Goal: Task Accomplishment & Management: Use online tool/utility

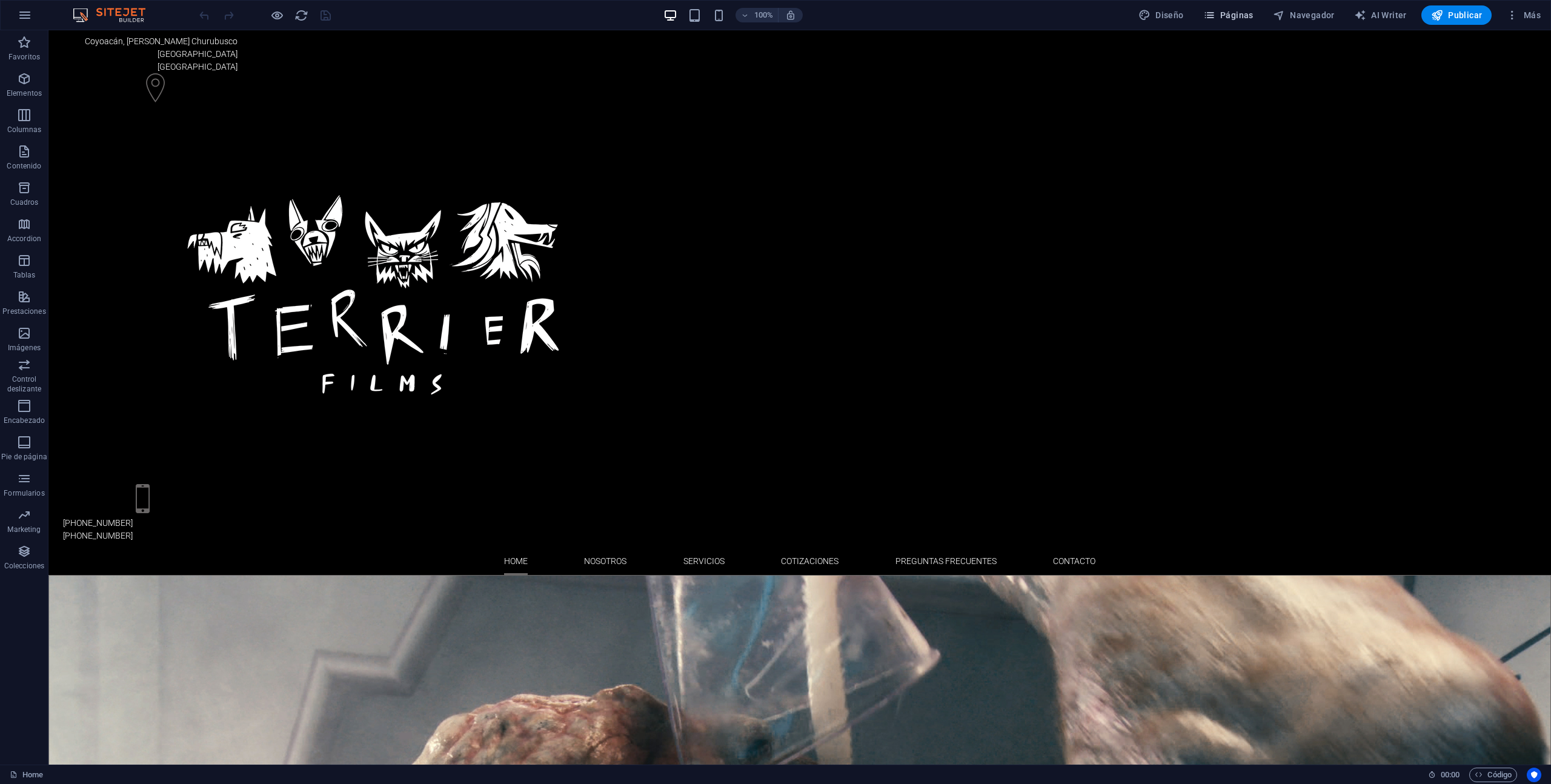
click at [1233, 19] on span "Páginas" at bounding box center [1229, 16] width 50 height 12
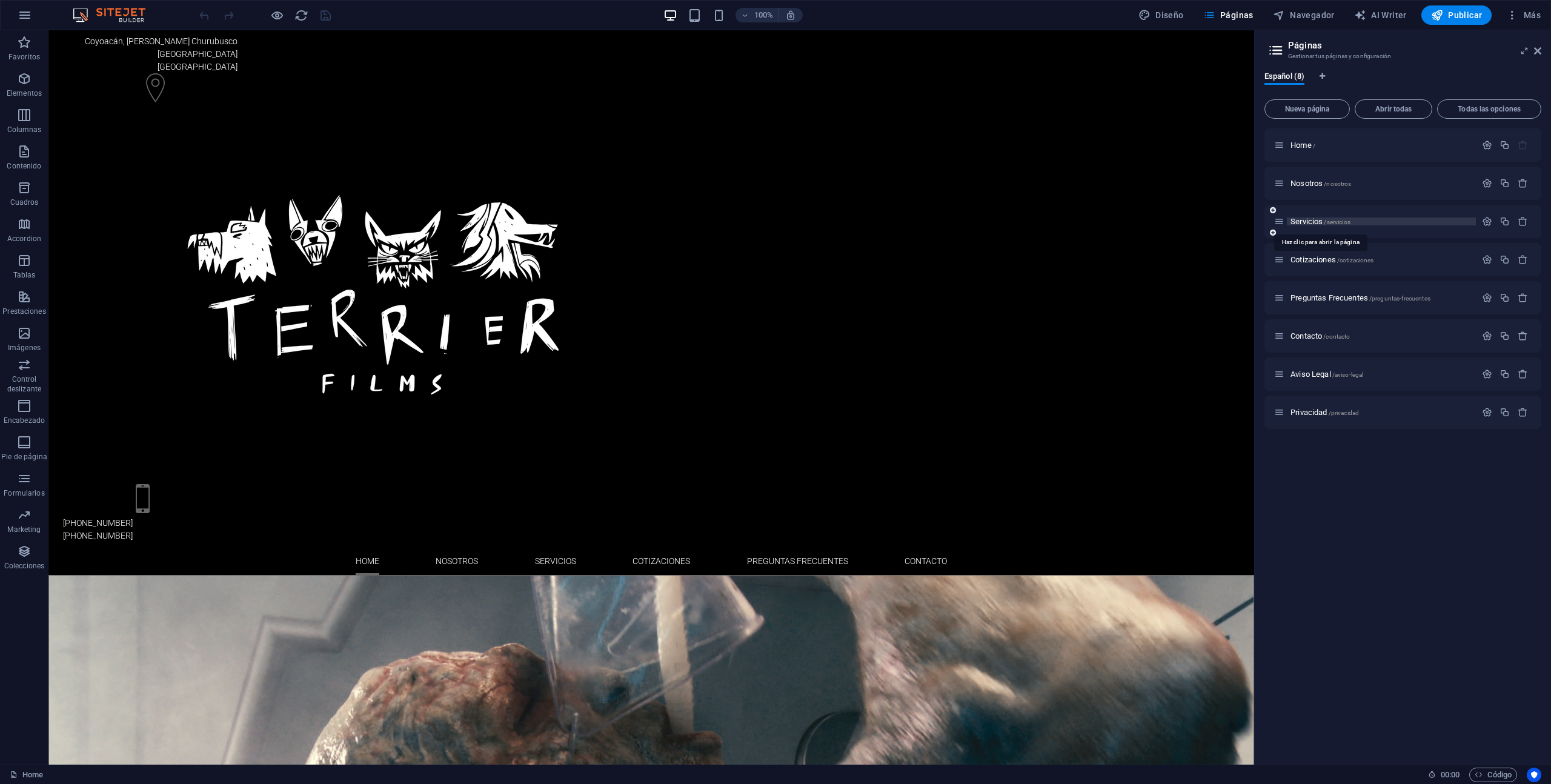
click at [1310, 218] on span "Servicios /servicios" at bounding box center [1320, 222] width 60 height 9
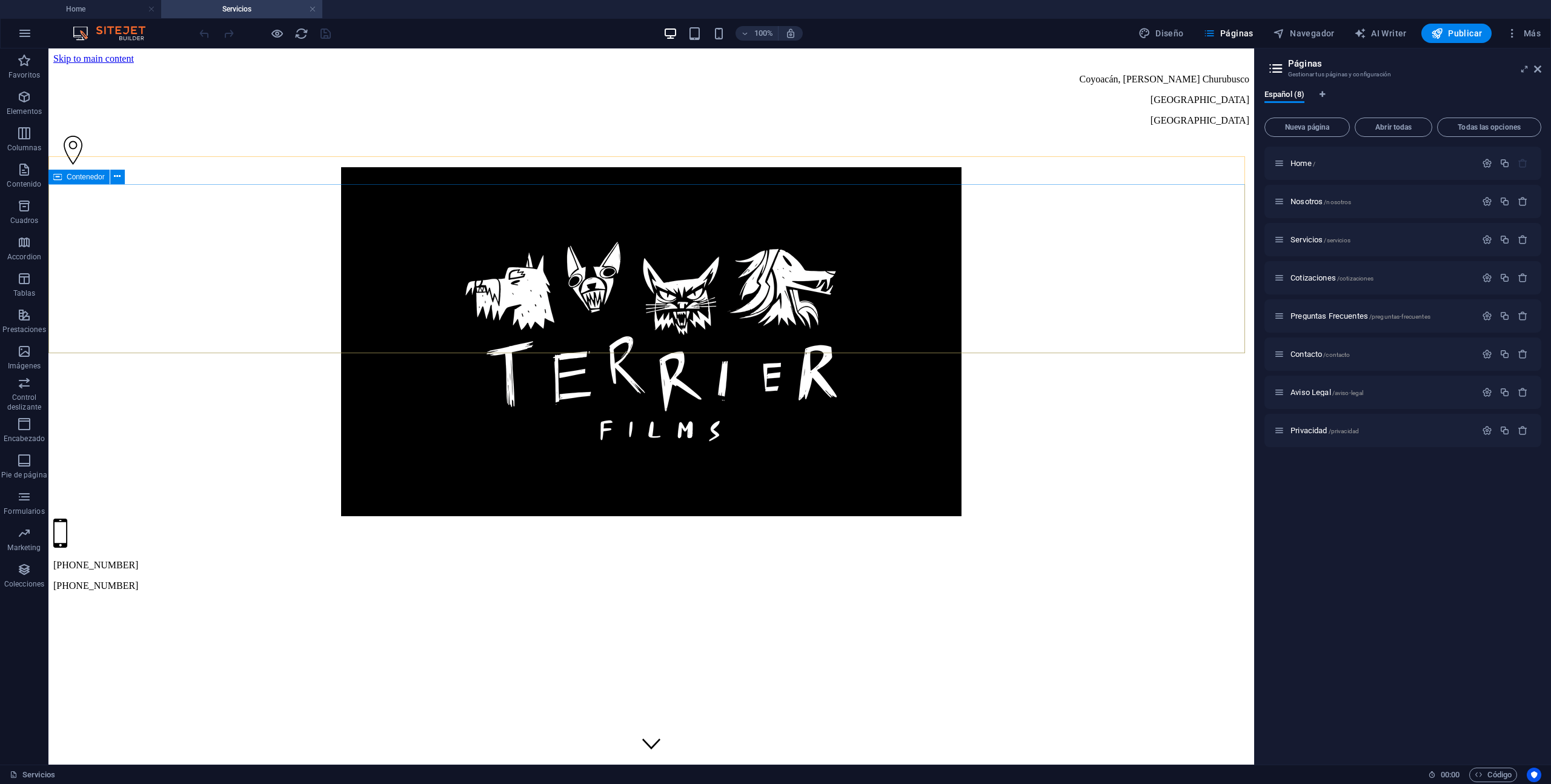
click at [80, 176] on span "Contenedor" at bounding box center [85, 176] width 38 height 7
click at [94, 178] on span "Contenedor" at bounding box center [85, 176] width 38 height 7
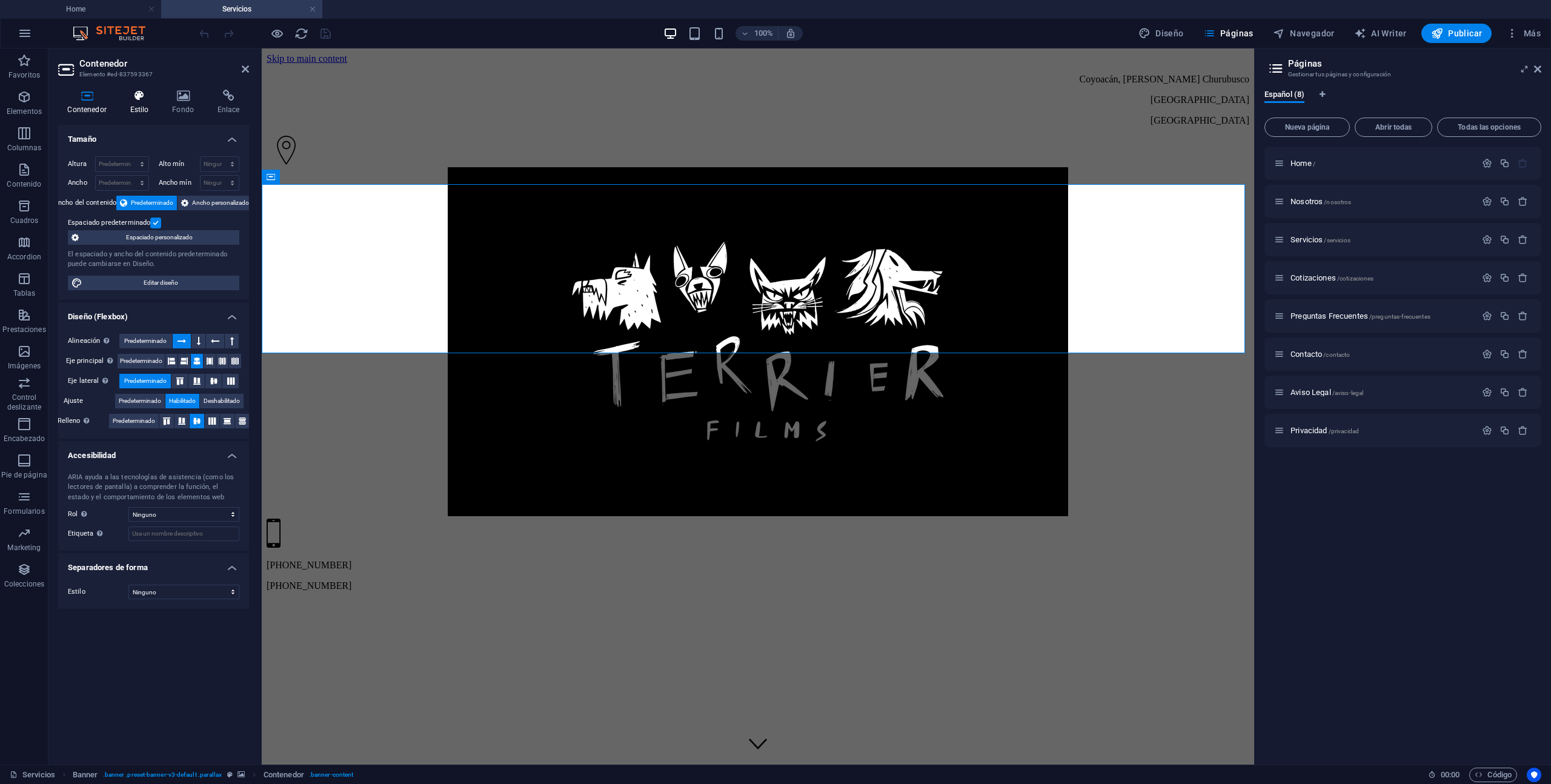
click at [133, 98] on icon at bounding box center [140, 96] width 37 height 12
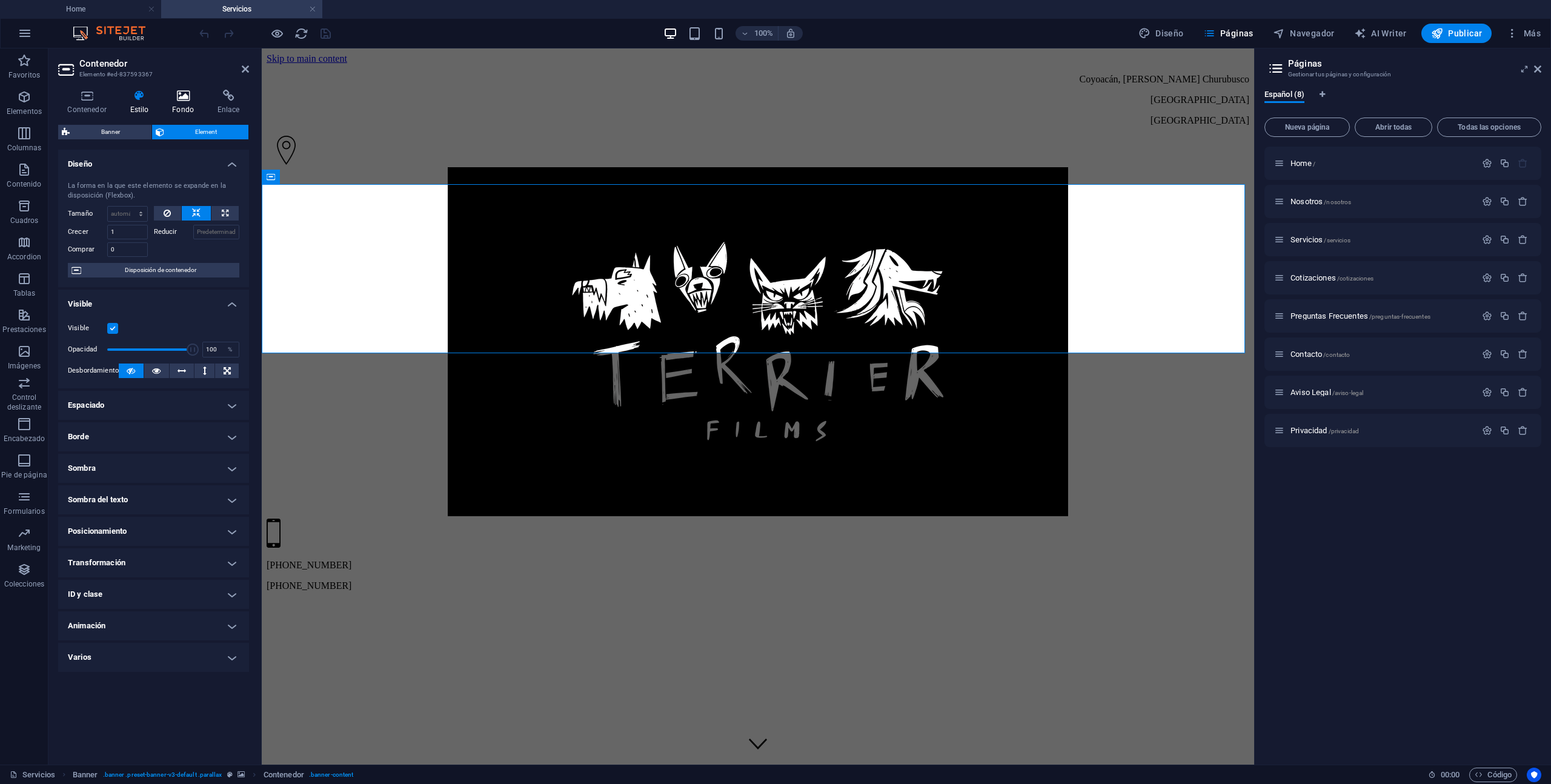
click at [179, 95] on icon at bounding box center [183, 96] width 41 height 12
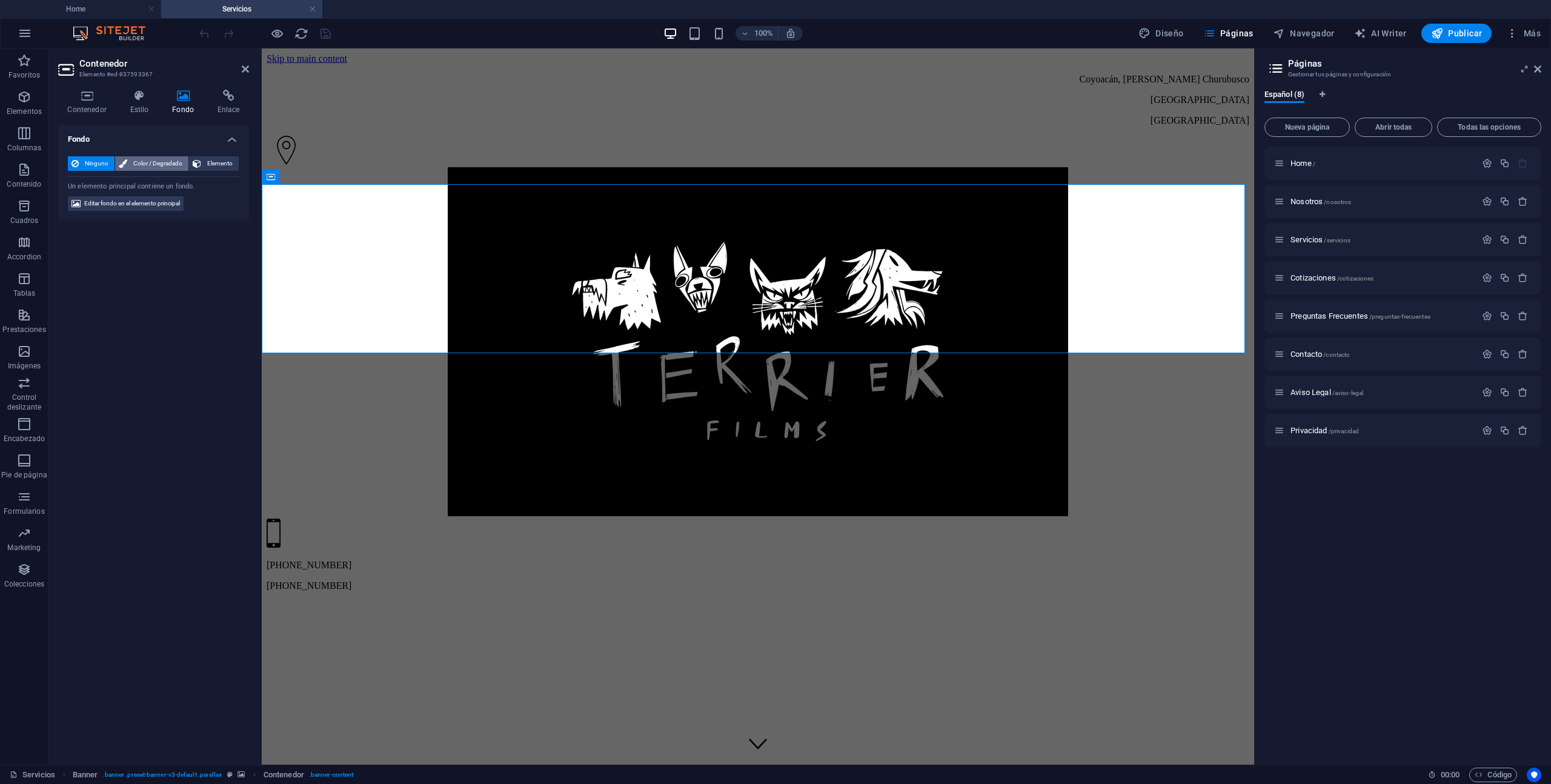
click at [166, 158] on span "Color / Degradado" at bounding box center [158, 163] width 54 height 15
click at [100, 163] on span "Ninguno" at bounding box center [97, 163] width 29 height 15
click at [202, 161] on button "Elemento" at bounding box center [214, 163] width 50 height 15
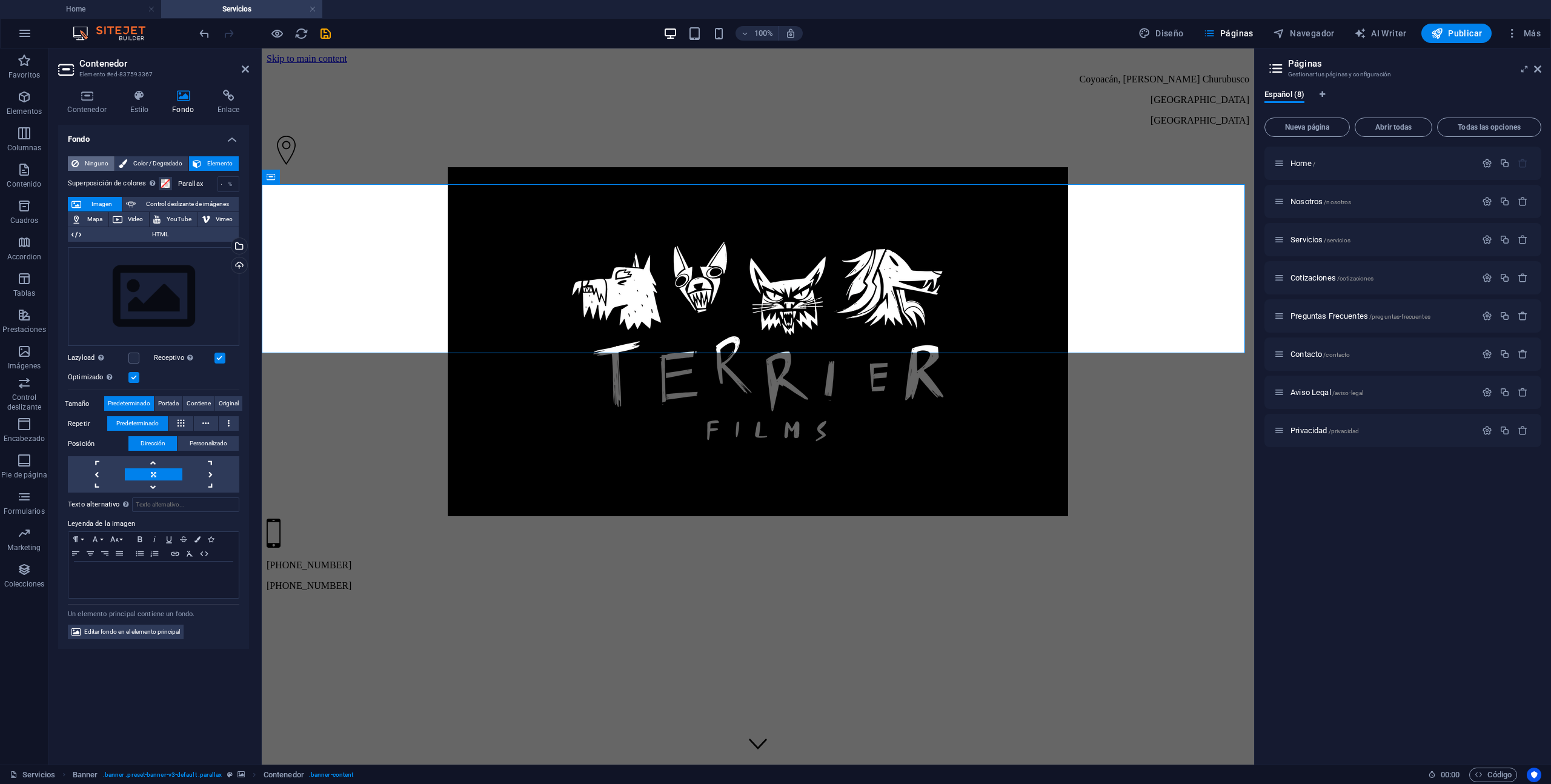
click at [87, 163] on span "Ninguno" at bounding box center [97, 163] width 29 height 15
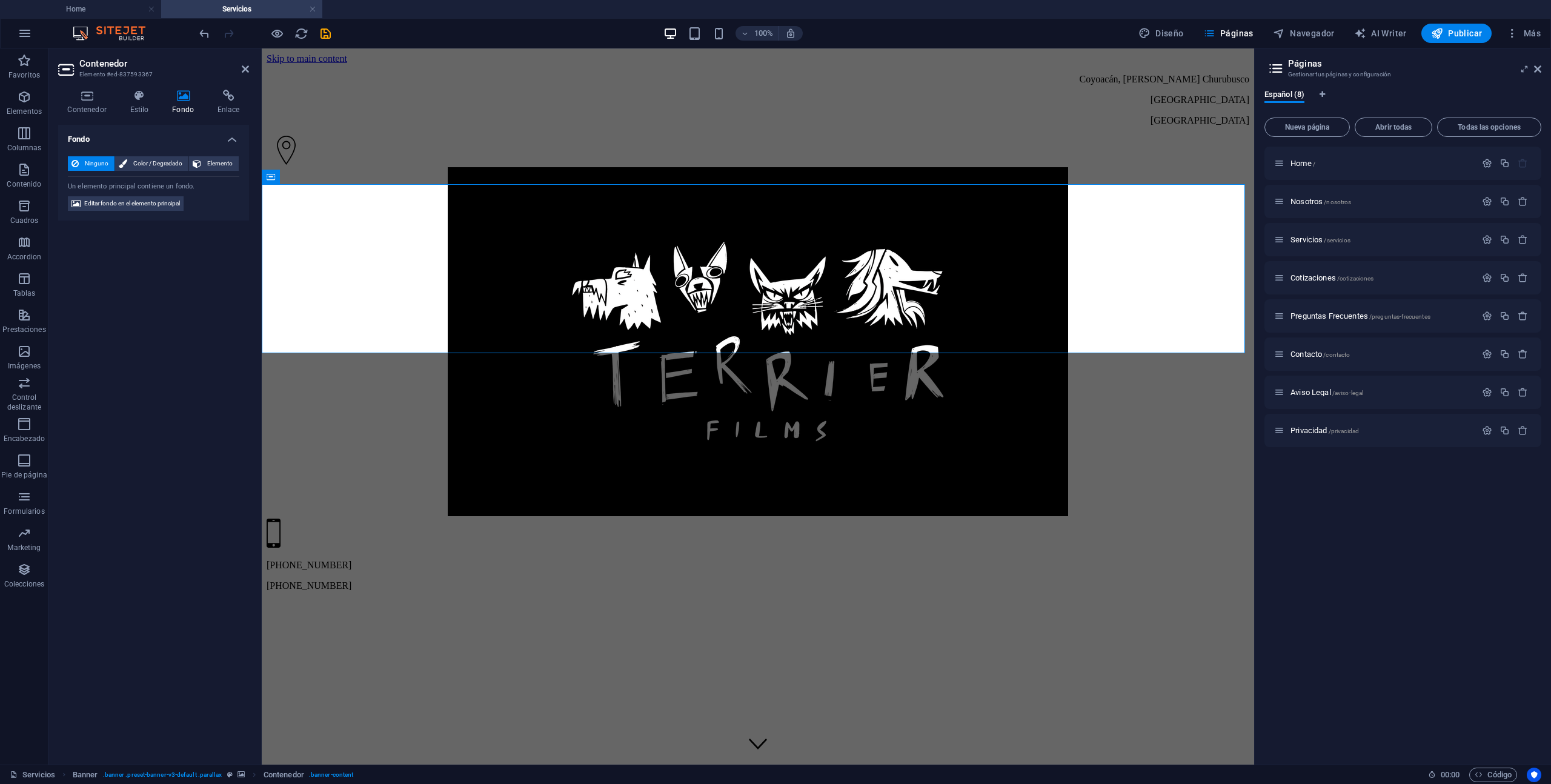
click at [145, 84] on div "Contenedor Estilo Fondo Enlace Tamaño Altura Predeterminado px rem % vh vw Alto…" at bounding box center [154, 423] width 211 height 685
click at [80, 99] on icon at bounding box center [87, 96] width 58 height 12
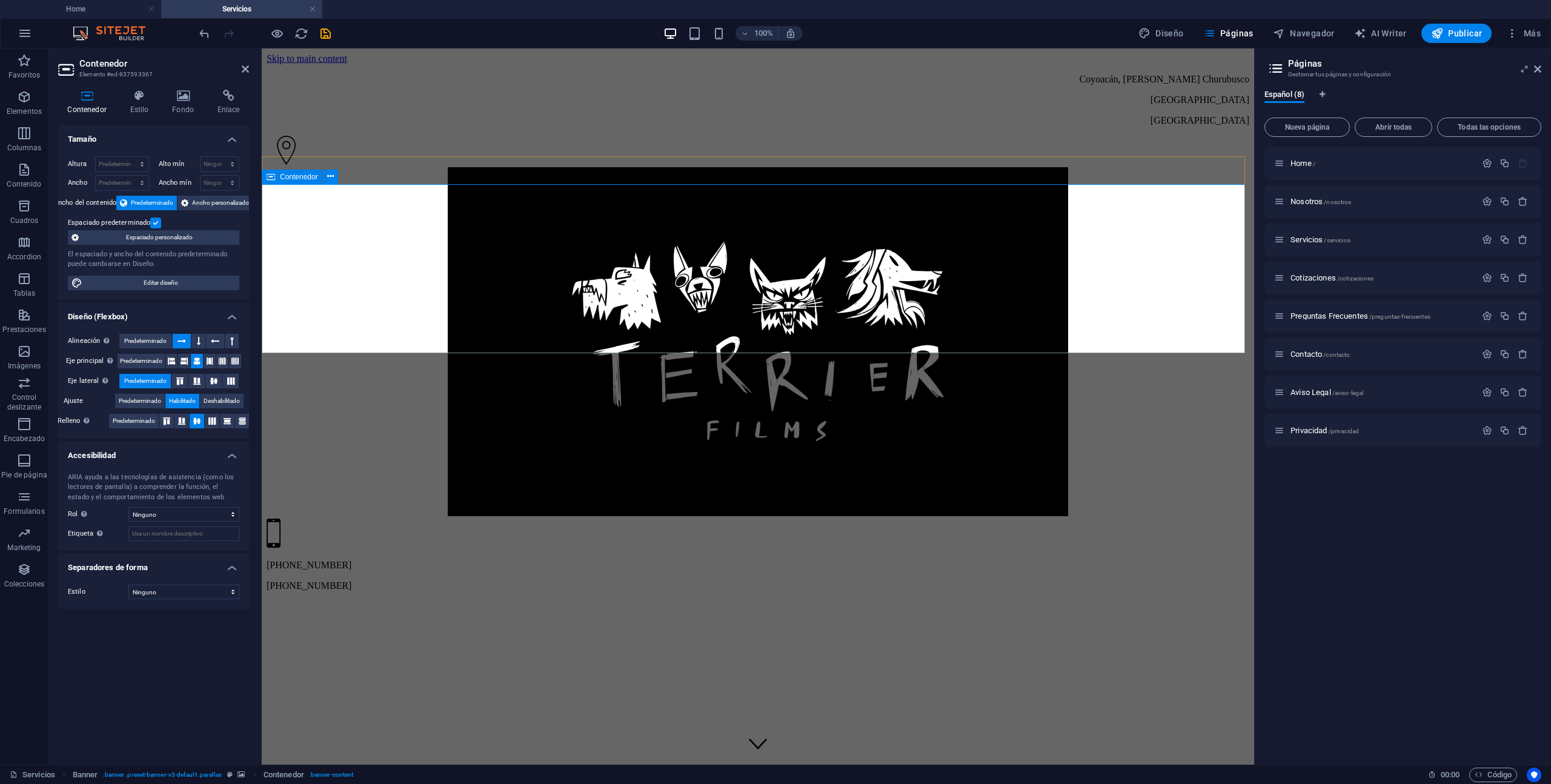
drag, startPoint x: 451, startPoint y: 349, endPoint x: 445, endPoint y: 346, distance: 6.7
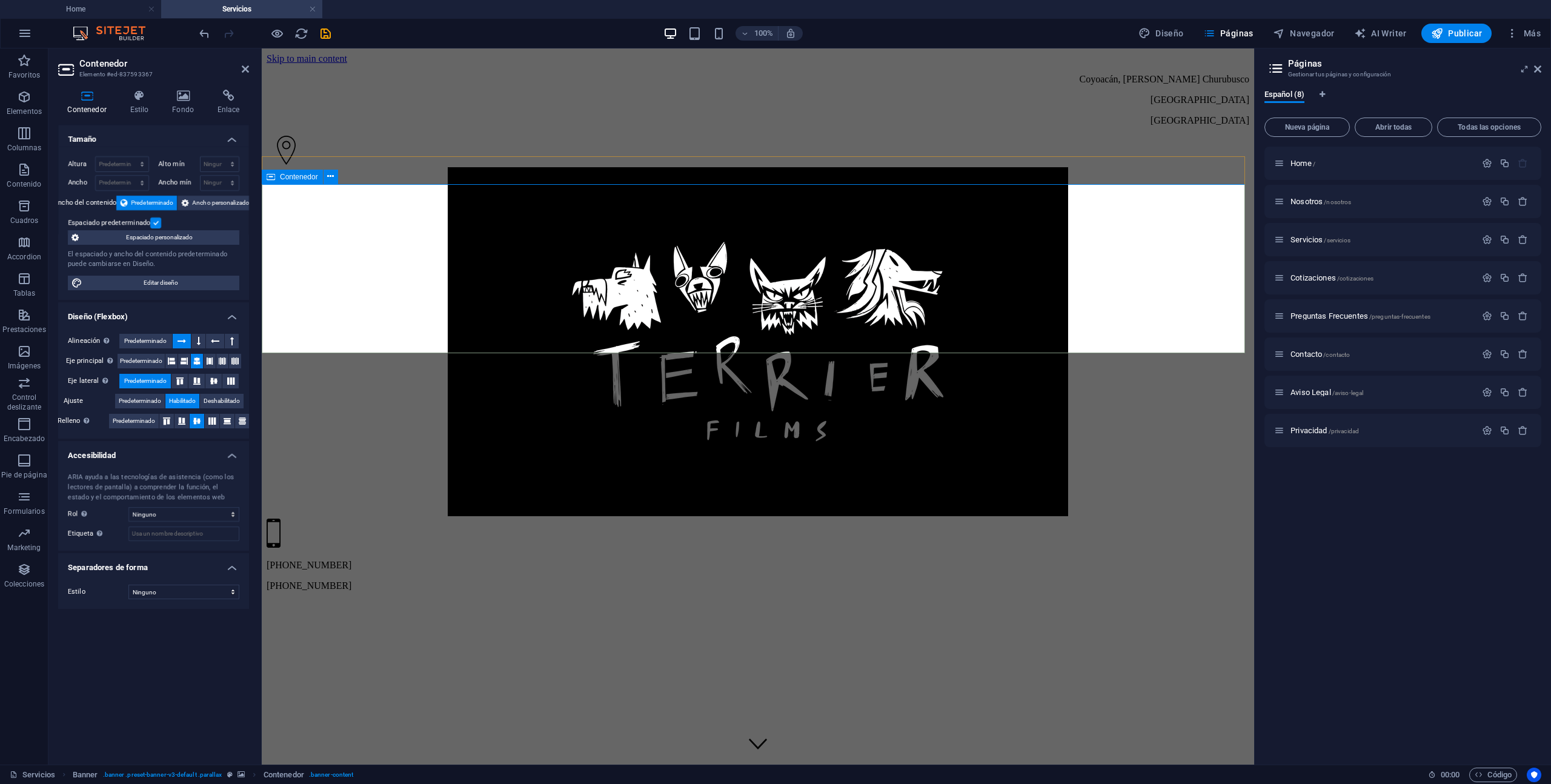
click at [215, 105] on h4 "Enlace" at bounding box center [228, 102] width 41 height 26
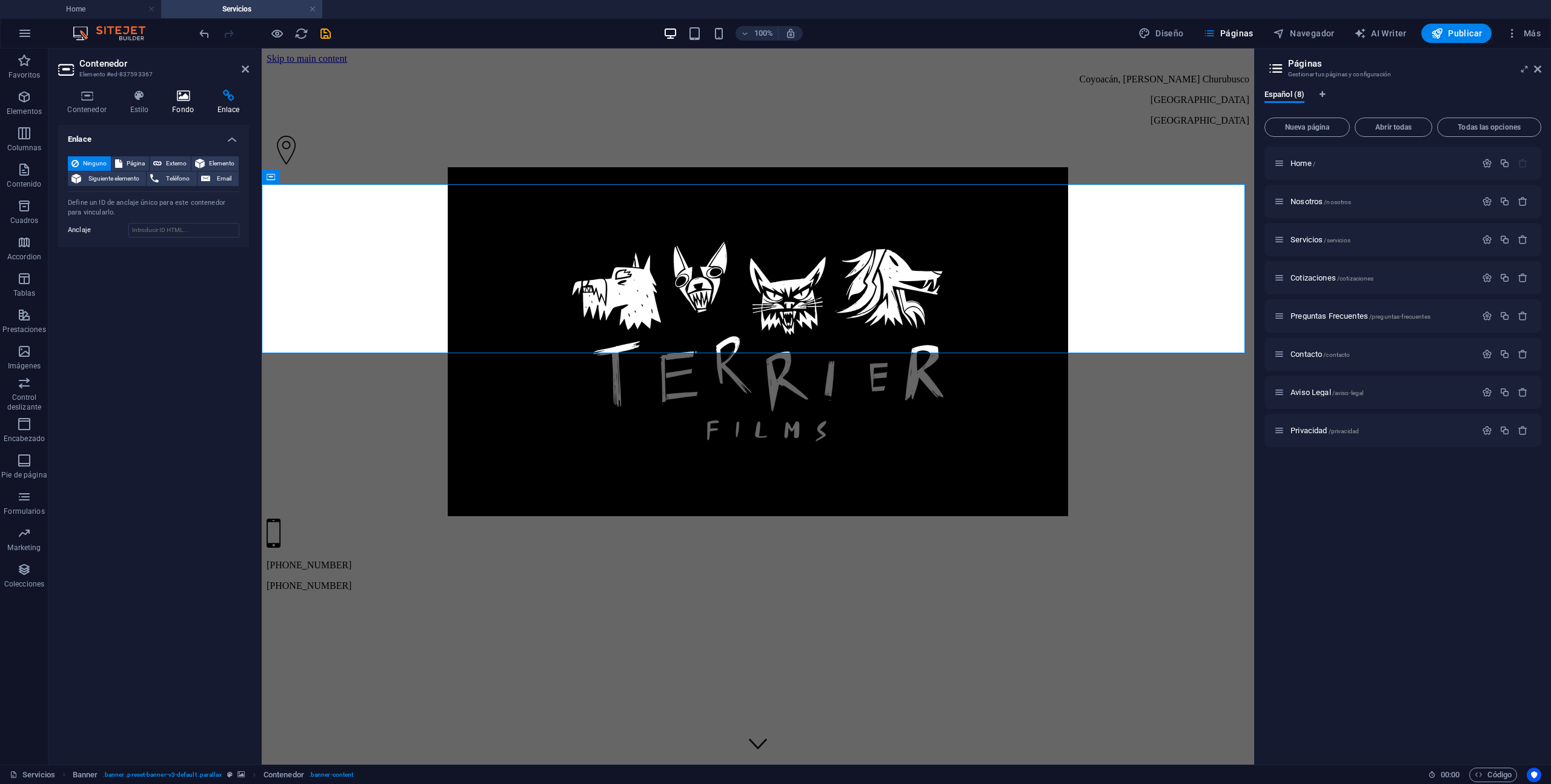
click at [184, 101] on icon at bounding box center [183, 96] width 41 height 12
click at [140, 91] on icon at bounding box center [140, 96] width 37 height 12
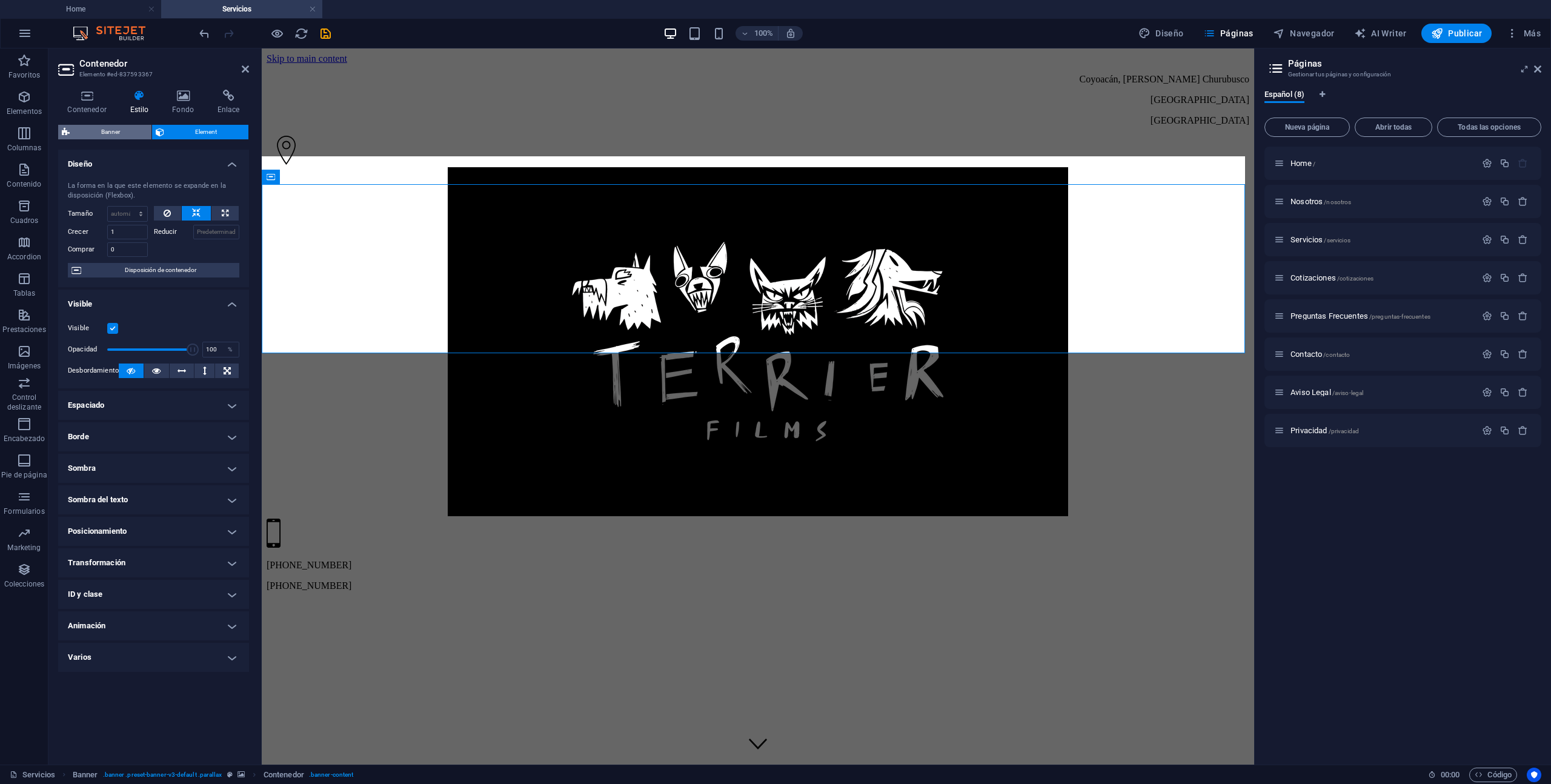
click at [136, 130] on span "Banner" at bounding box center [111, 132] width 75 height 15
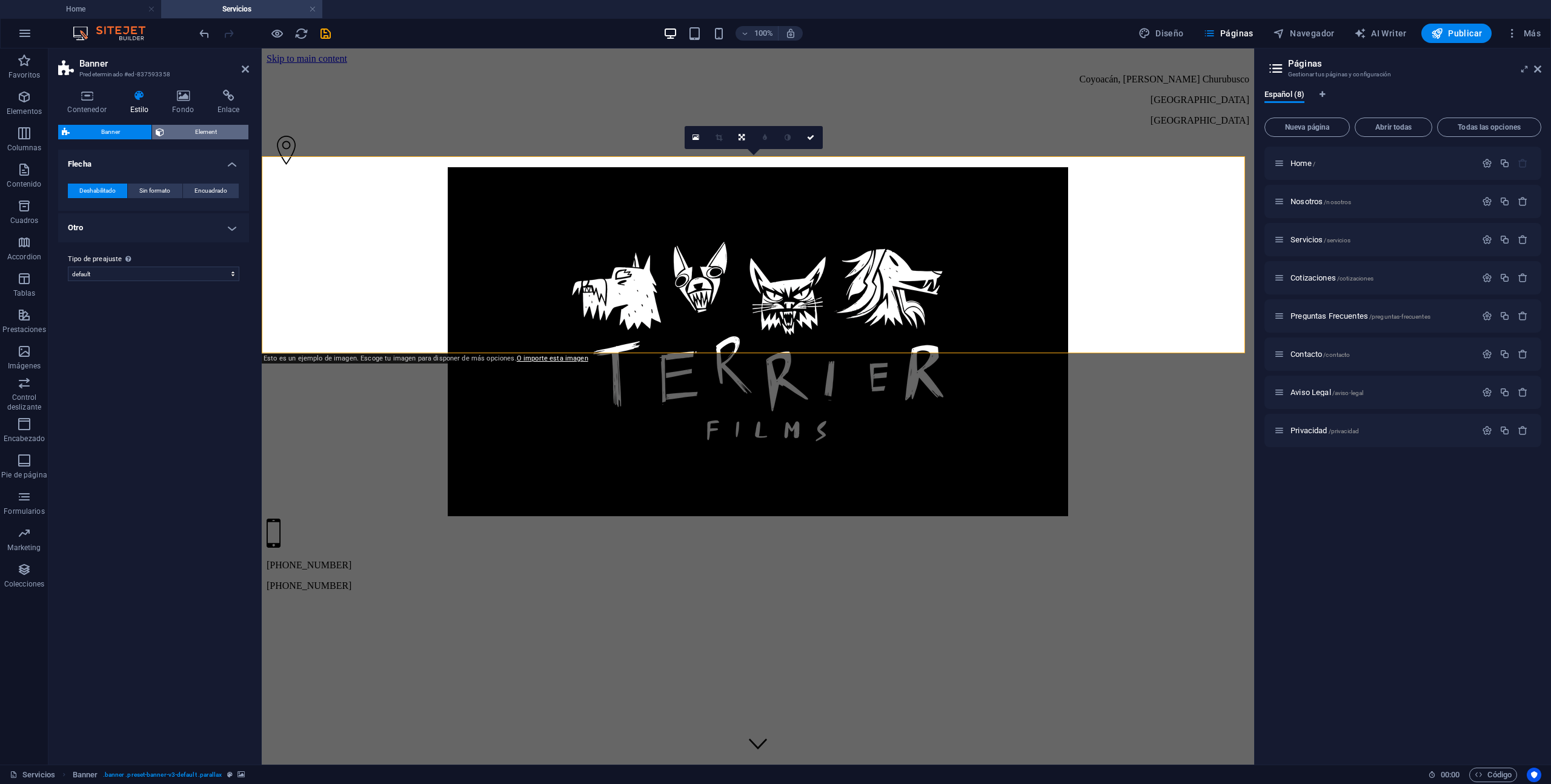
click at [189, 126] on span "Element" at bounding box center [206, 132] width 77 height 15
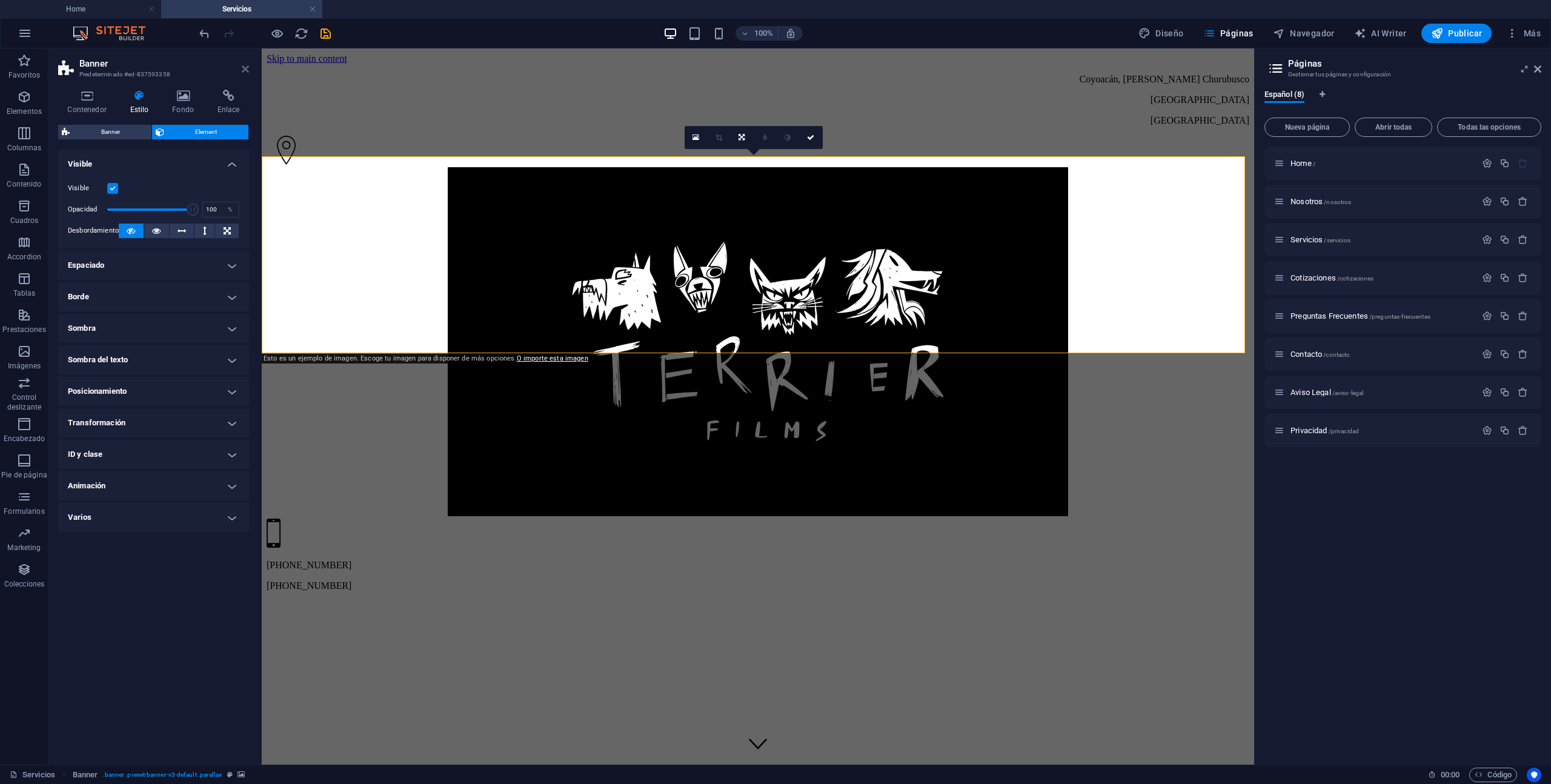
click at [248, 66] on icon at bounding box center [245, 69] width 7 height 9
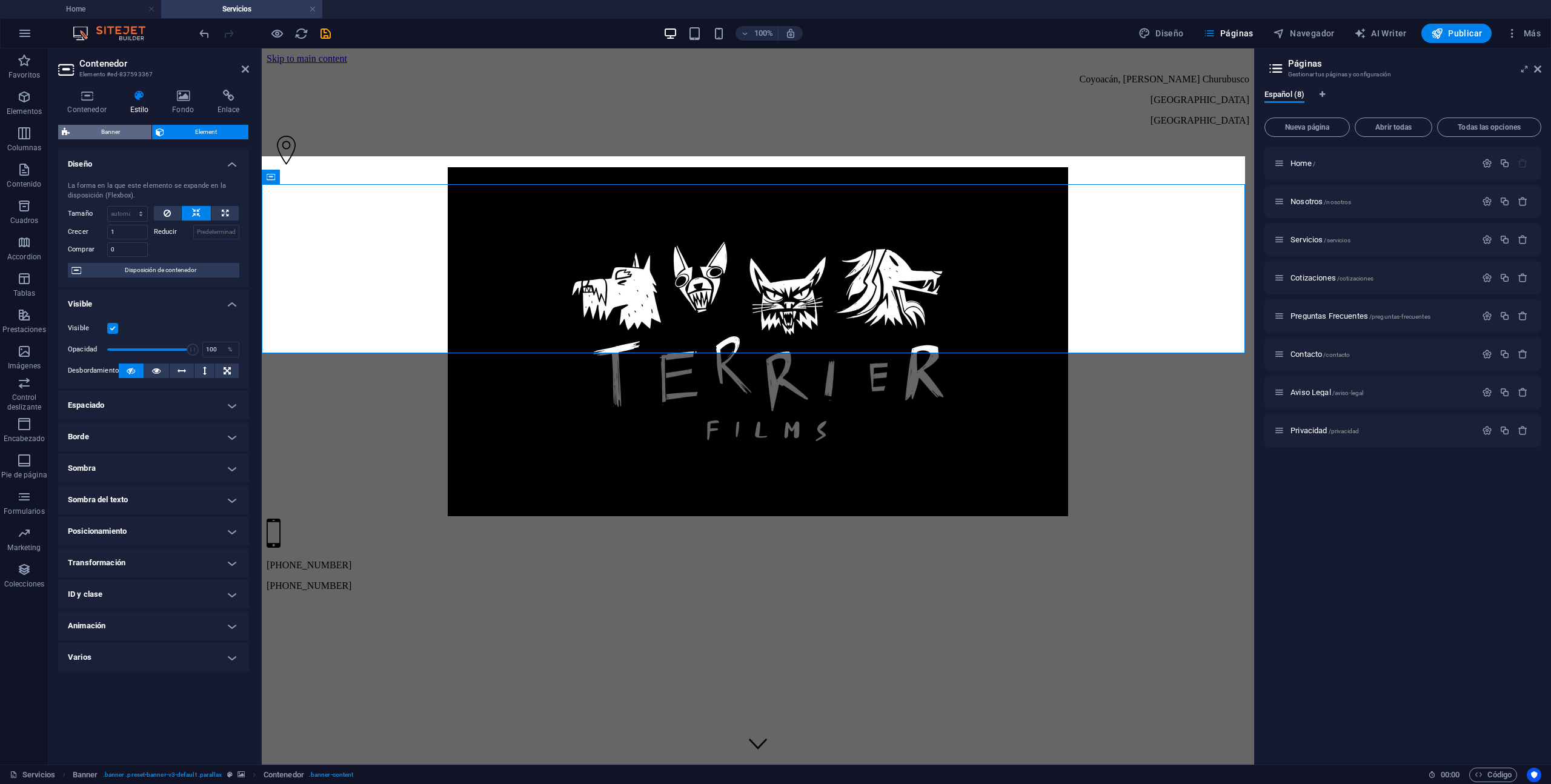
click at [116, 133] on span "Banner" at bounding box center [111, 132] width 75 height 15
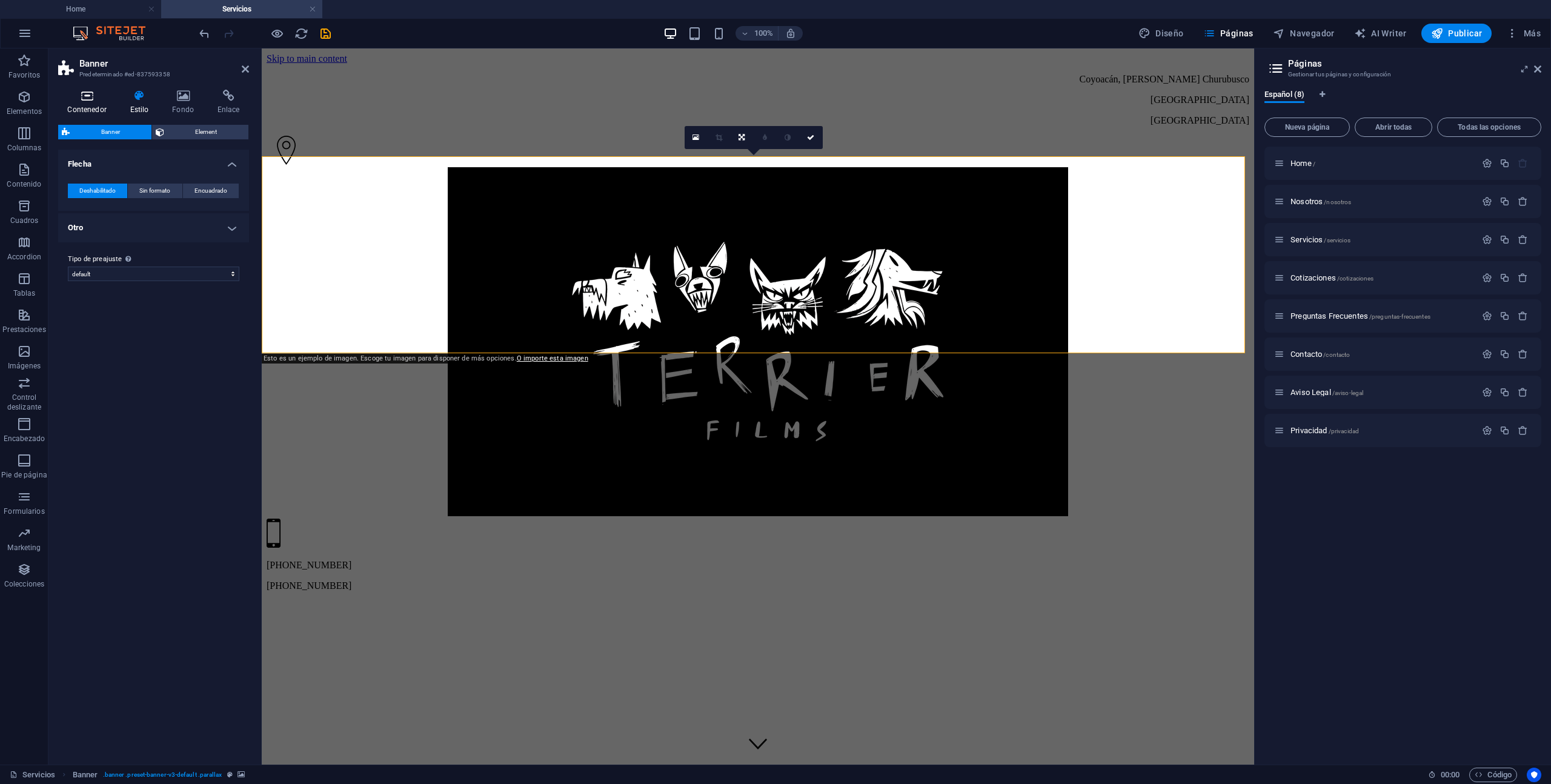
click at [93, 98] on icon at bounding box center [87, 96] width 58 height 12
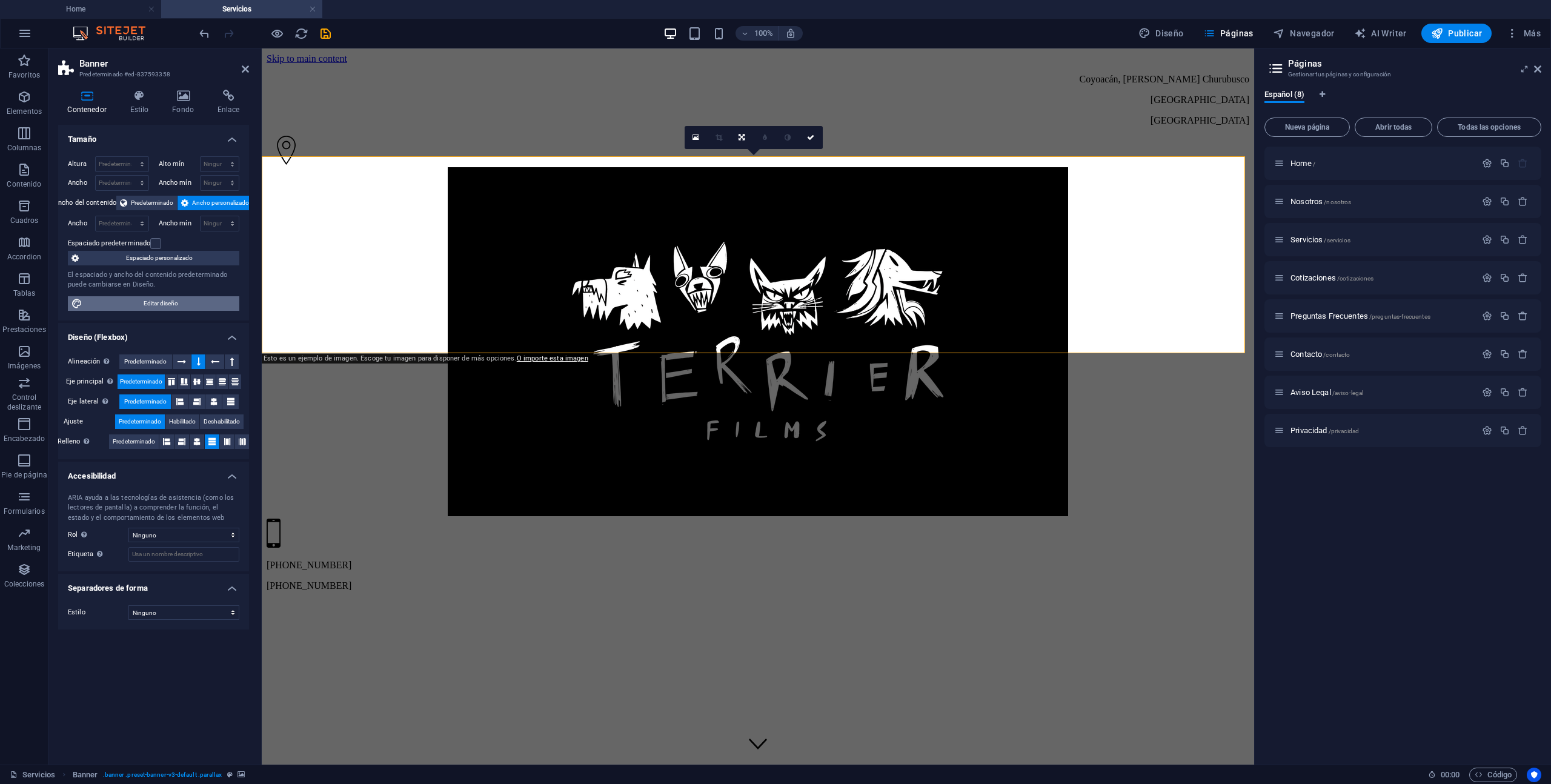
click at [153, 307] on span "Editar diseño" at bounding box center [161, 303] width 150 height 15
select select "px"
select select "200"
select select "px"
select select "rem"
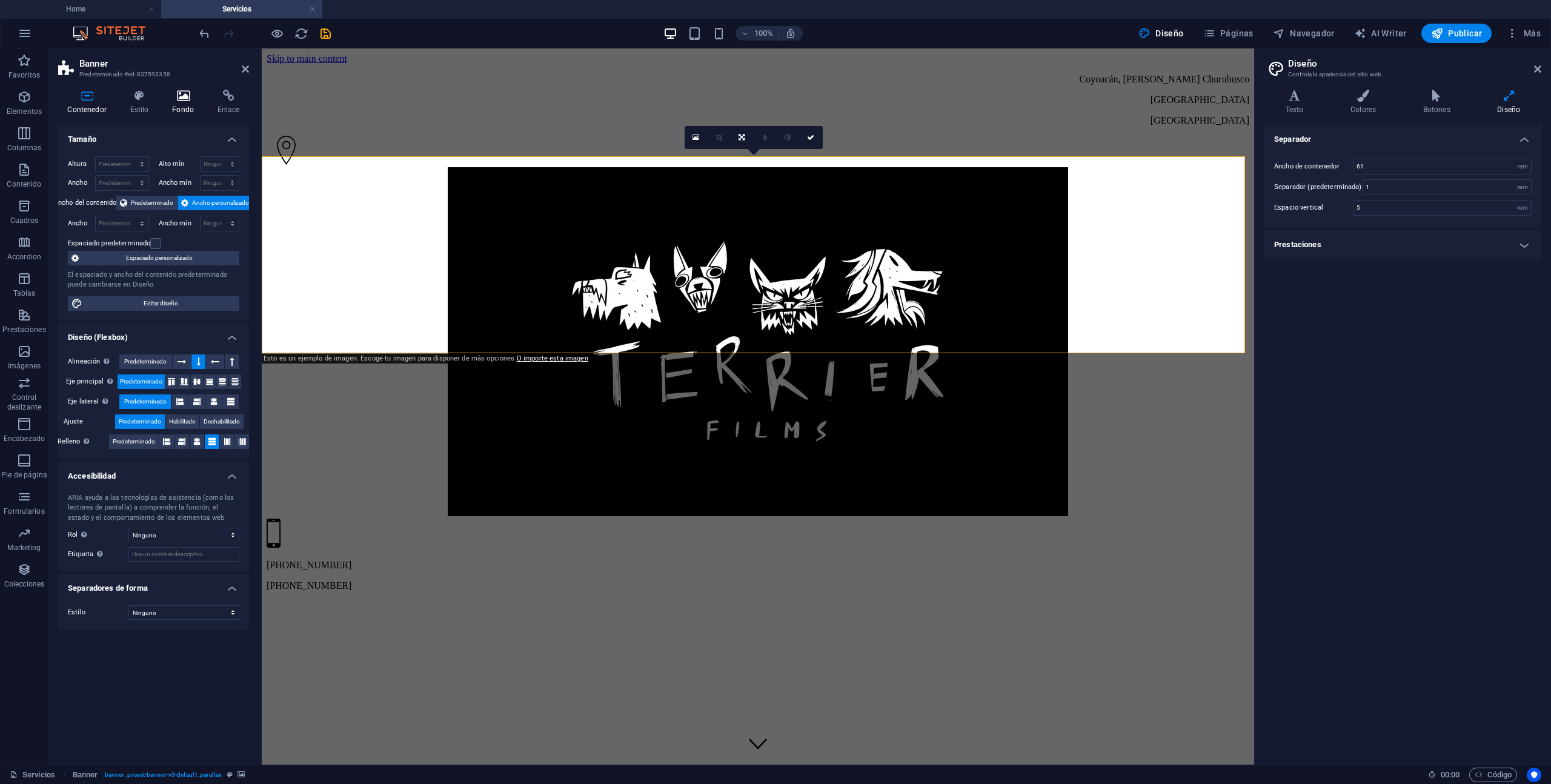
click at [183, 102] on h4 "Fondo" at bounding box center [186, 102] width 45 height 26
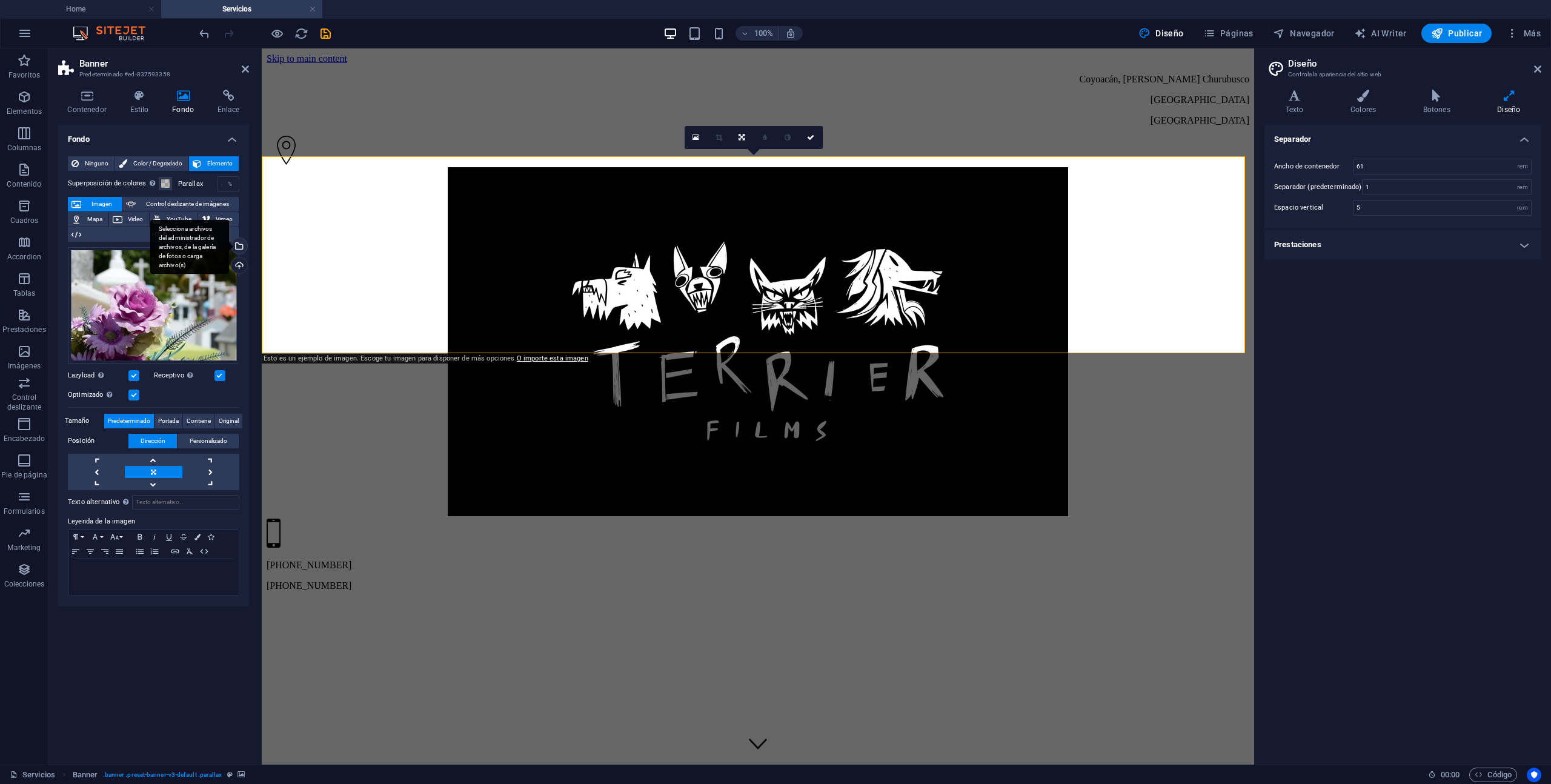
click at [238, 245] on div "Selecciona archivos del administrador de archivos, de la galería de fotos o car…" at bounding box center [238, 247] width 18 height 18
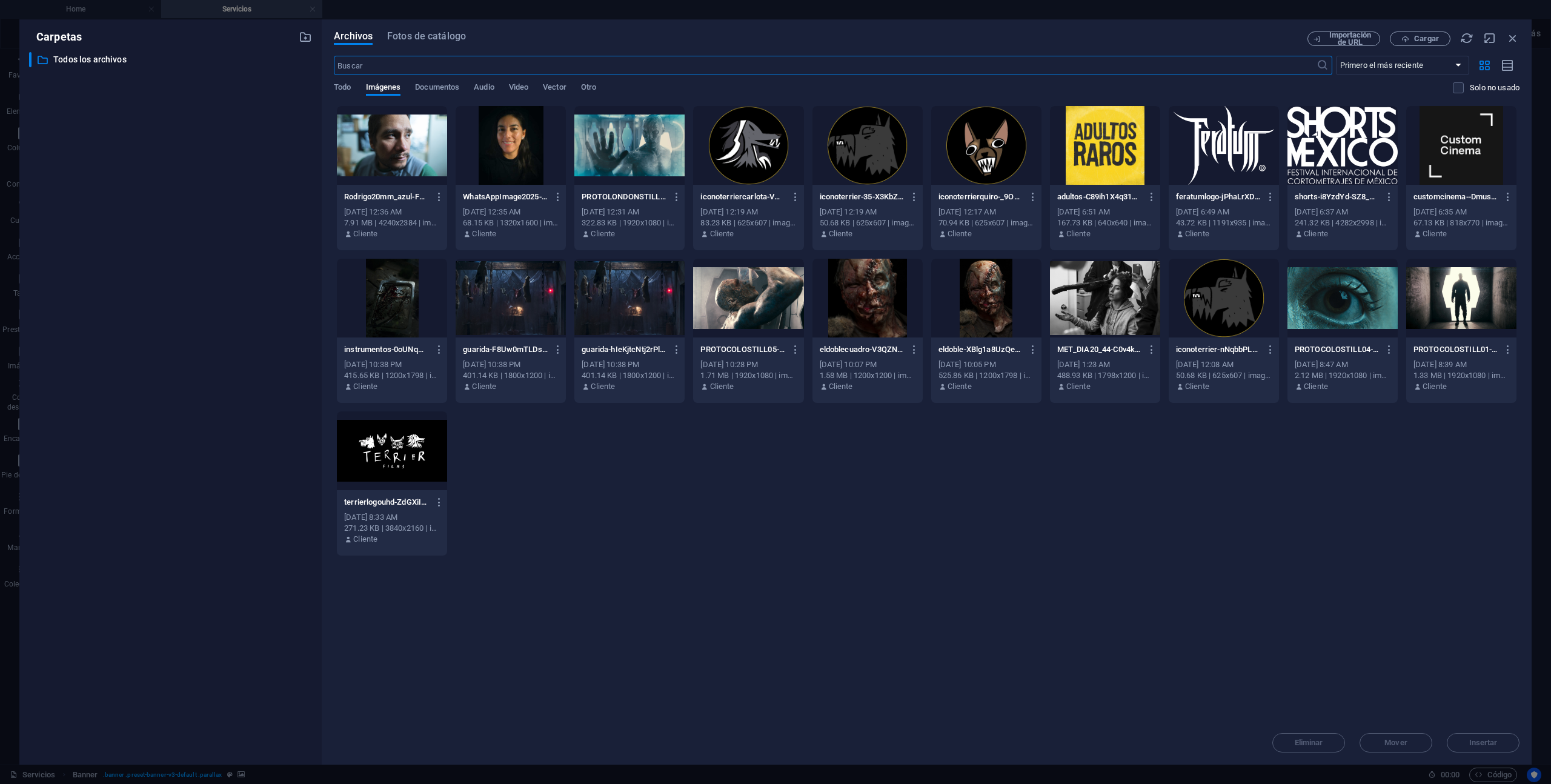
click at [612, 148] on div at bounding box center [629, 145] width 110 height 79
click at [1416, 745] on span "Insertar" at bounding box center [1483, 743] width 29 height 7
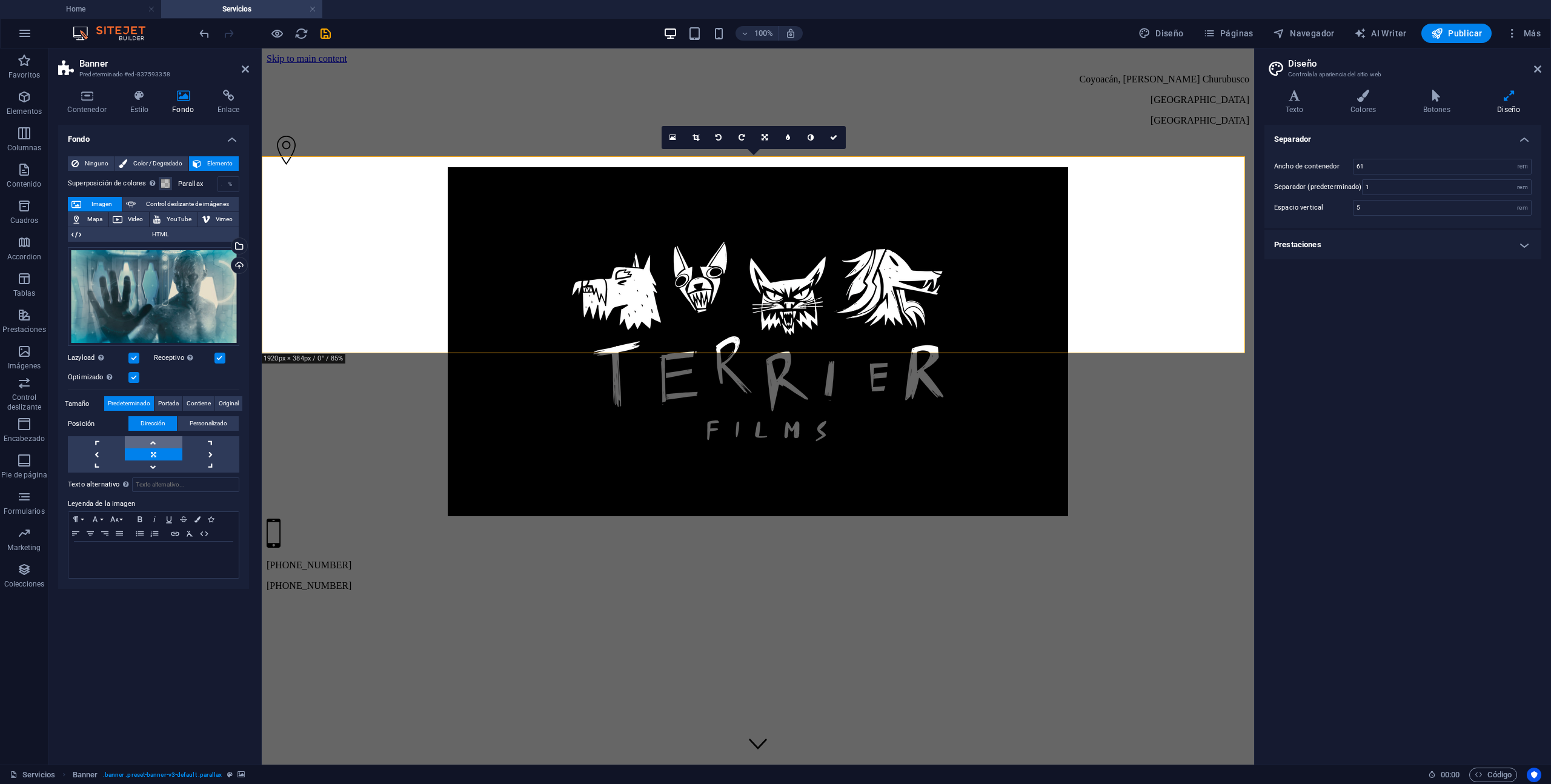
click at [157, 441] on link at bounding box center [153, 442] width 57 height 12
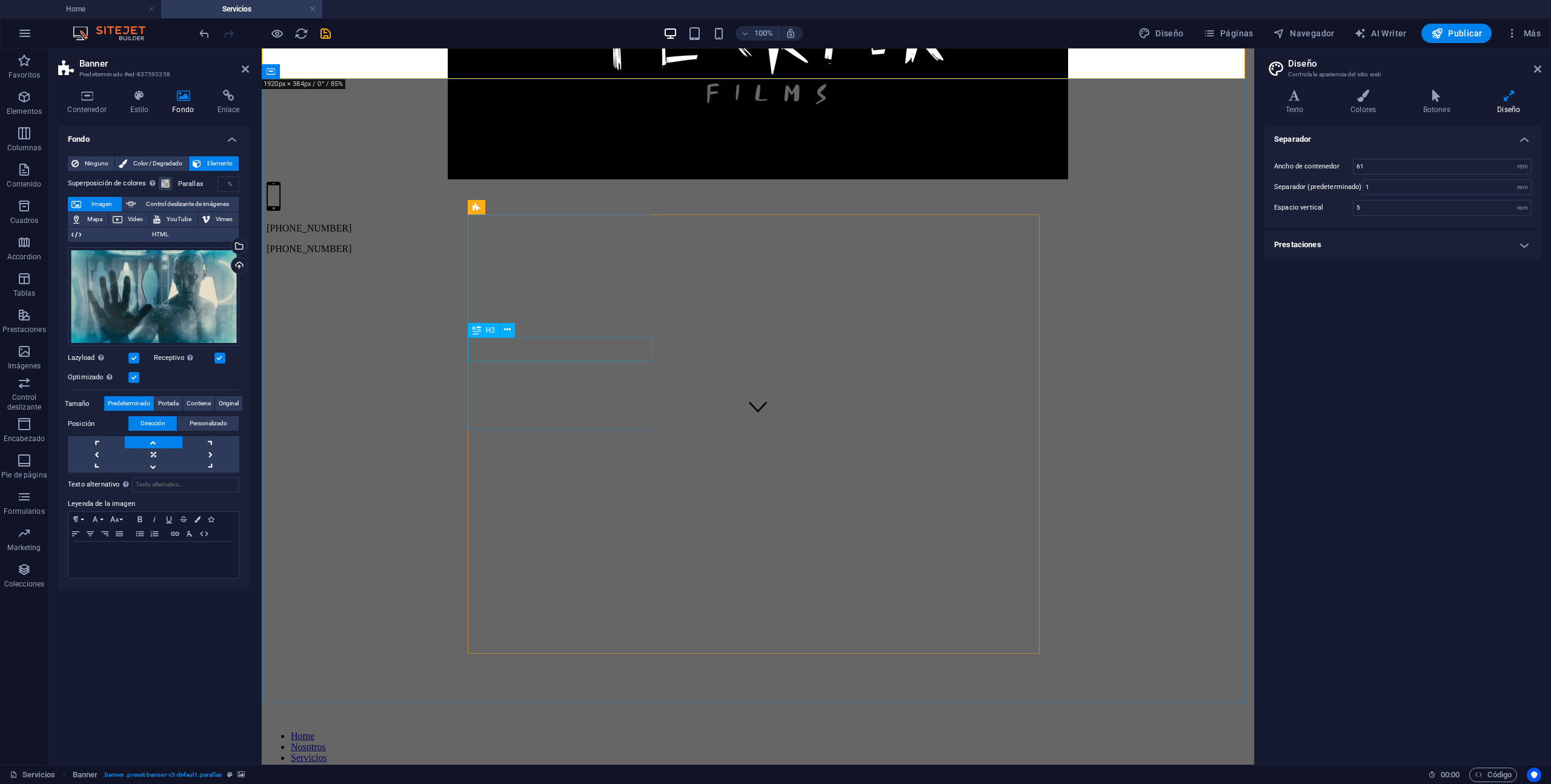
scroll to position [275, 0]
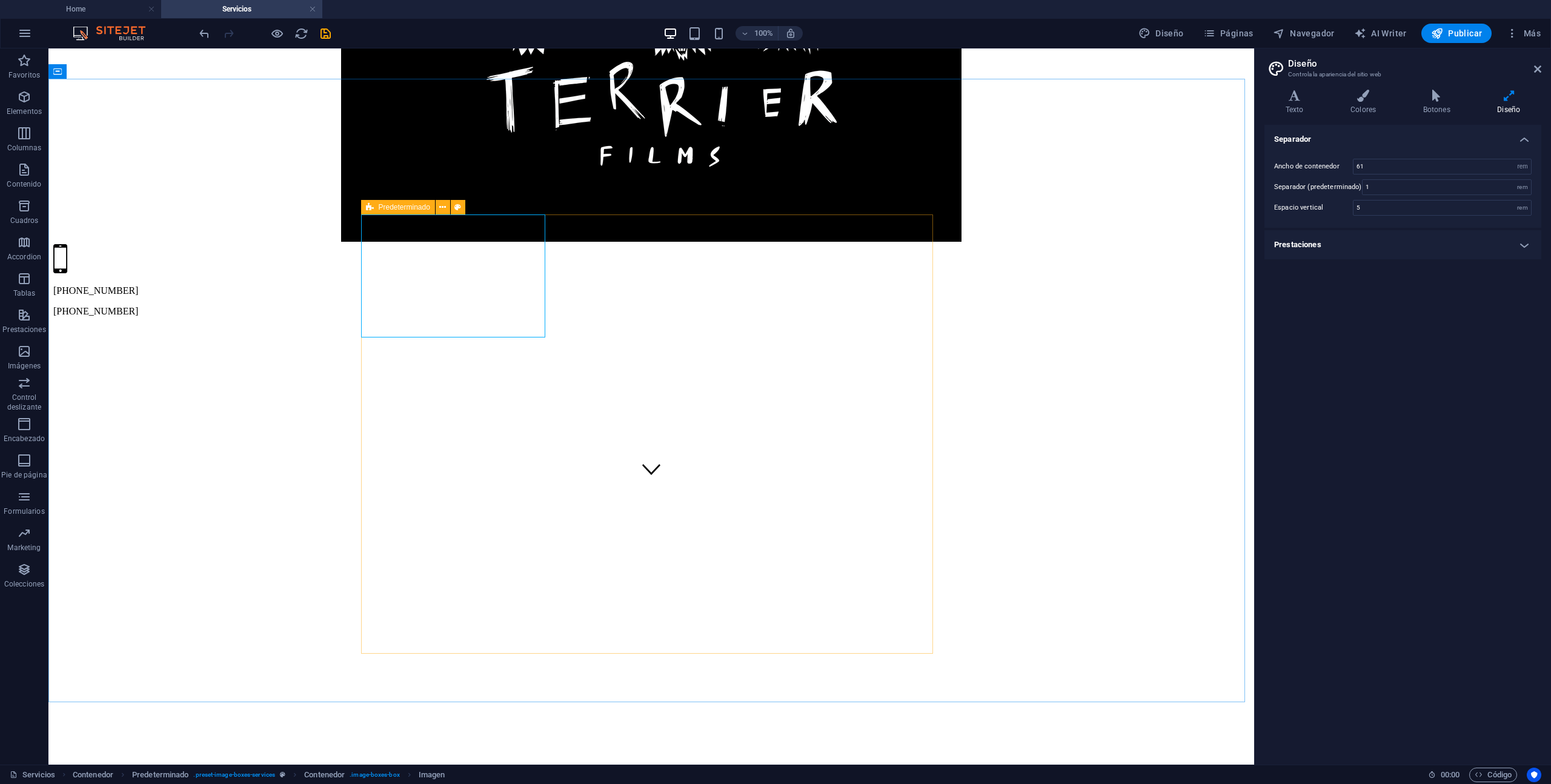
click at [366, 205] on icon at bounding box center [370, 207] width 8 height 15
select select "%"
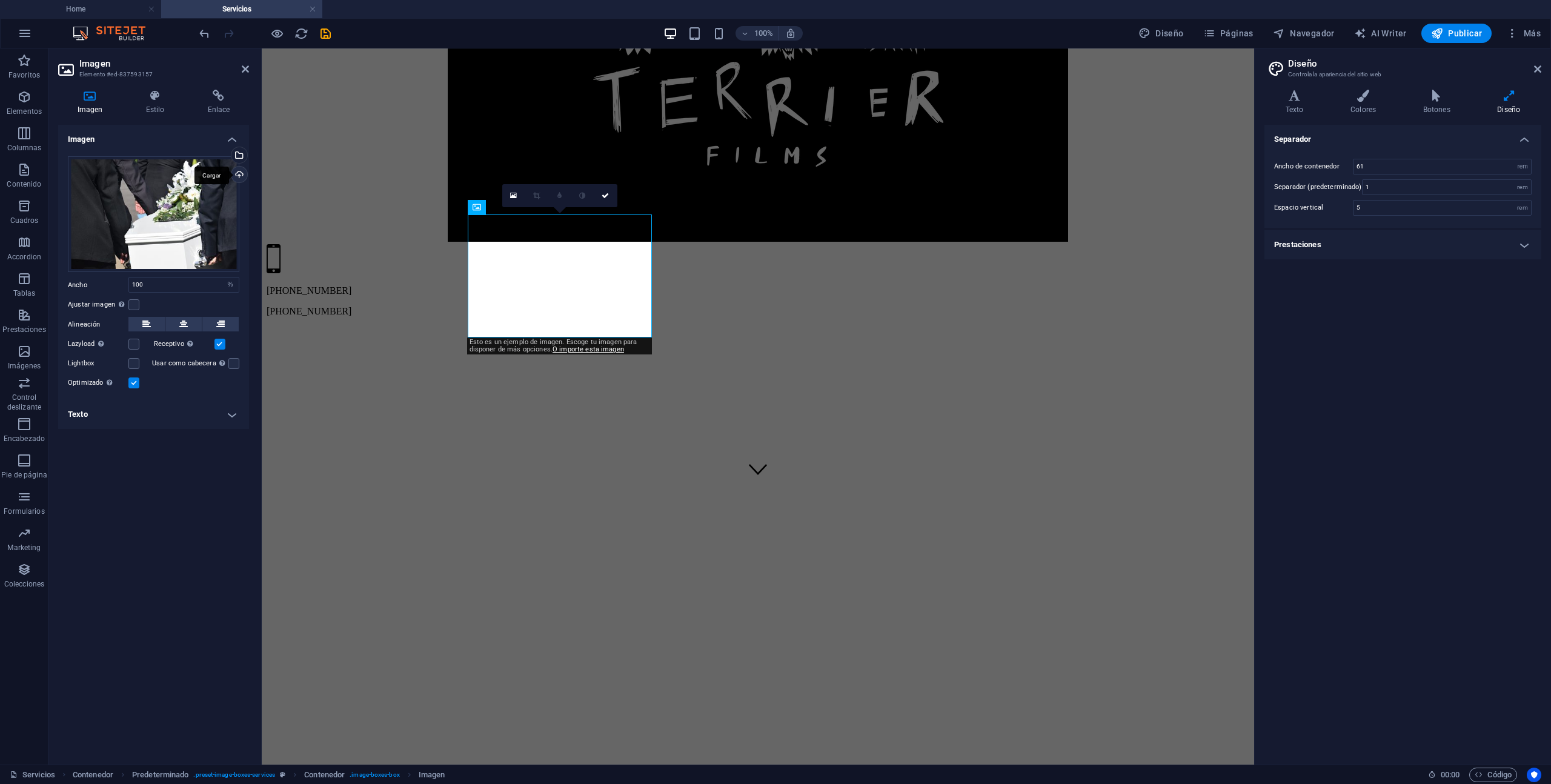
click at [243, 176] on div "Cargar" at bounding box center [238, 176] width 18 height 18
click at [240, 176] on div "Cargar" at bounding box center [238, 176] width 18 height 18
click at [237, 170] on div "Cargar" at bounding box center [238, 176] width 18 height 18
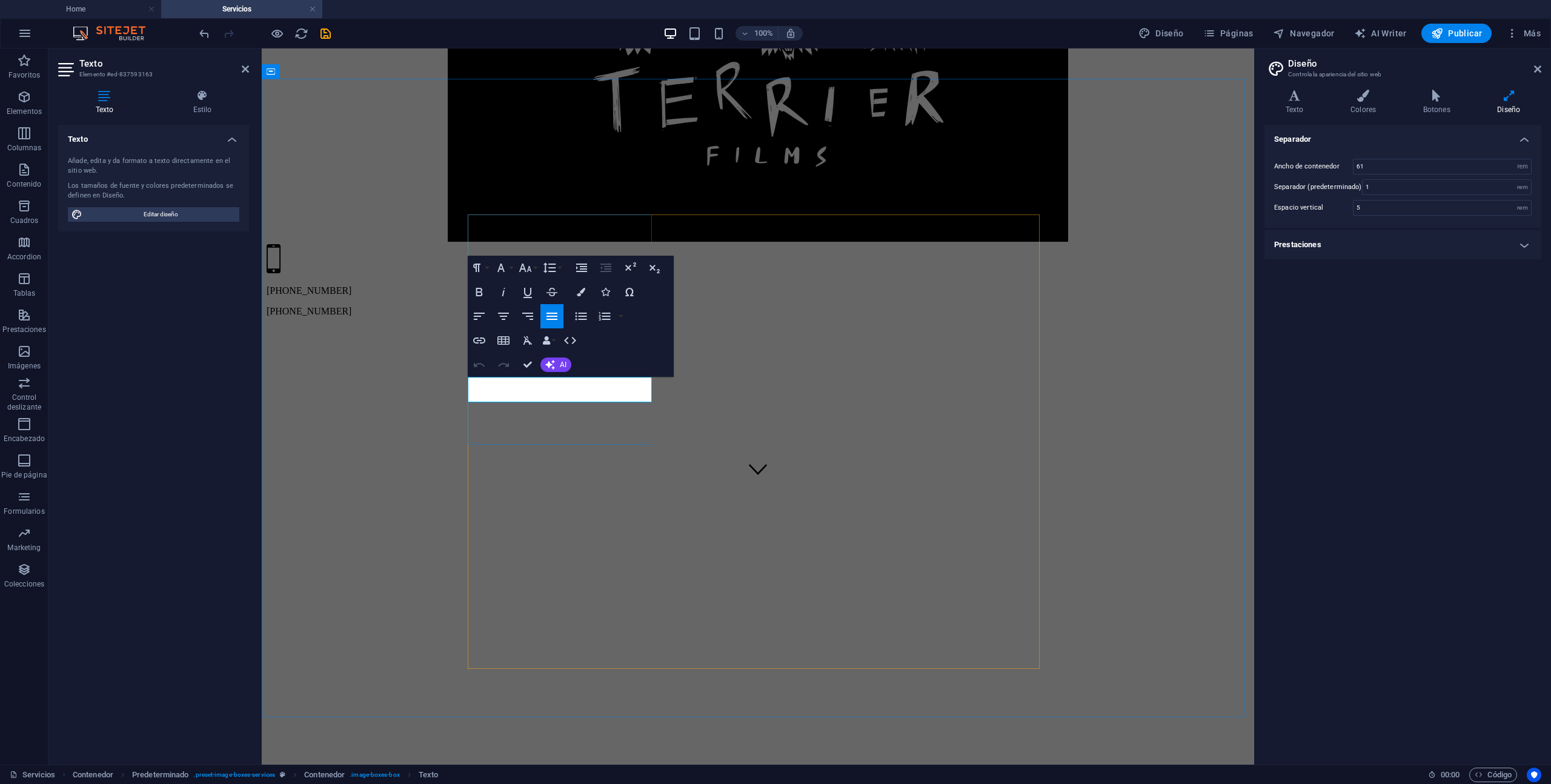
drag, startPoint x: 591, startPoint y: 393, endPoint x: 478, endPoint y: 384, distance: 113.4
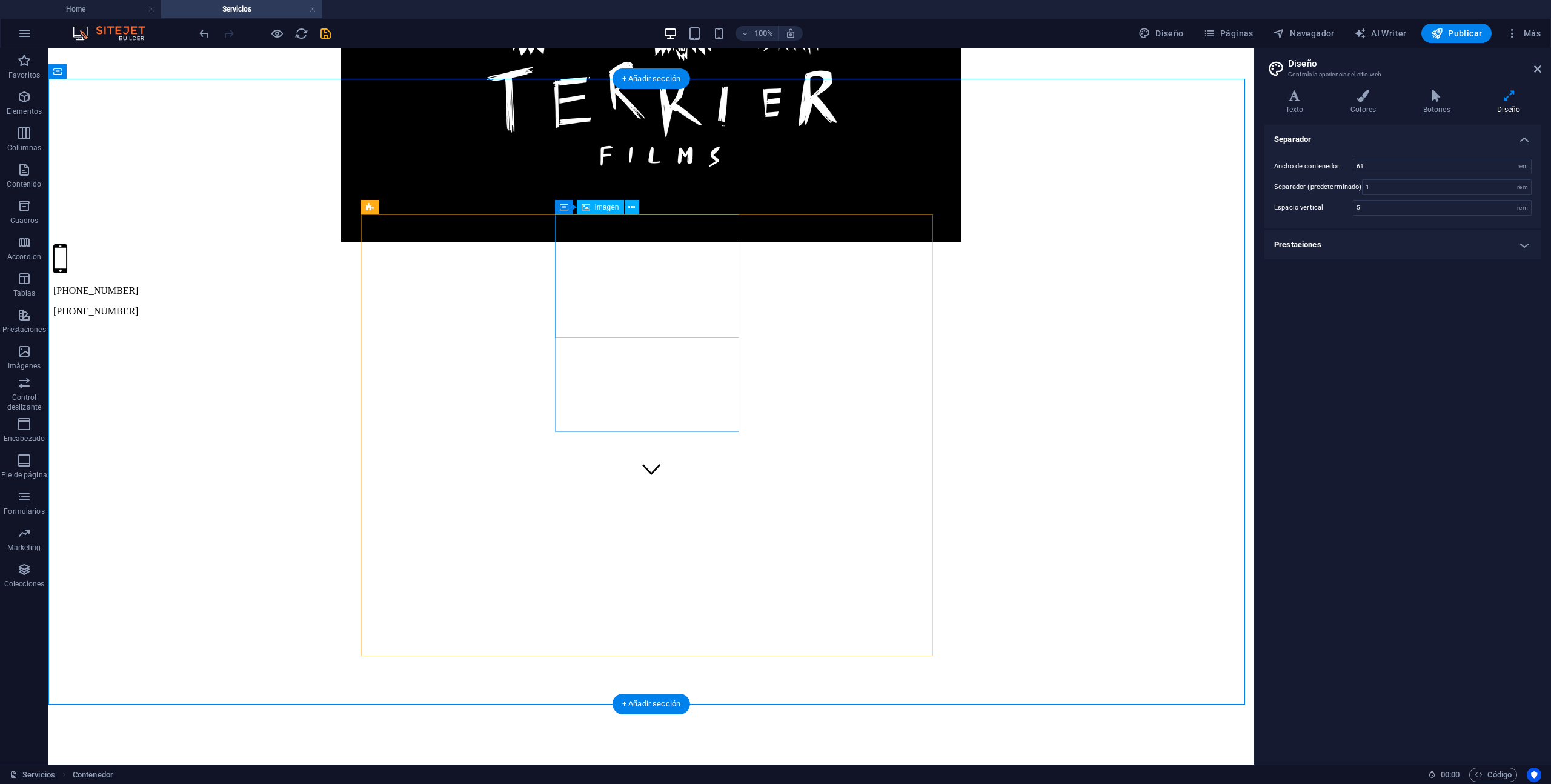
select select "%"
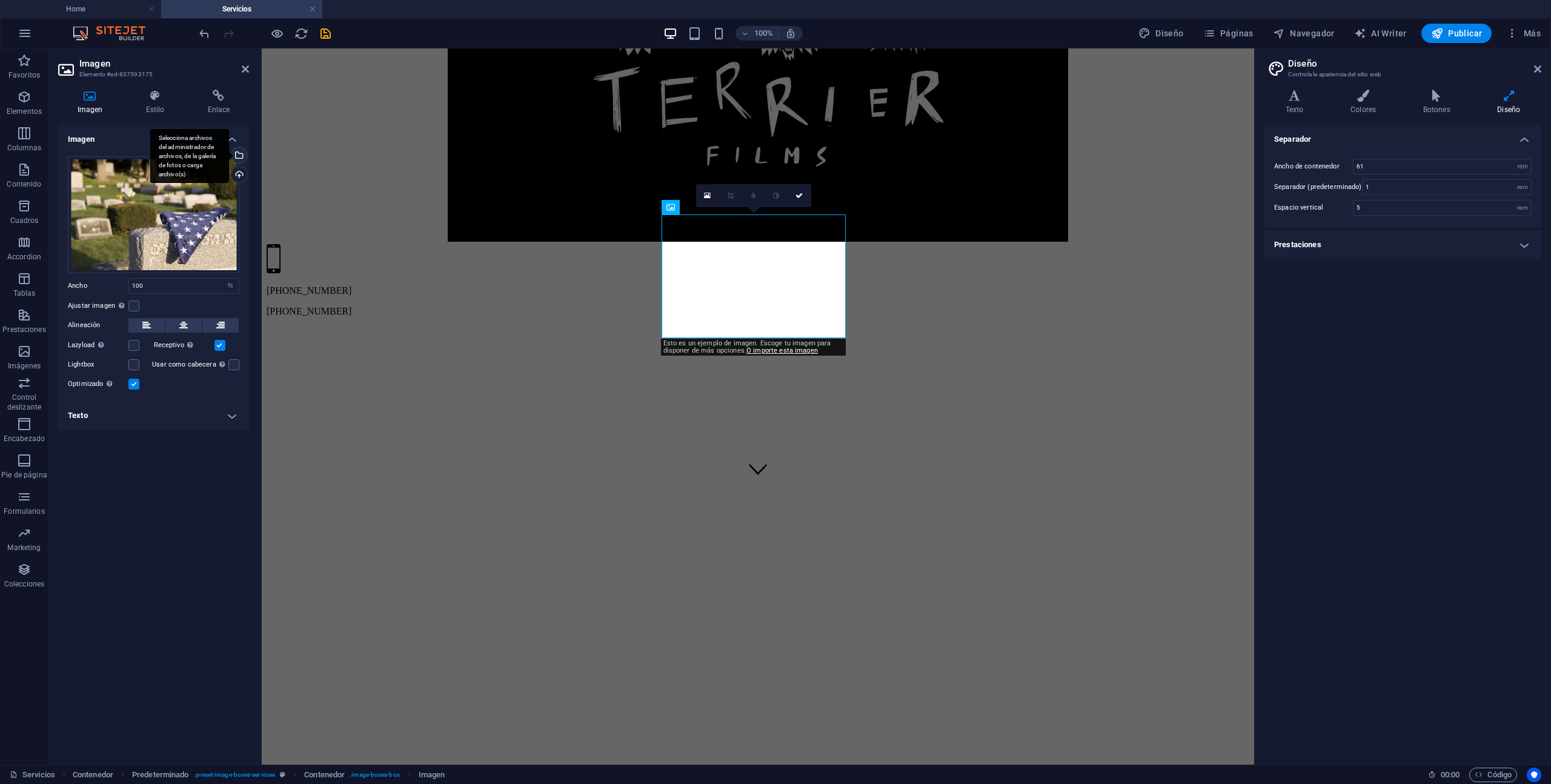
click at [243, 154] on div "Selecciona archivos del administrador de archivos, de la galería de fotos o car…" at bounding box center [238, 156] width 18 height 18
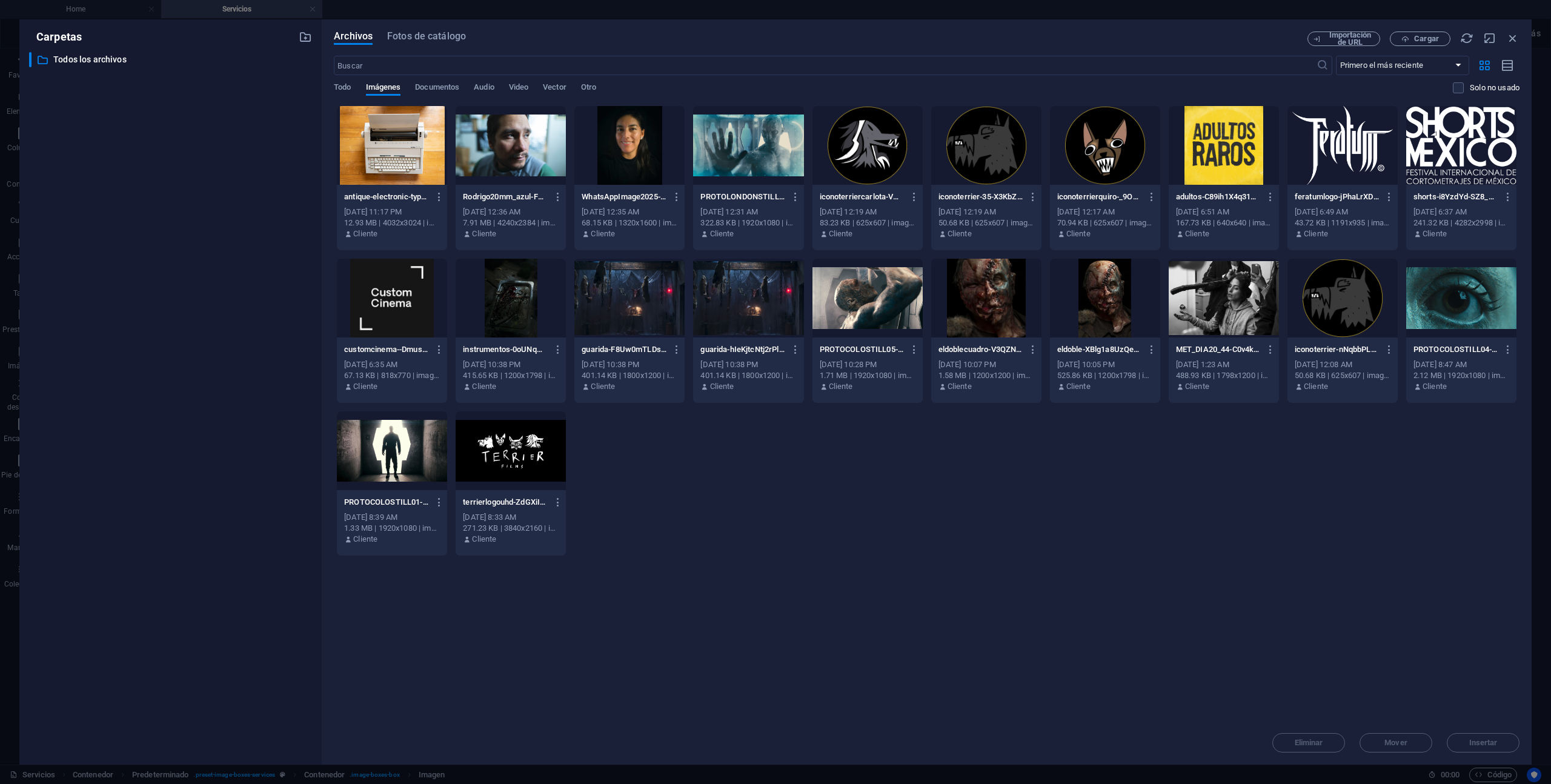
click at [1355, 659] on div "Arrastra archivos aquí para cargarlos de inmediato antique-electronic-typewrite…" at bounding box center [927, 413] width 1186 height 615
click at [1416, 37] on icon "button" at bounding box center [1513, 37] width 13 height 13
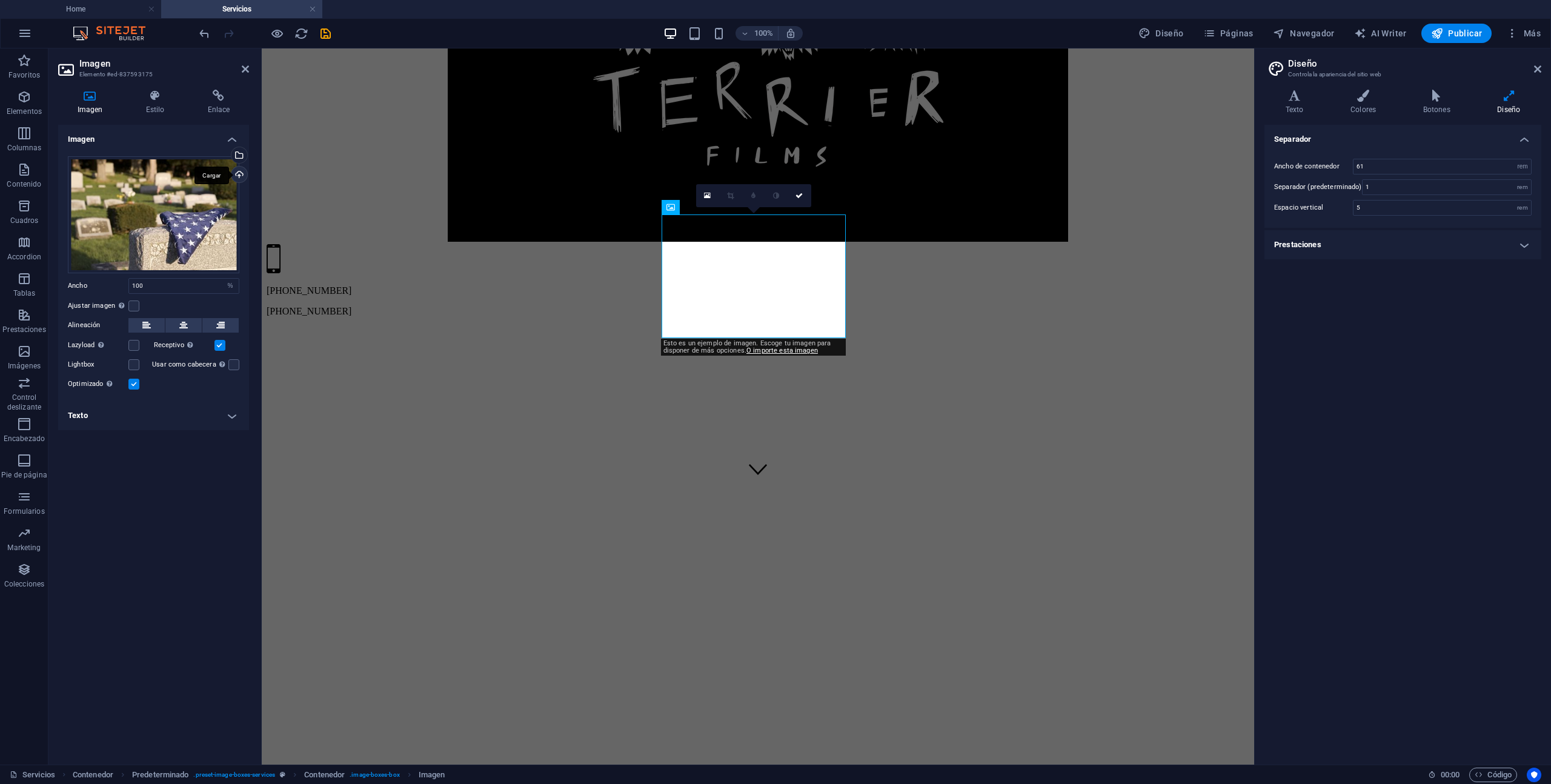
click at [239, 172] on div "Cargar" at bounding box center [238, 176] width 18 height 18
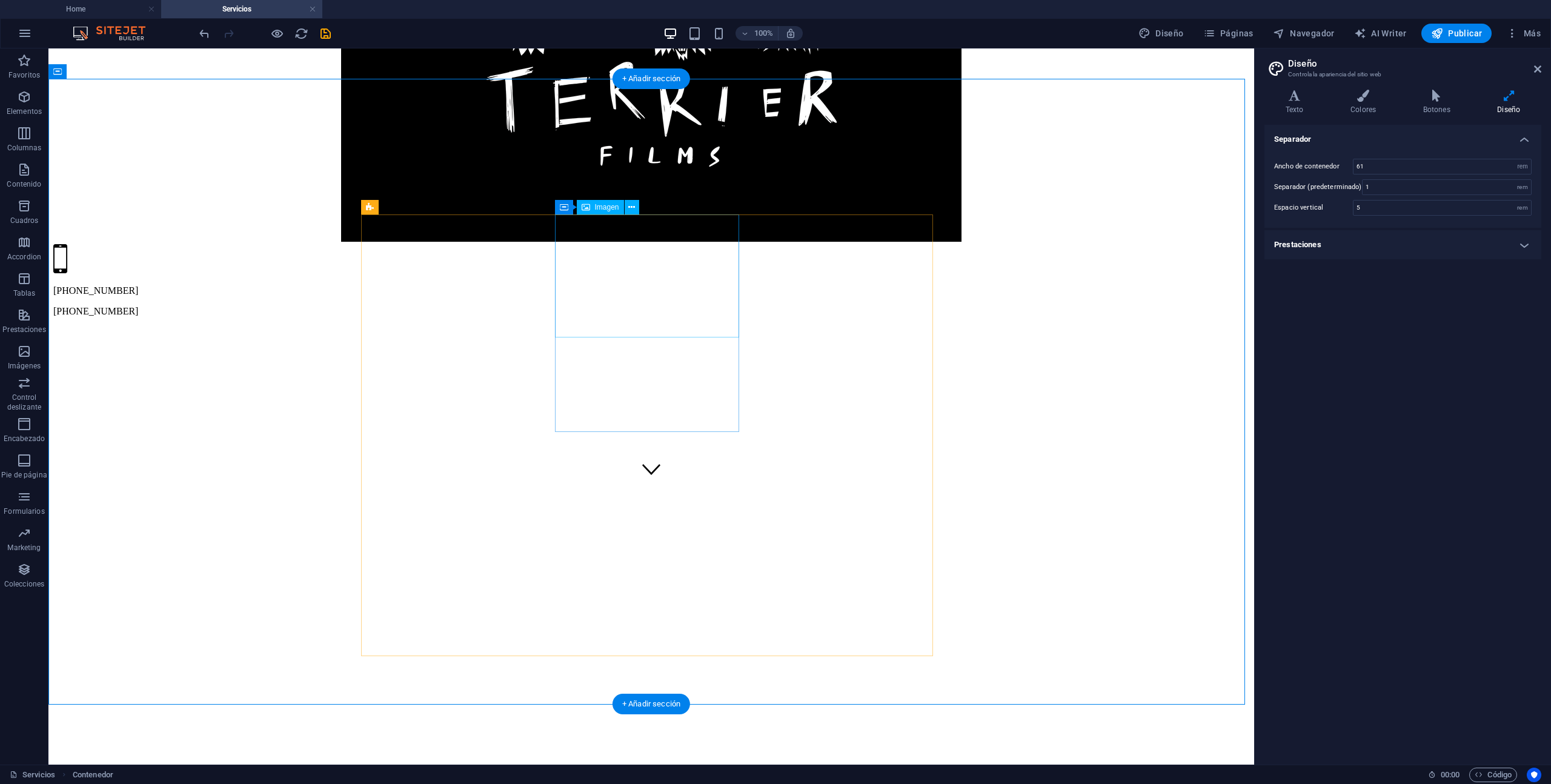
select select "%"
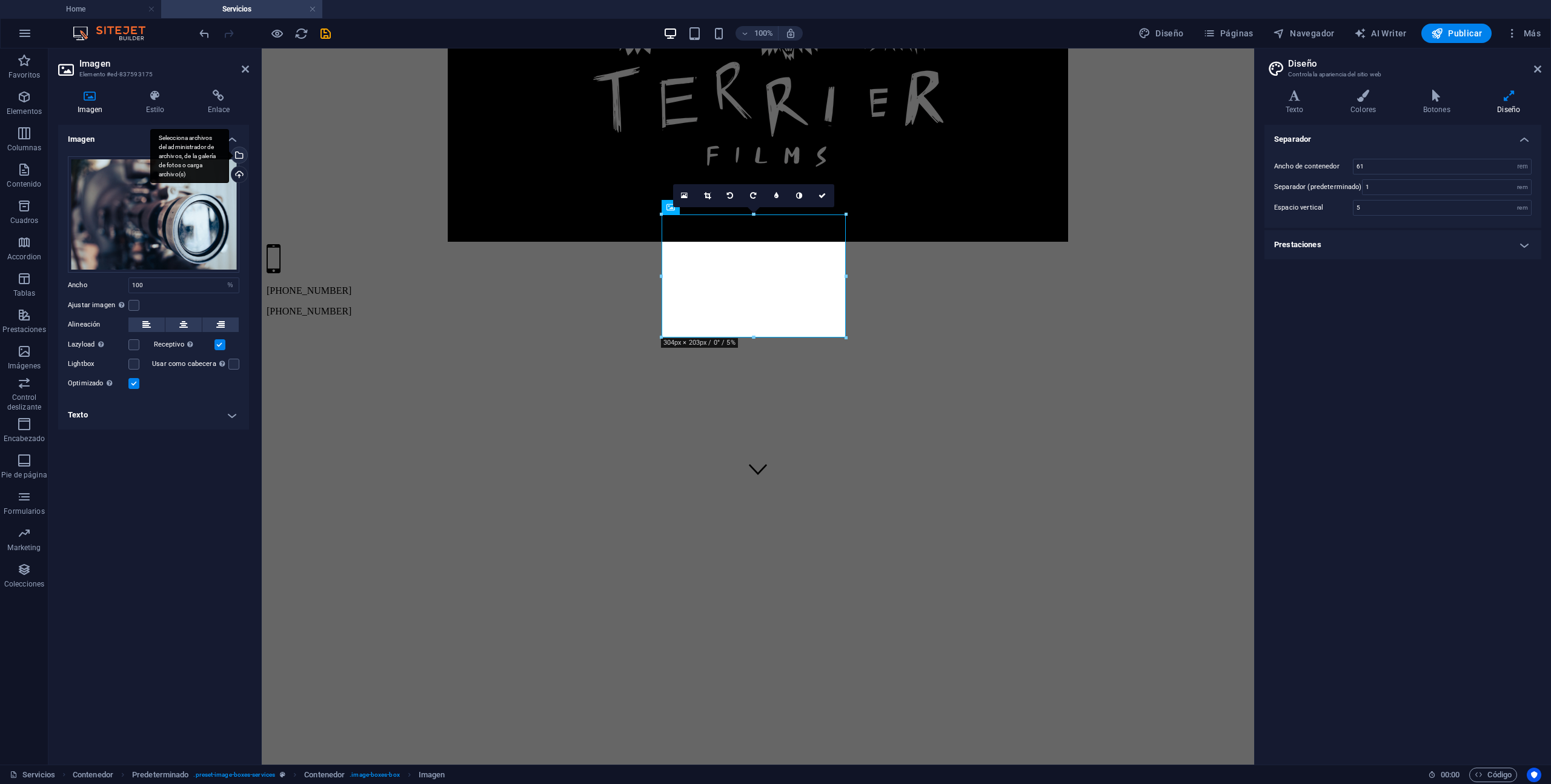
click at [229, 154] on div "Selecciona archivos del administrador de archivos, de la galería de fotos o car…" at bounding box center [190, 156] width 79 height 55
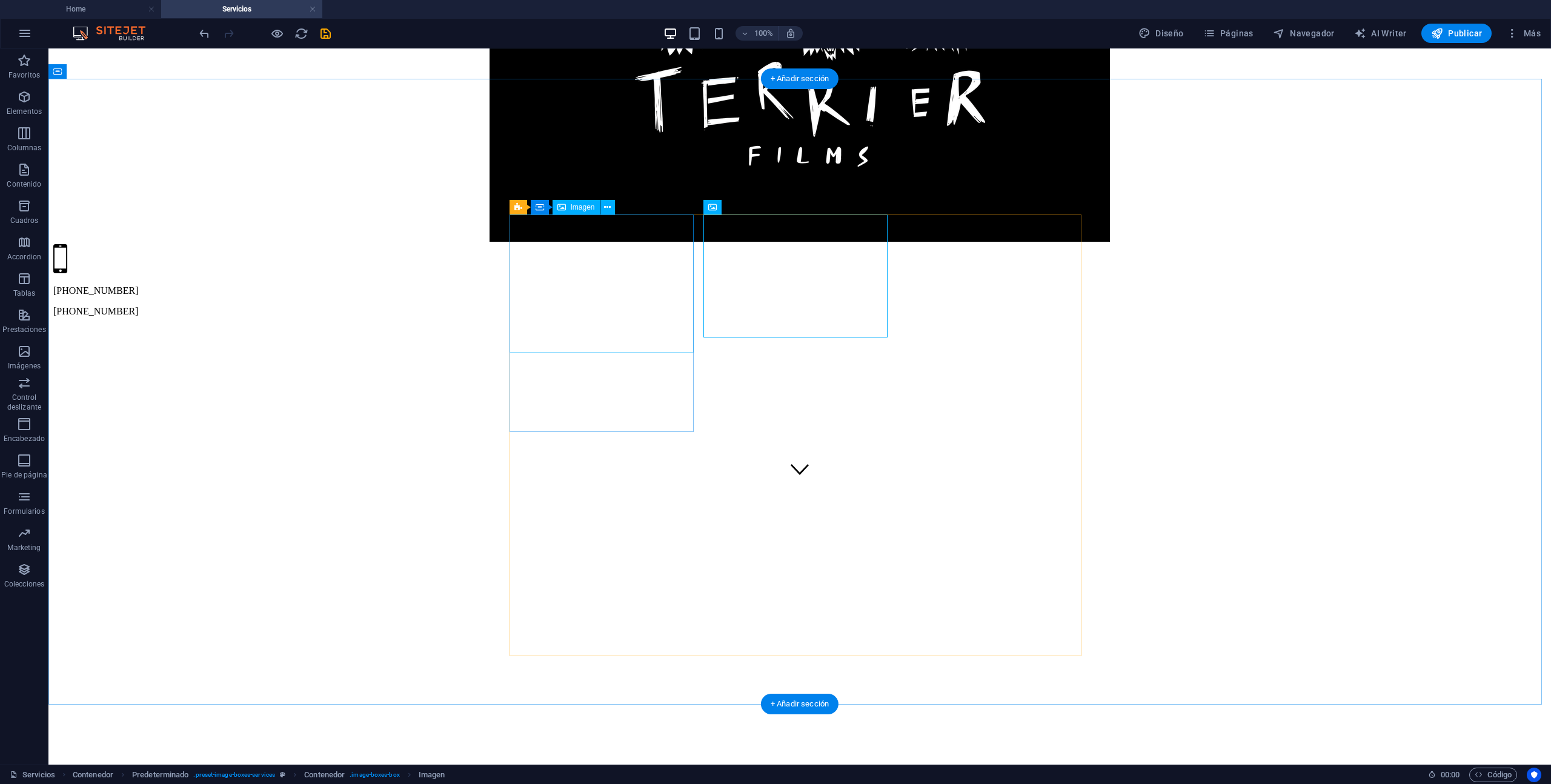
select select "%"
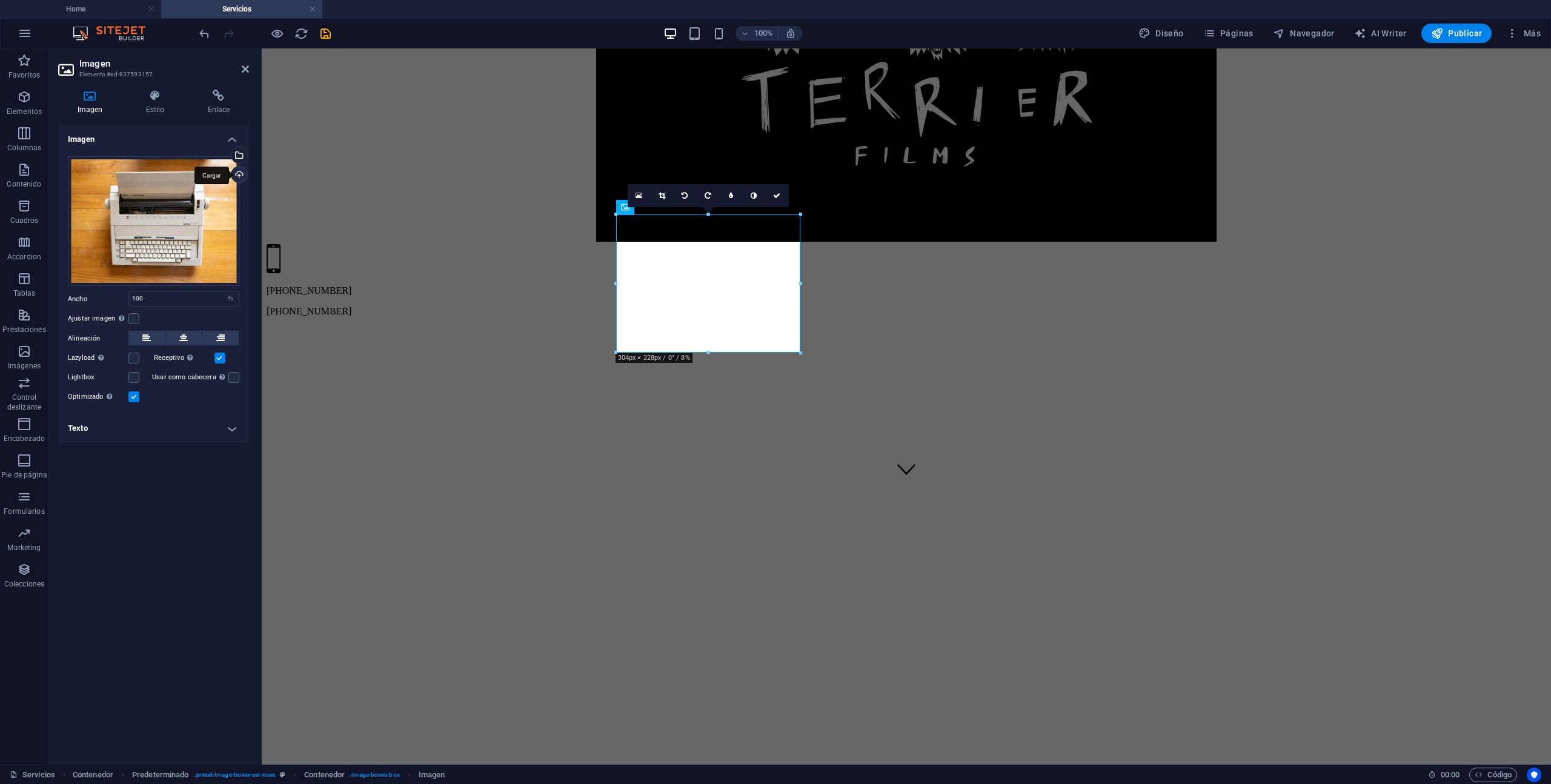
click at [236, 172] on div "Cargar" at bounding box center [238, 176] width 18 height 18
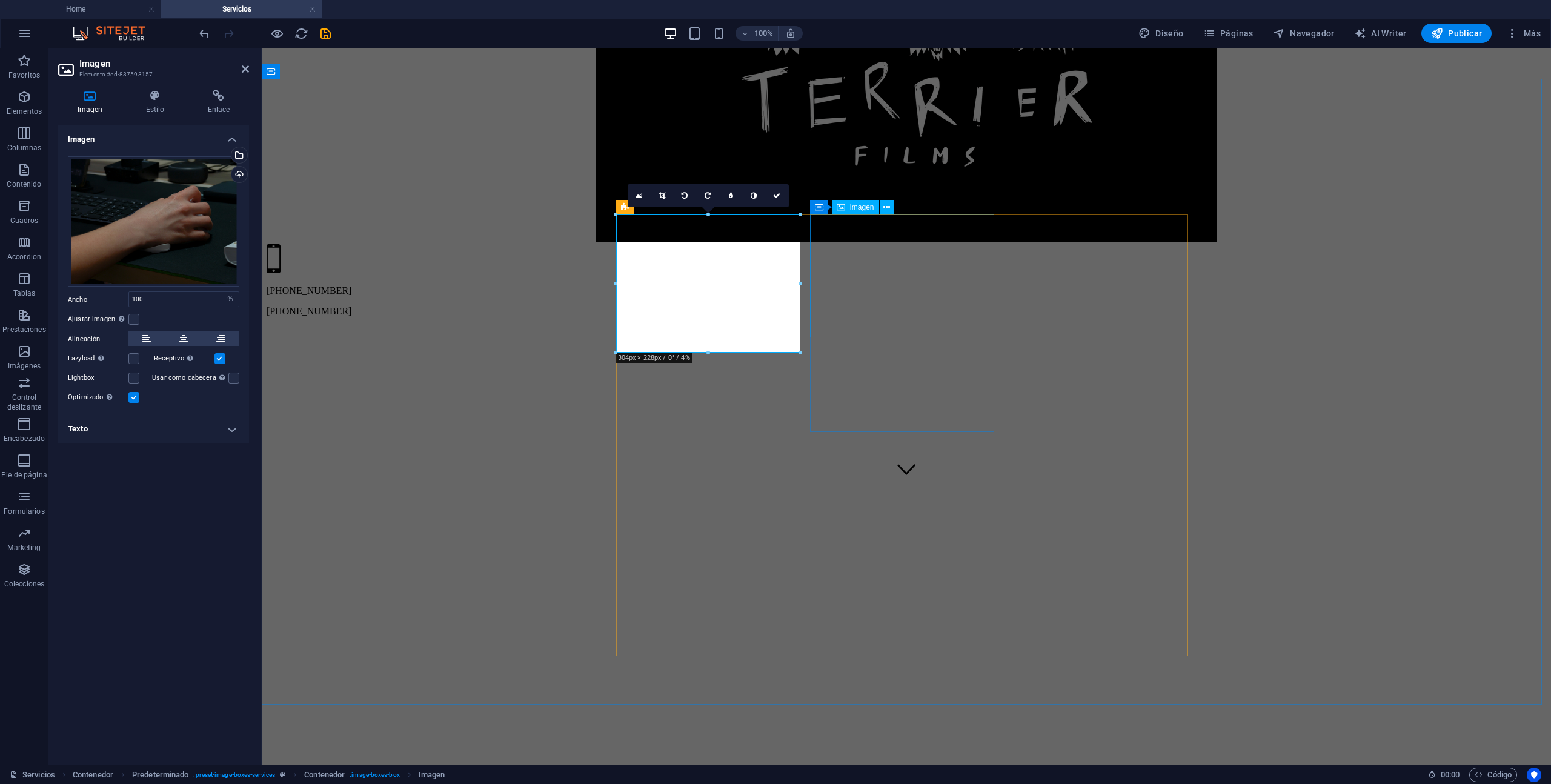
select select "%"
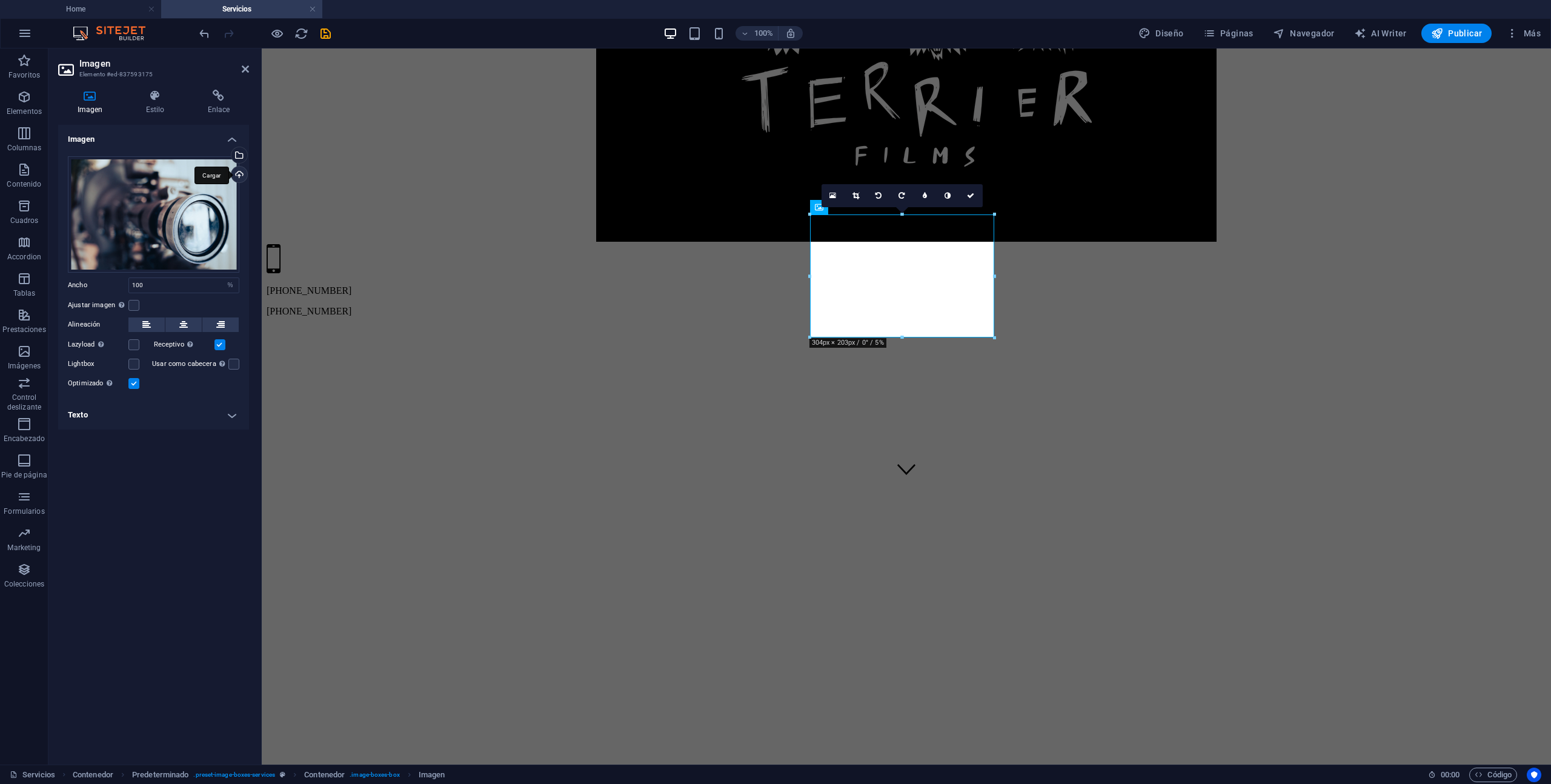
click at [243, 170] on div "Cargar" at bounding box center [238, 176] width 18 height 18
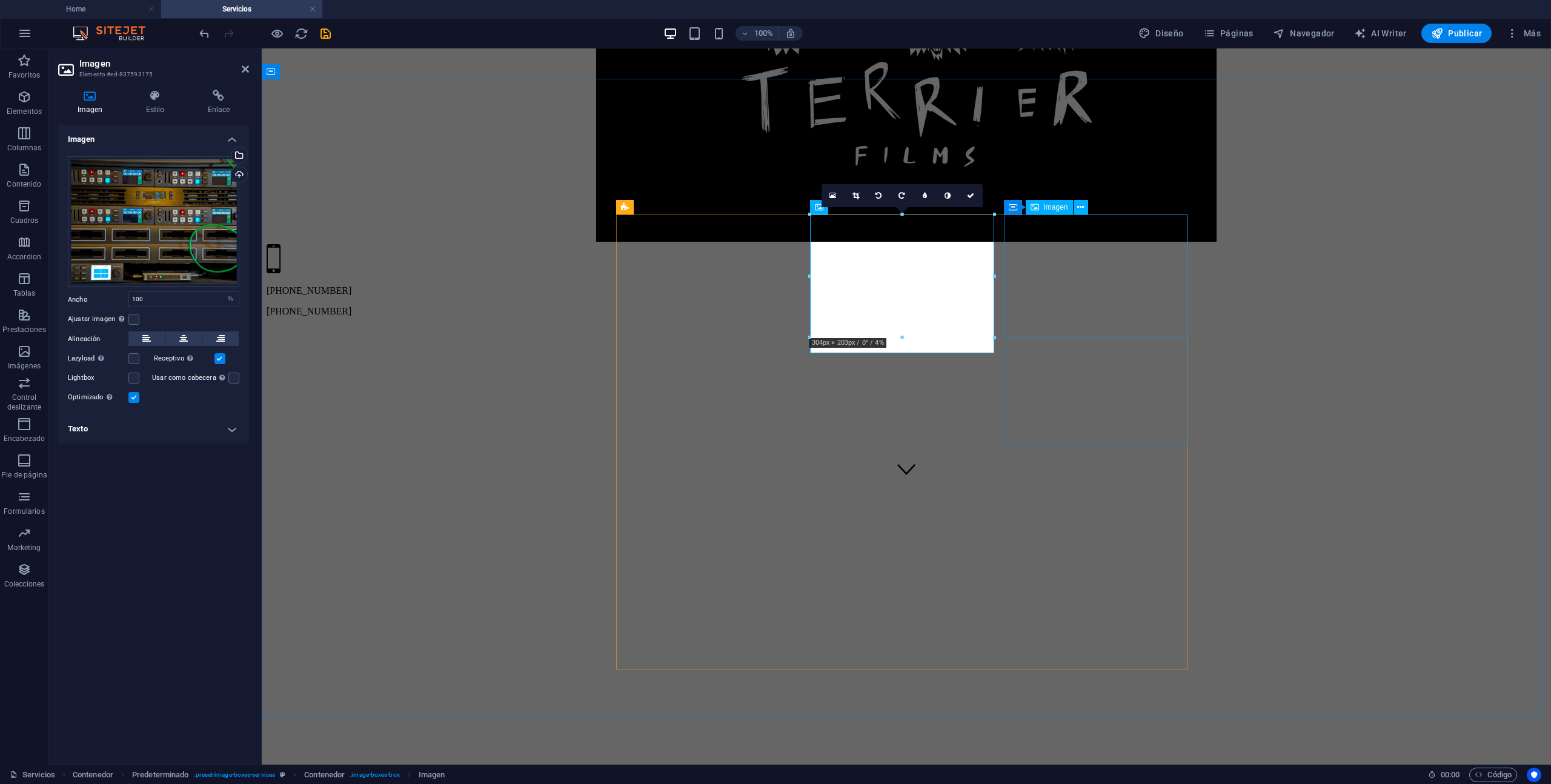
select select "%"
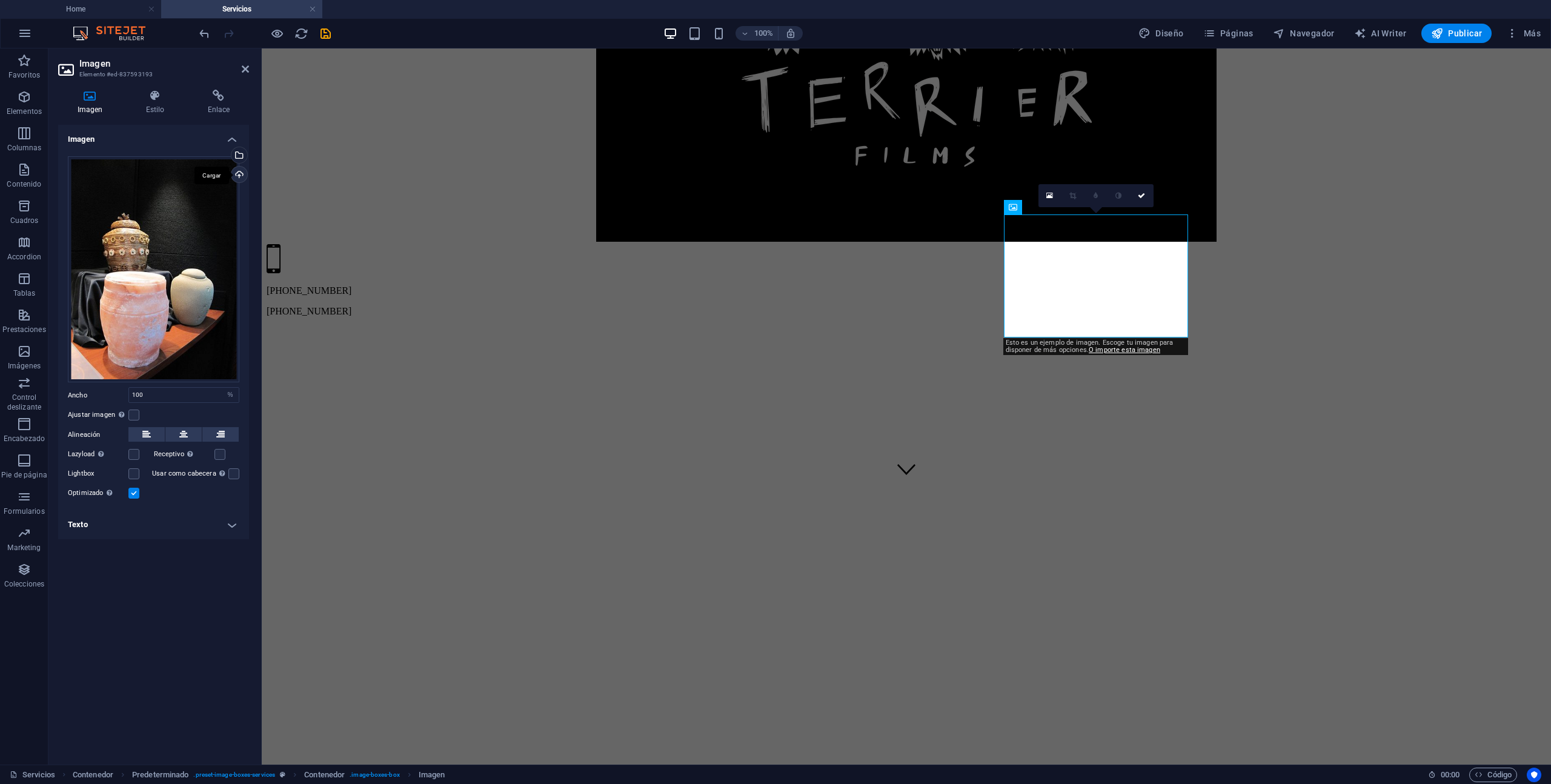
click at [246, 174] on div "Cargar" at bounding box center [238, 176] width 18 height 18
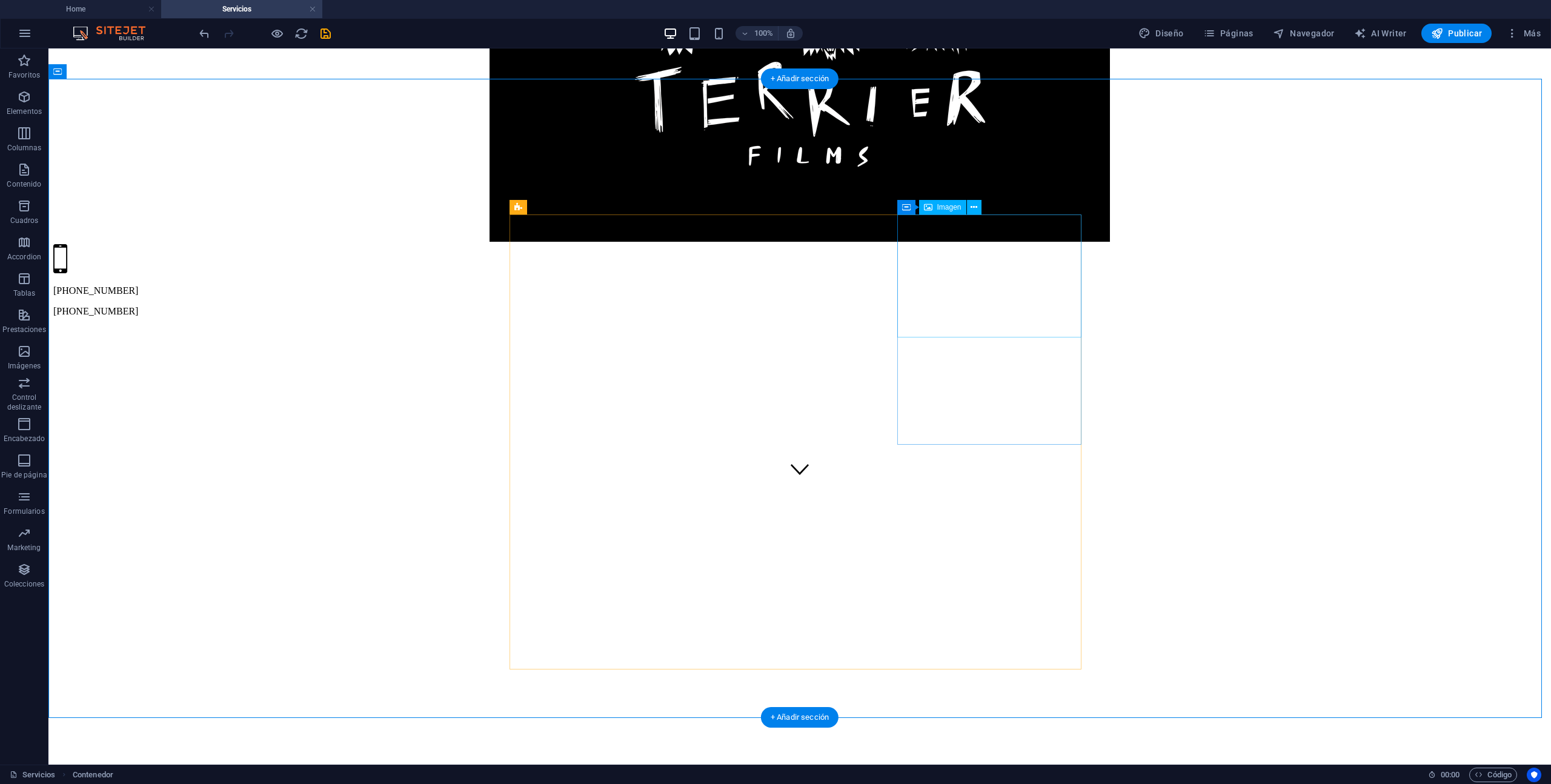
select select "%"
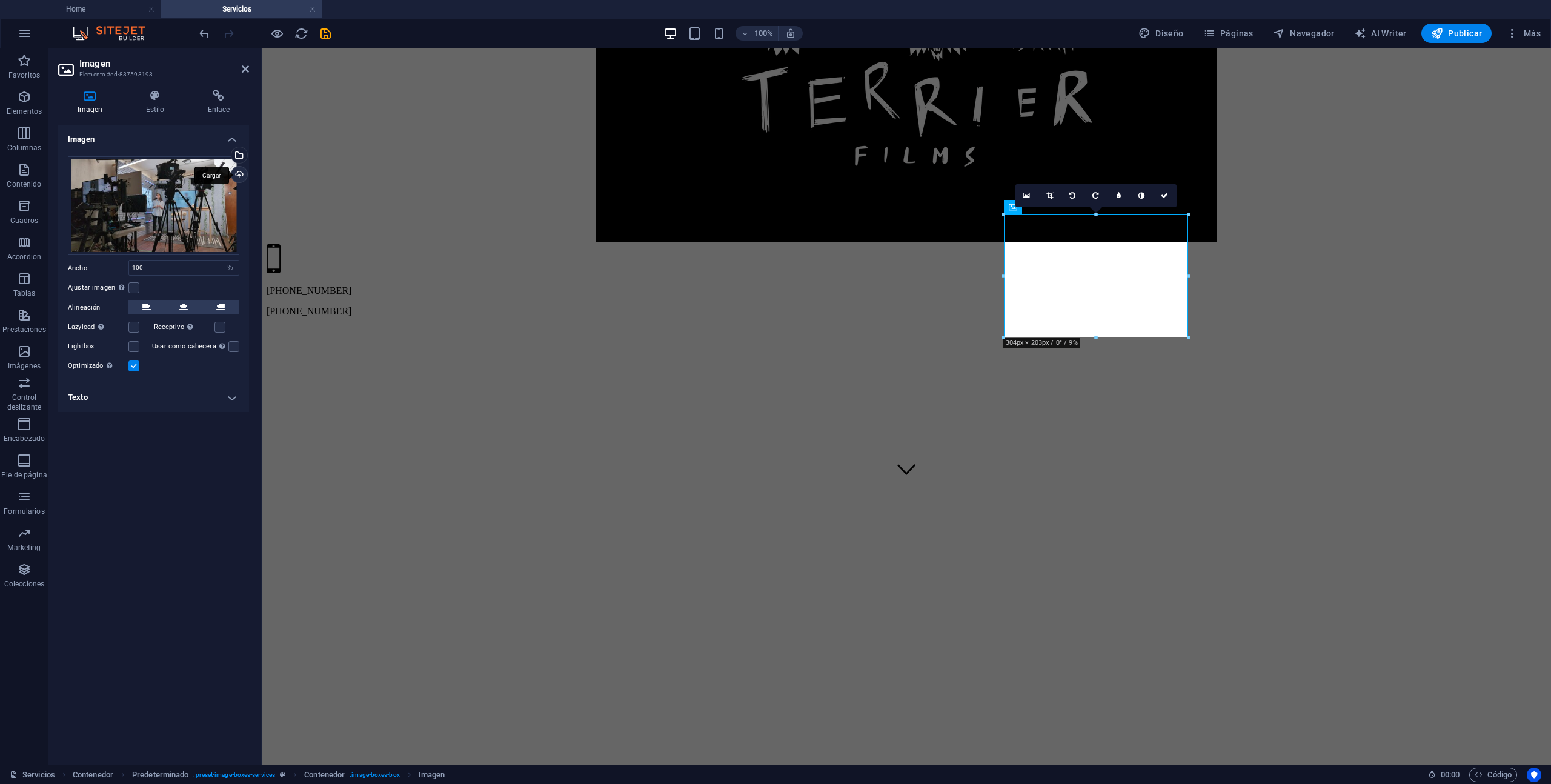
click at [240, 174] on div "Cargar" at bounding box center [238, 176] width 18 height 18
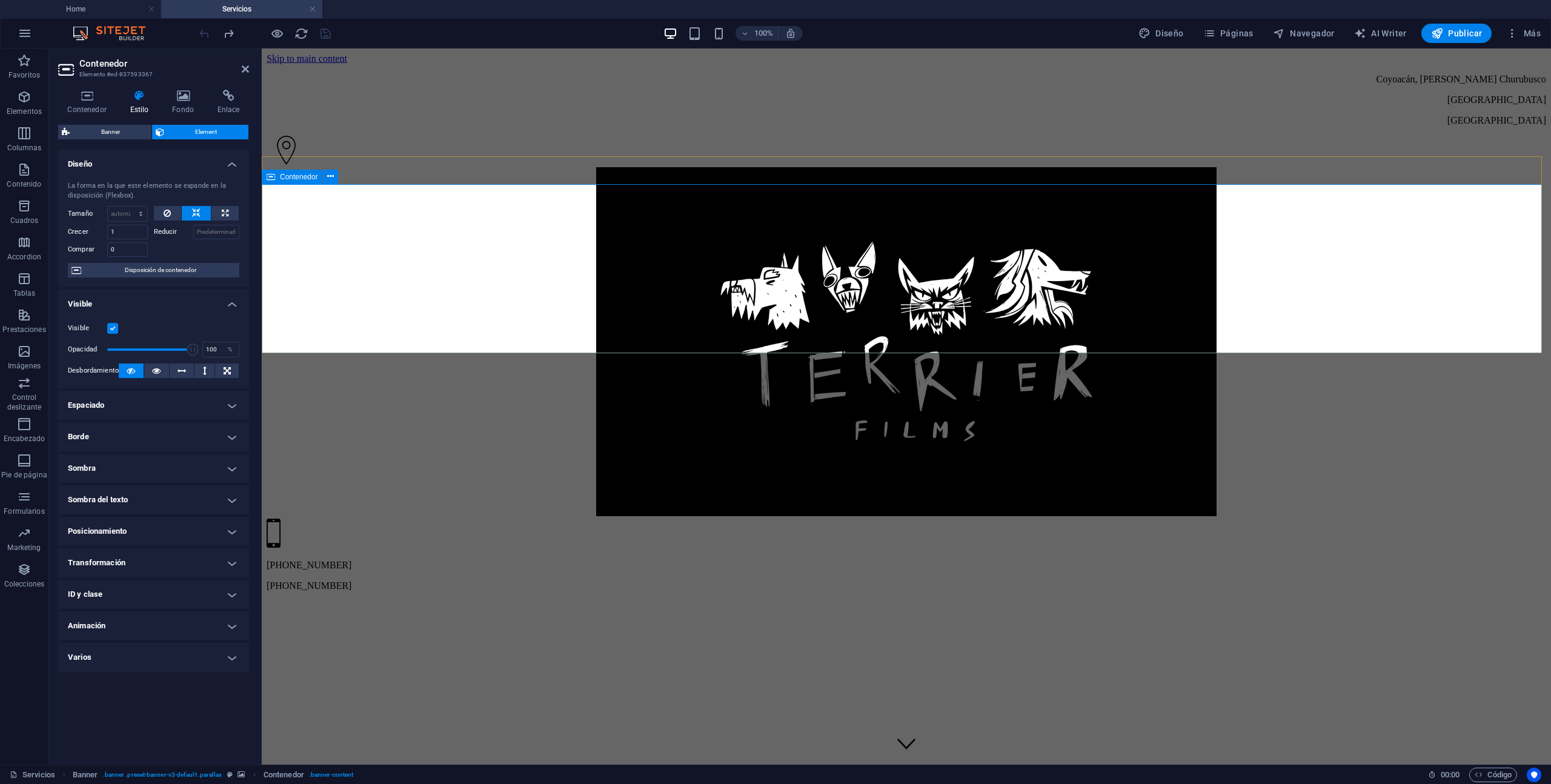
click at [292, 174] on span "Contenedor" at bounding box center [299, 176] width 38 height 7
click at [186, 94] on icon at bounding box center [183, 96] width 41 height 12
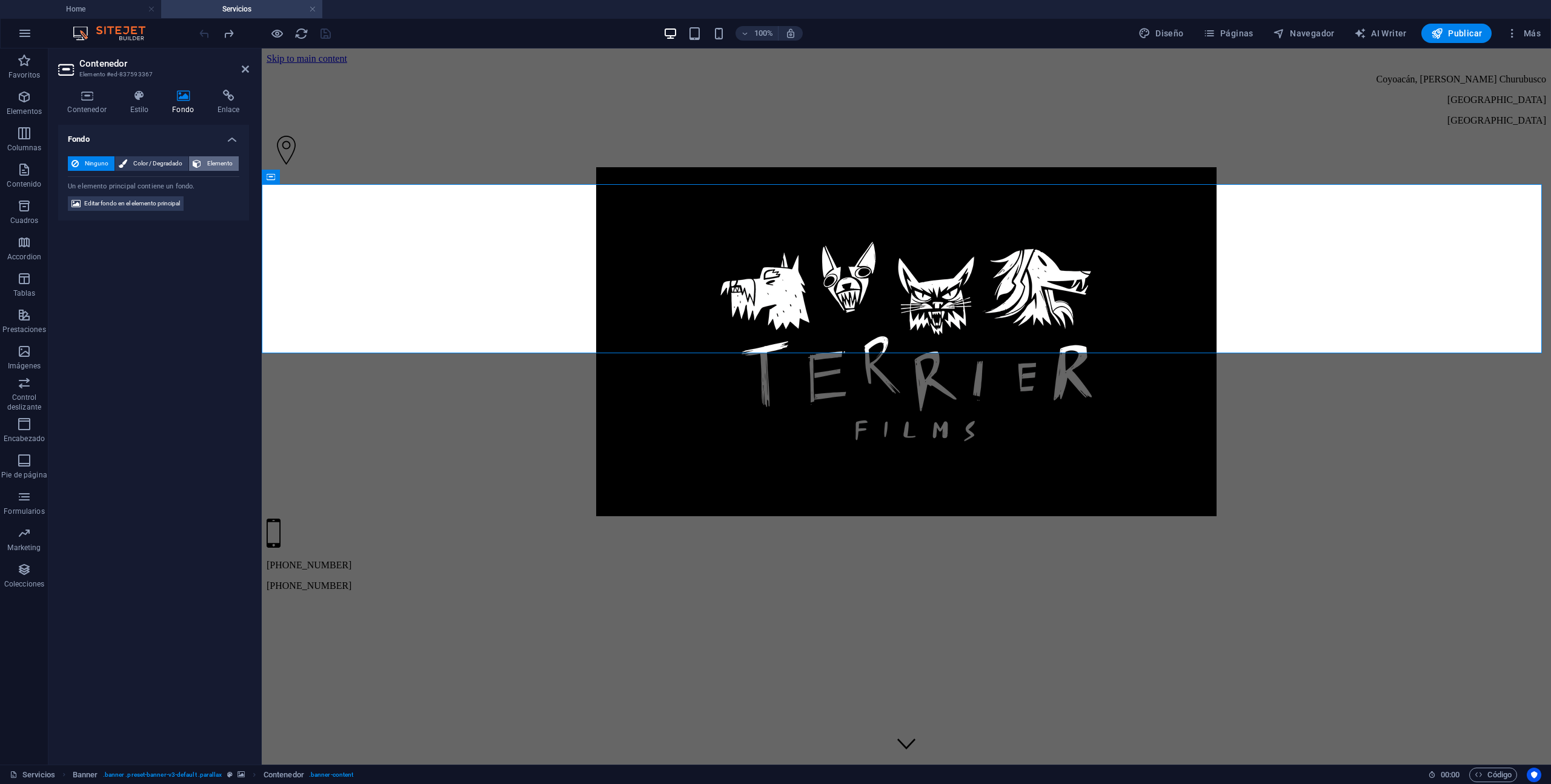
click at [205, 161] on span "Elemento" at bounding box center [220, 163] width 30 height 15
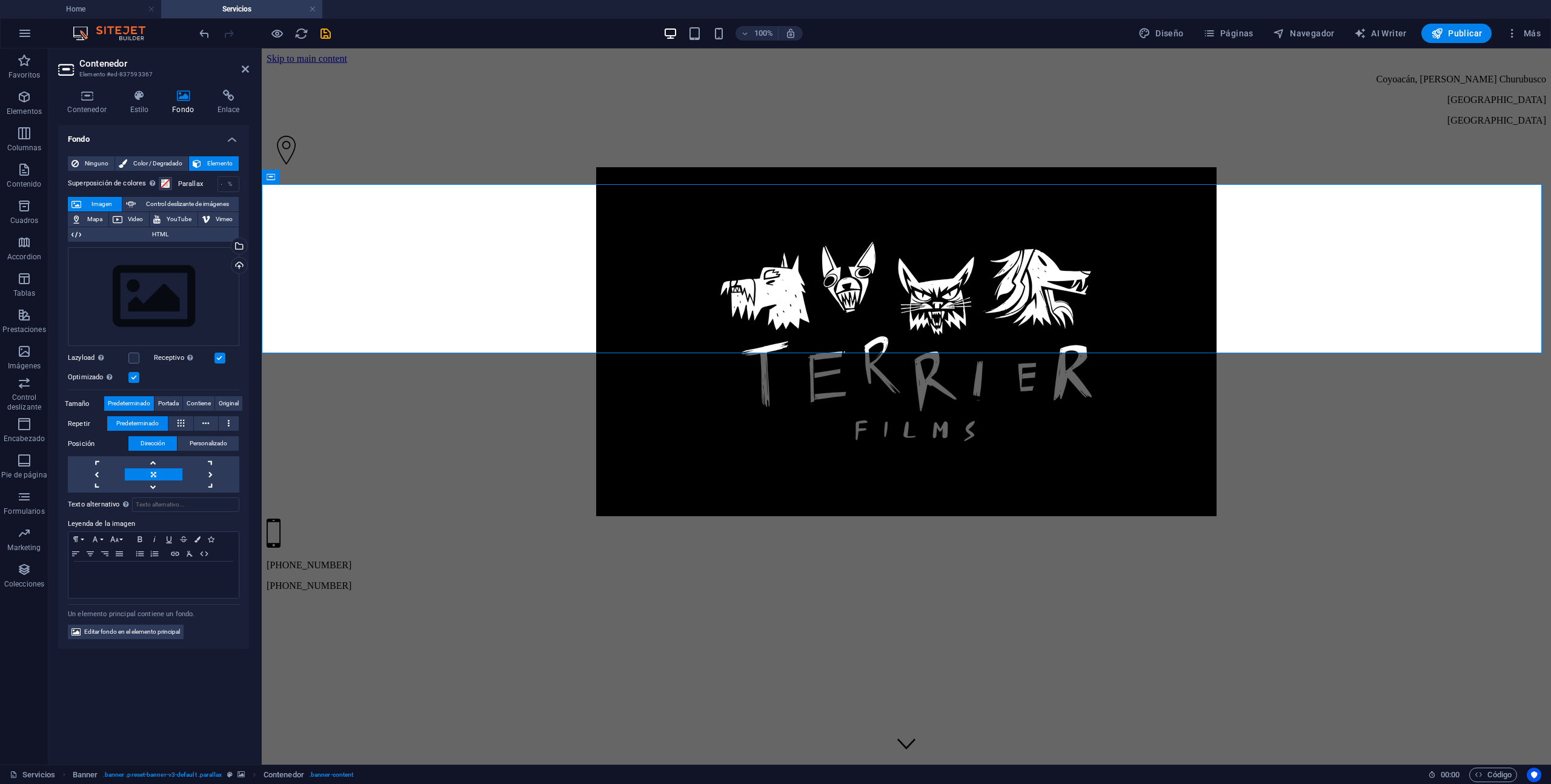
click at [264, 180] on div "Contenedor" at bounding box center [293, 176] width 61 height 15
click at [286, 175] on span "Contenedor" at bounding box center [299, 176] width 38 height 7
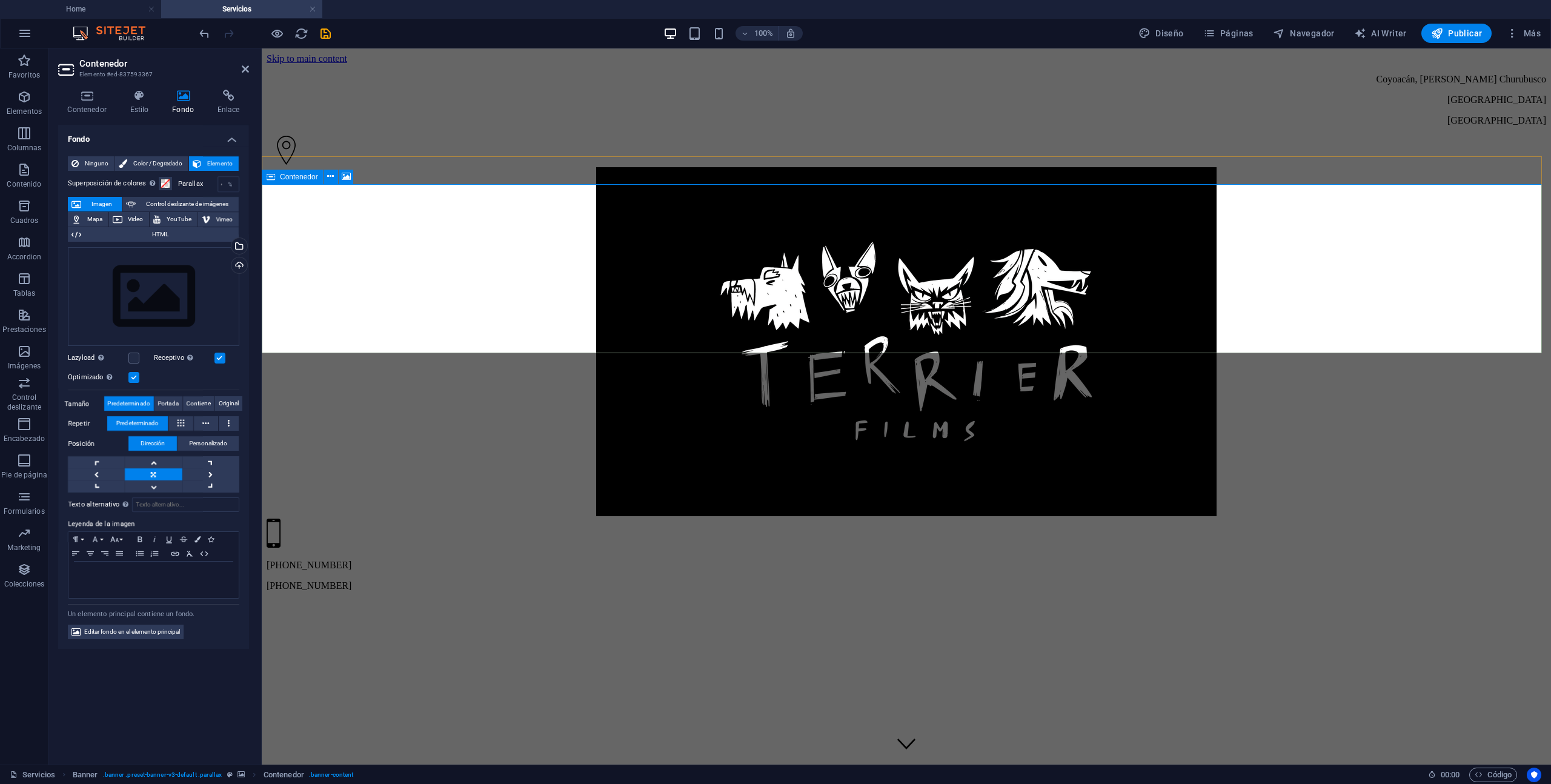
click at [286, 175] on span "Contenedor" at bounding box center [299, 176] width 38 height 7
click at [87, 93] on icon at bounding box center [87, 96] width 58 height 12
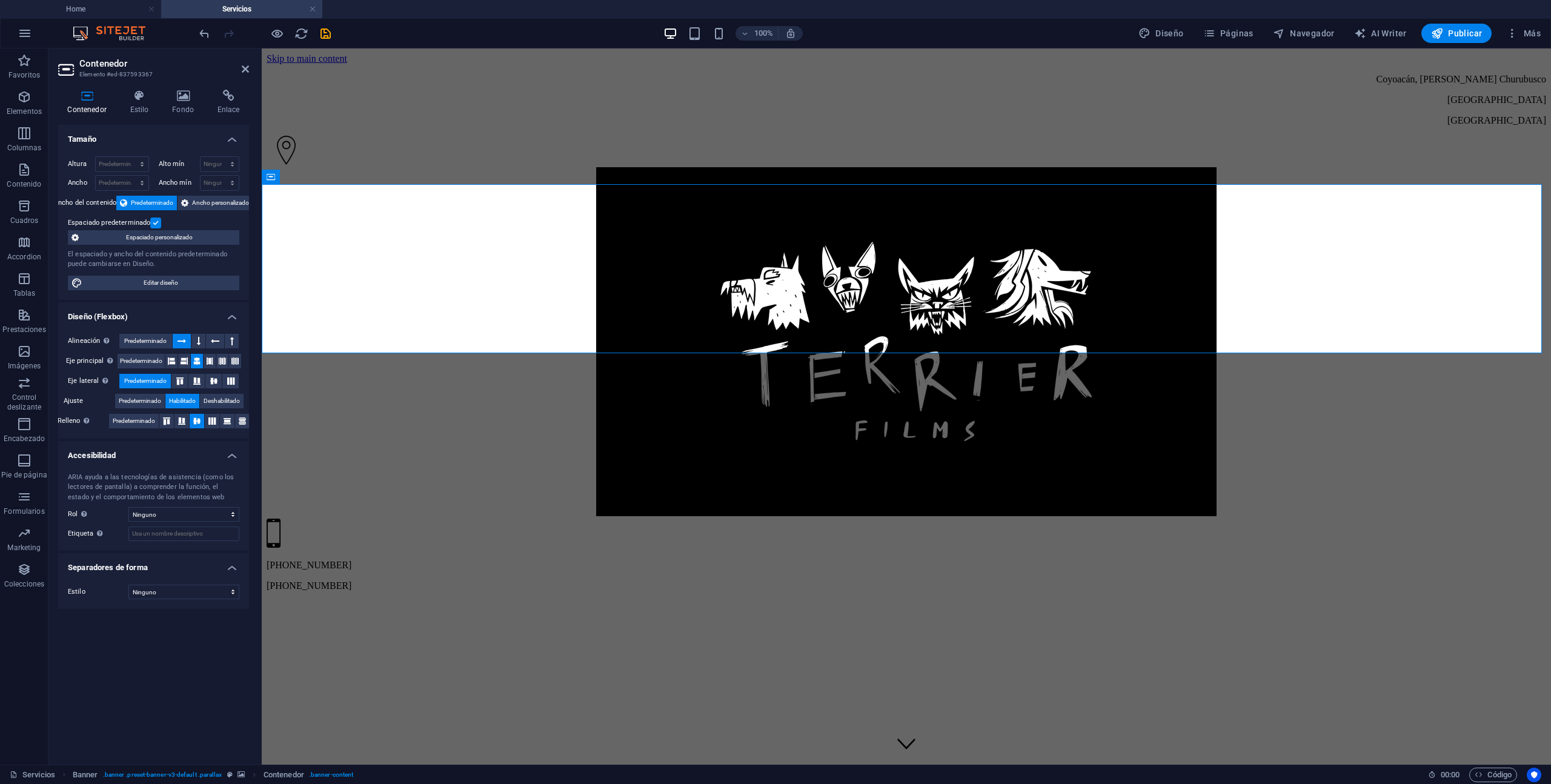
click at [91, 66] on h2 "Contenedor" at bounding box center [164, 64] width 169 height 11
click at [137, 99] on icon at bounding box center [140, 96] width 37 height 12
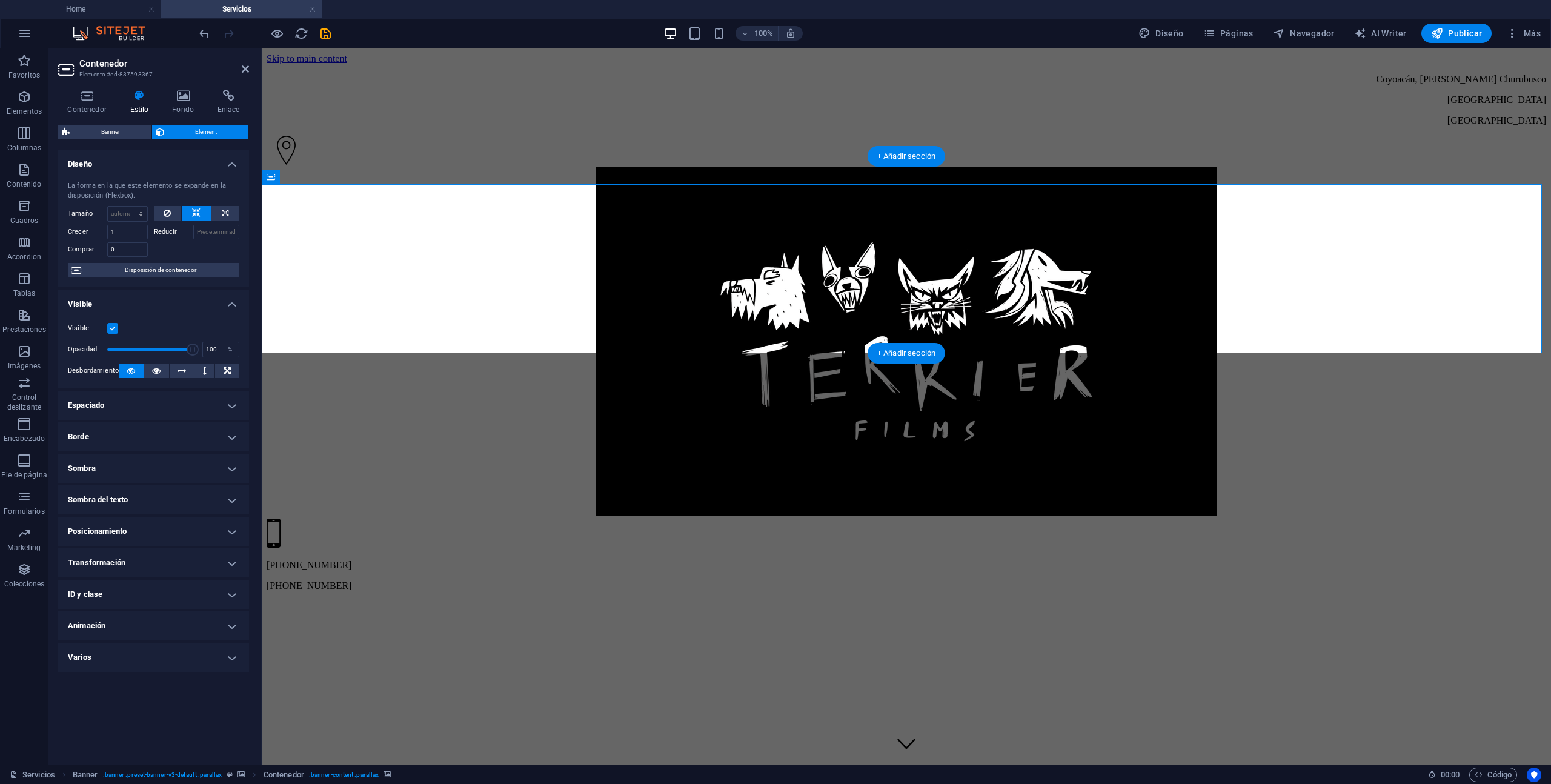
click at [101, 134] on span "Banner" at bounding box center [111, 132] width 75 height 15
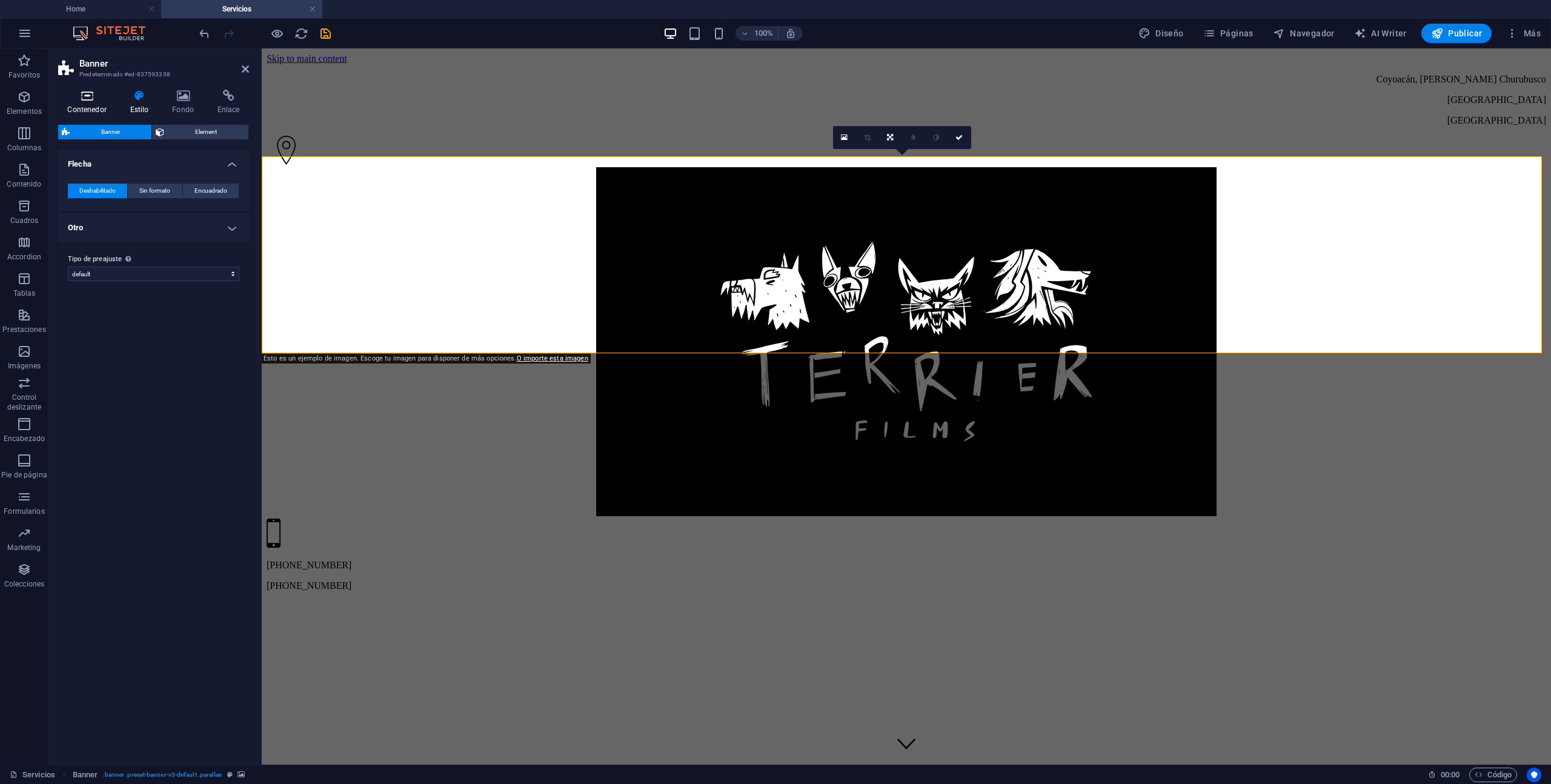
click at [97, 96] on icon at bounding box center [87, 96] width 58 height 12
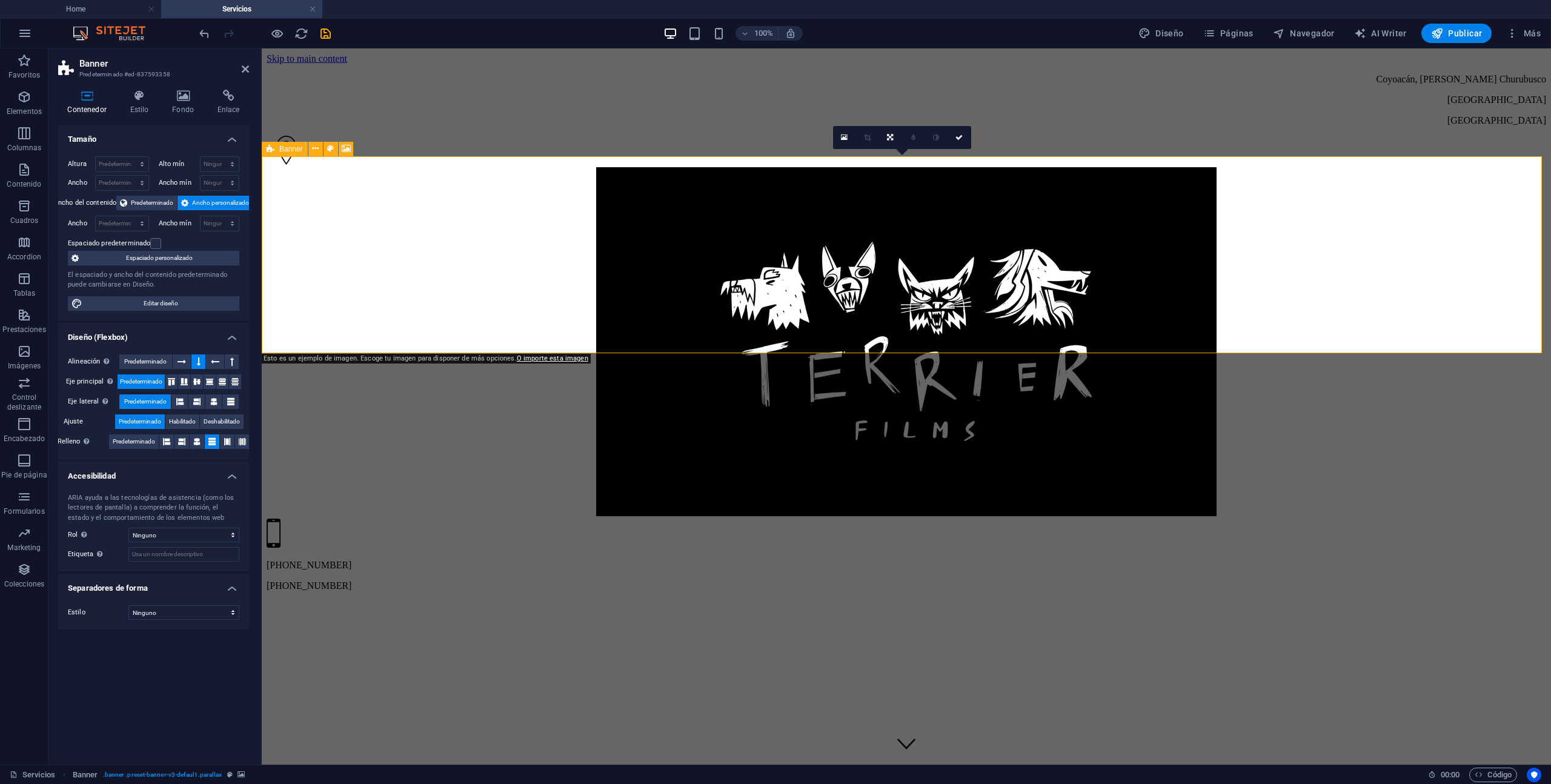
click at [271, 147] on icon at bounding box center [271, 149] width 8 height 15
click at [286, 148] on span "Banner" at bounding box center [291, 148] width 23 height 7
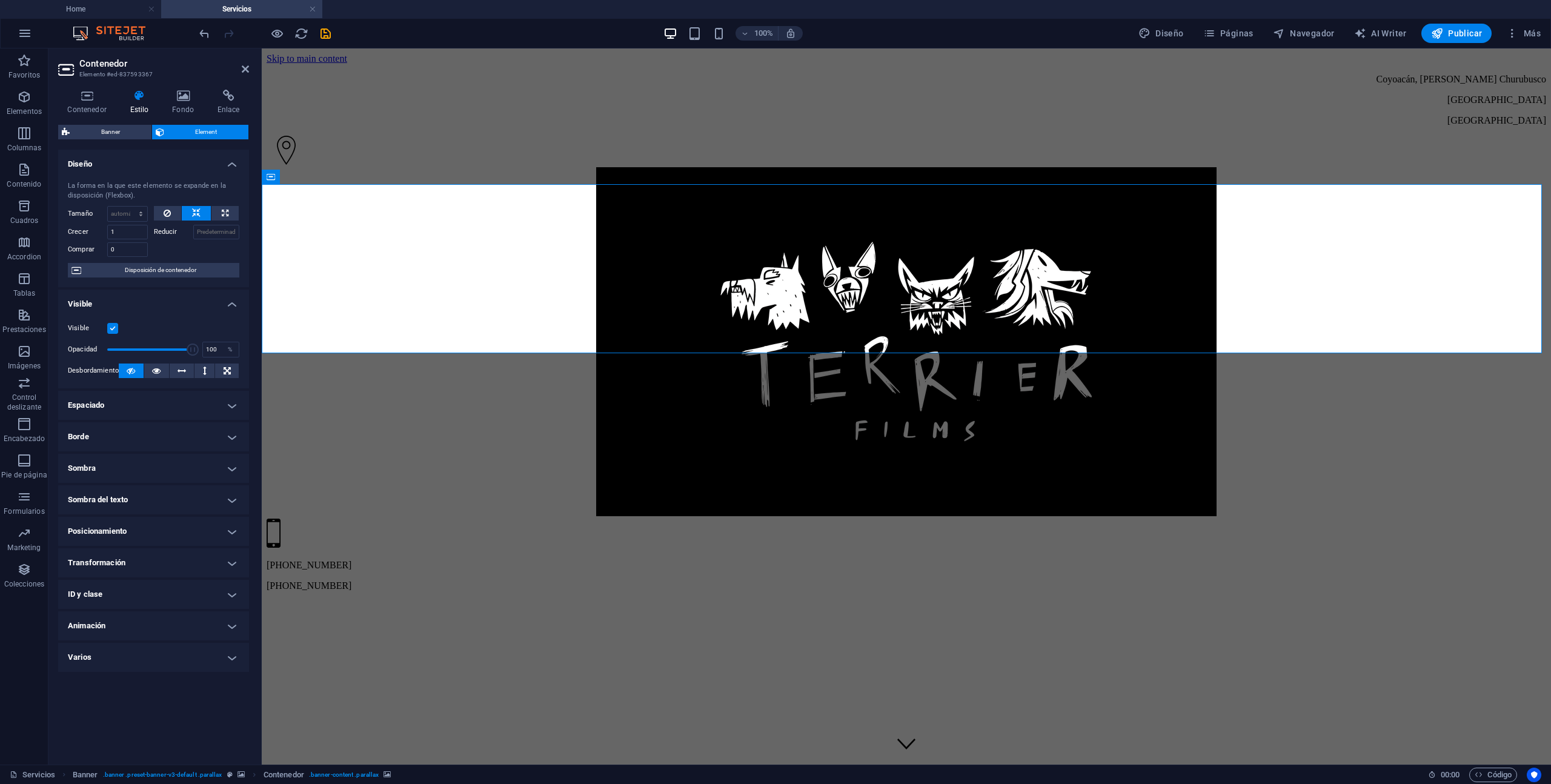
click at [208, 126] on span "Element" at bounding box center [206, 132] width 77 height 15
click at [185, 97] on icon at bounding box center [183, 96] width 41 height 12
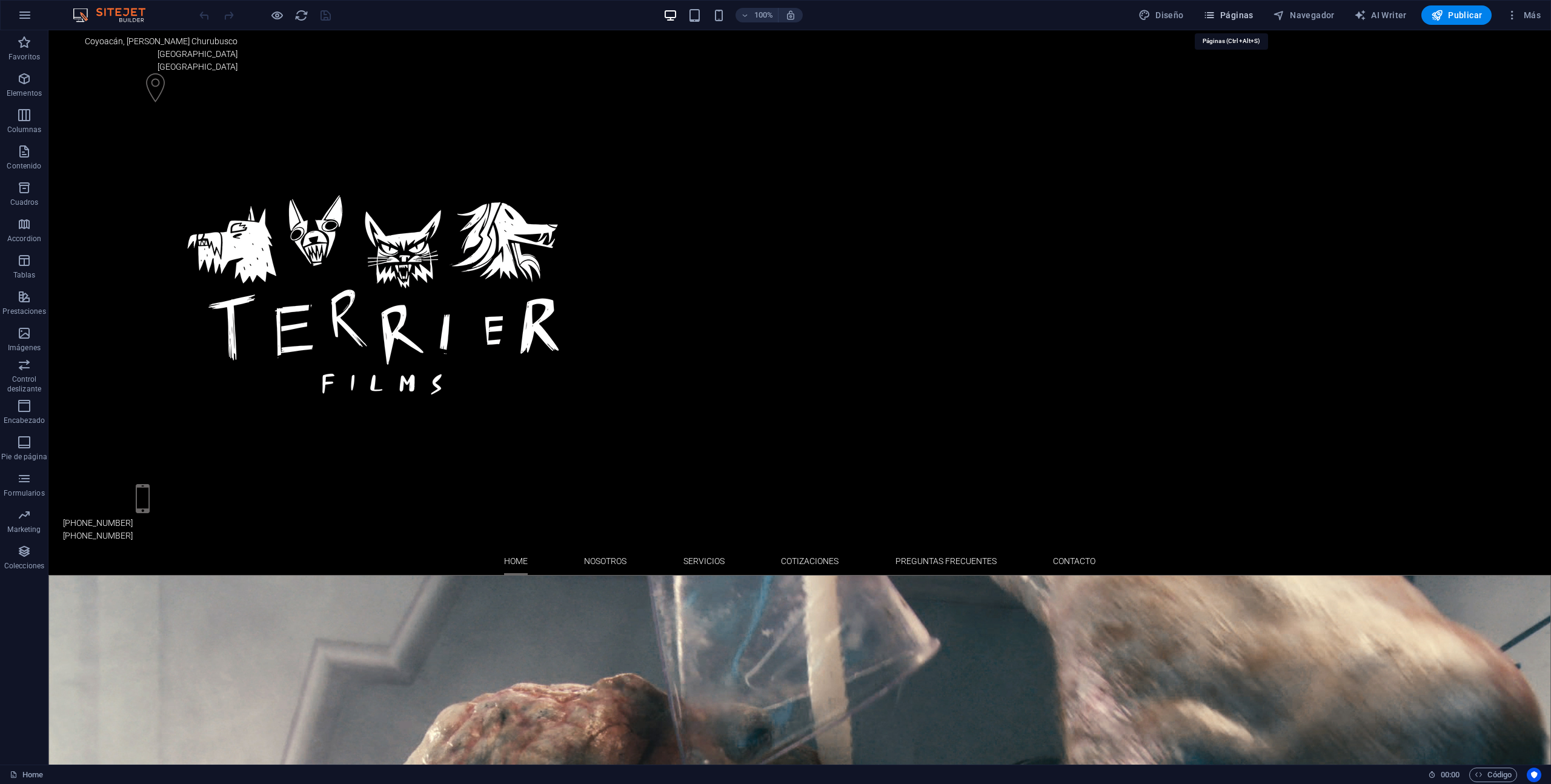
click at [1251, 16] on span "Páginas" at bounding box center [1229, 16] width 50 height 12
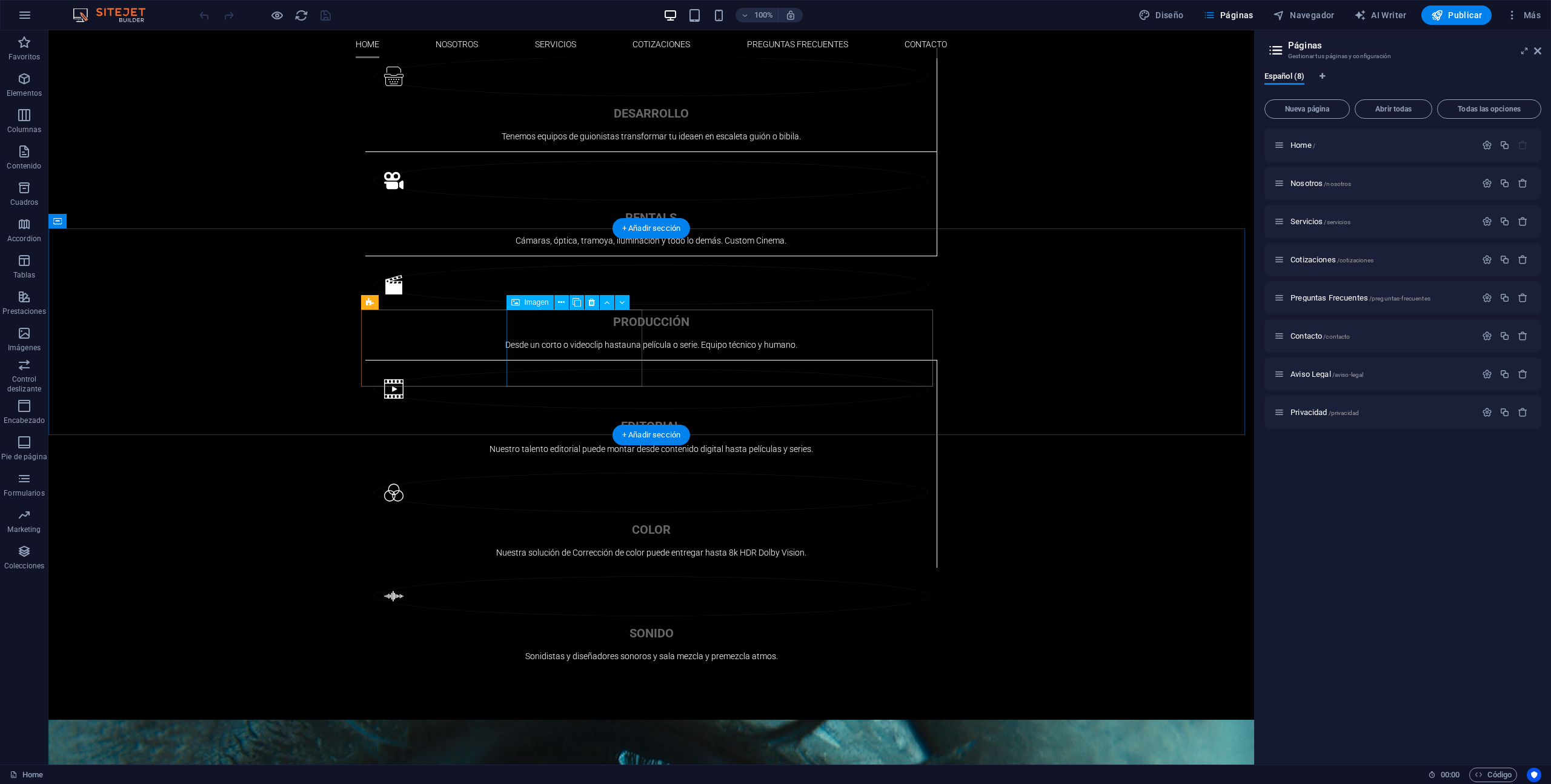
scroll to position [1267, 0]
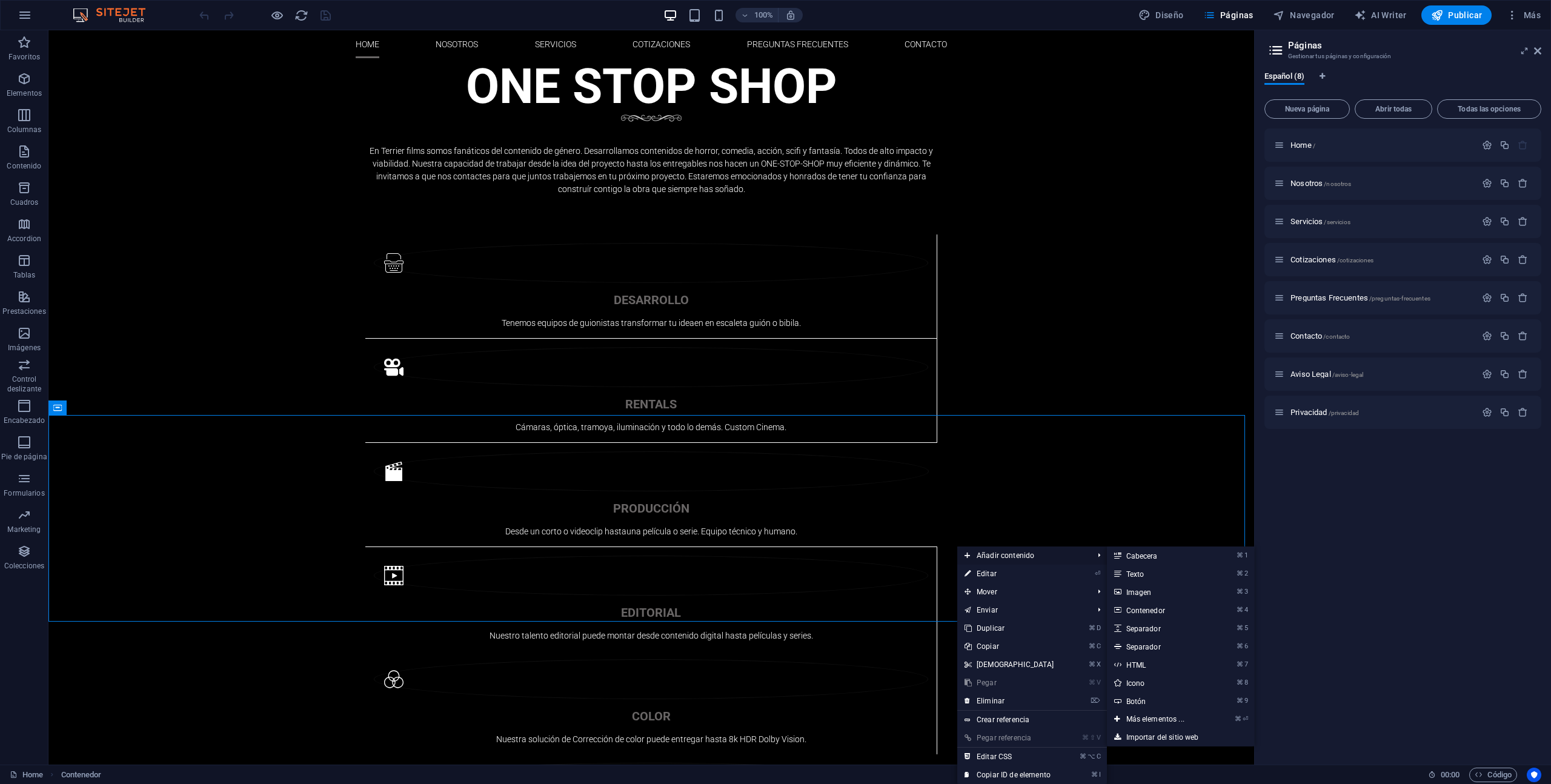
click at [1005, 555] on span "Añadir contenido" at bounding box center [1023, 555] width 132 height 18
click at [1180, 588] on link "⌘ 3 Imagen" at bounding box center [1158, 591] width 101 height 18
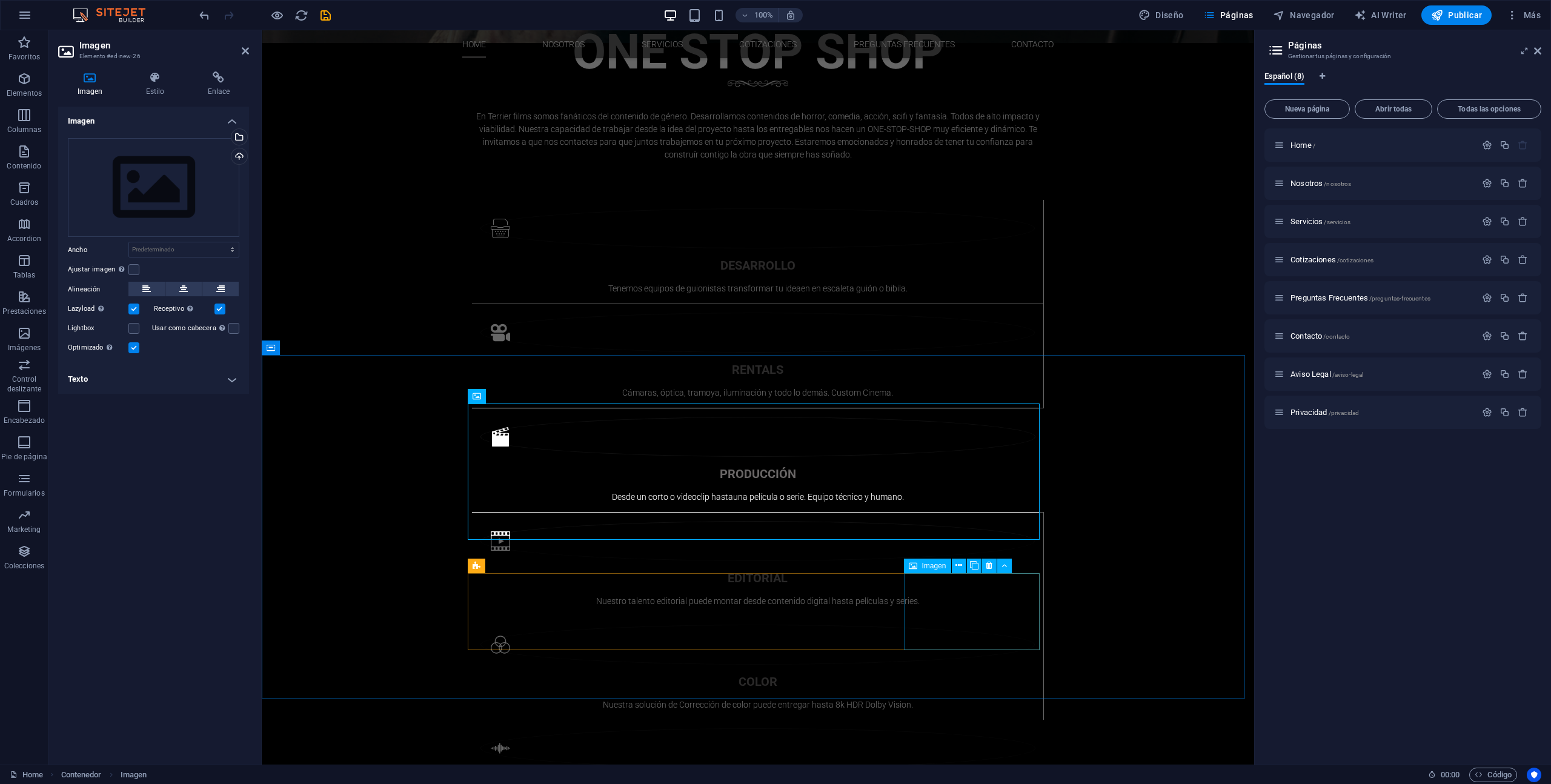
scroll to position [1433, 0]
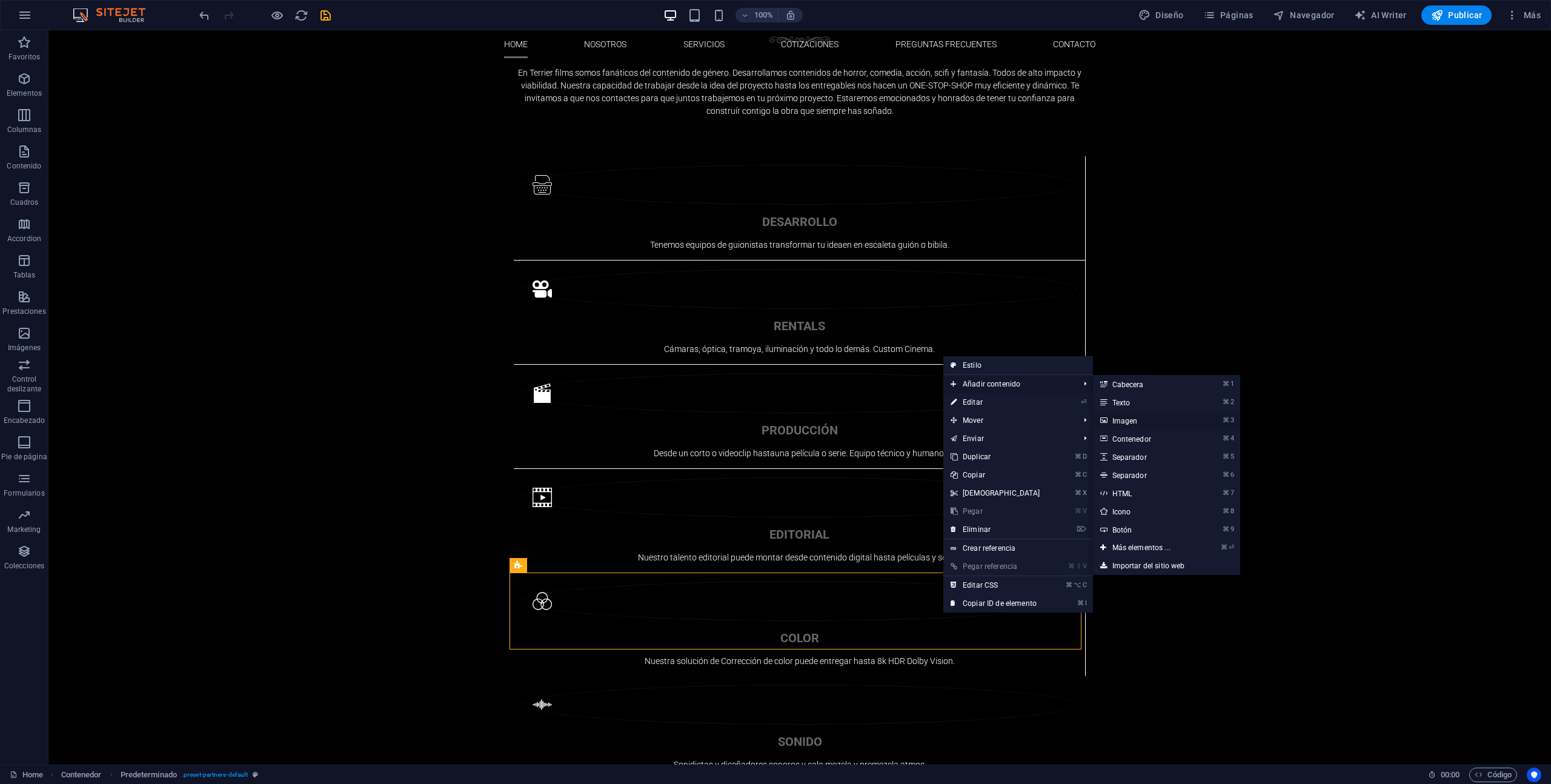
click at [1141, 420] on link "⌘ 3 Imagen" at bounding box center [1144, 420] width 101 height 18
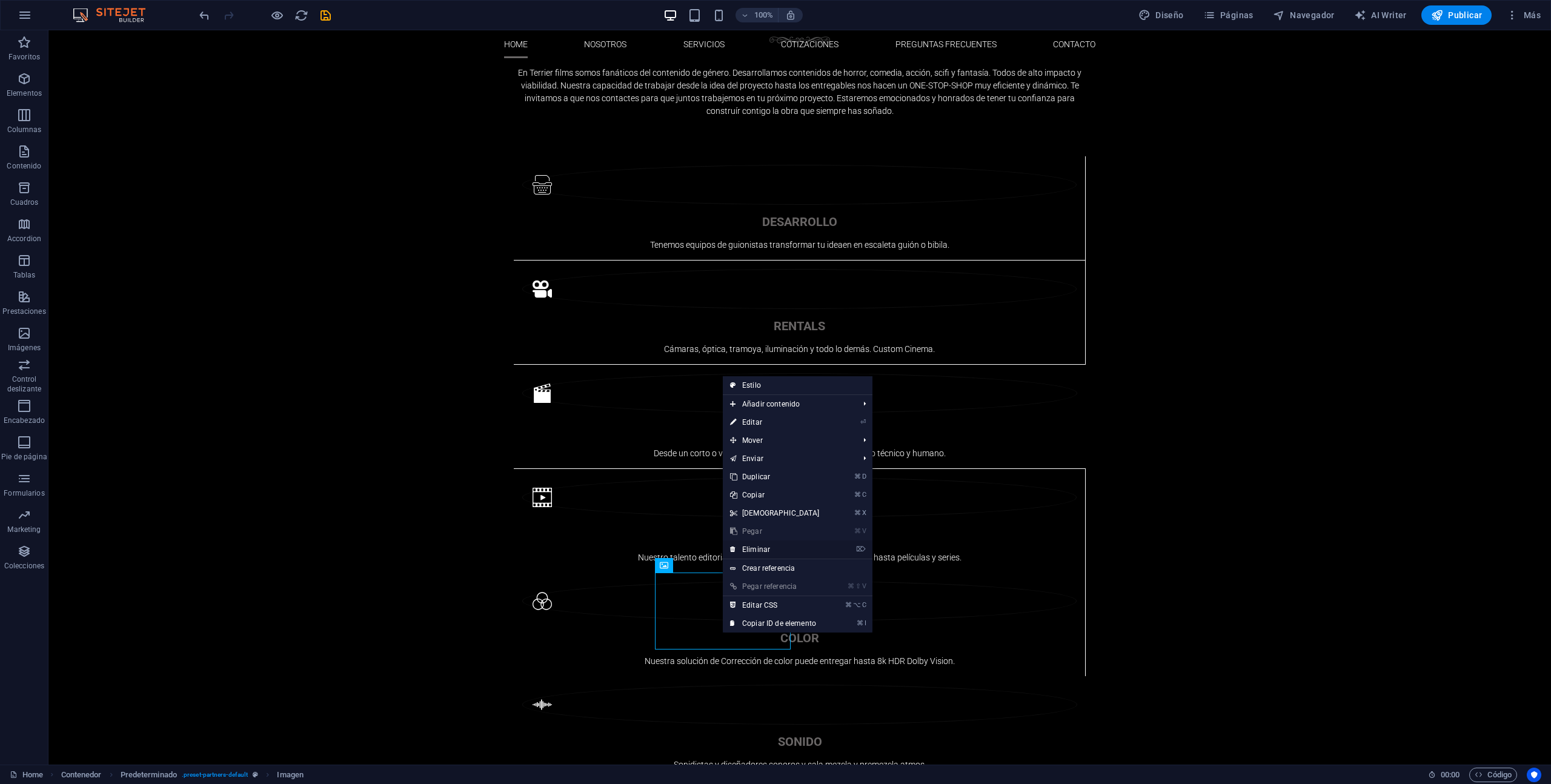
click at [780, 548] on link "⌦ Eliminar" at bounding box center [776, 549] width 105 height 18
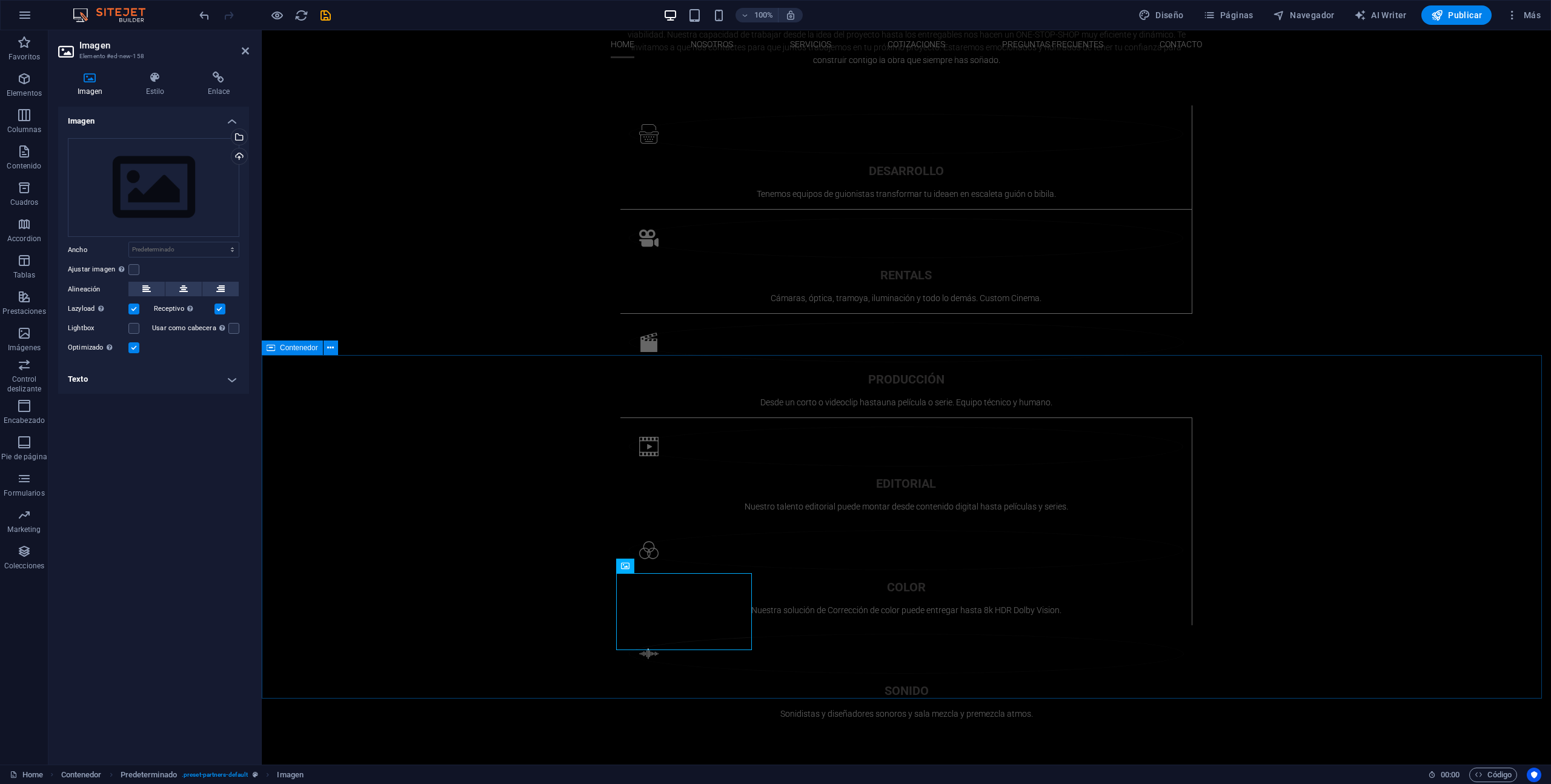
scroll to position [1360, 0]
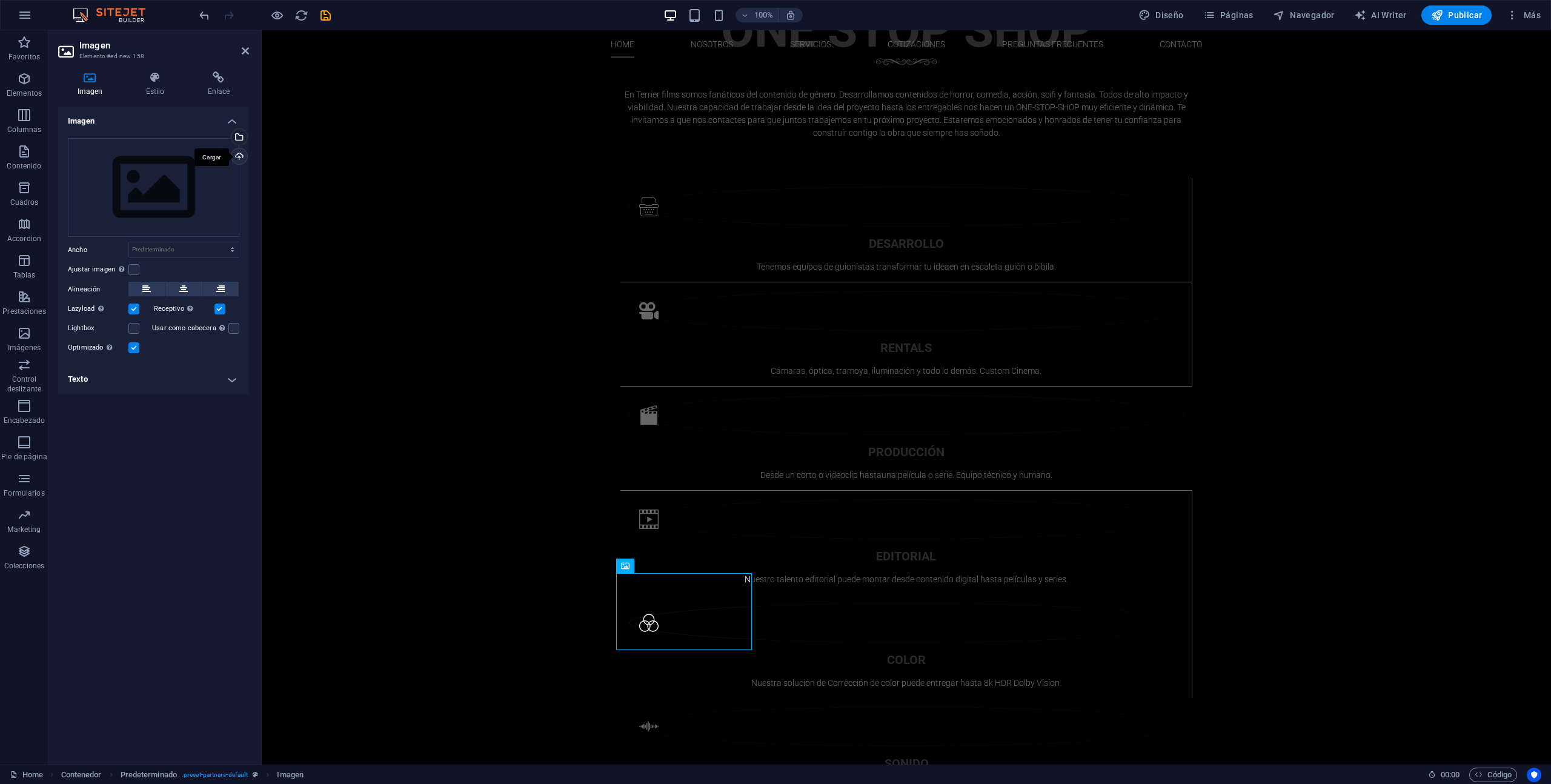
click at [241, 156] on div "Cargar" at bounding box center [238, 157] width 18 height 18
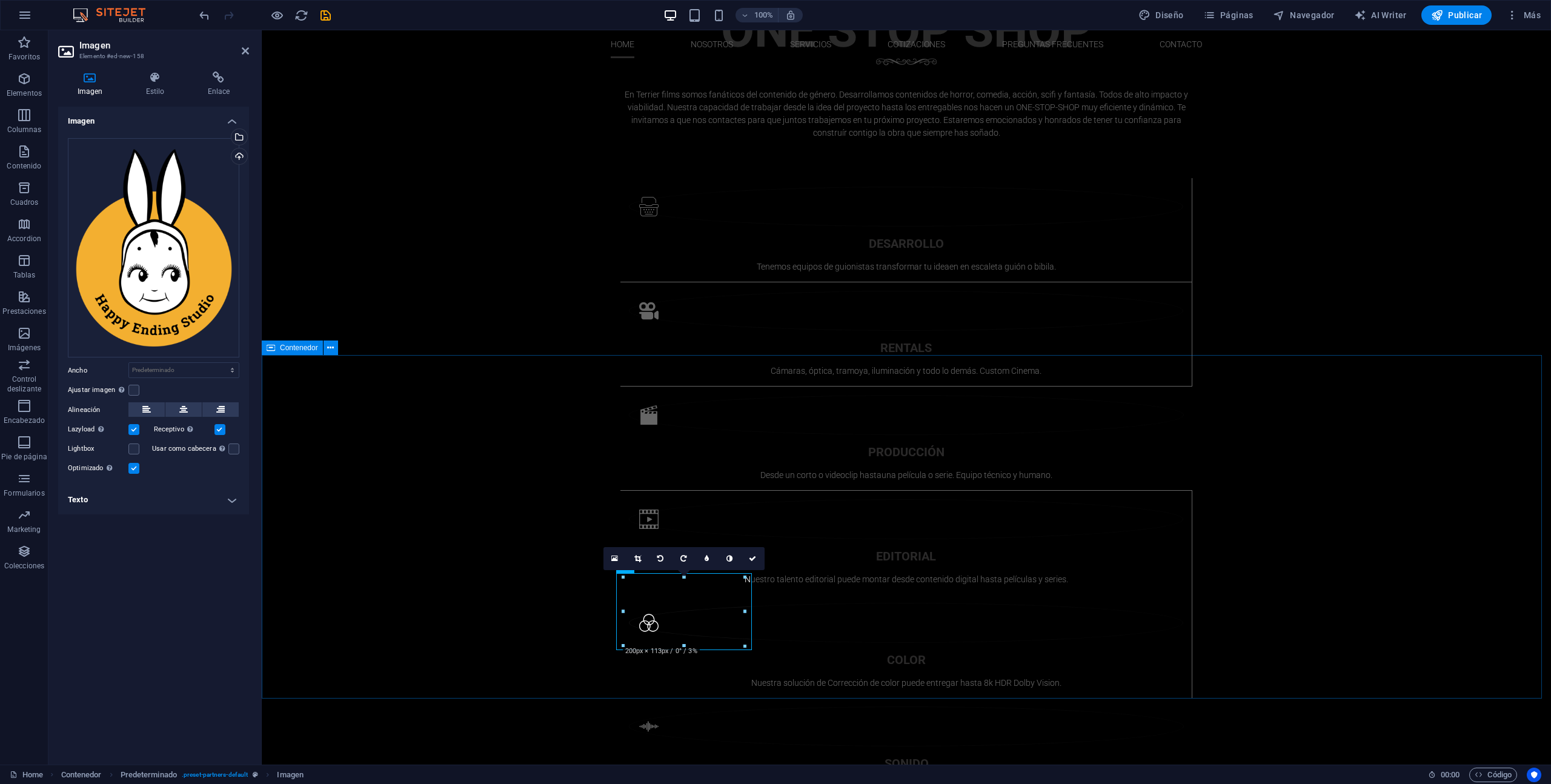
drag, startPoint x: 402, startPoint y: 582, endPoint x: 616, endPoint y: 582, distance: 214.0
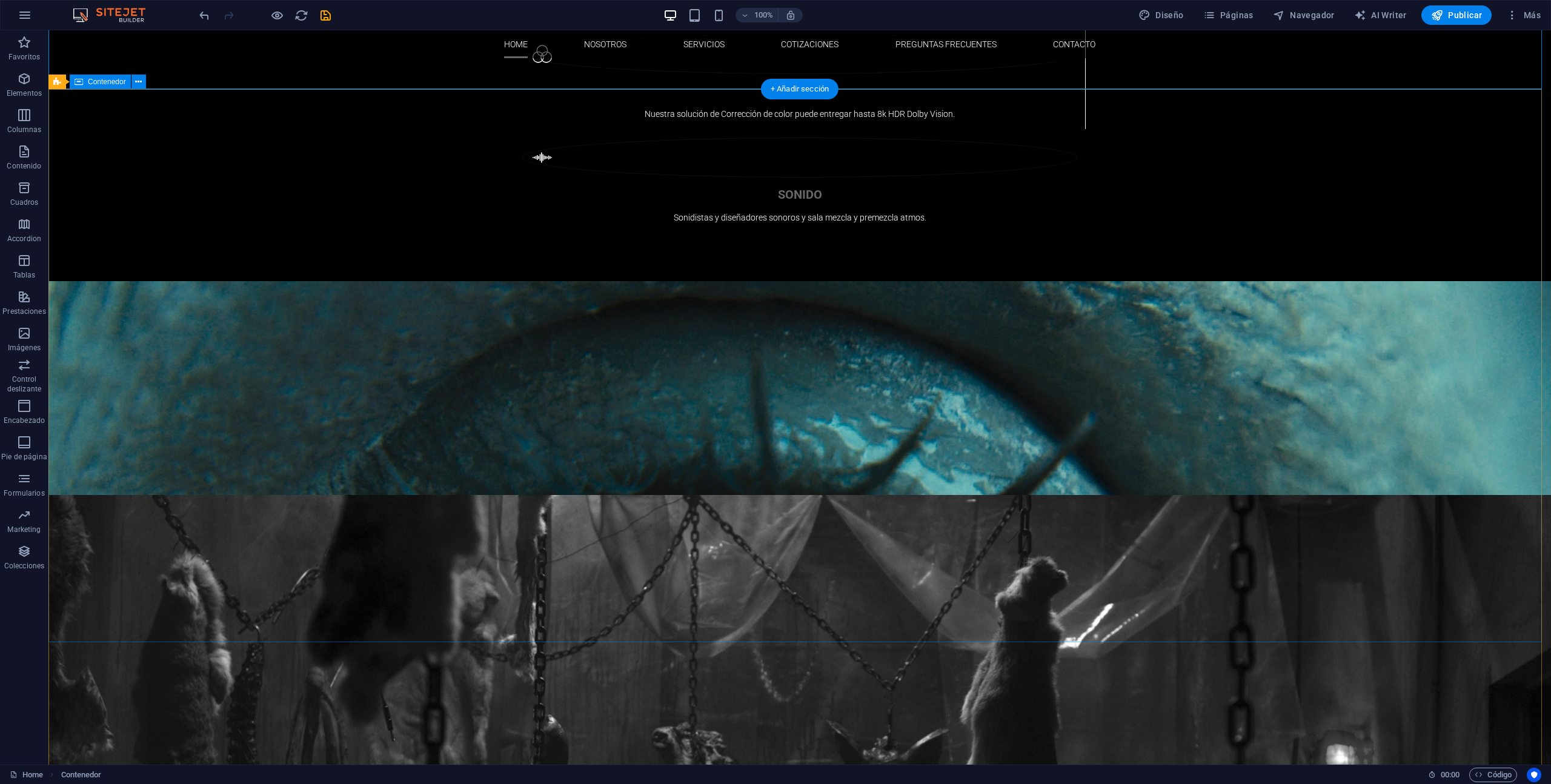
scroll to position [2042, 0]
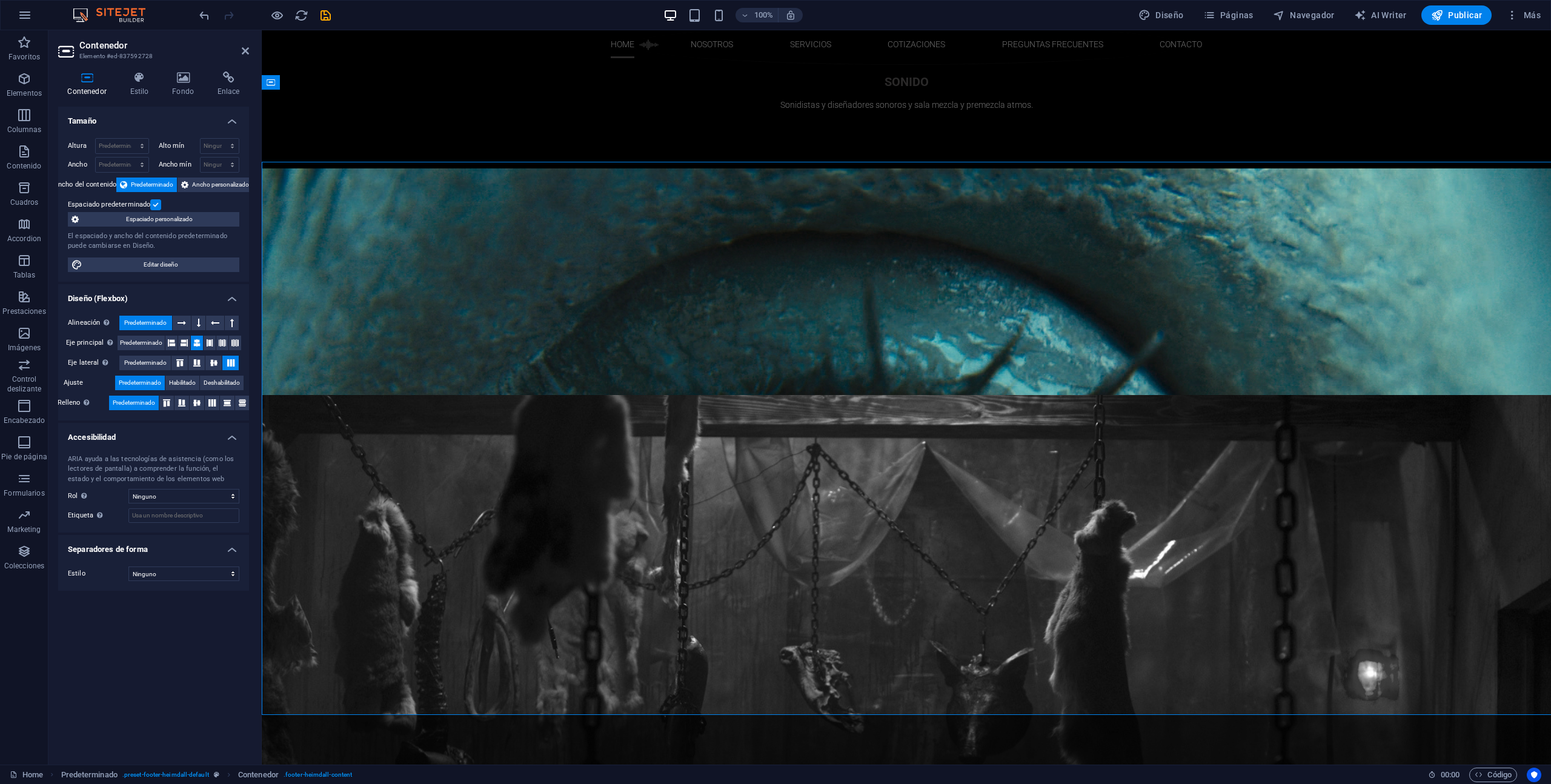
scroll to position [1969, 0]
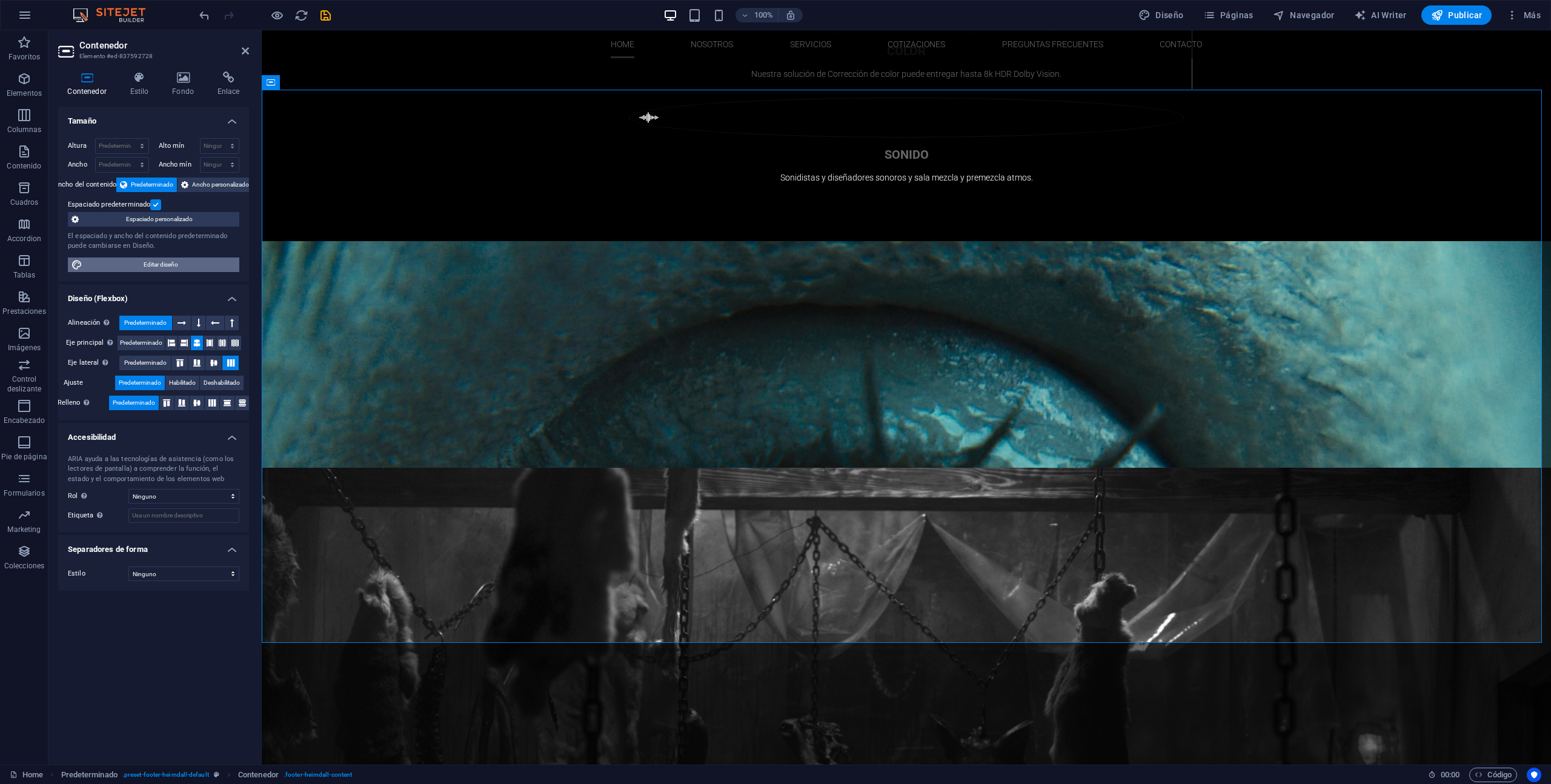
click at [148, 268] on span "Editar diseño" at bounding box center [161, 264] width 150 height 15
select select "px"
select select "200"
select select "px"
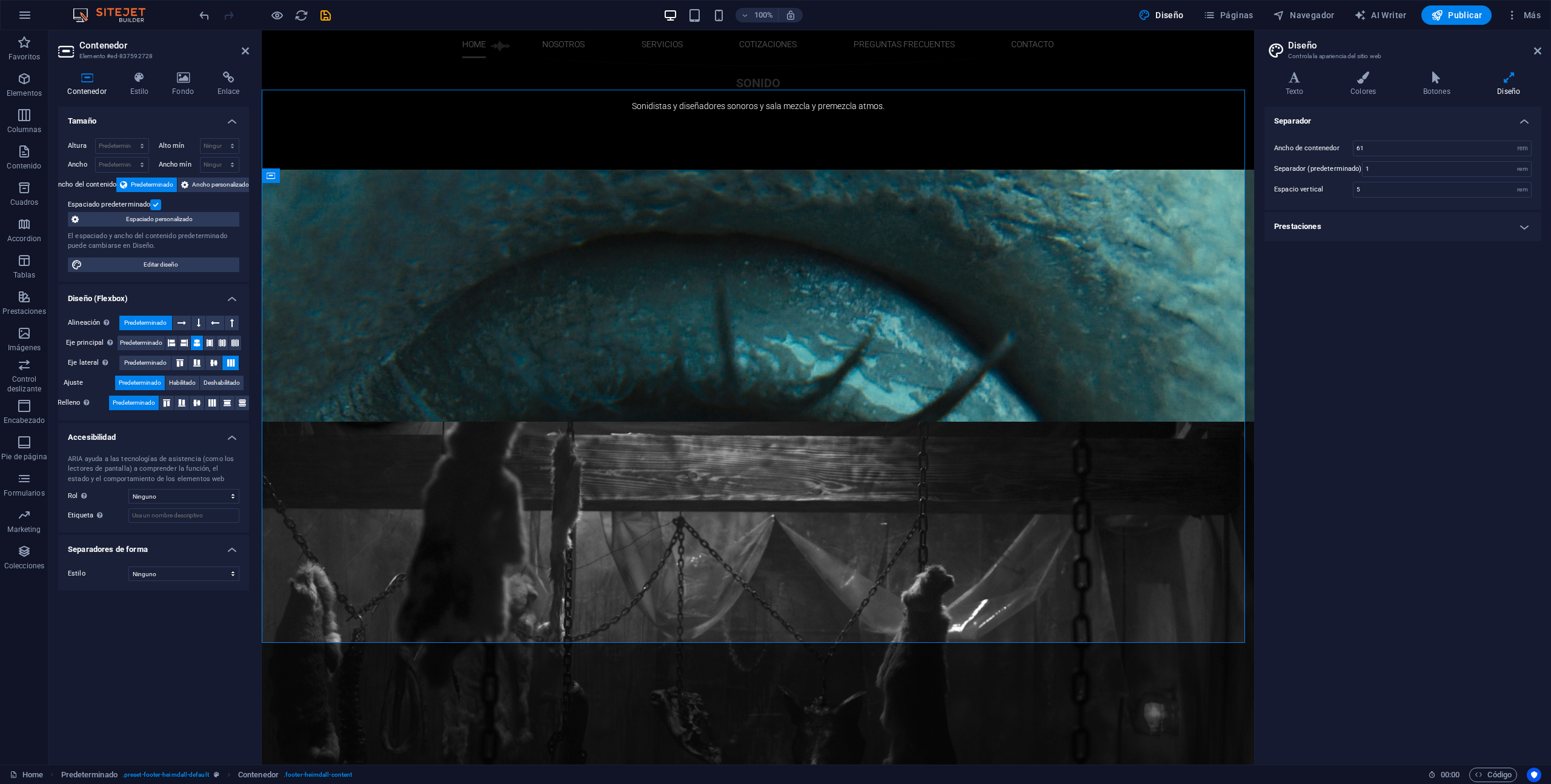
scroll to position [1876, 0]
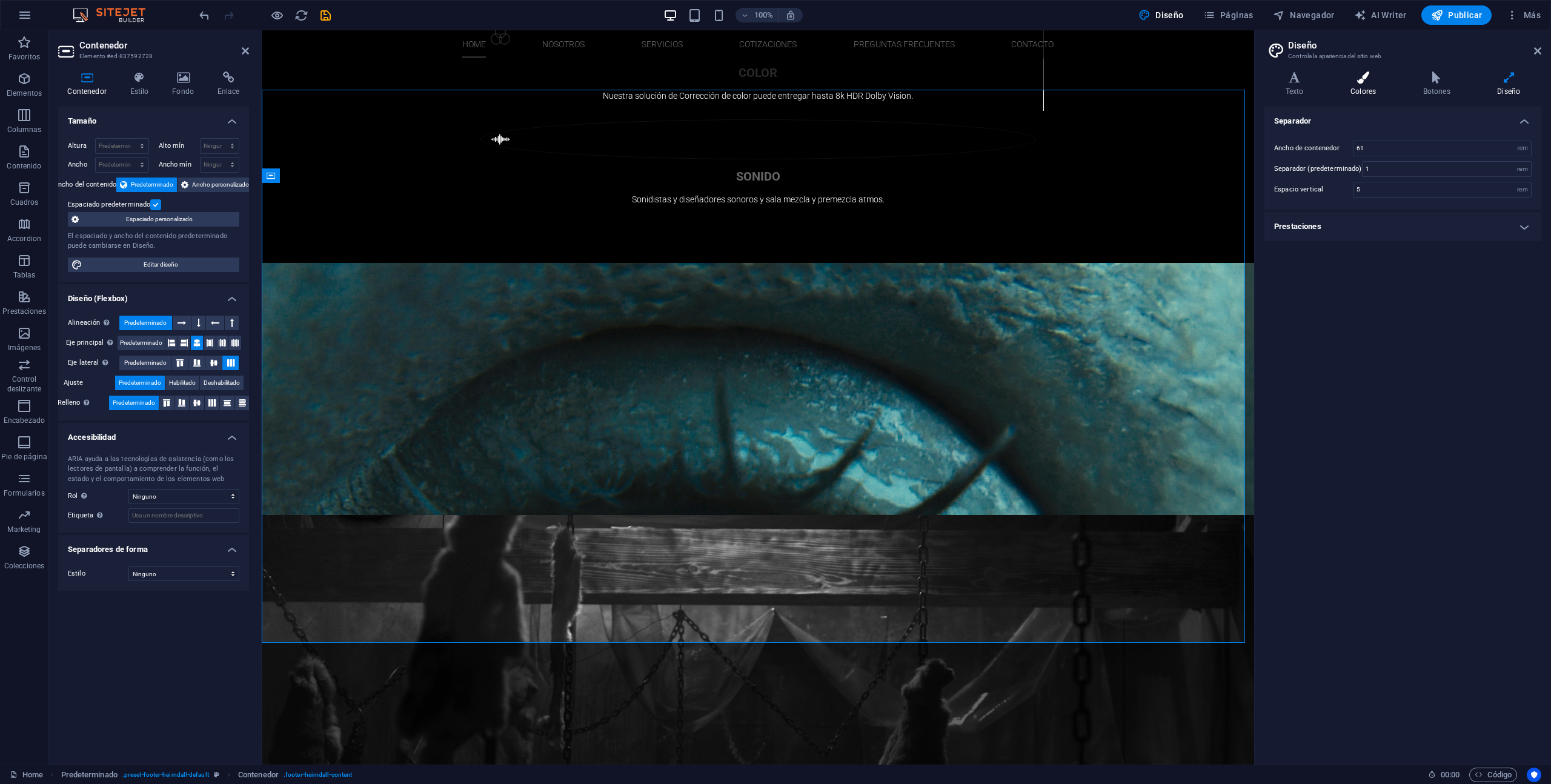
click at [1359, 75] on icon at bounding box center [1363, 78] width 68 height 12
click at [1360, 194] on span at bounding box center [1360, 192] width 9 height 9
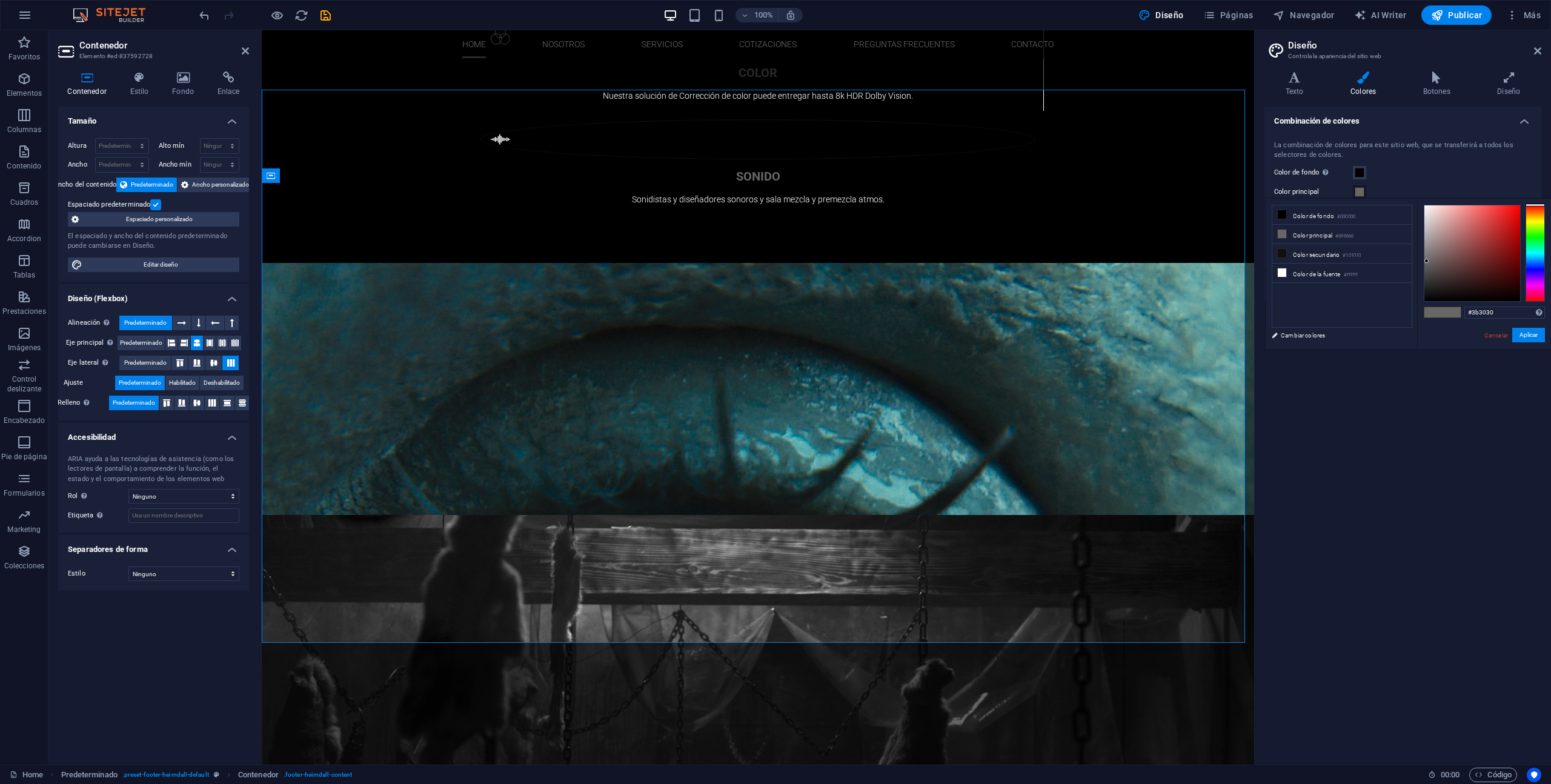
type input "#000000"
drag, startPoint x: 1398, startPoint y: 318, endPoint x: 1388, endPoint y: 327, distance: 13.5
click at [1390, 325] on div "less Color de fondo #000000 Color principal #696666 Color secundario #101010 Co…" at bounding box center [1409, 274] width 286 height 151
click at [1535, 332] on button "Aplicar" at bounding box center [1529, 335] width 33 height 15
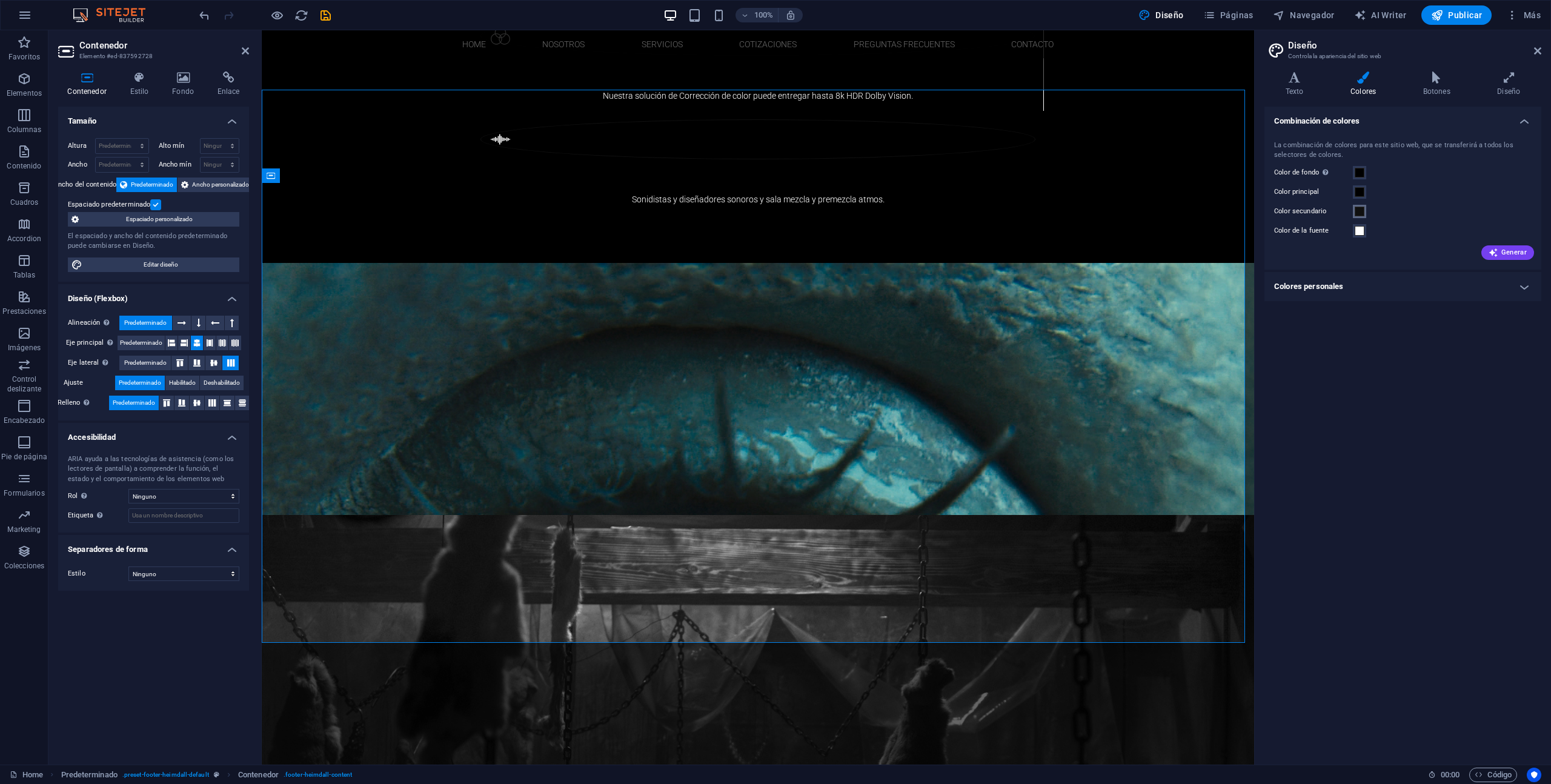
click at [1361, 212] on span at bounding box center [1360, 211] width 9 height 9
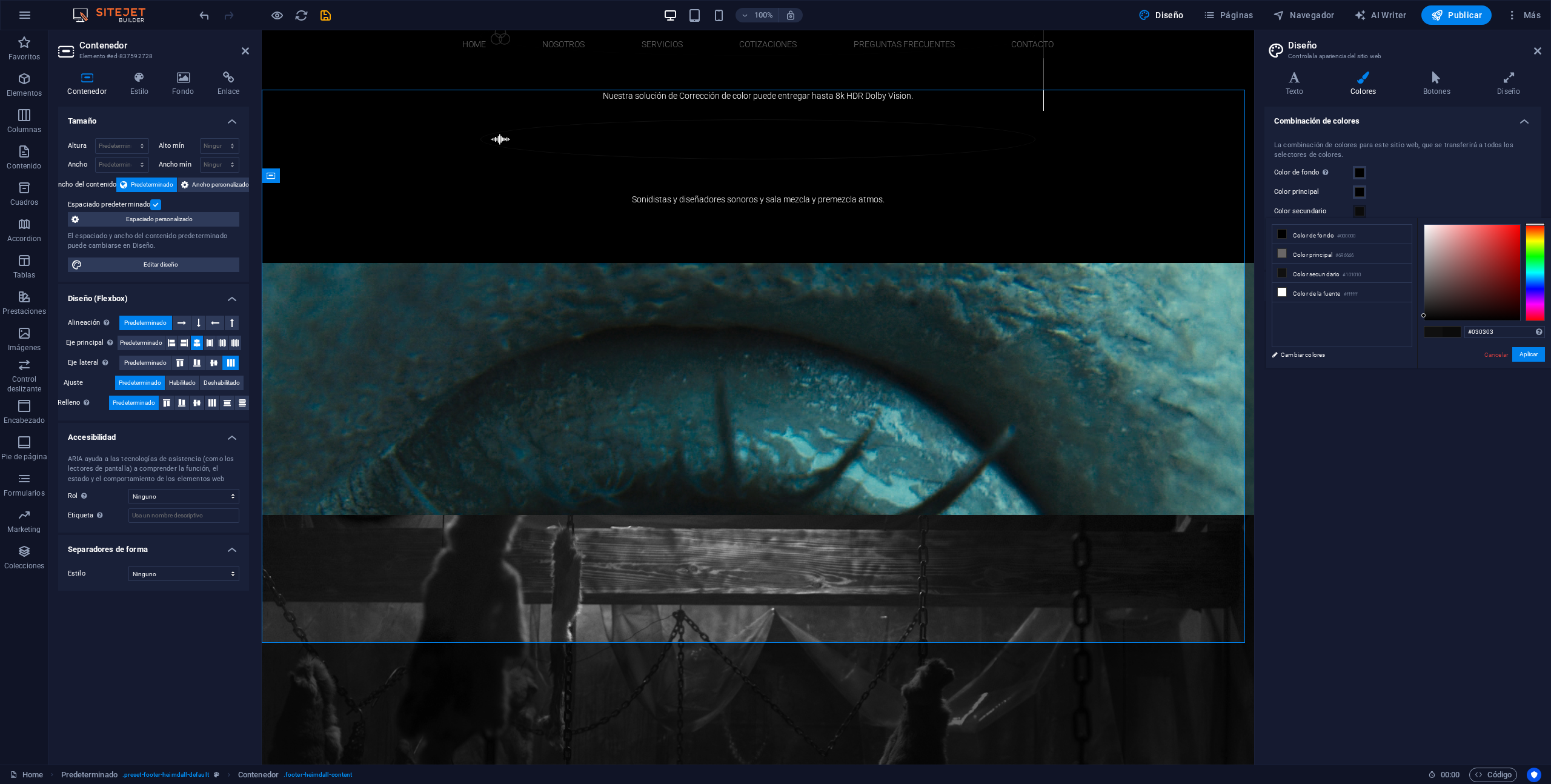
type input "#000000"
drag, startPoint x: 1411, startPoint y: 309, endPoint x: 1379, endPoint y: 328, distance: 37.2
click at [1378, 328] on div "less Color de fondo #000000 Color principal #696666 Color secundario #101010 Co…" at bounding box center [1409, 293] width 286 height 151
click at [1535, 354] on button "Aplicar" at bounding box center [1529, 354] width 33 height 15
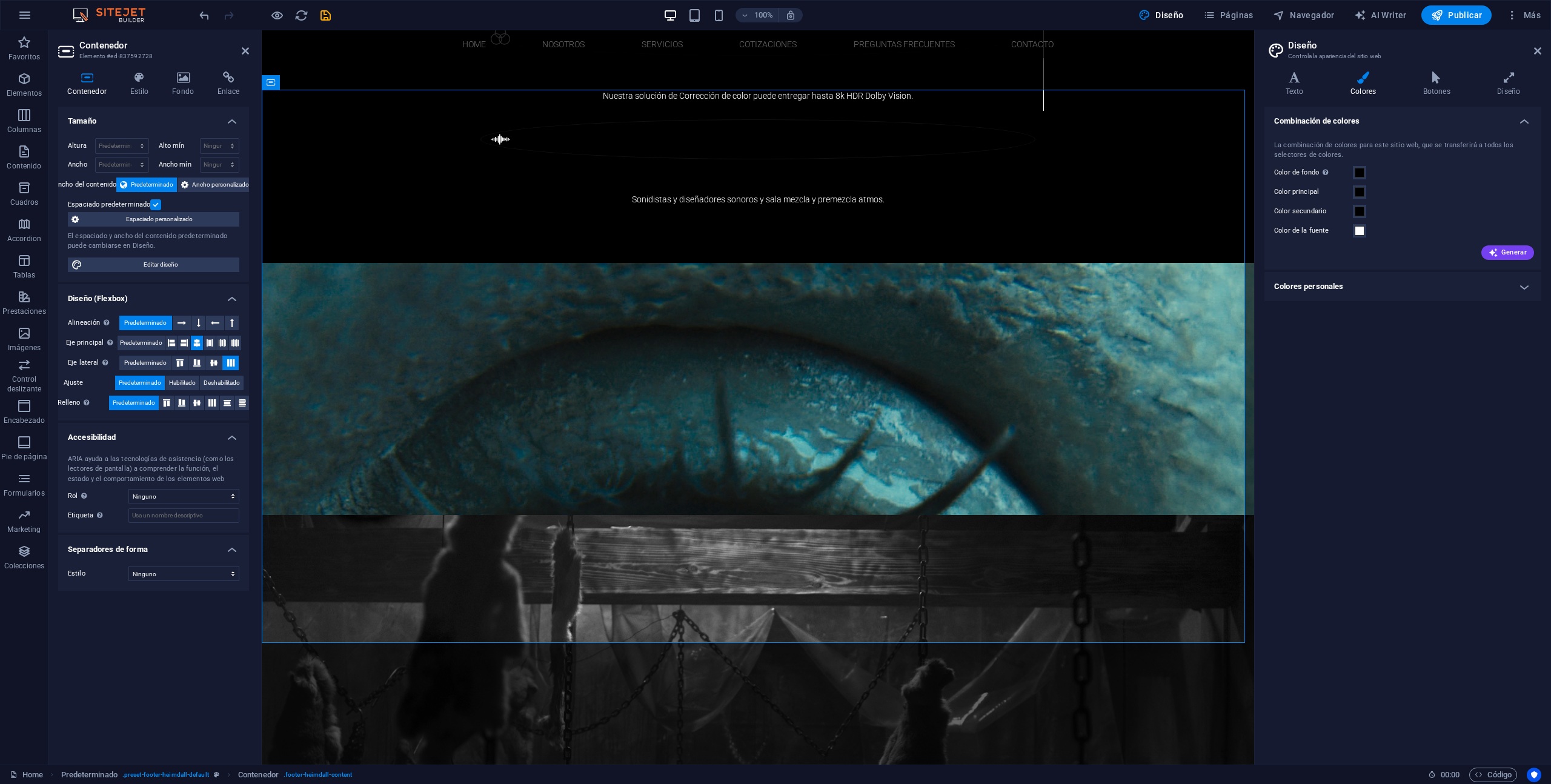
click at [175, 637] on div "Tamaño Altura Predeterminado px rem % vh vw Alto mín Ninguno px rem % vh vw Anc…" at bounding box center [154, 431] width 191 height 648
click at [325, 15] on icon "save" at bounding box center [326, 16] width 14 height 14
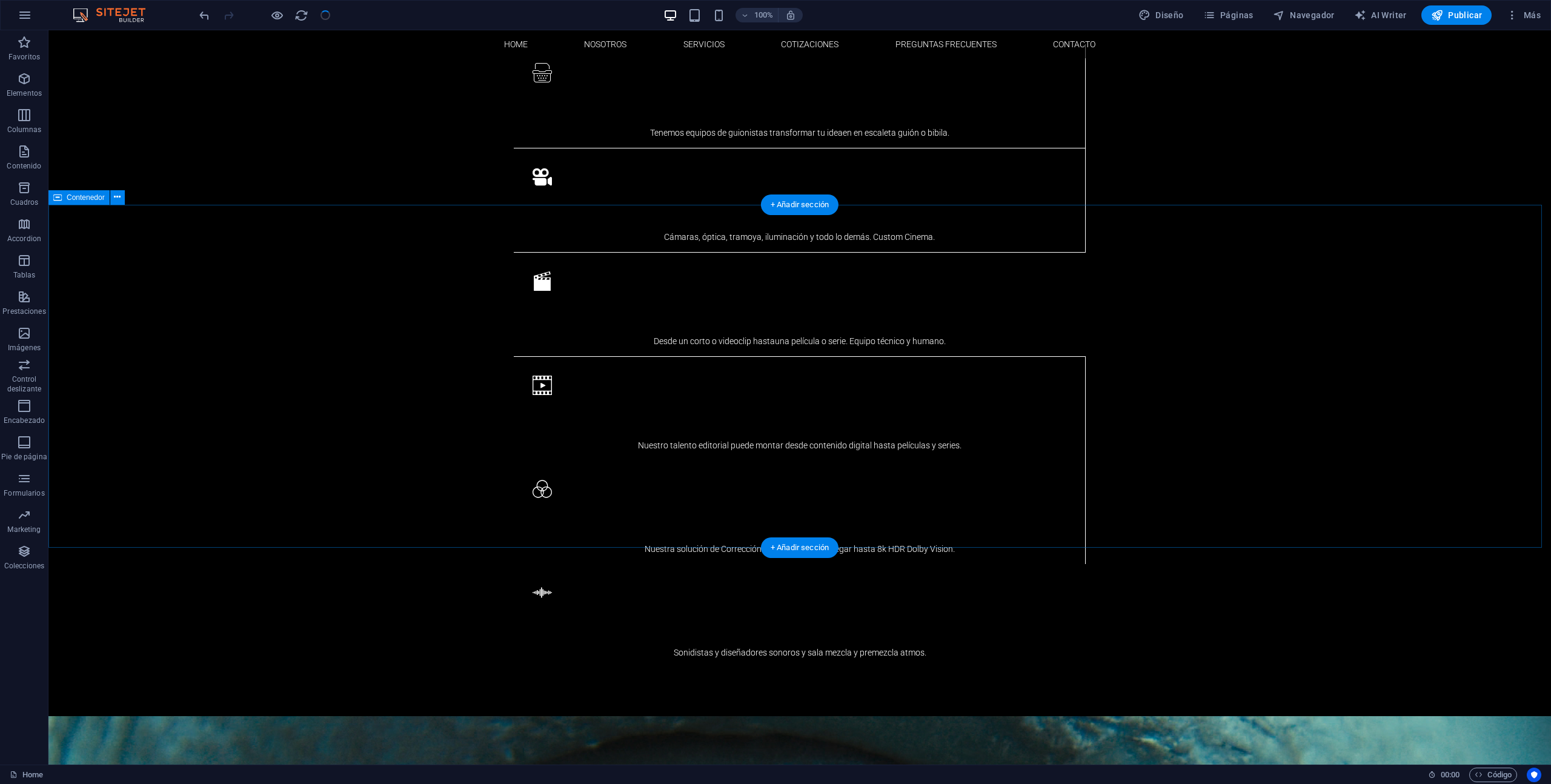
scroll to position [1426, 0]
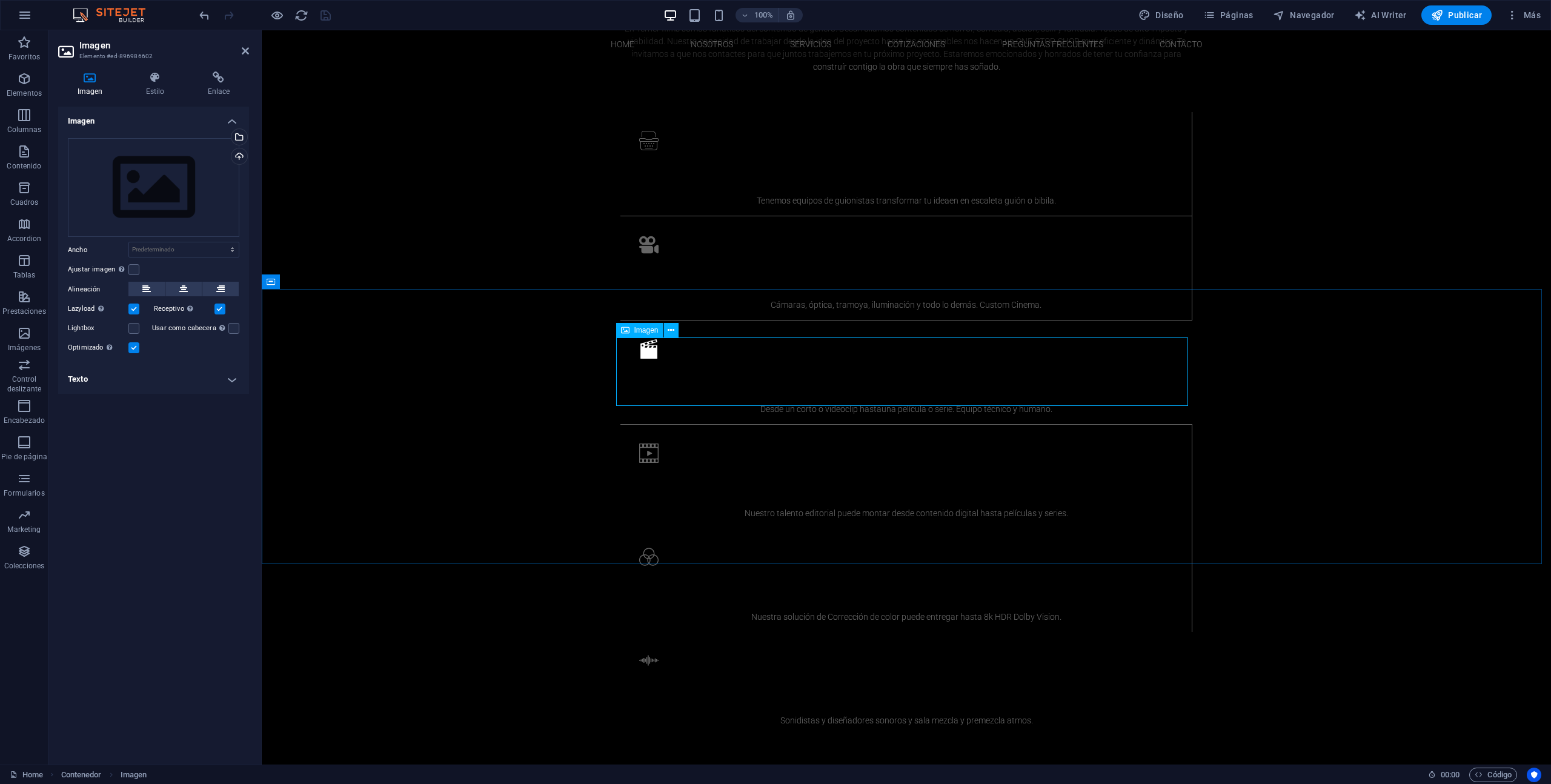
click at [641, 328] on span "Imagen" at bounding box center [646, 330] width 24 height 7
click at [645, 332] on span "Imagen" at bounding box center [646, 330] width 24 height 7
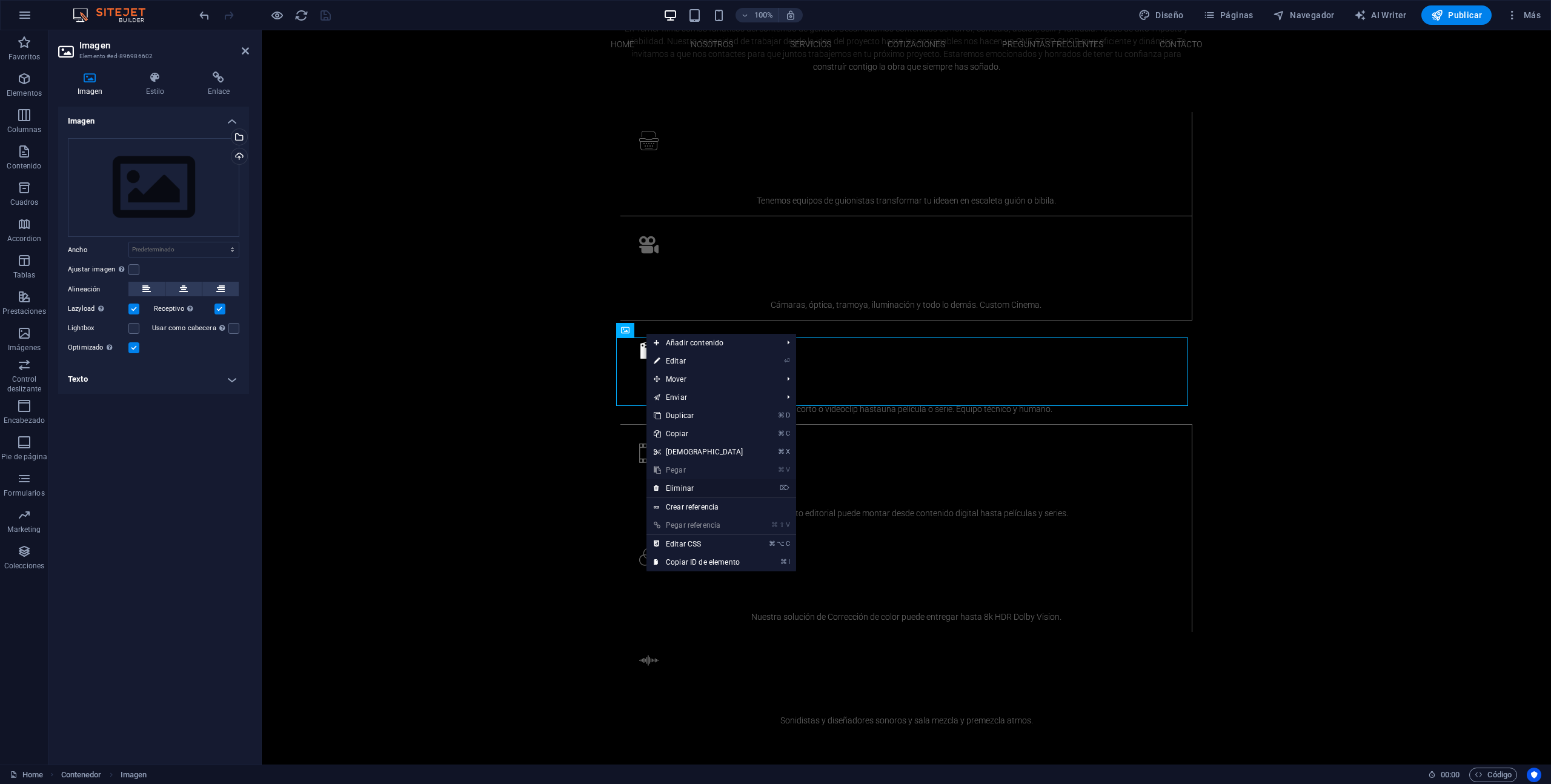
click at [731, 489] on link "⌦ Eliminar" at bounding box center [699, 488] width 105 height 18
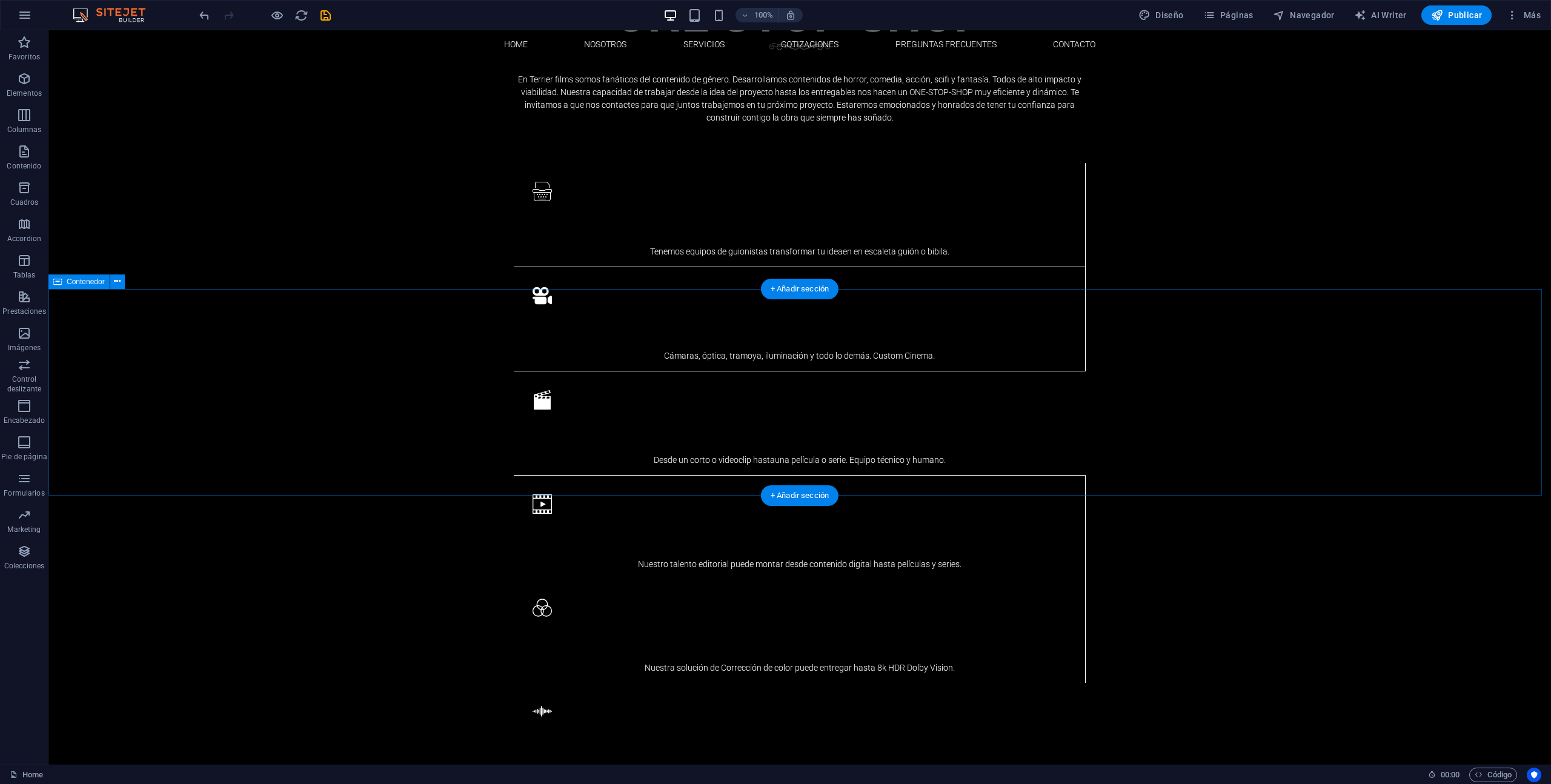
scroll to position [1499, 0]
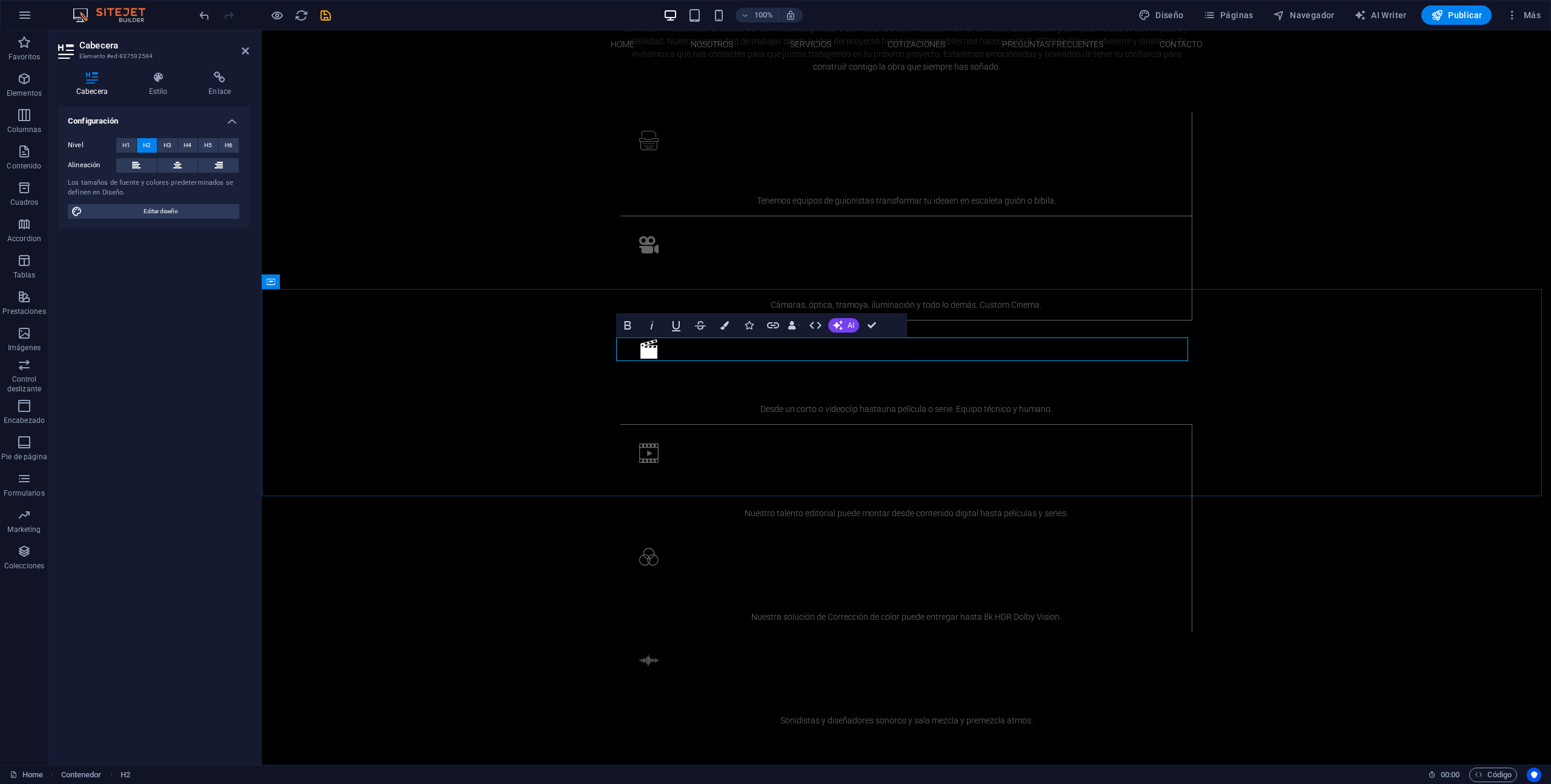
click at [161, 83] on h4 "Estilo" at bounding box center [161, 84] width 60 height 26
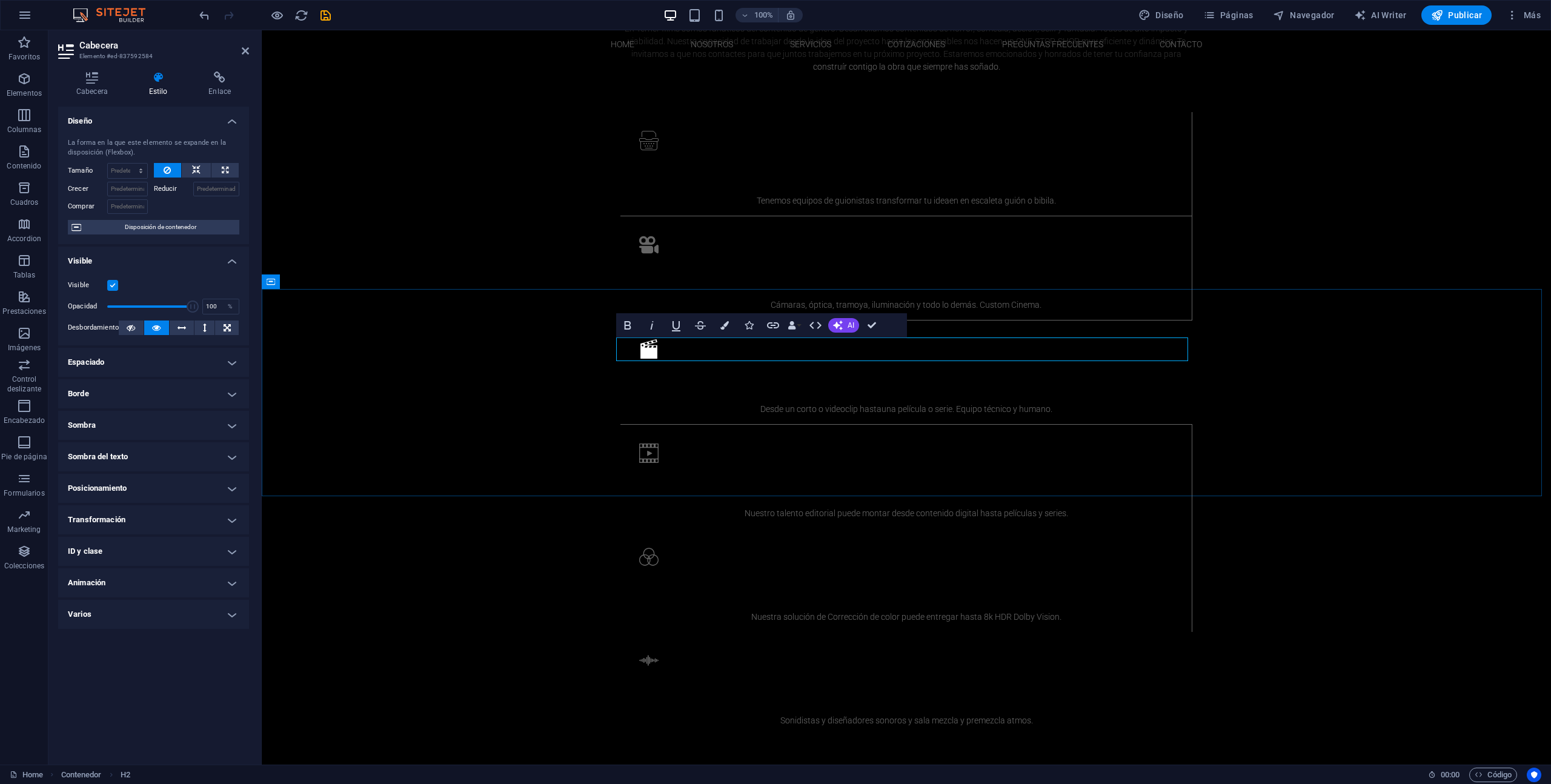
click at [101, 87] on h4 "Cabecera" at bounding box center [94, 84] width 73 height 26
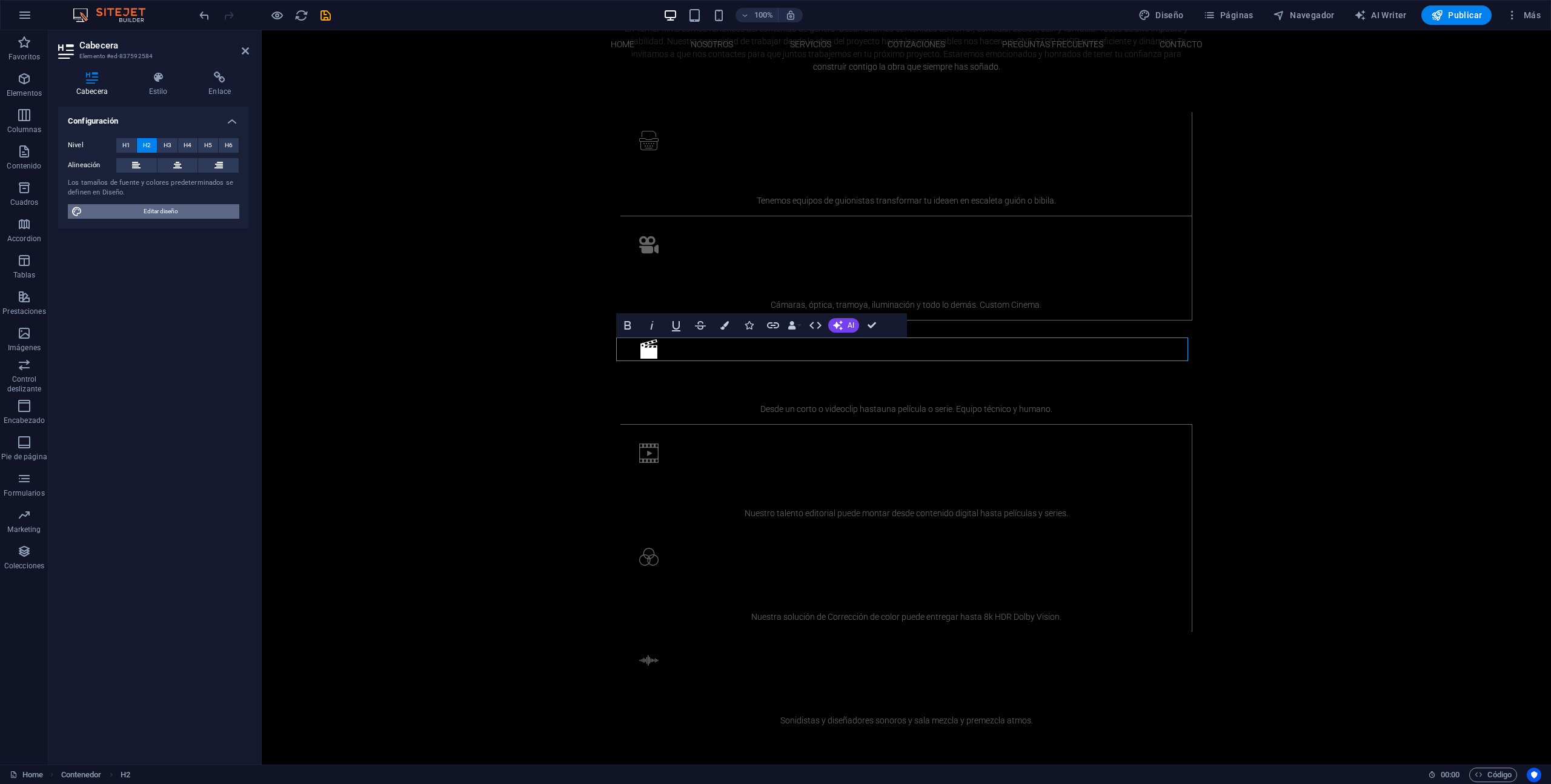
click at [158, 217] on span "Editar diseño" at bounding box center [161, 211] width 150 height 15
select select "px"
select select "200"
select select "px"
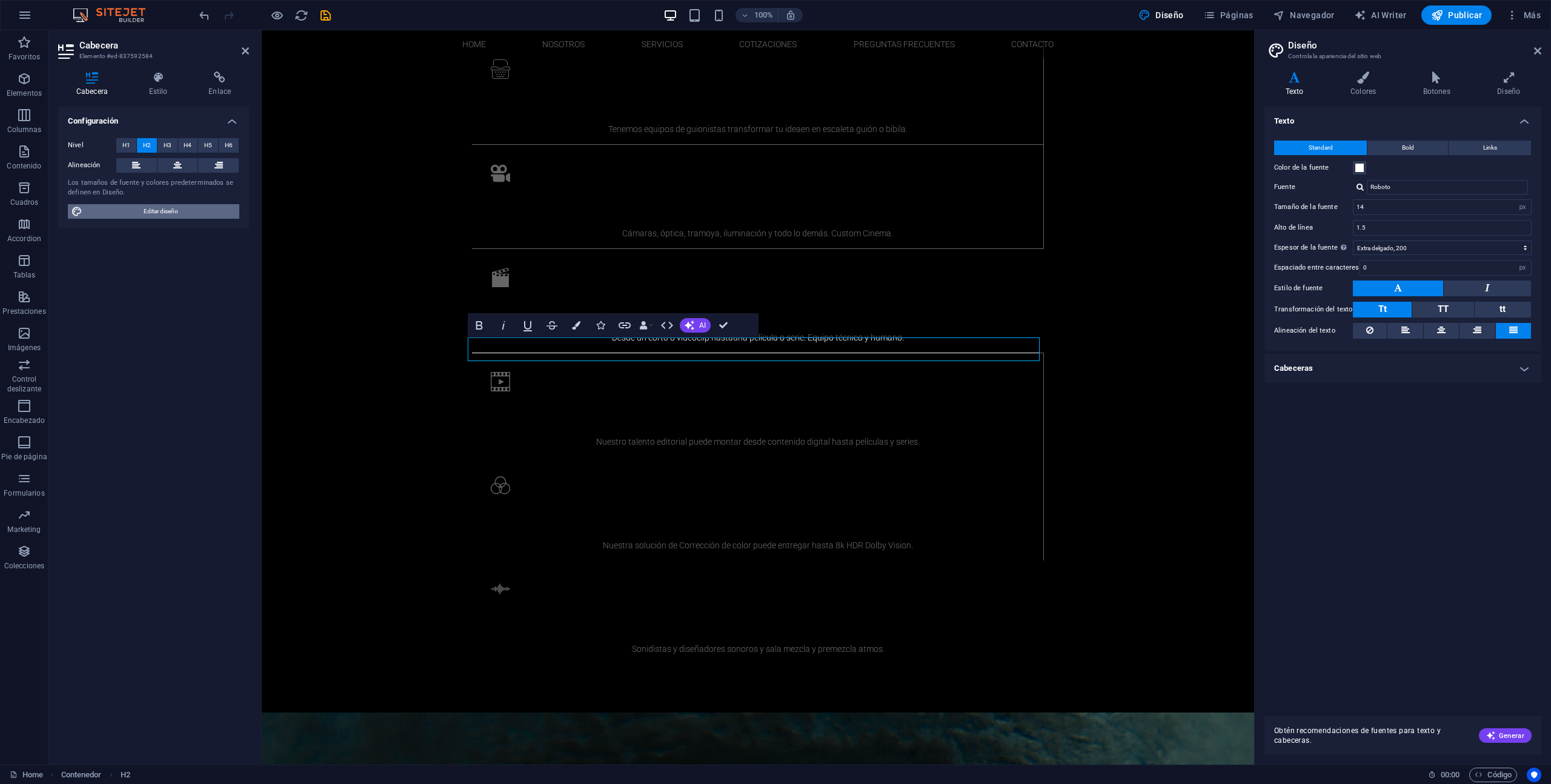
scroll to position [1333, 0]
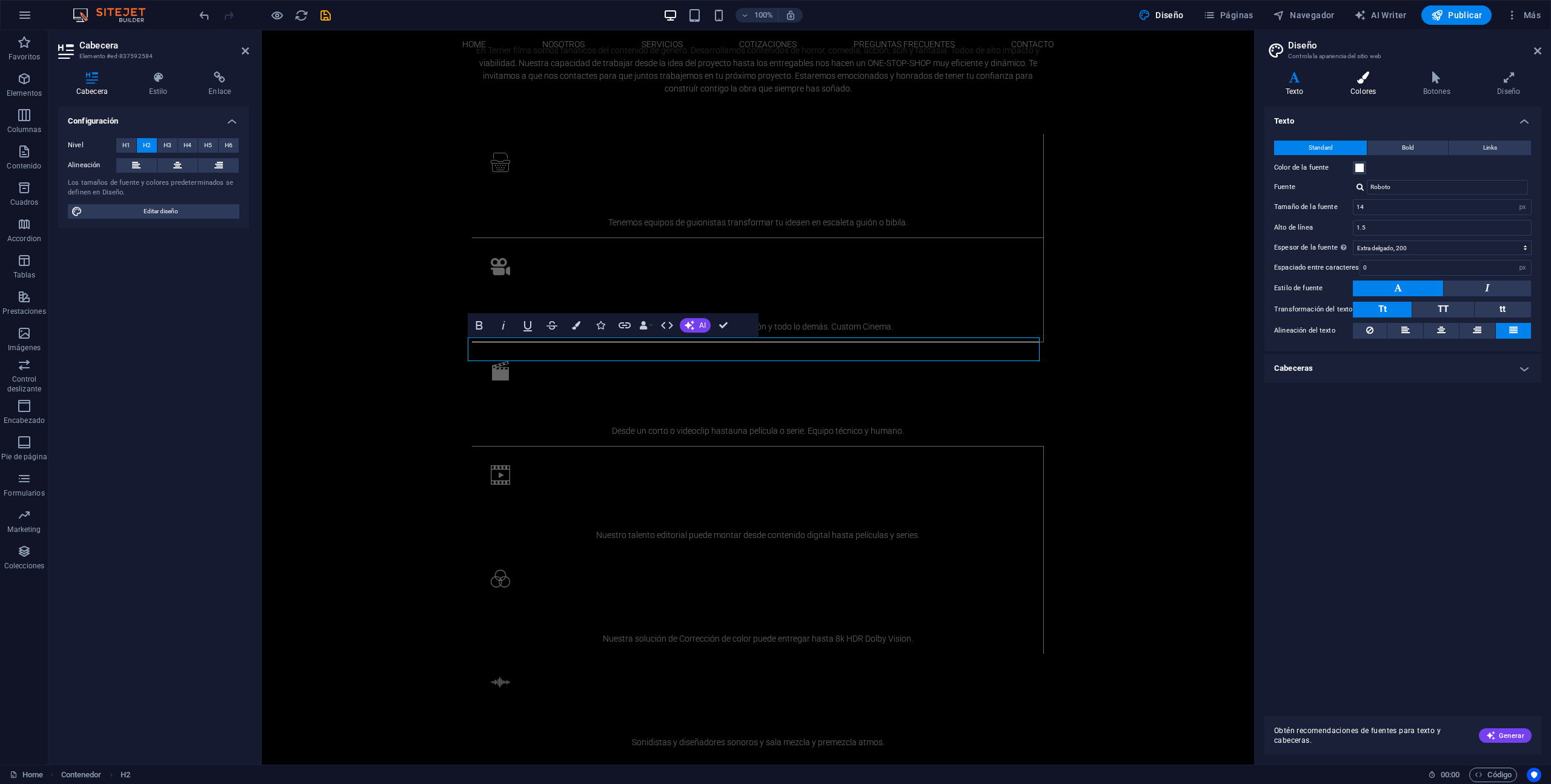
click at [1366, 72] on icon at bounding box center [1363, 78] width 68 height 12
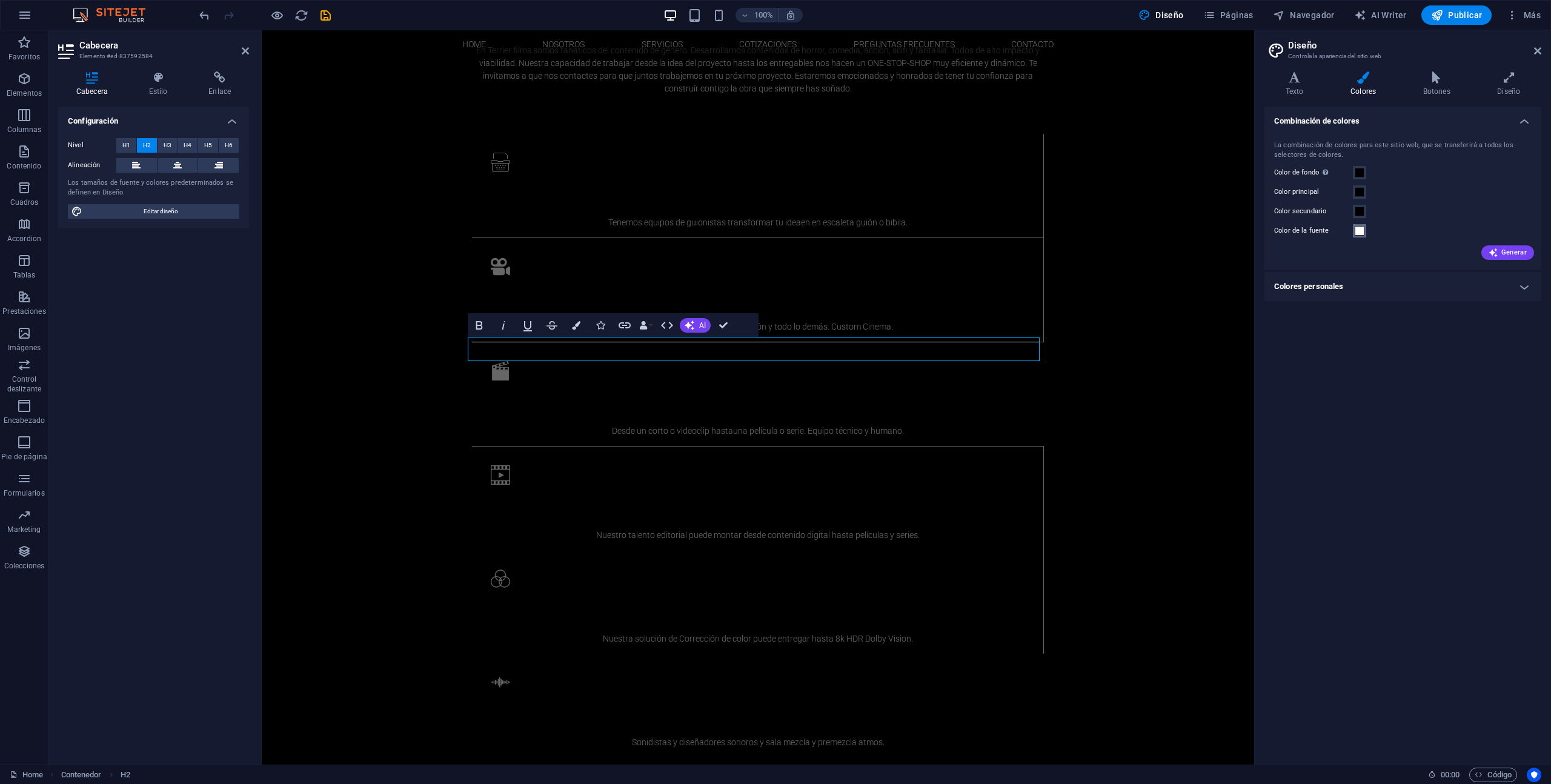
click at [1363, 232] on span at bounding box center [1360, 231] width 9 height 9
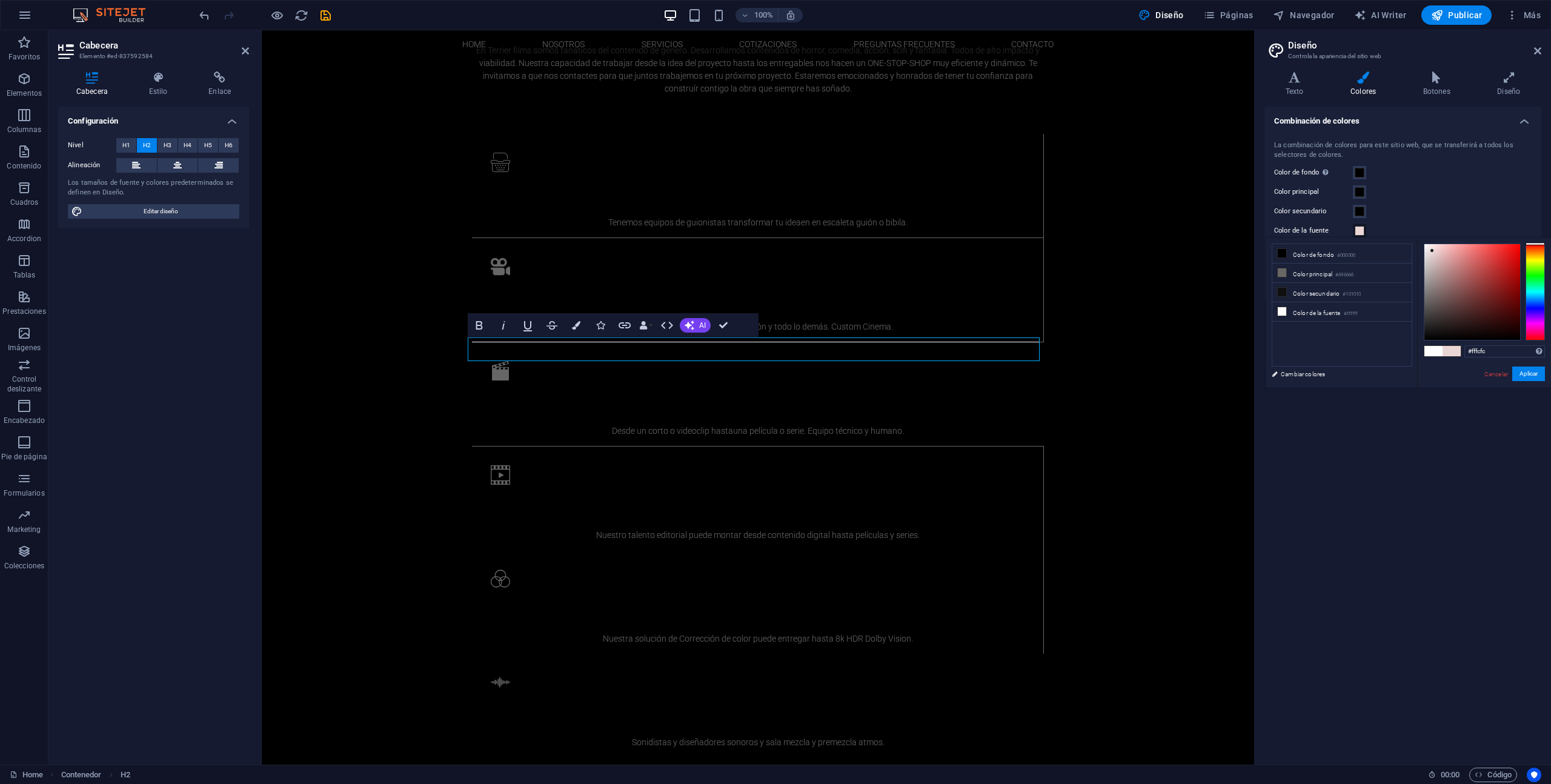
type input "#ffffff"
drag, startPoint x: 1426, startPoint y: 282, endPoint x: 1414, endPoint y: 218, distance: 65.1
click at [1414, 218] on body "Terrier Films Home Favoritos Elementos Columnas Contenido Cuadros Accordion Tab…" at bounding box center [776, 392] width 1551 height 784
click at [1520, 373] on button "Aplicar" at bounding box center [1529, 374] width 33 height 15
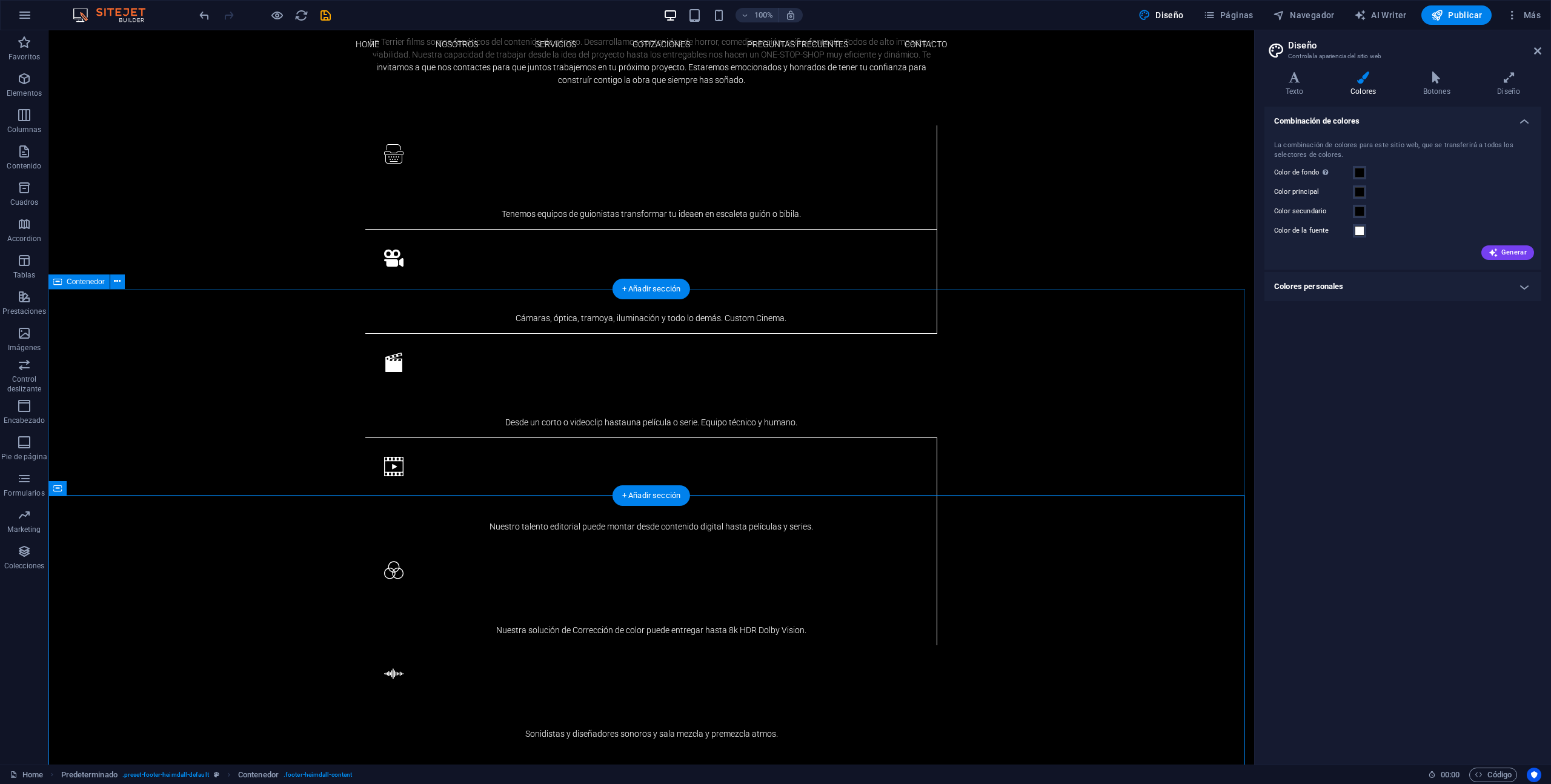
drag, startPoint x: 1113, startPoint y: 395, endPoint x: 1083, endPoint y: 391, distance: 30.3
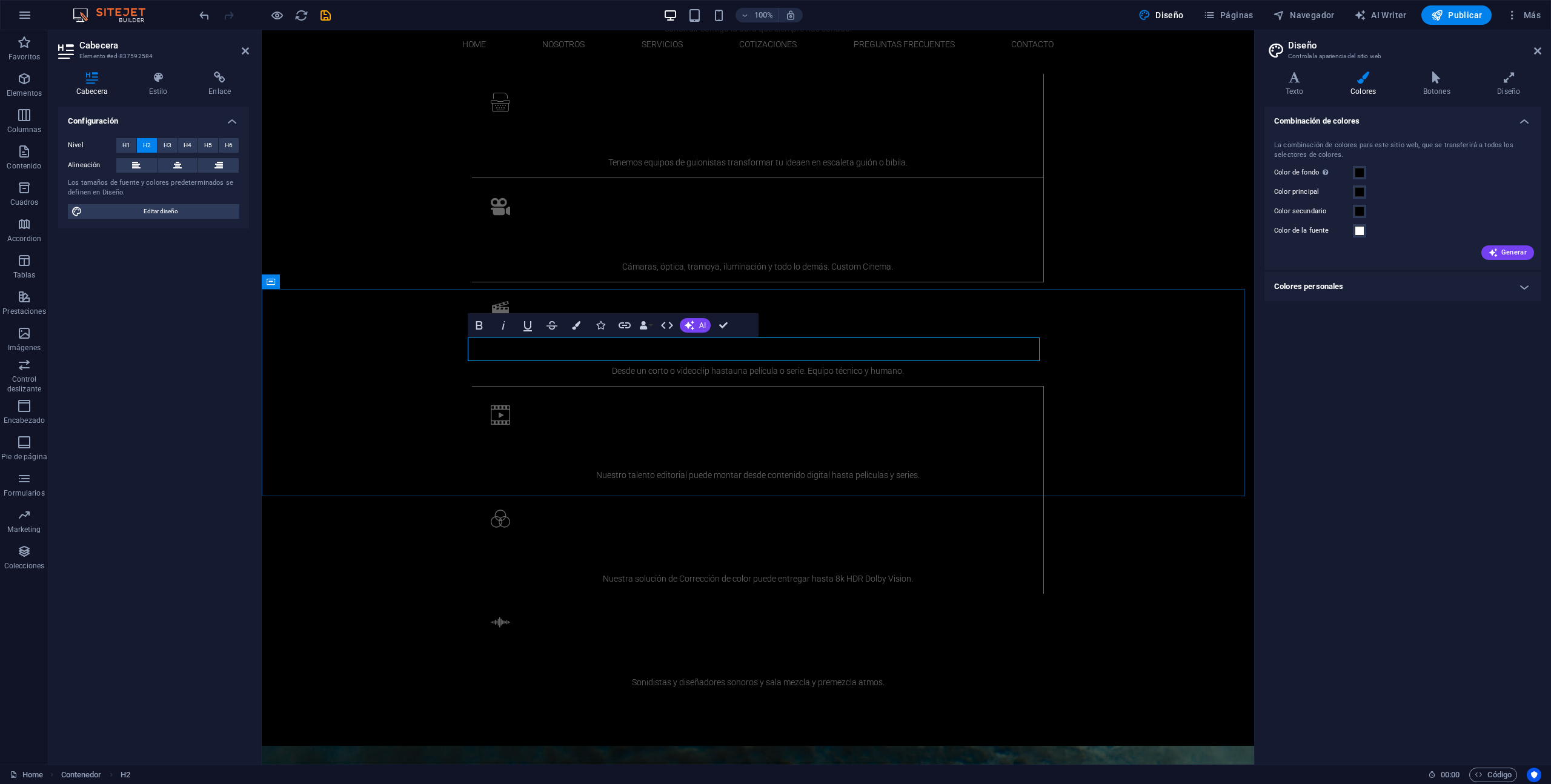
scroll to position [1333, 0]
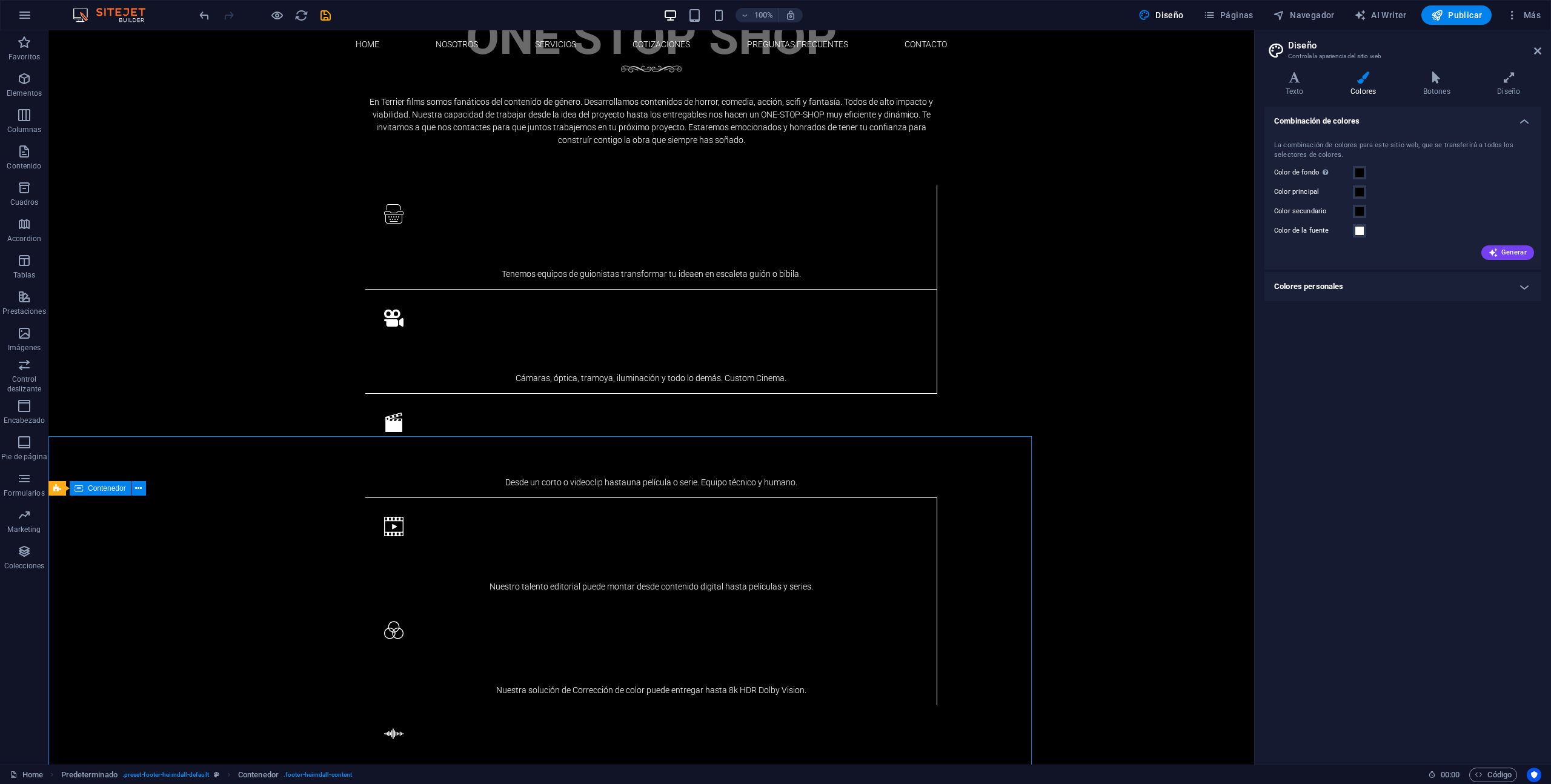
scroll to position [1393, 0]
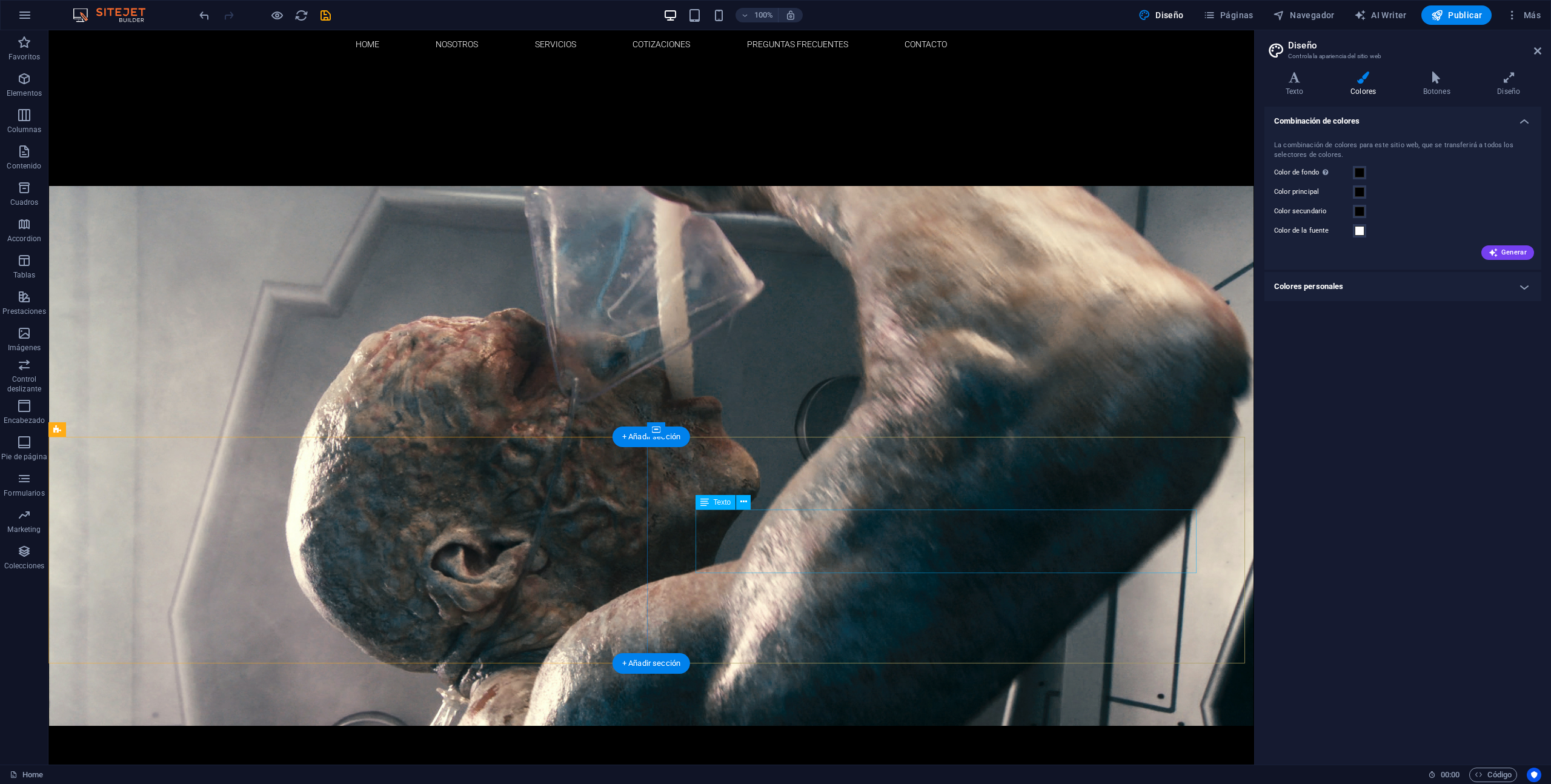
scroll to position [6, 0]
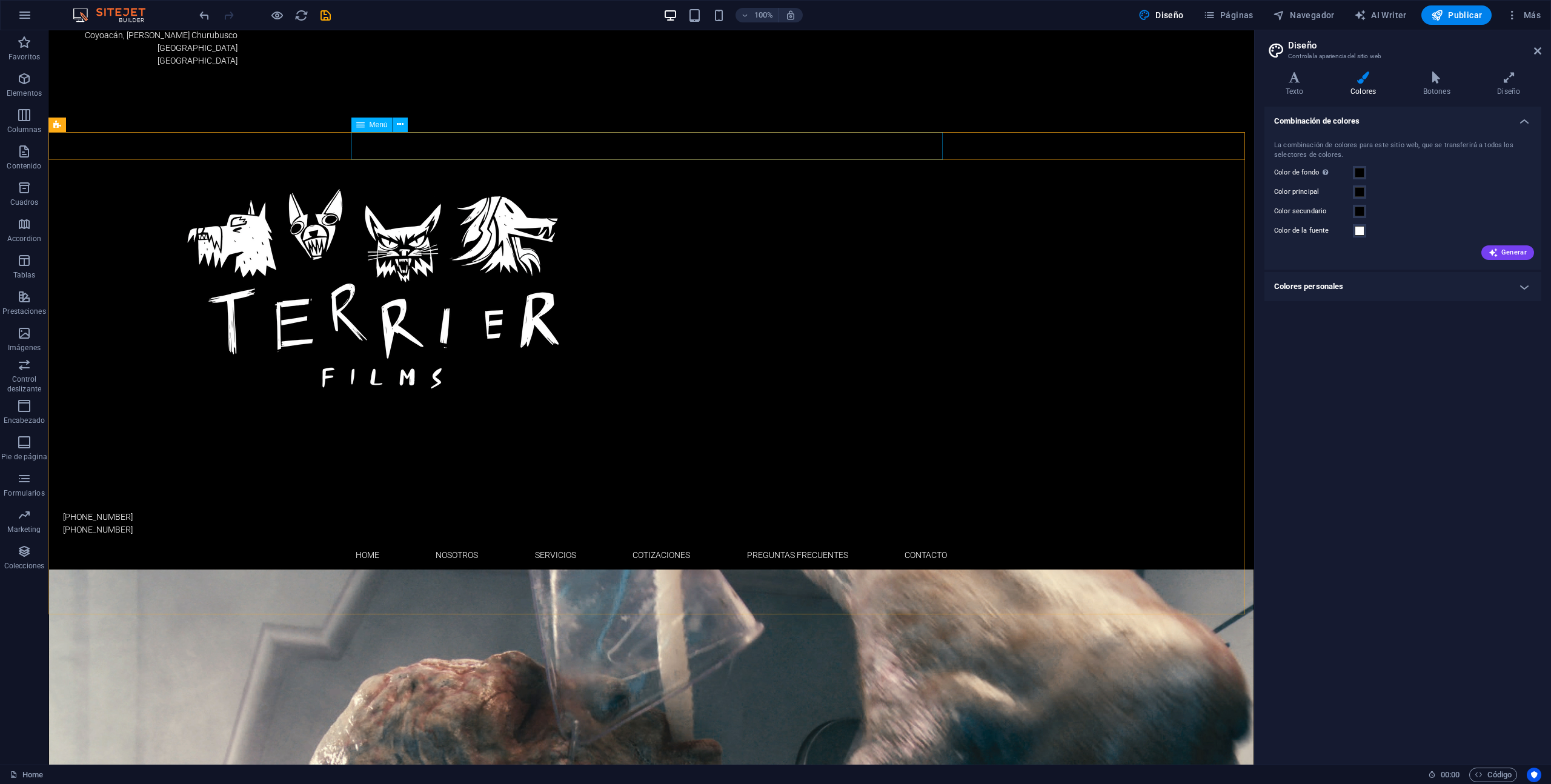
click at [378, 127] on span "Menú" at bounding box center [378, 124] width 18 height 7
click at [378, 122] on span "Menú" at bounding box center [378, 124] width 18 height 7
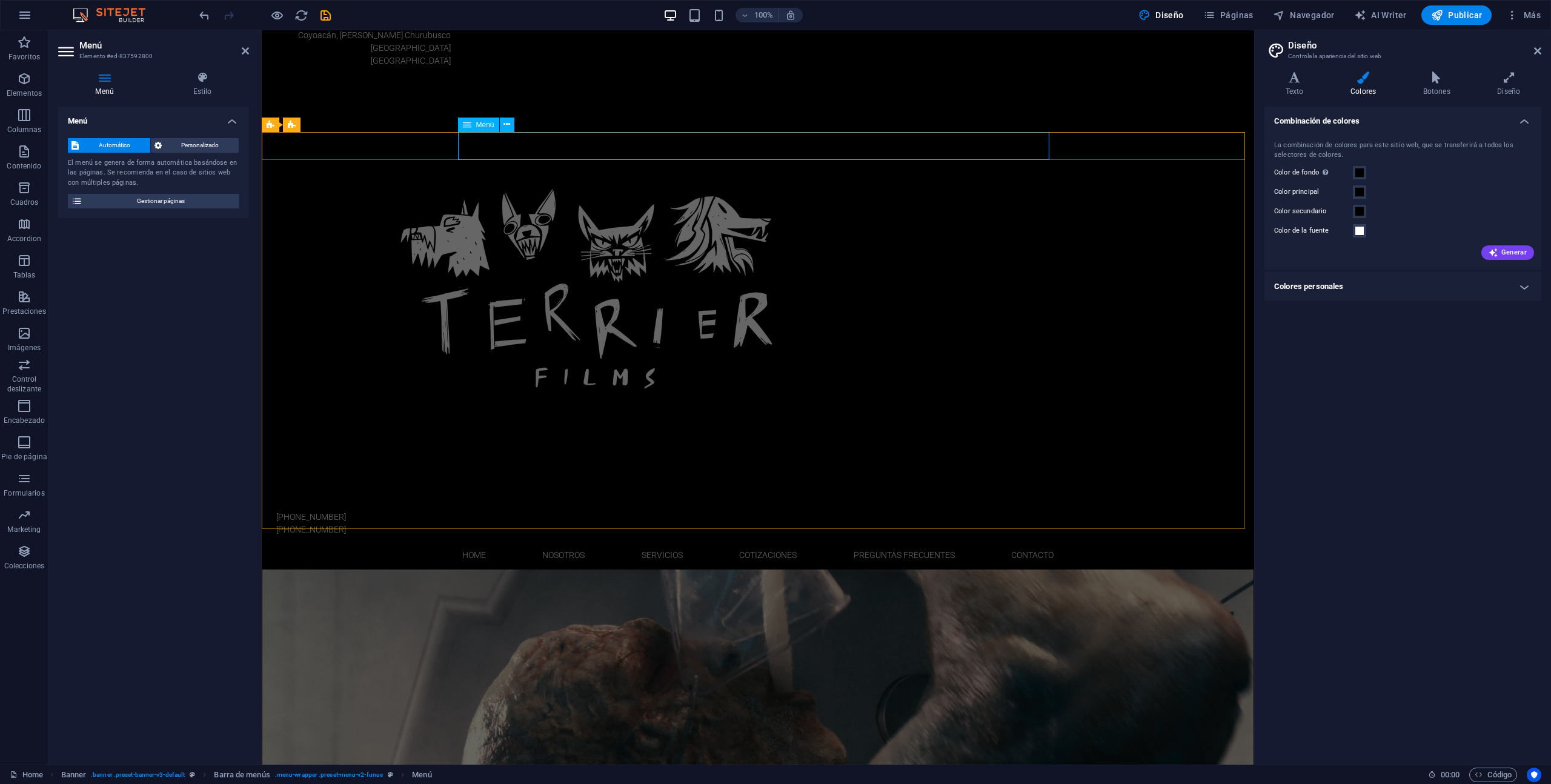
click at [560, 541] on nav "Home Nosotros Servicios Cotizaciones Preguntas Frecuentes Contacto" at bounding box center [758, 555] width 591 height 28
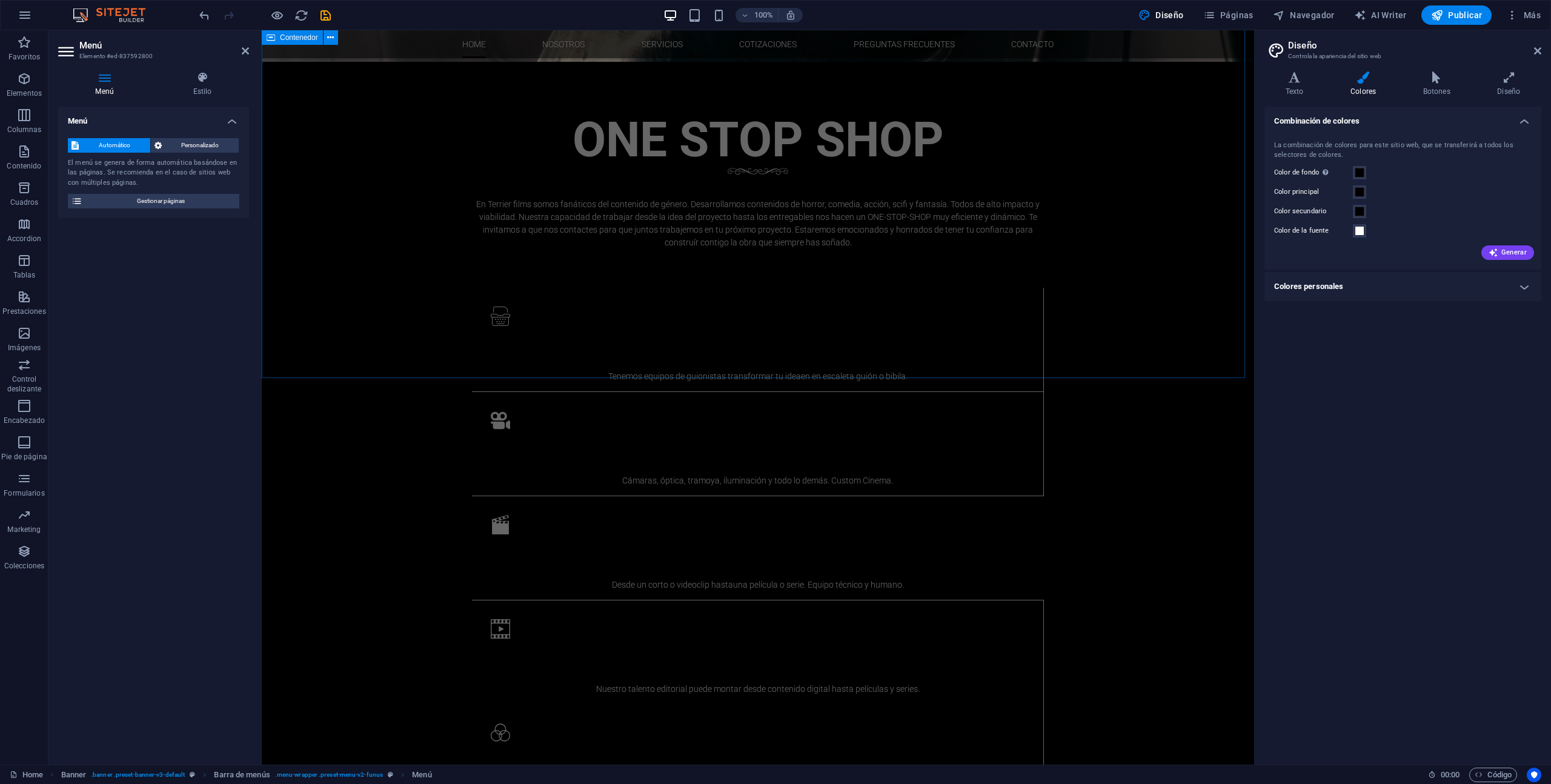
scroll to position [0, 0]
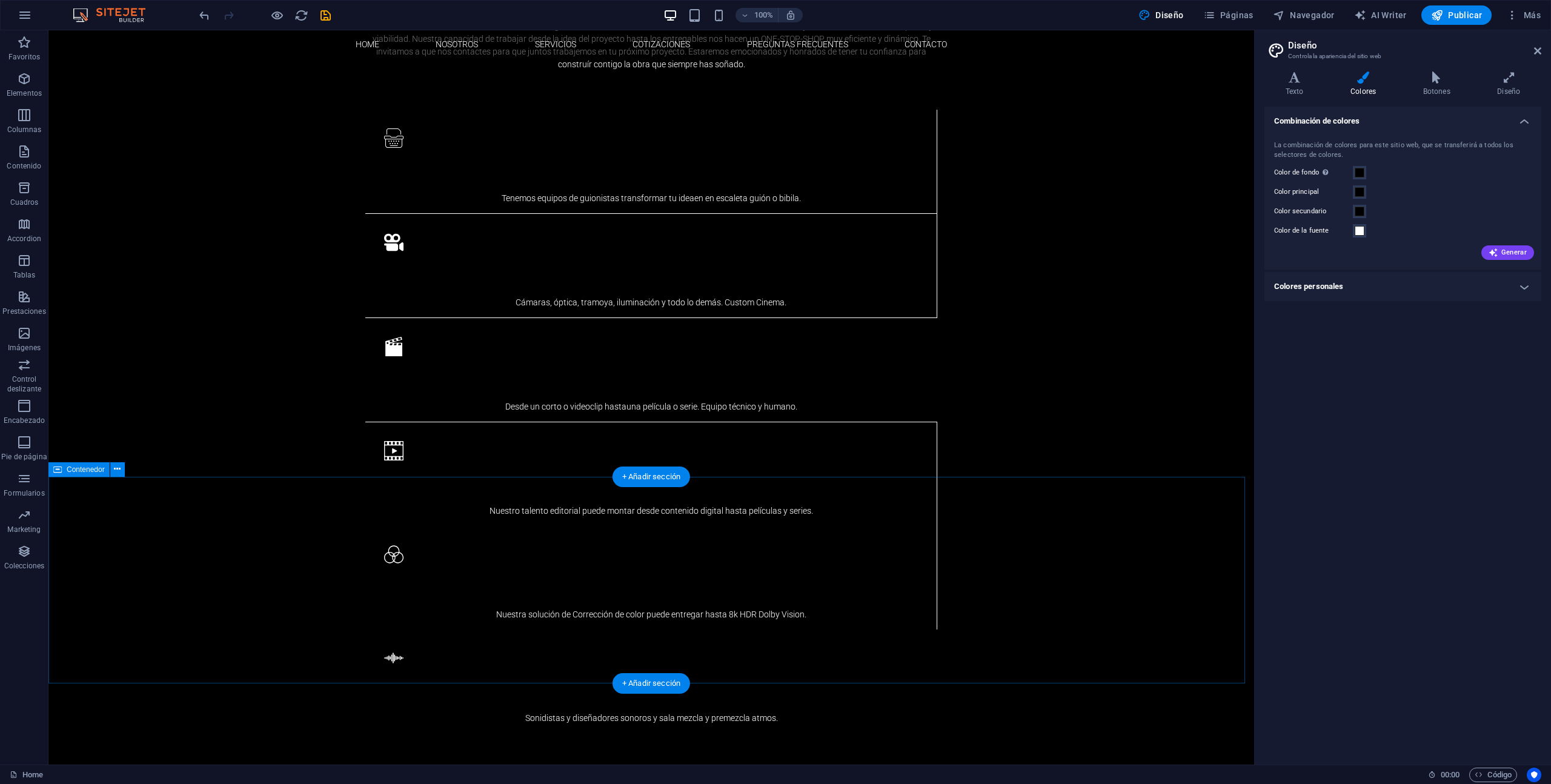
scroll to position [1205, 0]
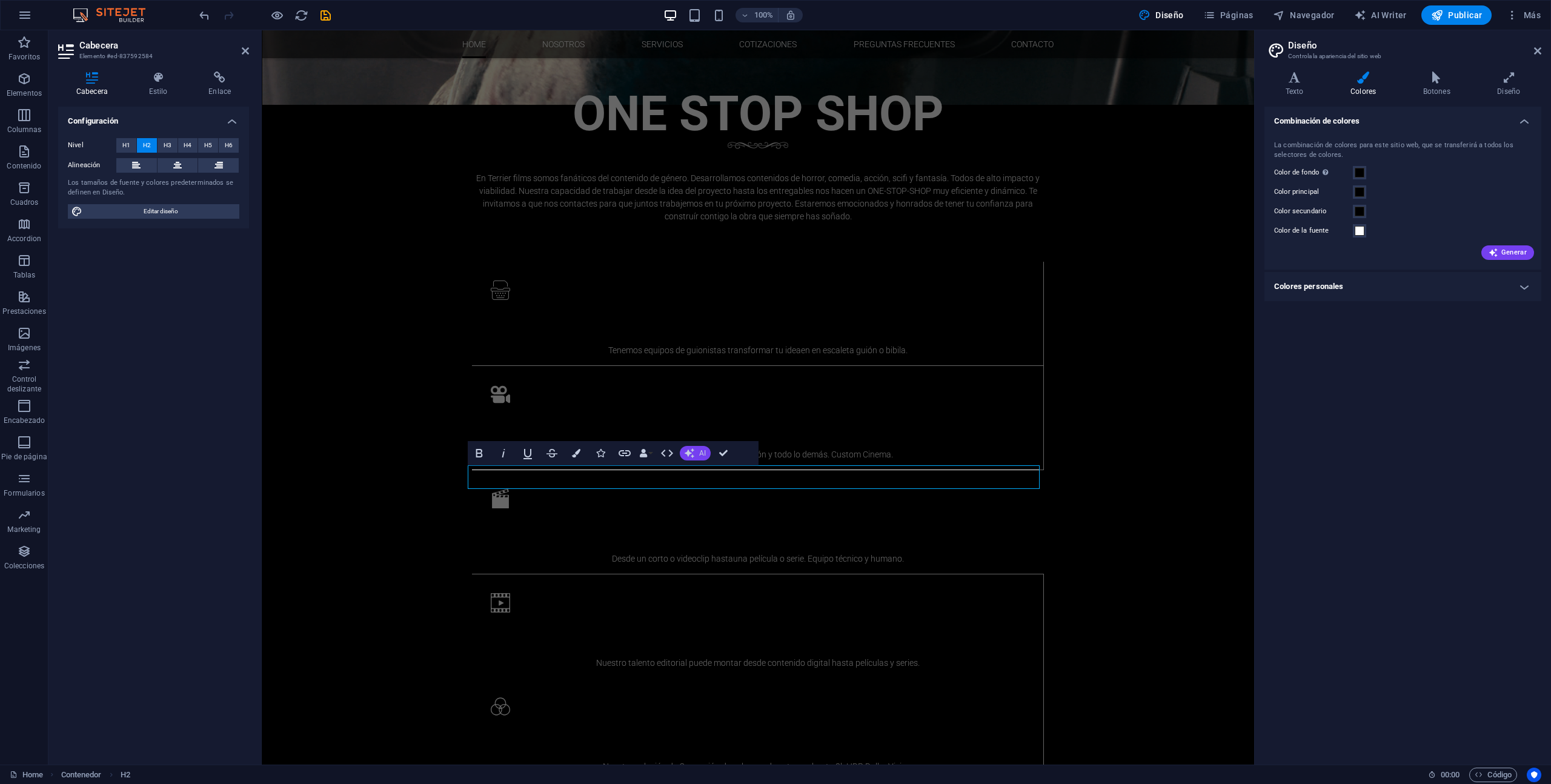
click at [706, 452] on button "AI" at bounding box center [695, 453] width 31 height 15
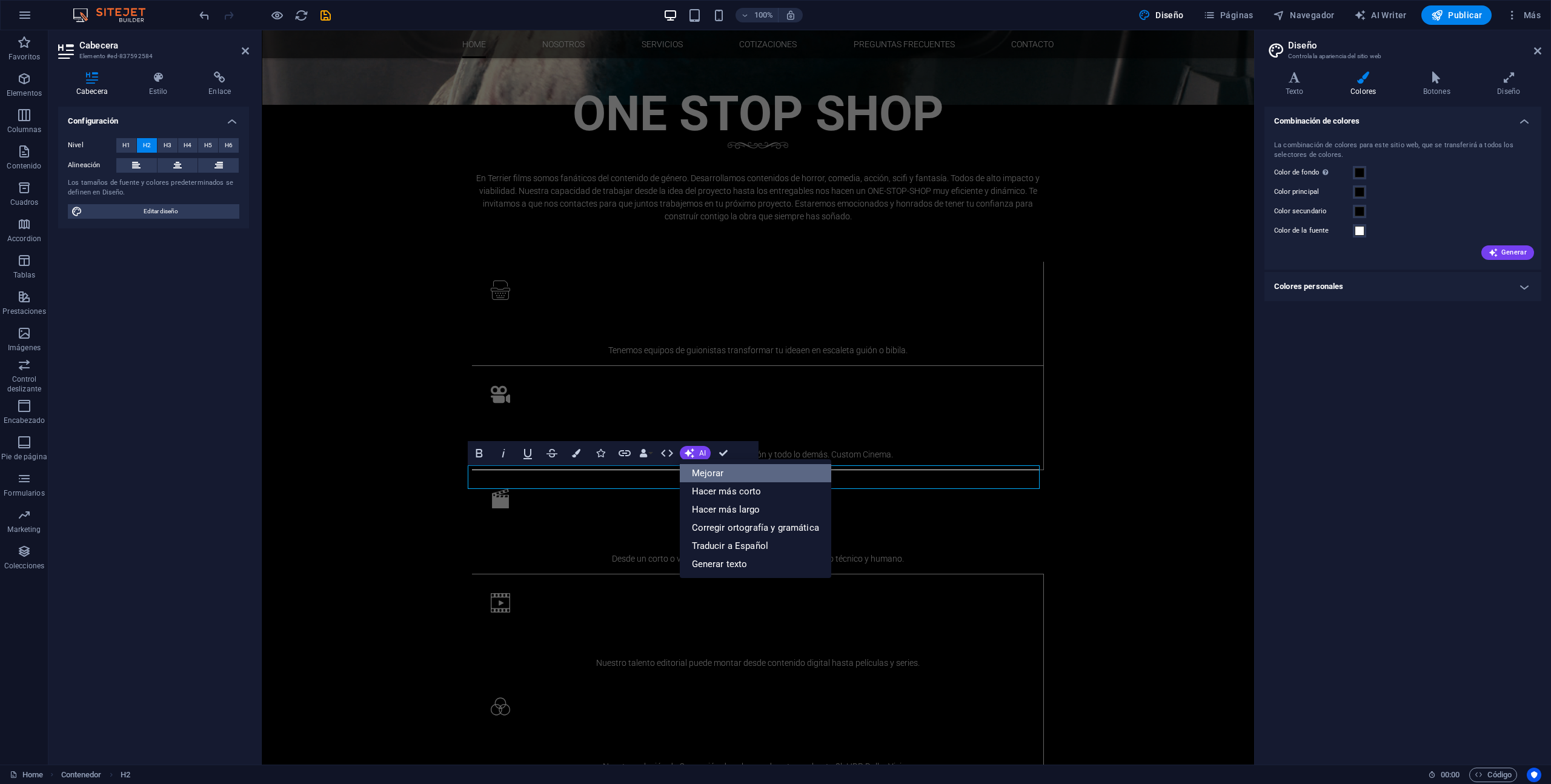
click at [712, 468] on link "Mejorar" at bounding box center [755, 473] width 151 height 18
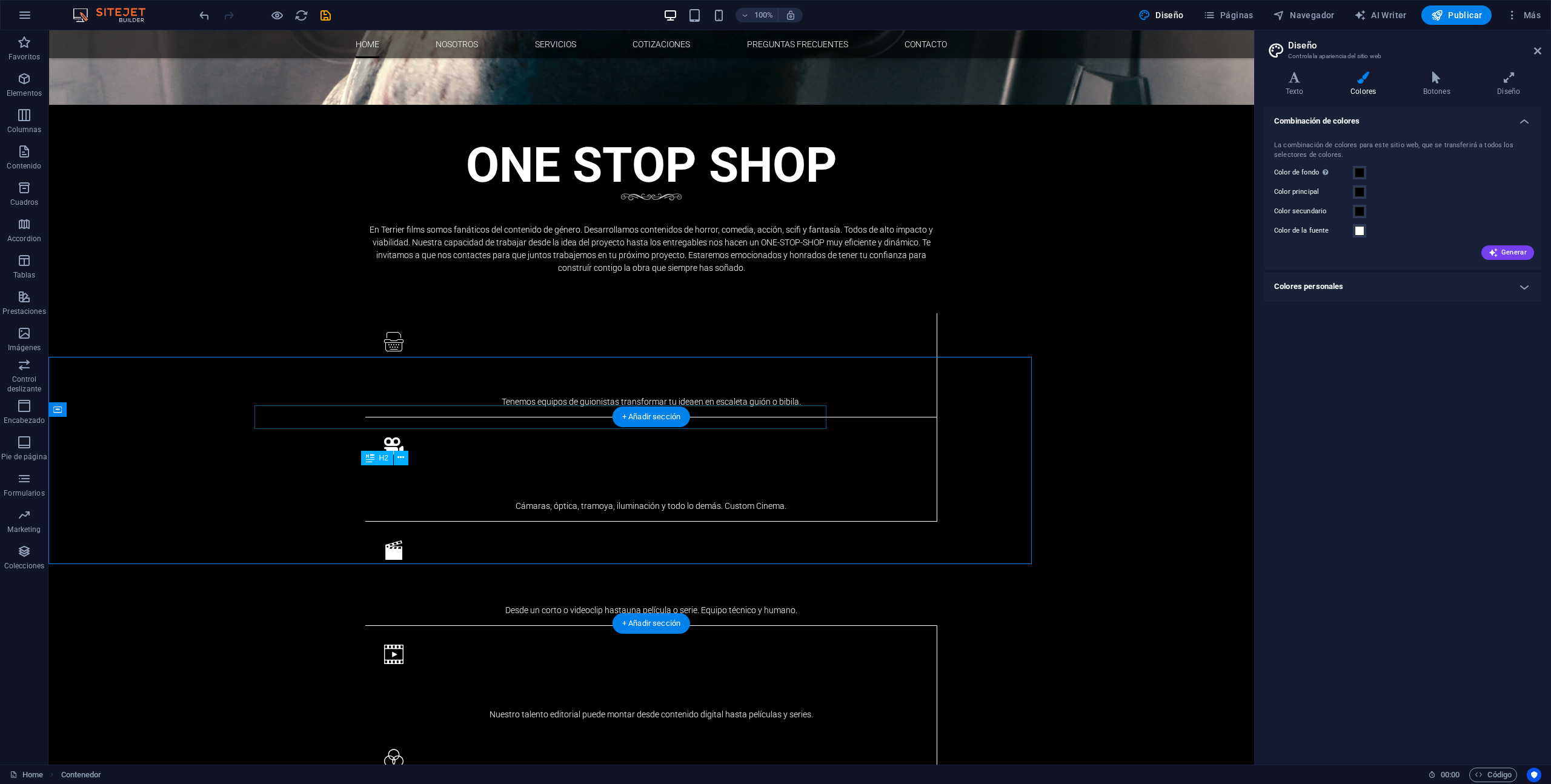
scroll to position [1265, 0]
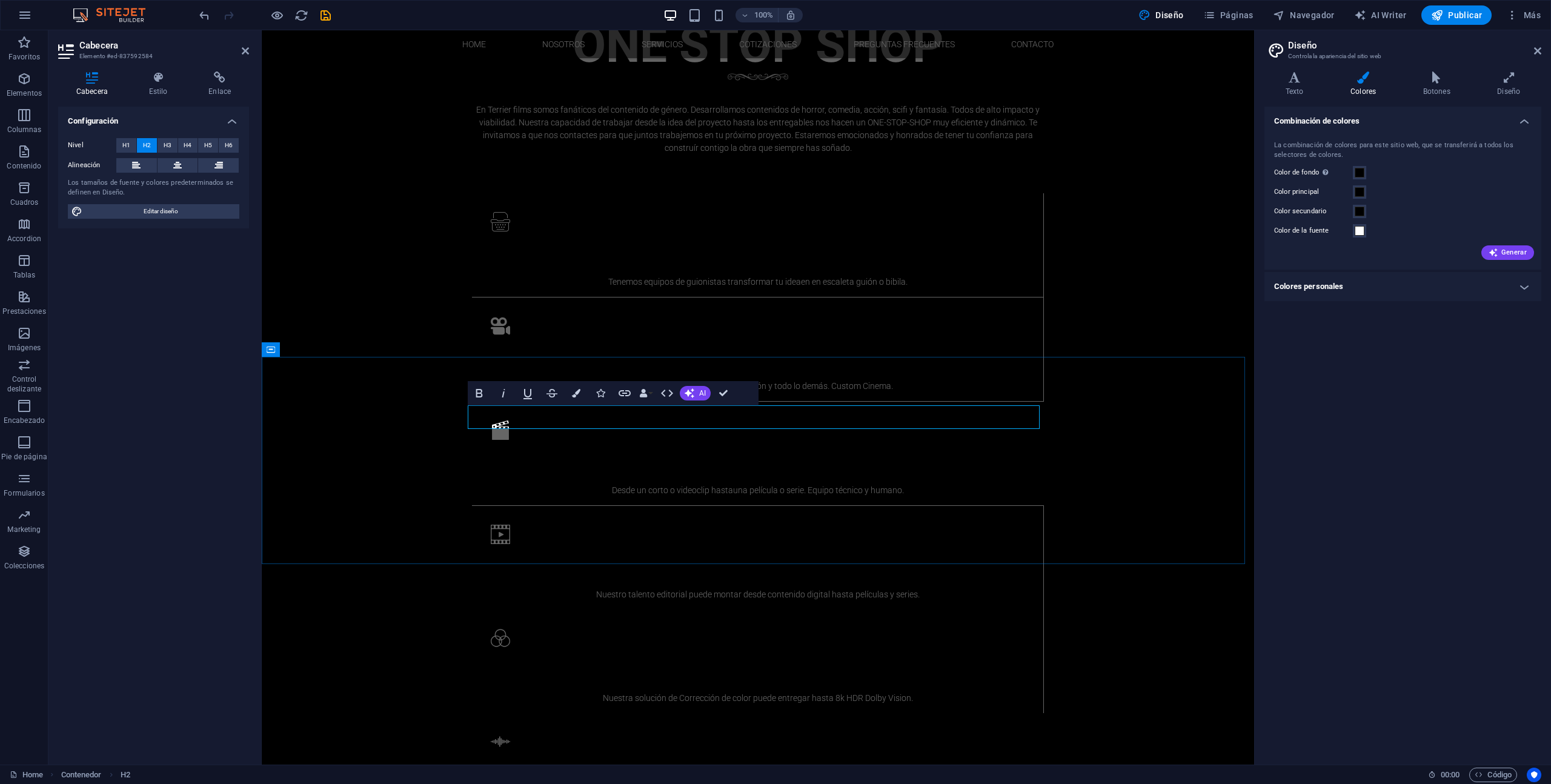
scroll to position [1265, 0]
click at [582, 393] on button "Colors" at bounding box center [577, 393] width 23 height 24
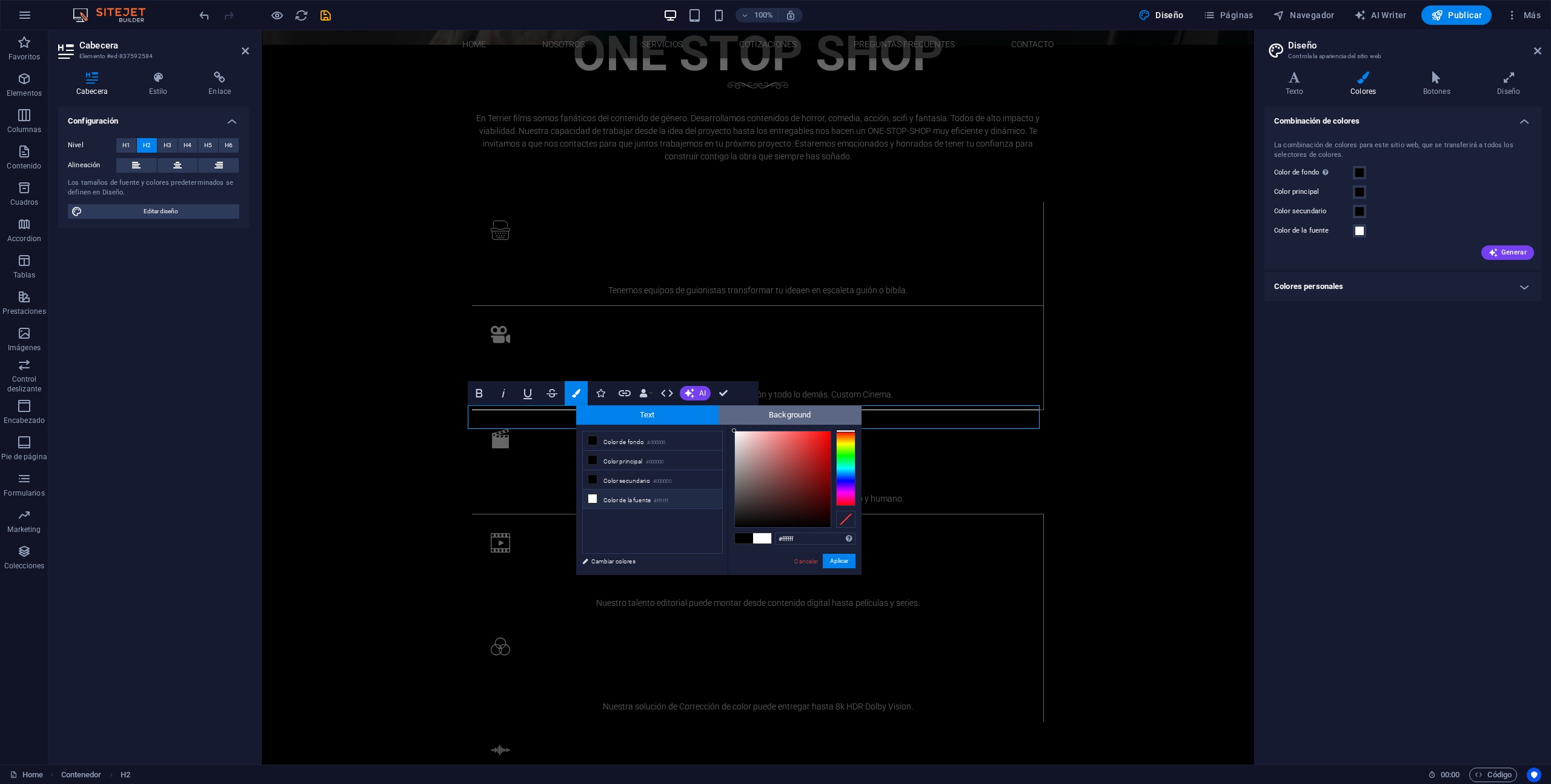
drag, startPoint x: 754, startPoint y: 470, endPoint x: 718, endPoint y: 415, distance: 65.7
click at [718, 415] on div "Text Background less Color de fondo #000000 Color principal #000000 Color secun…" at bounding box center [719, 490] width 286 height 169
click at [843, 560] on button "Aplicar" at bounding box center [839, 561] width 33 height 15
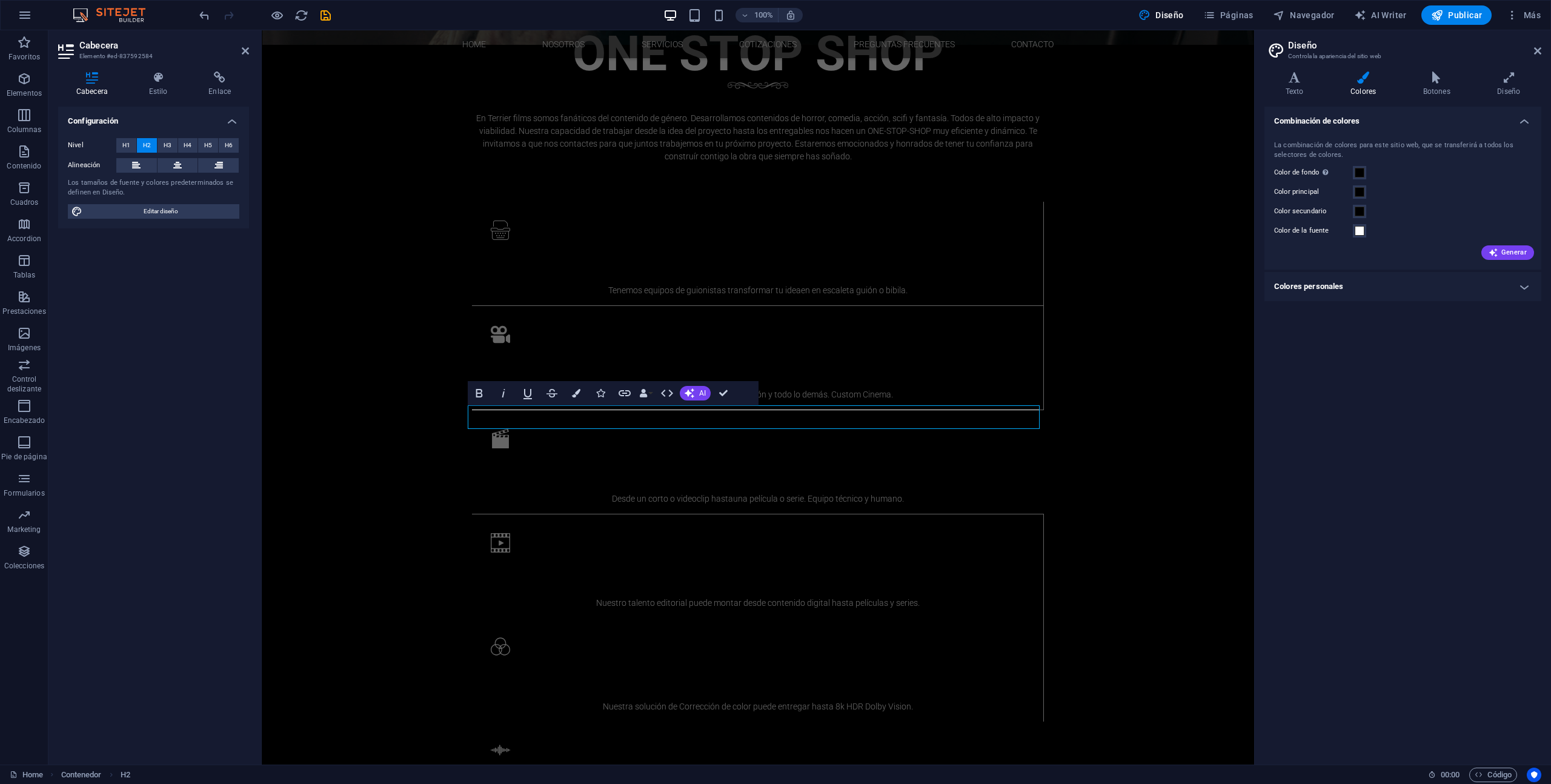
click at [889, 545] on div "H1 Contenedor Contenedor Banner Banner Contenedor Menú Banner Barra de menús 3 …" at bounding box center [758, 397] width 992 height 734
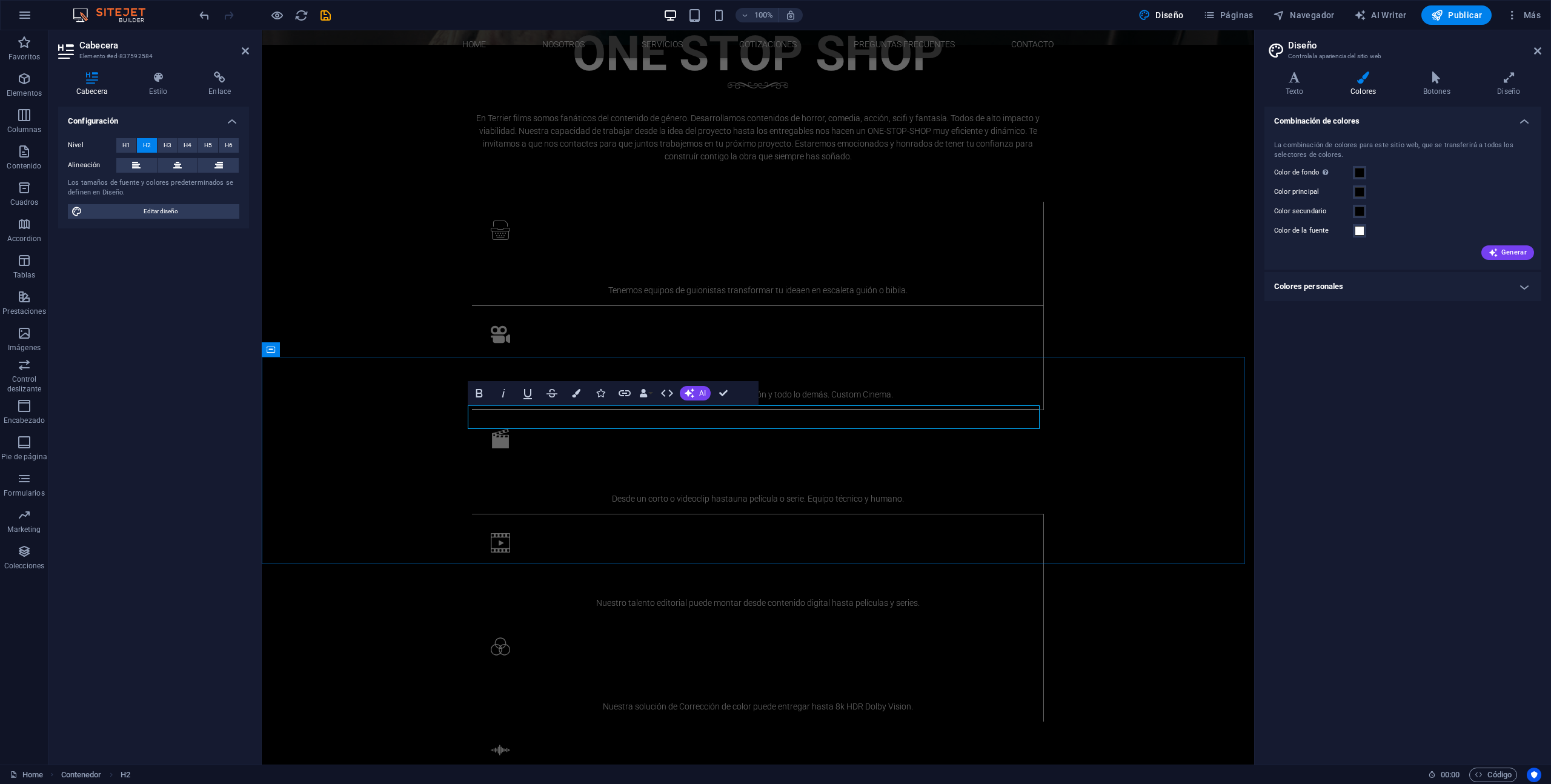
click at [575, 392] on icon "button" at bounding box center [576, 393] width 9 height 9
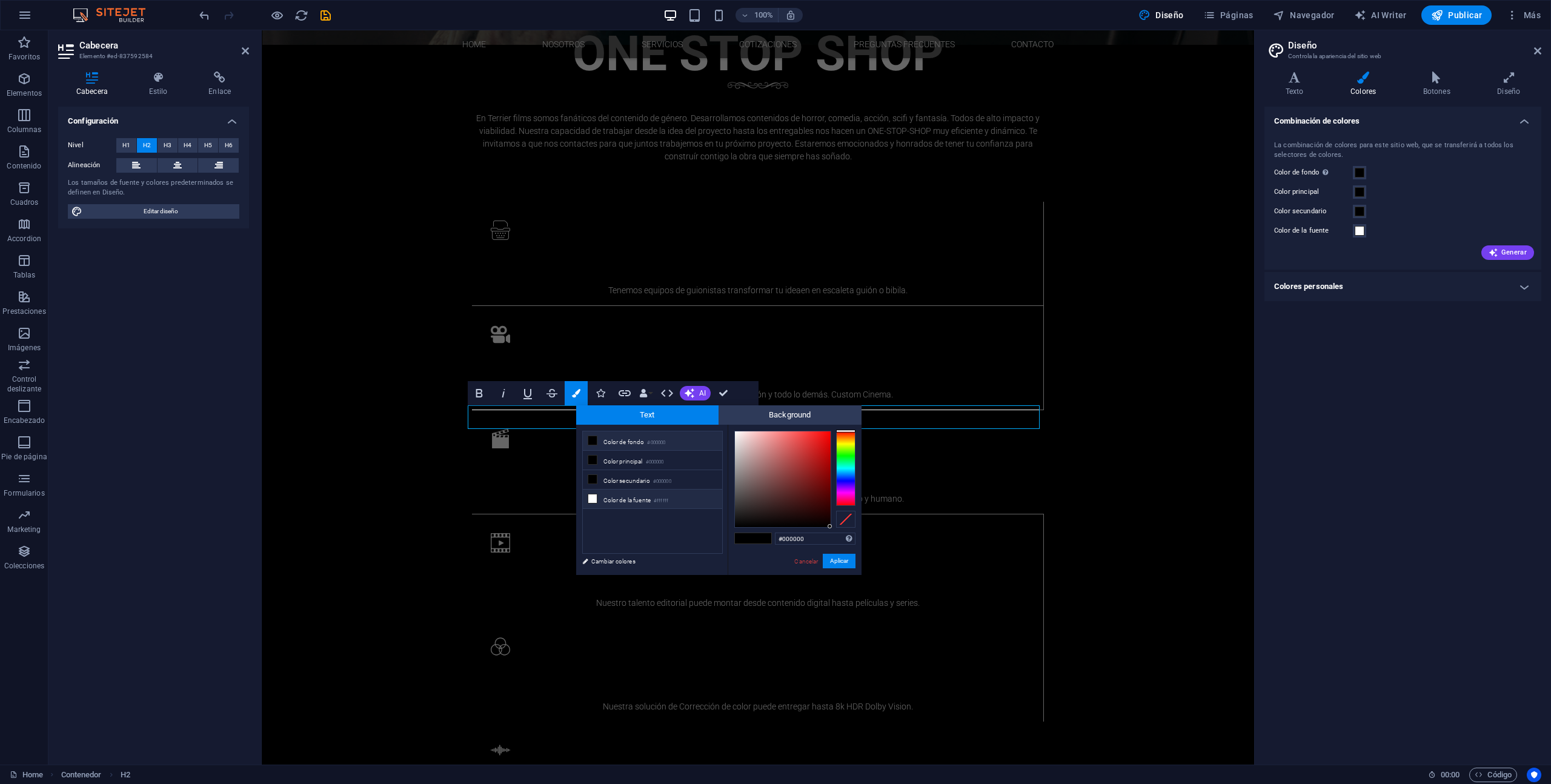
click at [644, 500] on li "Color de la fuente #ffffff" at bounding box center [652, 499] width 140 height 20
drag, startPoint x: 744, startPoint y: 452, endPoint x: 710, endPoint y: 406, distance: 57.2
click at [710, 406] on div "Text Background less Color de fondo #000000 Color principal #000000 Color secun…" at bounding box center [719, 490] width 286 height 169
drag, startPoint x: 751, startPoint y: 458, endPoint x: 726, endPoint y: 421, distance: 44.7
click at [726, 420] on div "Text Background less Color de fondo #000000 Color principal #000000 Color secun…" at bounding box center [719, 490] width 286 height 169
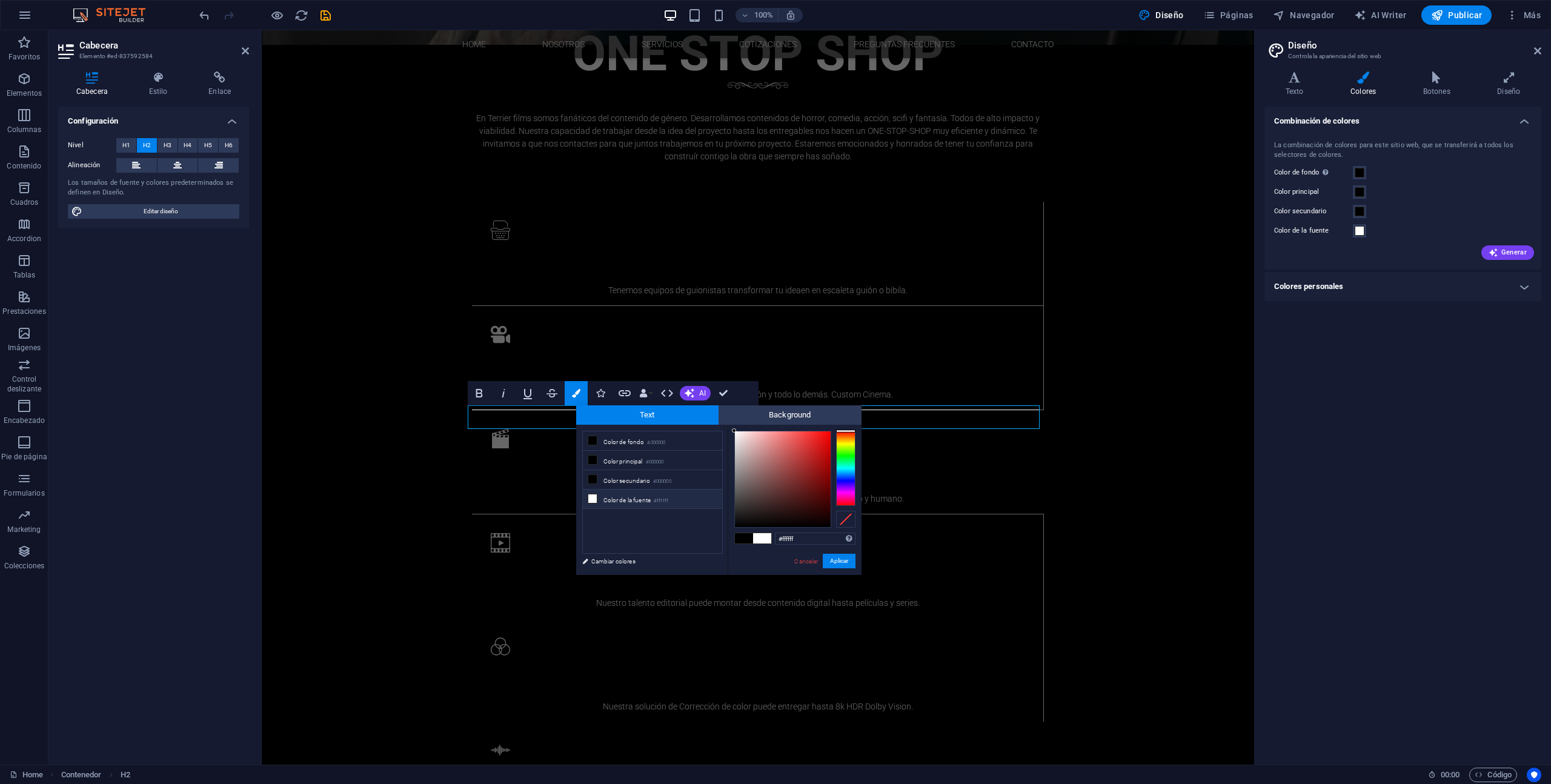
drag, startPoint x: 751, startPoint y: 455, endPoint x: 730, endPoint y: 429, distance: 33.4
click at [730, 429] on div "#ffffff Formatos soportados #0852ed rgb(8, 82, 237) rgba(8, 82, 237, 90%) hsv(2…" at bounding box center [795, 587] width 134 height 326
type input "#000000"
click at [846, 559] on button "Aplicar" at bounding box center [839, 561] width 33 height 15
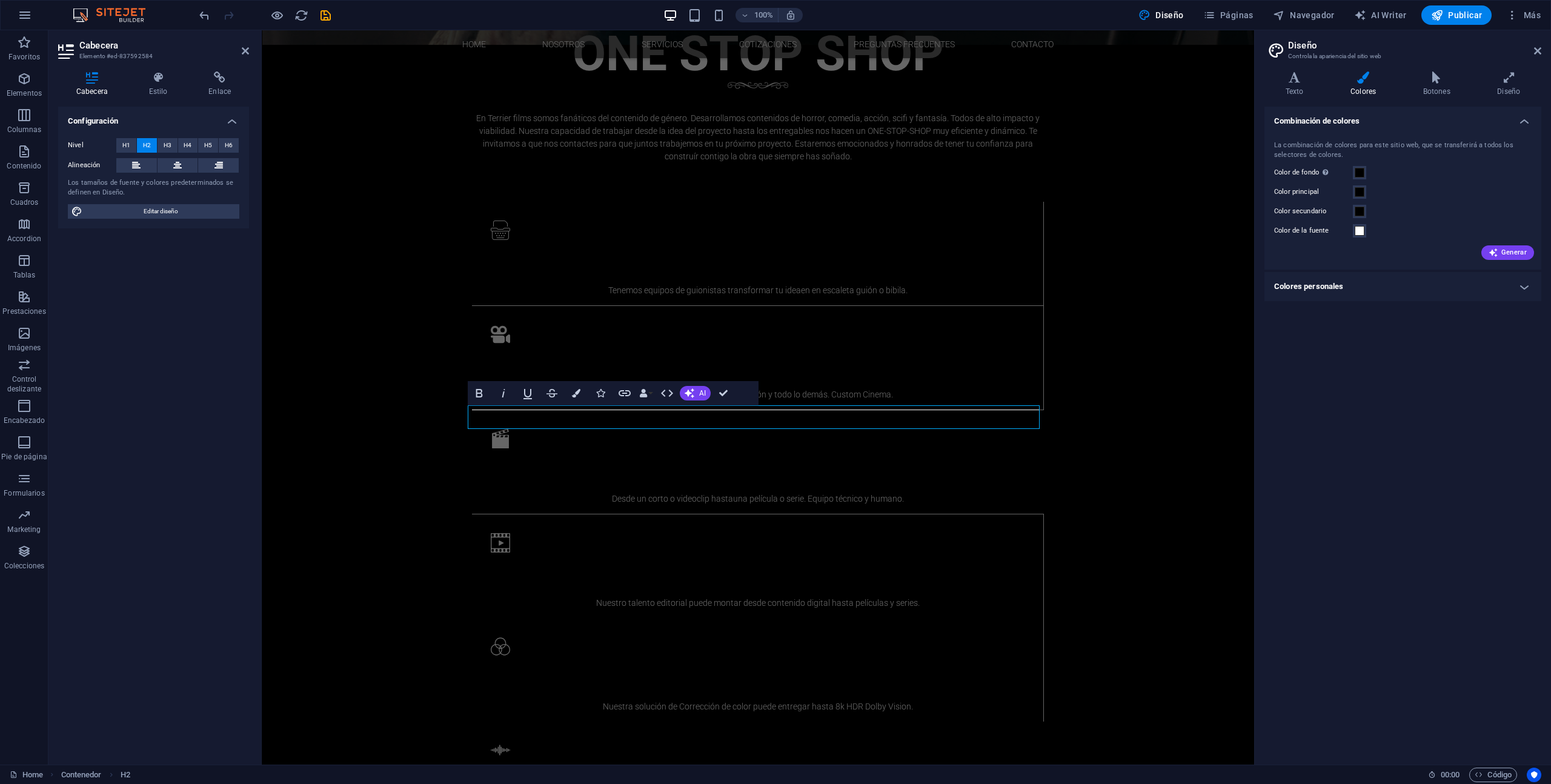
click at [745, 420] on div "H1 Contenedor Contenedor Banner Banner Contenedor Menú Banner Barra de menús 3 …" at bounding box center [758, 397] width 992 height 734
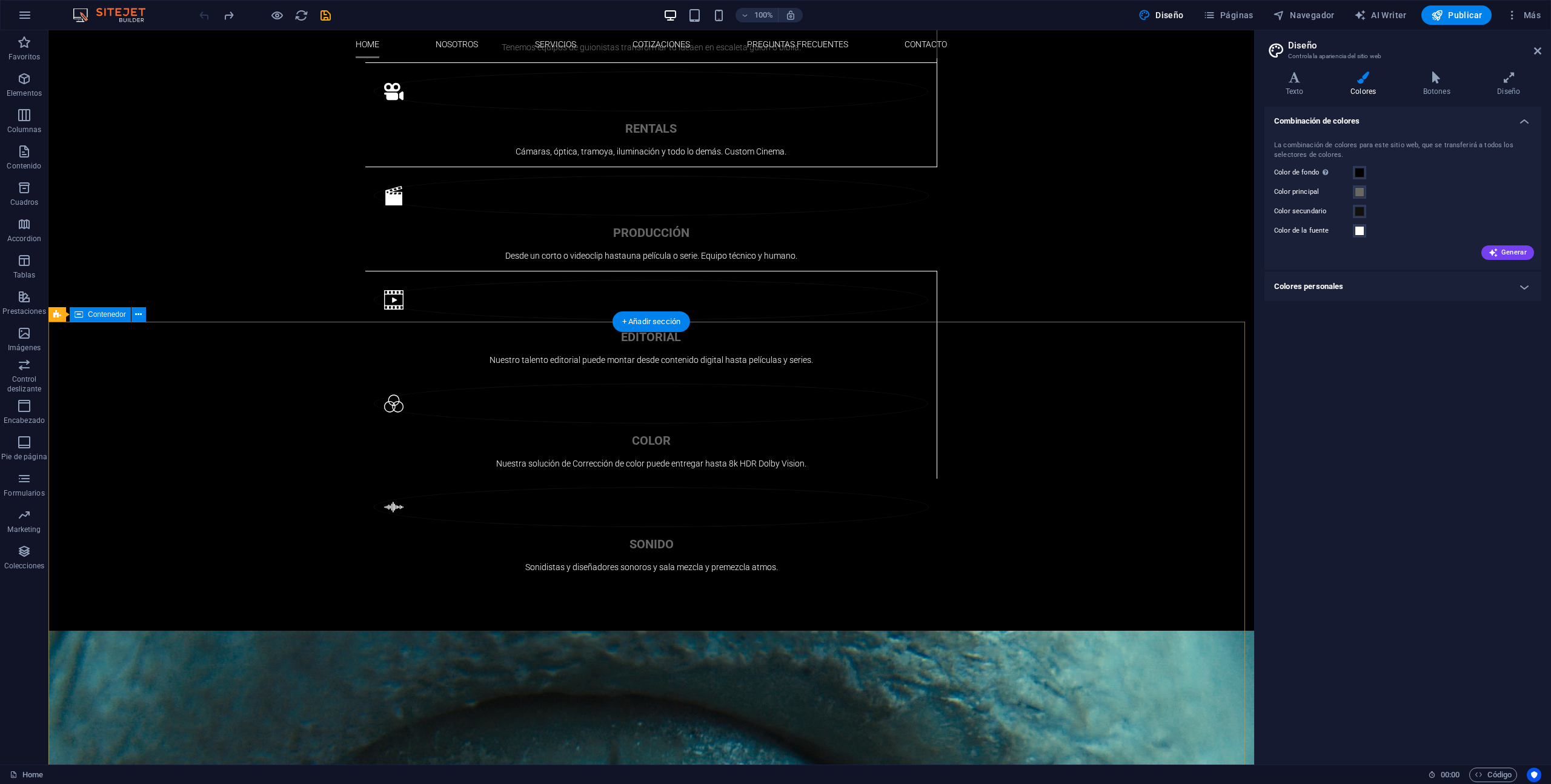
scroll to position [1575, 0]
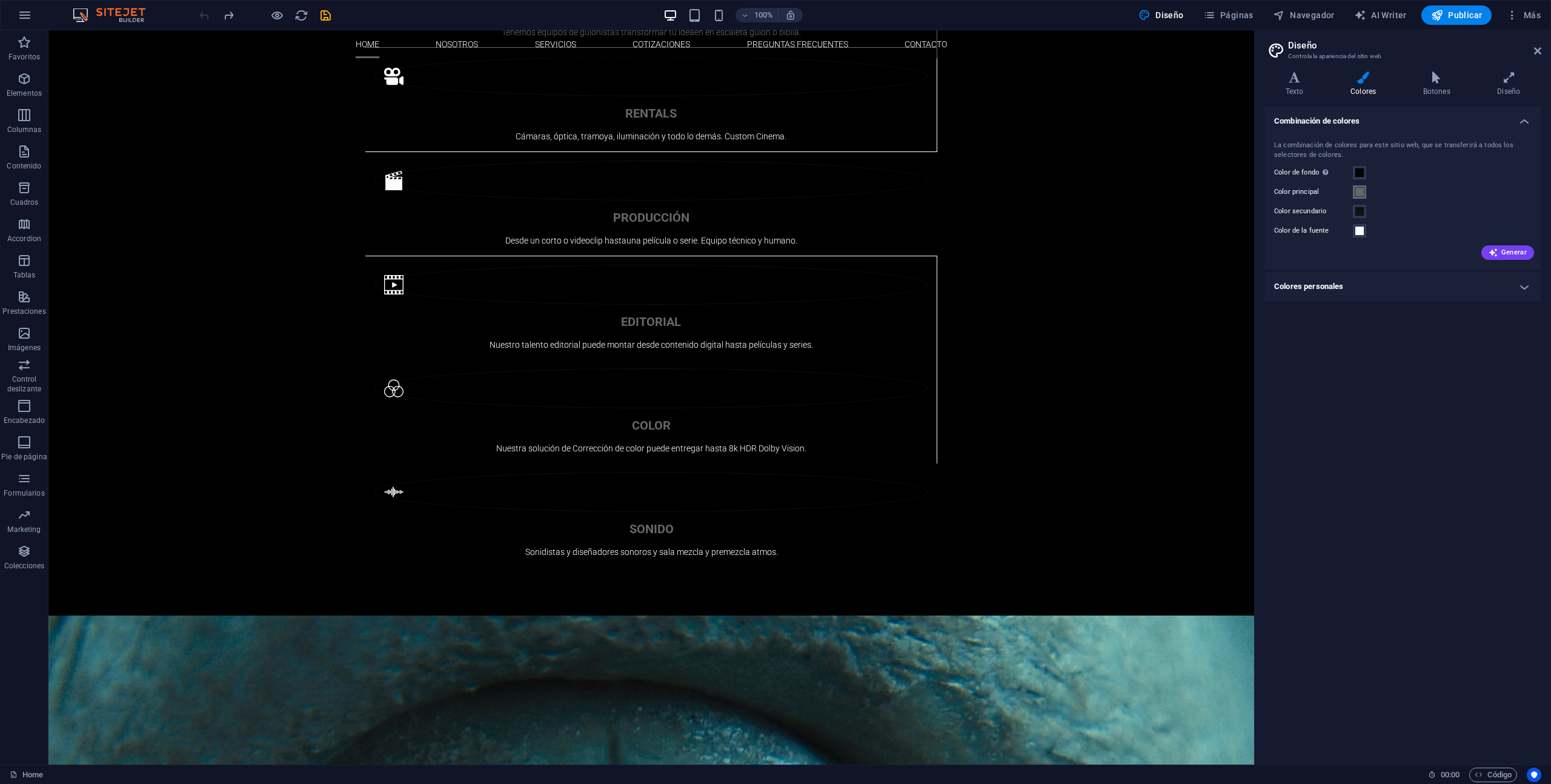
click at [1353, 192] on button "Color principal" at bounding box center [1359, 192] width 13 height 13
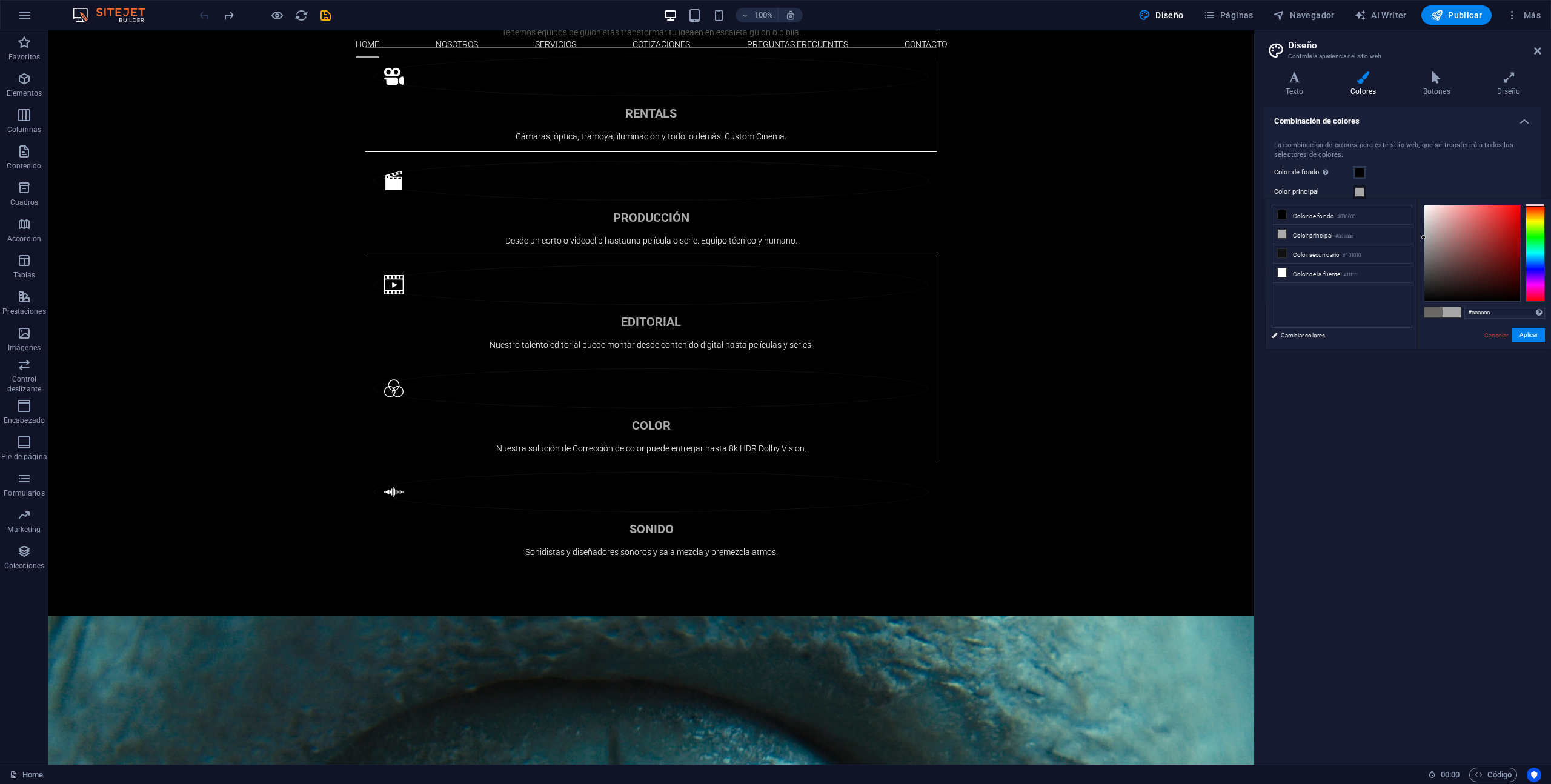
drag, startPoint x: 1425, startPoint y: 261, endPoint x: 1418, endPoint y: 237, distance: 25.0
click at [1418, 237] on div "#aaaaaa Formatos soportados #0852ed rgb(8, 82, 237) rgba(8, 82, 237, 90%) hsv(2…" at bounding box center [1485, 362] width 134 height 326
type input "#a7a7a7"
click at [1522, 332] on button "Aplicar" at bounding box center [1529, 335] width 33 height 15
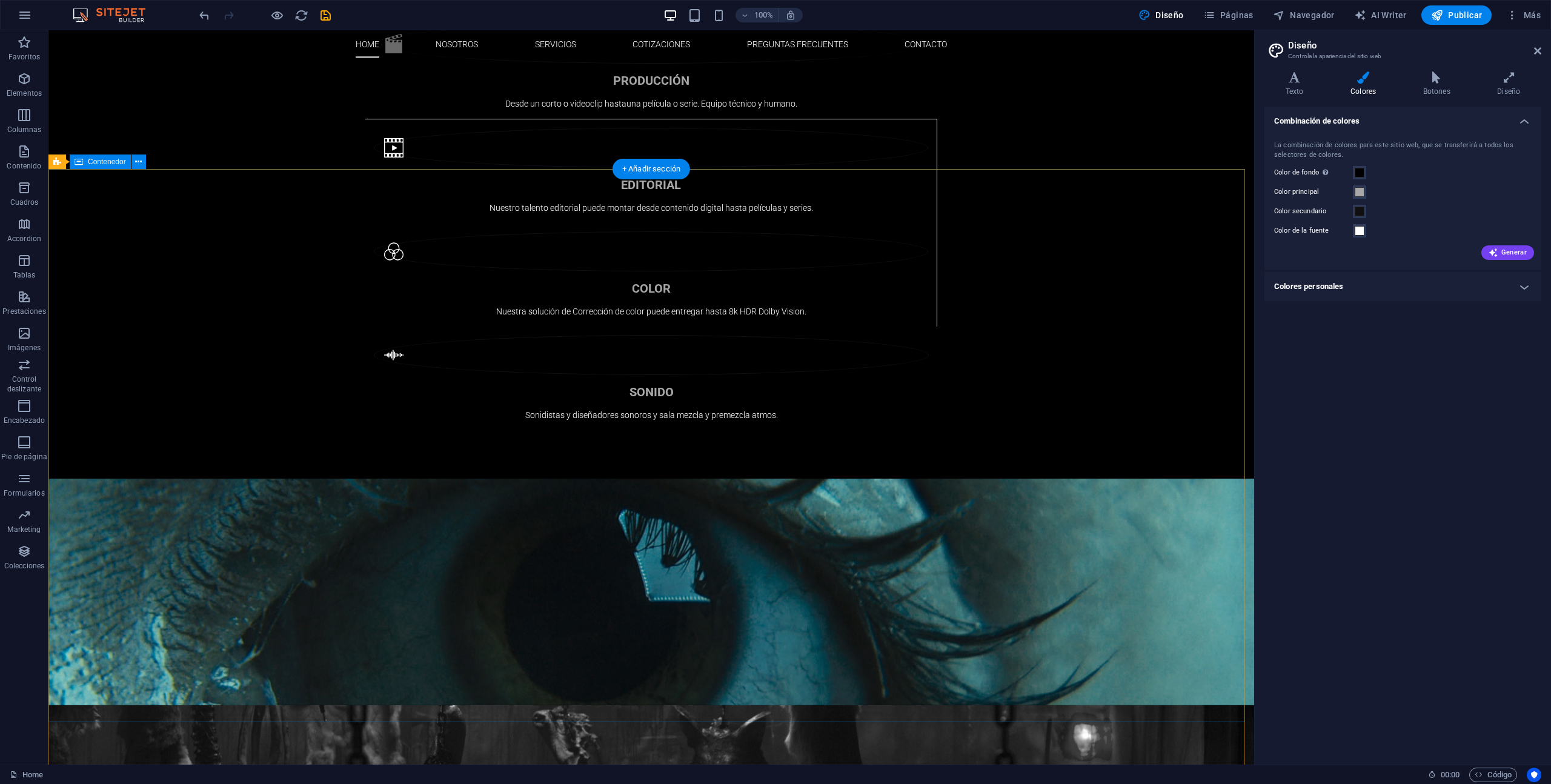
scroll to position [1719, 0]
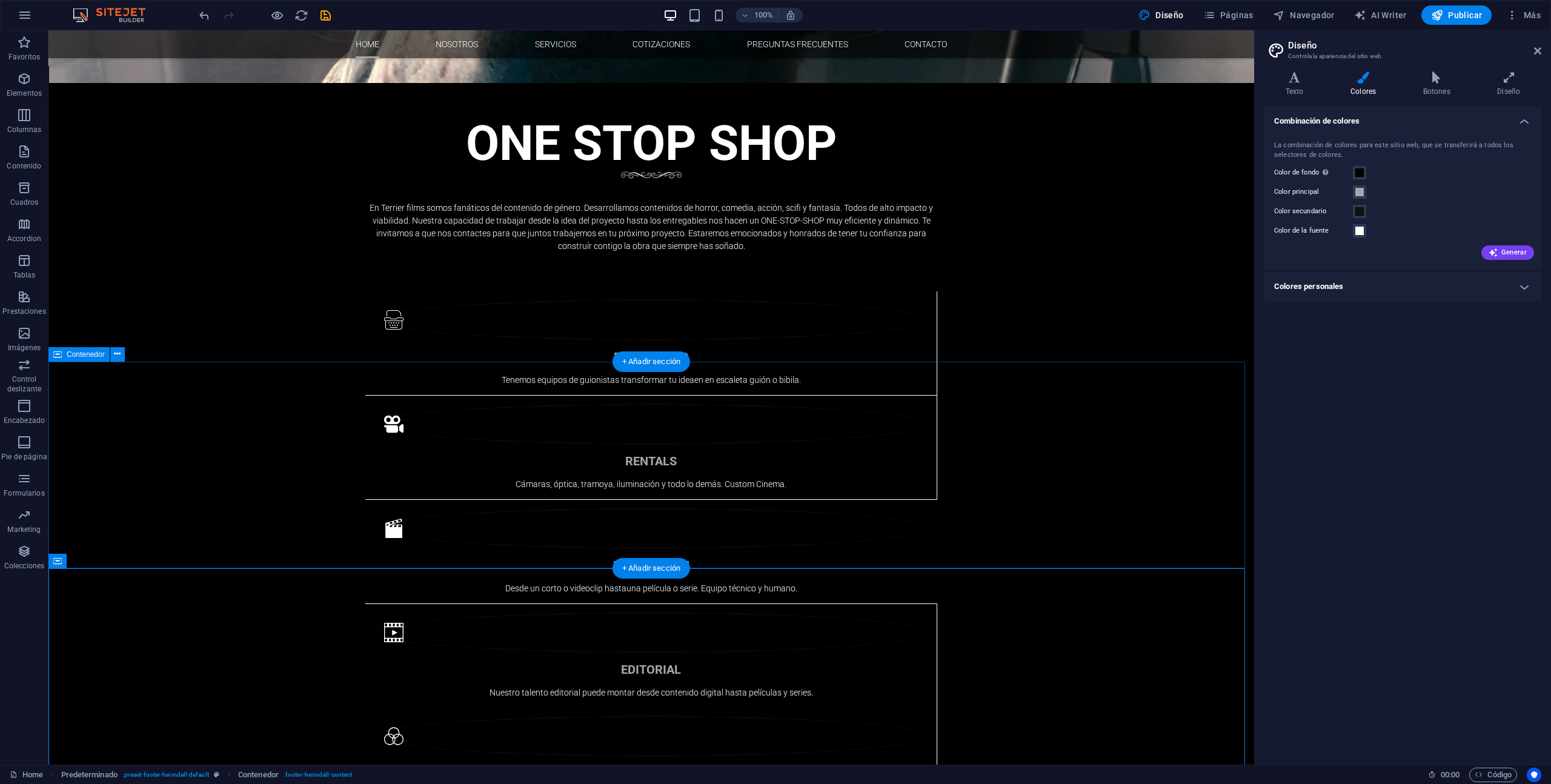
scroll to position [1382, 0]
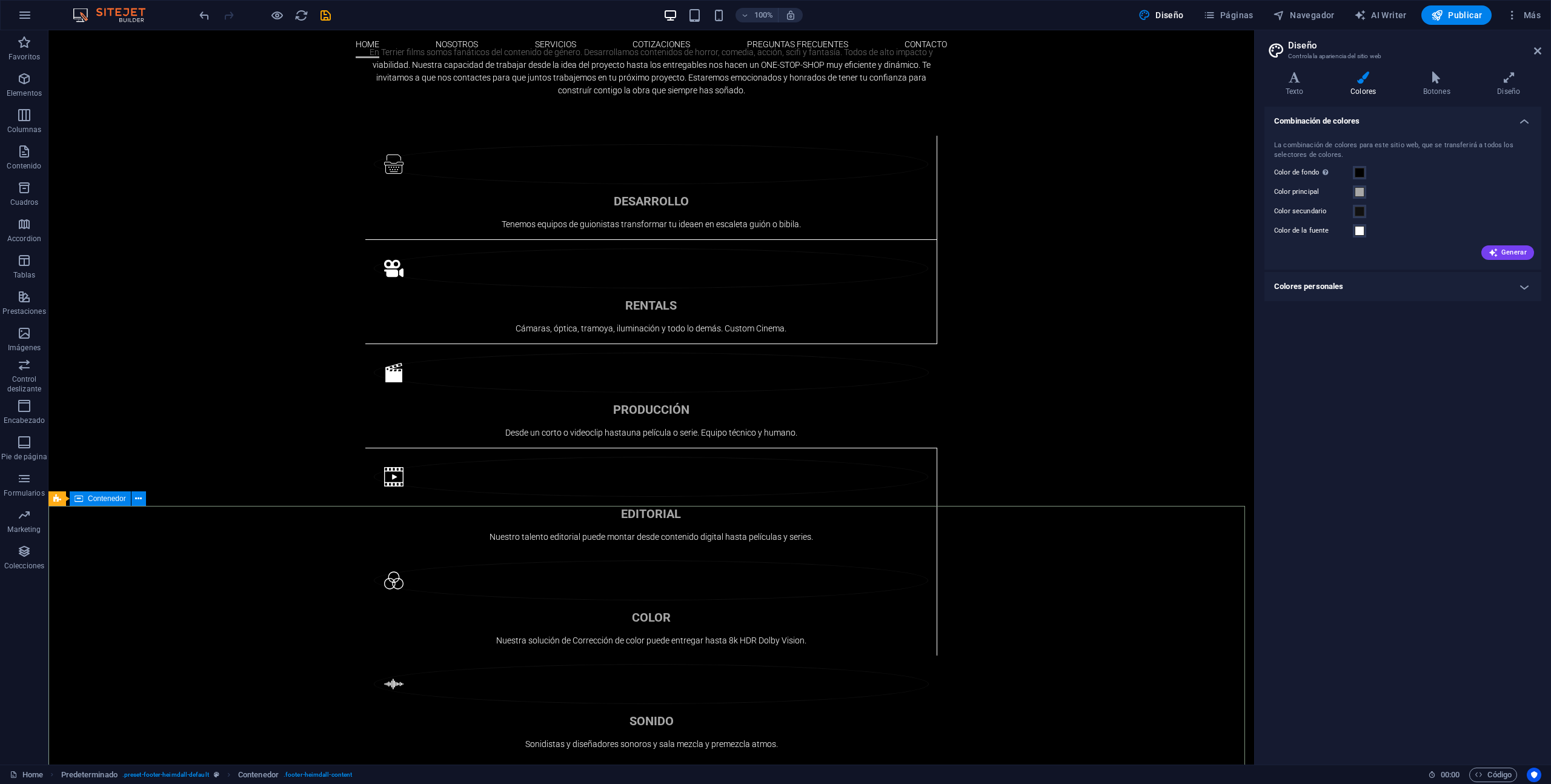
click at [105, 499] on span "Contenedor" at bounding box center [107, 498] width 38 height 7
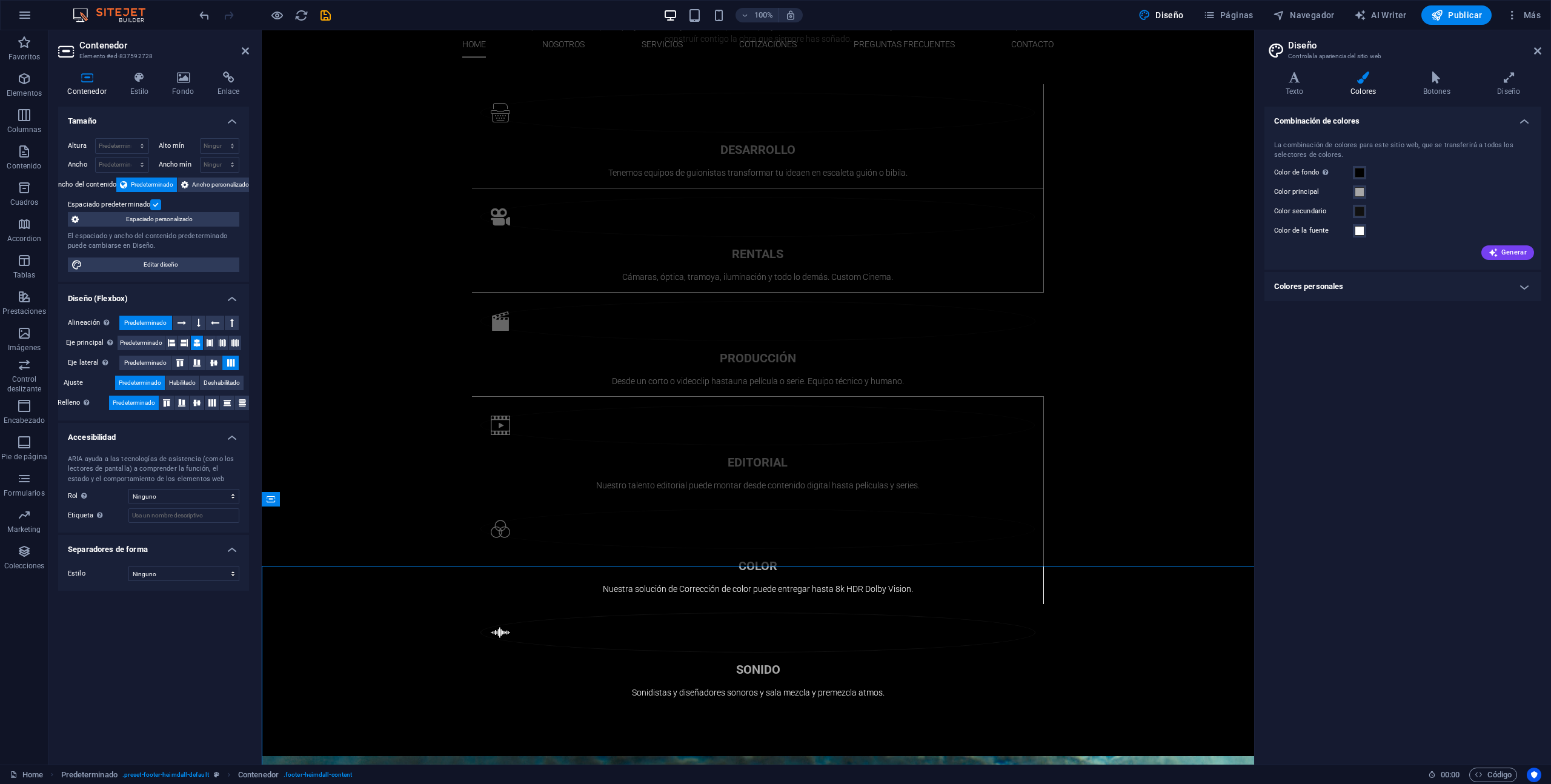
scroll to position [1323, 0]
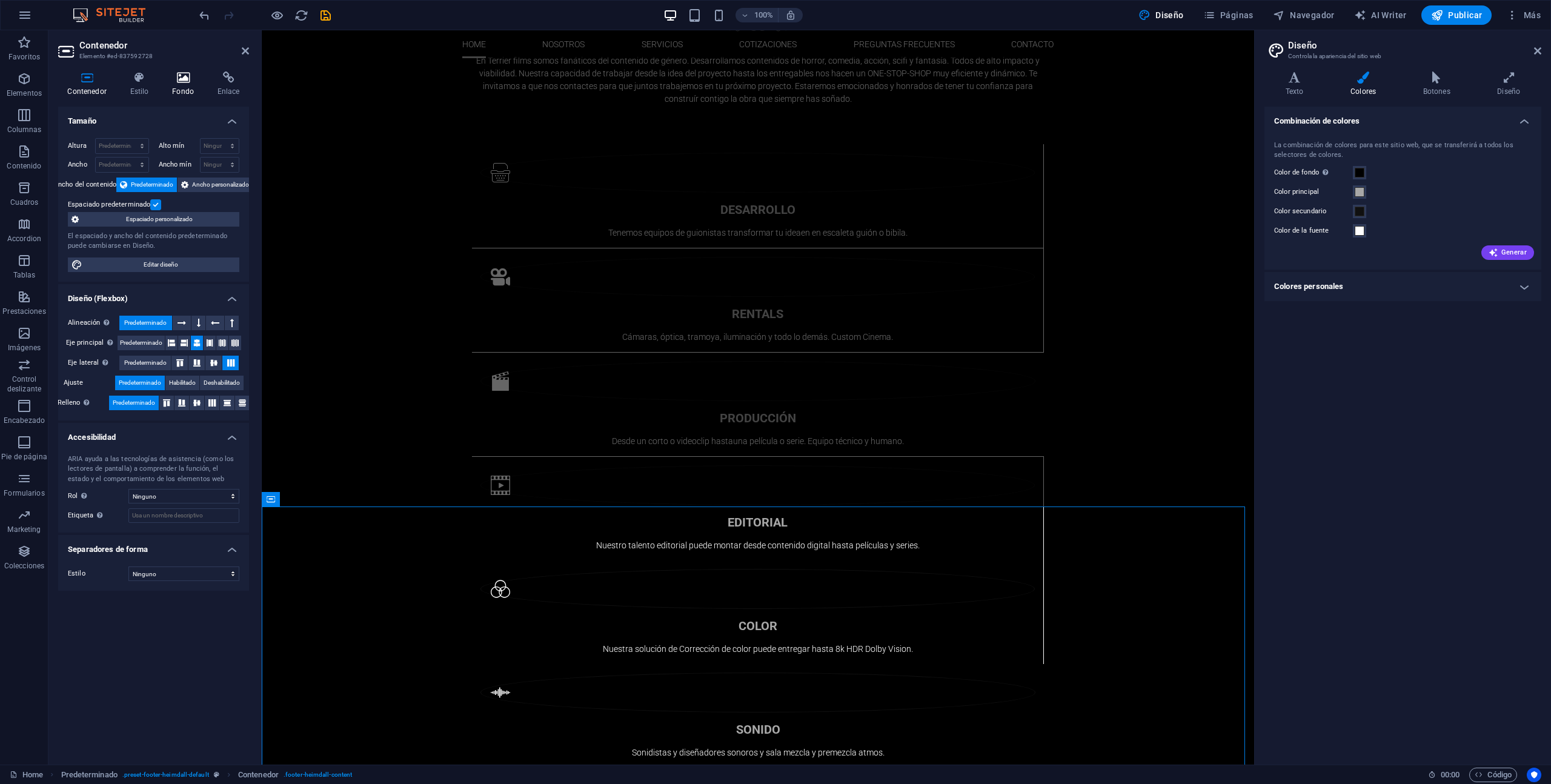
click at [190, 77] on icon at bounding box center [183, 78] width 41 height 12
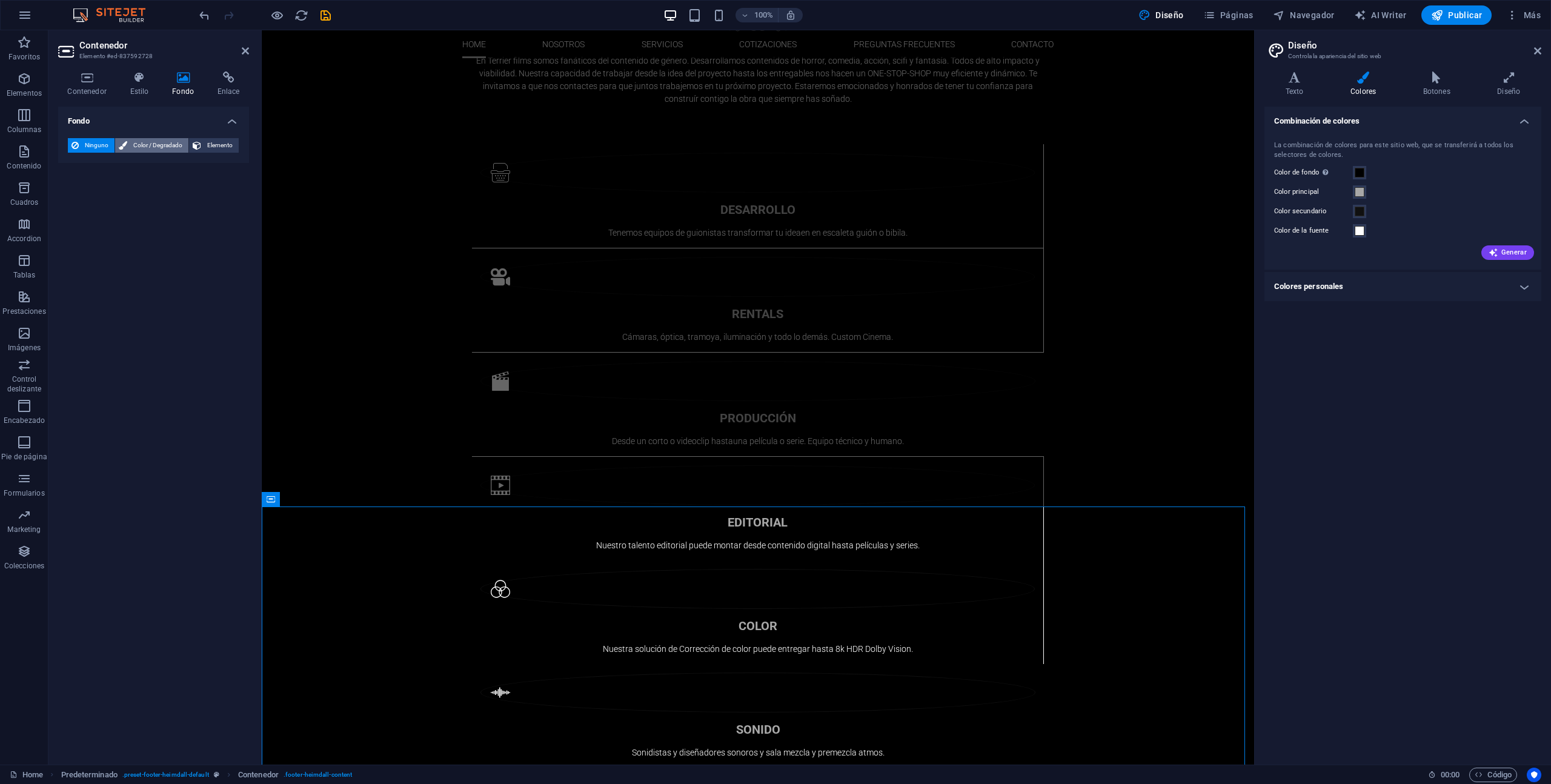
click at [154, 145] on span "Color / Degradado" at bounding box center [158, 145] width 54 height 15
click at [75, 194] on span at bounding box center [76, 193] width 13 height 13
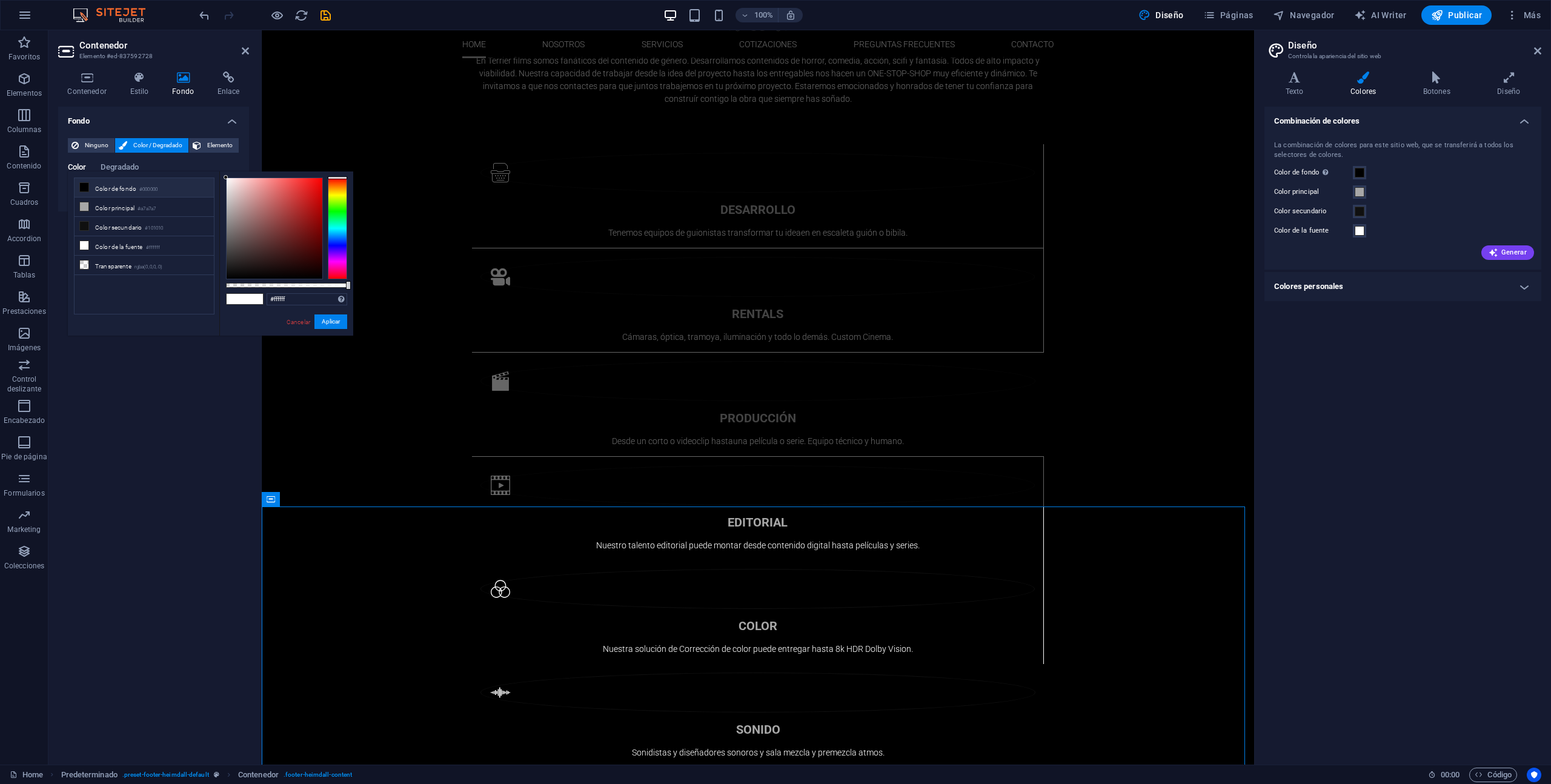
drag, startPoint x: 220, startPoint y: 222, endPoint x: 240, endPoint y: 237, distance: 25.0
click at [264, 238] on div "#ffffff Formatos soportados #0852ed rgb(8, 82, 237) rgba(8, 82, 237, 90%) hsv(2…" at bounding box center [286, 342] width 134 height 340
type input "#000000"
drag, startPoint x: 240, startPoint y: 237, endPoint x: 214, endPoint y: 312, distance: 79.4
click at [201, 304] on div "less Color de fondo #000000 Color principal #a7a7a7 Color secundario #101010 Co…" at bounding box center [211, 254] width 286 height 164
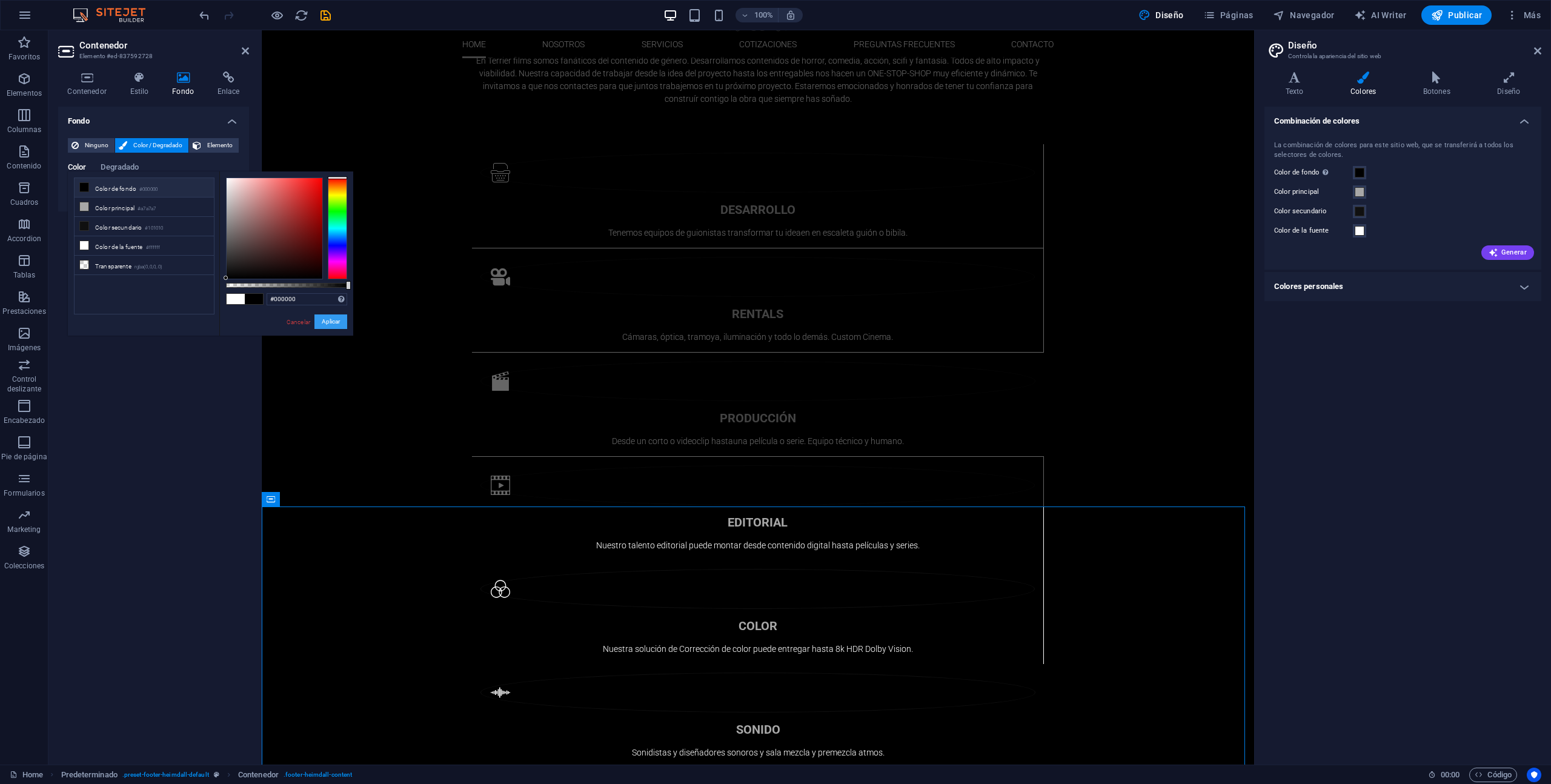
click at [331, 321] on button "Aplicar" at bounding box center [331, 321] width 33 height 15
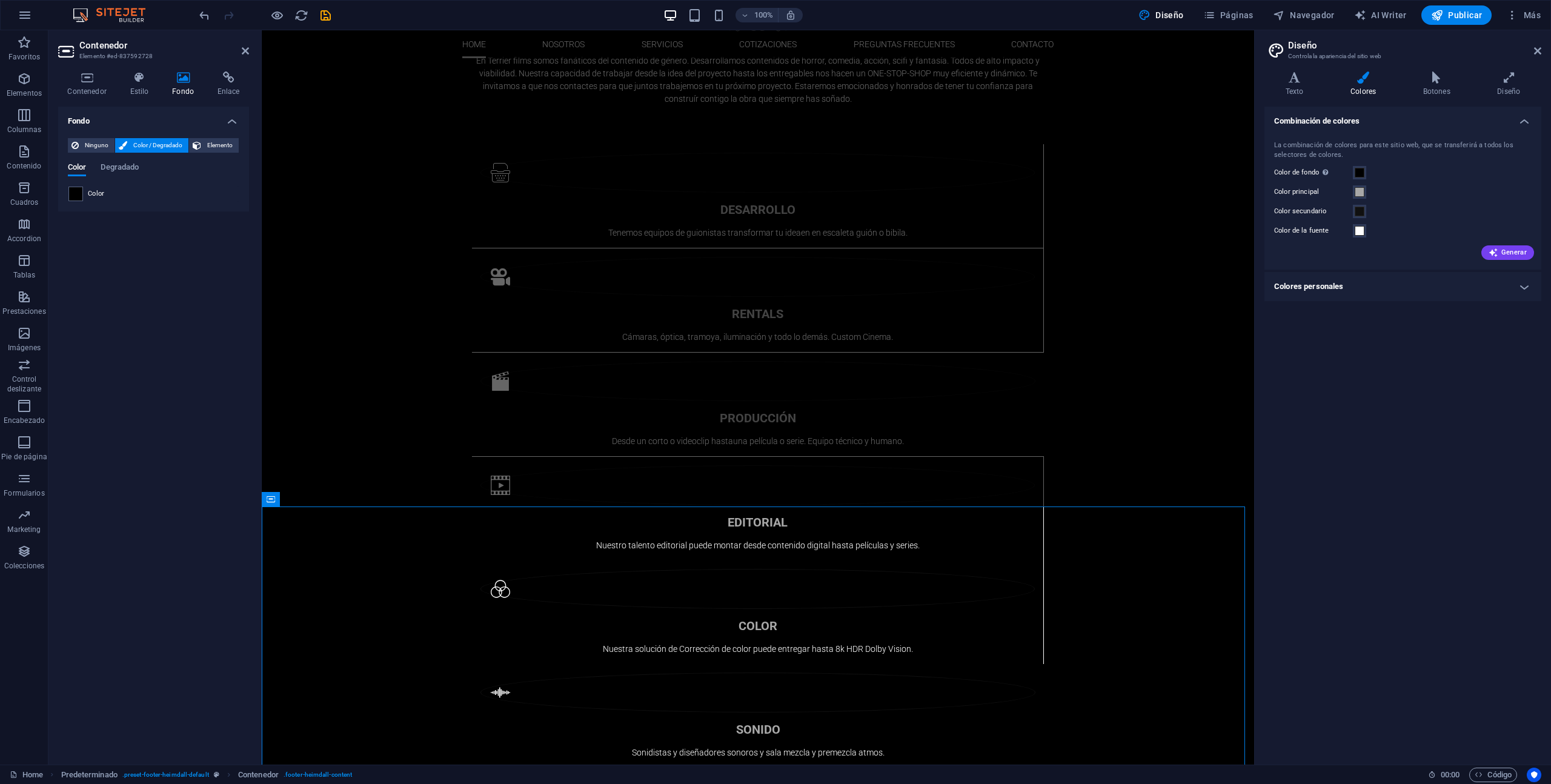
click at [197, 406] on div "Fondo Ninguno Color / Degradado Elemento Estirar fondo a ancho completo Superpo…" at bounding box center [154, 431] width 191 height 648
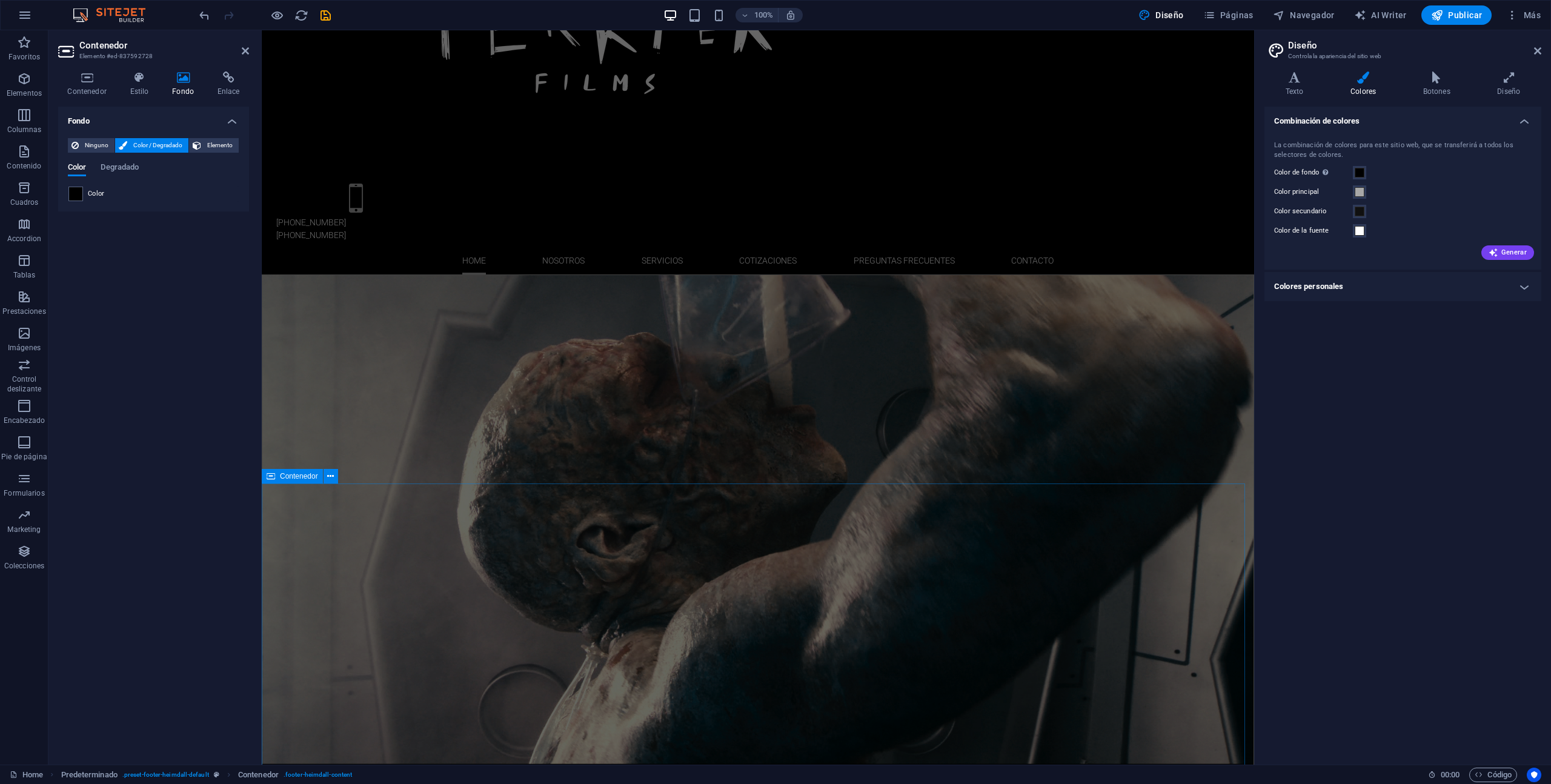
scroll to position [0, 0]
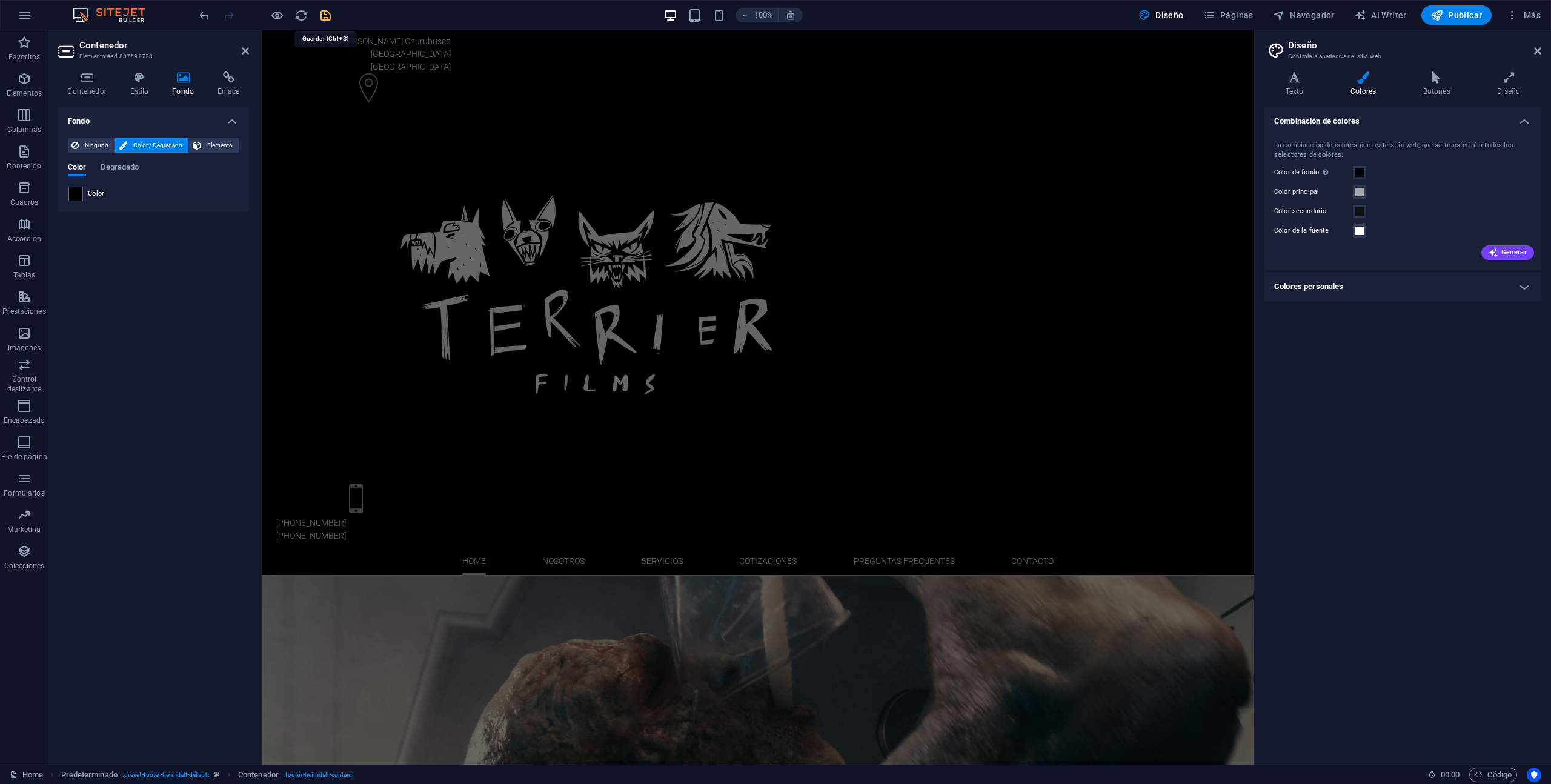
click at [319, 15] on icon "save" at bounding box center [326, 16] width 14 height 14
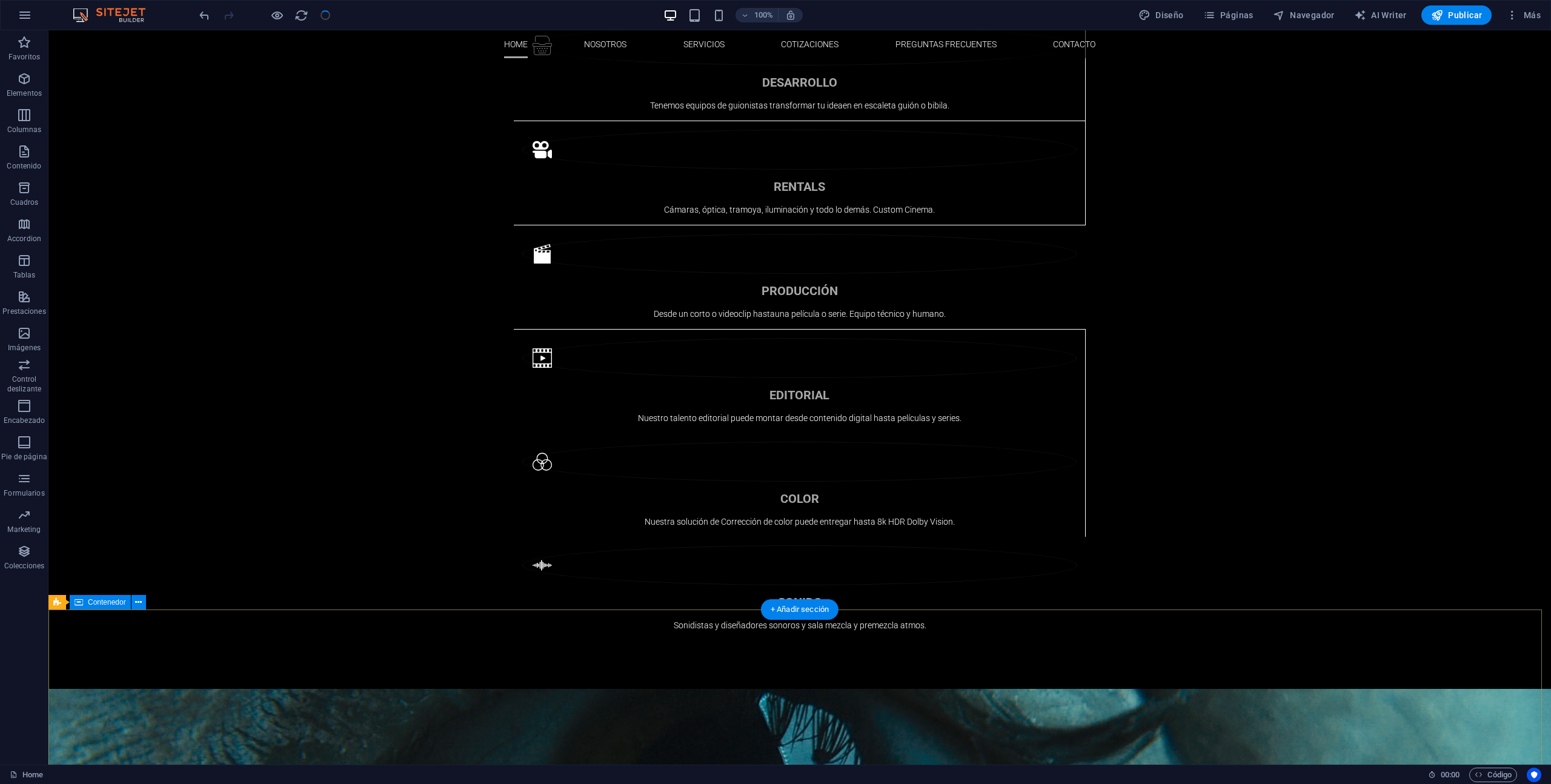
scroll to position [1323, 0]
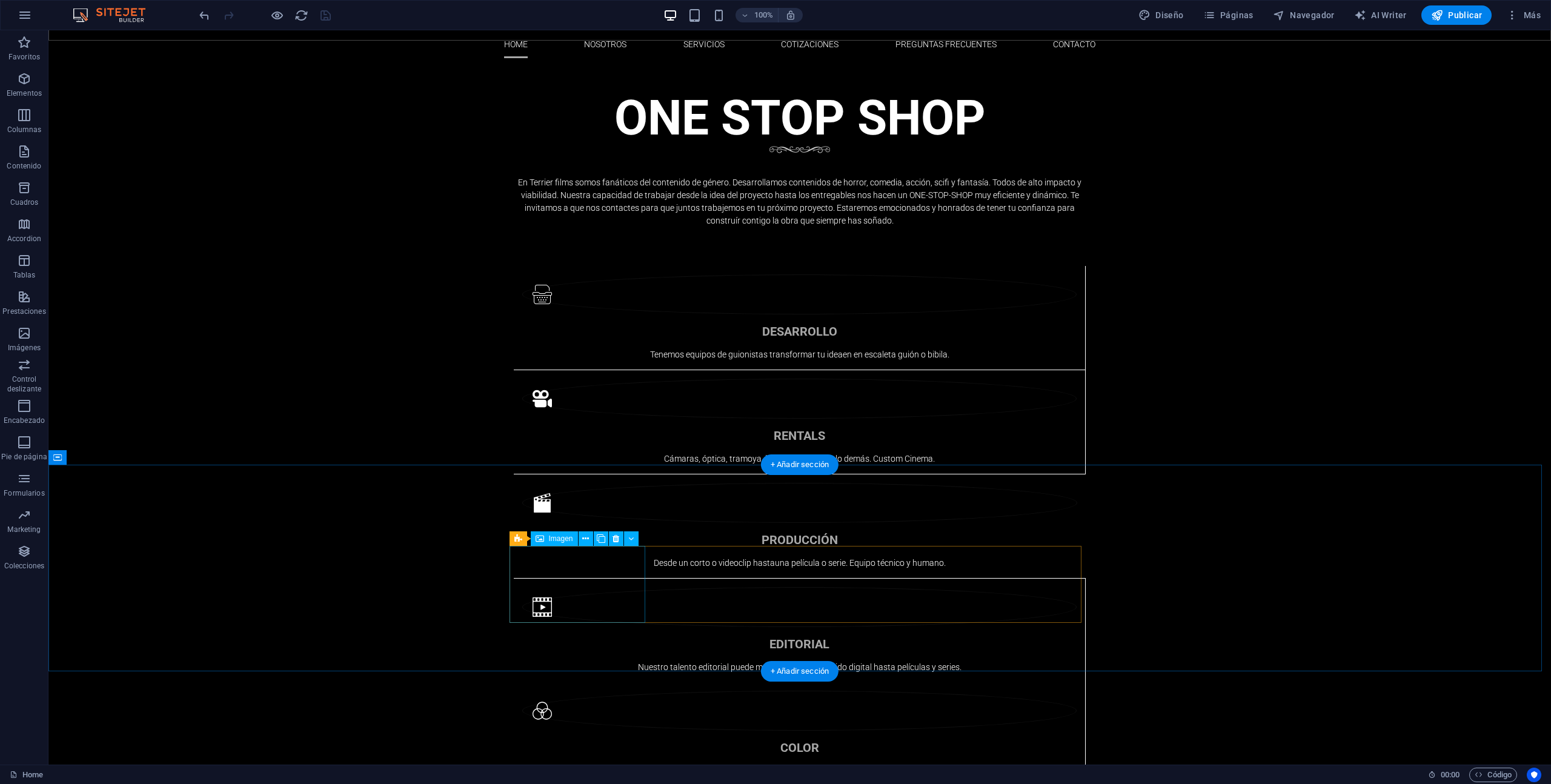
click at [555, 541] on span "Imagen" at bounding box center [561, 538] width 24 height 7
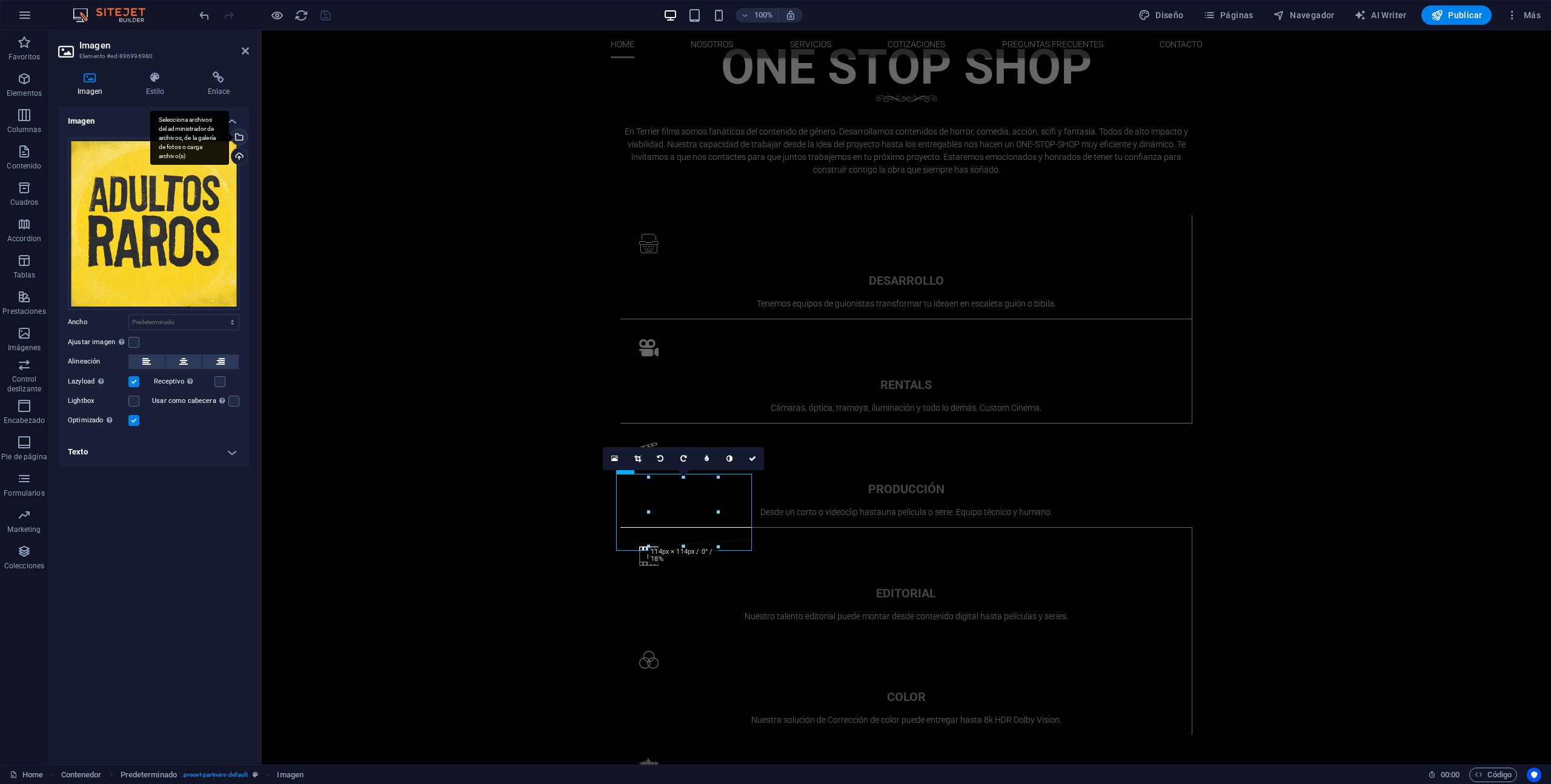
click at [243, 137] on div "Selecciona archivos del administrador de archivos, de la galería de fotos o car…" at bounding box center [238, 137] width 18 height 18
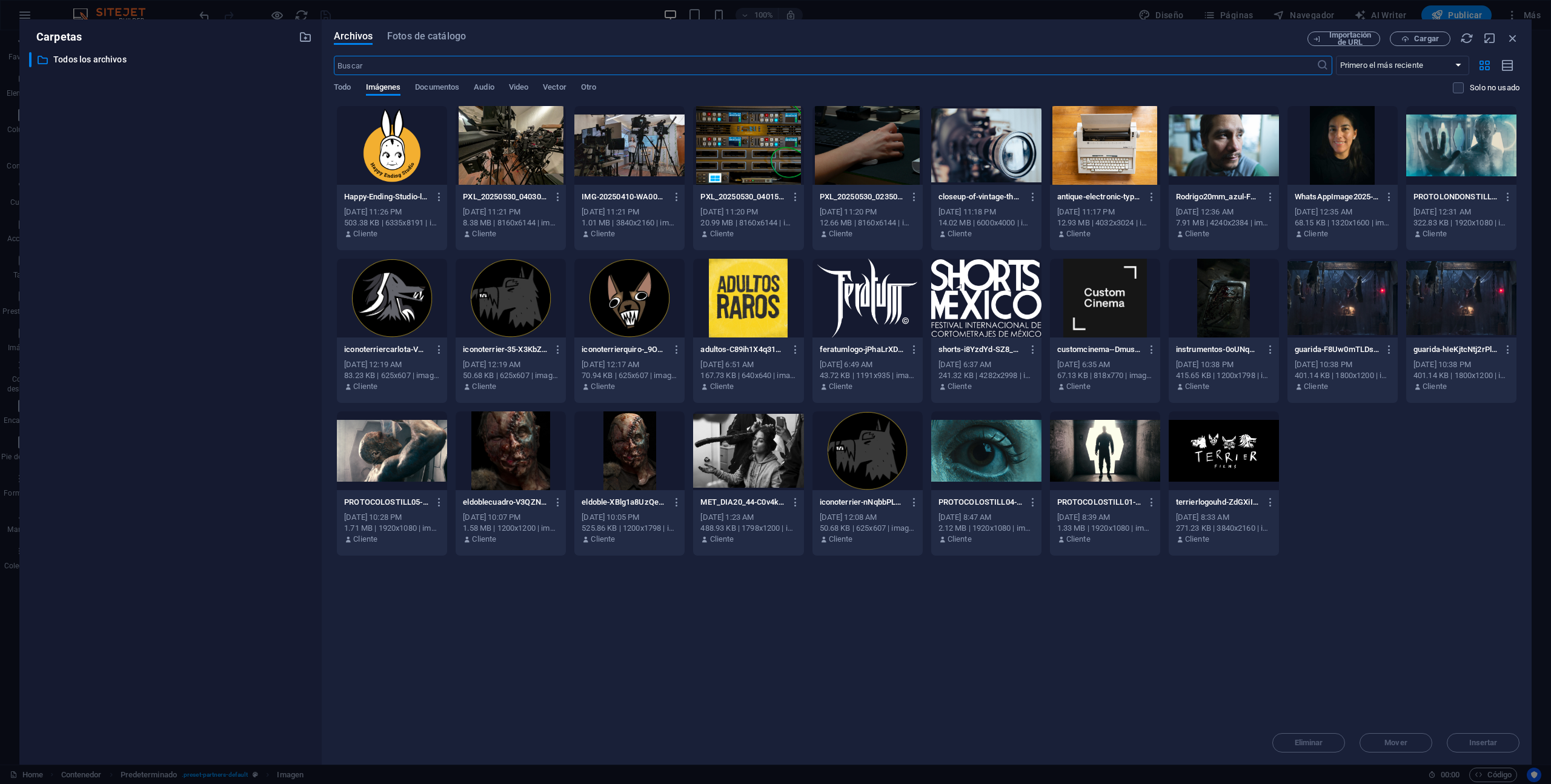
click at [1018, 322] on div at bounding box center [986, 298] width 110 height 79
click at [1019, 322] on div "1" at bounding box center [986, 298] width 110 height 79
click at [1006, 310] on div at bounding box center [986, 298] width 110 height 79
click at [1006, 310] on div "1" at bounding box center [986, 298] width 110 height 79
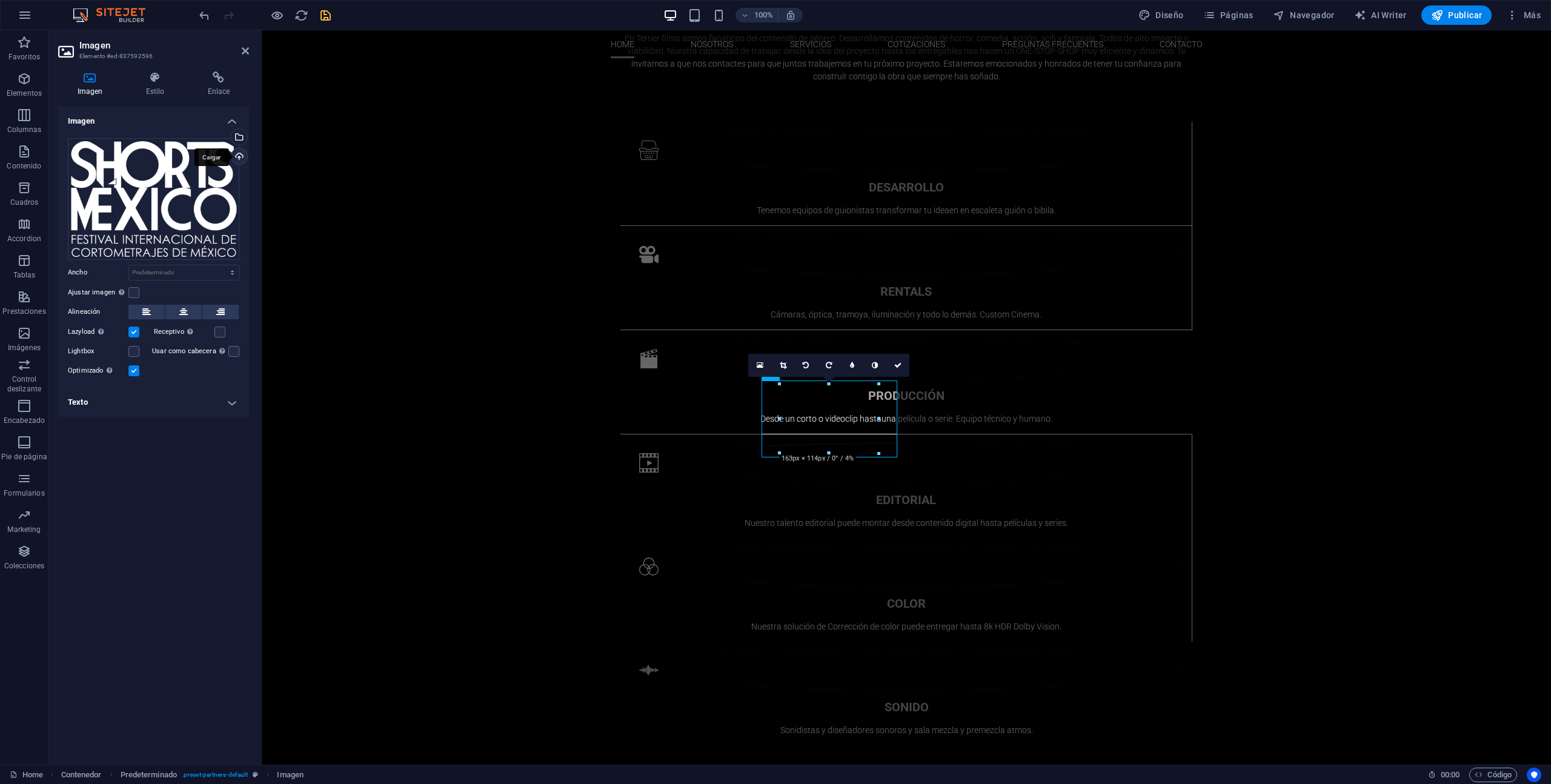
click at [242, 156] on div "Cargar" at bounding box center [238, 157] width 18 height 18
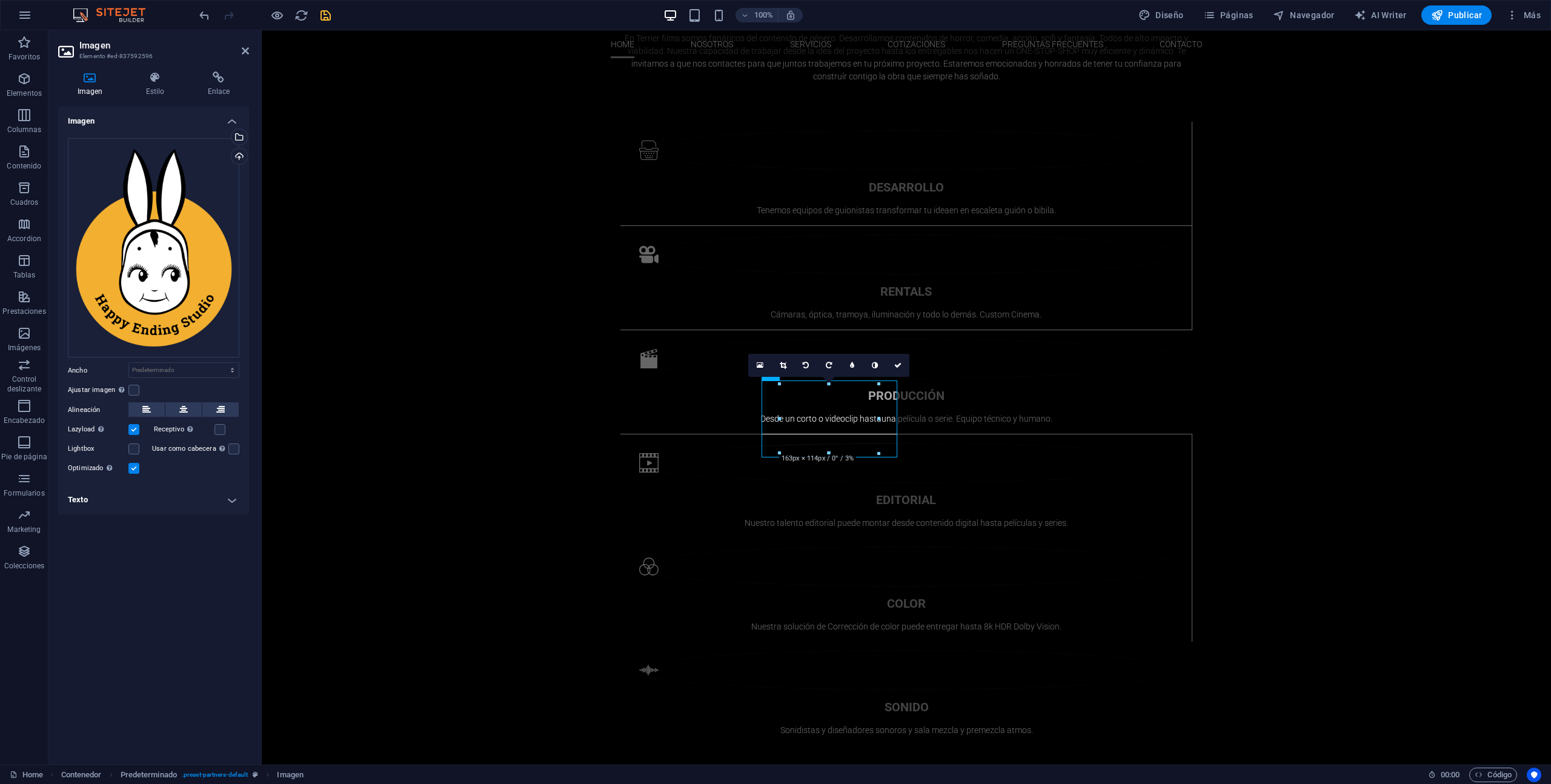
click at [333, 14] on div "100% Diseño Páginas Navegador AI Writer Publicar Más" at bounding box center [871, 15] width 1349 height 20
click at [325, 16] on icon "save" at bounding box center [326, 16] width 14 height 14
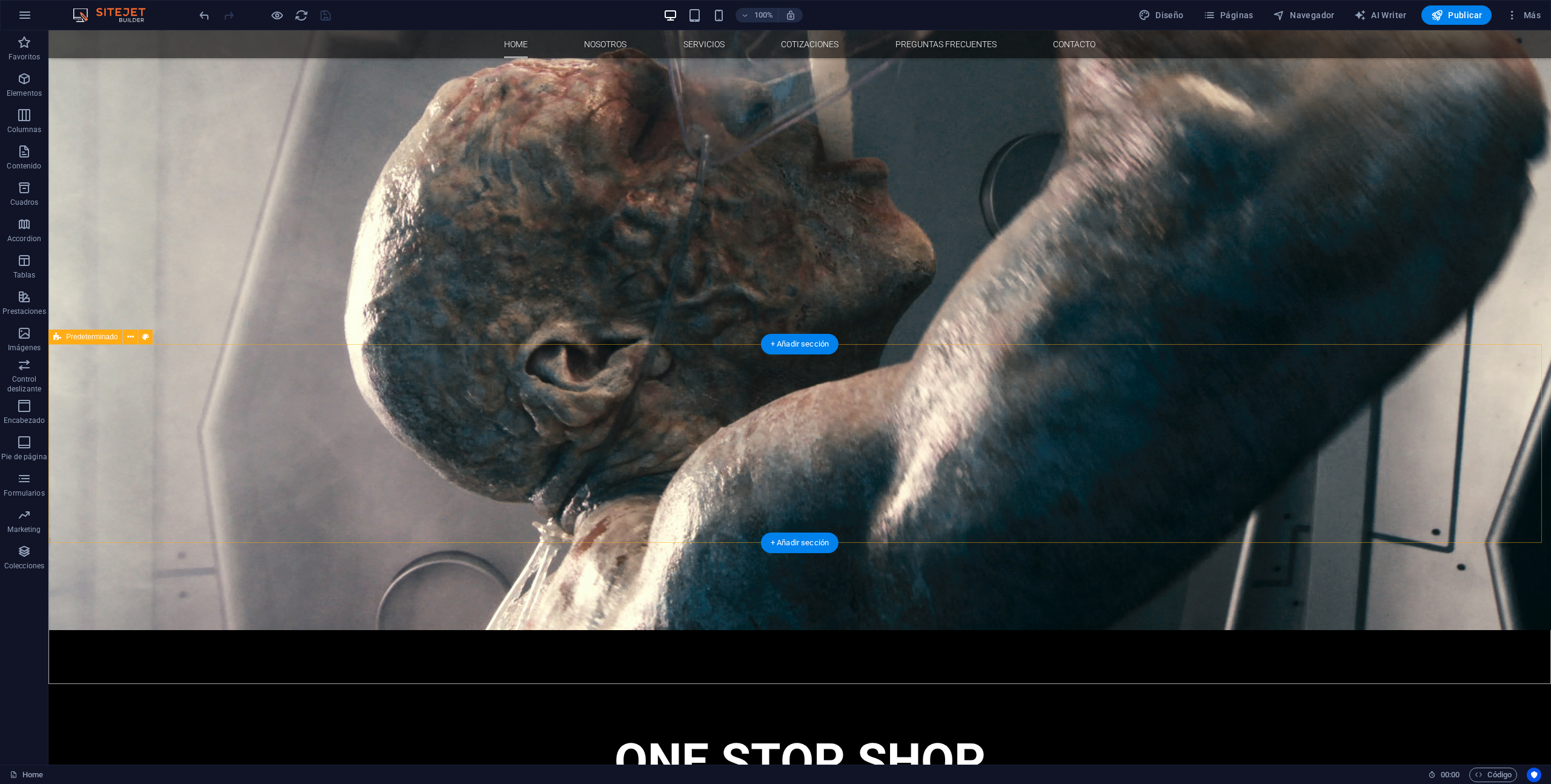
scroll to position [0, 0]
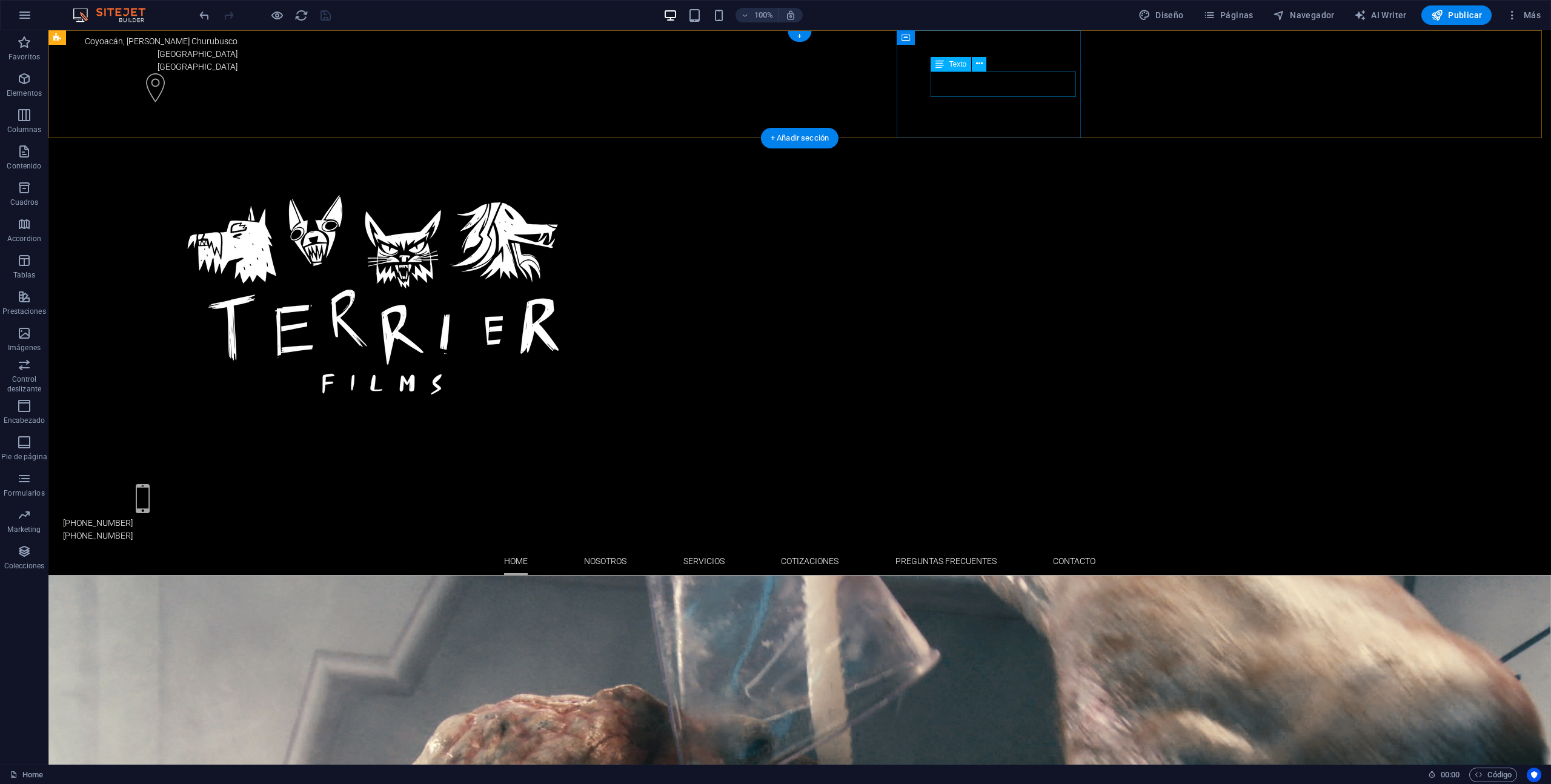
click at [237, 517] on div "+52 55 1843 2514 +52 55 18432 514" at bounding box center [151, 530] width 175 height 26
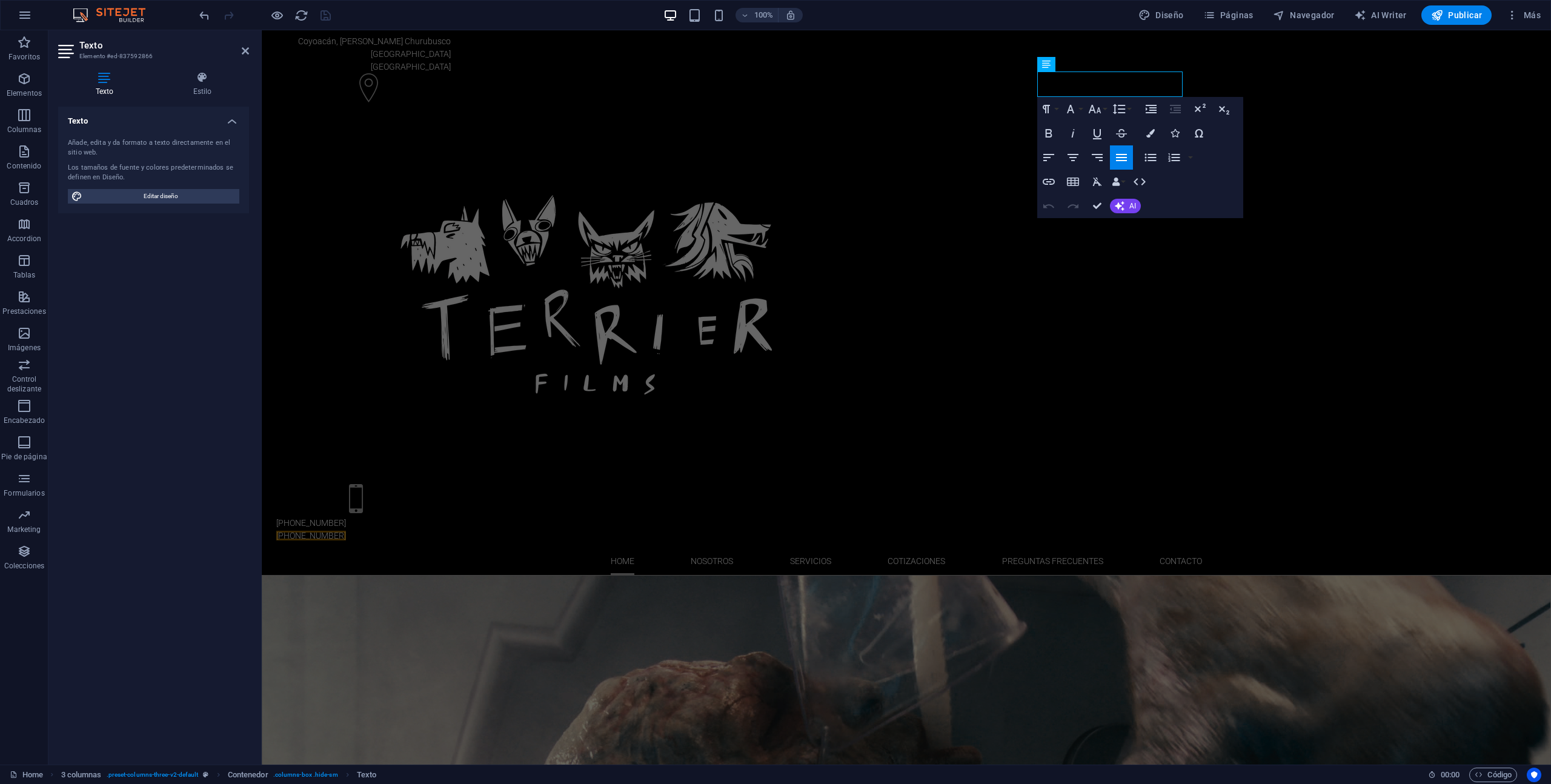
click at [451, 530] on p "[PHONE_NUMBER]" at bounding box center [364, 536] width 175 height 12
drag, startPoint x: 1116, startPoint y: 89, endPoint x: 1023, endPoint y: 86, distance: 93.0
click at [456, 479] on div "+52 55 1843 2514 +52 55 18432 514" at bounding box center [364, 513] width 184 height 68
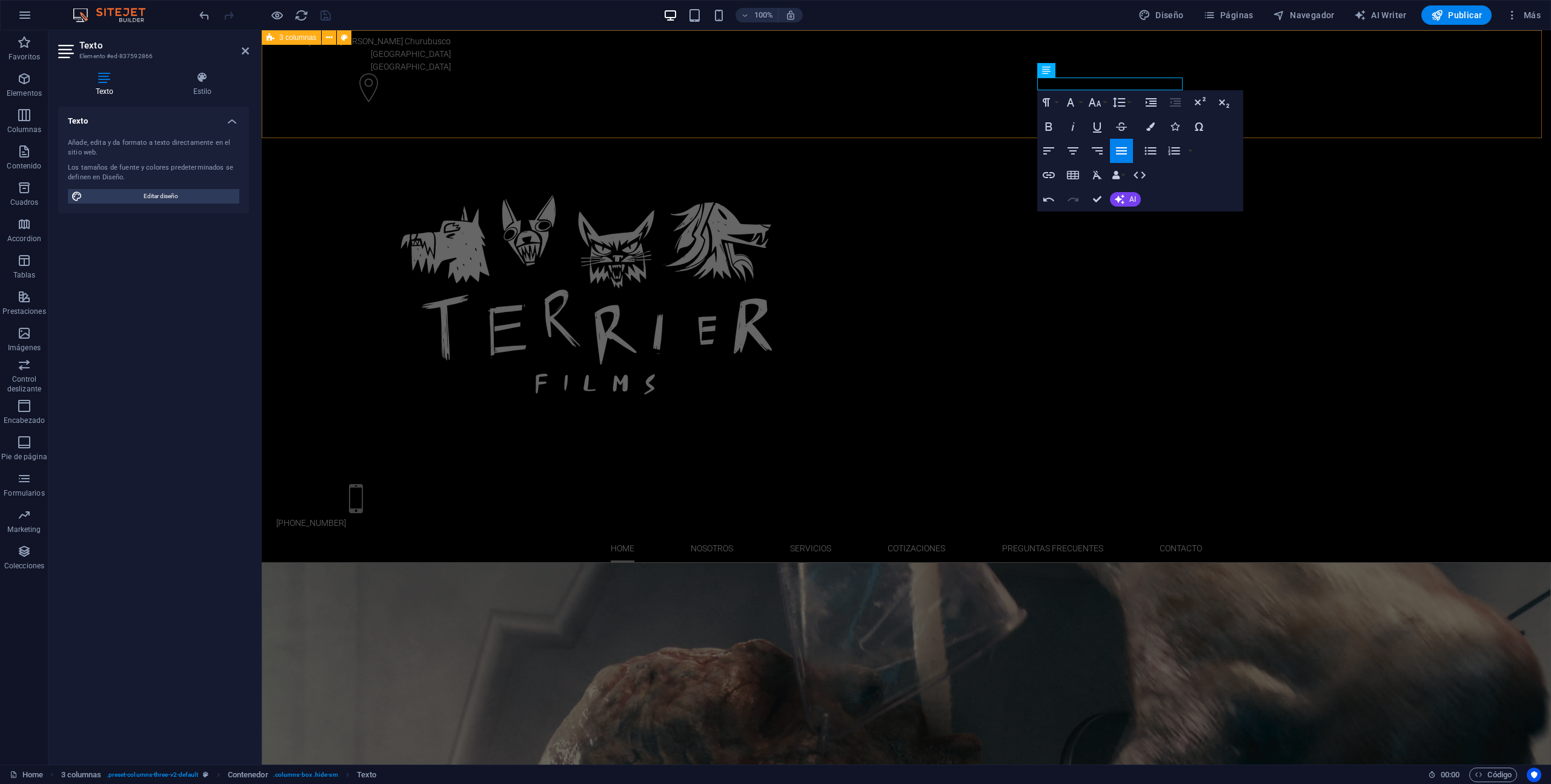
click at [1262, 78] on div "Coyoacán, Prado Churubusco Ciudad de México Mexico City +52 55 1843 2514" at bounding box center [907, 282] width 1290 height 504
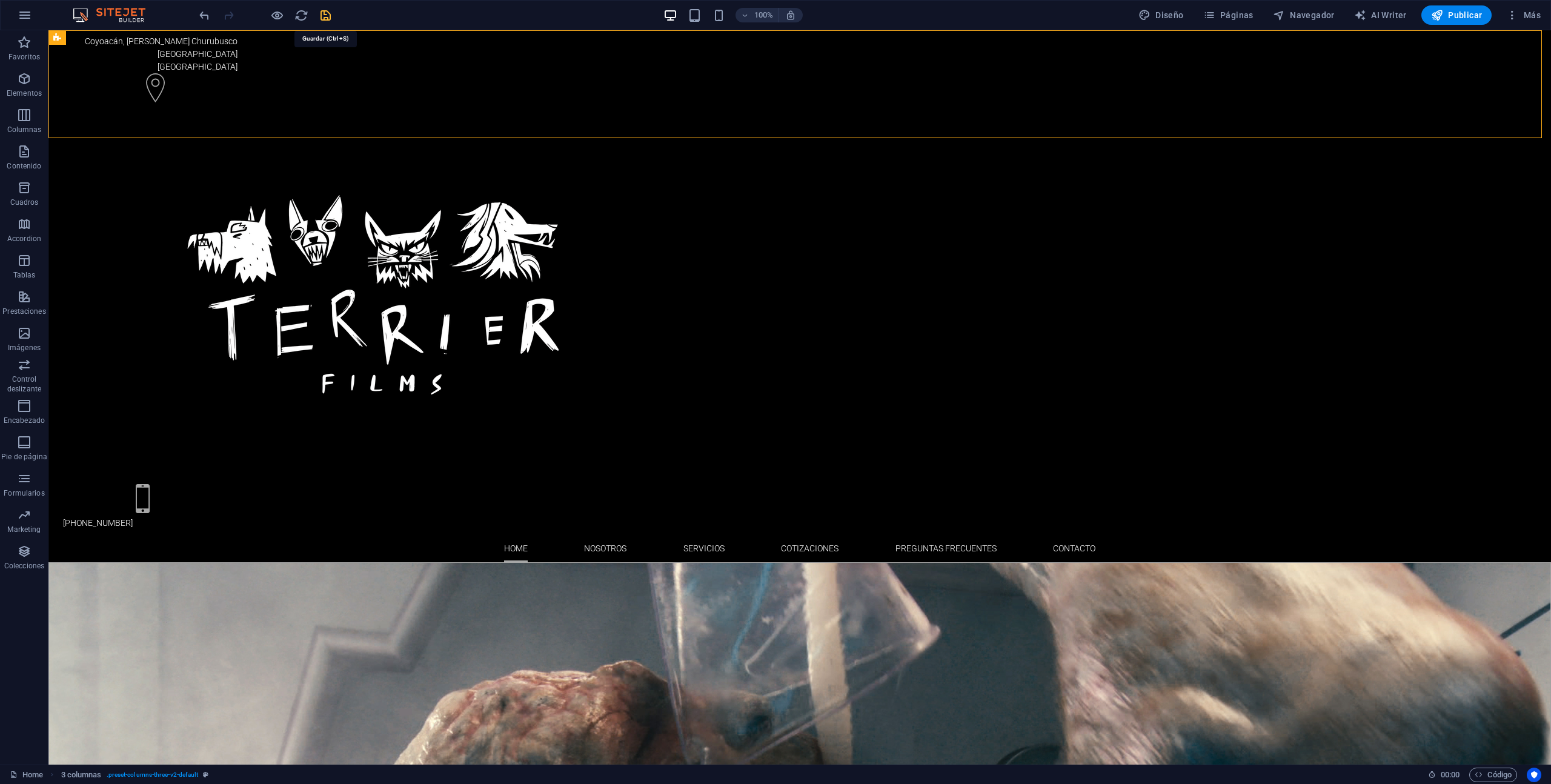
click at [330, 18] on icon "save" at bounding box center [326, 16] width 14 height 14
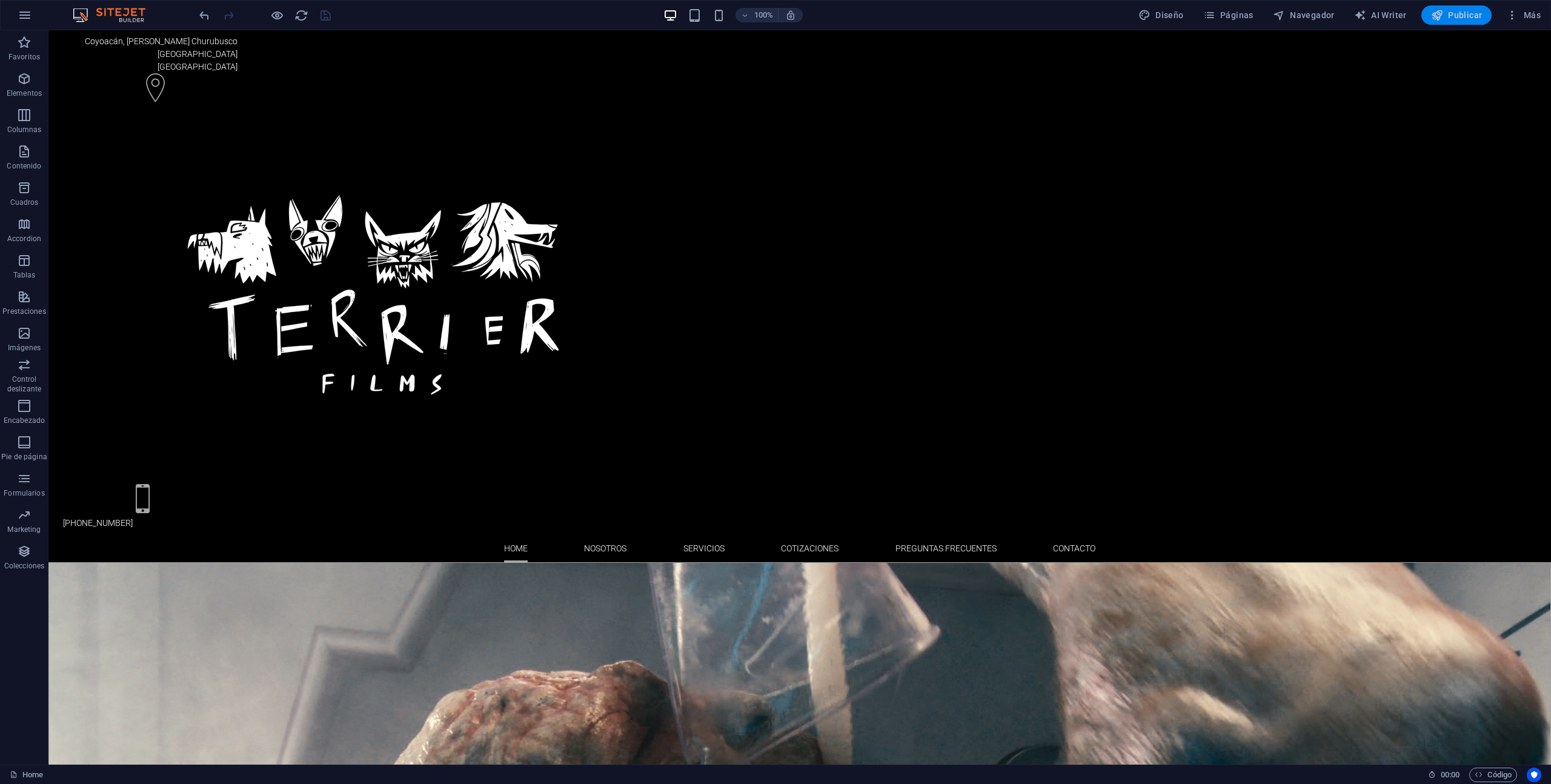
click at [1464, 19] on span "Publicar" at bounding box center [1457, 16] width 51 height 12
click at [1462, 18] on span "Publicar" at bounding box center [1457, 16] width 51 height 12
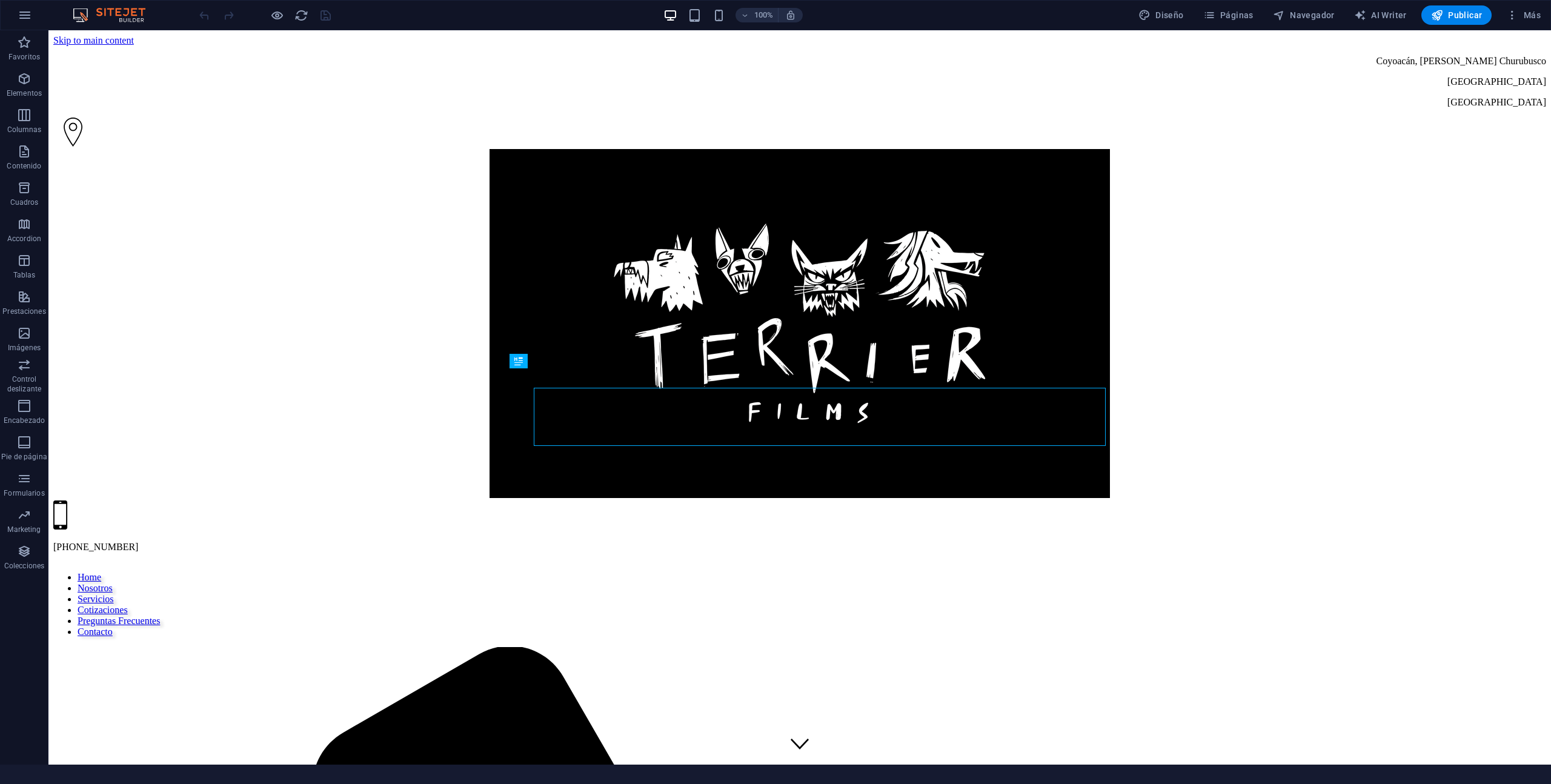
scroll to position [419, 0]
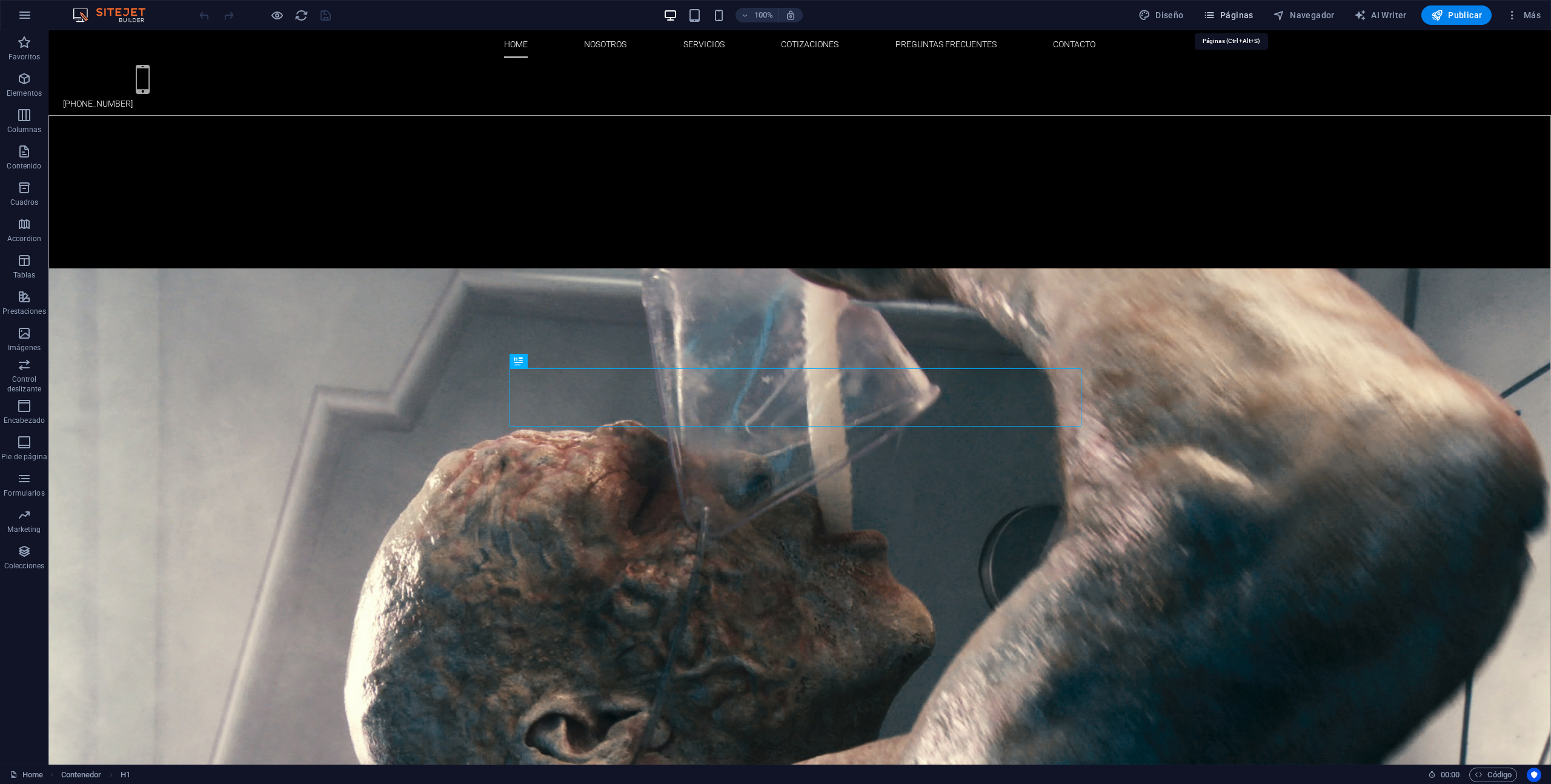
click at [1221, 12] on span "Páginas" at bounding box center [1229, 16] width 50 height 12
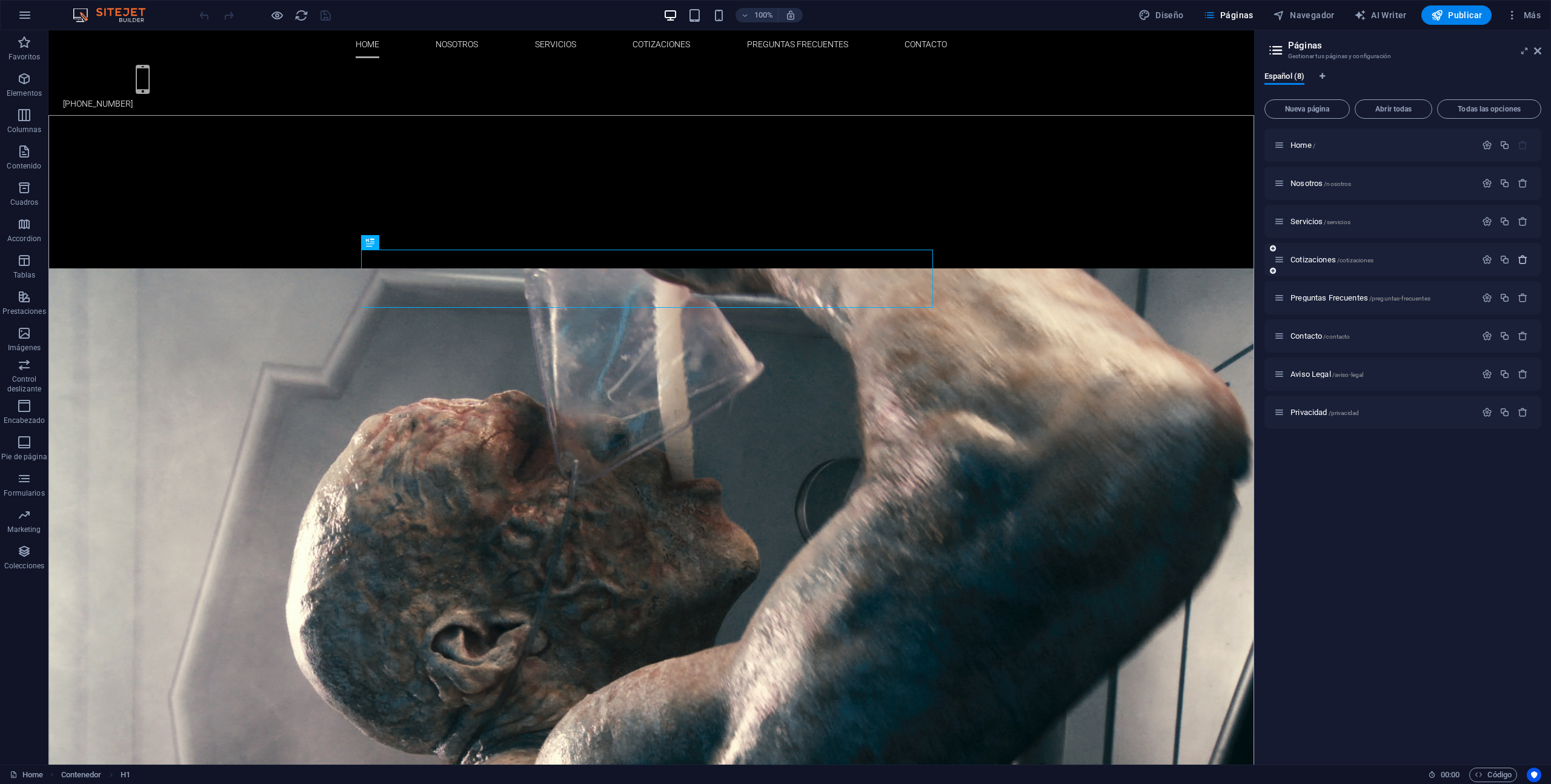
click at [1524, 259] on icon "button" at bounding box center [1523, 259] width 10 height 10
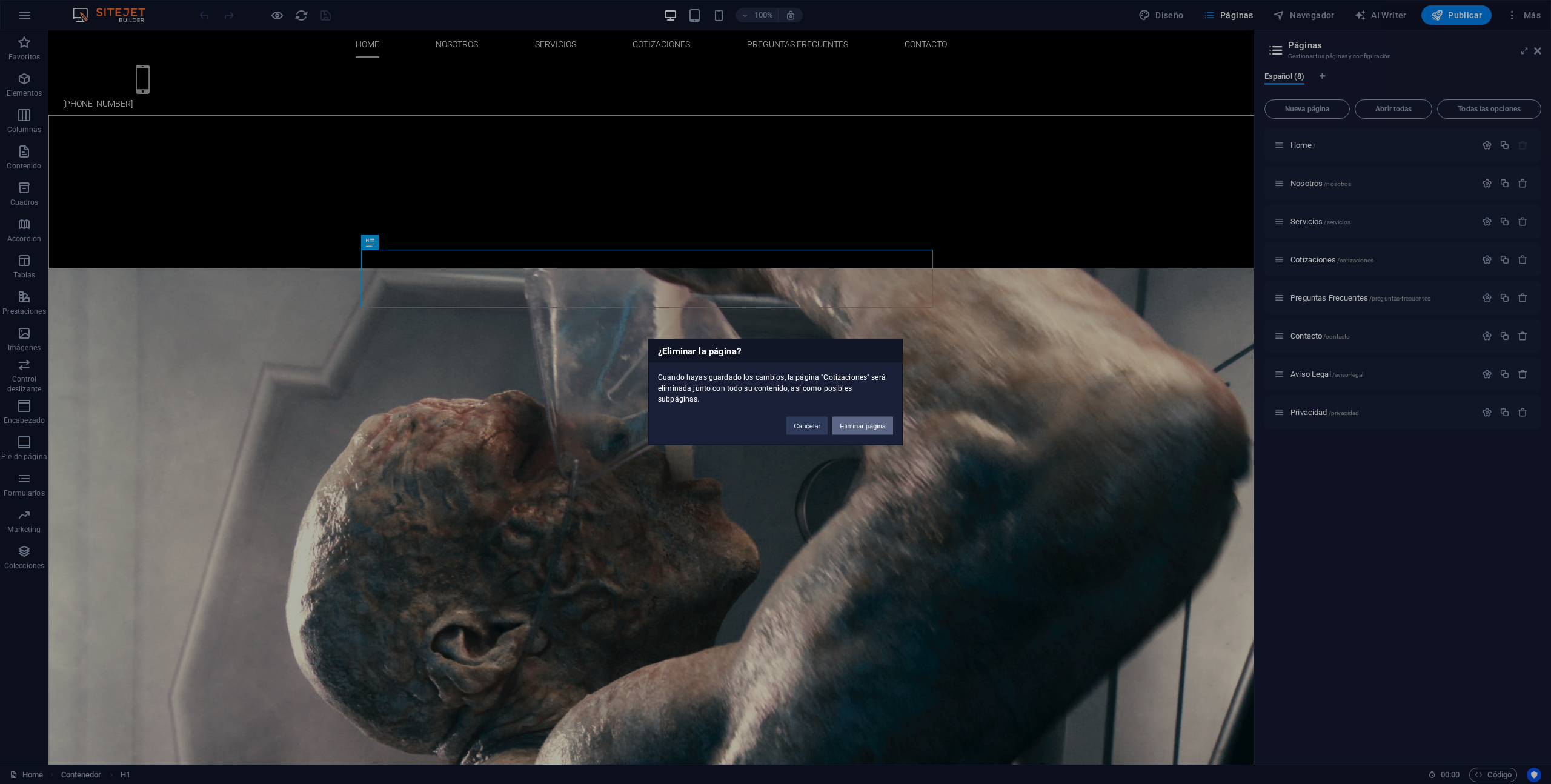
click at [879, 417] on button "Eliminar página" at bounding box center [863, 425] width 61 height 18
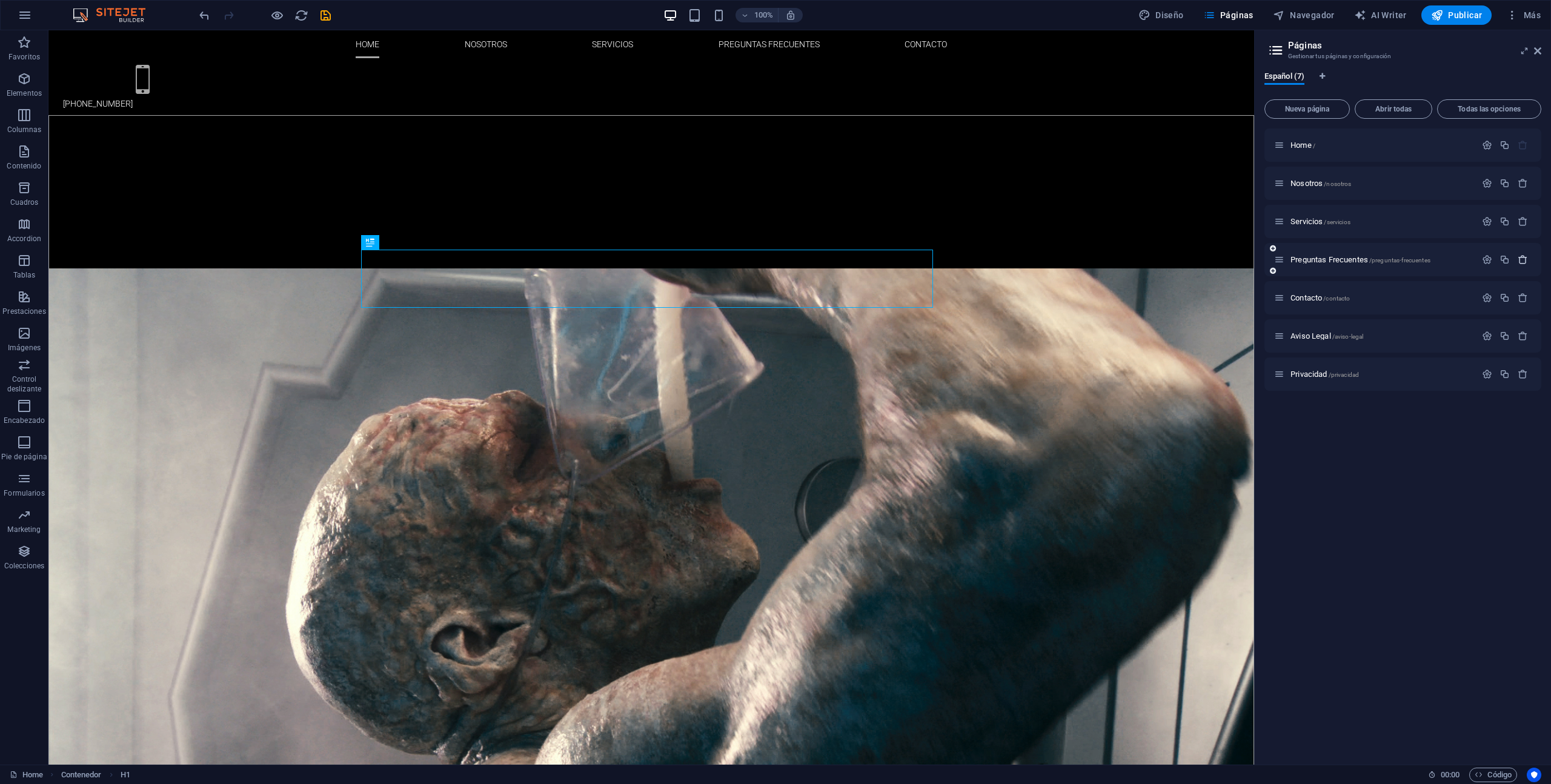
click at [1520, 261] on icon "button" at bounding box center [1523, 259] width 10 height 10
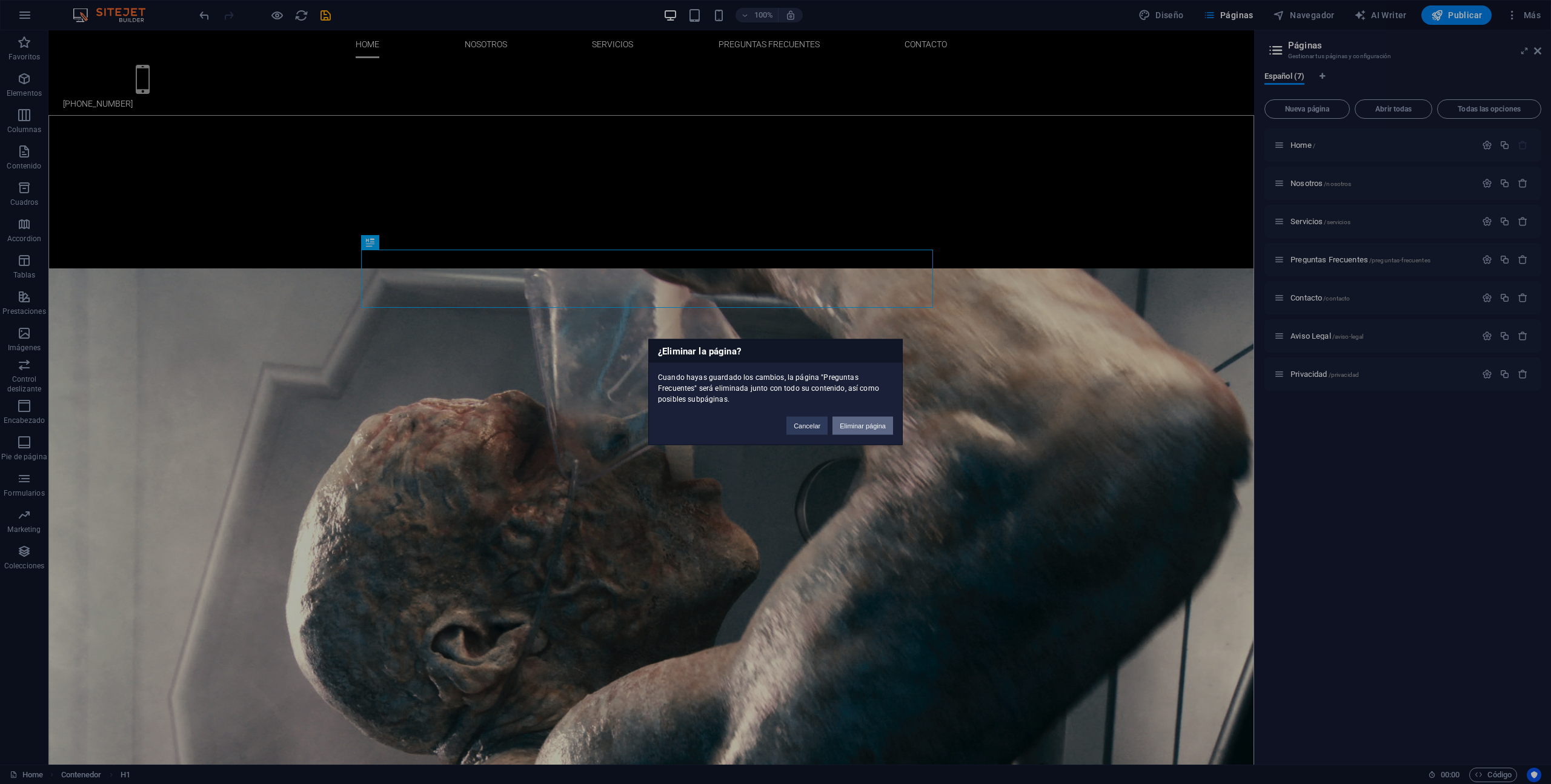
click at [848, 427] on button "Eliminar página" at bounding box center [863, 425] width 61 height 18
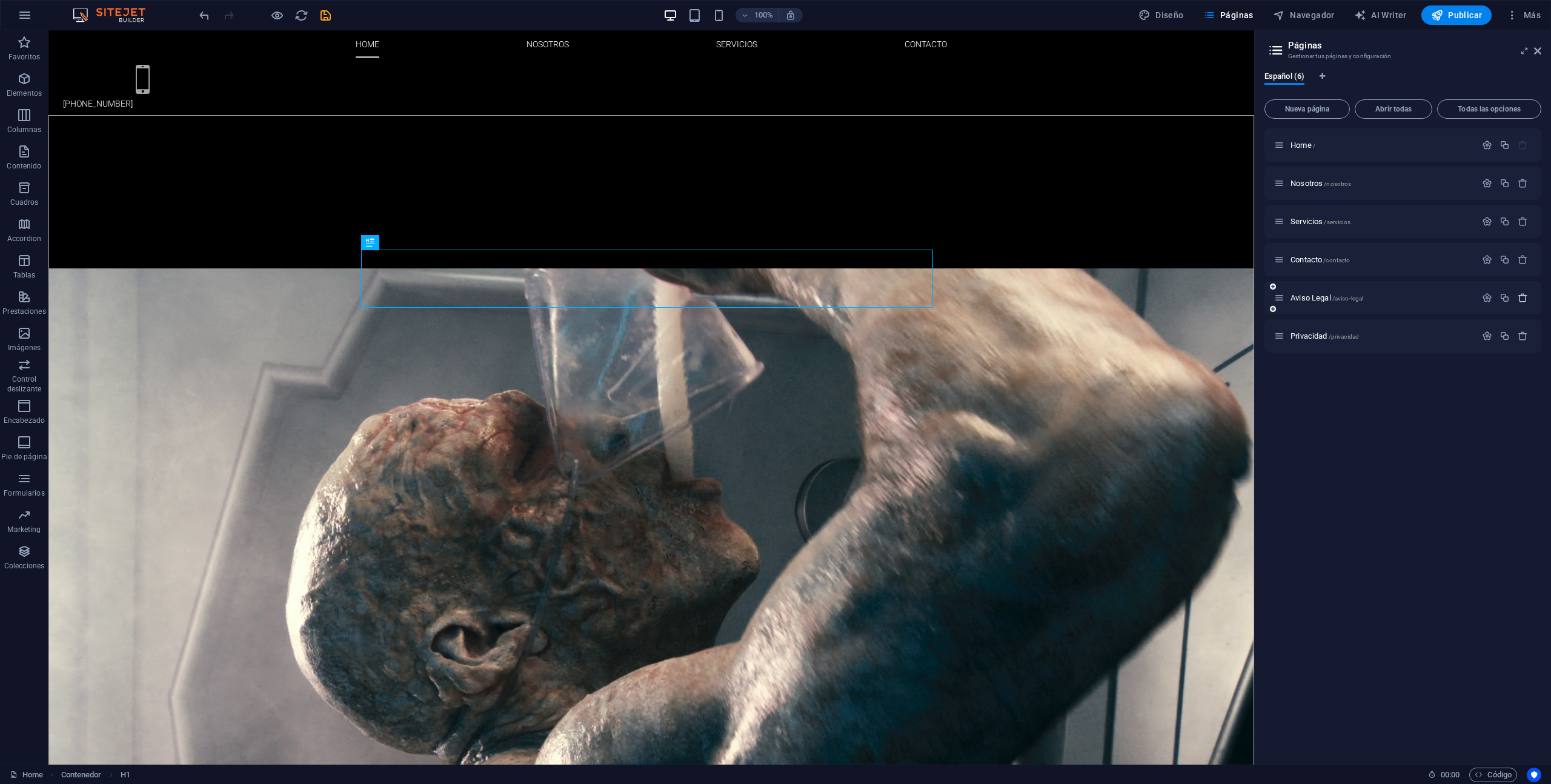
click at [1528, 300] on button "button" at bounding box center [1523, 297] width 18 height 10
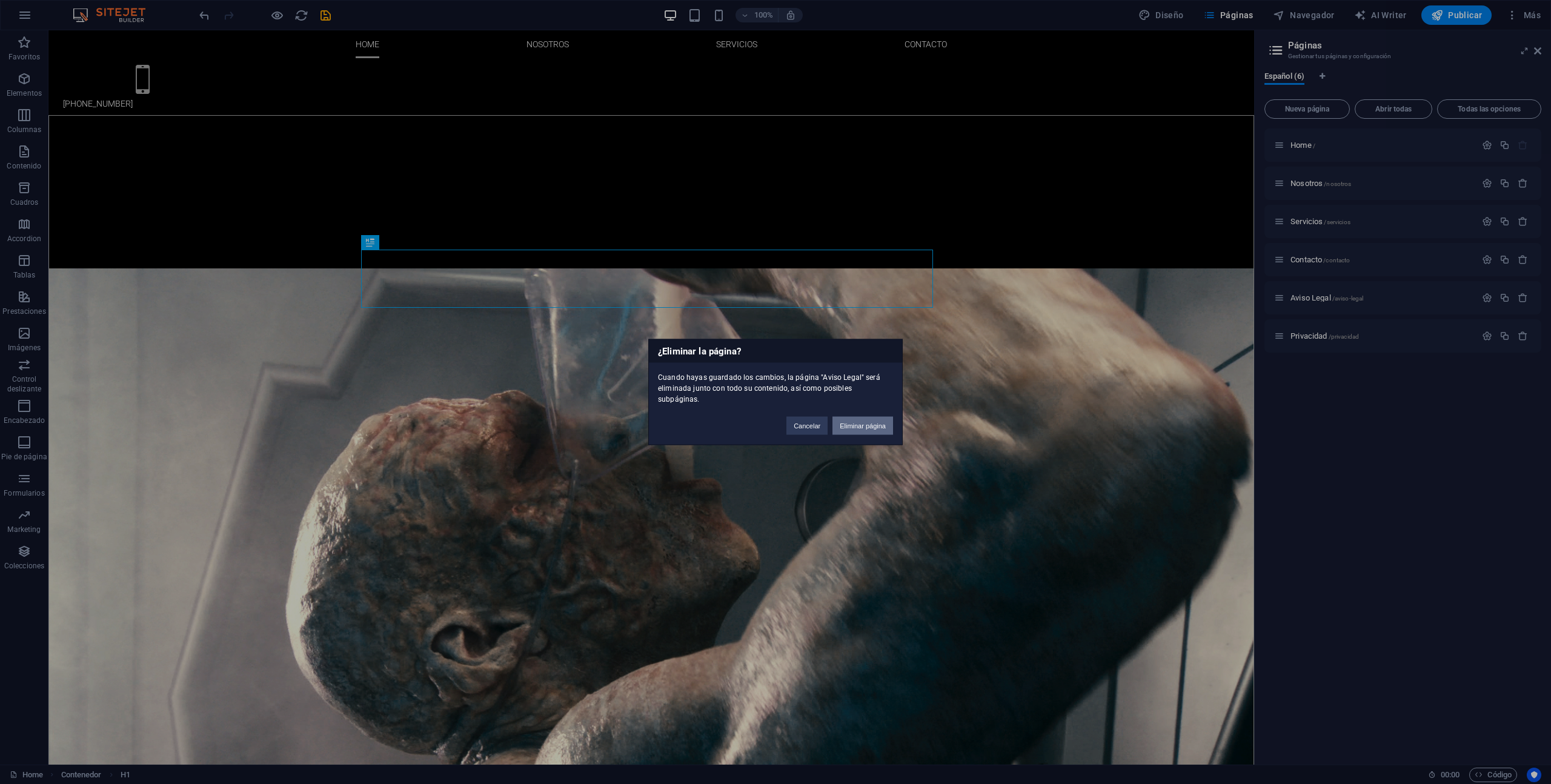
click at [859, 417] on button "Eliminar página" at bounding box center [863, 425] width 61 height 18
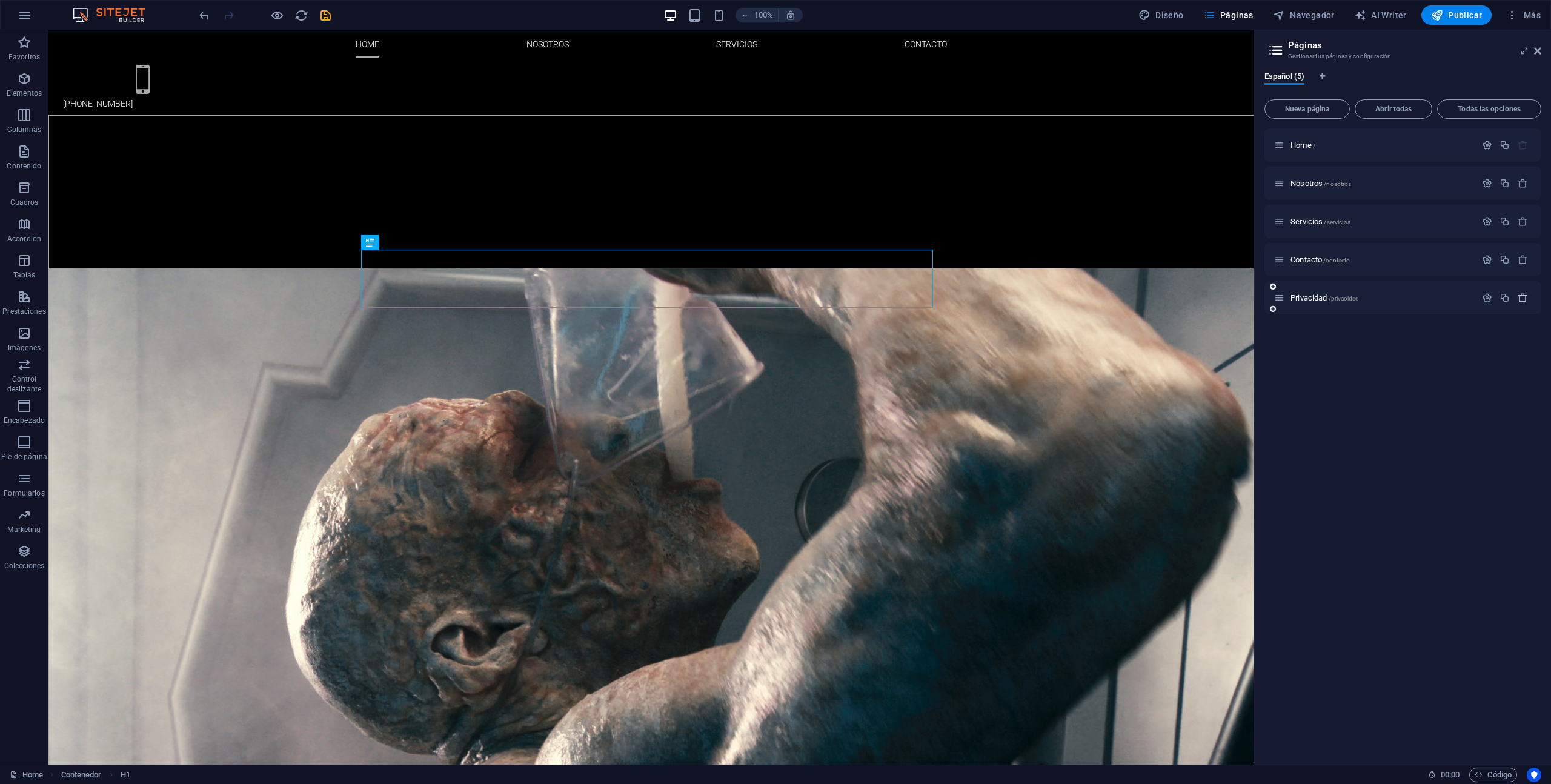
click at [1523, 297] on icon "button" at bounding box center [1523, 297] width 10 height 10
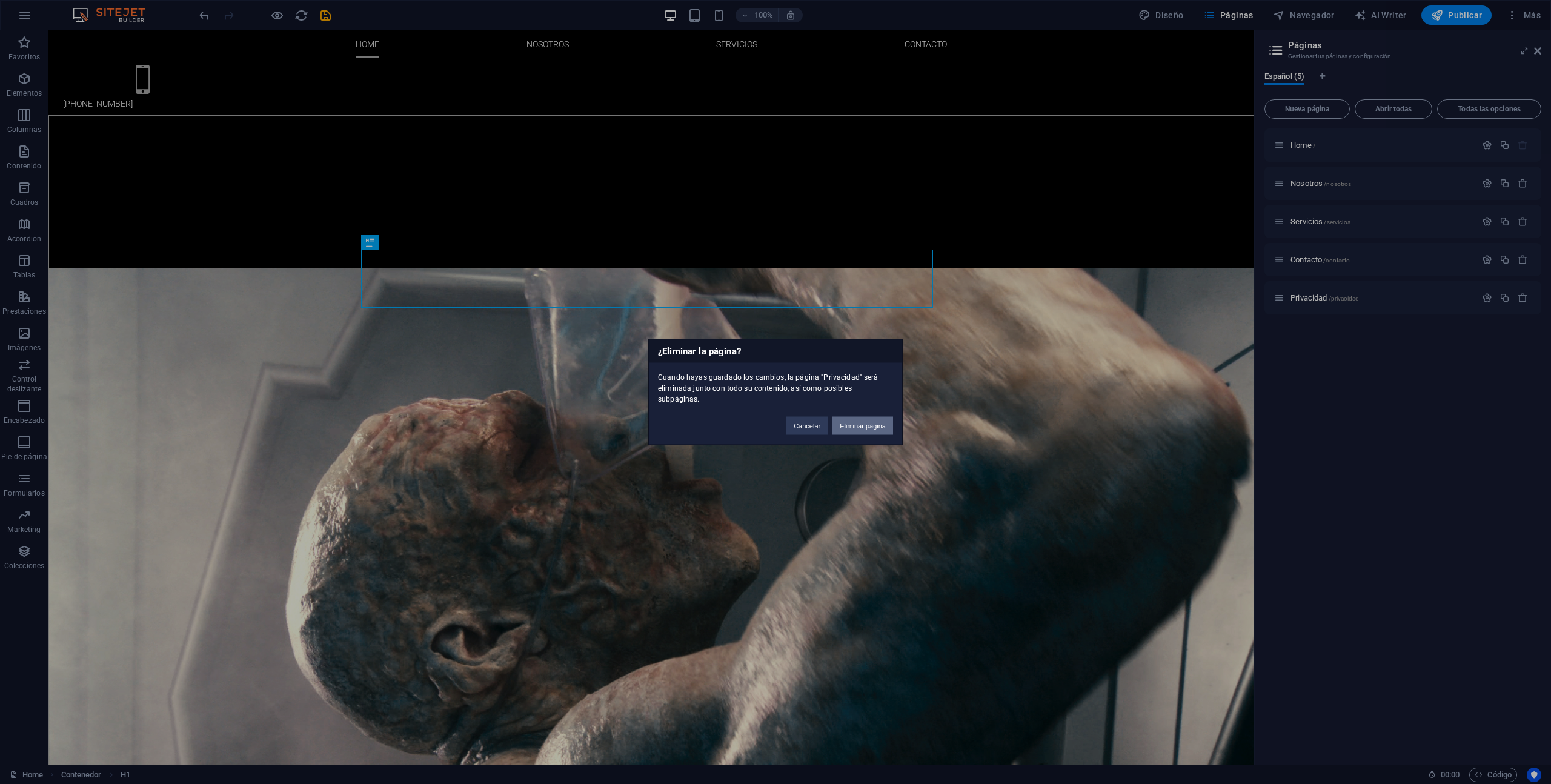
click at [874, 420] on button "Eliminar página" at bounding box center [863, 425] width 61 height 18
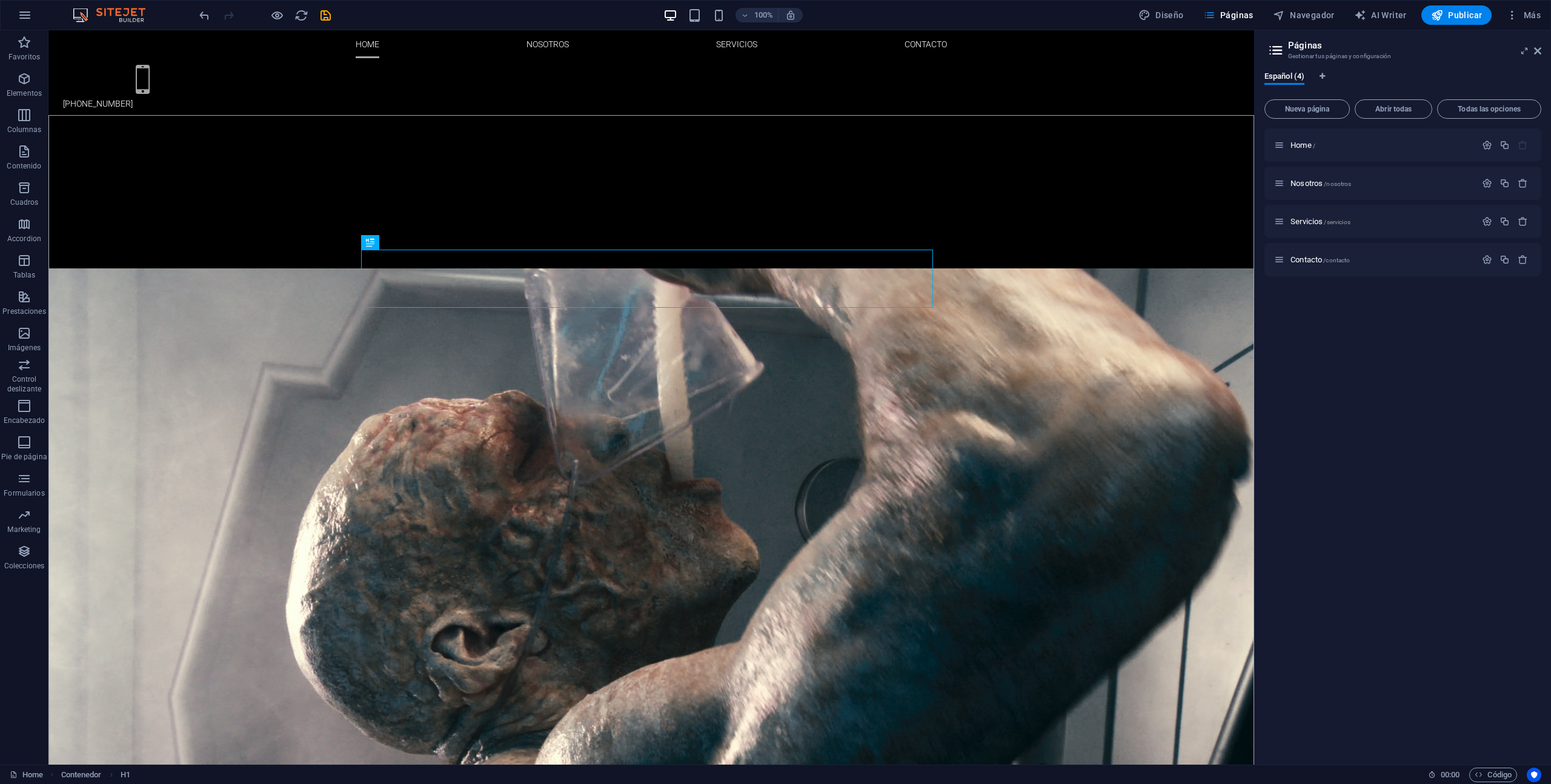
click at [1434, 442] on div "Home / Nosotros /nosotros Servicios /servicios Contacto /contacto" at bounding box center [1403, 442] width 277 height 626
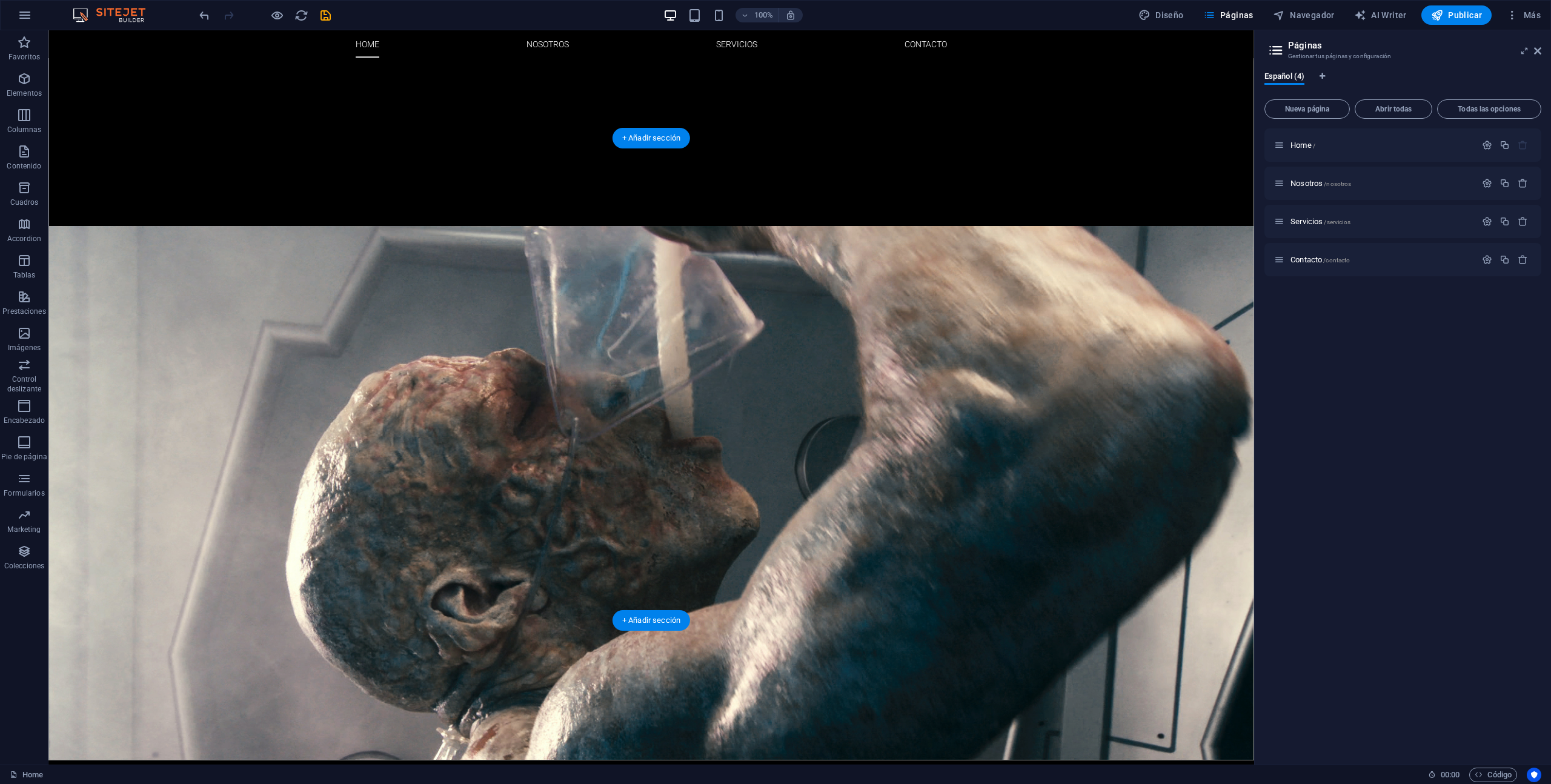
scroll to position [0, 0]
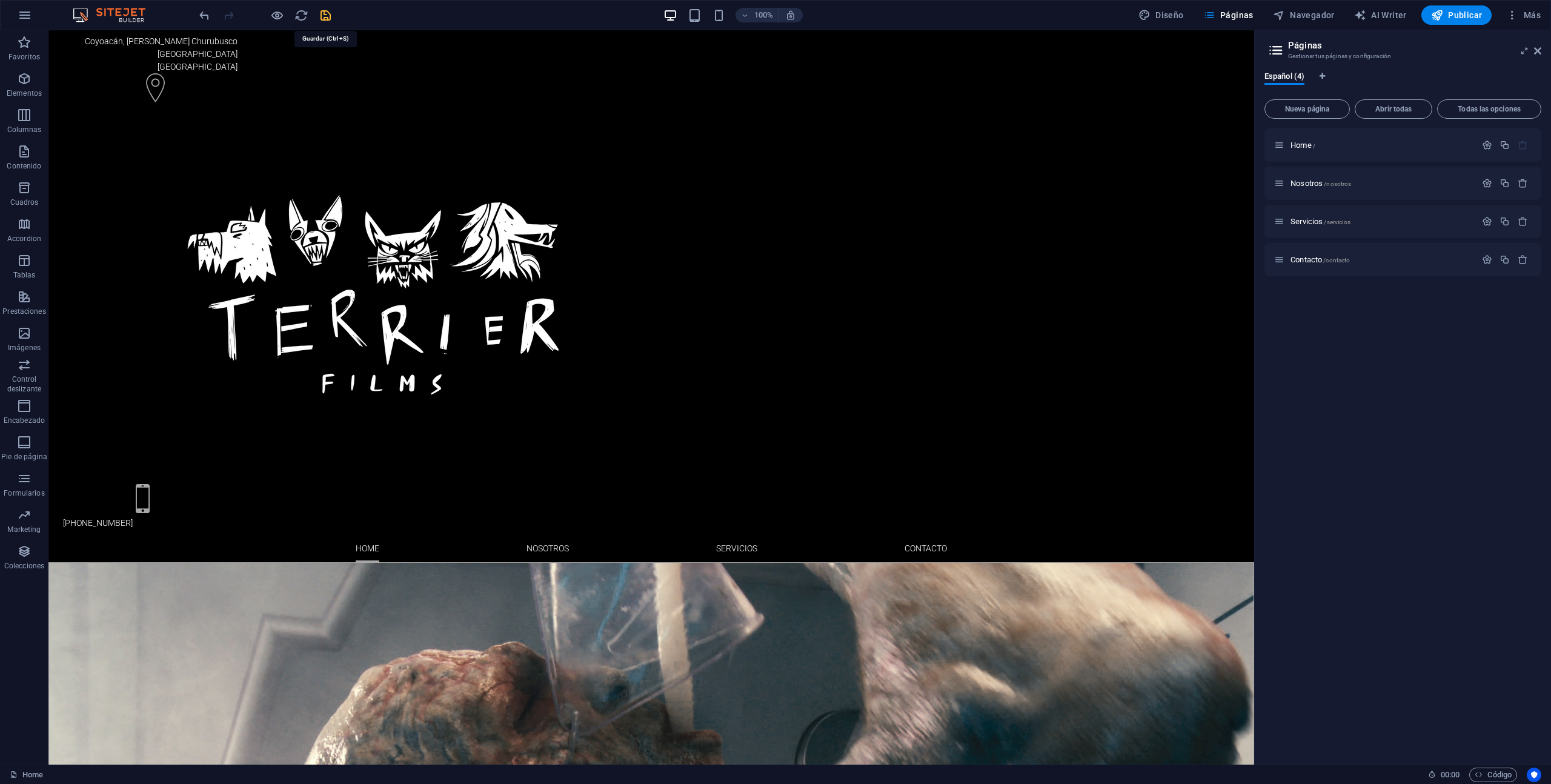
click at [325, 11] on icon "save" at bounding box center [326, 16] width 14 height 14
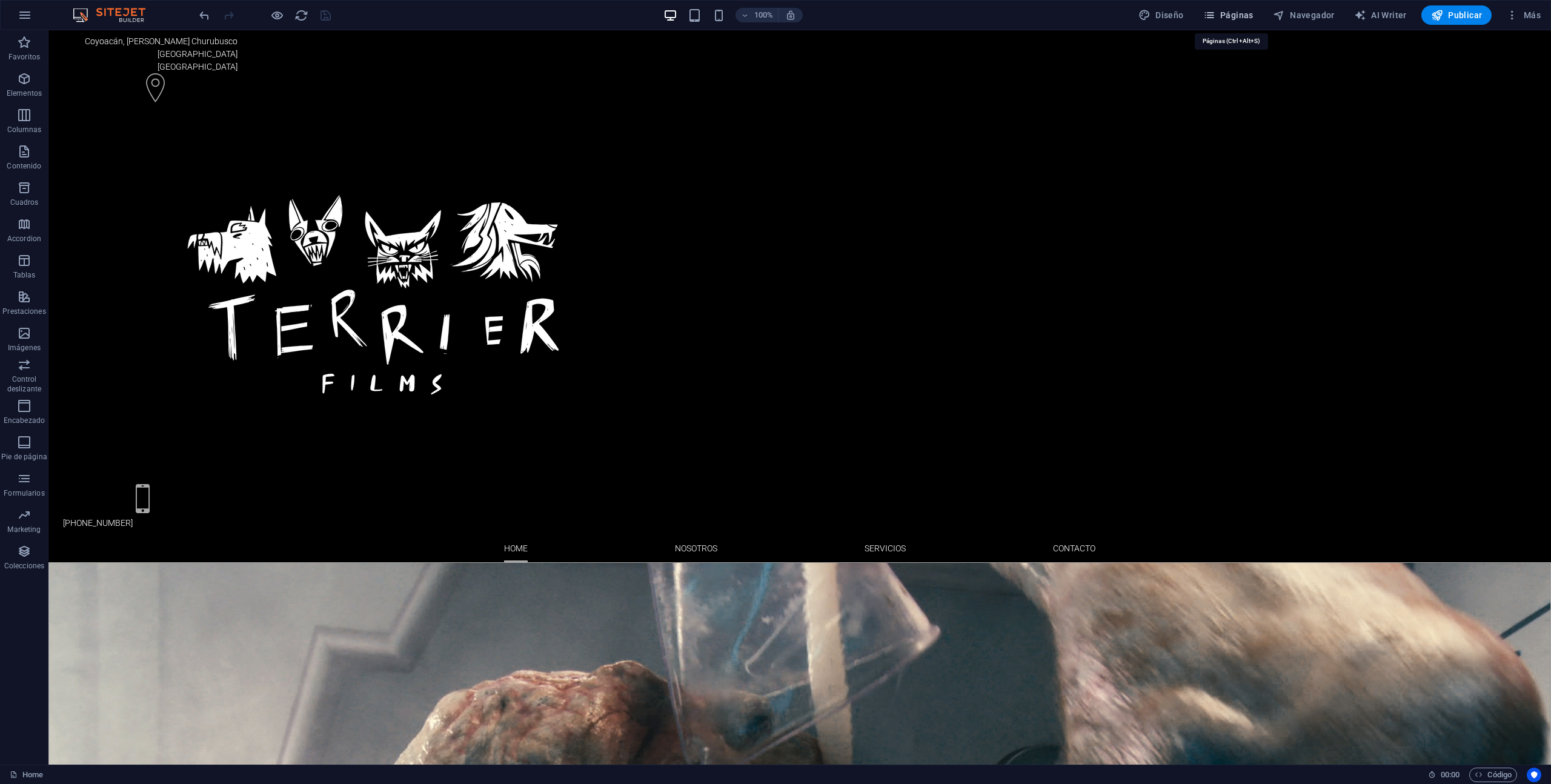
click at [1216, 13] on icon "button" at bounding box center [1210, 16] width 12 height 12
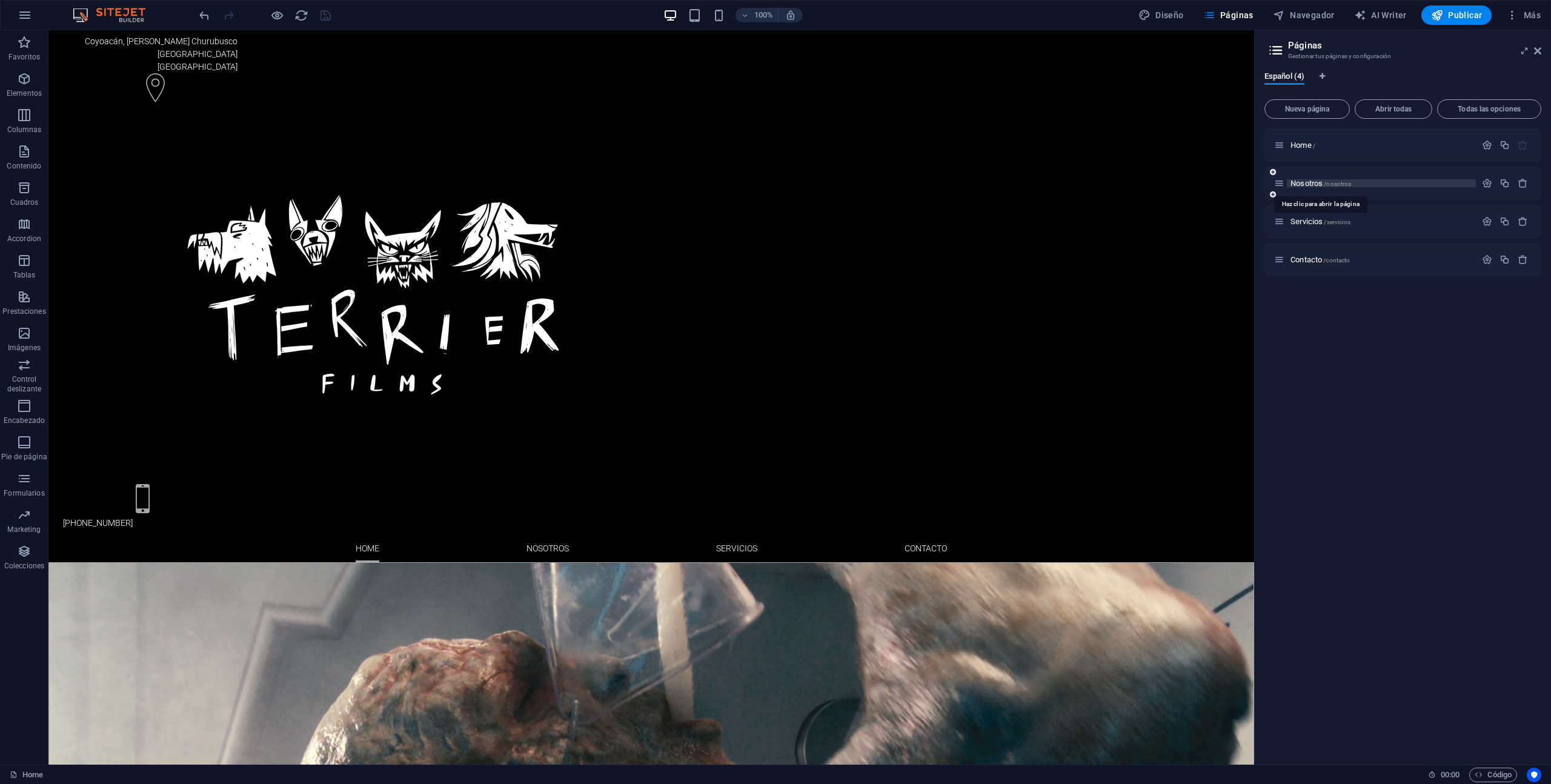
click at [1313, 183] on span "Nosotros /nosotros" at bounding box center [1321, 183] width 61 height 9
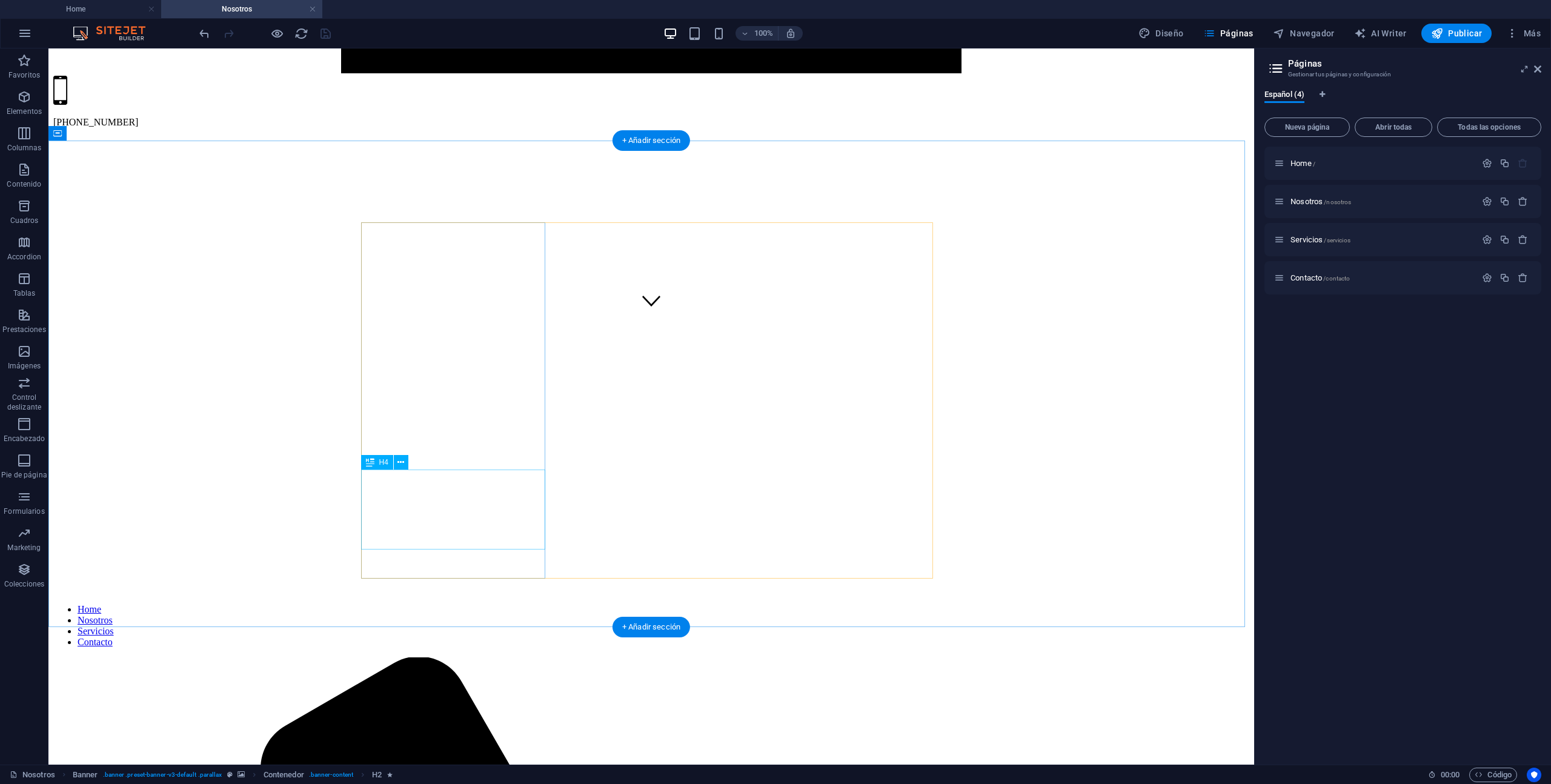
scroll to position [443, 0]
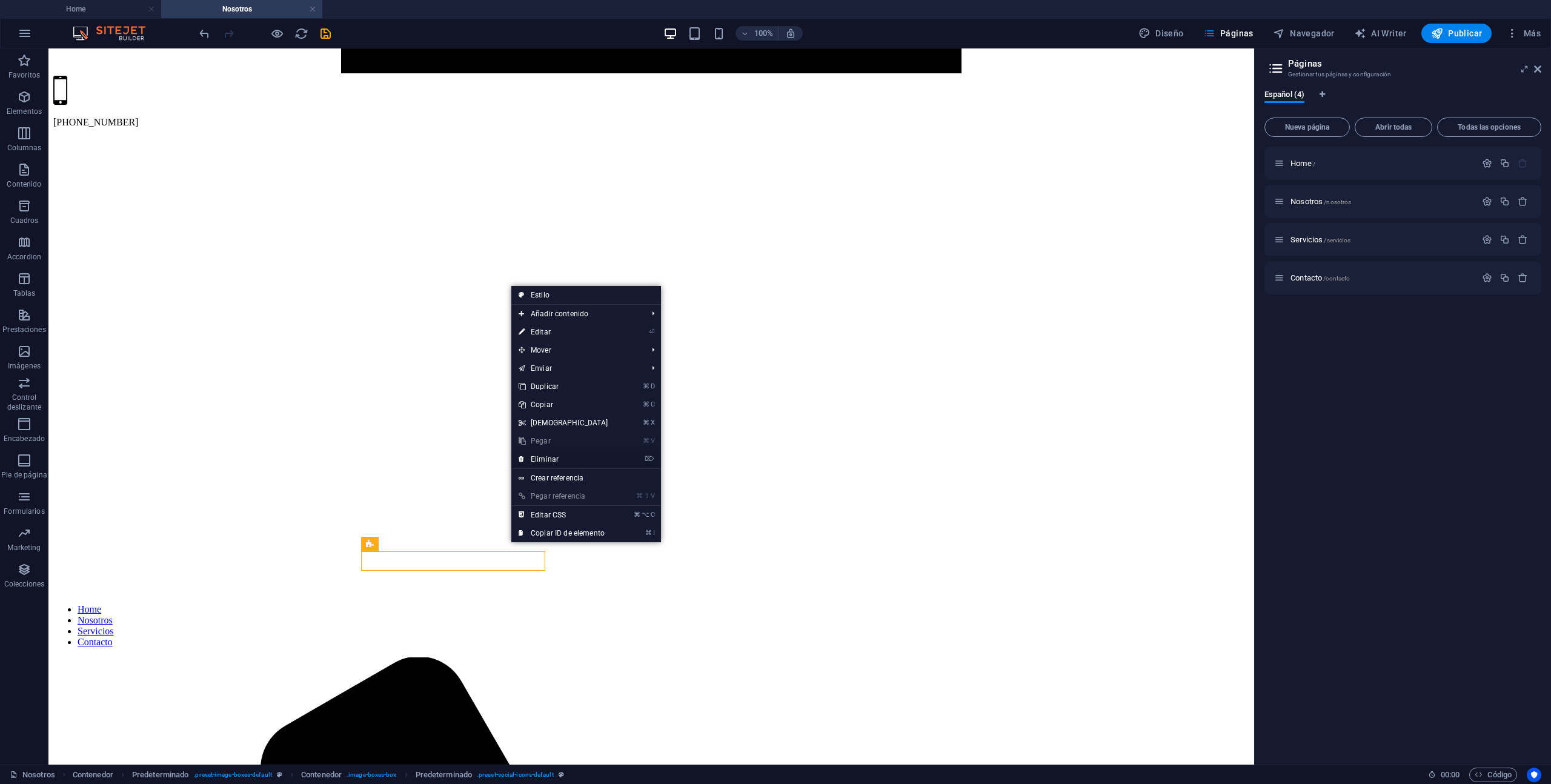
click at [563, 460] on link "⌦ Eliminar" at bounding box center [564, 459] width 105 height 18
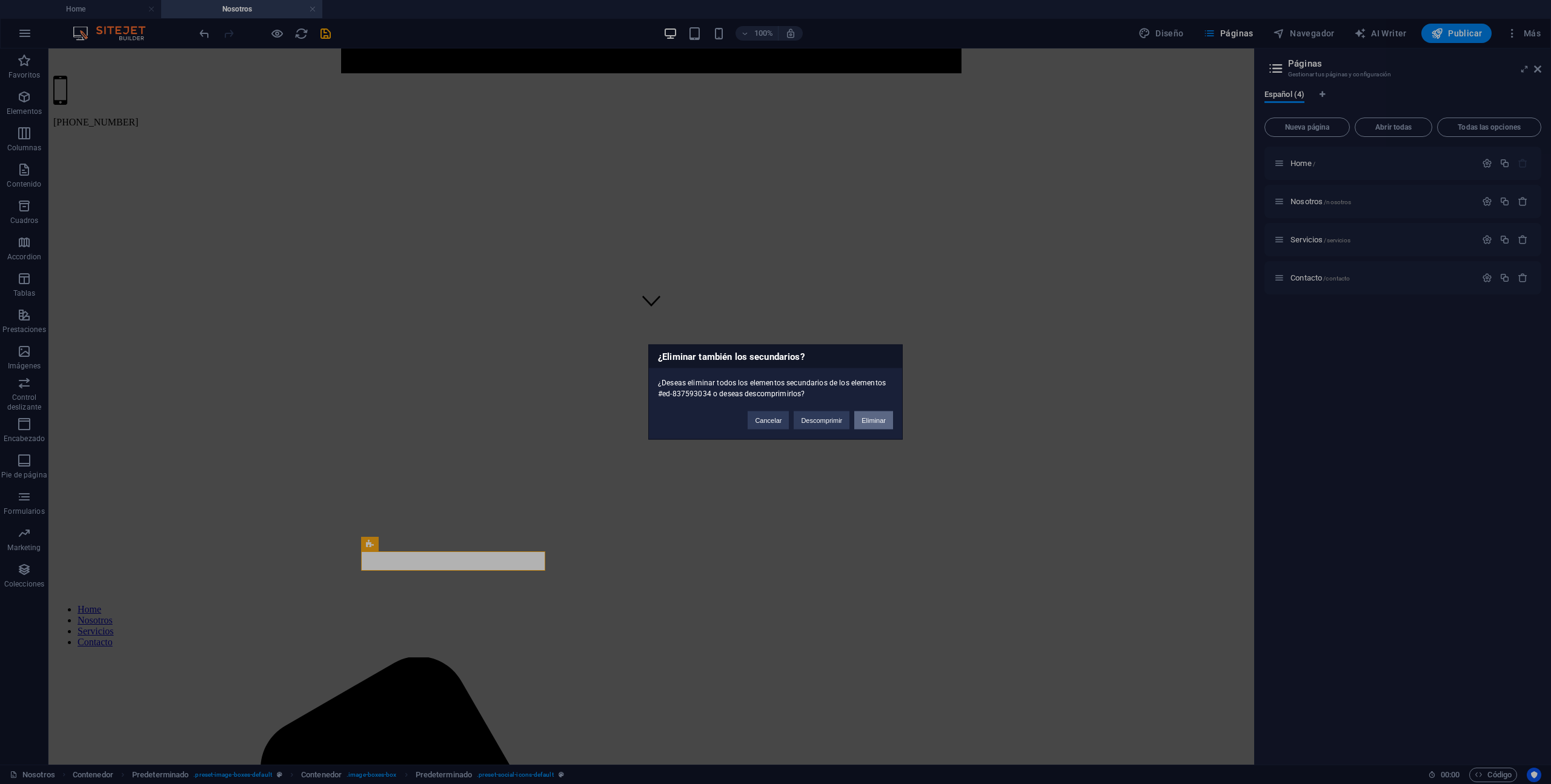
click at [878, 419] on button "Eliminar" at bounding box center [874, 420] width 39 height 18
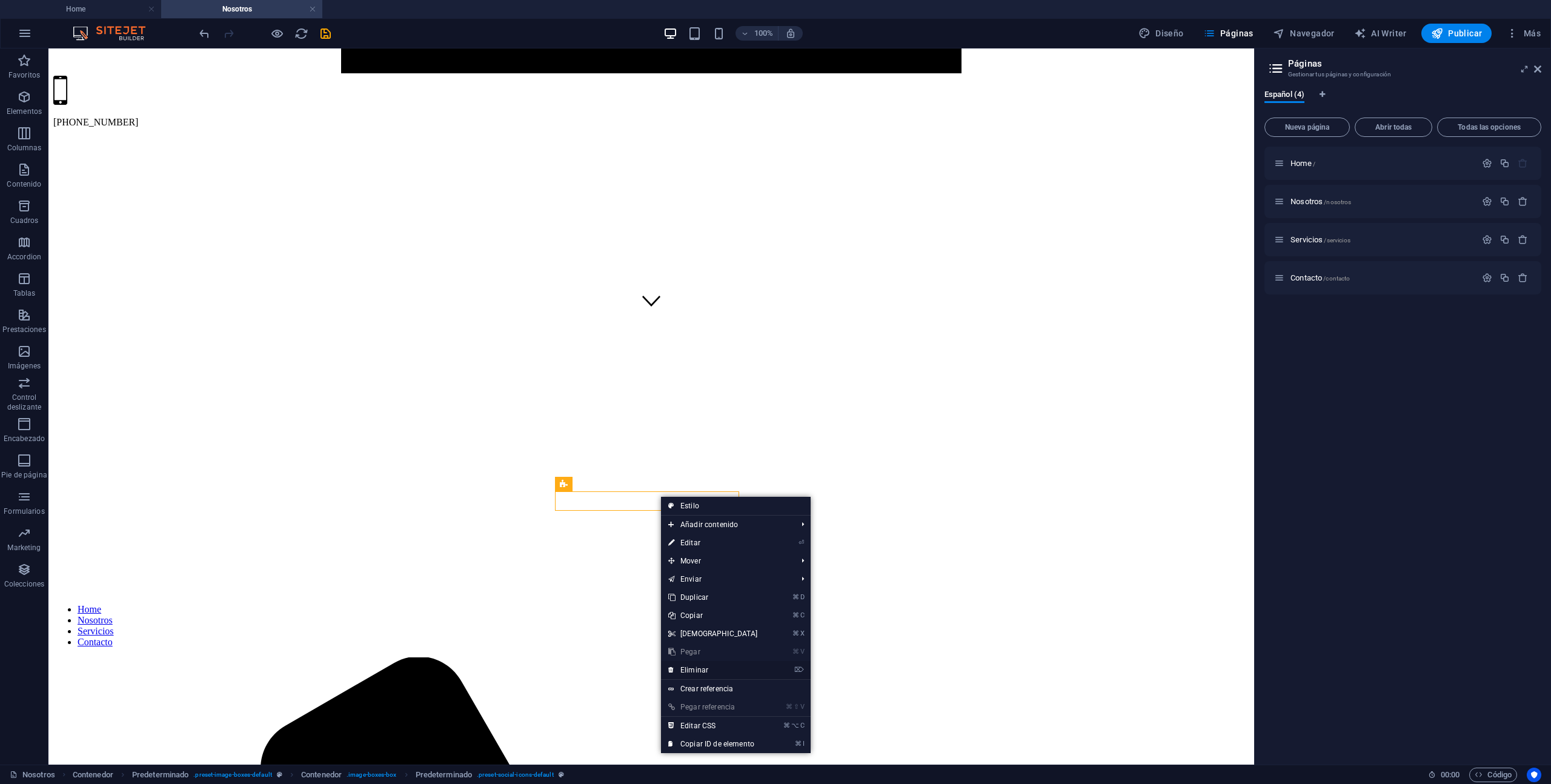
click at [709, 664] on link "⌦ Eliminar" at bounding box center [713, 669] width 105 height 18
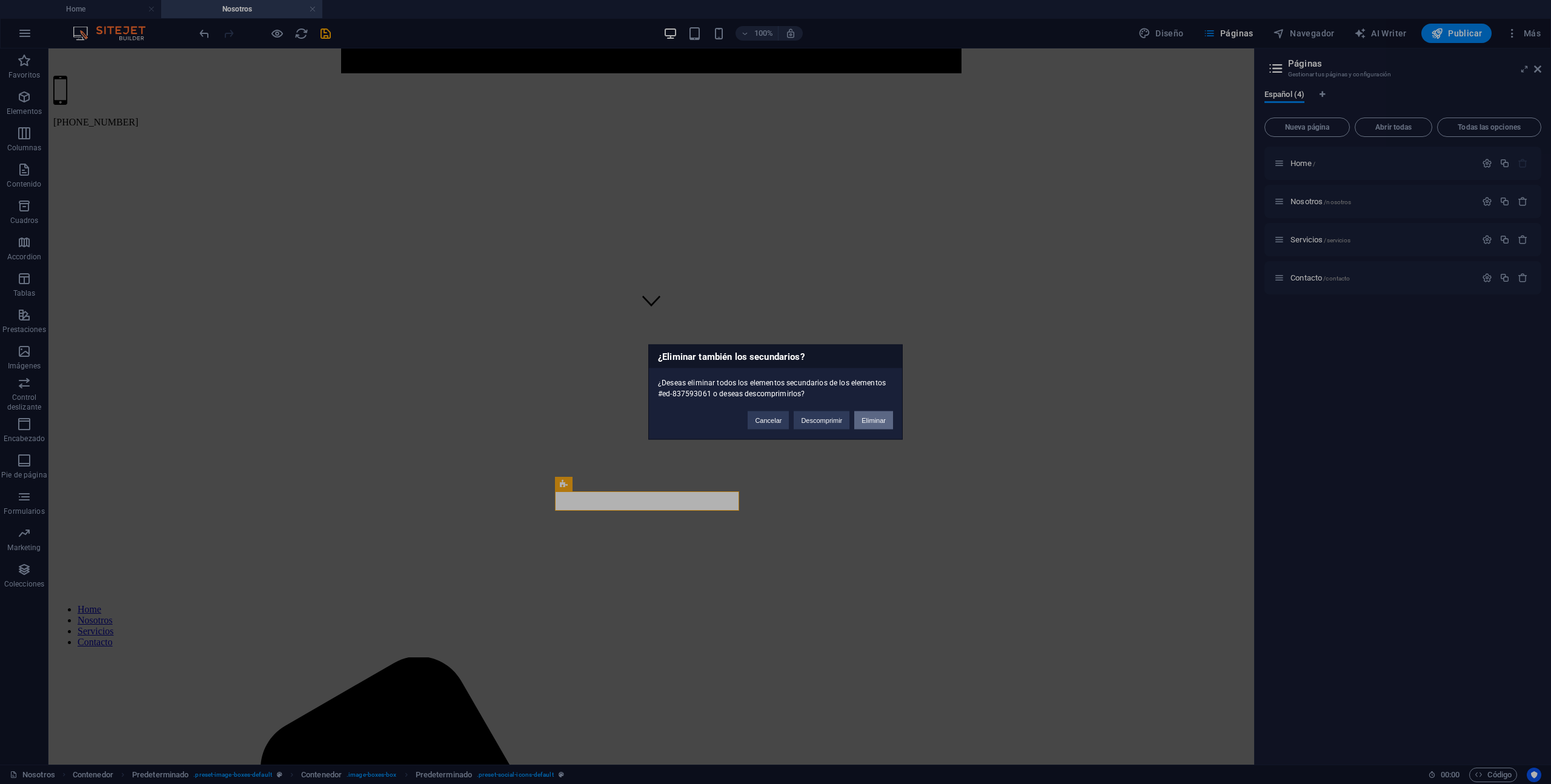
drag, startPoint x: 870, startPoint y: 416, endPoint x: 815, endPoint y: 384, distance: 63.6
click at [870, 416] on button "Eliminar" at bounding box center [874, 420] width 39 height 18
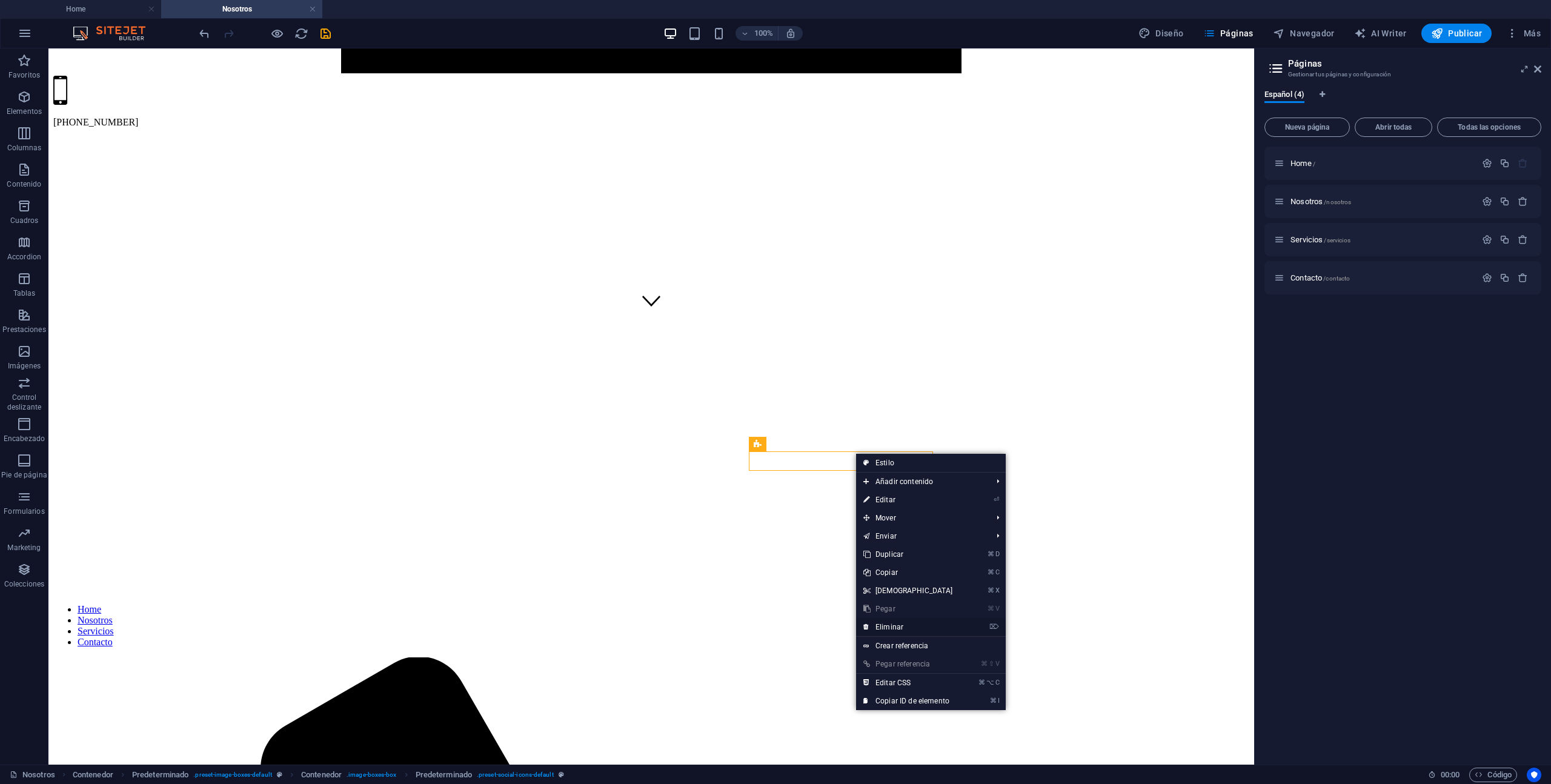
click at [913, 628] on link "⌦ Eliminar" at bounding box center [908, 626] width 105 height 18
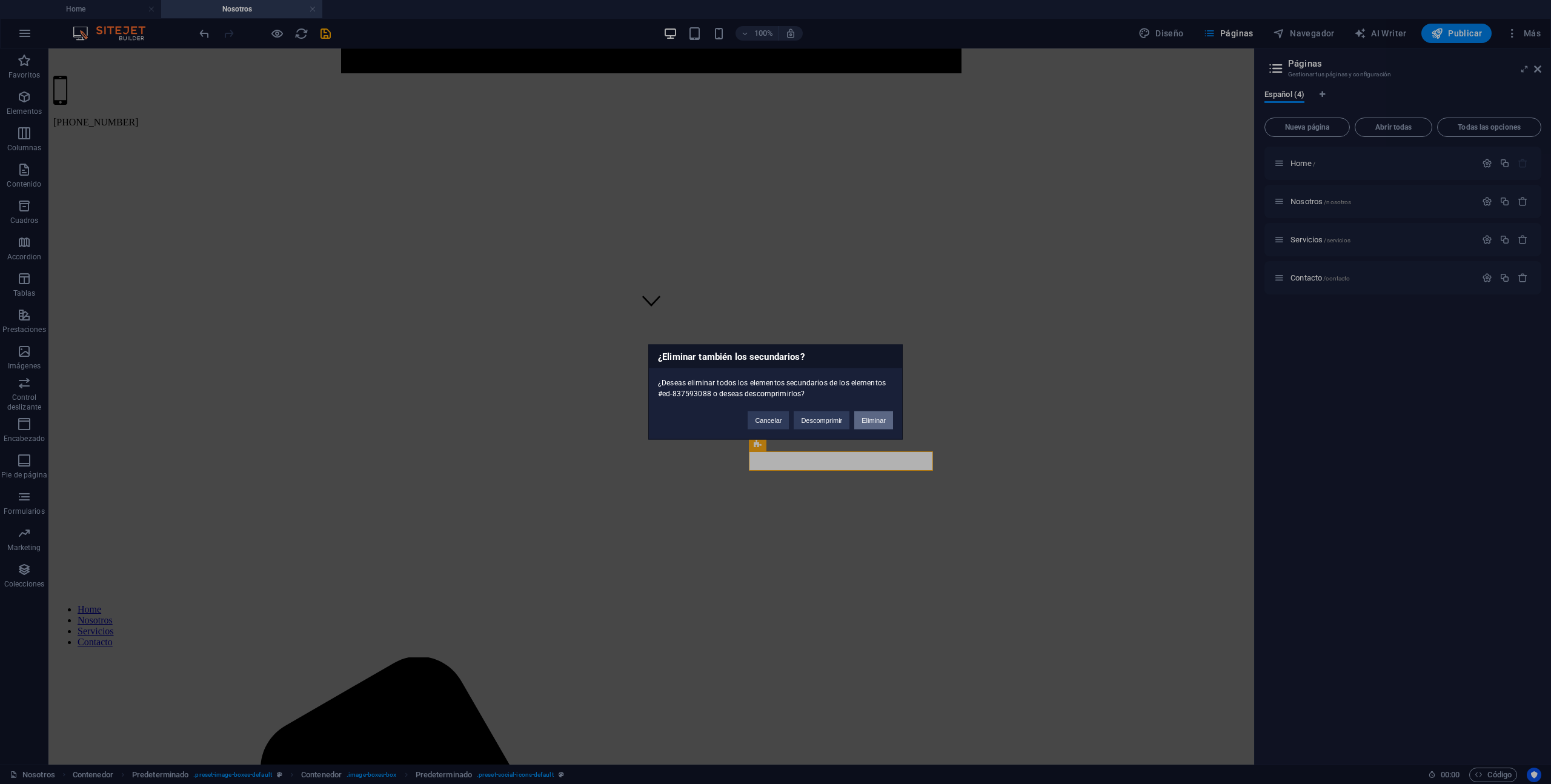
click at [878, 421] on button "Eliminar" at bounding box center [874, 420] width 39 height 18
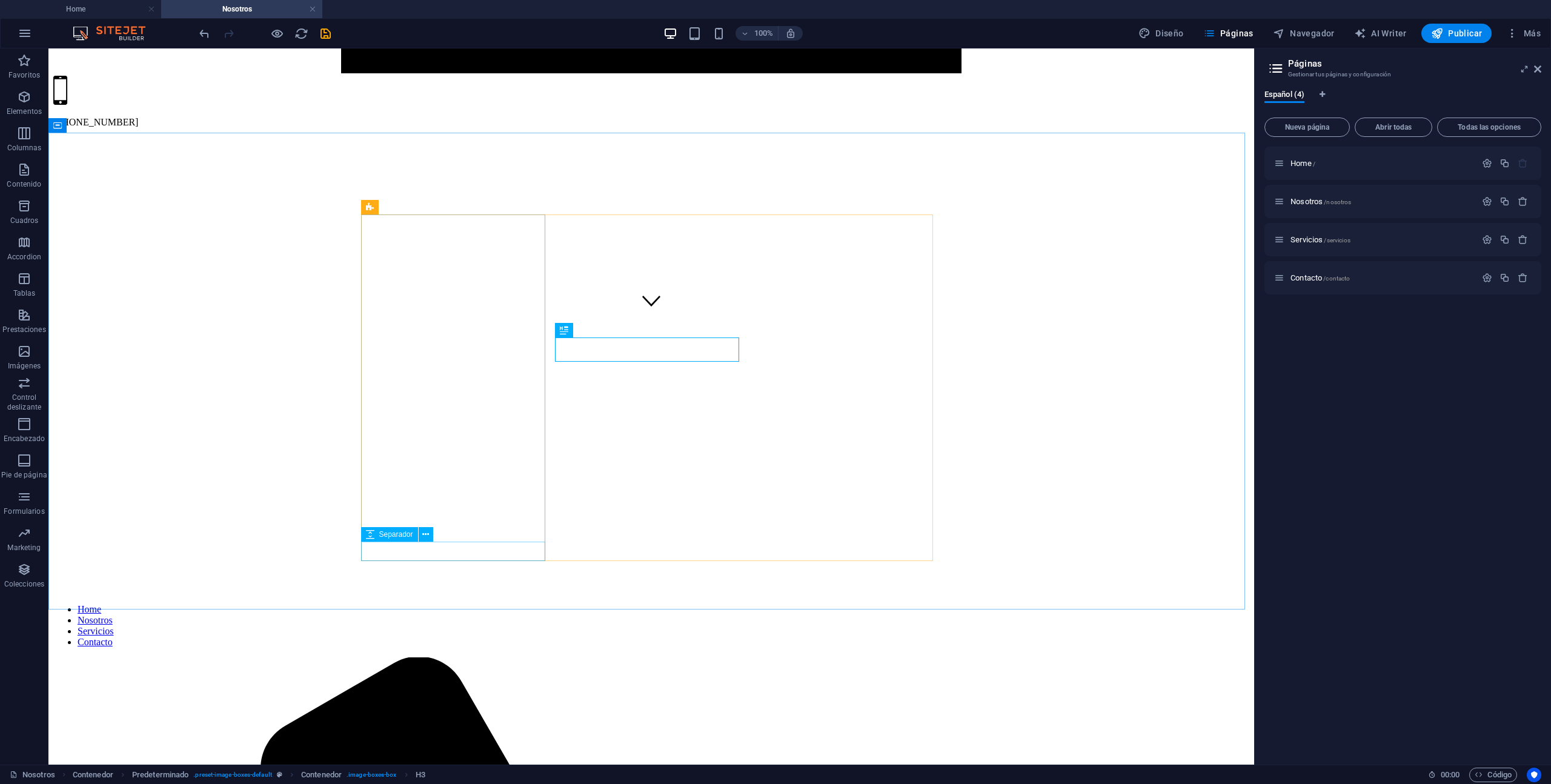
click at [434, 528] on div "Separador" at bounding box center [401, 534] width 80 height 15
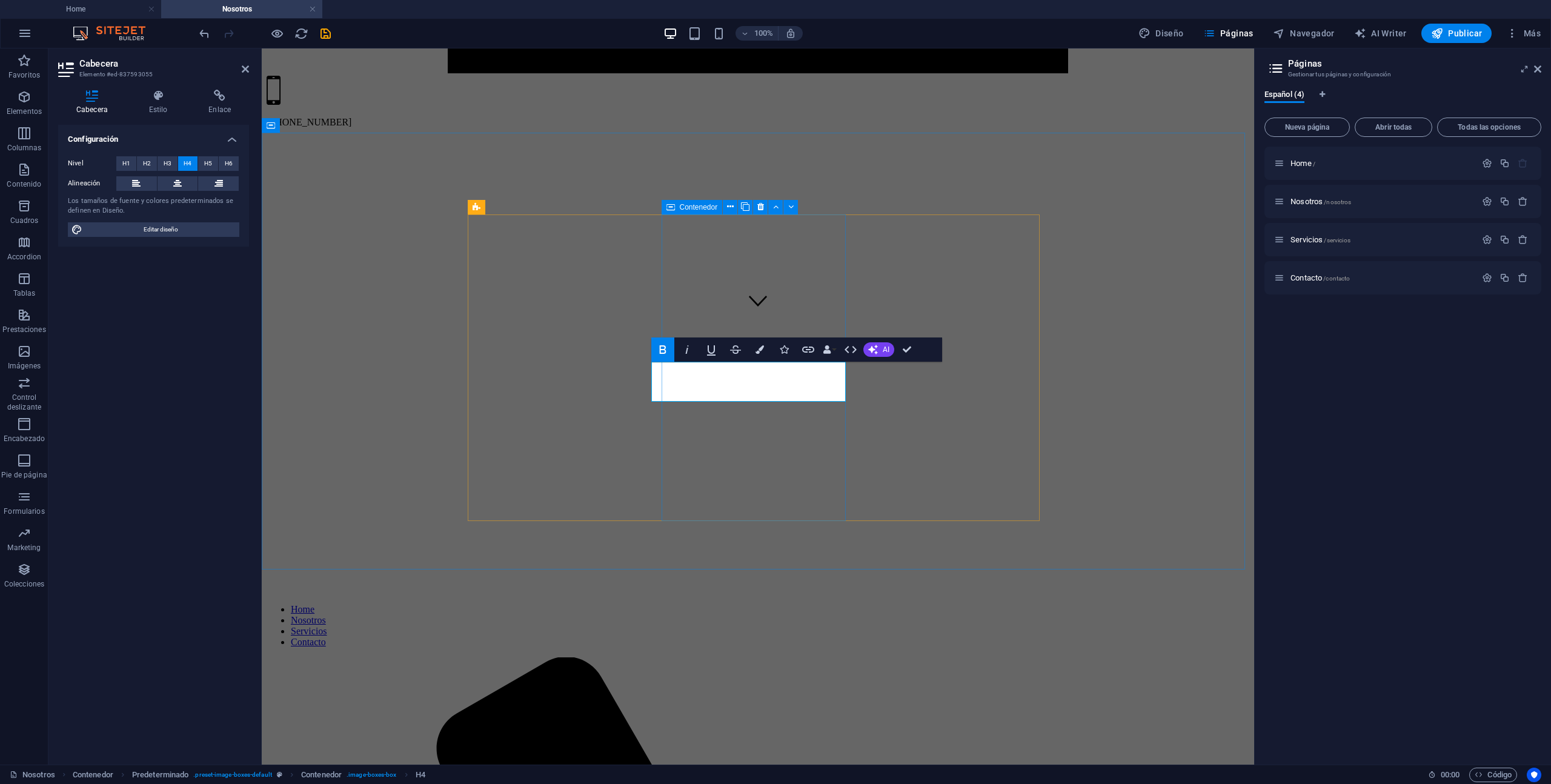
scroll to position [0, 0]
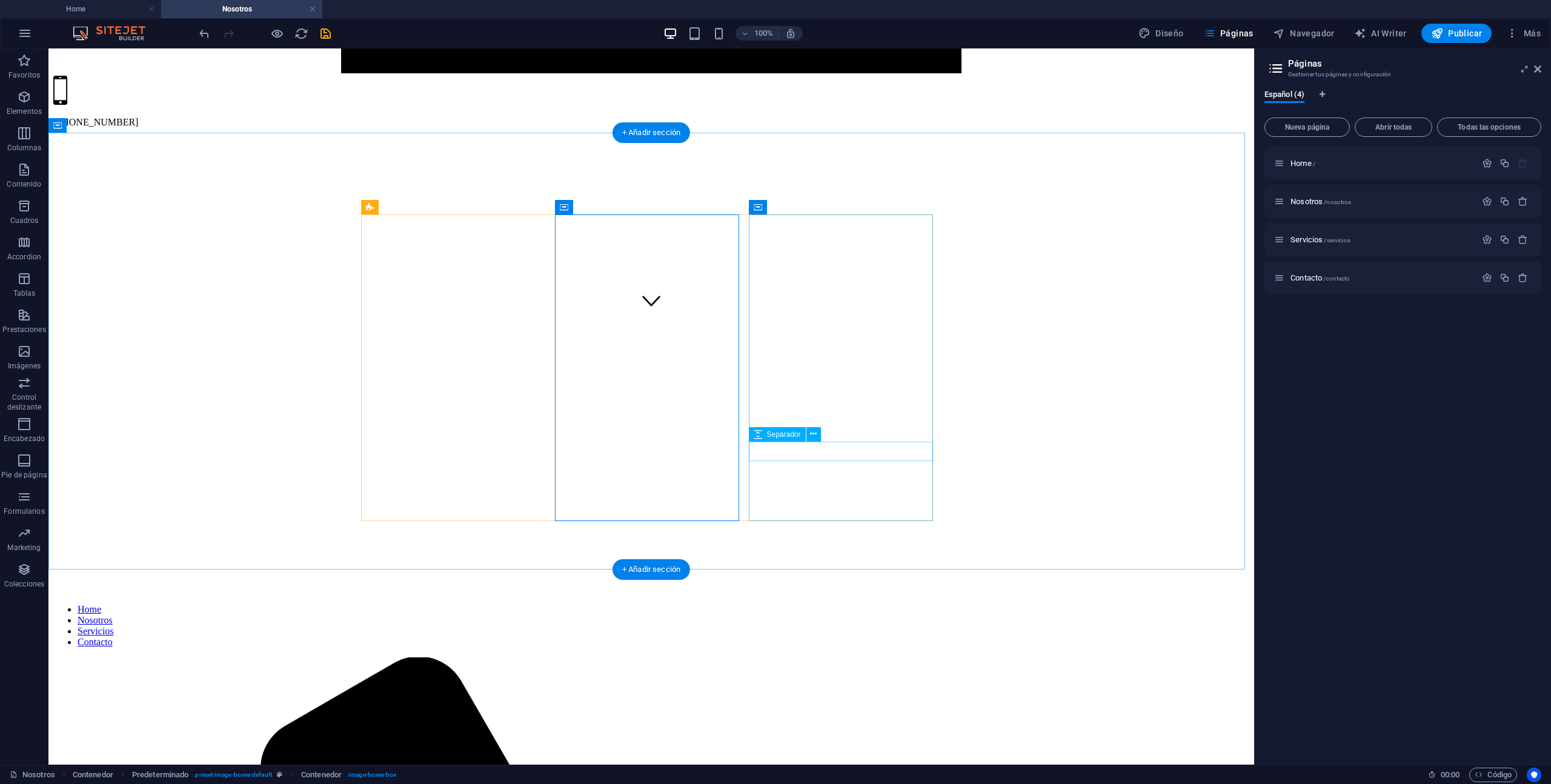
click at [828, 427] on div "Separador" at bounding box center [789, 435] width 80 height 15
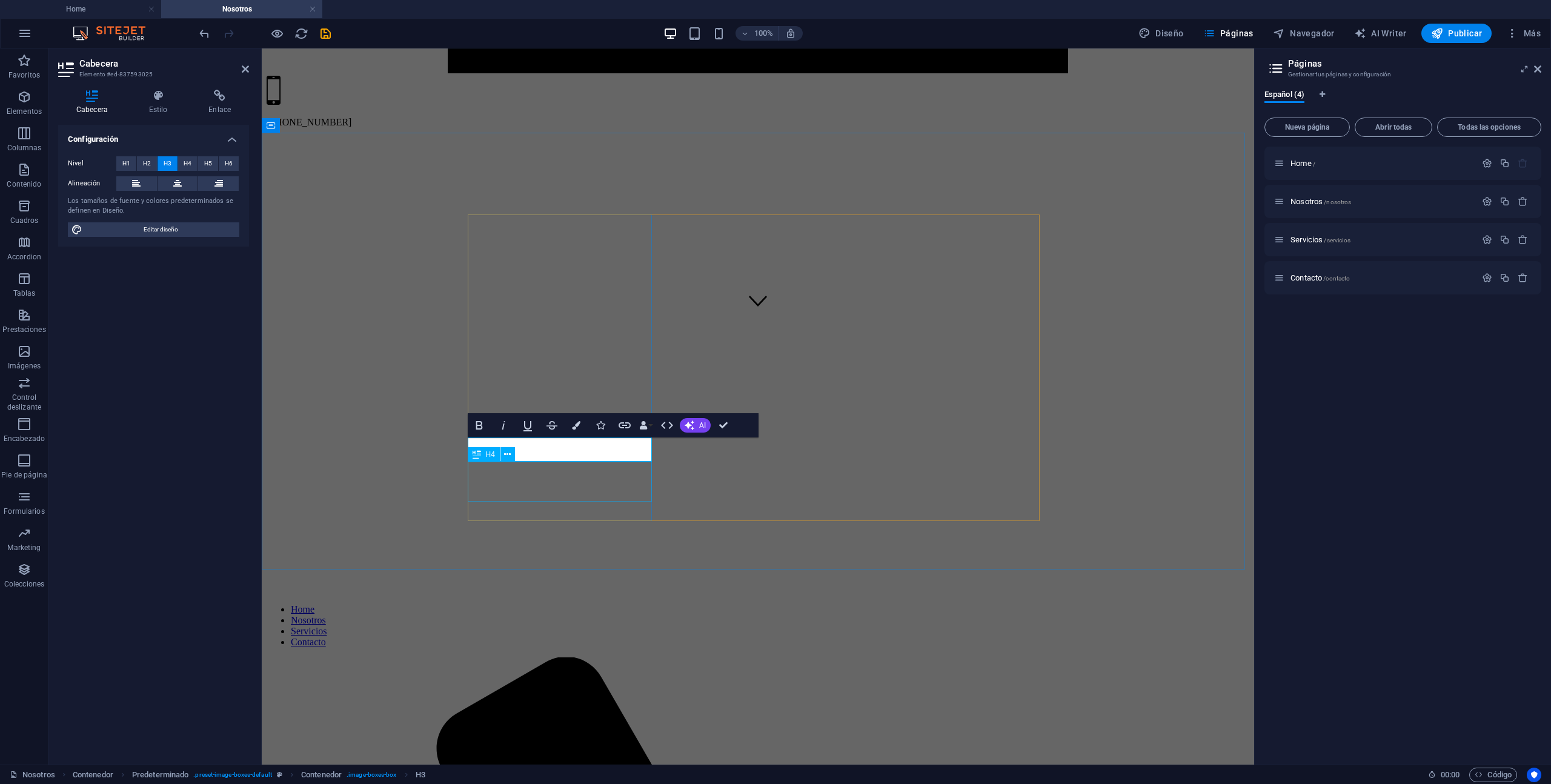
drag, startPoint x: 713, startPoint y: 476, endPoint x: 714, endPoint y: 463, distance: 13.0
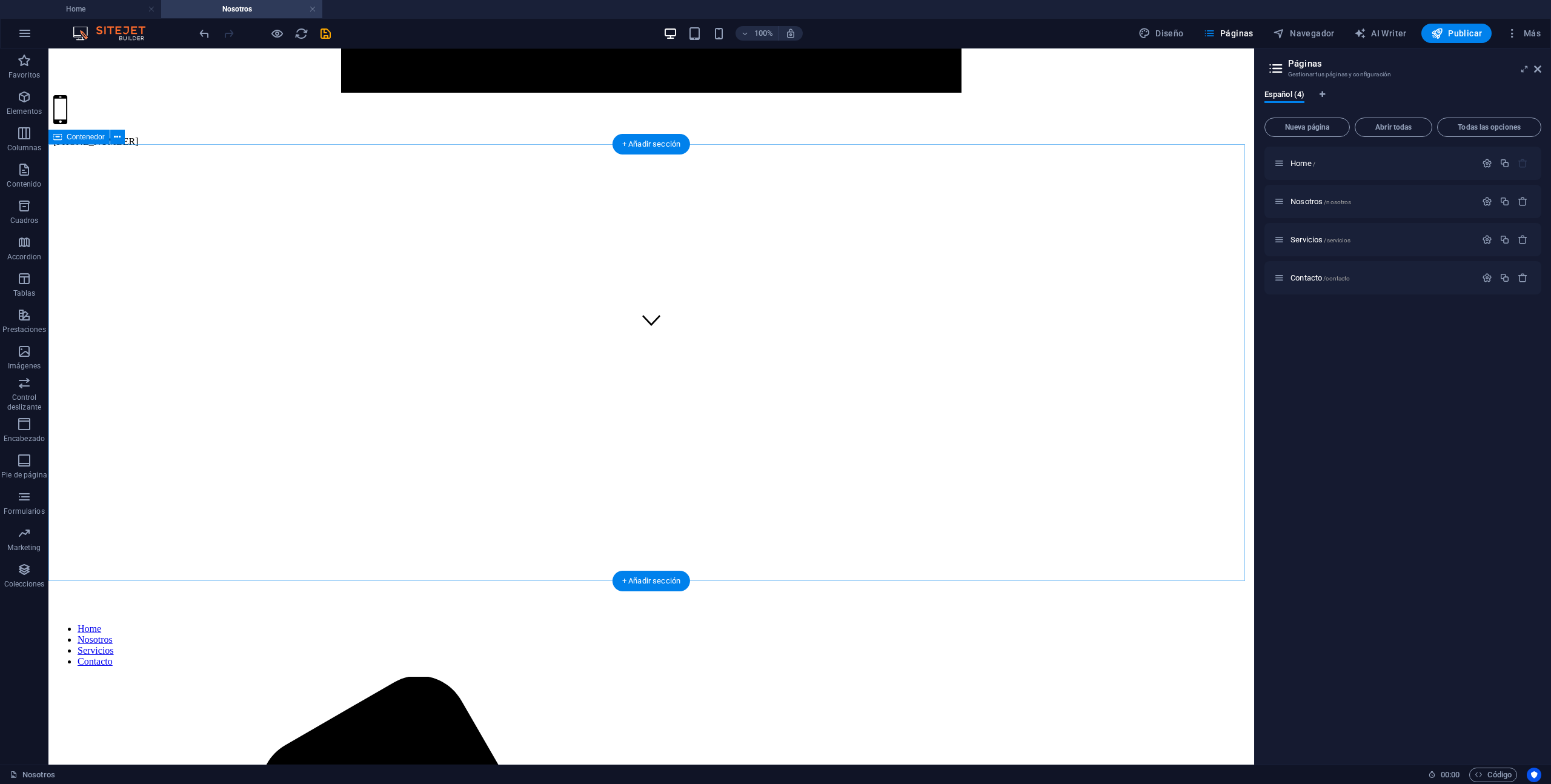
scroll to position [431, 0]
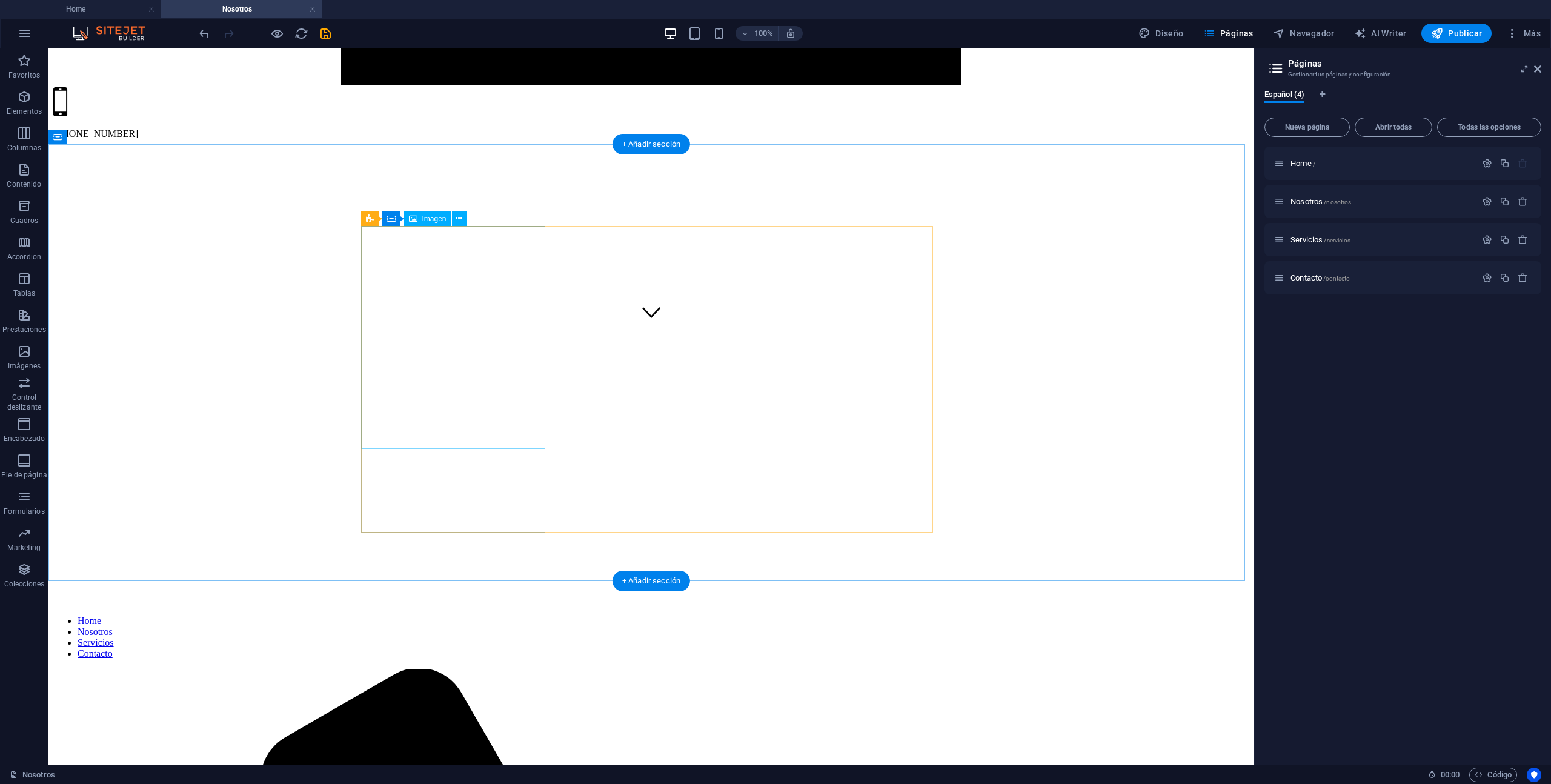
select select "%"
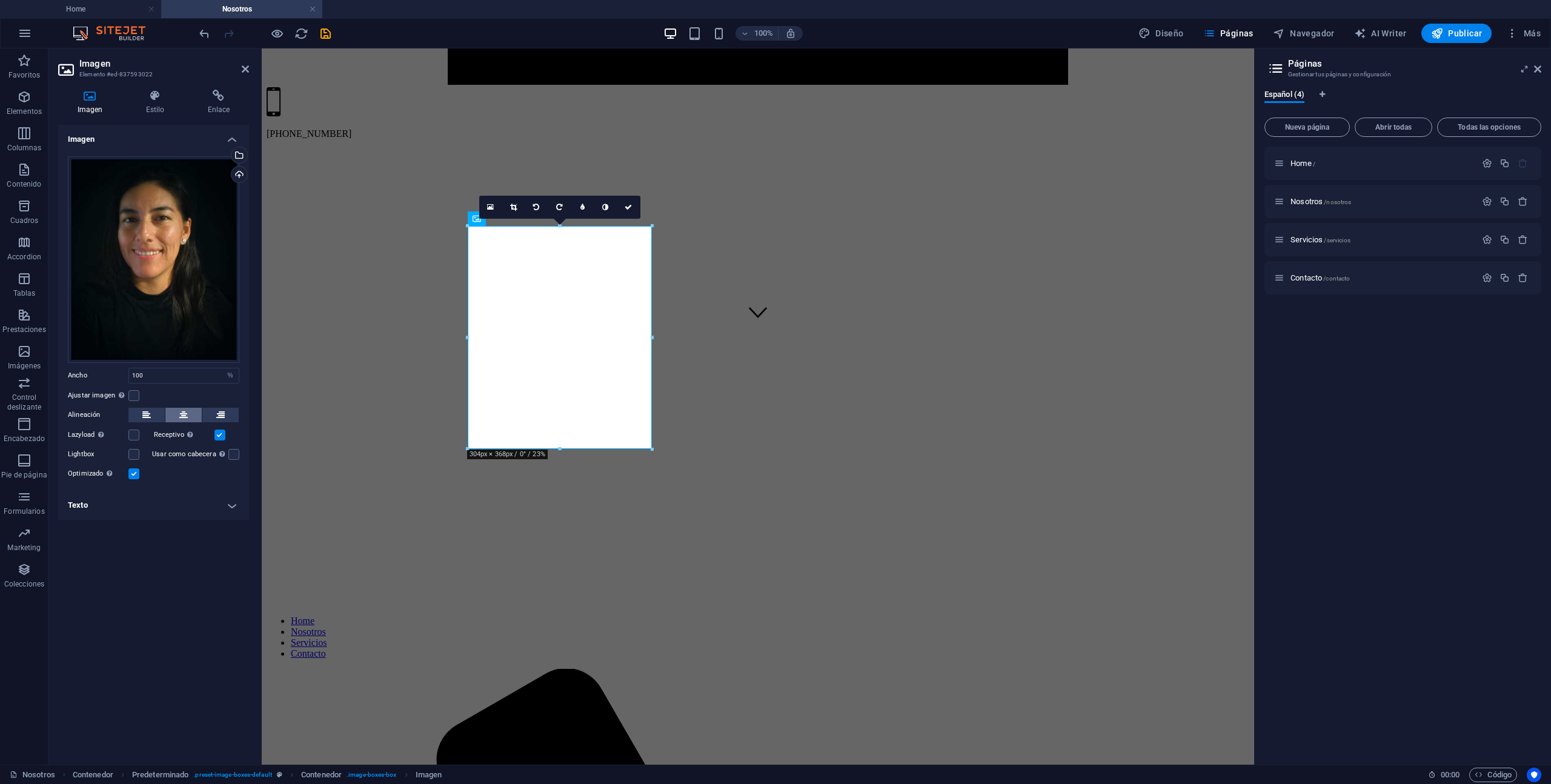
click at [185, 415] on icon at bounding box center [183, 415] width 9 height 15
click at [175, 413] on button at bounding box center [183, 415] width 37 height 15
click at [133, 396] on label at bounding box center [134, 396] width 11 height 11
click at [0, 0] on input "Ajustar imagen Ajustar imagen automáticamente a un ancho y alto fijo" at bounding box center [0, 0] width 0 height 0
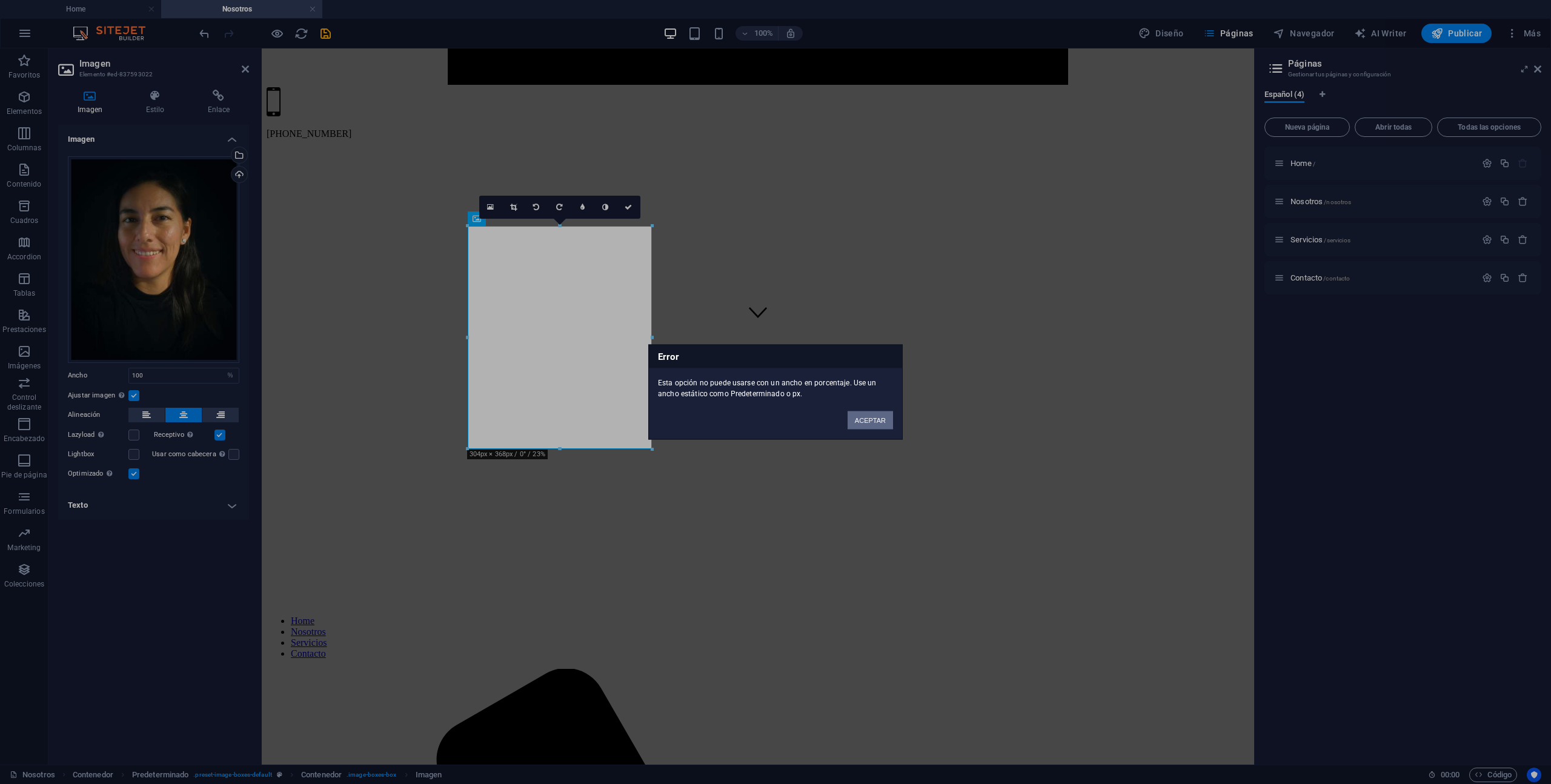
click at [890, 416] on button "ACEPTAR" at bounding box center [871, 420] width 45 height 18
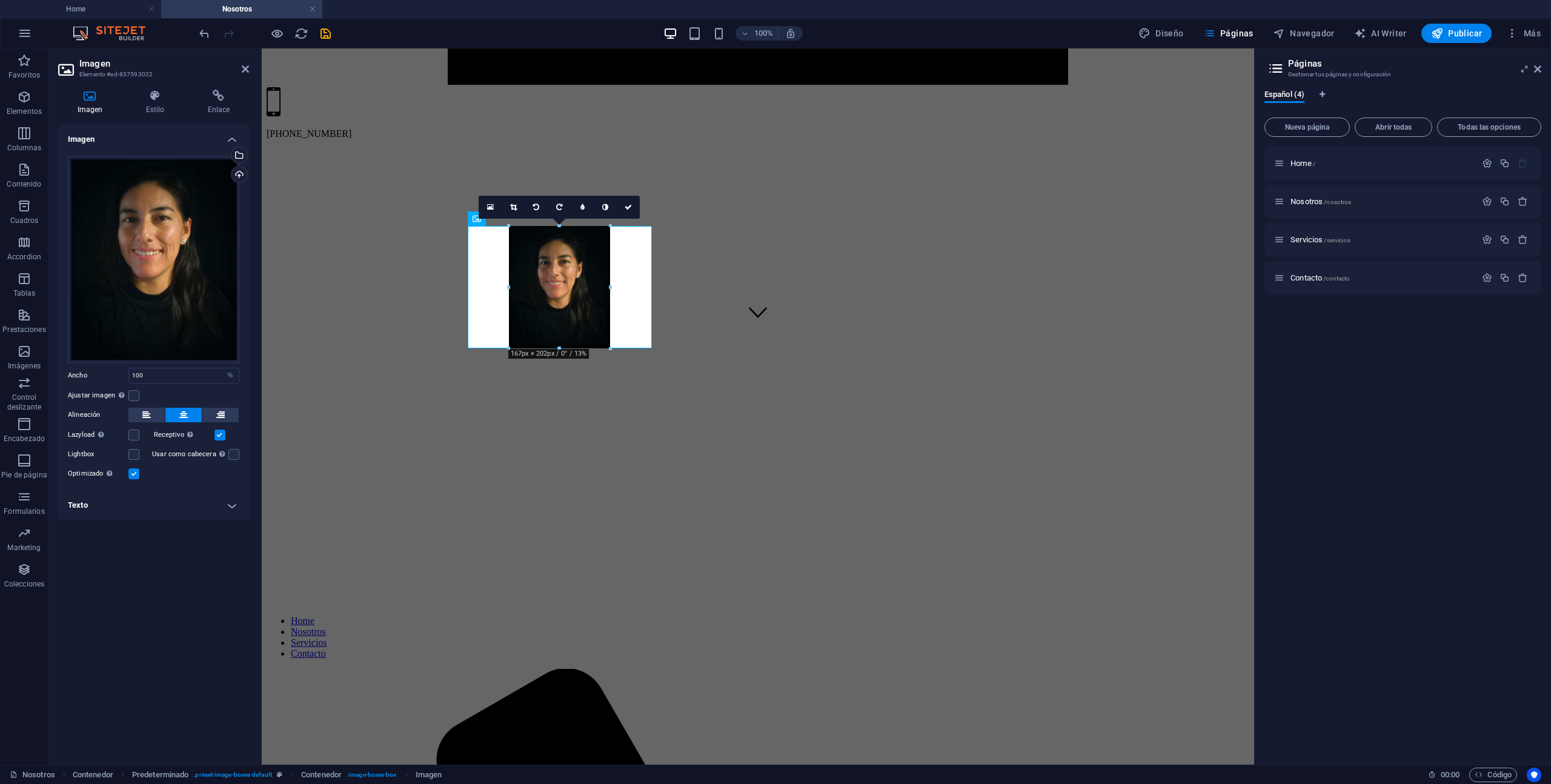
drag, startPoint x: 559, startPoint y: 449, endPoint x: 578, endPoint y: 350, distance: 100.8
type input "167"
select select "px"
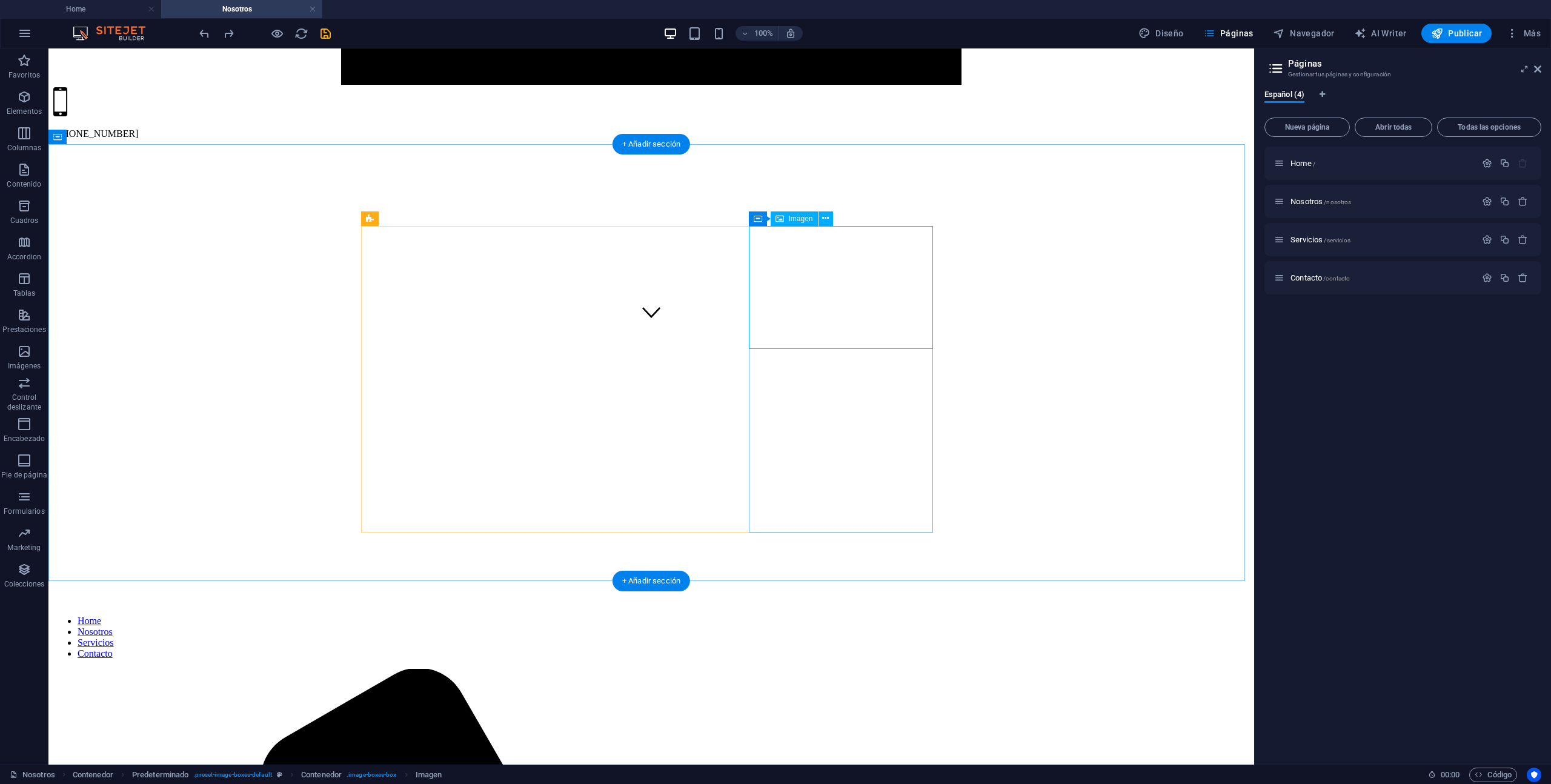
select select "%"
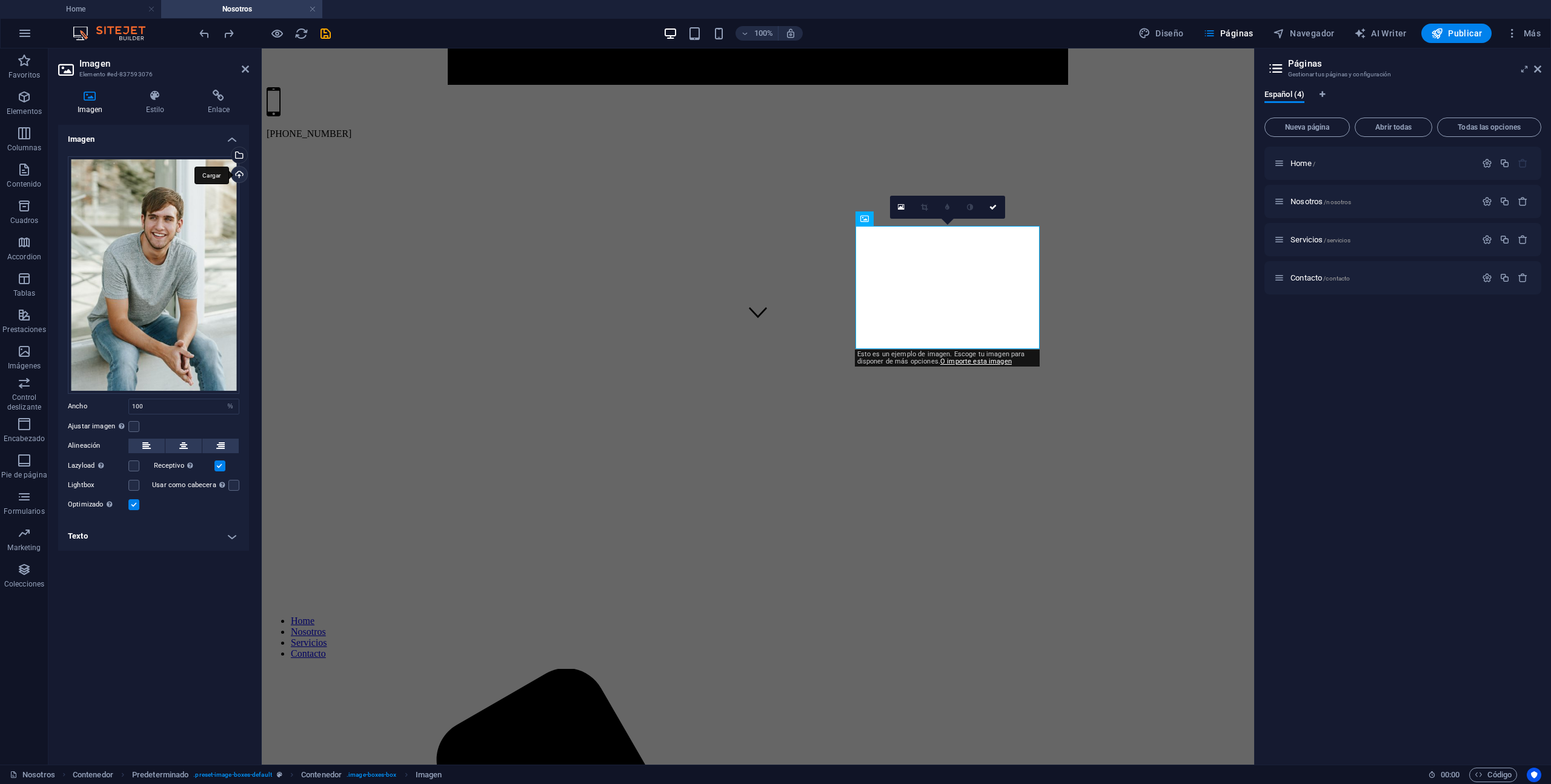
click at [237, 175] on div "Cargar" at bounding box center [238, 176] width 18 height 18
select select "%"
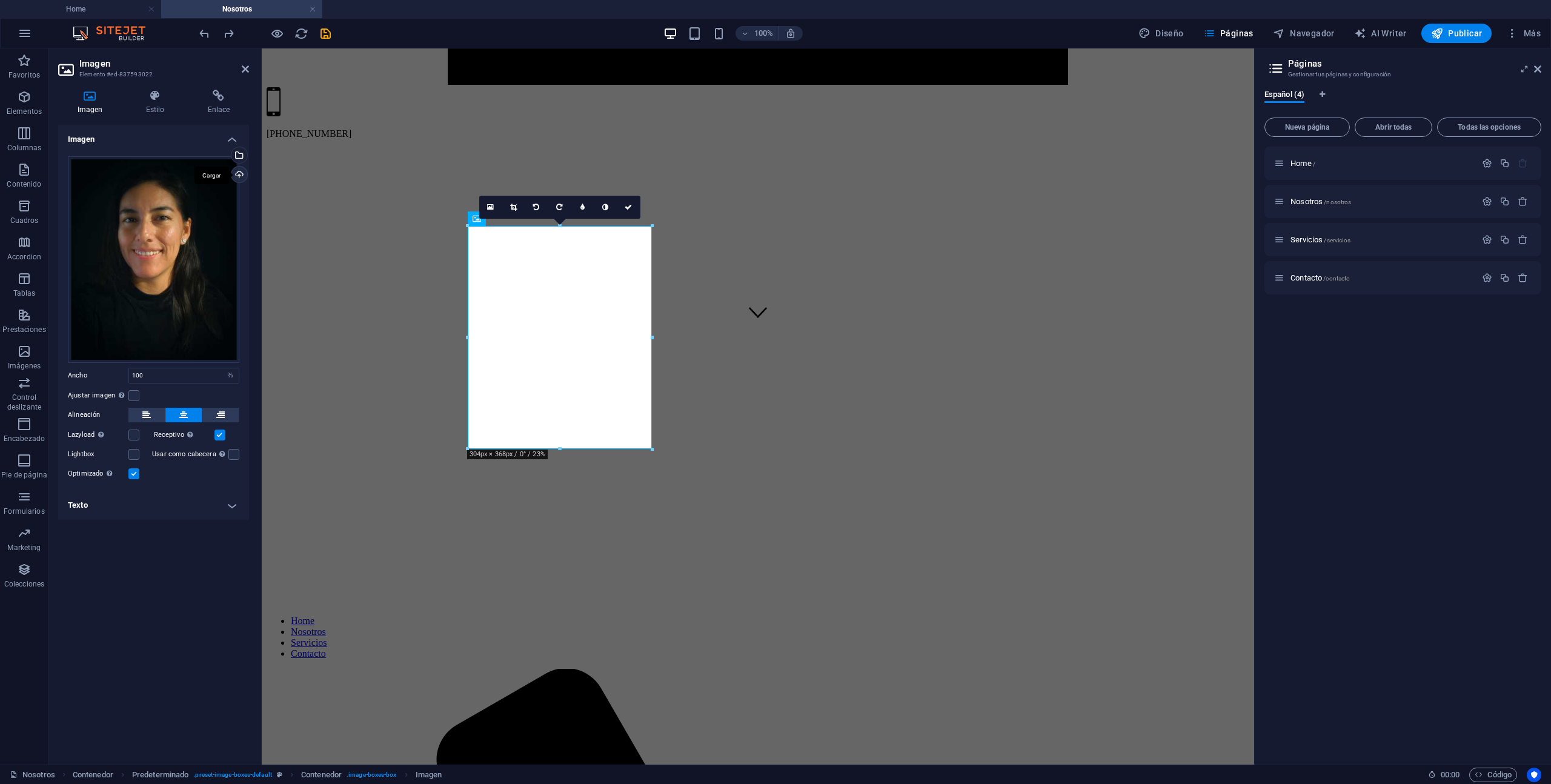
click at [243, 169] on div "Cargar" at bounding box center [238, 176] width 18 height 18
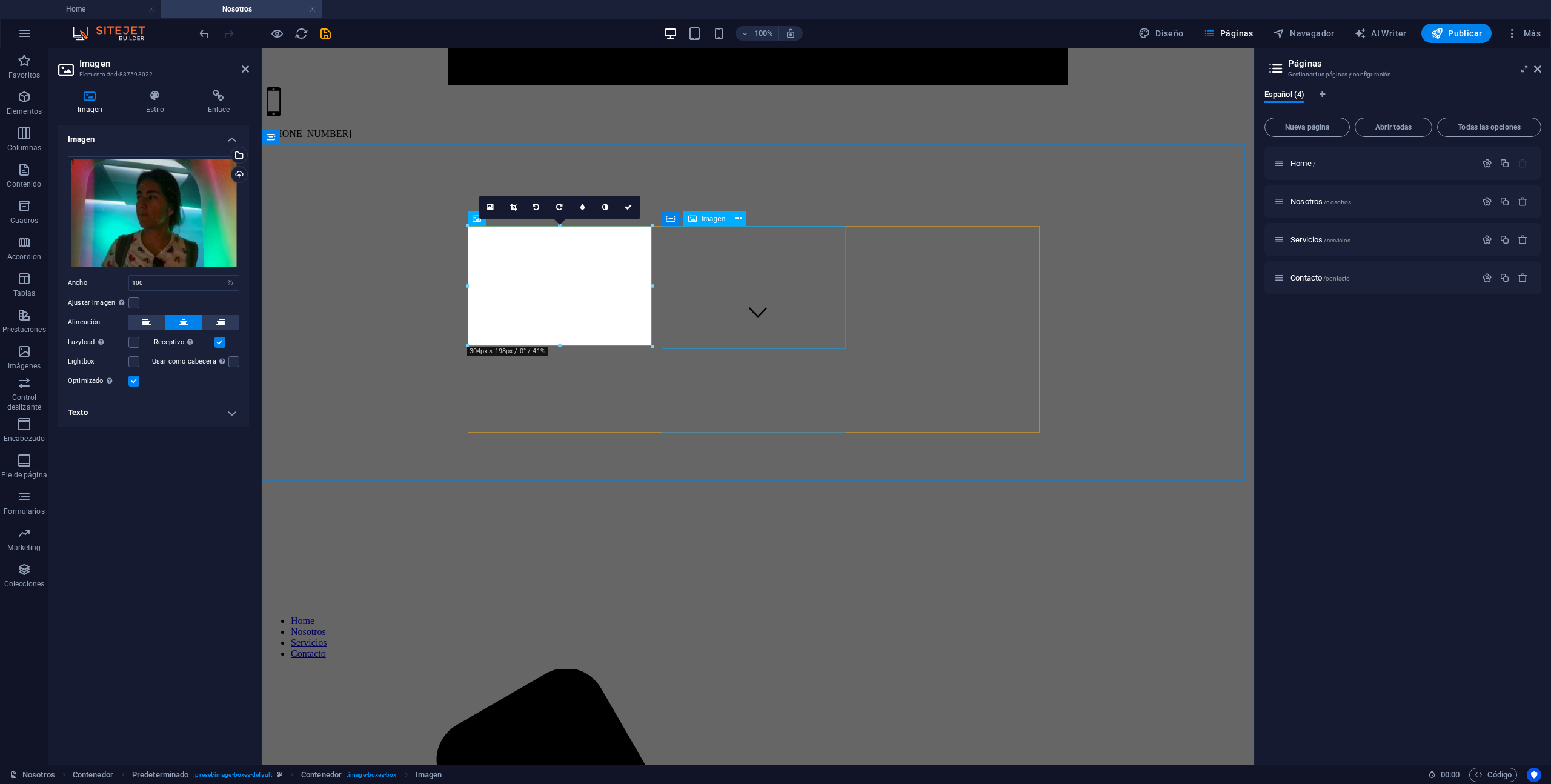
select select "%"
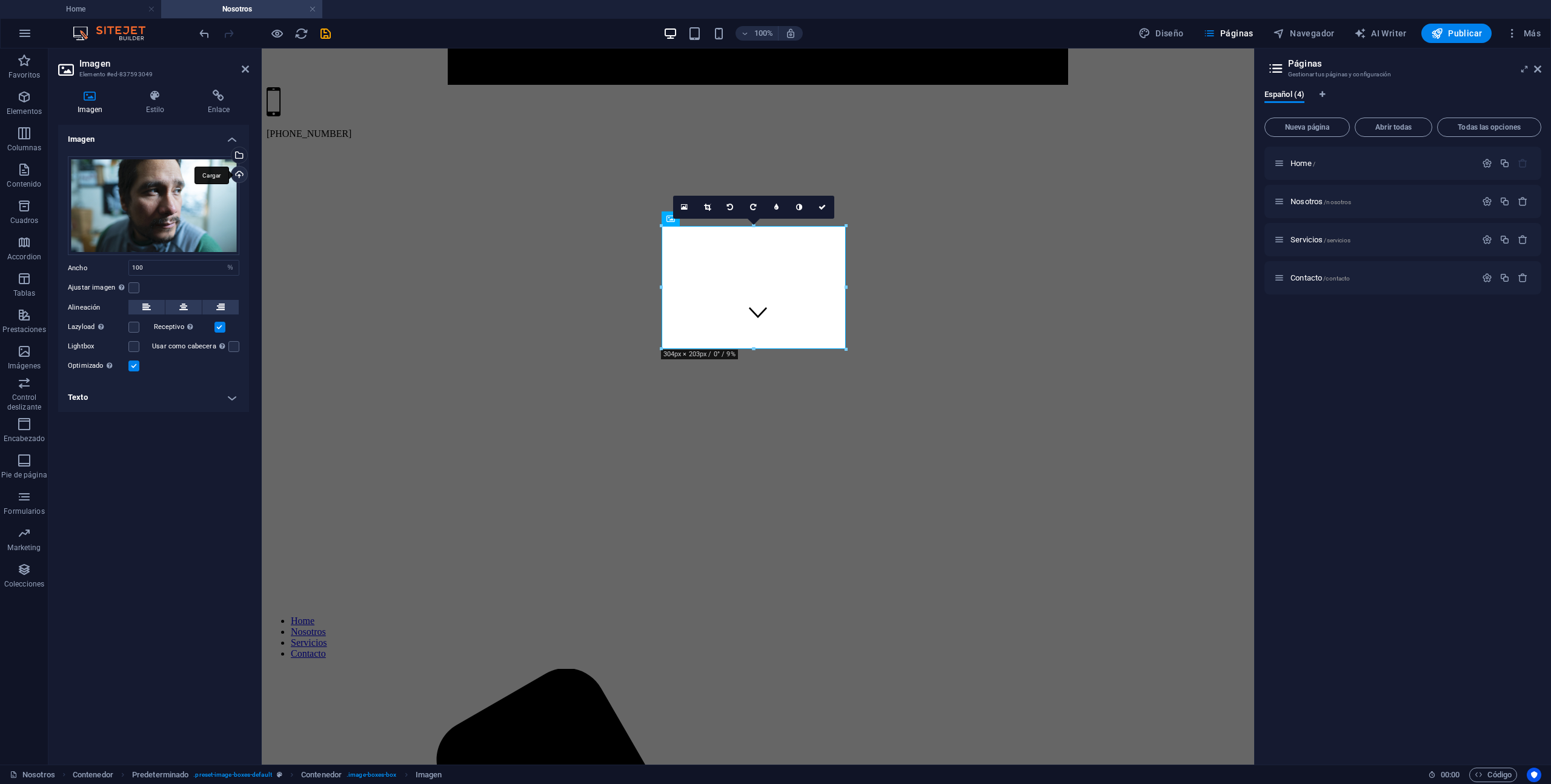
click at [236, 173] on div "Cargar" at bounding box center [238, 176] width 18 height 18
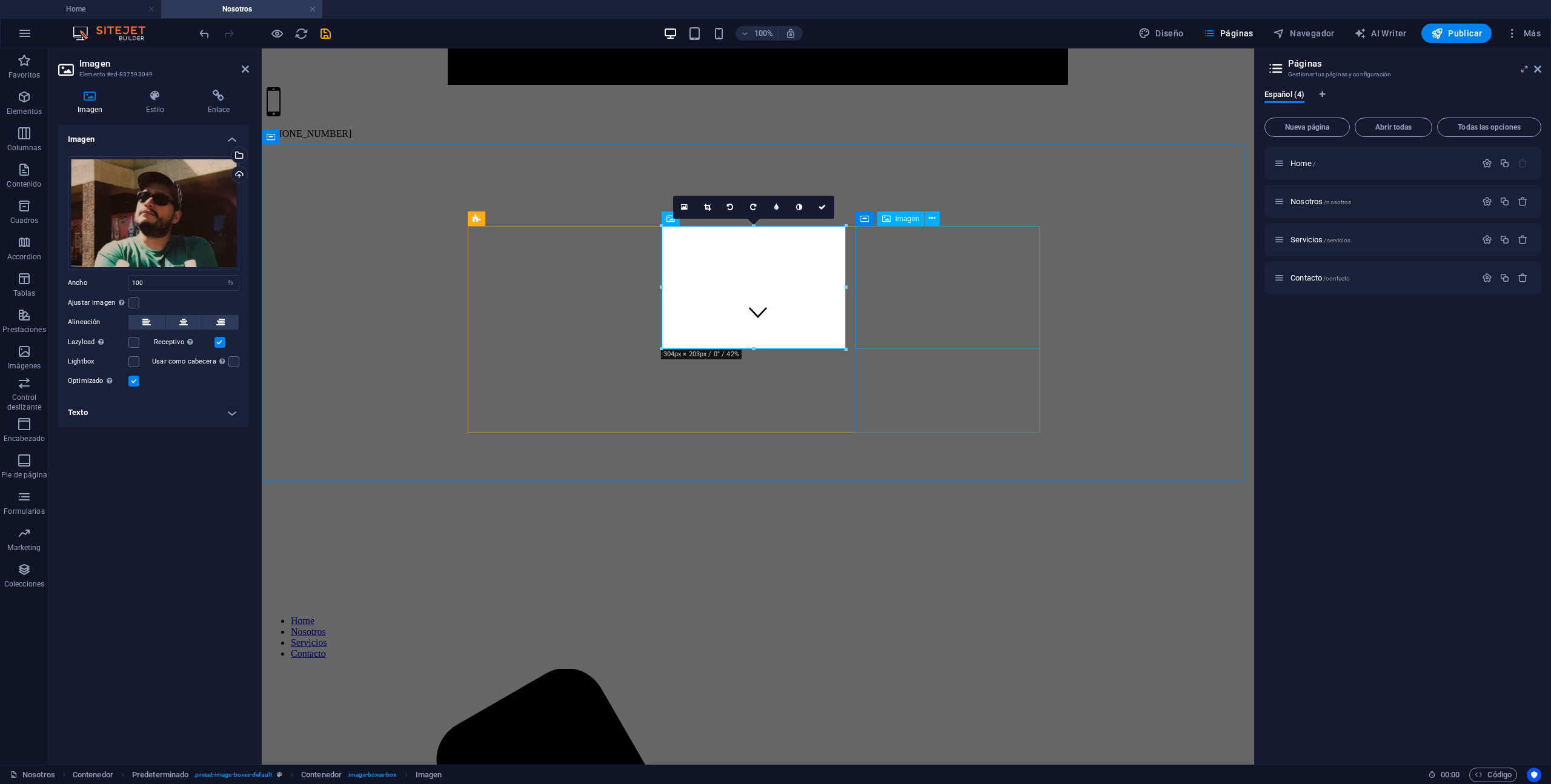
select select "%"
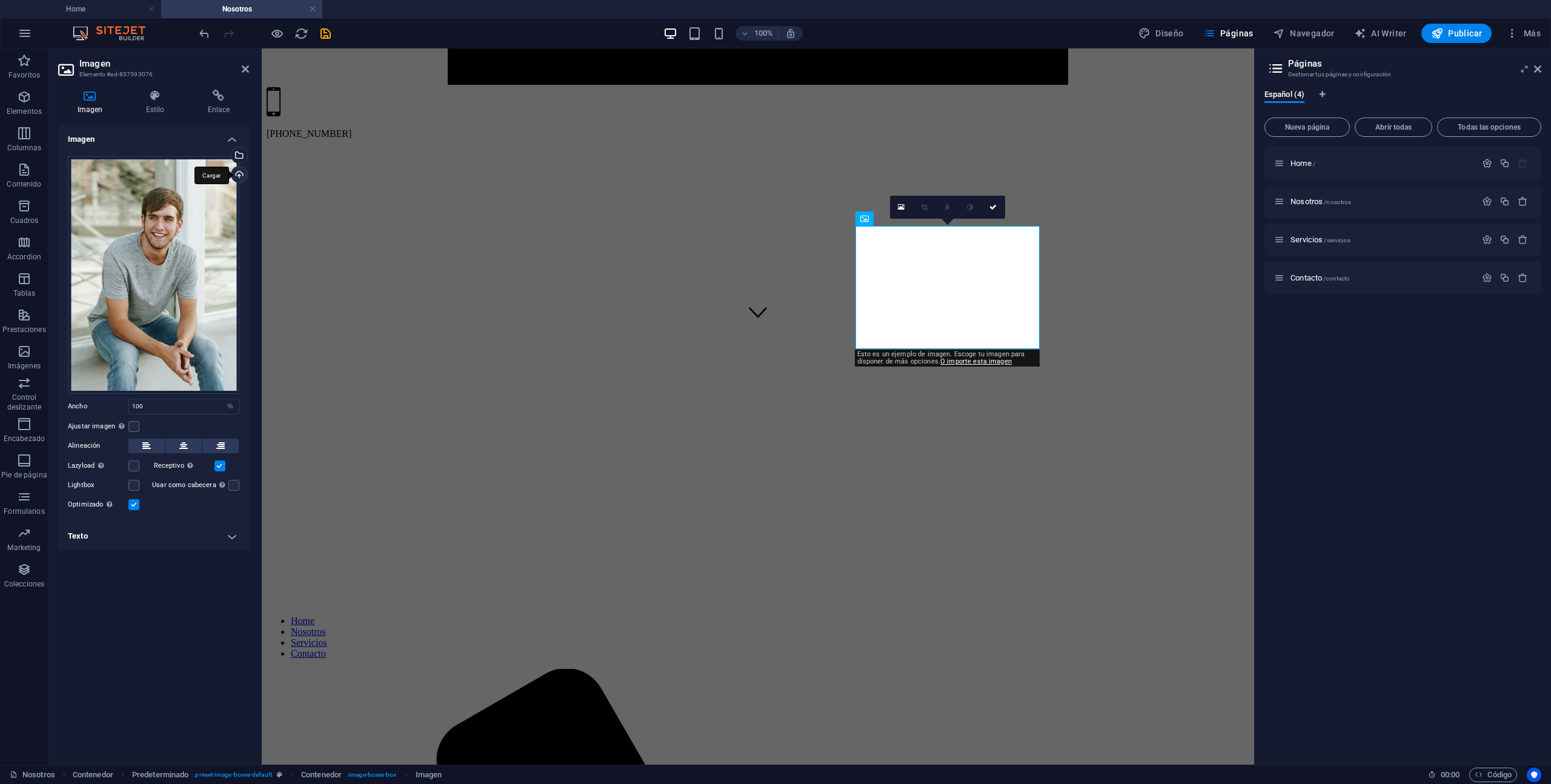
click at [236, 172] on div "Cargar" at bounding box center [238, 176] width 18 height 18
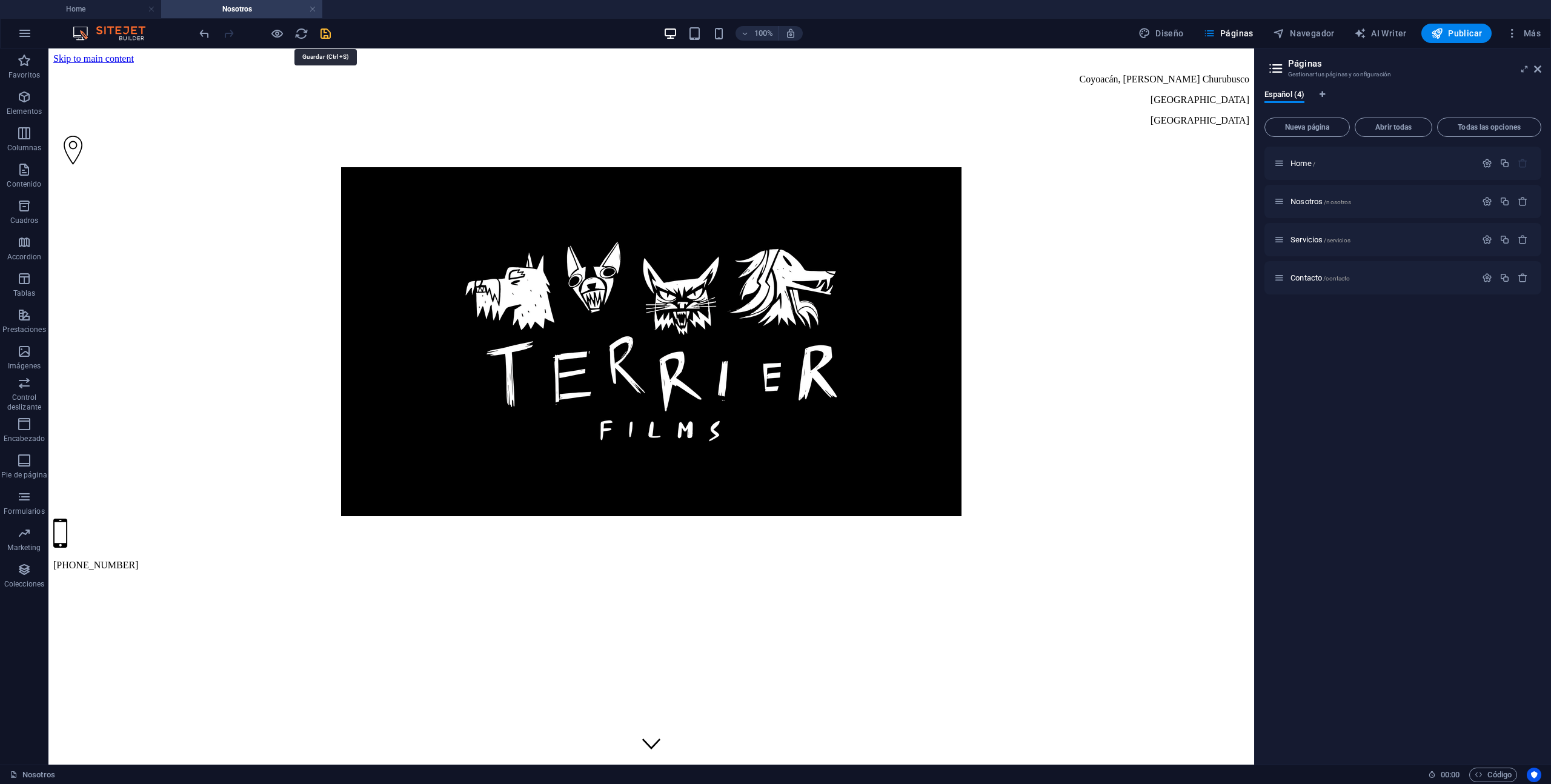
click at [326, 34] on icon "save" at bounding box center [326, 34] width 14 height 14
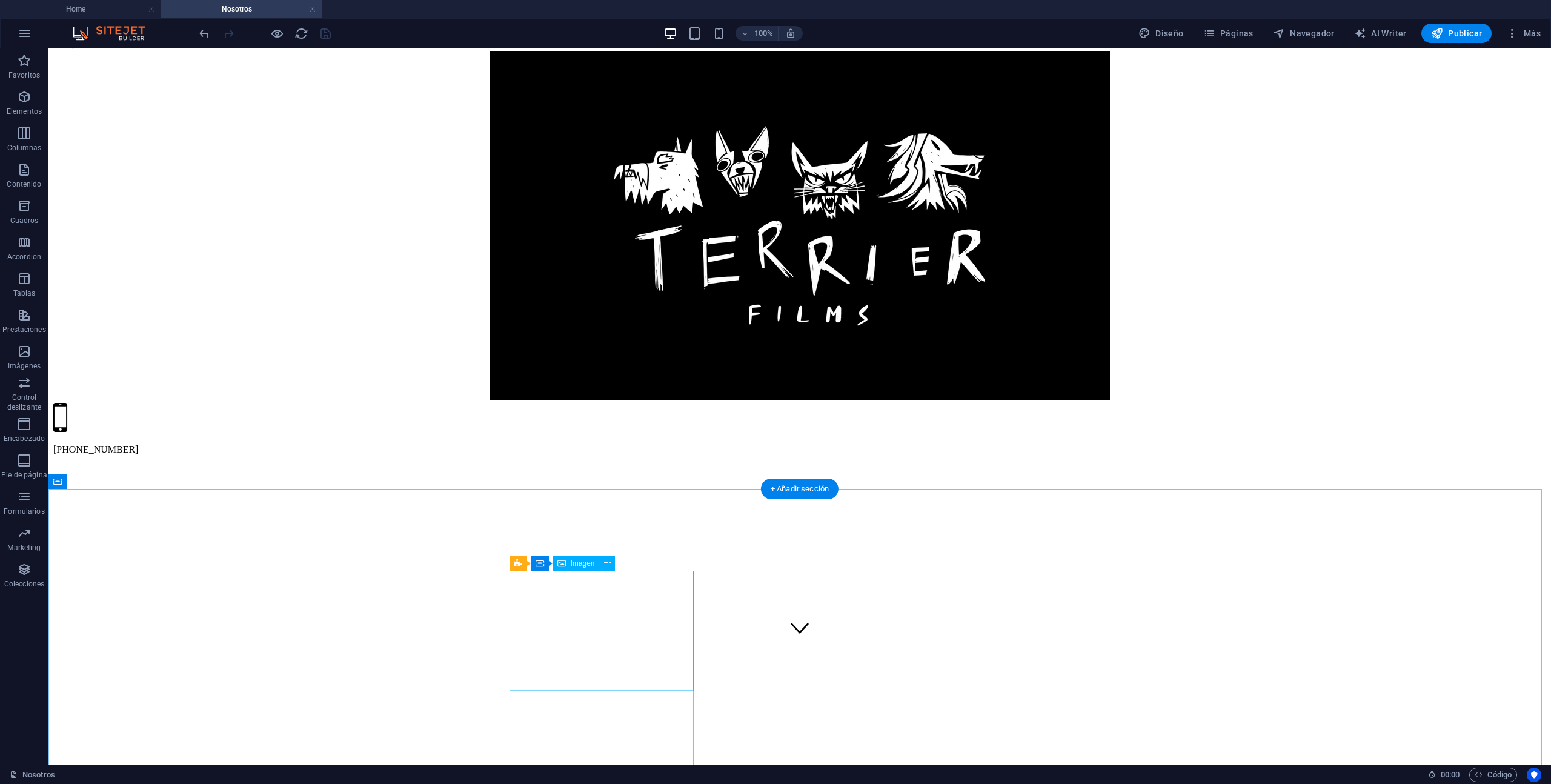
scroll to position [155, 0]
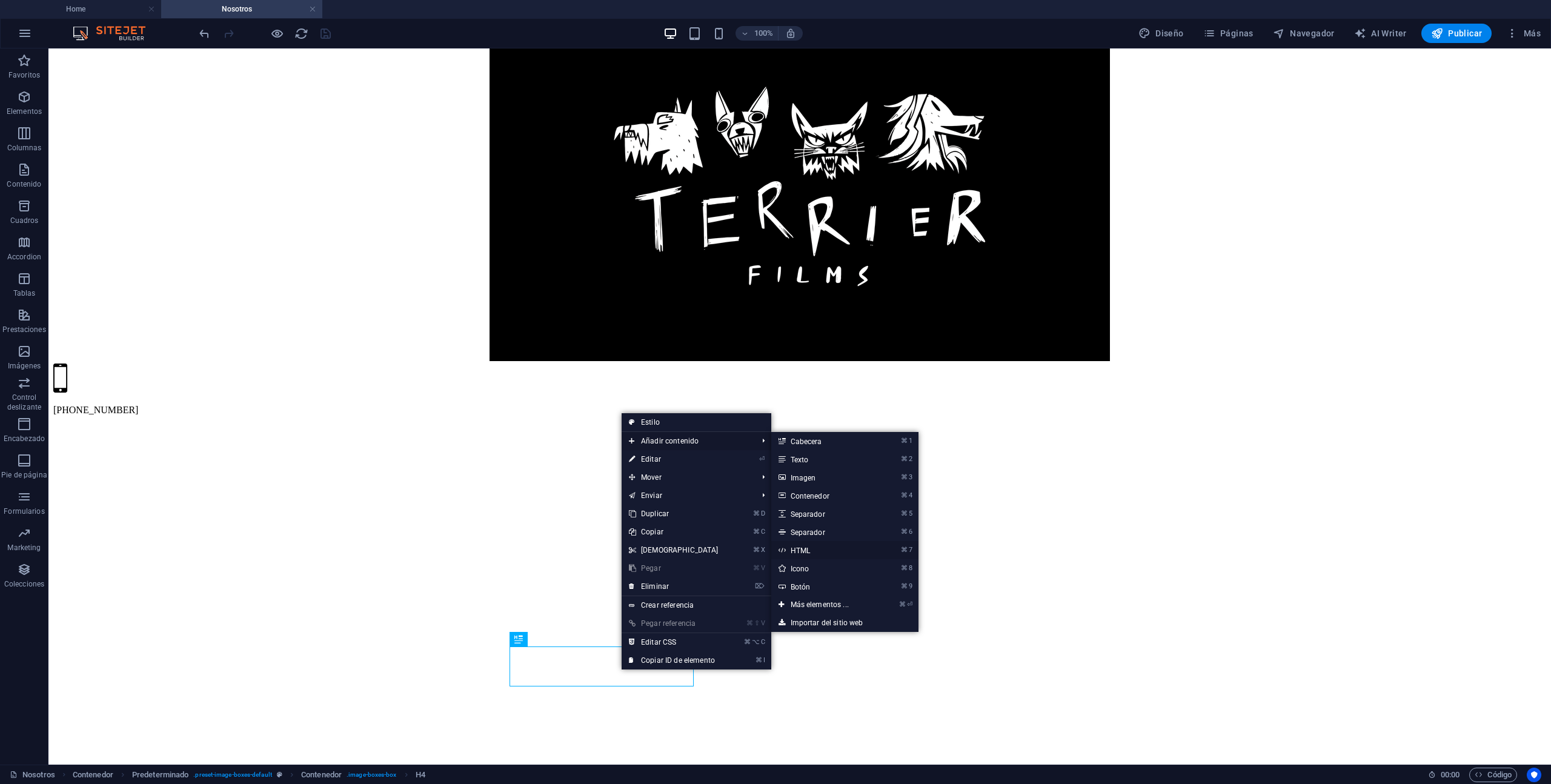
click at [851, 545] on link "⌘ 7 HTML" at bounding box center [822, 550] width 101 height 18
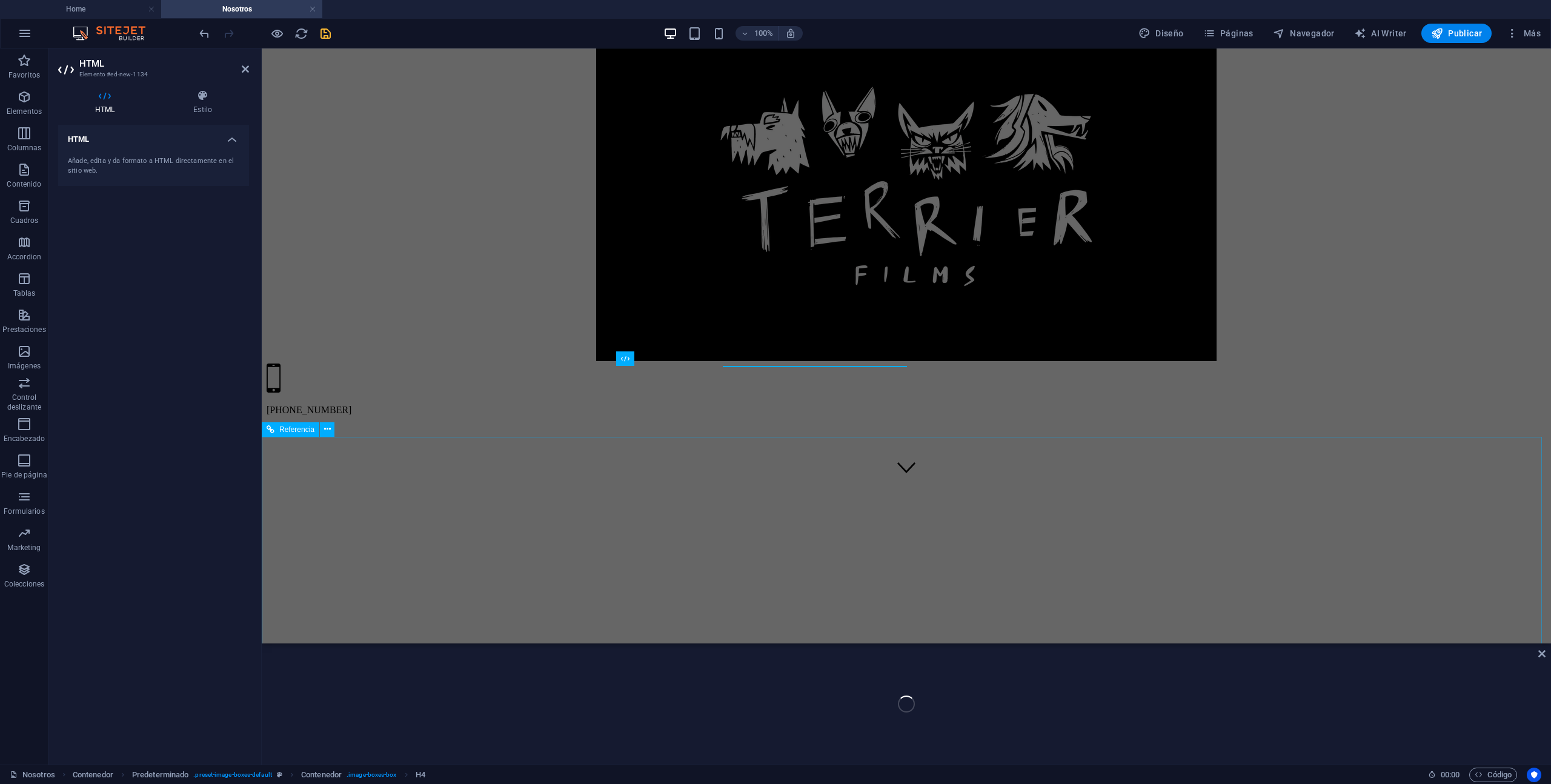
scroll to position [476, 0]
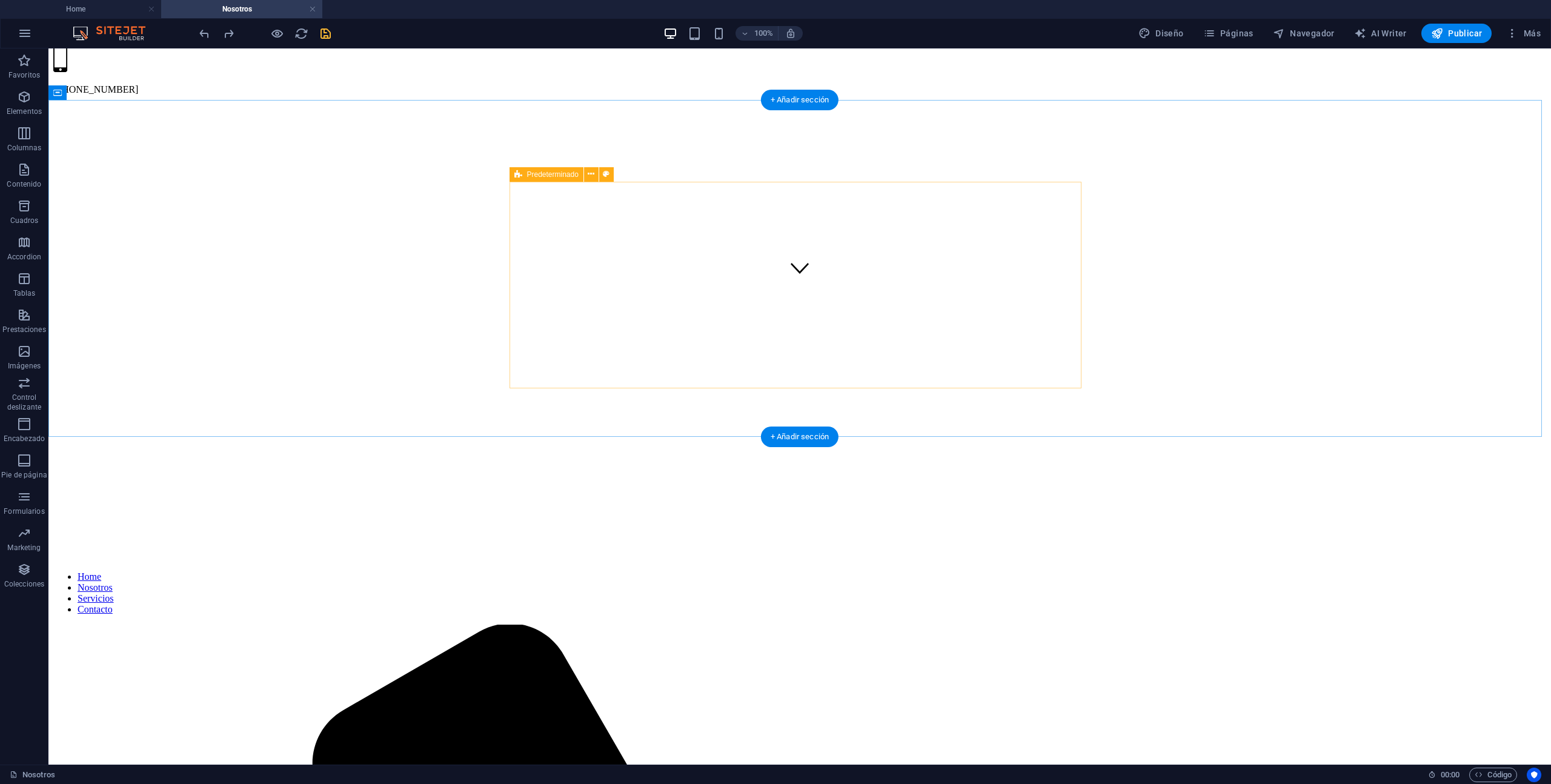
select select "%"
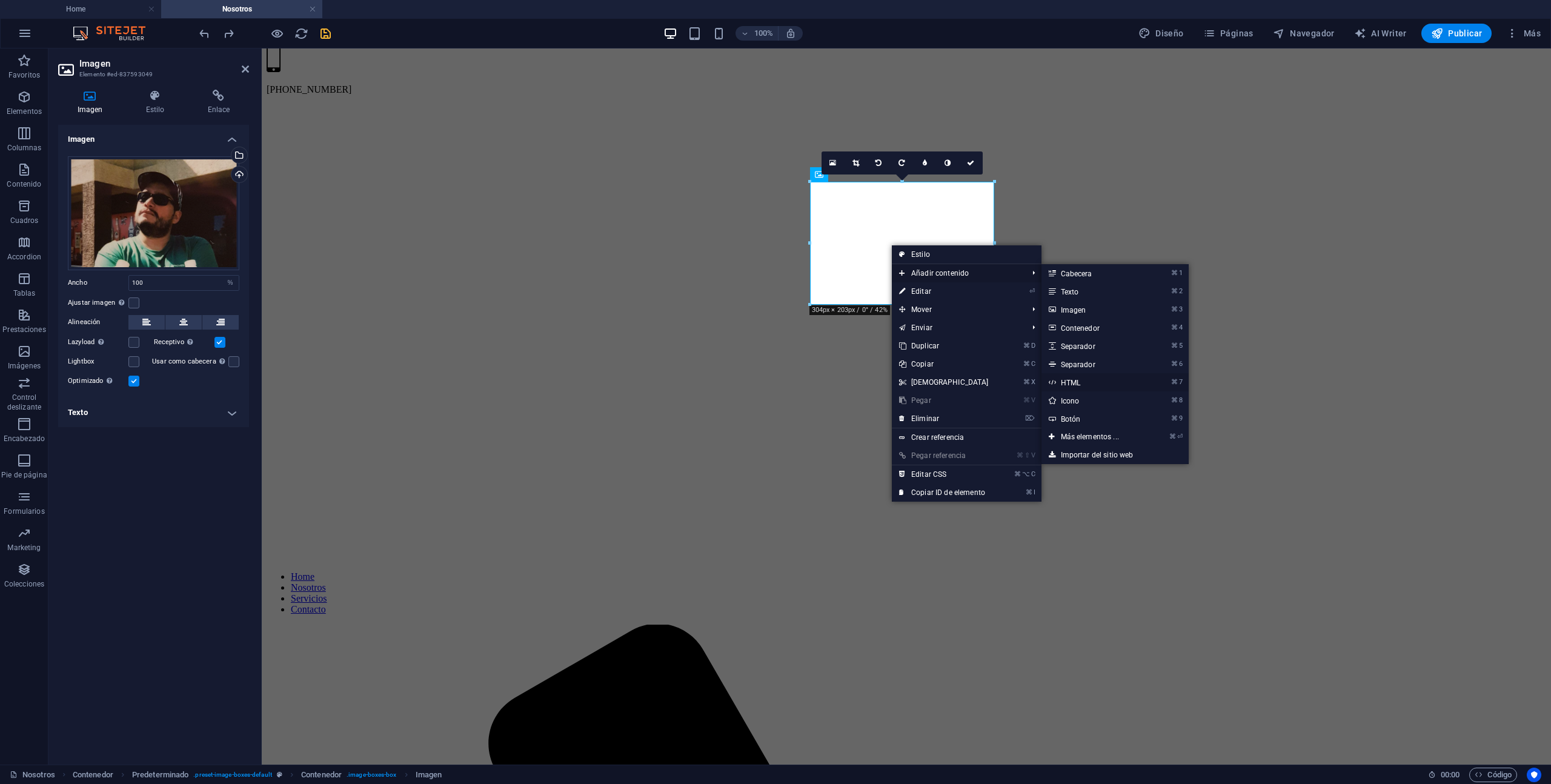
click at [1070, 382] on link "⌘ 7 HTML" at bounding box center [1092, 381] width 101 height 18
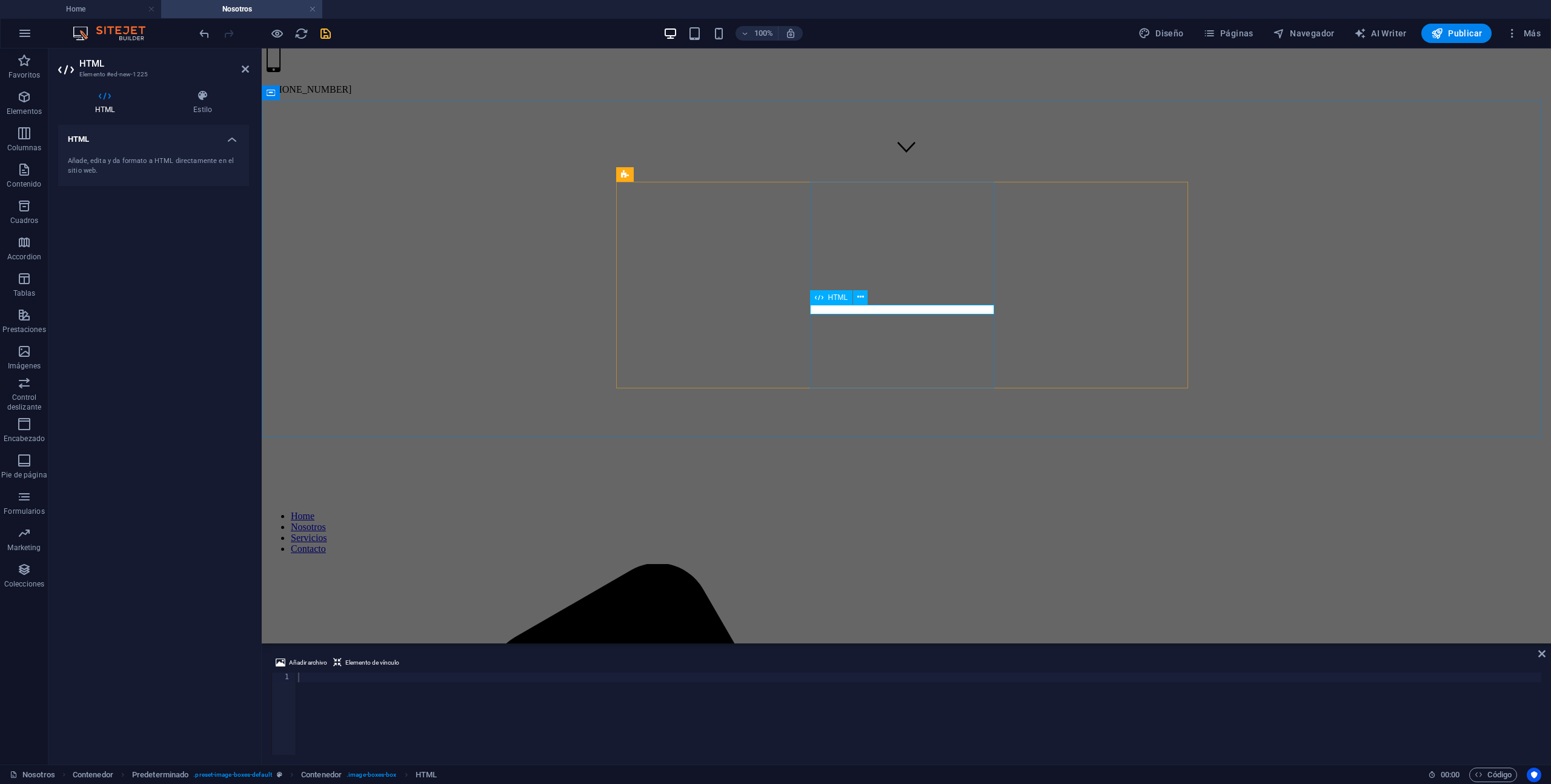
click at [108, 94] on icon at bounding box center [105, 96] width 94 height 12
drag, startPoint x: 137, startPoint y: 137, endPoint x: 147, endPoint y: 138, distance: 10.0
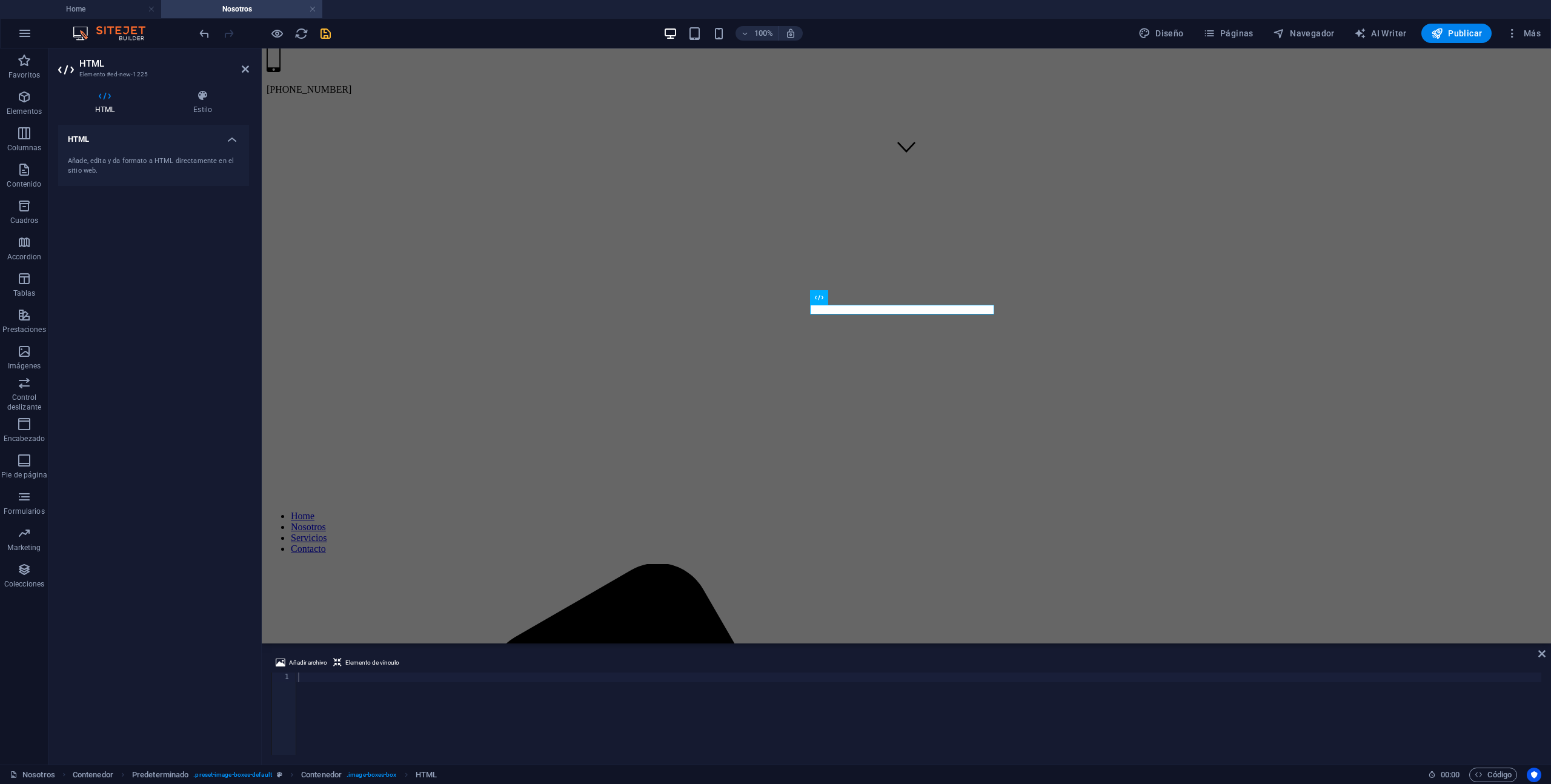
click at [137, 137] on h4 "HTML" at bounding box center [154, 136] width 191 height 22
click at [225, 139] on h4 "HTML" at bounding box center [154, 139] width 191 height 29
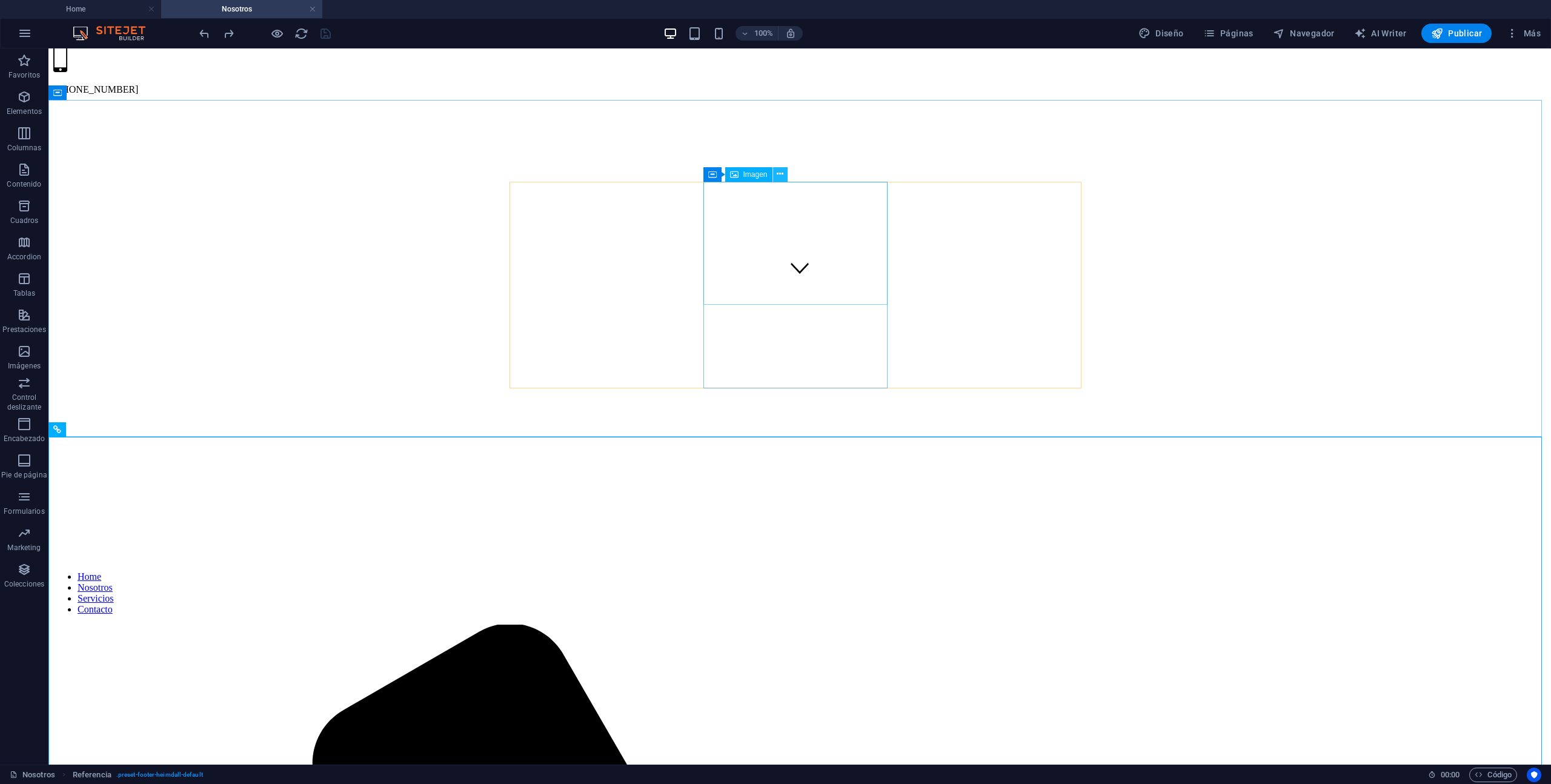
click at [783, 172] on button at bounding box center [780, 174] width 15 height 15
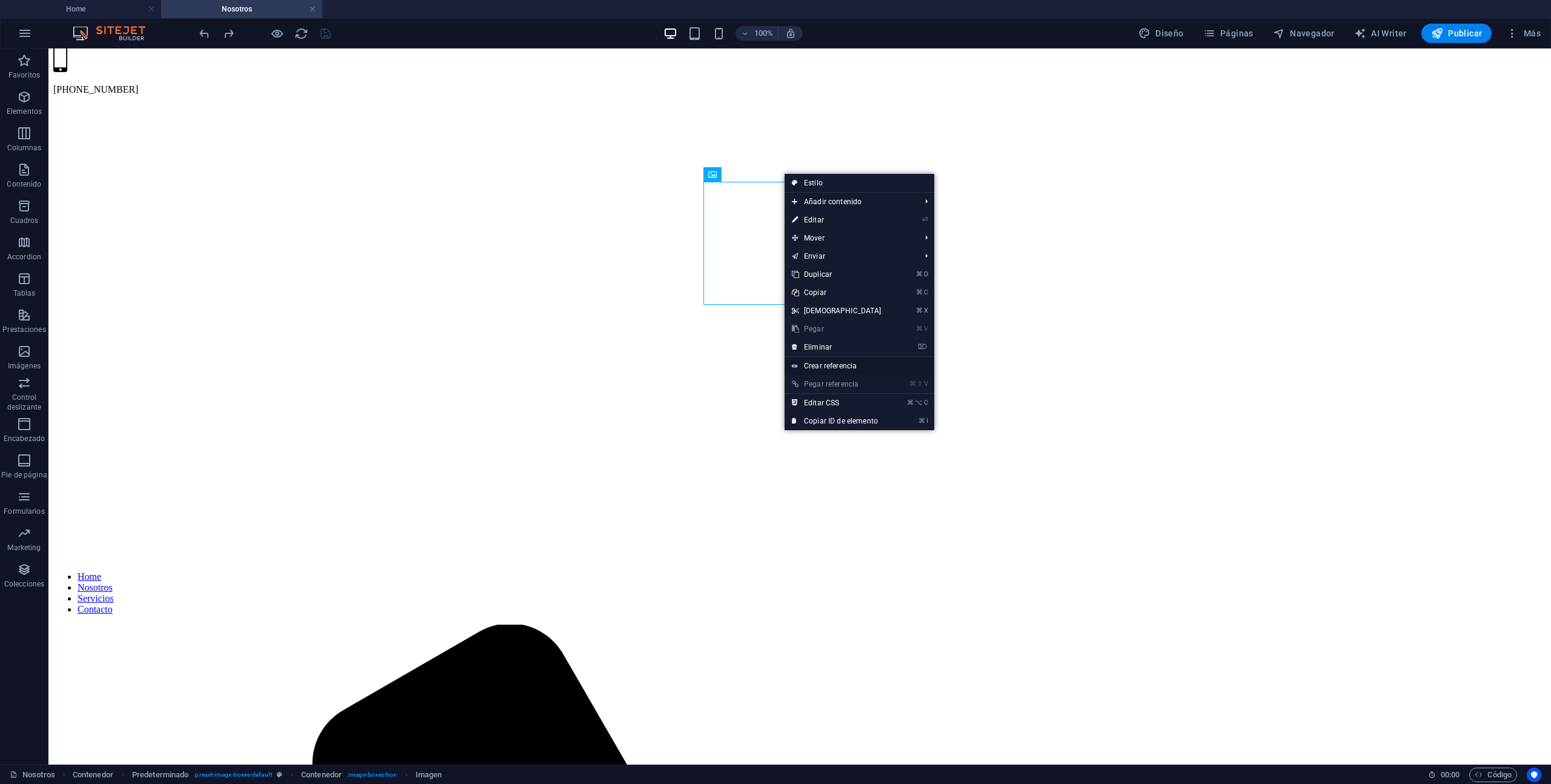
click at [840, 368] on link "Crear referencia" at bounding box center [860, 365] width 150 height 18
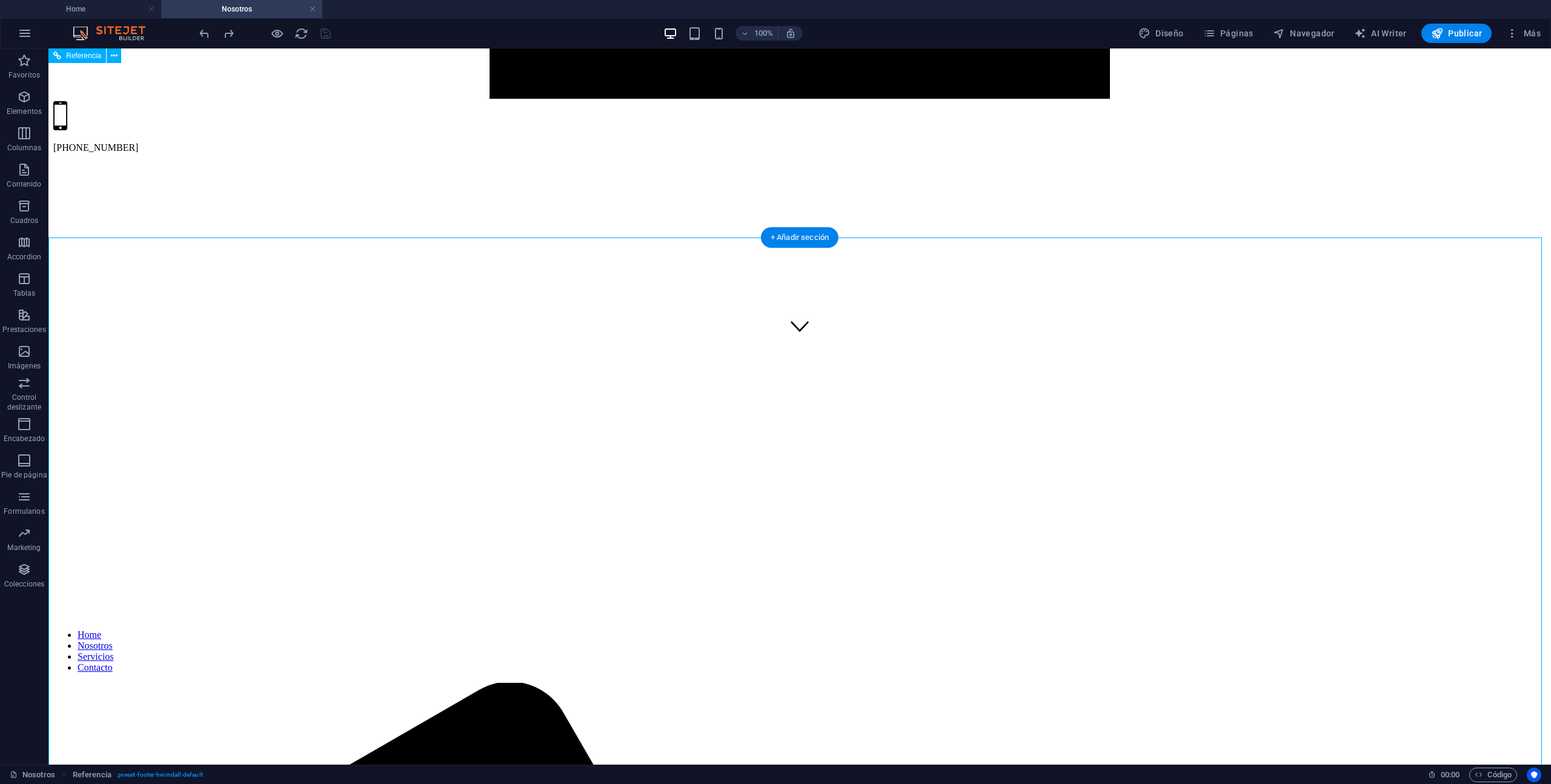
scroll to position [0, 0]
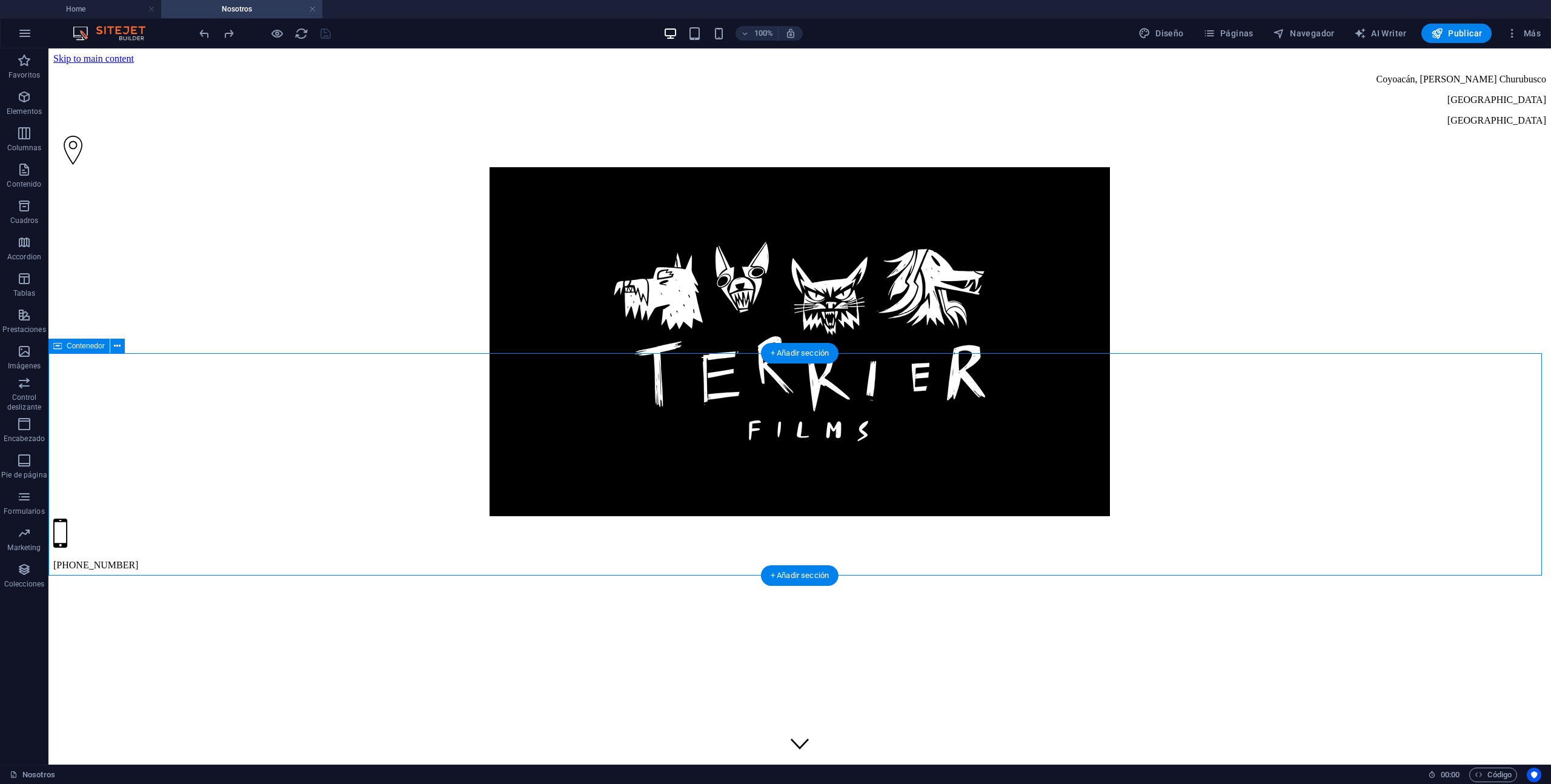
click at [1472, 31] on span "Publicar" at bounding box center [1457, 34] width 51 height 12
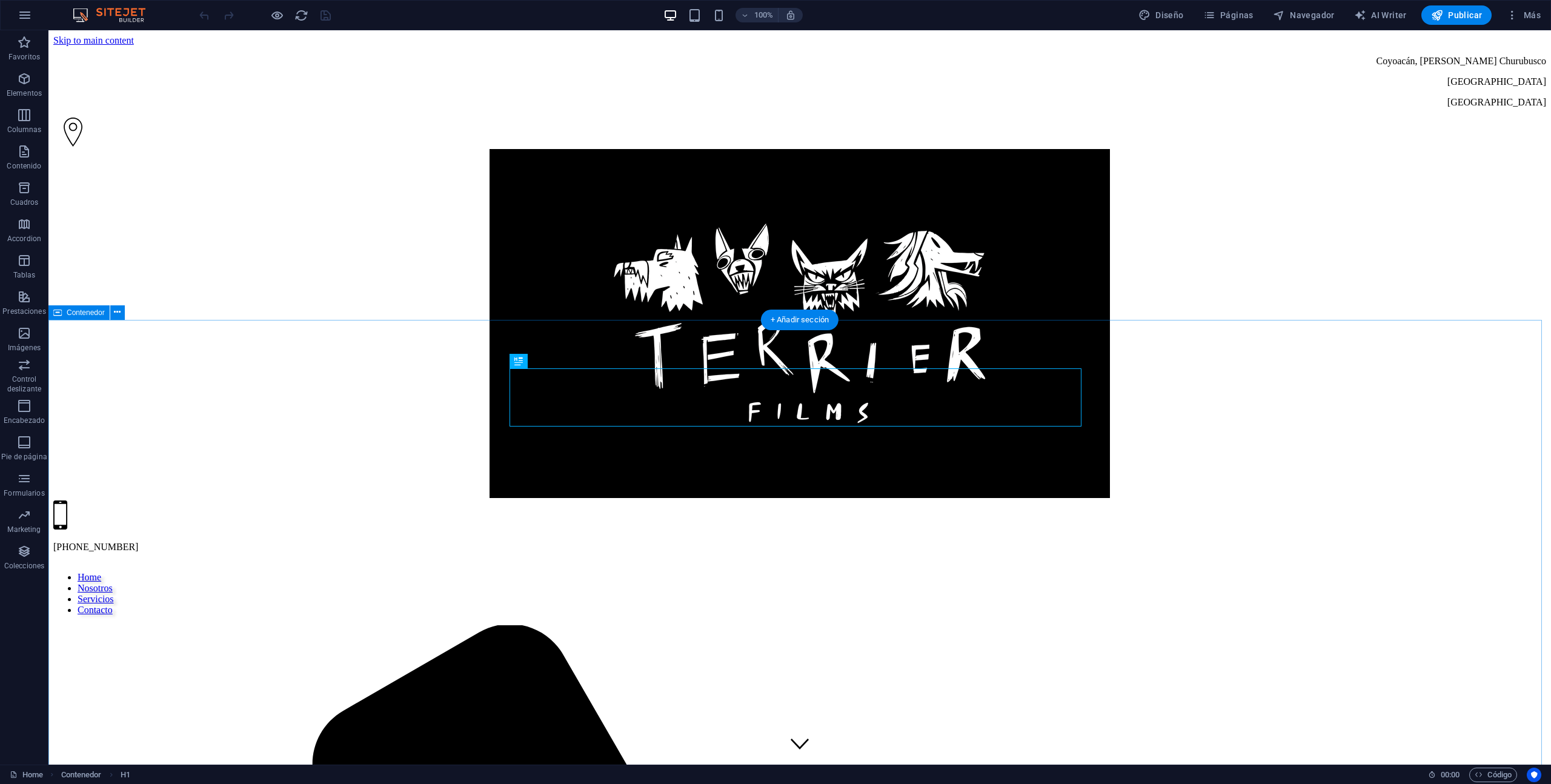
scroll to position [419, 0]
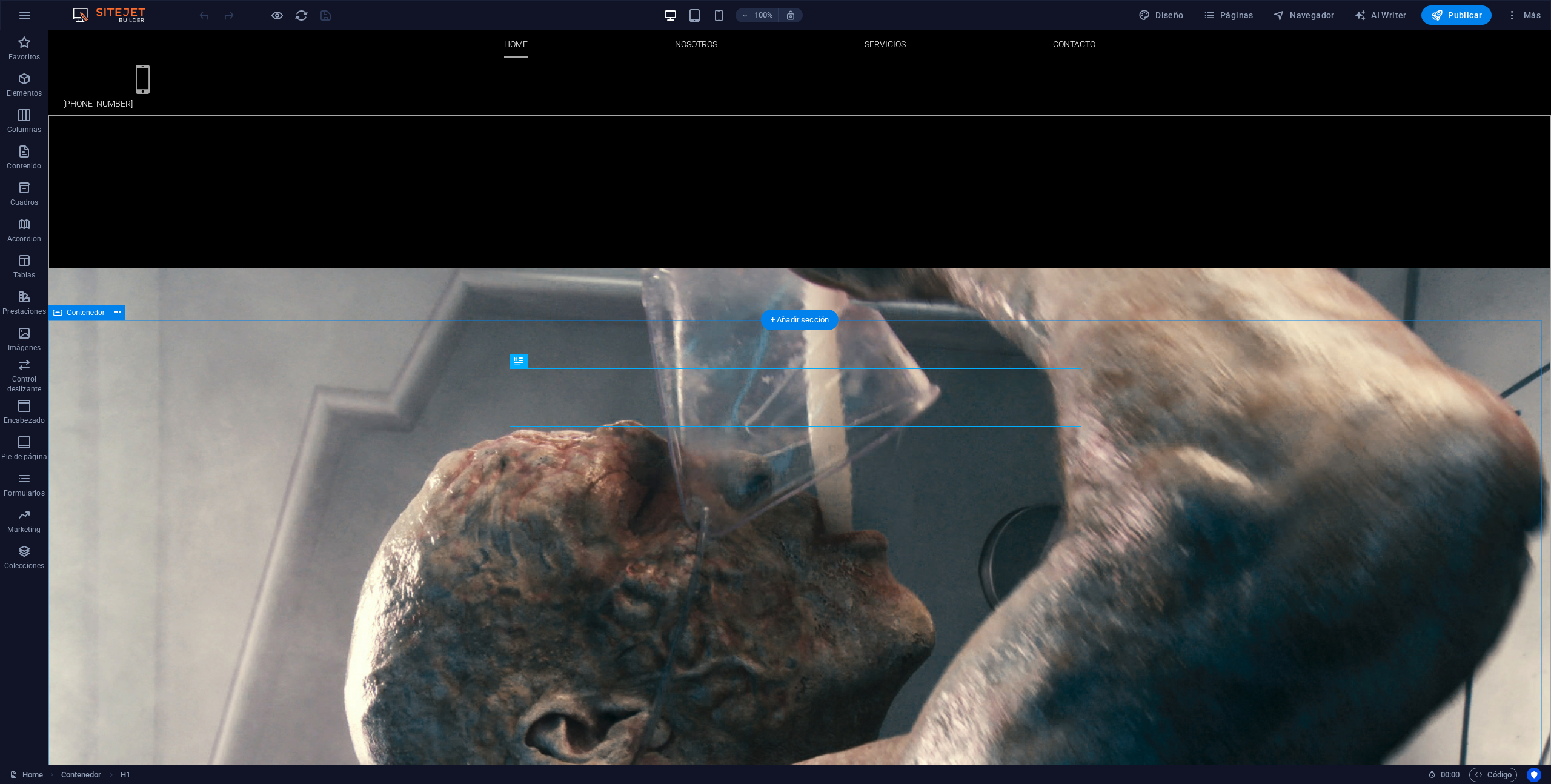
click at [1236, 13] on span "Páginas" at bounding box center [1229, 16] width 50 height 12
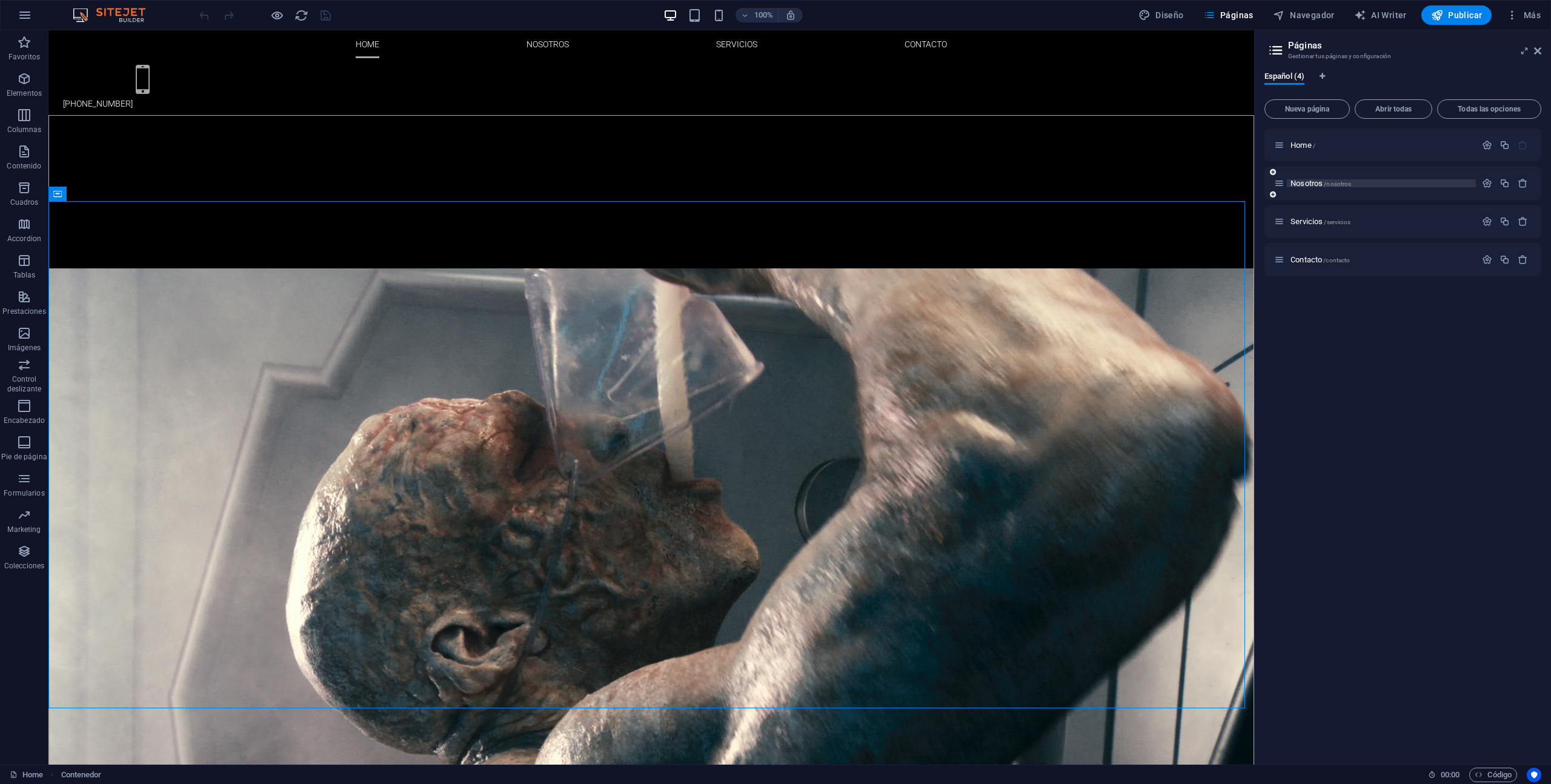
click at [1401, 183] on p "Nosotros /nosotros" at bounding box center [1381, 183] width 182 height 8
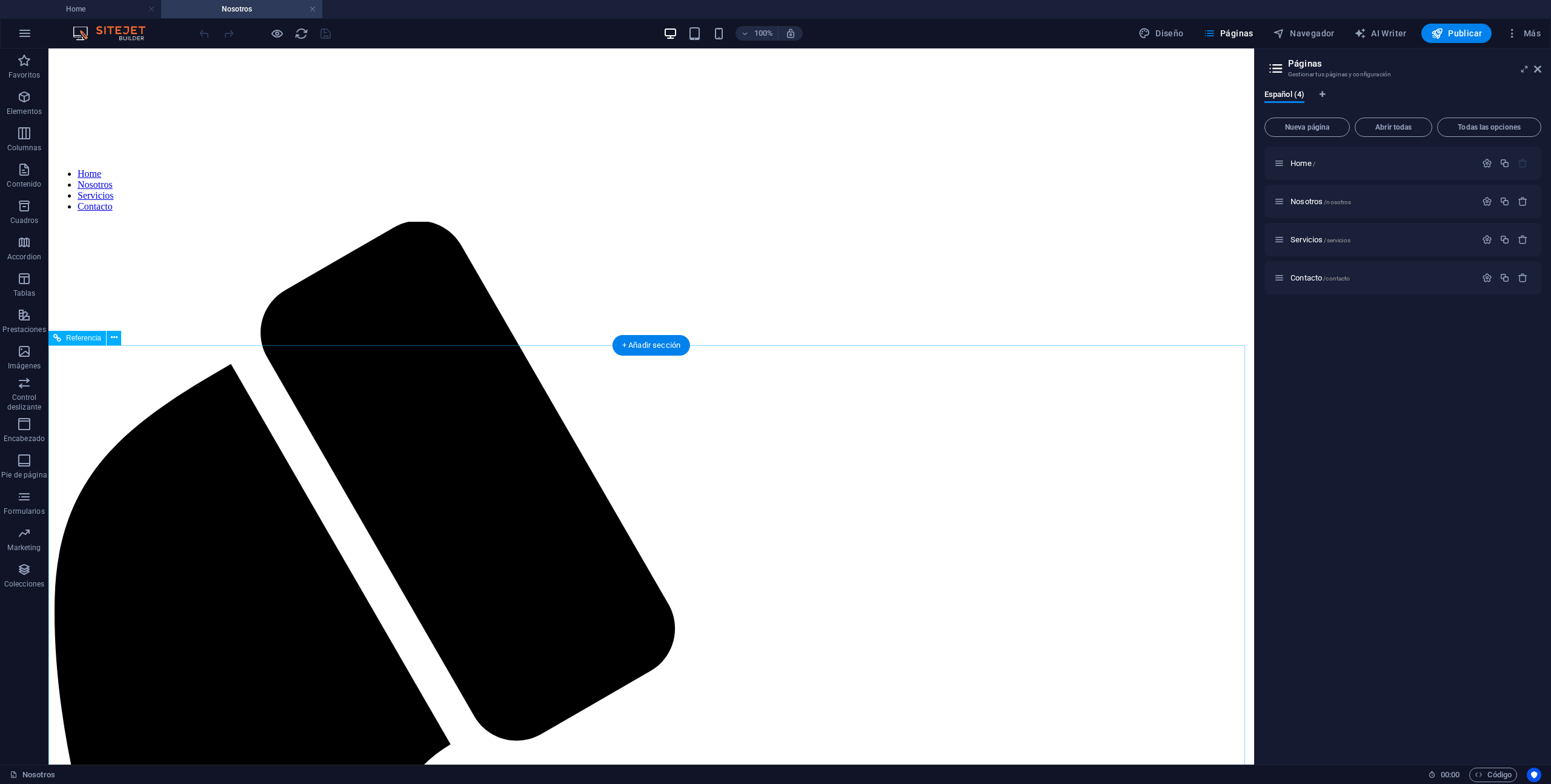
scroll to position [913, 0]
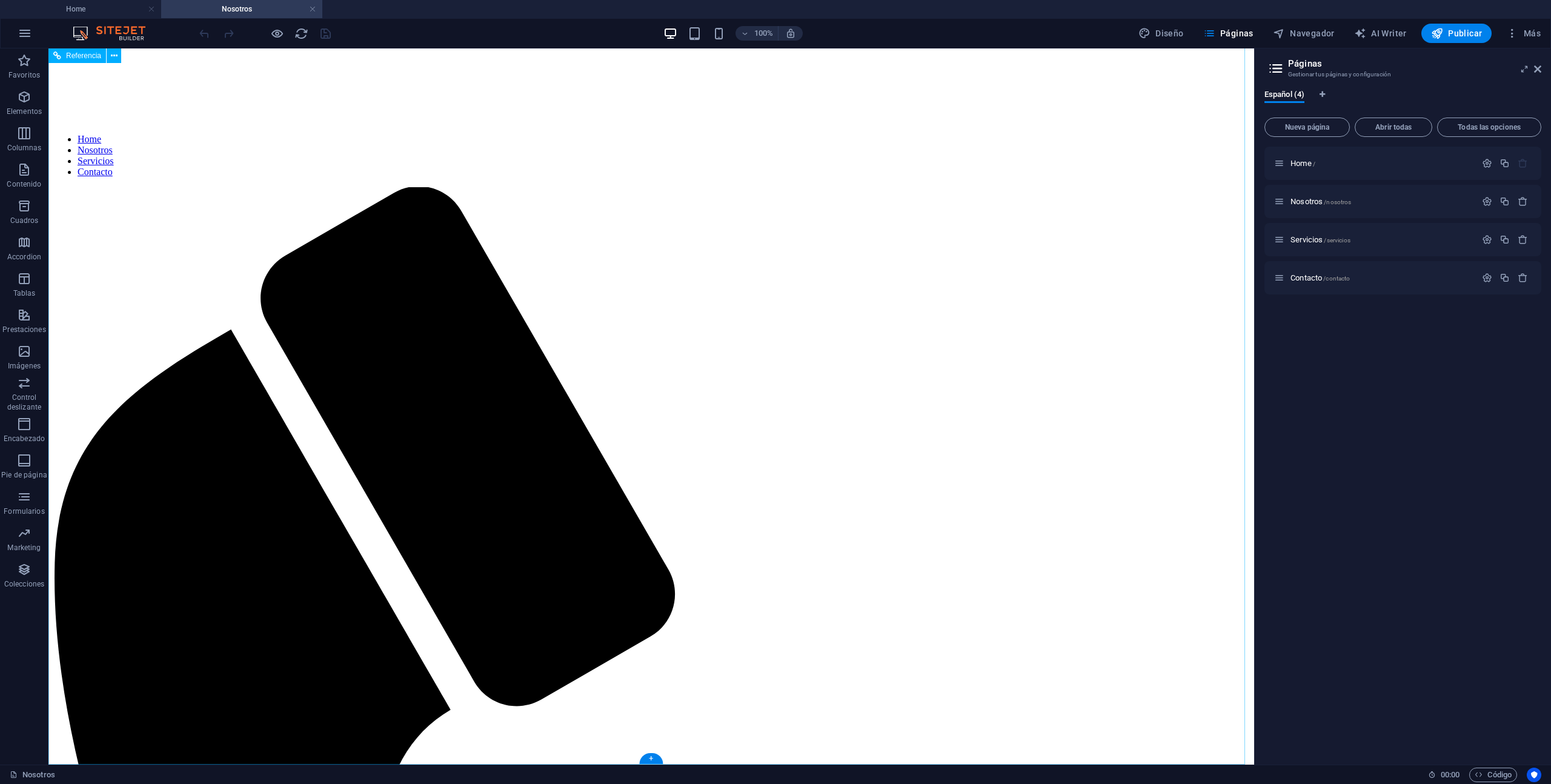
click at [1380, 236] on p "Servicios /servicios" at bounding box center [1381, 239] width 182 height 8
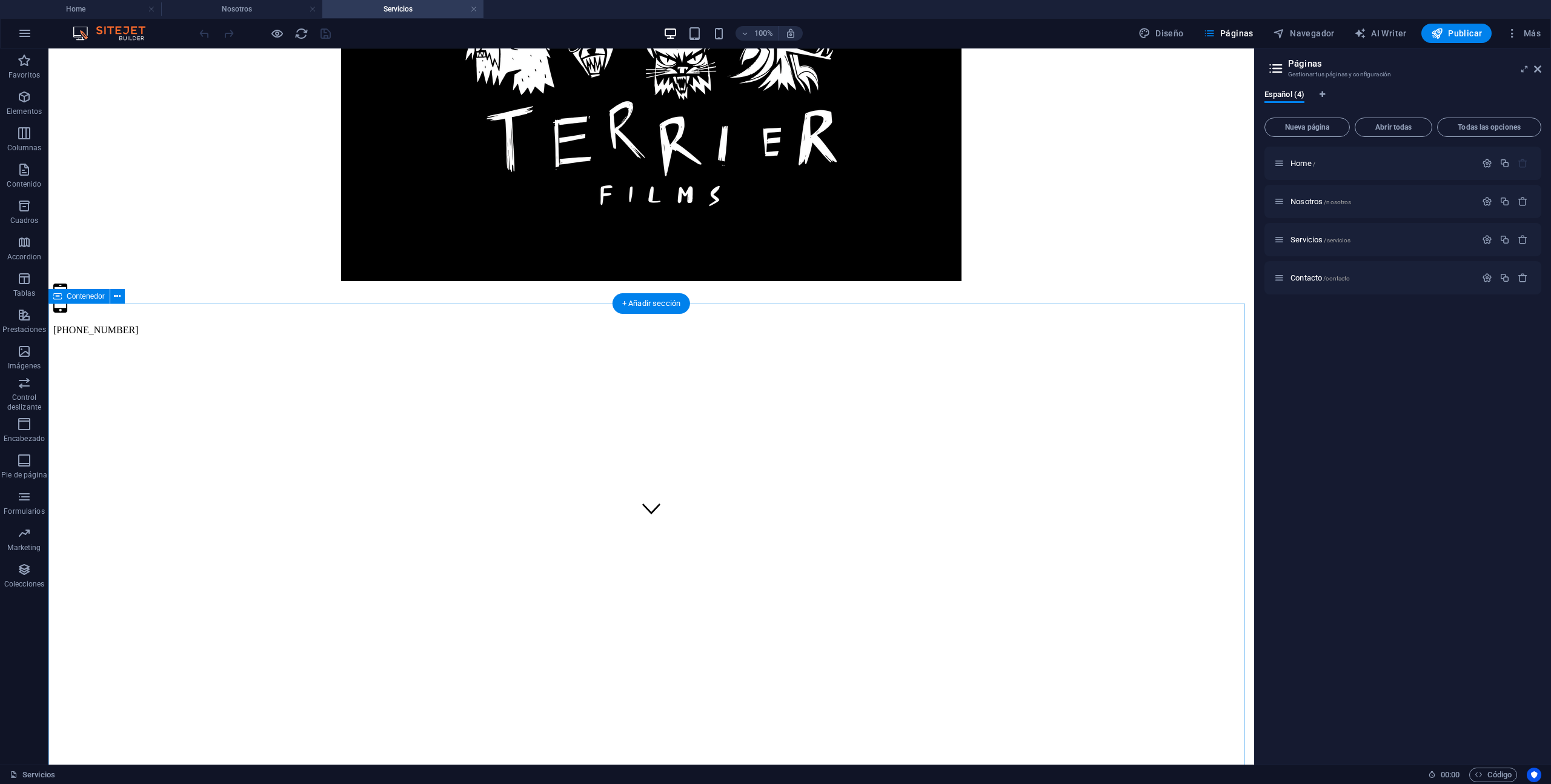
scroll to position [297, 0]
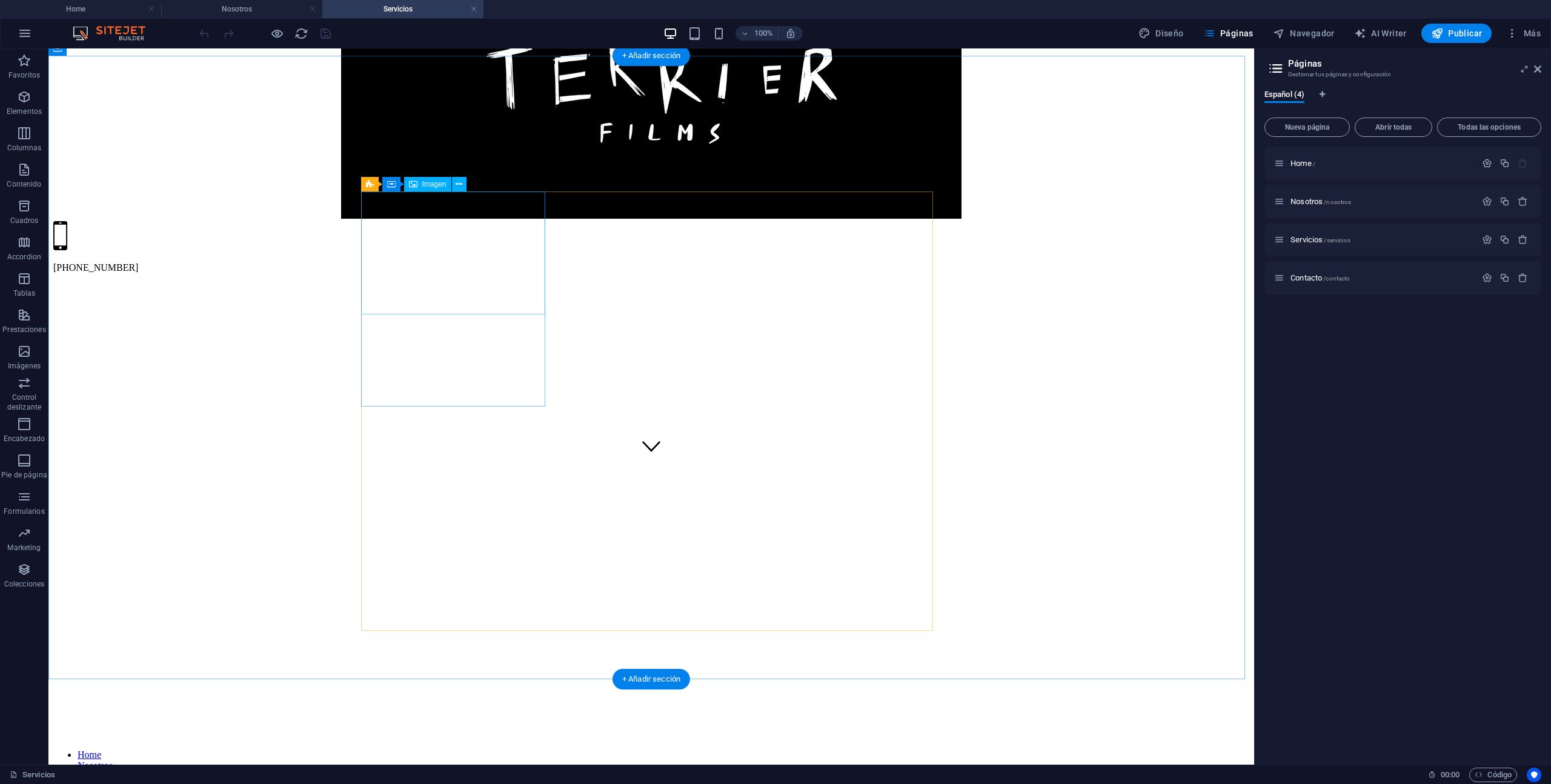
select select "%"
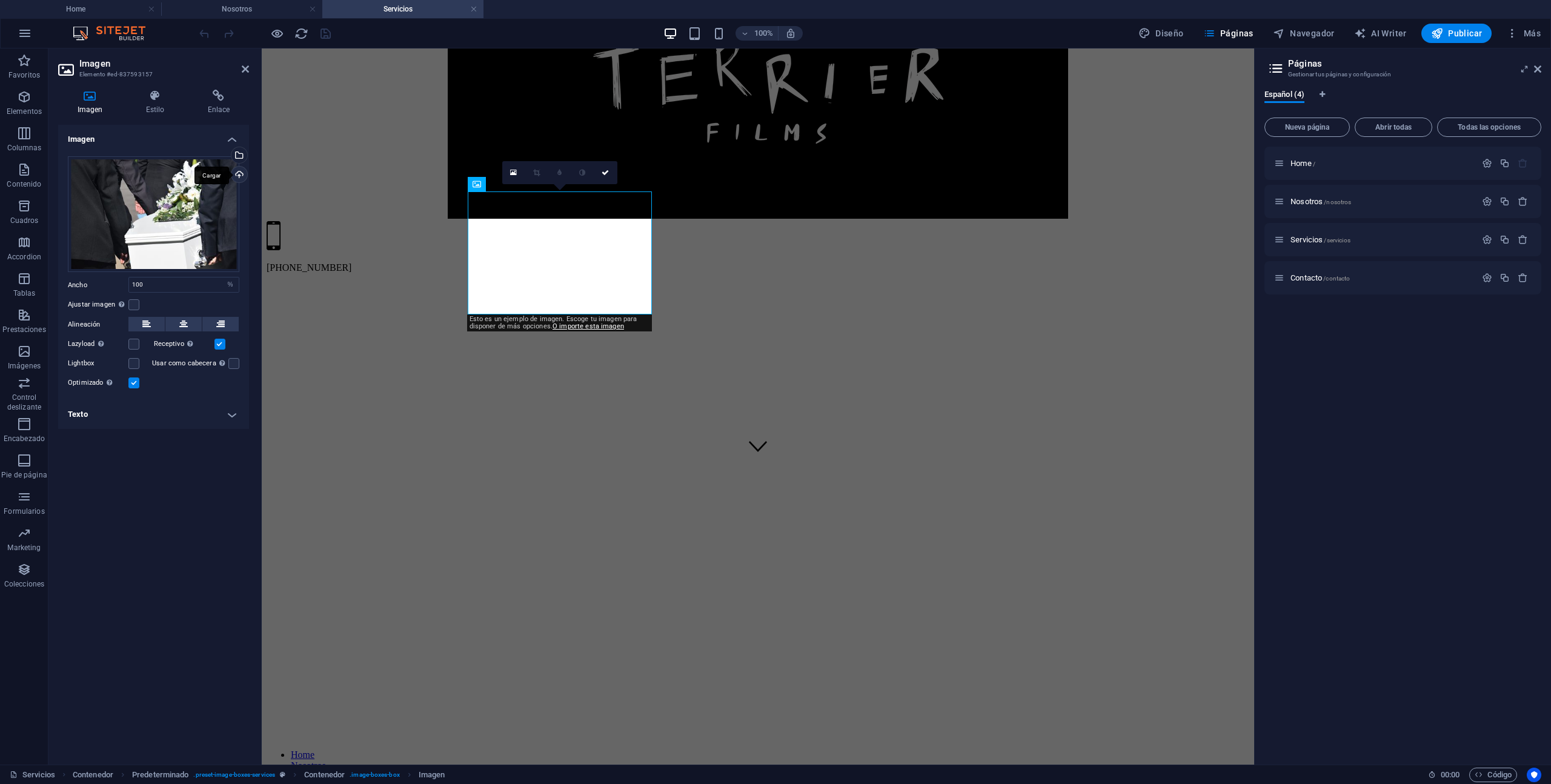
click at [240, 174] on div "Cargar" at bounding box center [238, 176] width 18 height 18
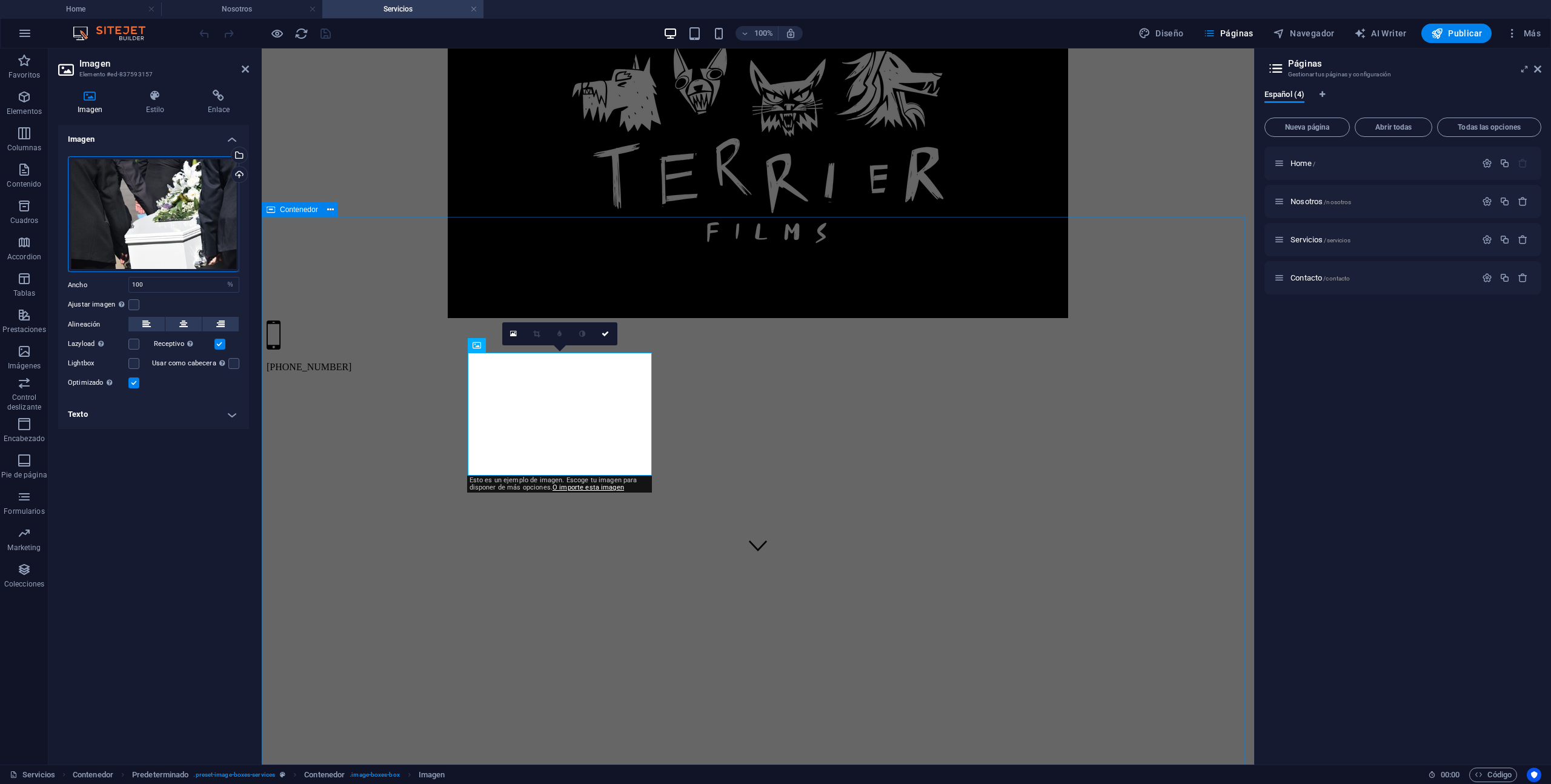
scroll to position [129, 0]
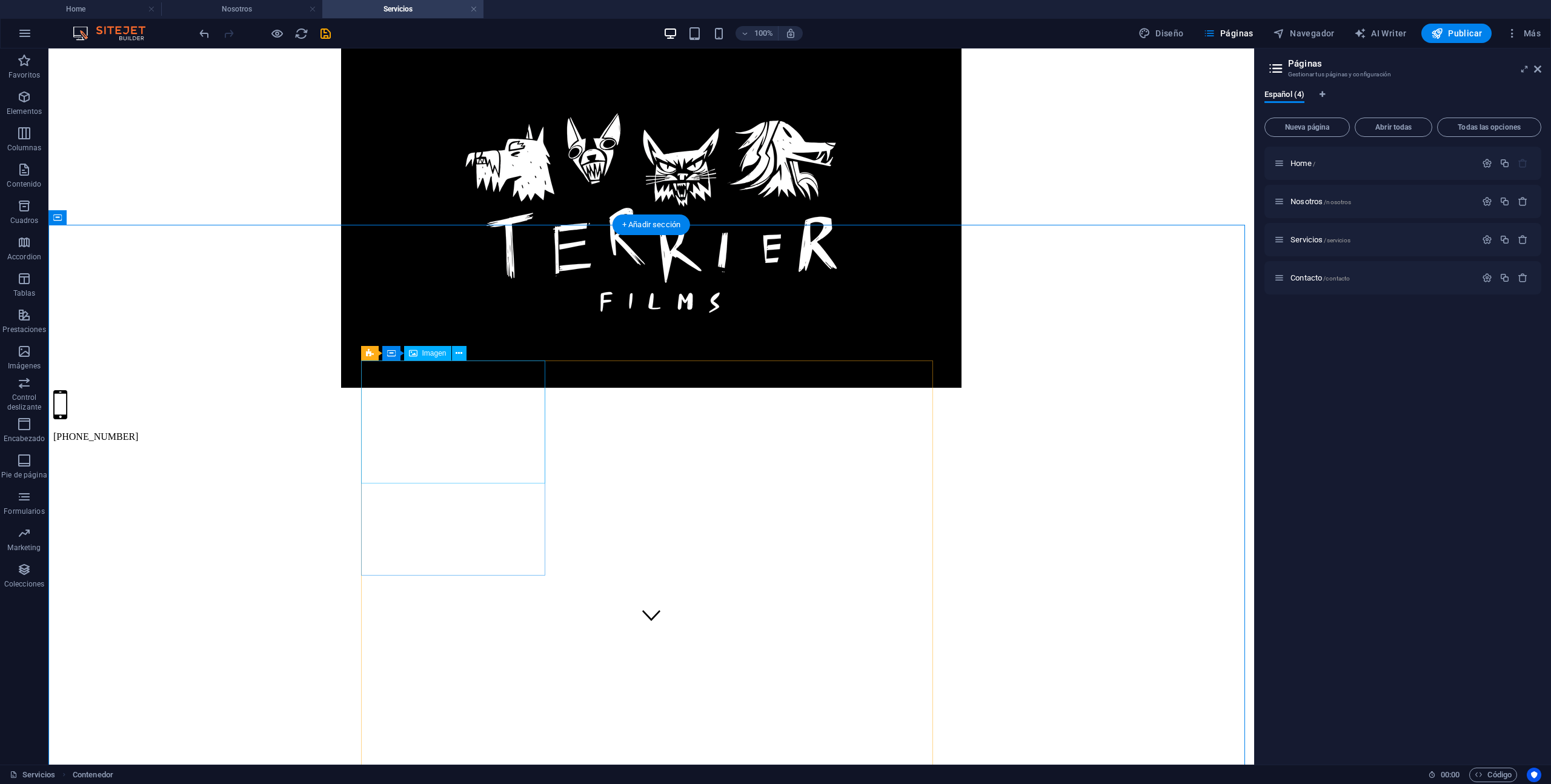
select select "%"
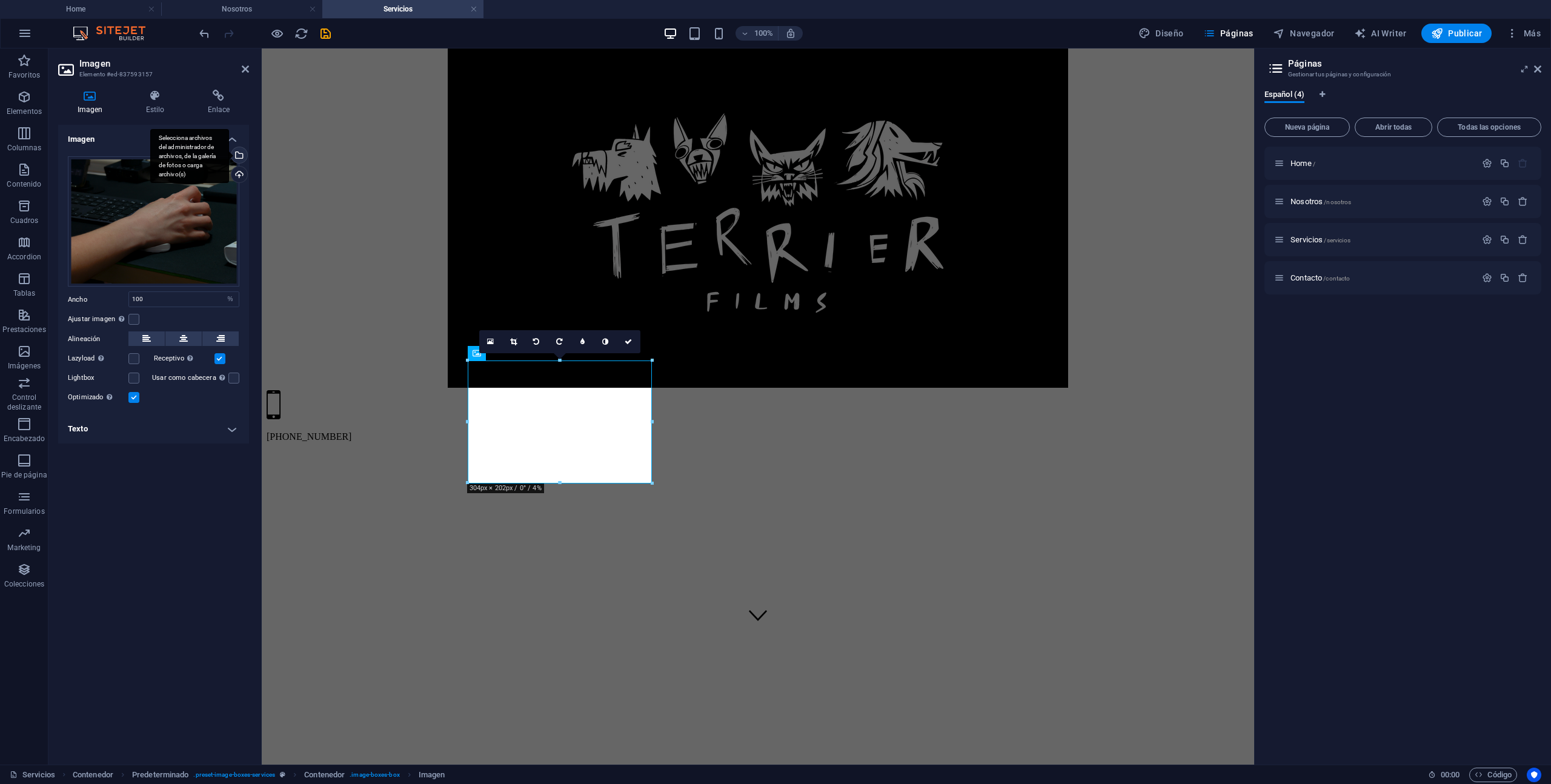
click at [244, 152] on div "Selecciona archivos del administrador de archivos, de la galería de fotos o car…" at bounding box center [238, 156] width 18 height 18
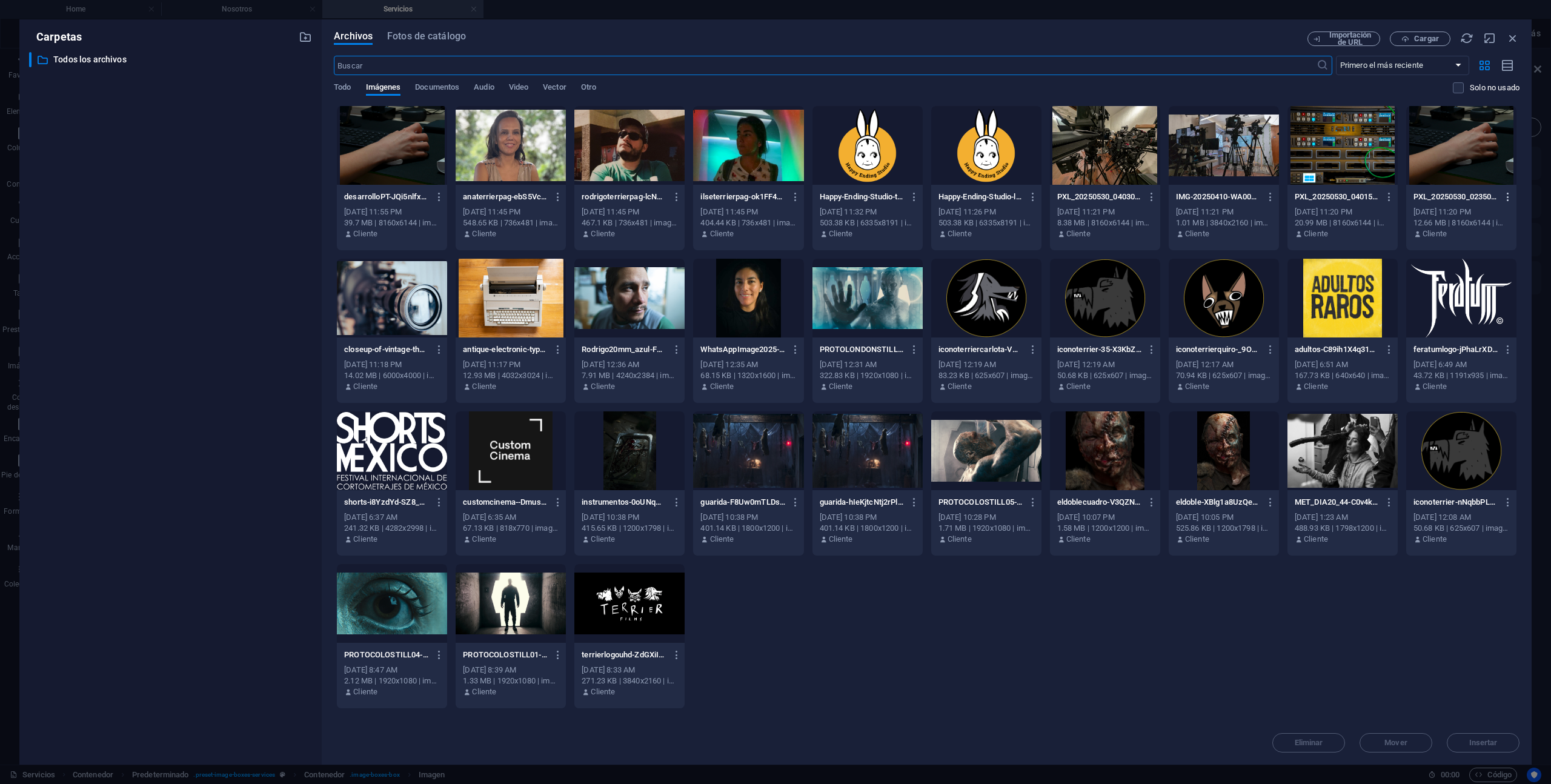
click at [1510, 197] on icon "button" at bounding box center [1508, 197] width 12 height 11
click at [1495, 422] on li "Eliminar" at bounding box center [1492, 431] width 94 height 29
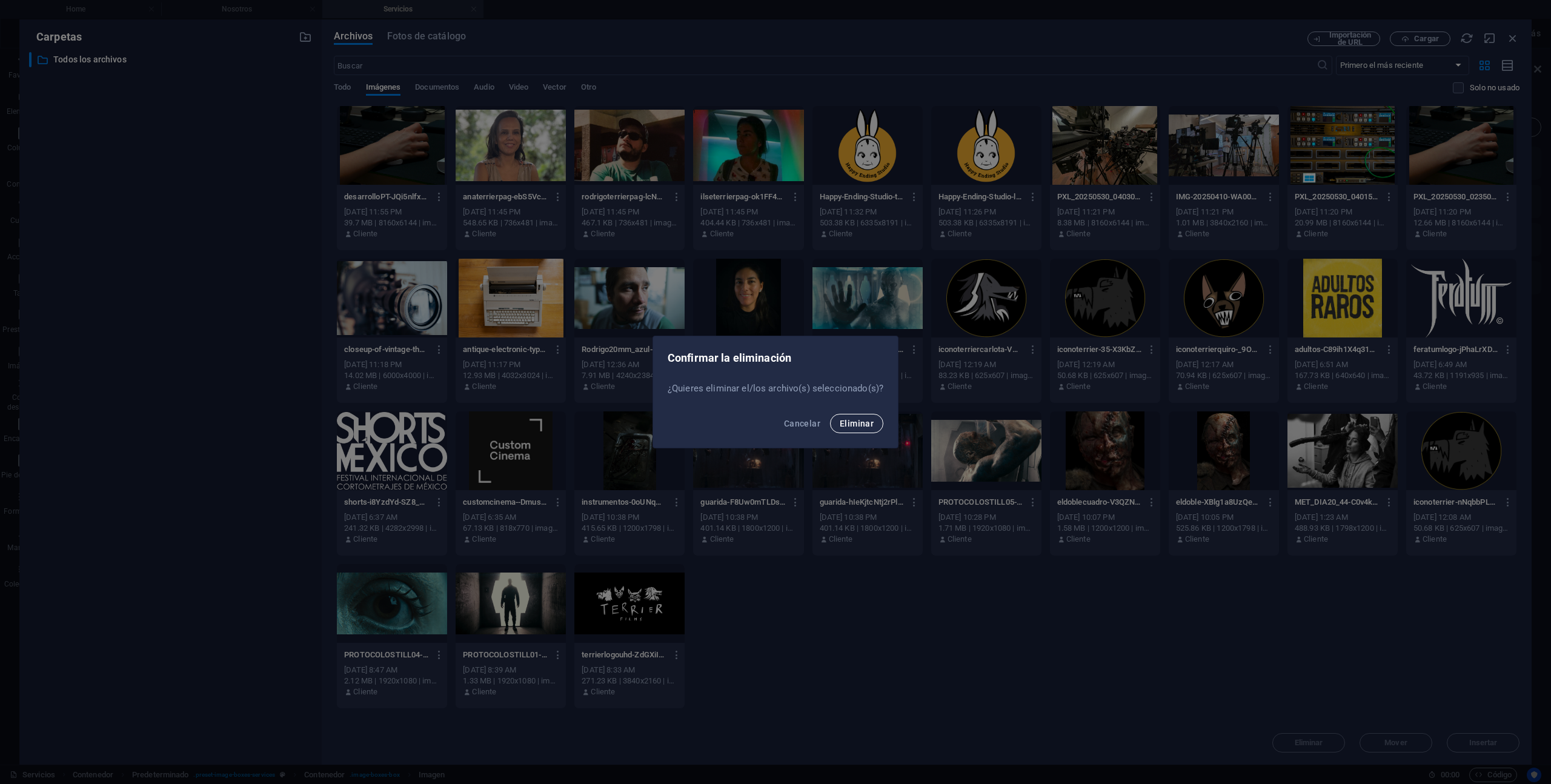
click at [870, 421] on span "Eliminar" at bounding box center [856, 424] width 34 height 9
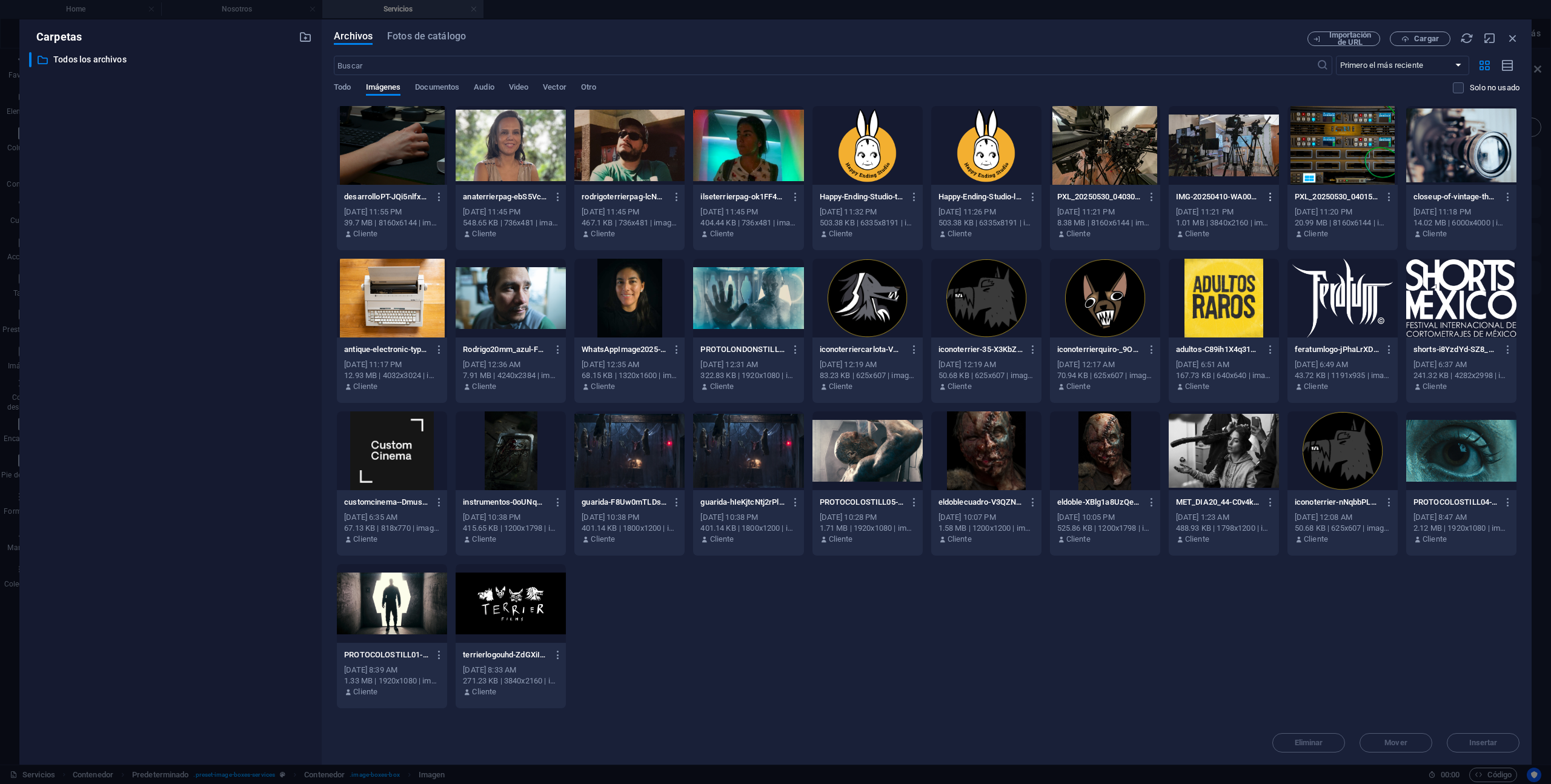
click at [1275, 196] on icon "button" at bounding box center [1271, 197] width 12 height 11
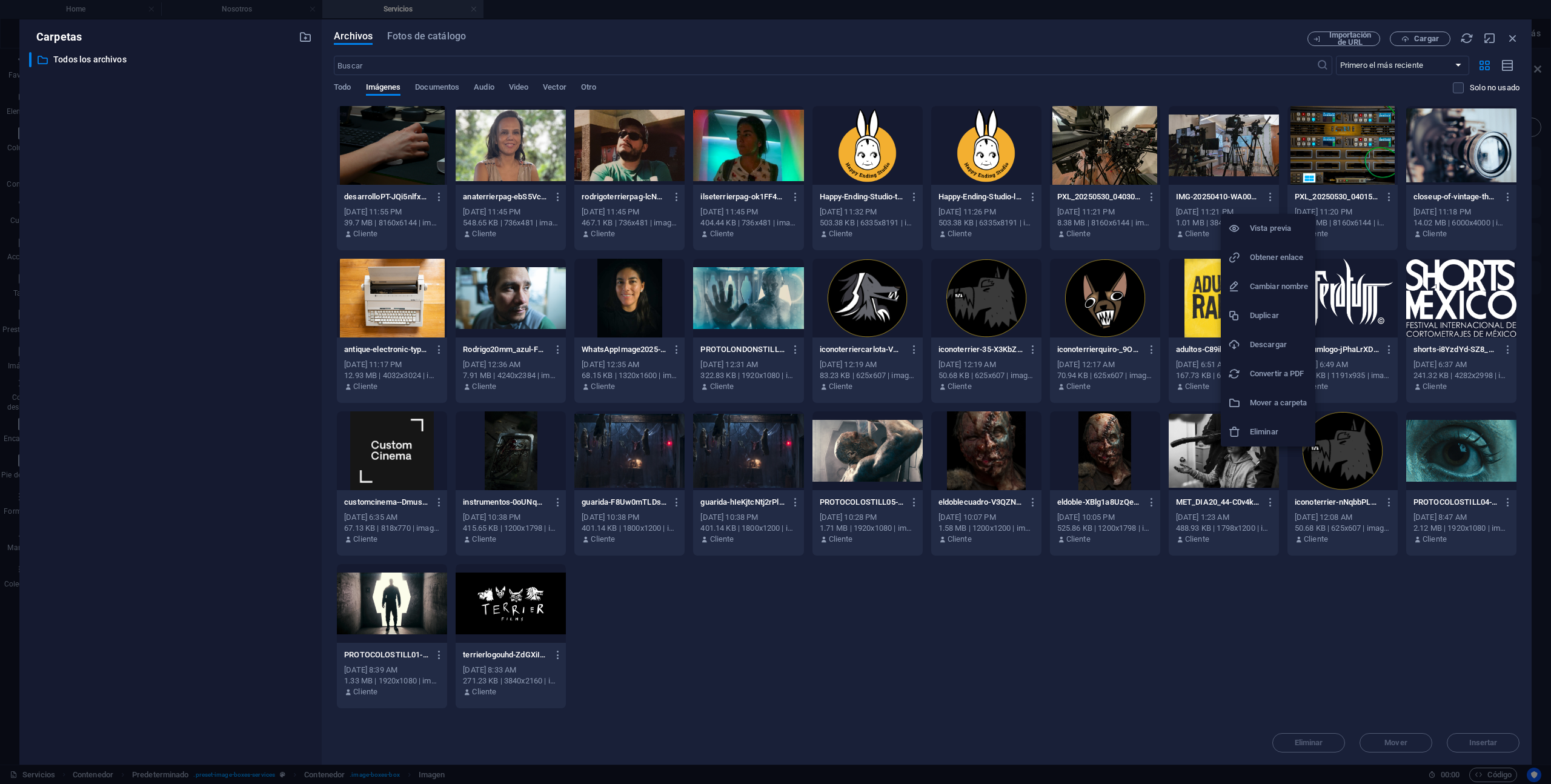
click at [1279, 424] on h6 "Eliminar" at bounding box center [1279, 431] width 59 height 15
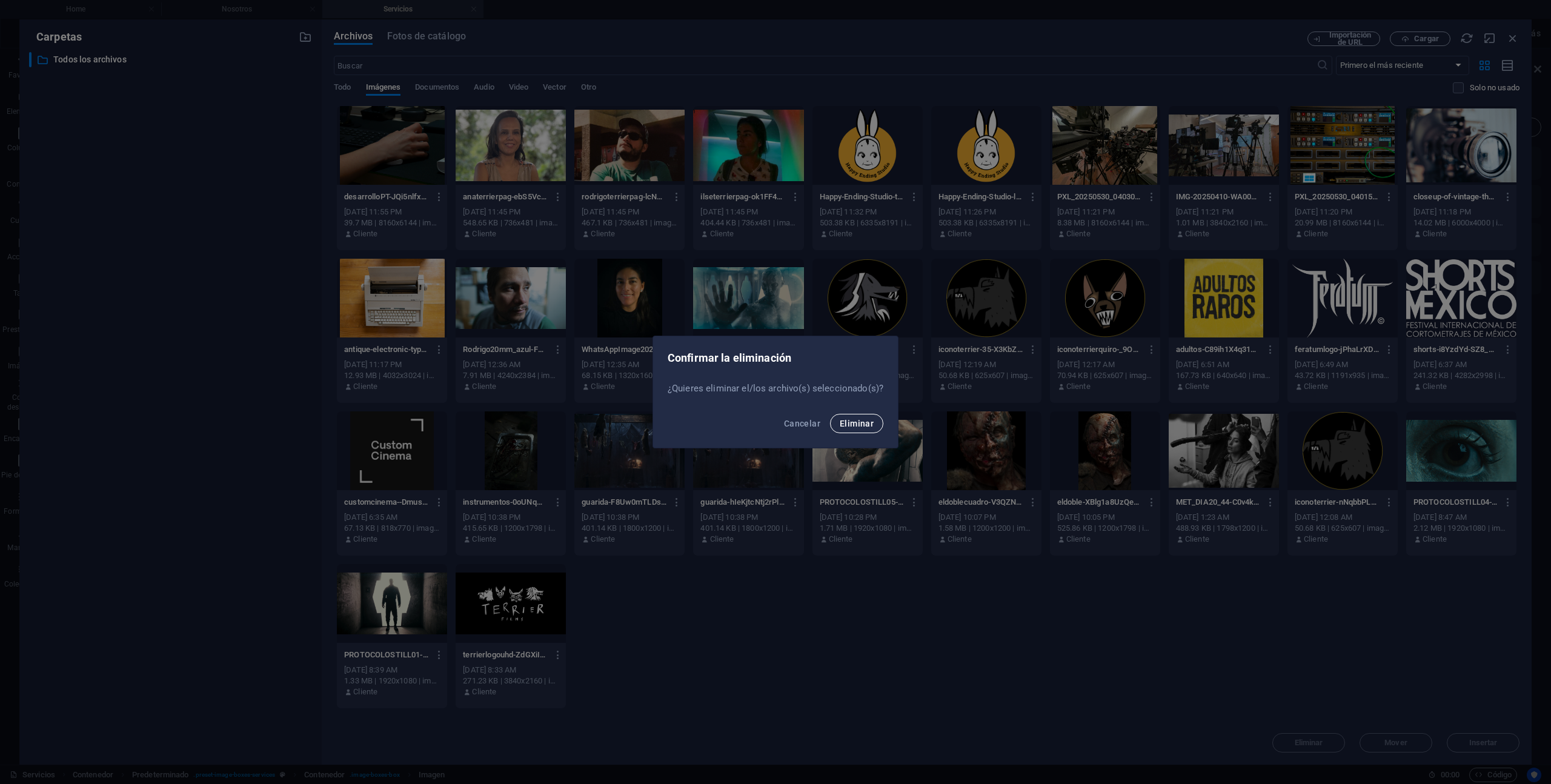
click at [857, 427] on span "Eliminar" at bounding box center [856, 424] width 34 height 9
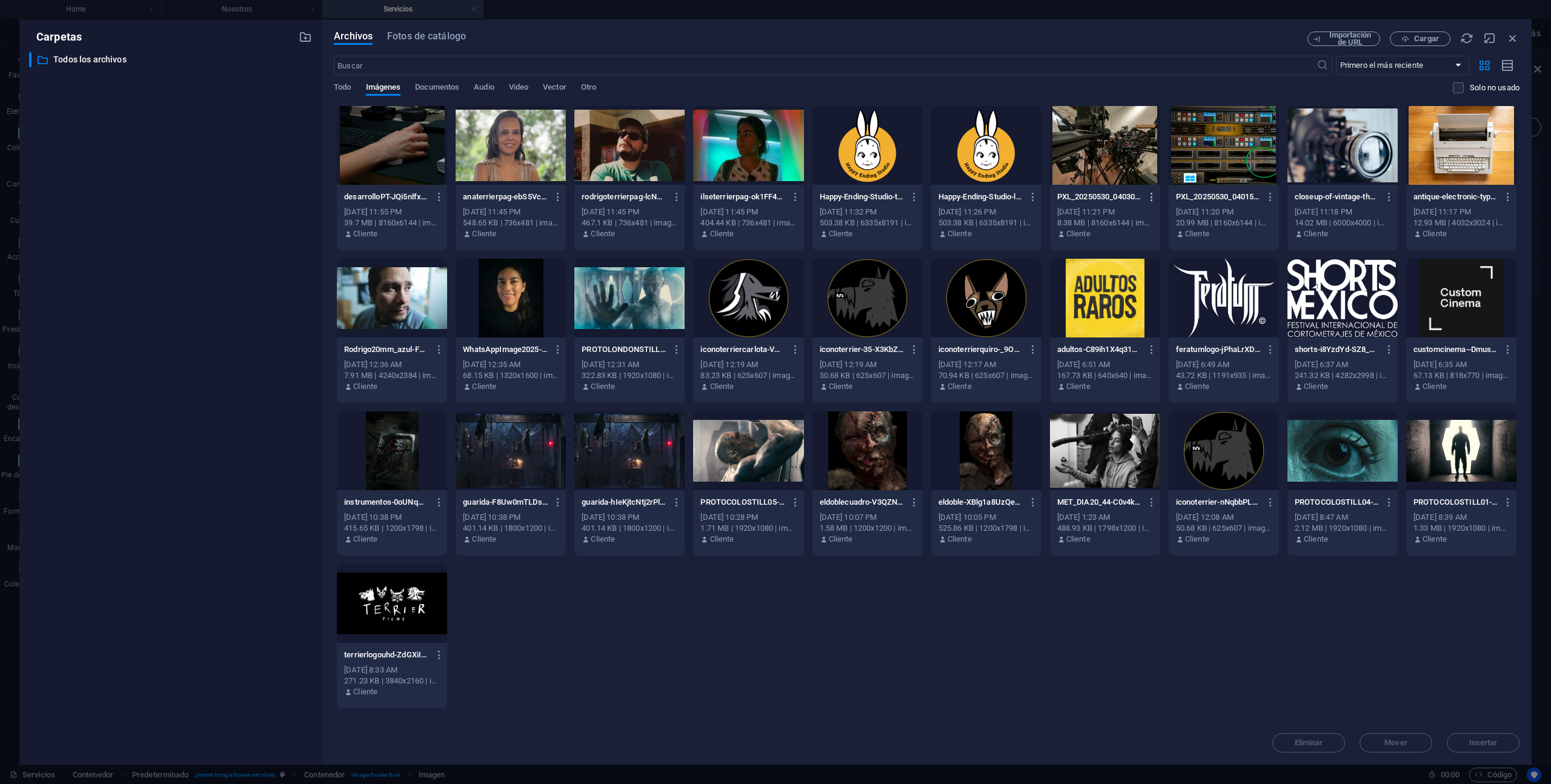
click at [1152, 195] on icon "button" at bounding box center [1152, 197] width 12 height 11
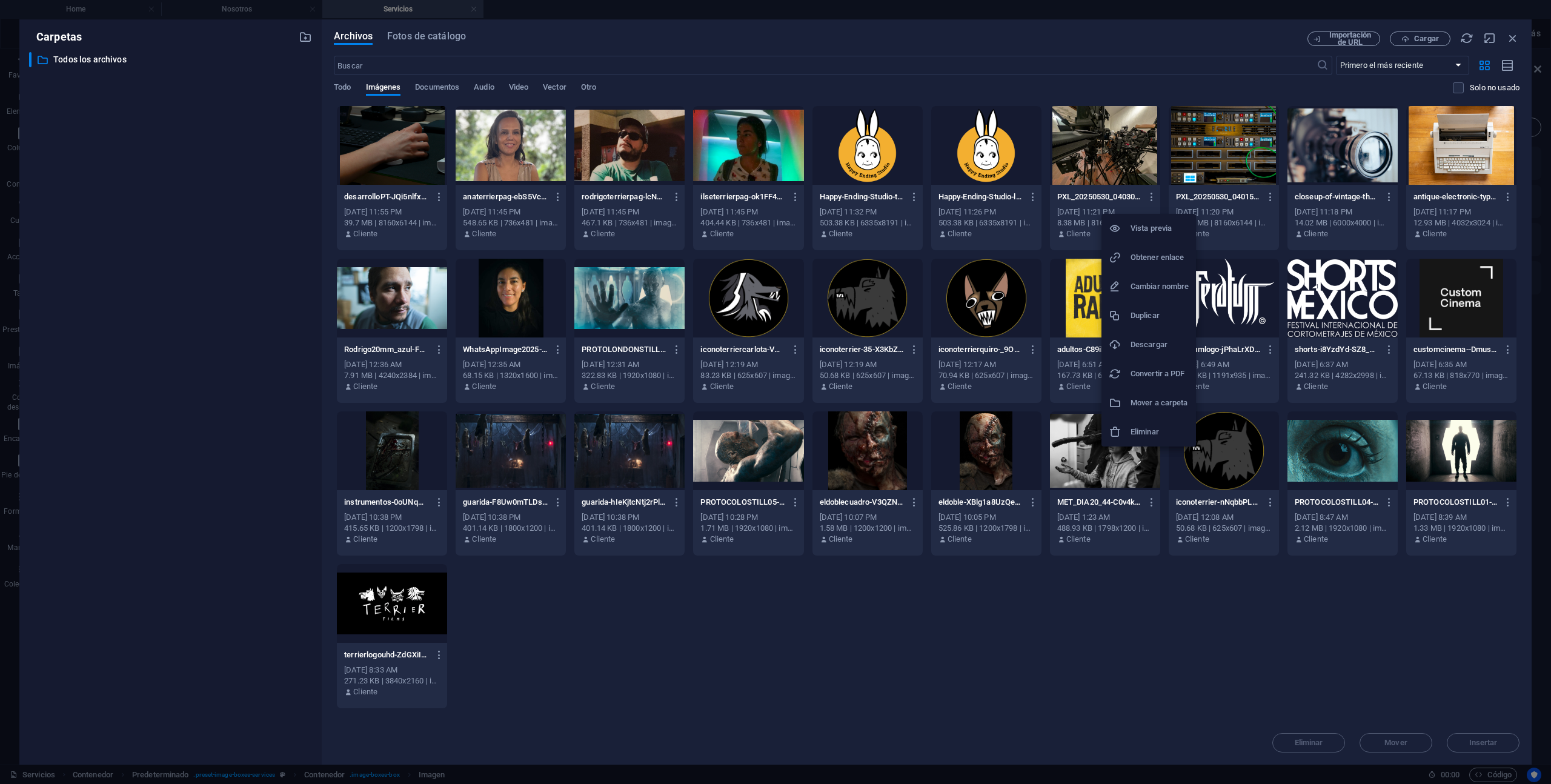
click at [1155, 434] on h6 "Eliminar" at bounding box center [1159, 431] width 59 height 15
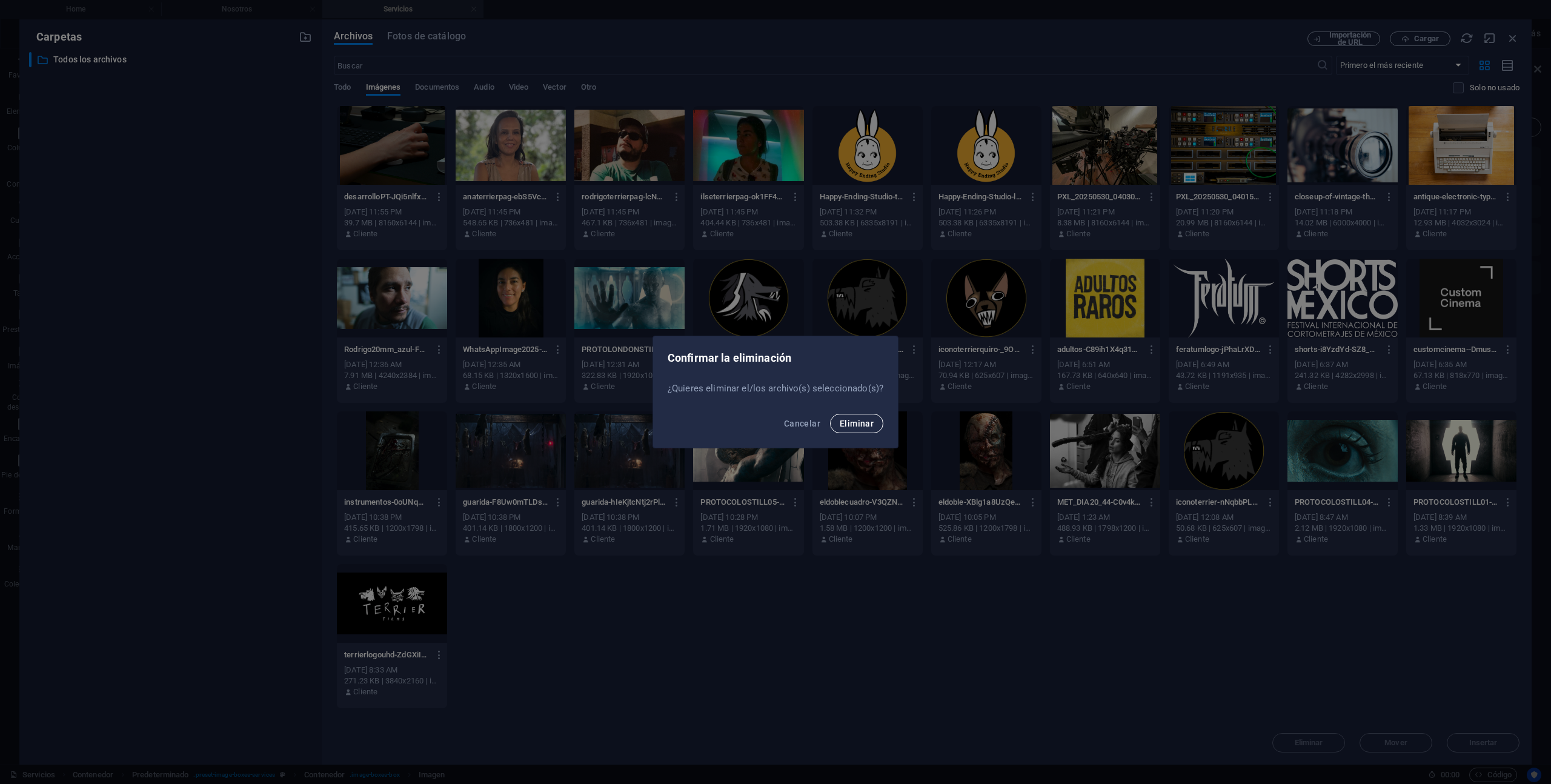
click at [850, 417] on button "Eliminar" at bounding box center [857, 423] width 53 height 20
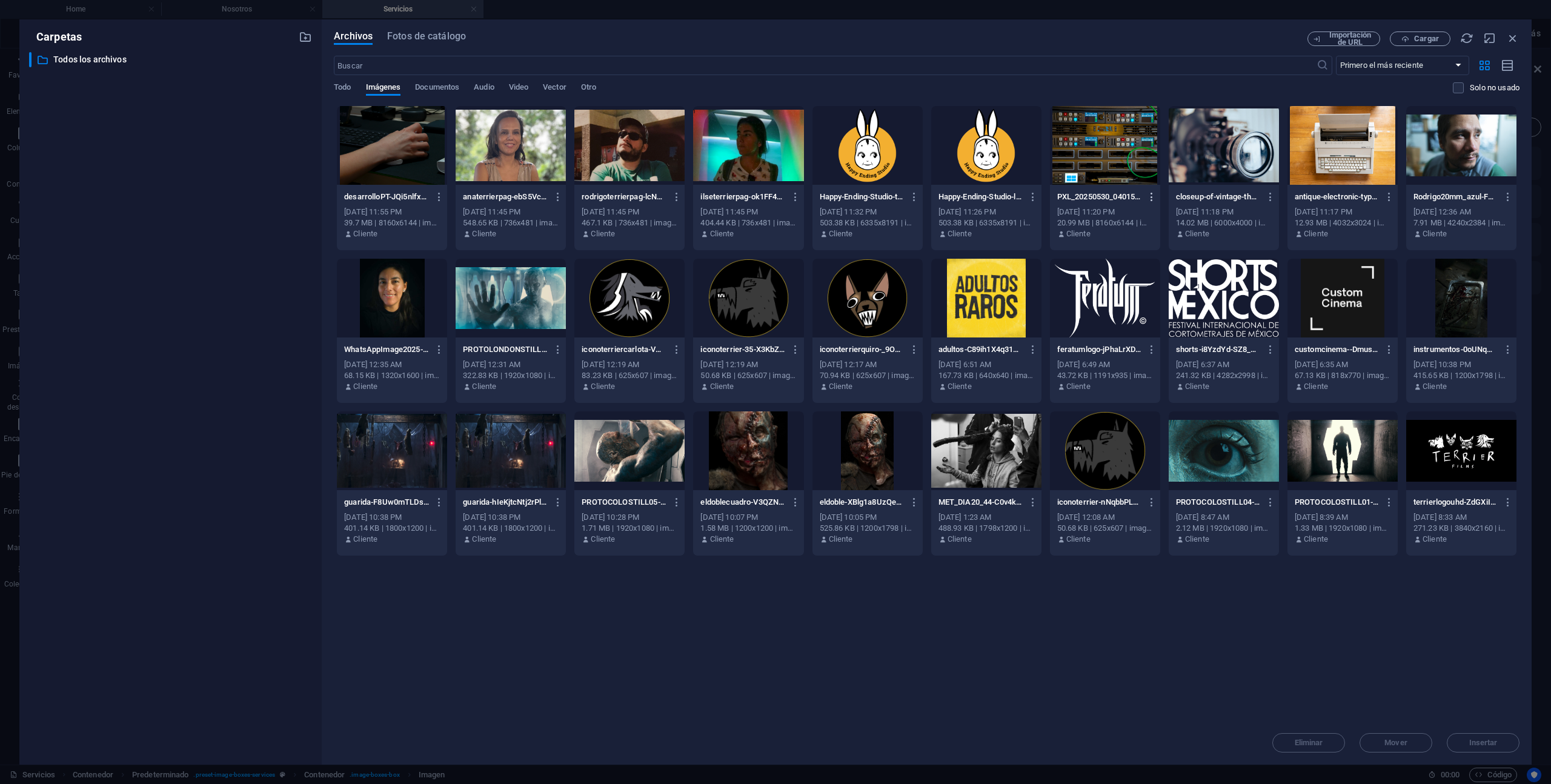
click at [1153, 195] on icon "button" at bounding box center [1152, 197] width 12 height 11
click at [1141, 426] on h6 "Eliminar" at bounding box center [1159, 431] width 59 height 15
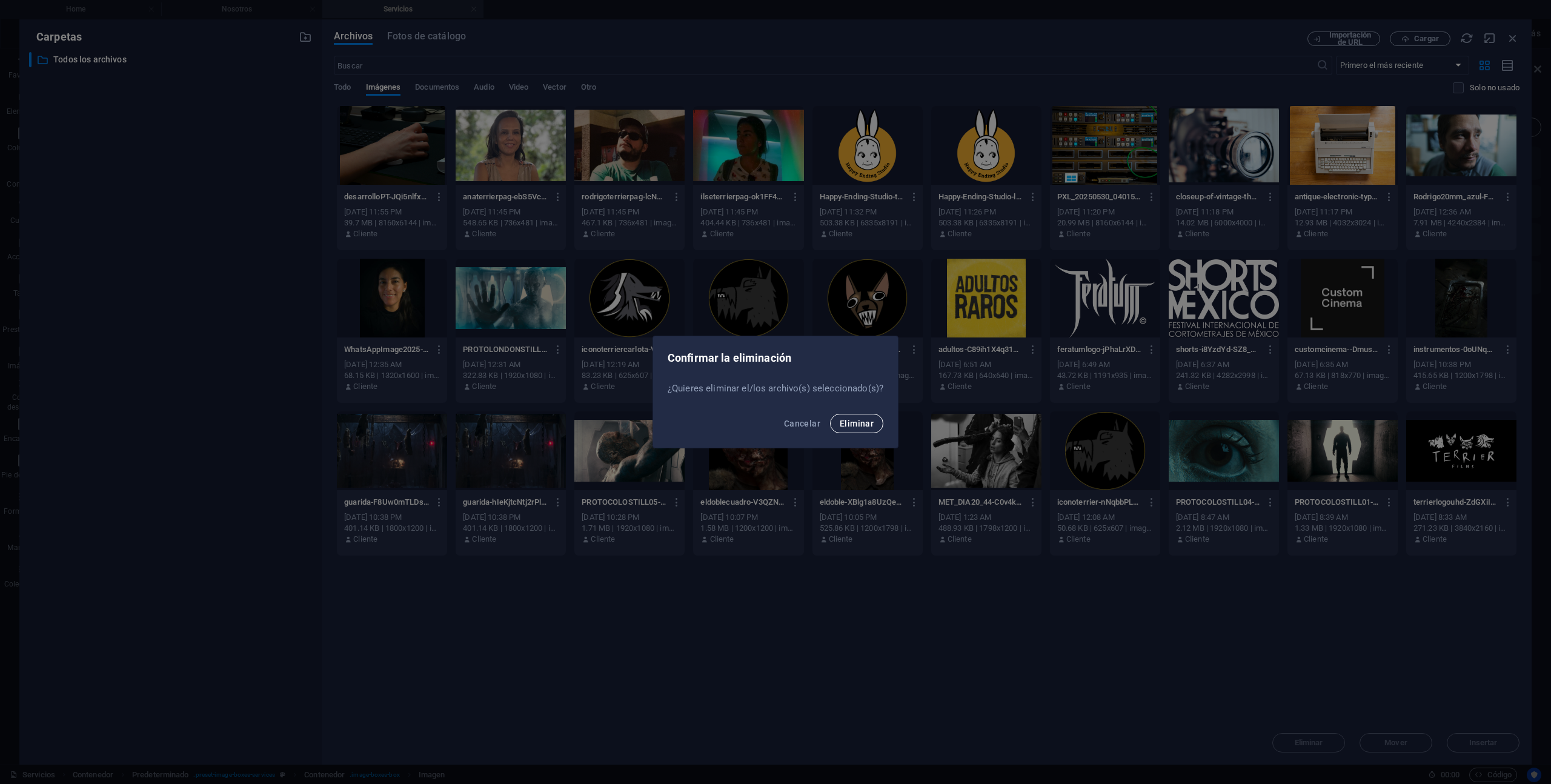
click at [857, 424] on span "Eliminar" at bounding box center [856, 424] width 34 height 9
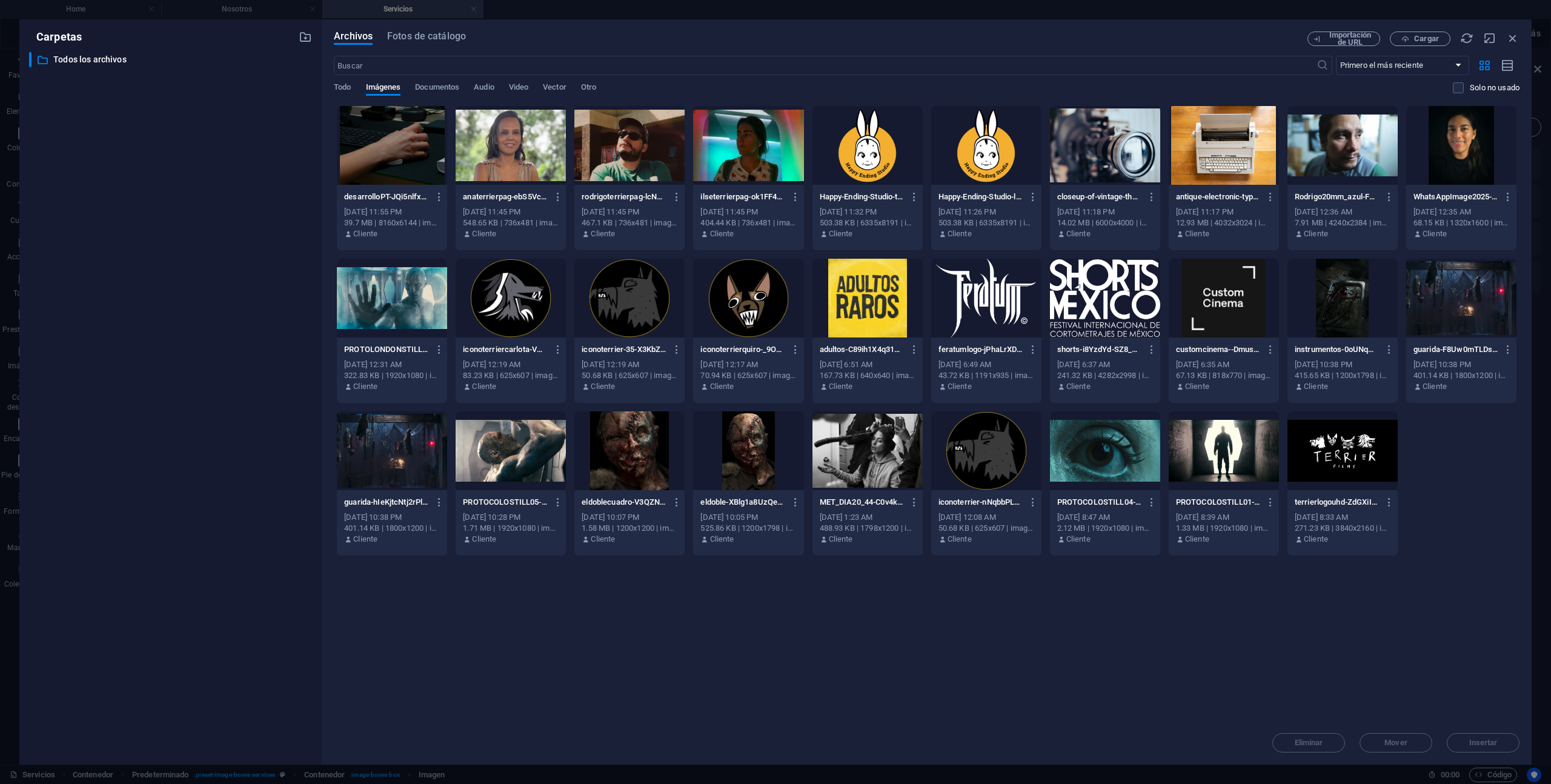
click at [404, 161] on div at bounding box center [392, 145] width 110 height 79
click at [404, 161] on div "1" at bounding box center [392, 145] width 110 height 79
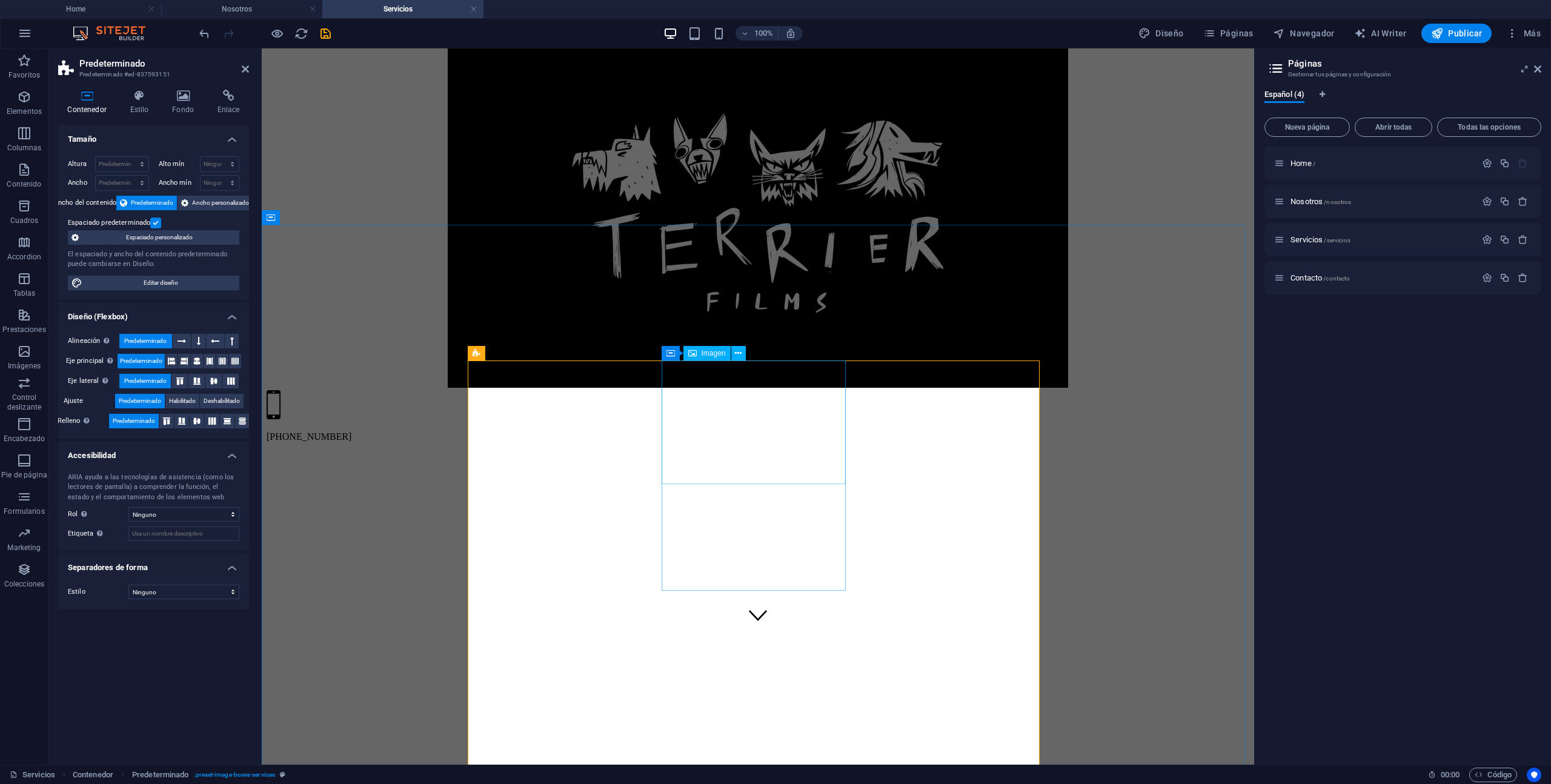
select select "%"
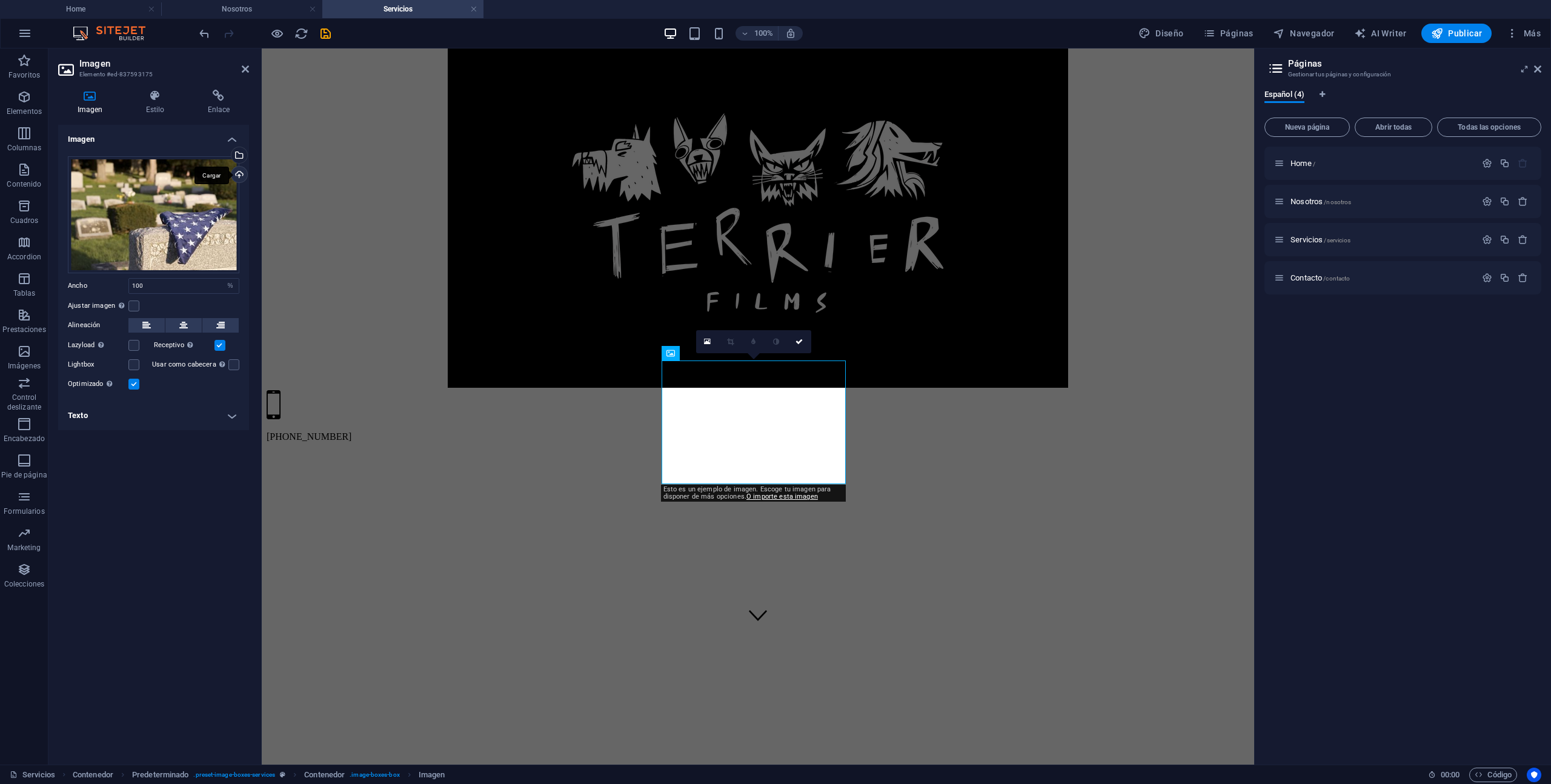
click at [240, 175] on div "Cargar" at bounding box center [238, 176] width 18 height 18
click at [238, 177] on div "Cargar" at bounding box center [238, 176] width 18 height 18
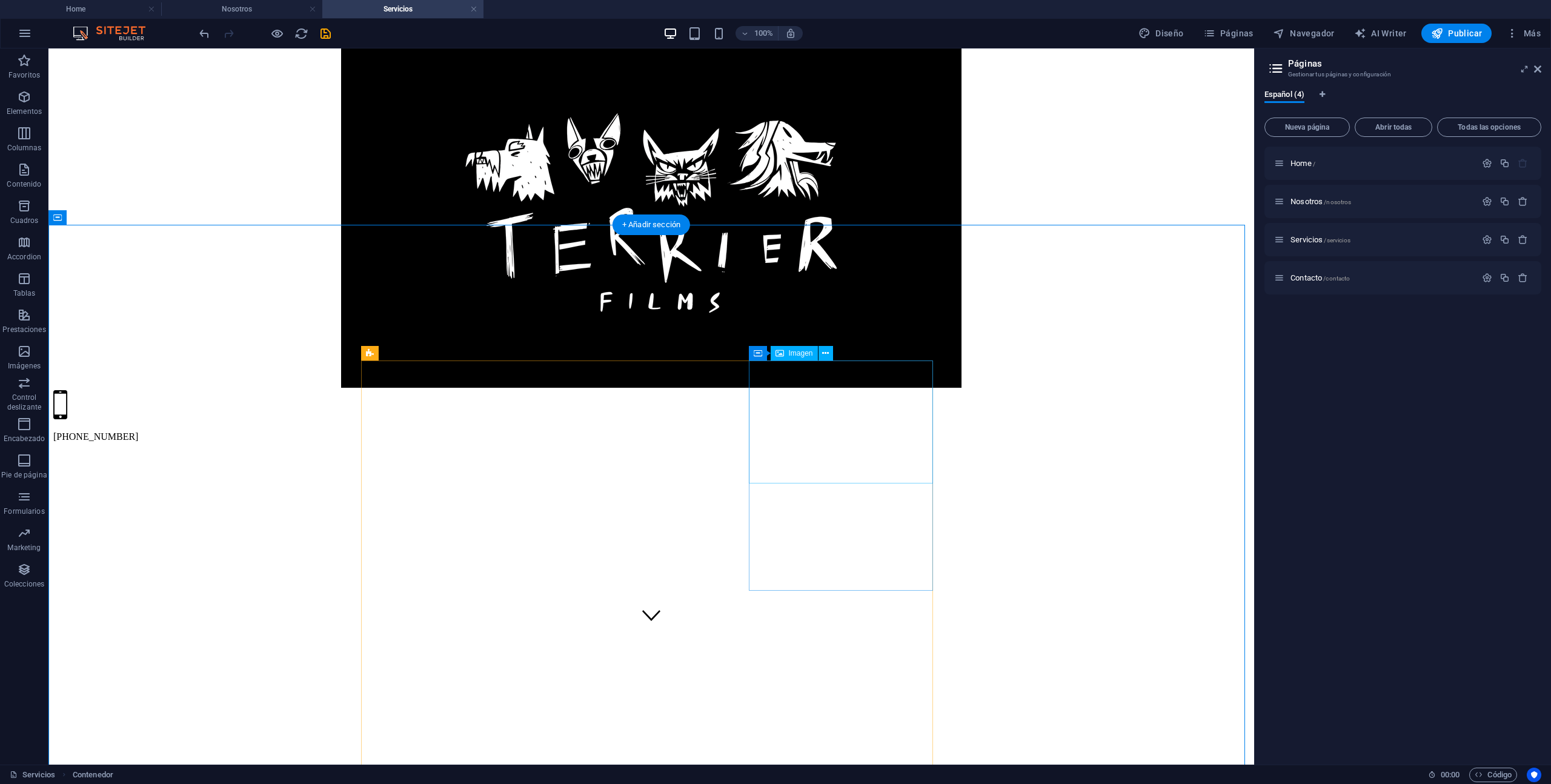
select select "%"
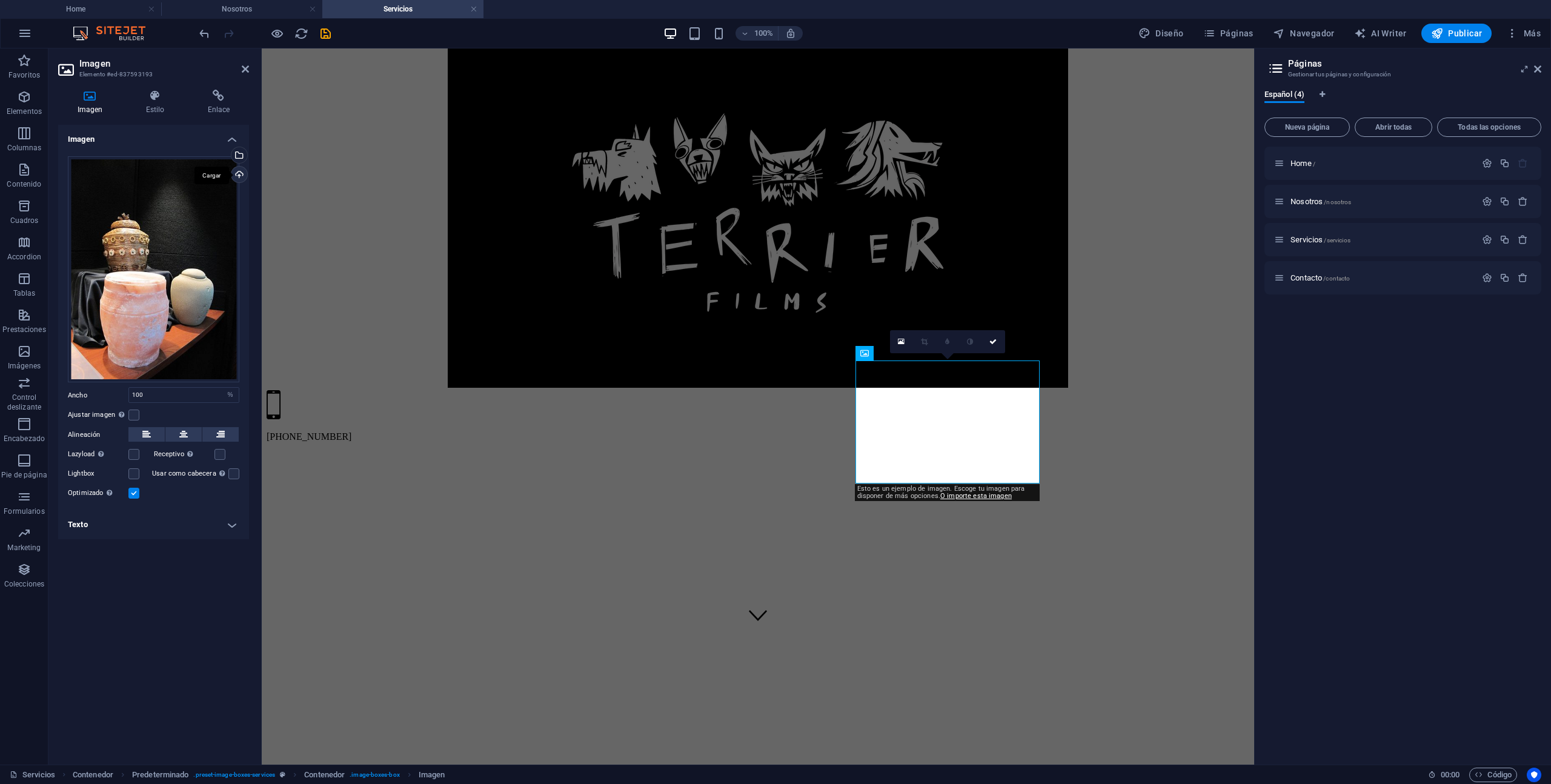
click at [243, 176] on div "Cargar" at bounding box center [238, 176] width 18 height 18
click at [1315, 31] on span "Navegador" at bounding box center [1304, 34] width 62 height 12
select select "16094844-es"
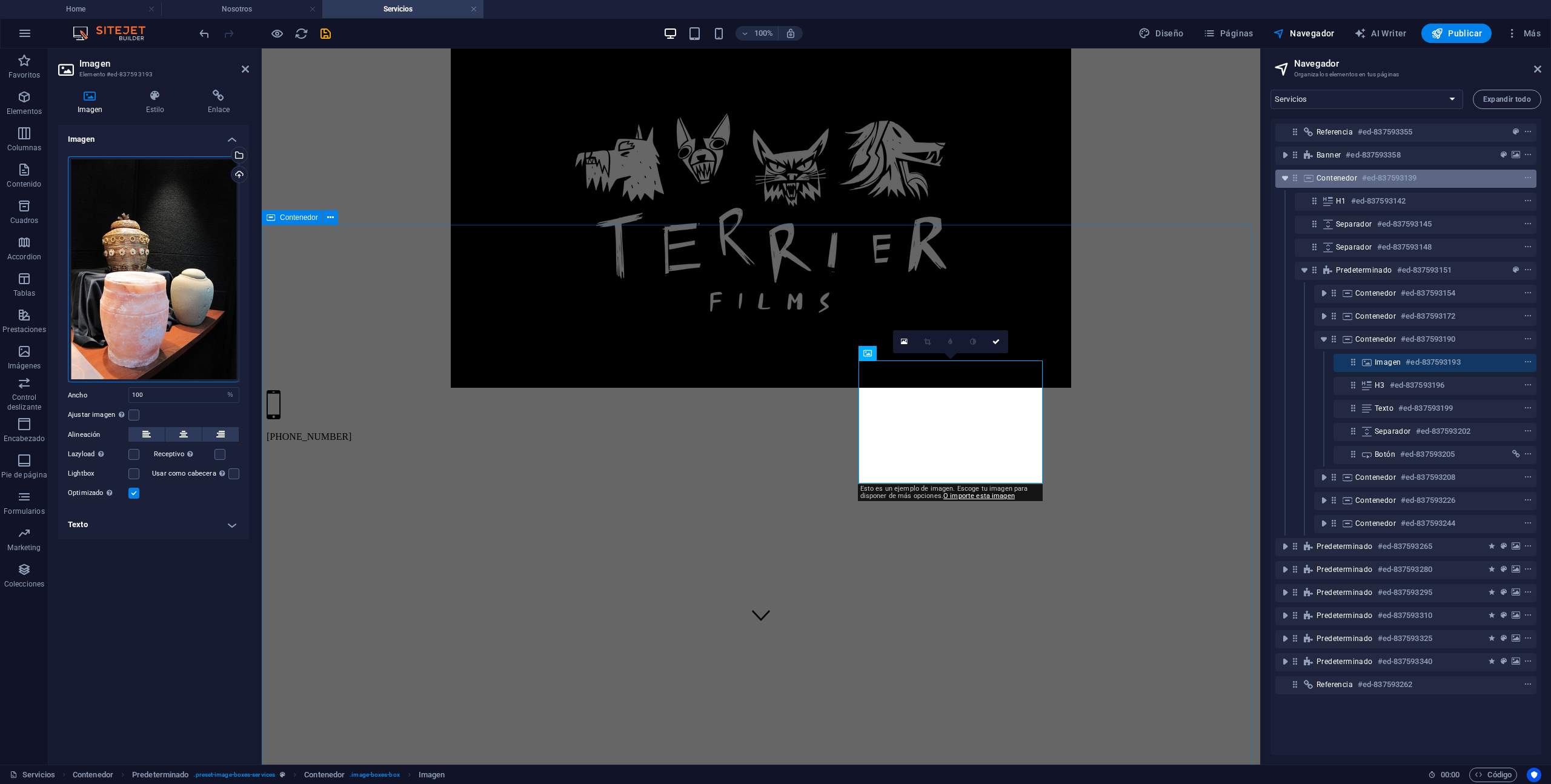
click at [1284, 179] on icon "toggle-expand" at bounding box center [1286, 179] width 12 height 12
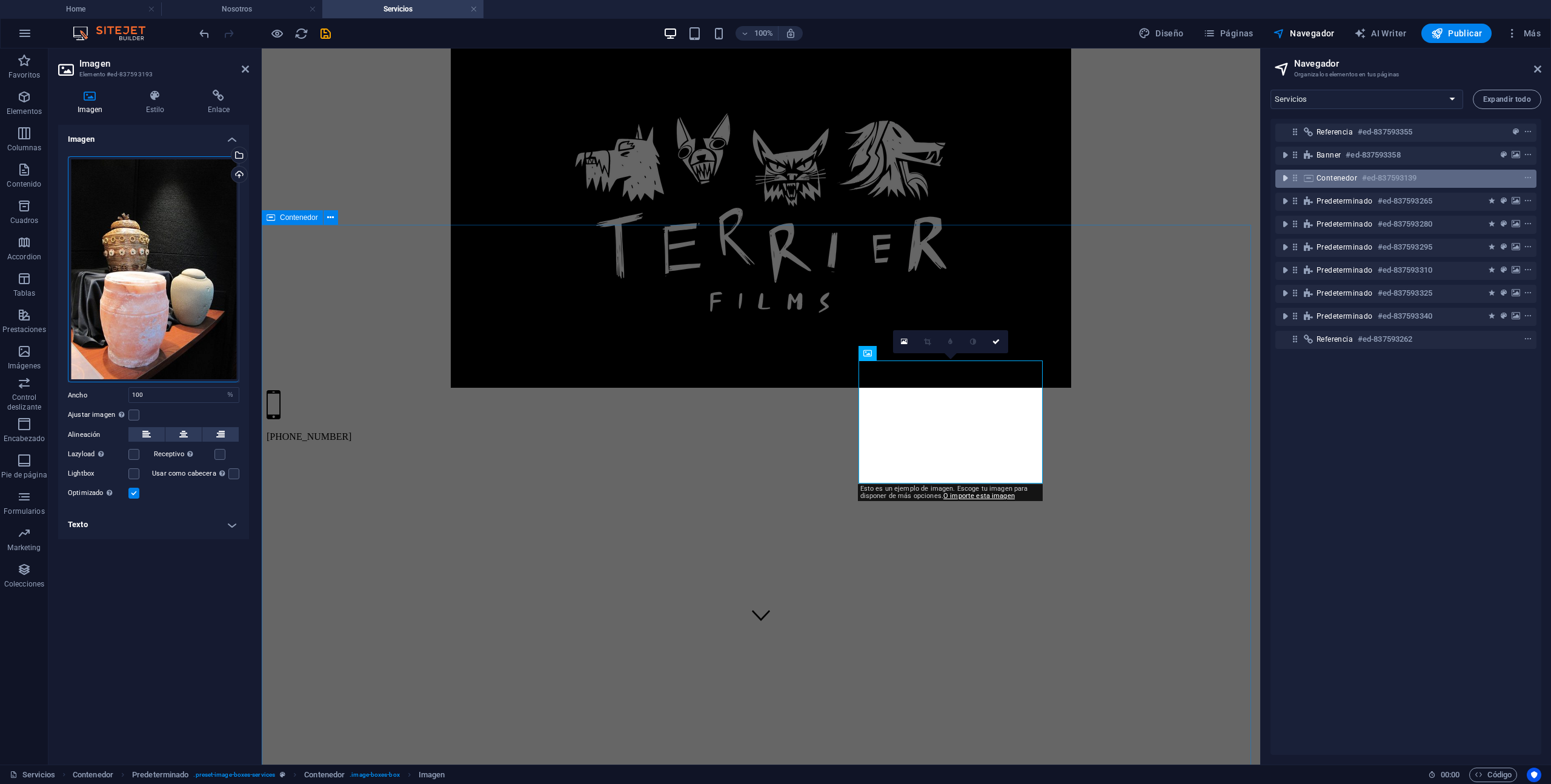
click at [1285, 177] on icon "toggle-expand" at bounding box center [1286, 179] width 12 height 12
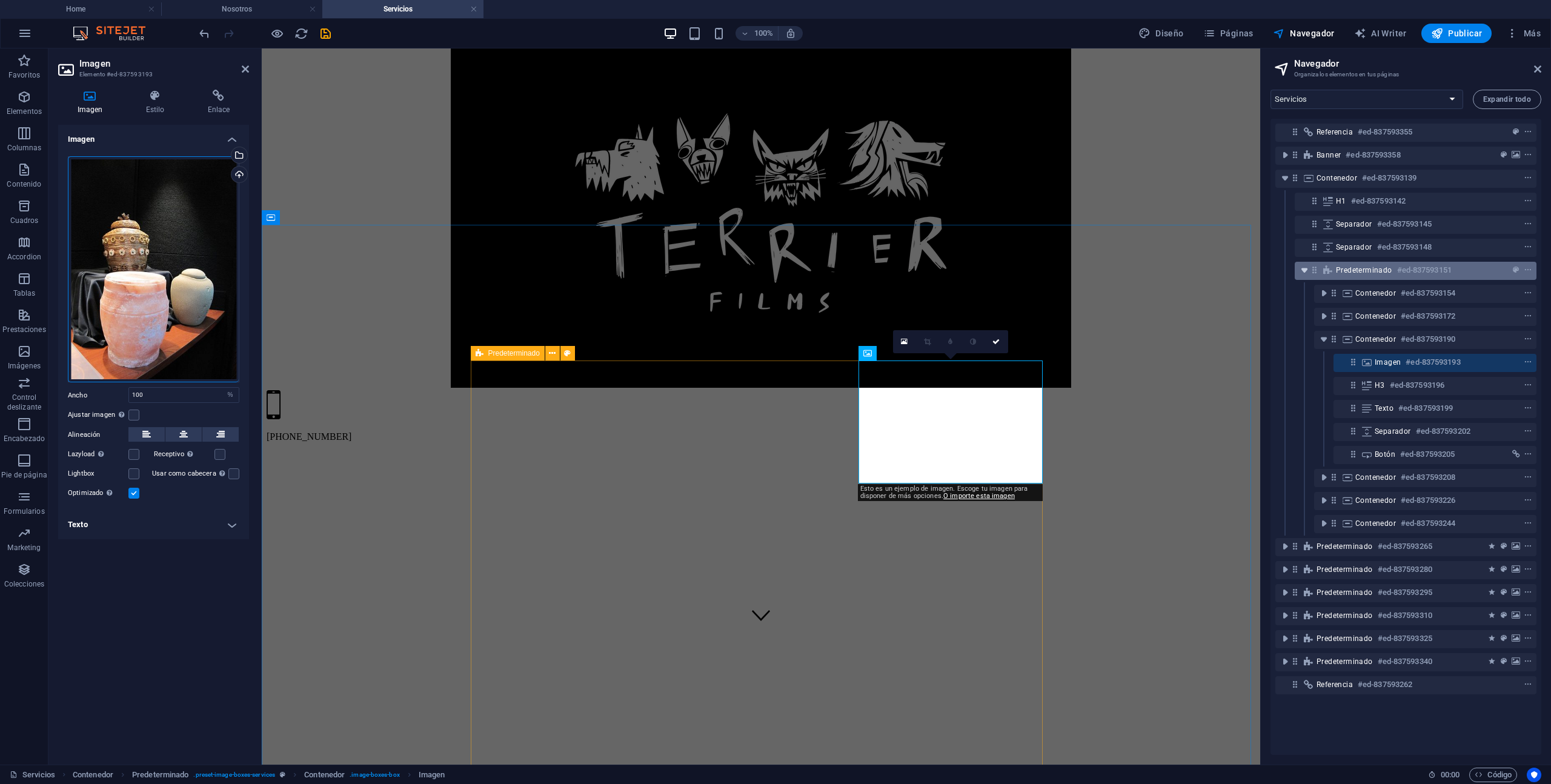
click at [1308, 275] on icon "toggle-expand" at bounding box center [1304, 271] width 12 height 12
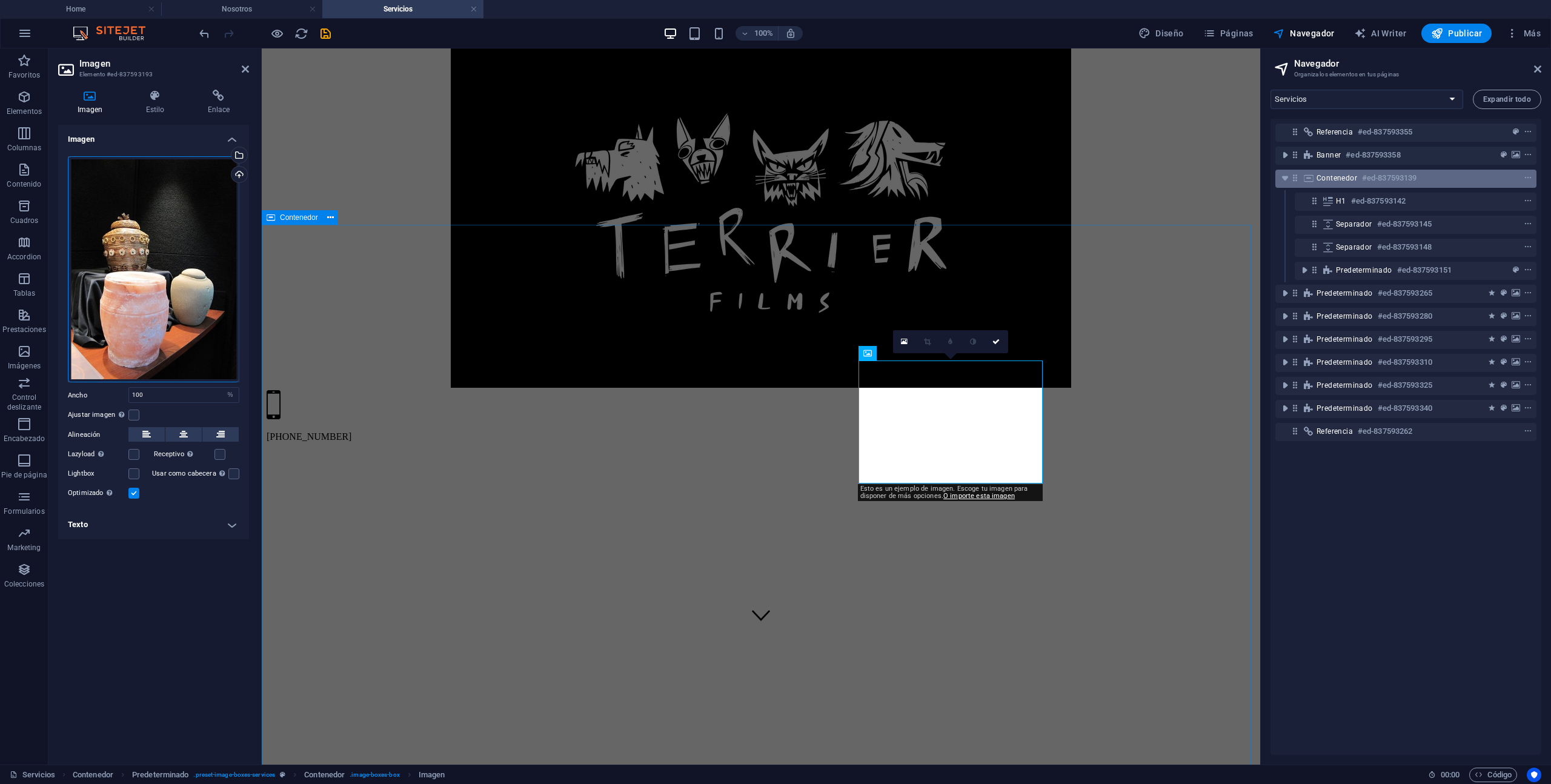
drag, startPoint x: 1287, startPoint y: 176, endPoint x: 1288, endPoint y: 170, distance: 6.1
click at [1287, 176] on icon "toggle-expand" at bounding box center [1286, 179] width 12 height 12
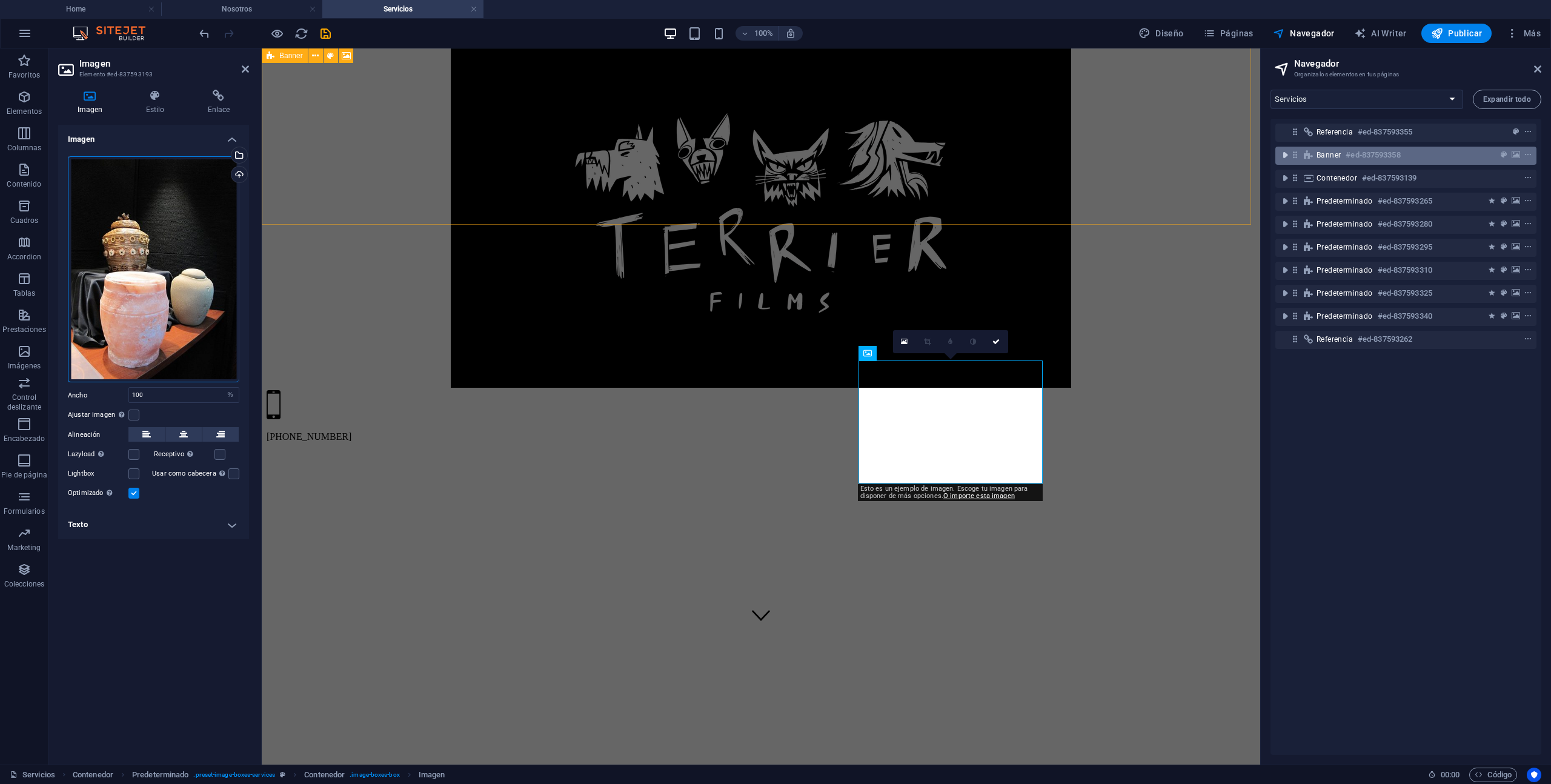
click at [1289, 149] on icon "toggle-expand" at bounding box center [1286, 155] width 12 height 12
click at [1285, 151] on icon "toggle-expand" at bounding box center [1286, 155] width 12 height 12
click at [1284, 179] on icon "toggle-expand" at bounding box center [1286, 179] width 12 height 12
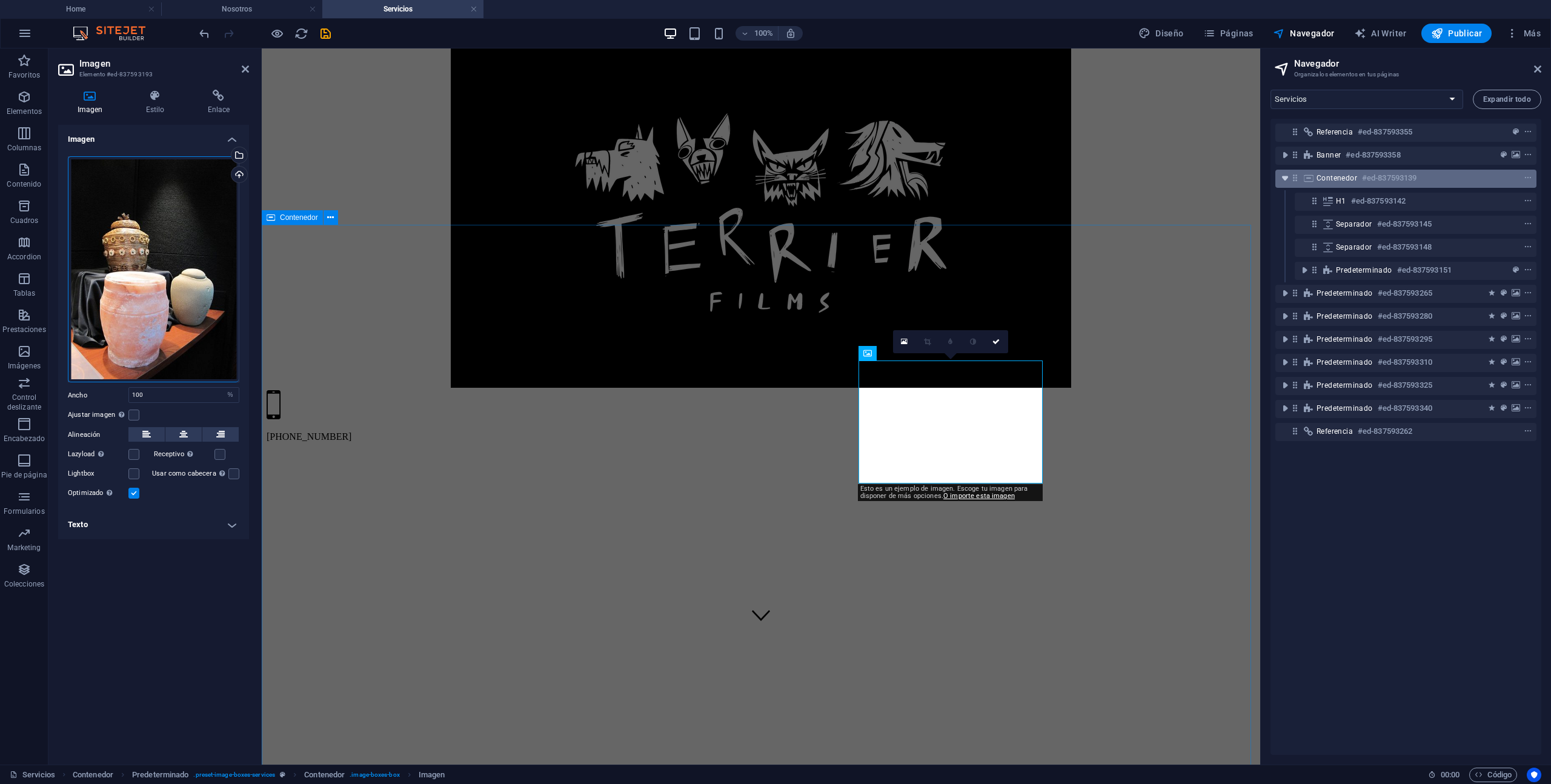
click at [1284, 179] on icon "toggle-expand" at bounding box center [1286, 179] width 12 height 12
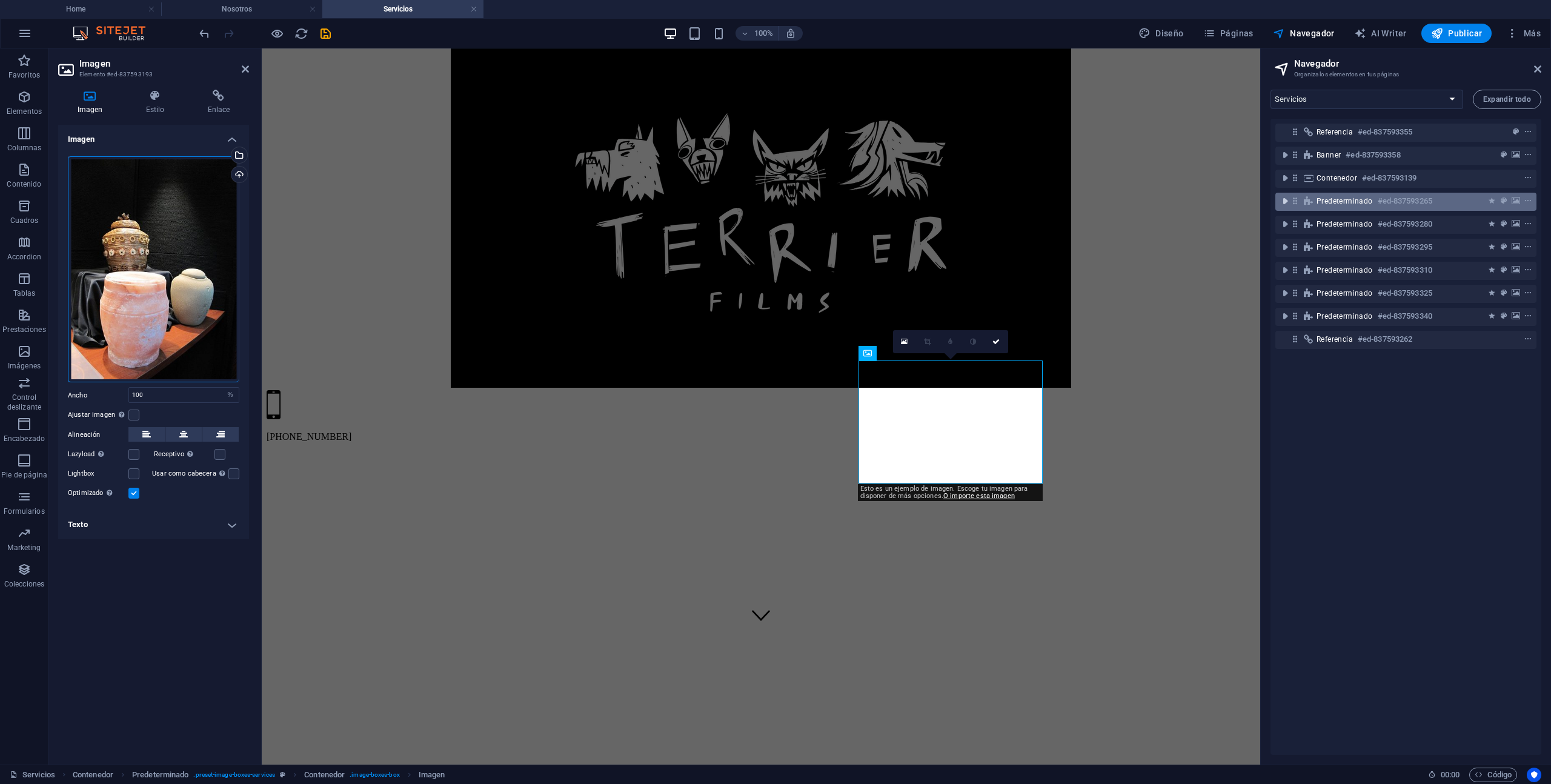
click at [1286, 196] on icon "toggle-expand" at bounding box center [1286, 201] width 12 height 12
click at [1286, 225] on icon "toggle-expand" at bounding box center [1286, 225] width 12 height 12
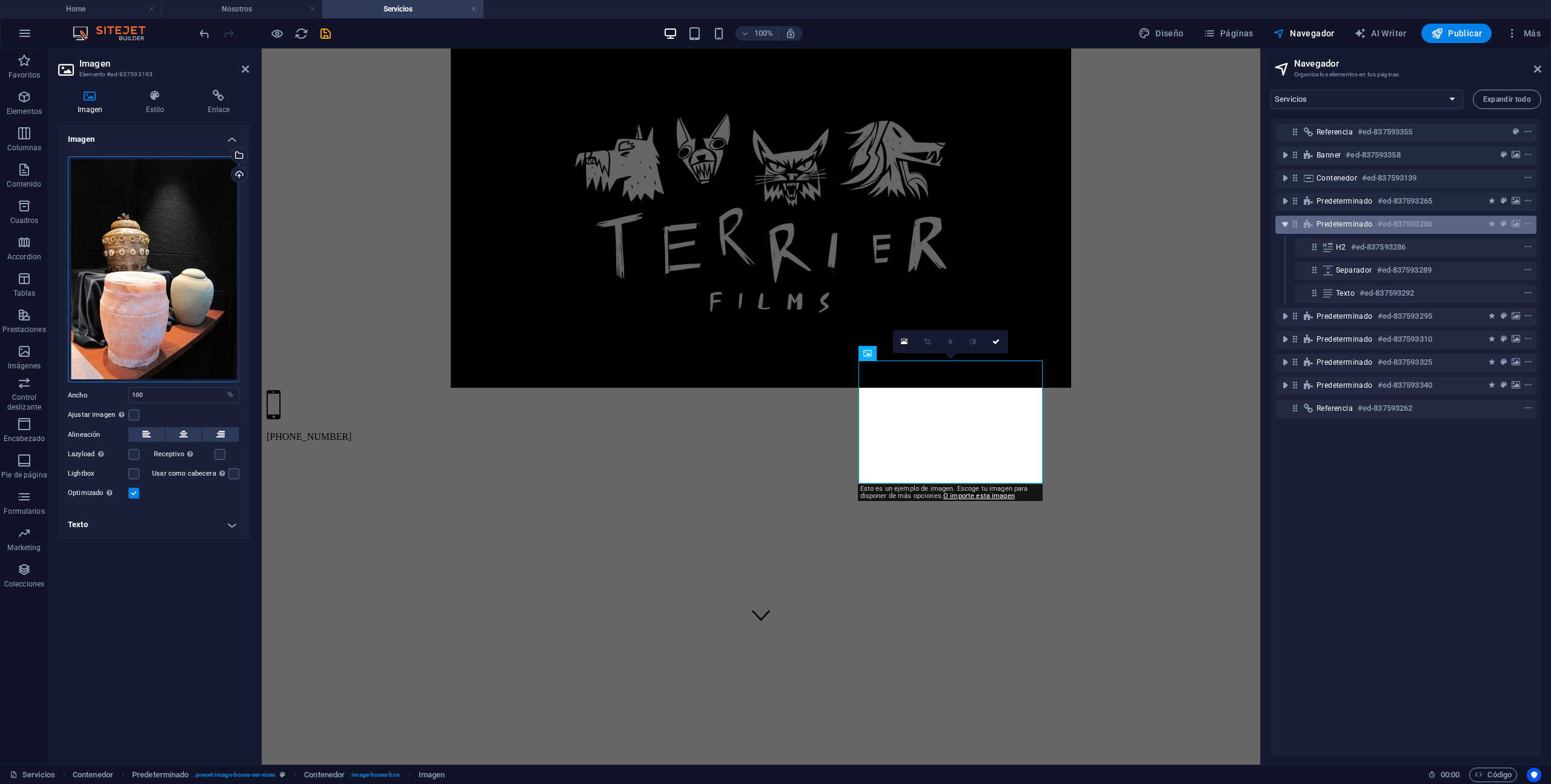
click at [1287, 225] on icon "toggle-expand" at bounding box center [1286, 225] width 12 height 12
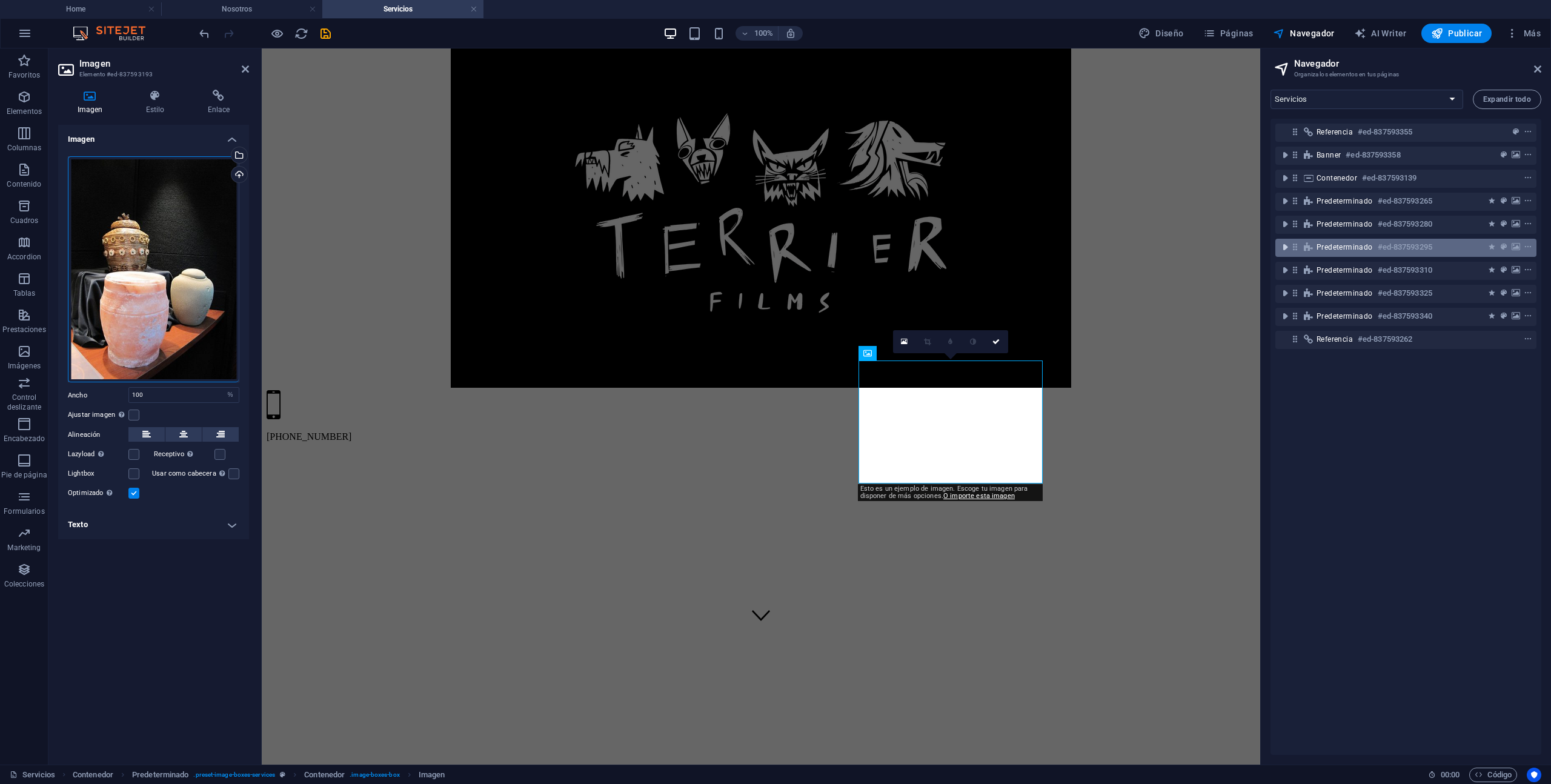
click at [1284, 246] on icon "toggle-expand" at bounding box center [1286, 247] width 12 height 12
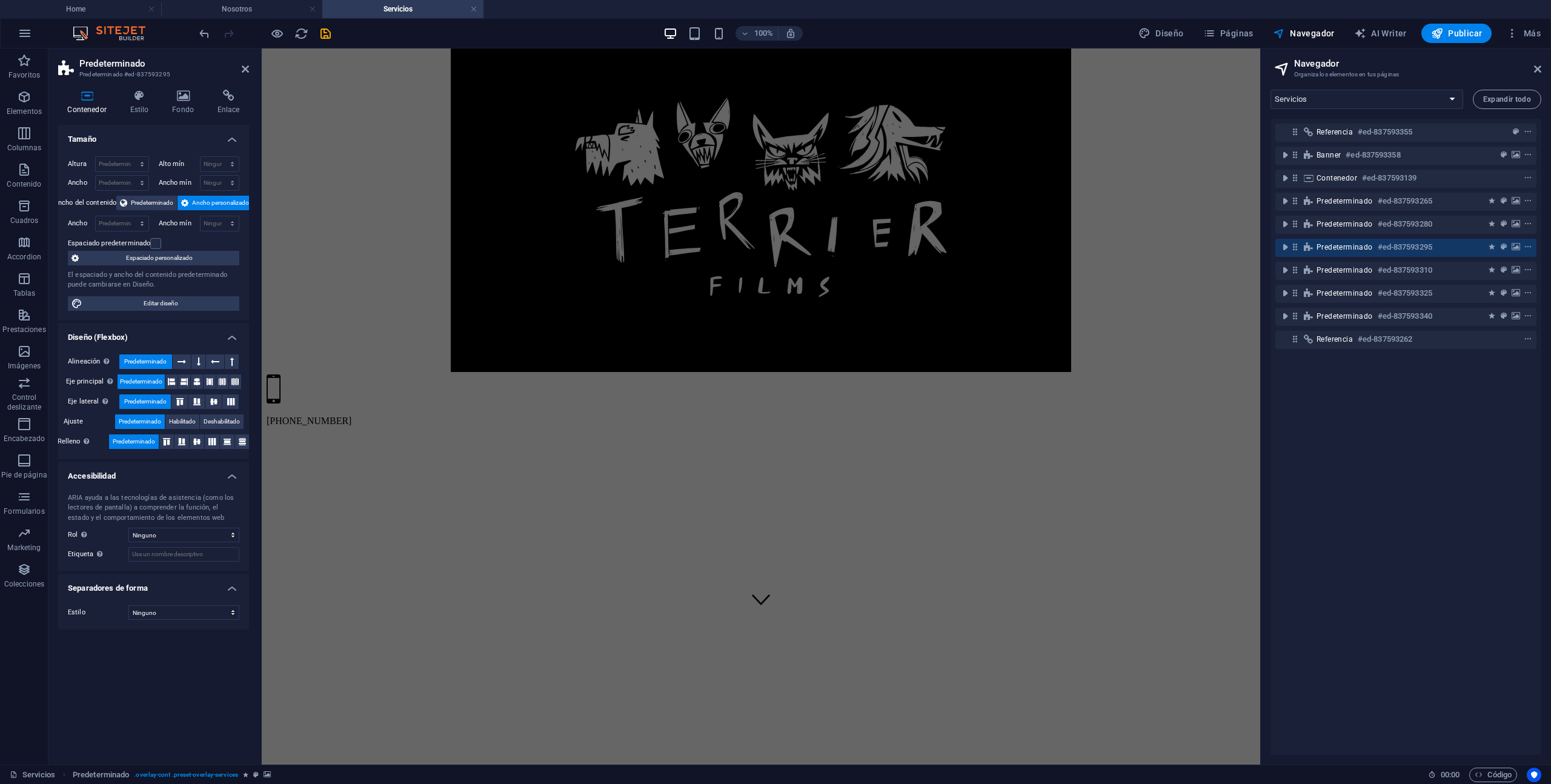
click at [1338, 581] on div "Referencia #ed-837593355 Banner #ed-837593358 Contenedor #ed-837593139 Predeter…" at bounding box center [1406, 437] width 271 height 637
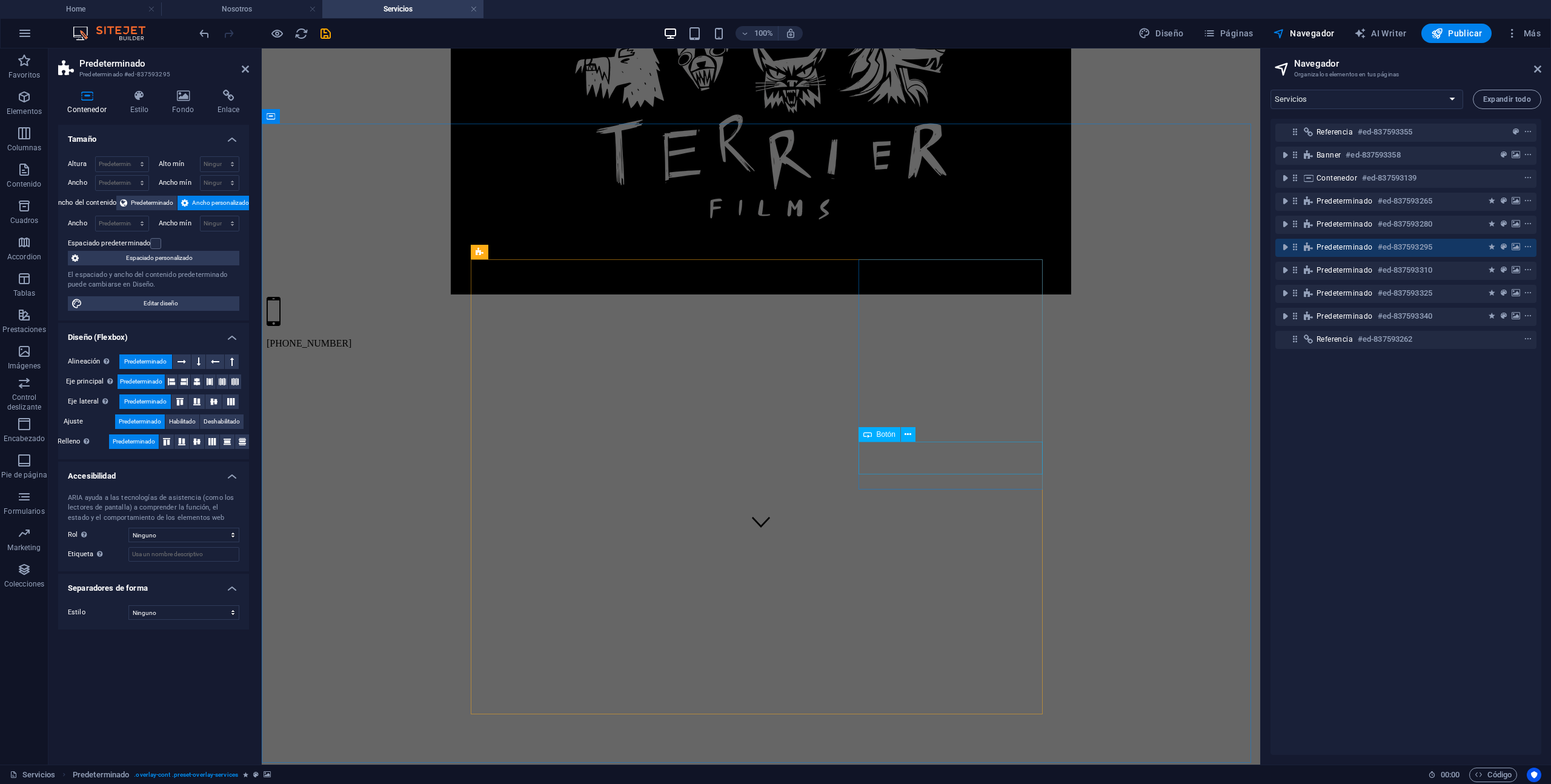
scroll to position [229, 0]
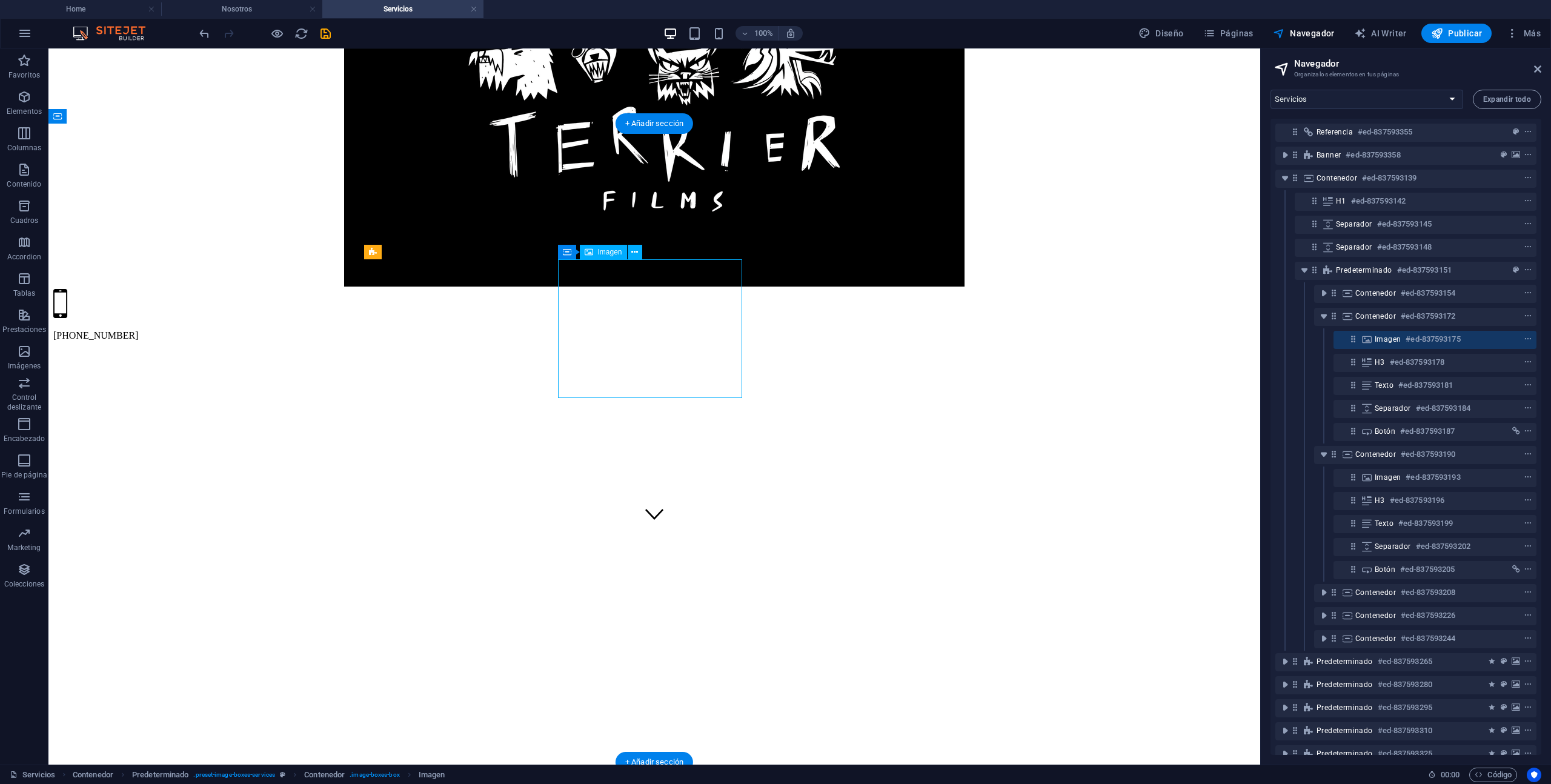
select select "%"
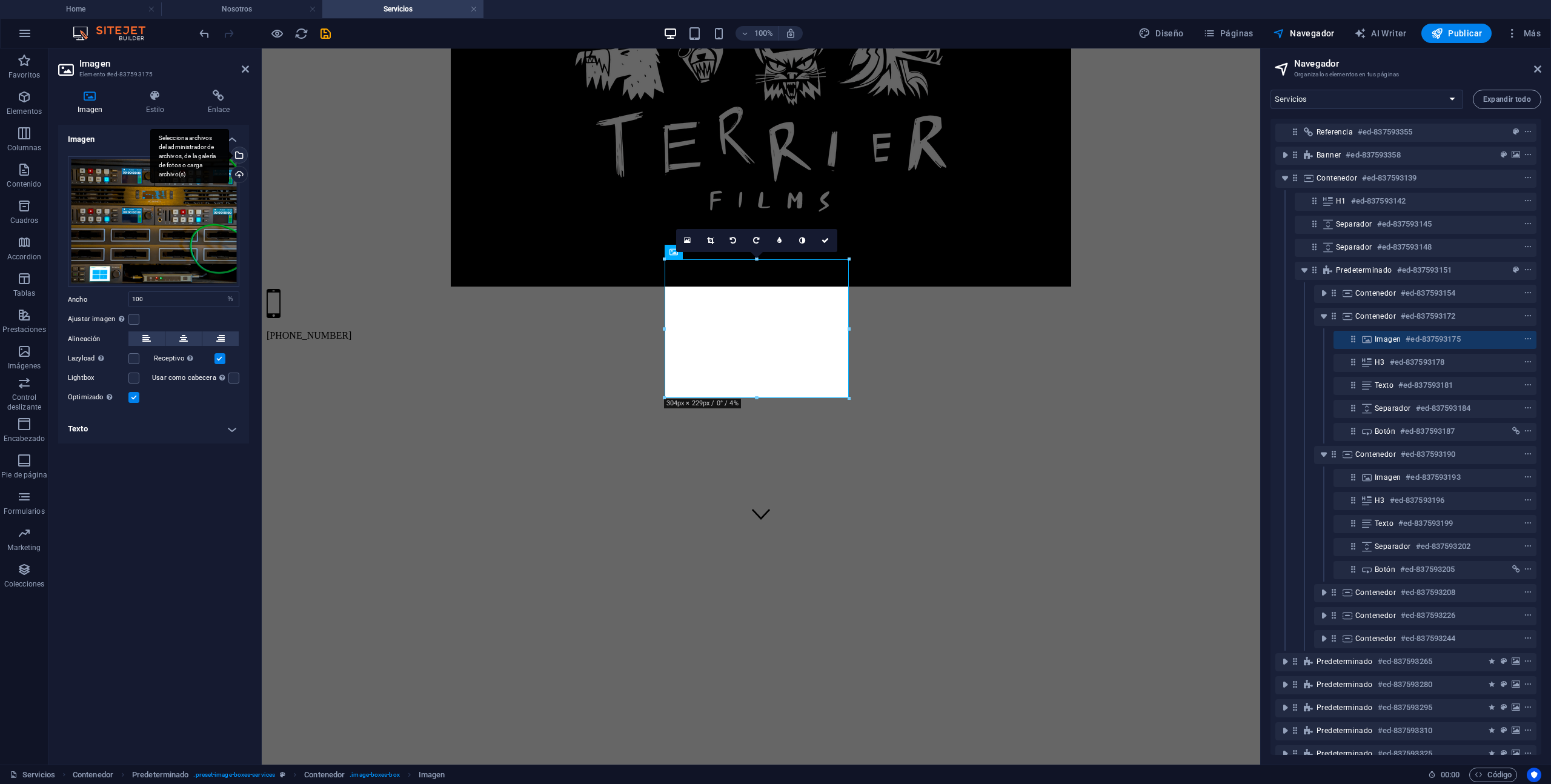
click at [229, 155] on div "Selecciona archivos del administrador de archivos, de la galería de fotos o car…" at bounding box center [190, 156] width 79 height 55
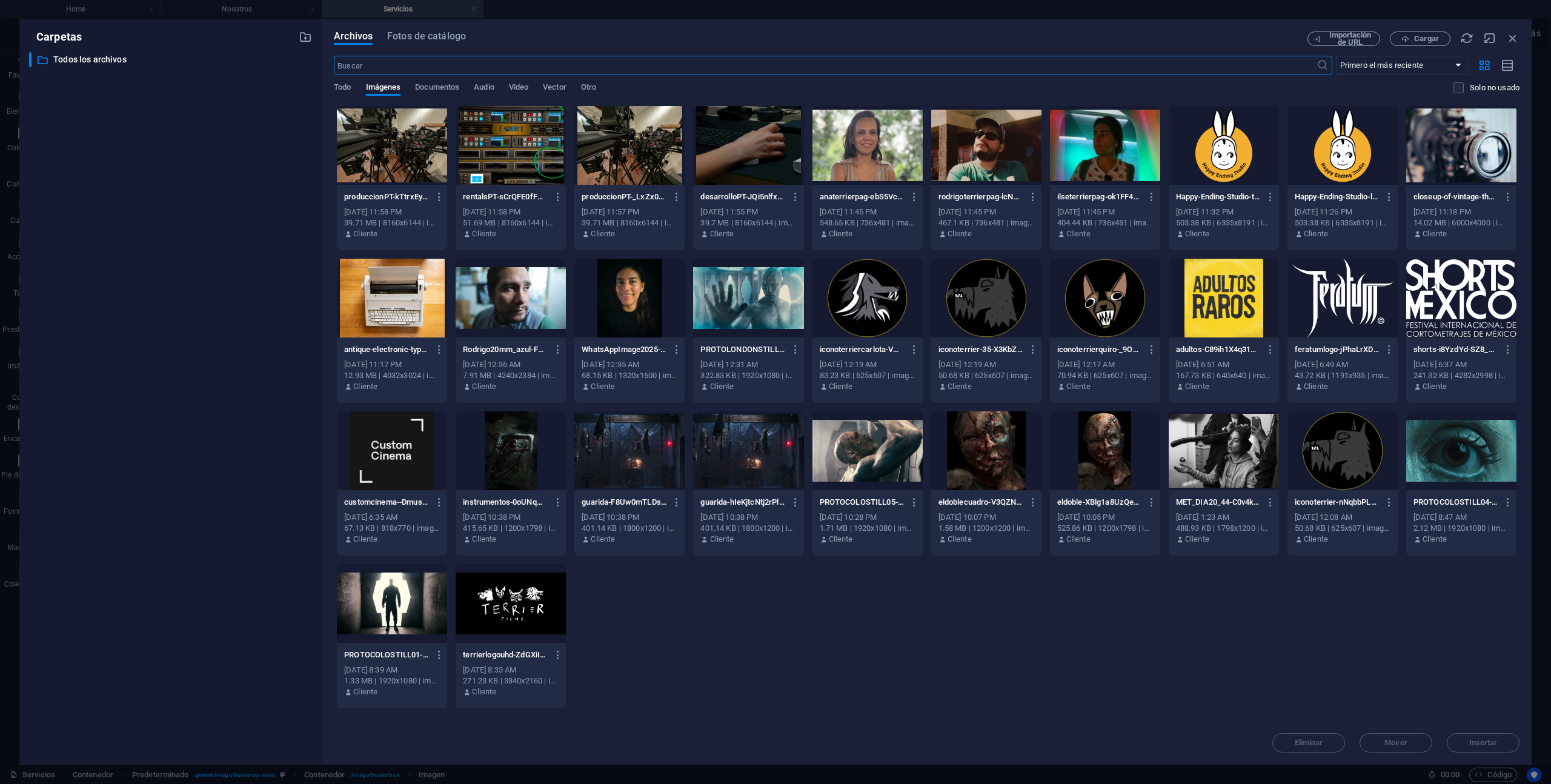
click at [514, 175] on div at bounding box center [510, 145] width 110 height 79
click at [514, 175] on div "1" at bounding box center [510, 145] width 110 height 79
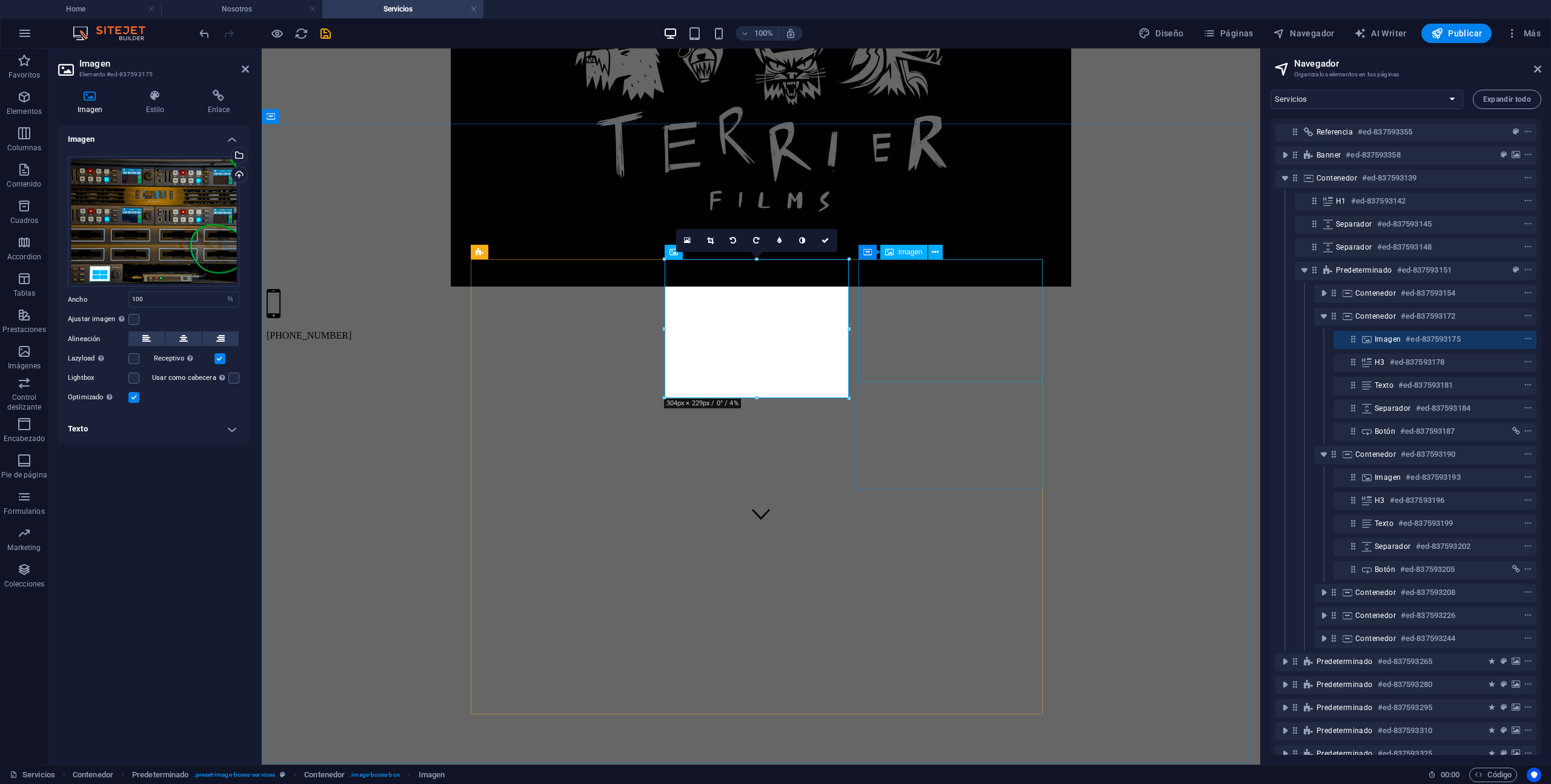
select select "%"
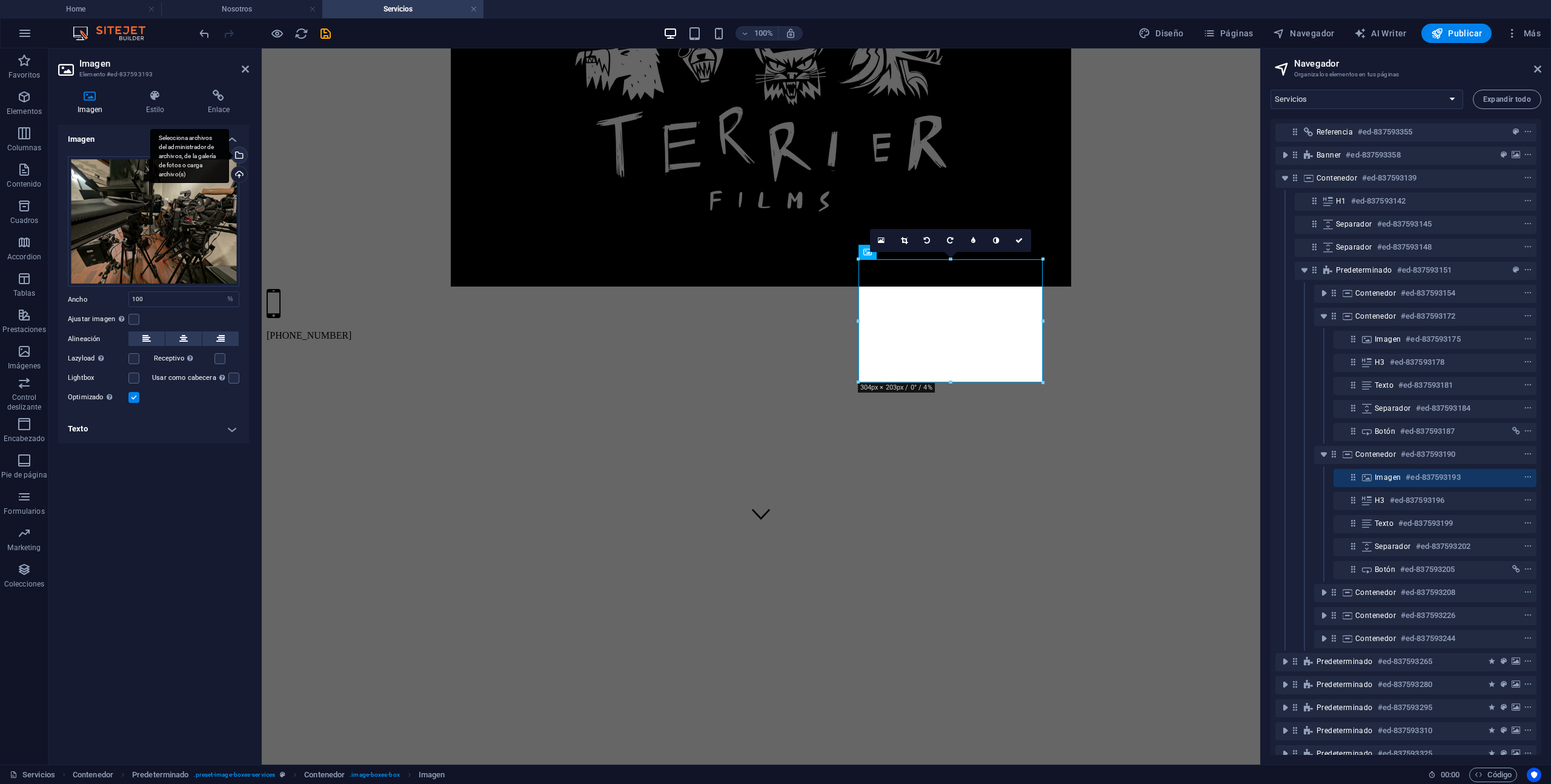
click at [241, 156] on div "Selecciona archivos del administrador de archivos, de la galería de fotos o car…" at bounding box center [238, 156] width 18 height 18
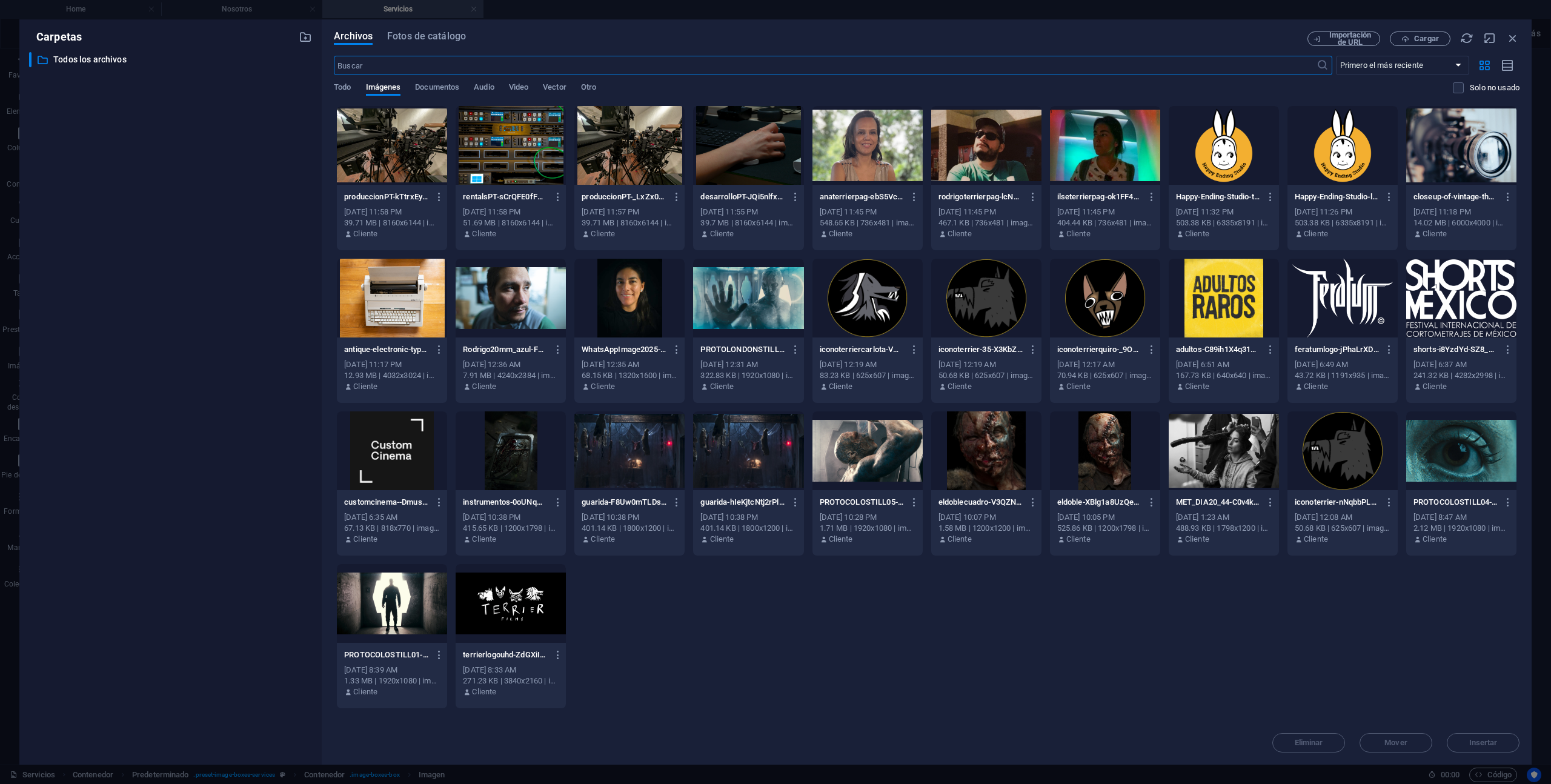
click at [620, 153] on div at bounding box center [629, 145] width 110 height 79
click at [620, 152] on div "1" at bounding box center [629, 145] width 110 height 79
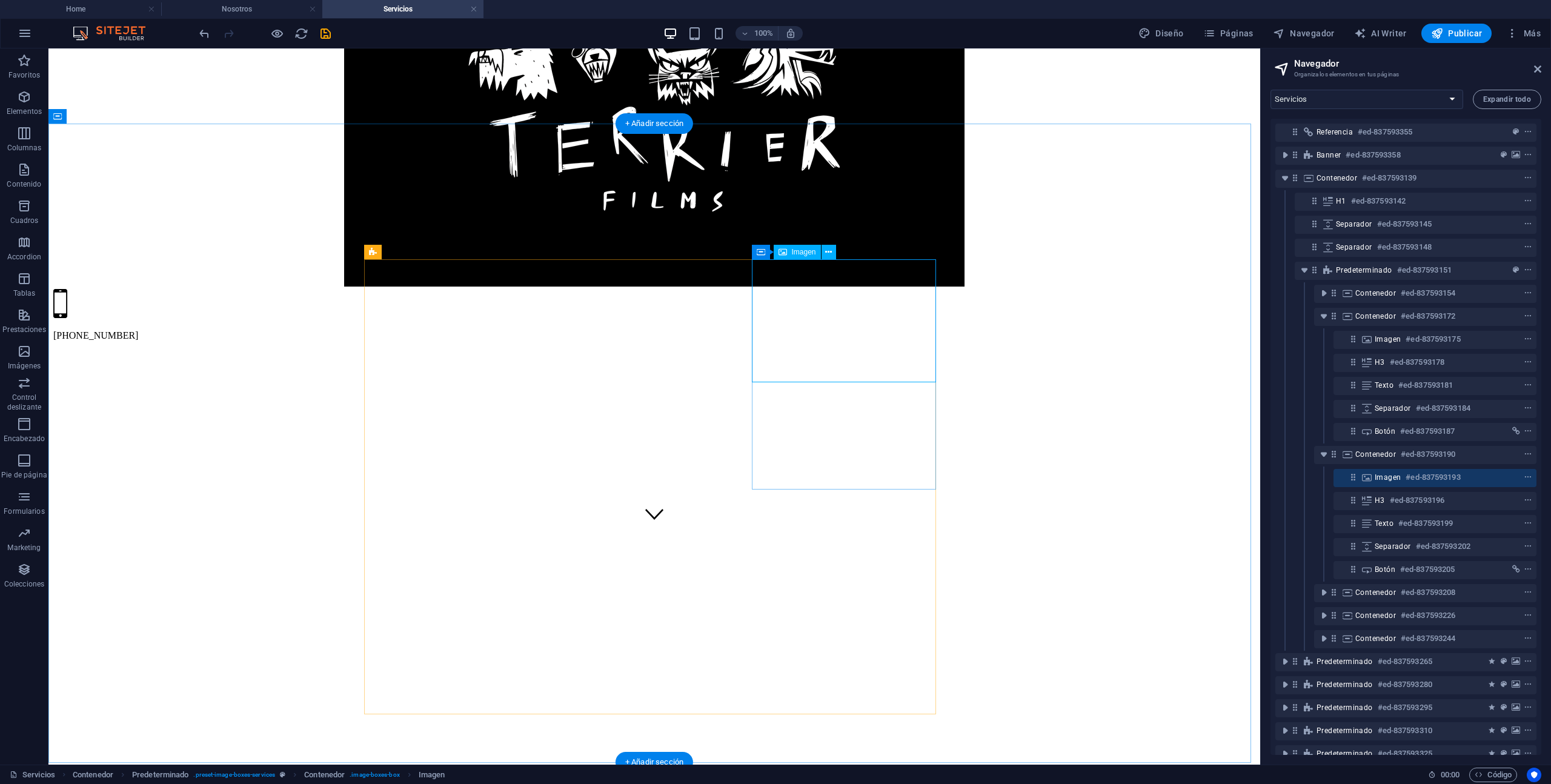
select select "%"
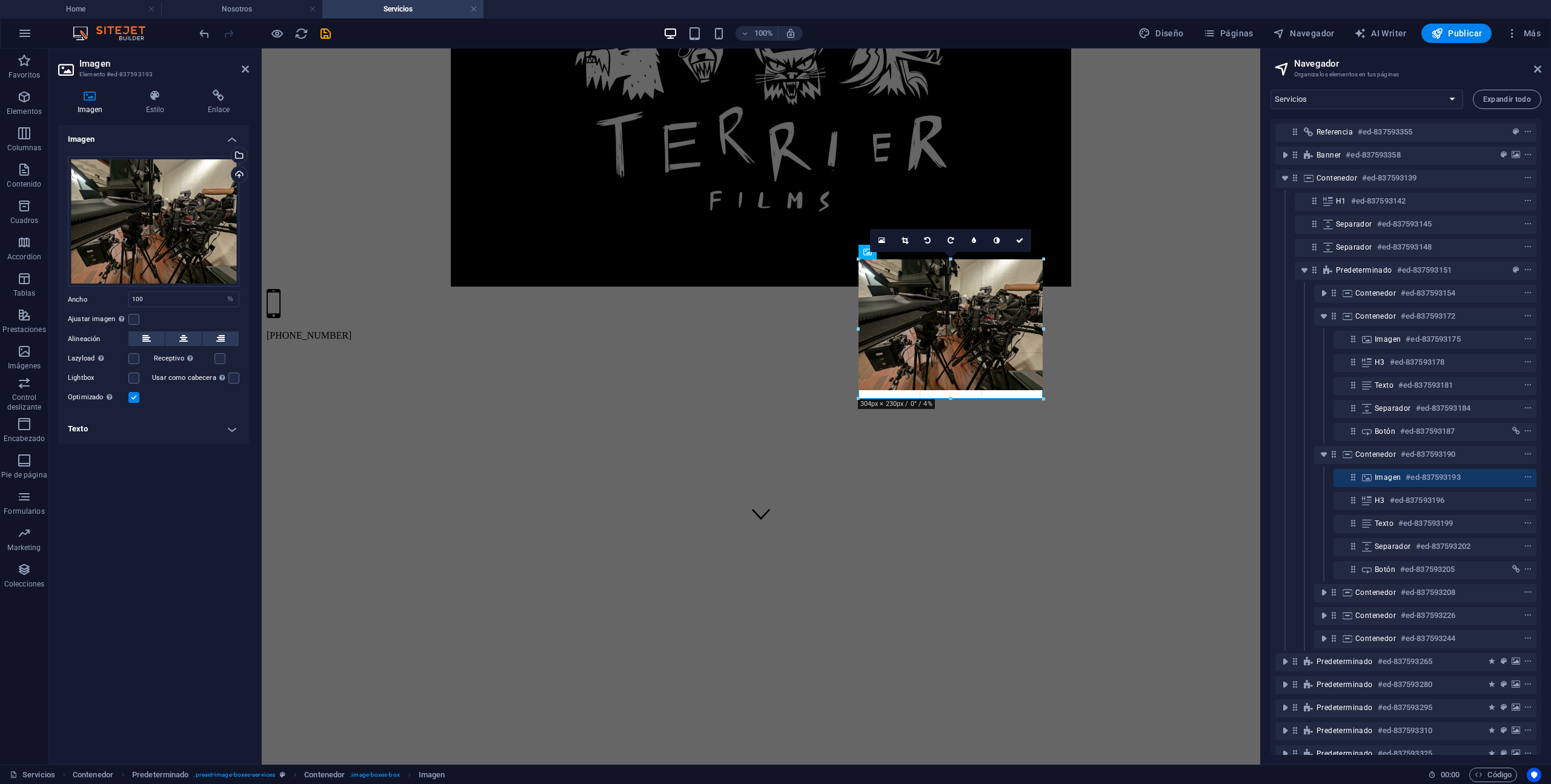
drag, startPoint x: 950, startPoint y: 381, endPoint x: 951, endPoint y: 398, distance: 17.0
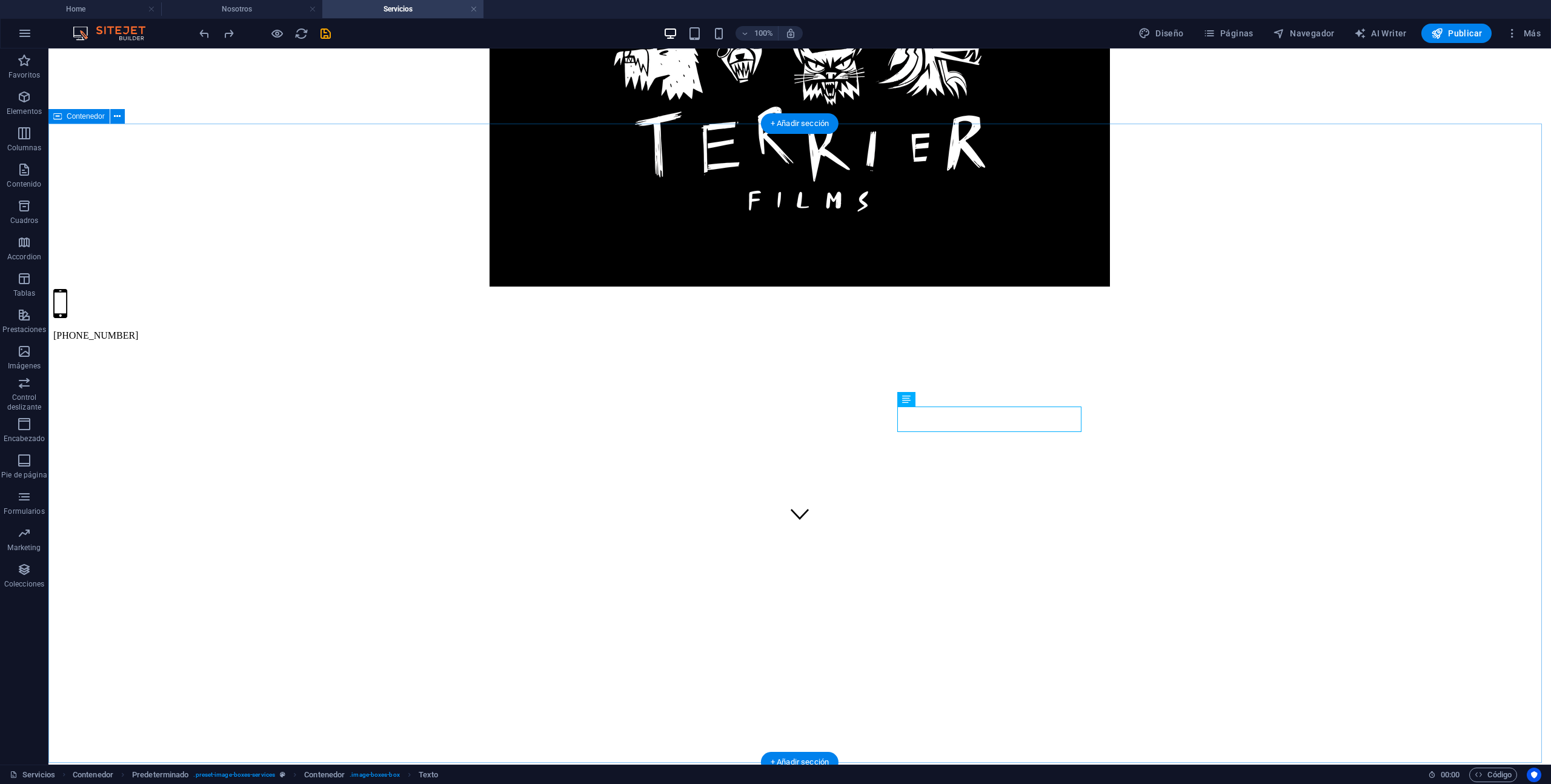
select select "%"
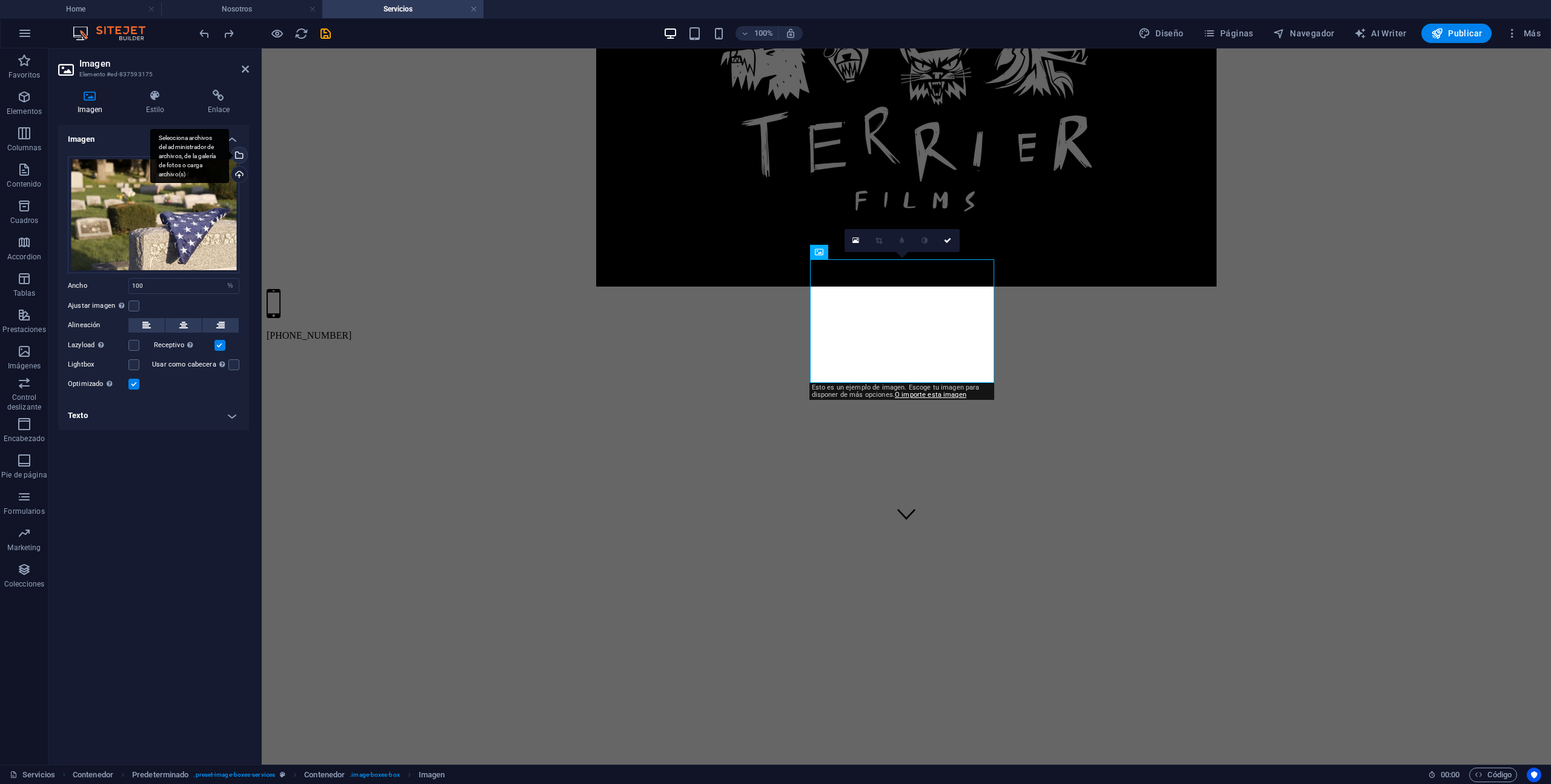
click at [240, 154] on div "Selecciona archivos del administrador de archivos, de la galería de fotos o car…" at bounding box center [238, 156] width 18 height 18
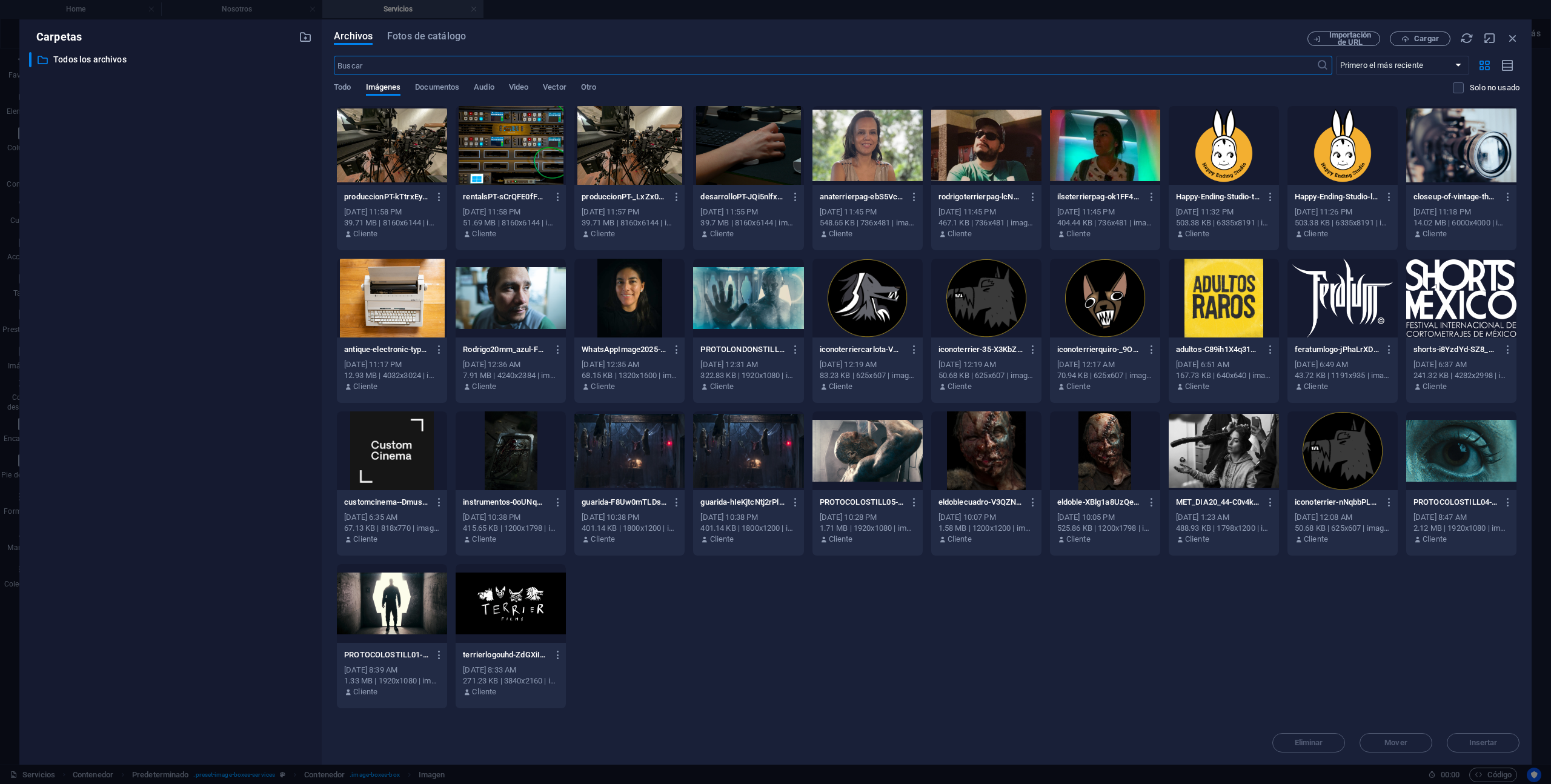
click at [503, 173] on div at bounding box center [510, 145] width 110 height 79
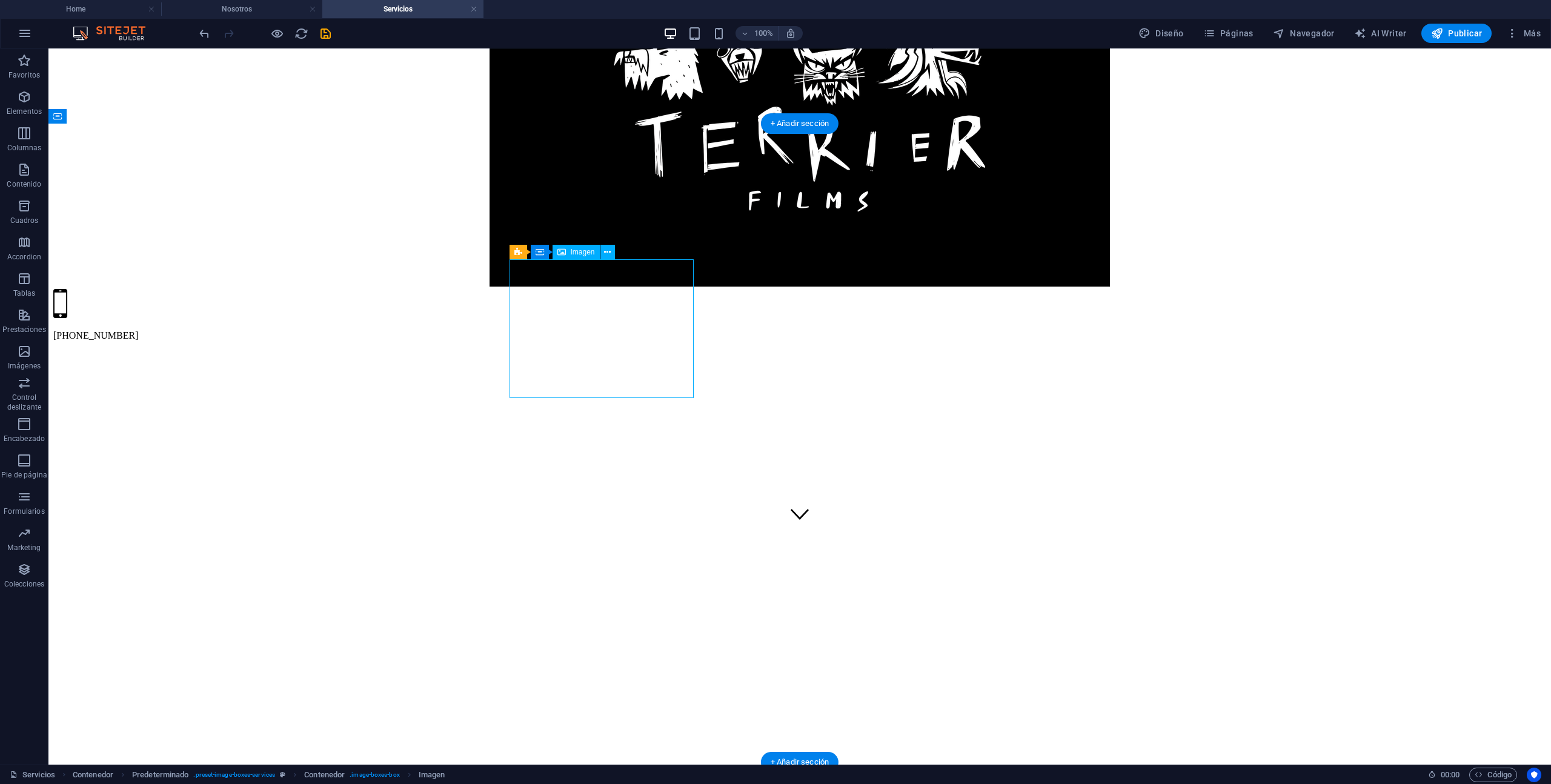
select select "%"
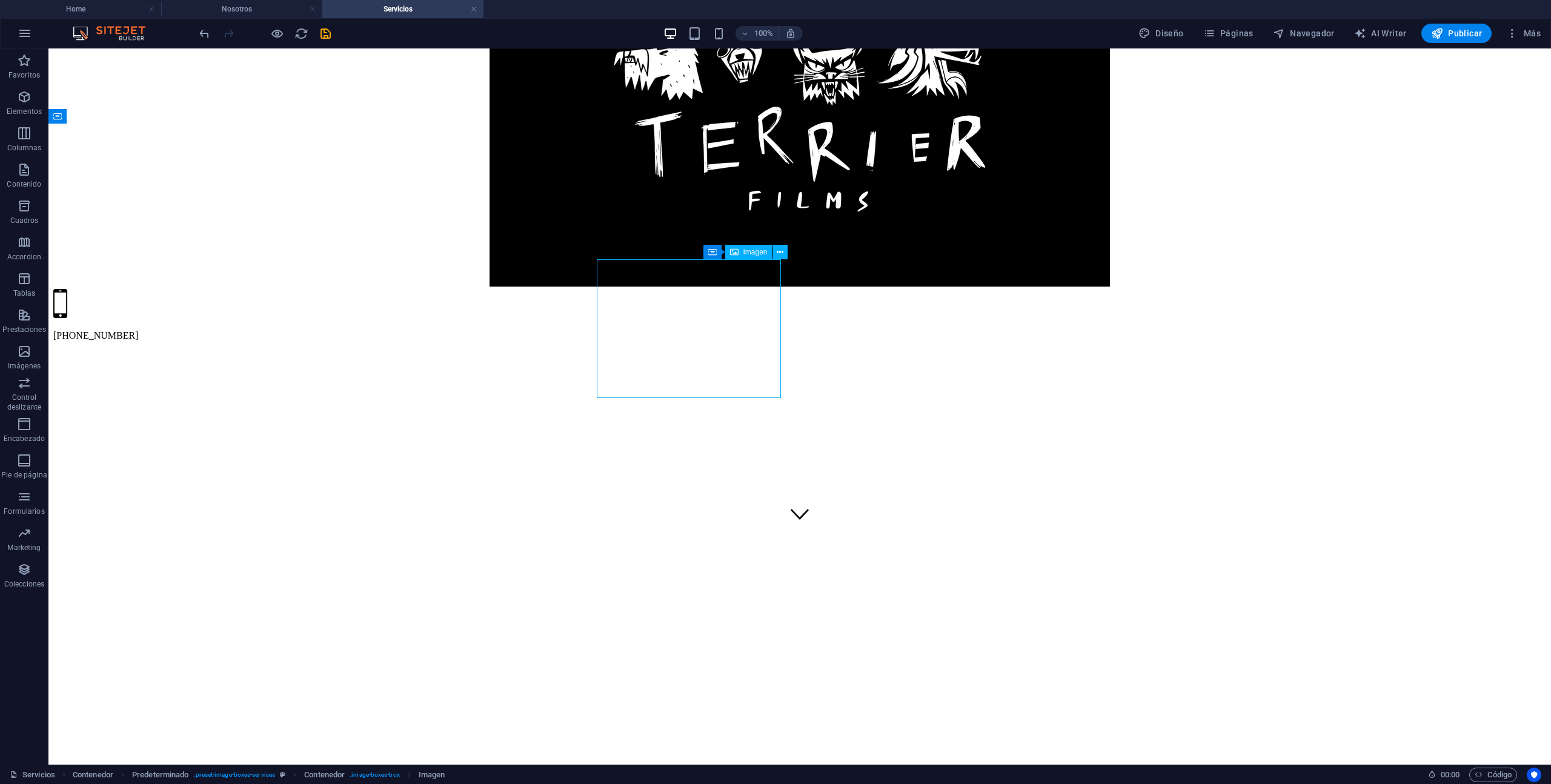
select select "%"
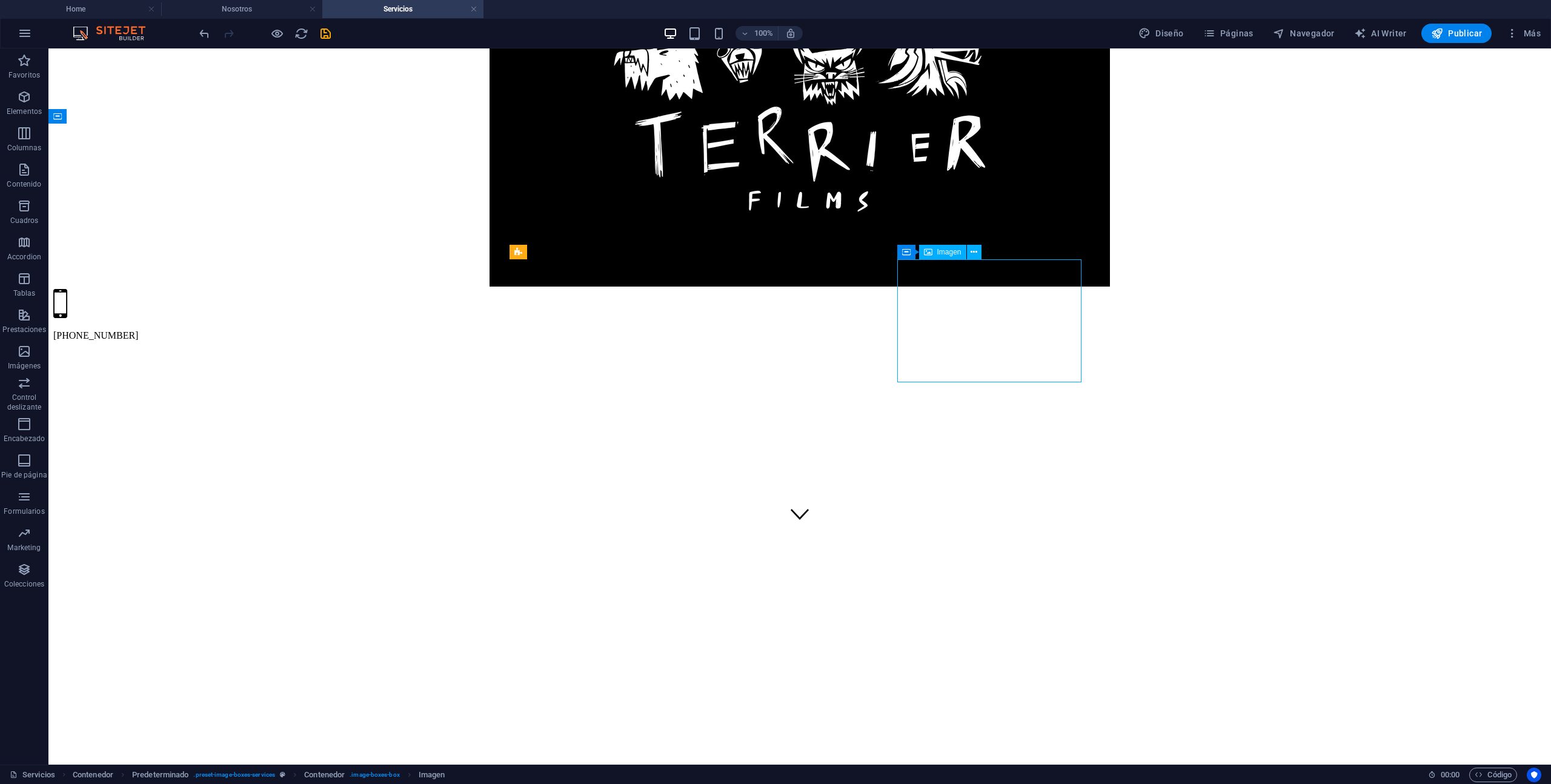
select select "%"
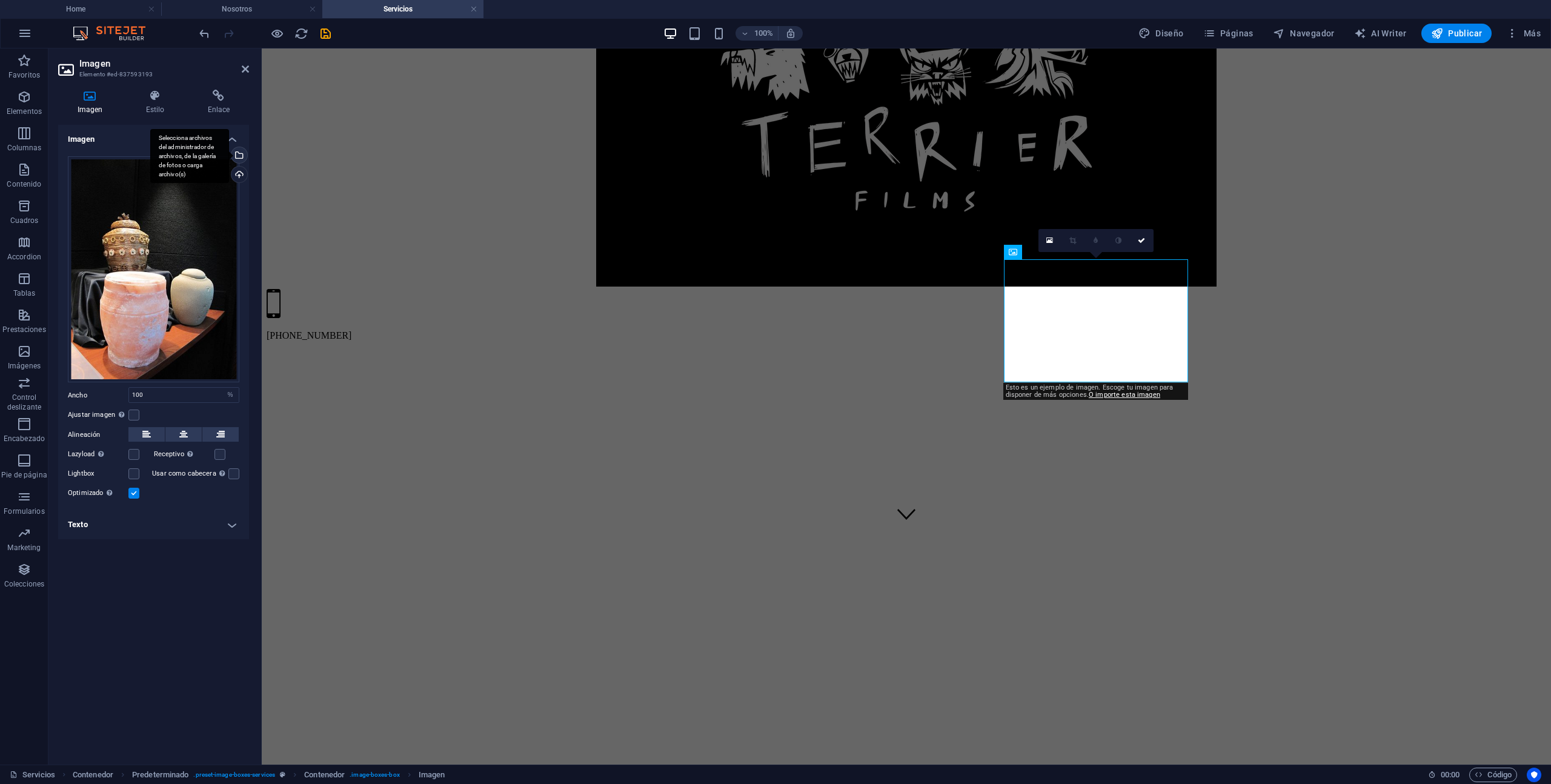
click at [240, 156] on div "Selecciona archivos del administrador de archivos, de la galería de fotos o car…" at bounding box center [238, 156] width 18 height 18
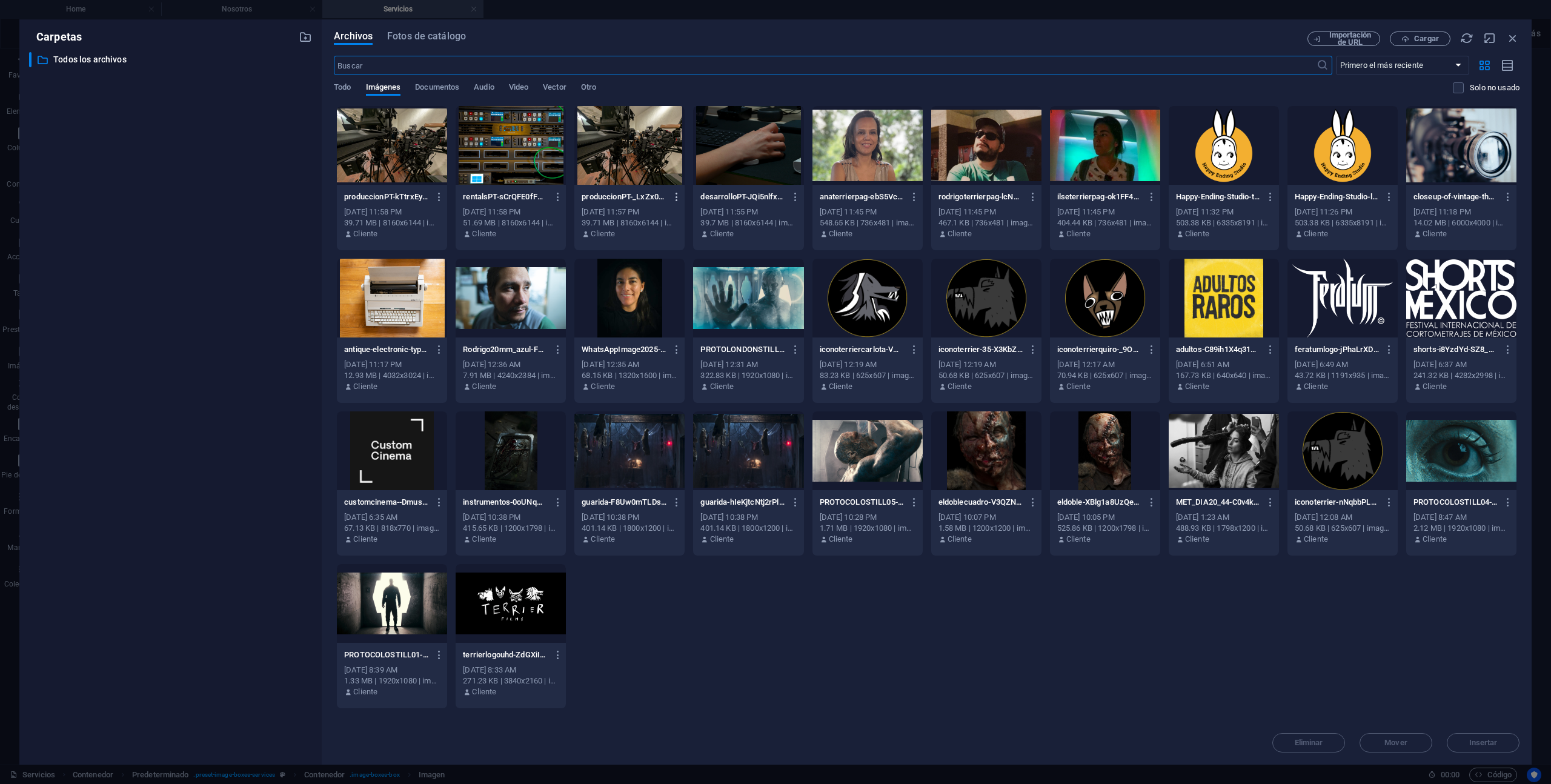
click at [677, 197] on icon "button" at bounding box center [677, 197] width 12 height 11
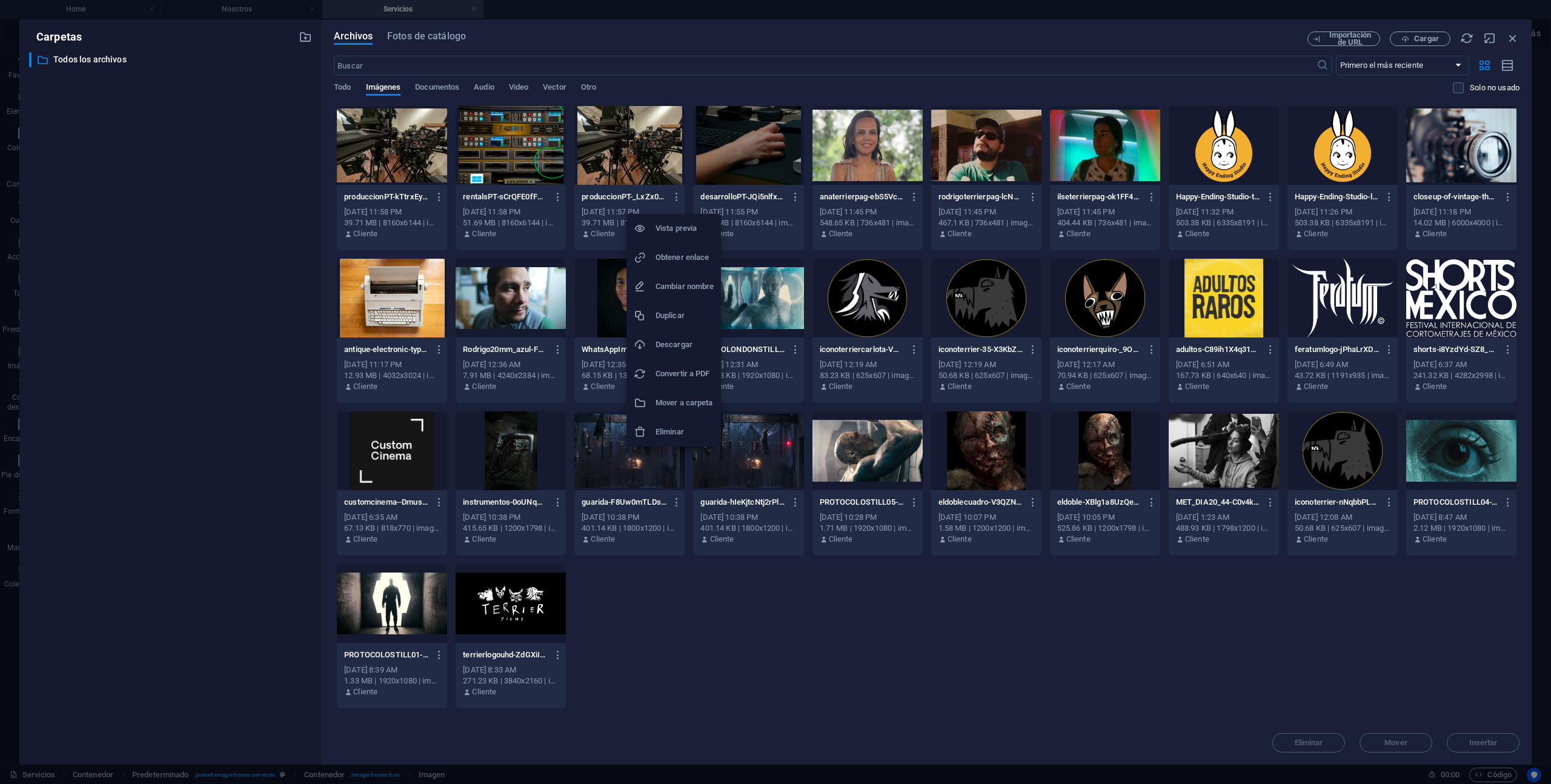
click at [680, 427] on h6 "Eliminar" at bounding box center [684, 431] width 59 height 15
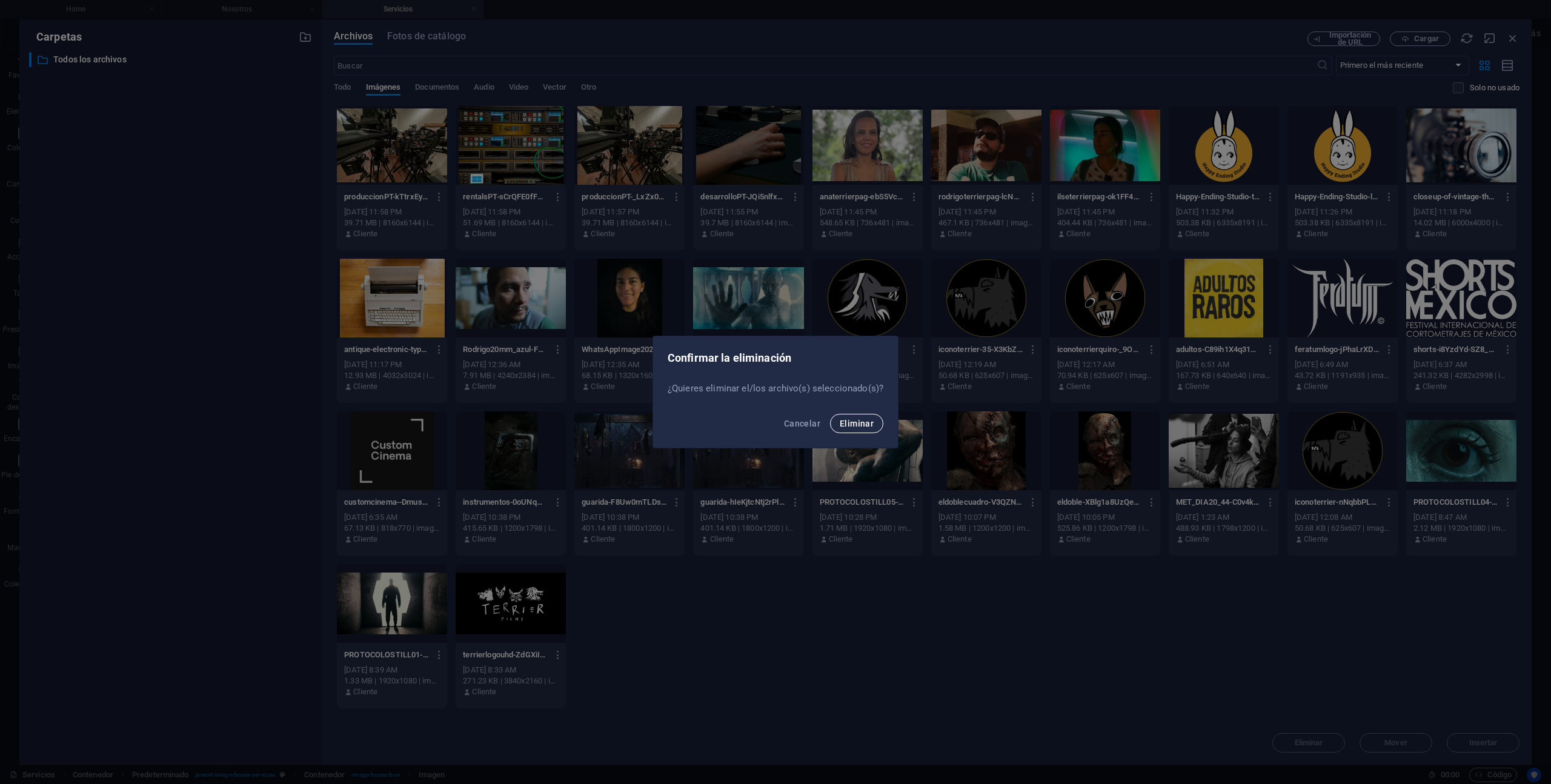
click at [860, 424] on span "Eliminar" at bounding box center [856, 424] width 34 height 9
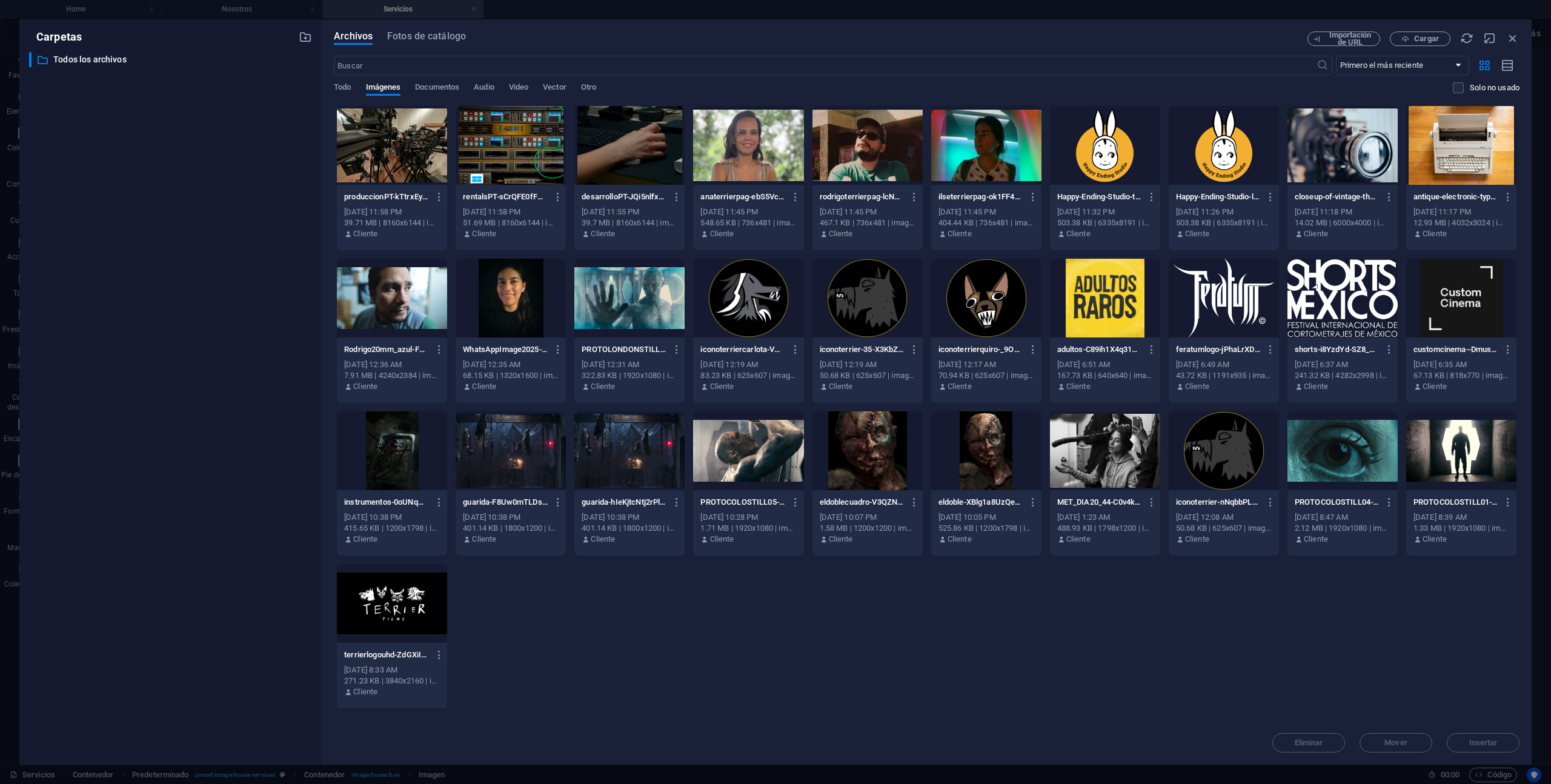
click at [443, 158] on div at bounding box center [392, 145] width 110 height 79
click at [443, 158] on div "1" at bounding box center [392, 145] width 110 height 79
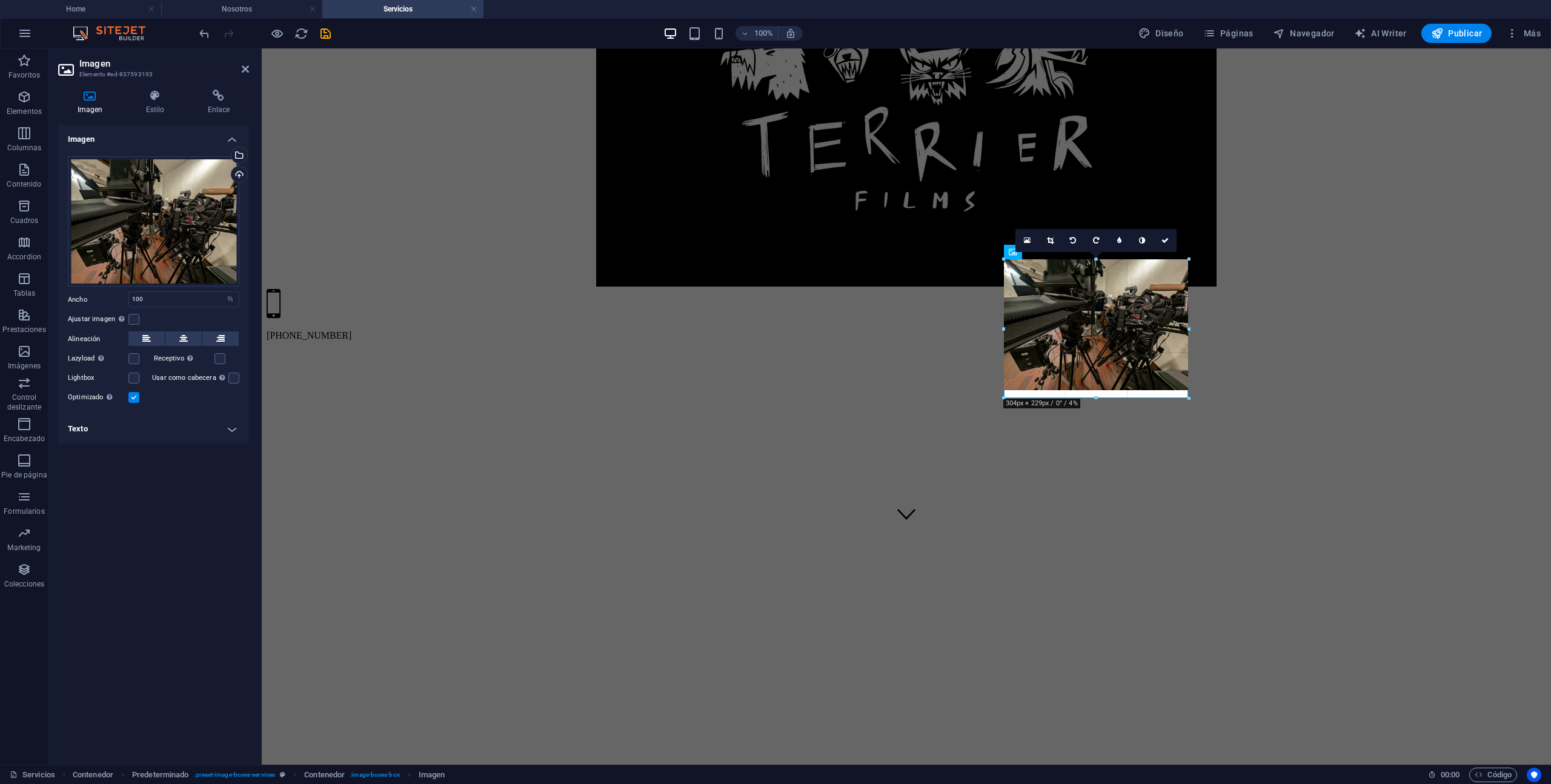
drag, startPoint x: 1098, startPoint y: 382, endPoint x: 1099, endPoint y: 398, distance: 16.0
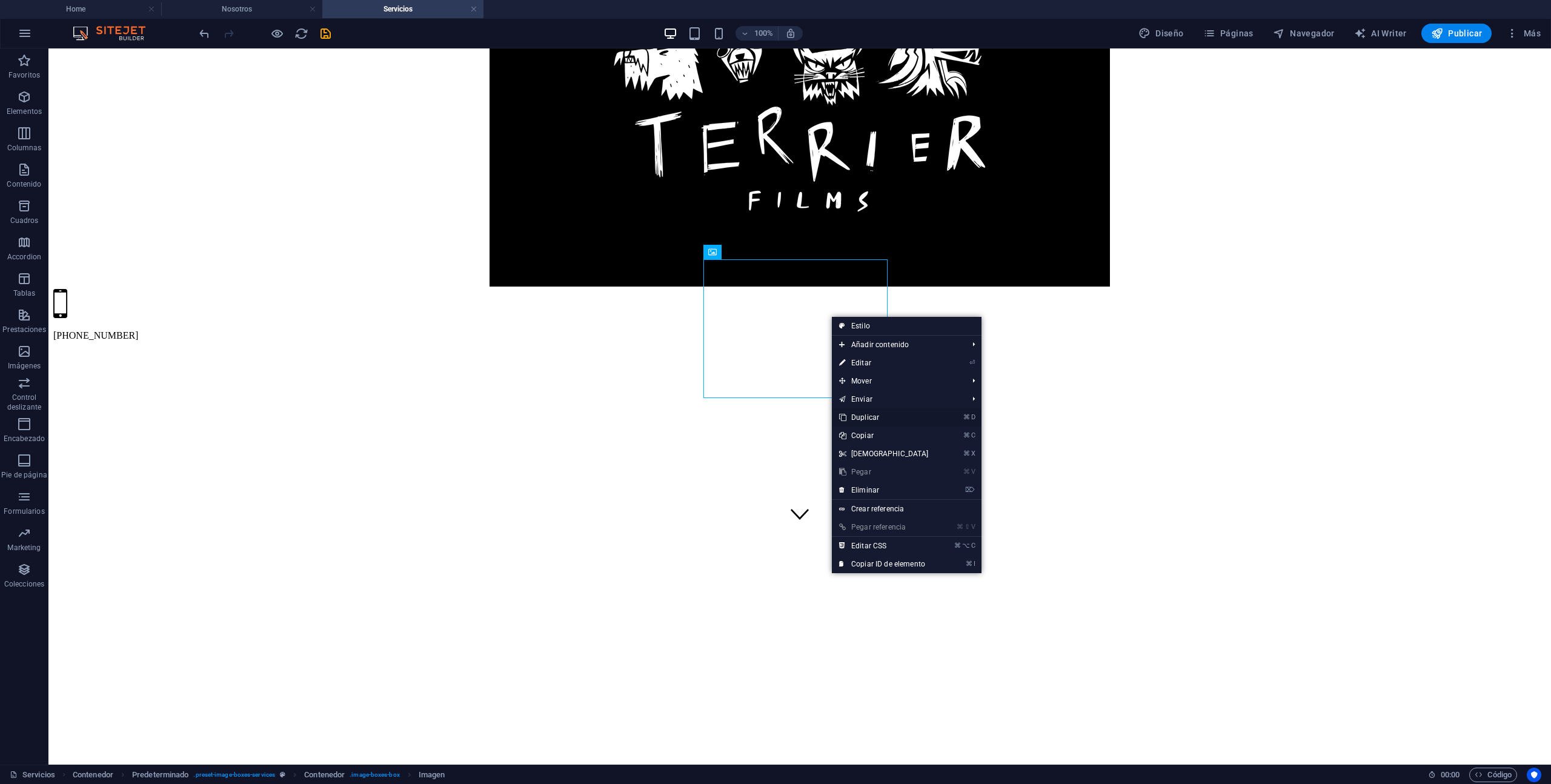
click at [935, 416] on li "⌘ D Duplicar" at bounding box center [907, 417] width 150 height 18
click at [871, 412] on link "⌘ D Duplicar" at bounding box center [884, 417] width 105 height 18
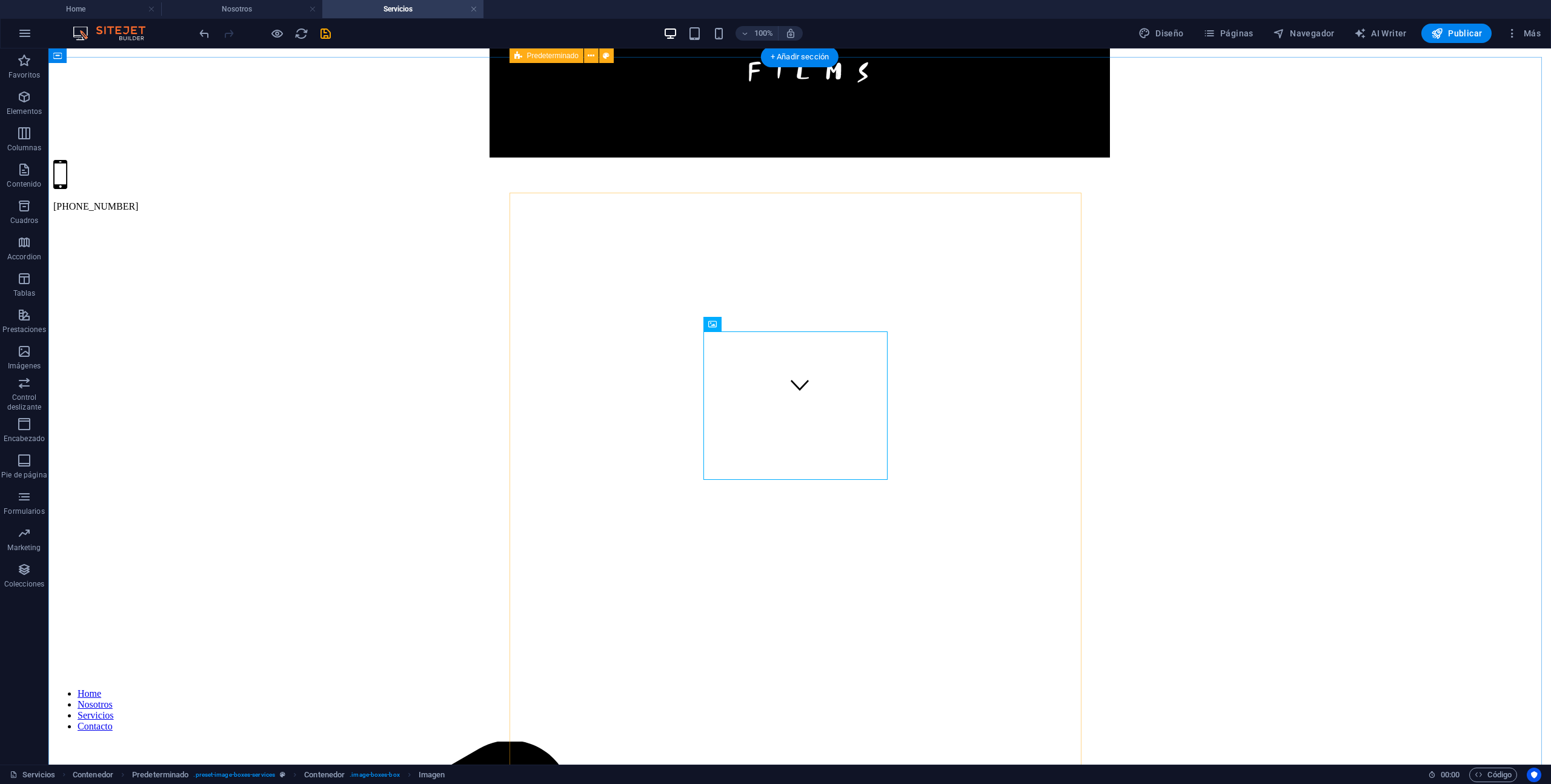
scroll to position [296, 0]
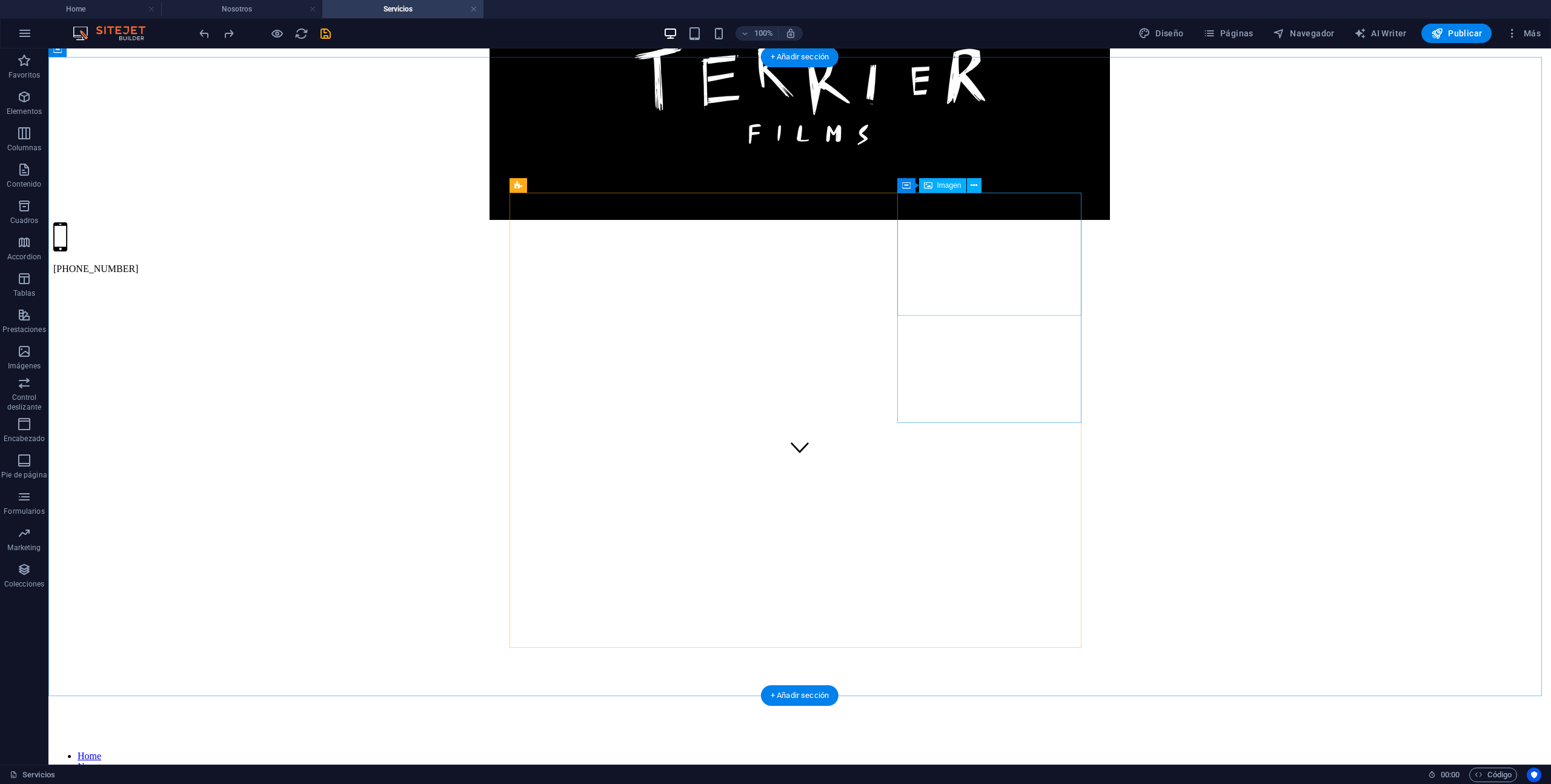
select select "%"
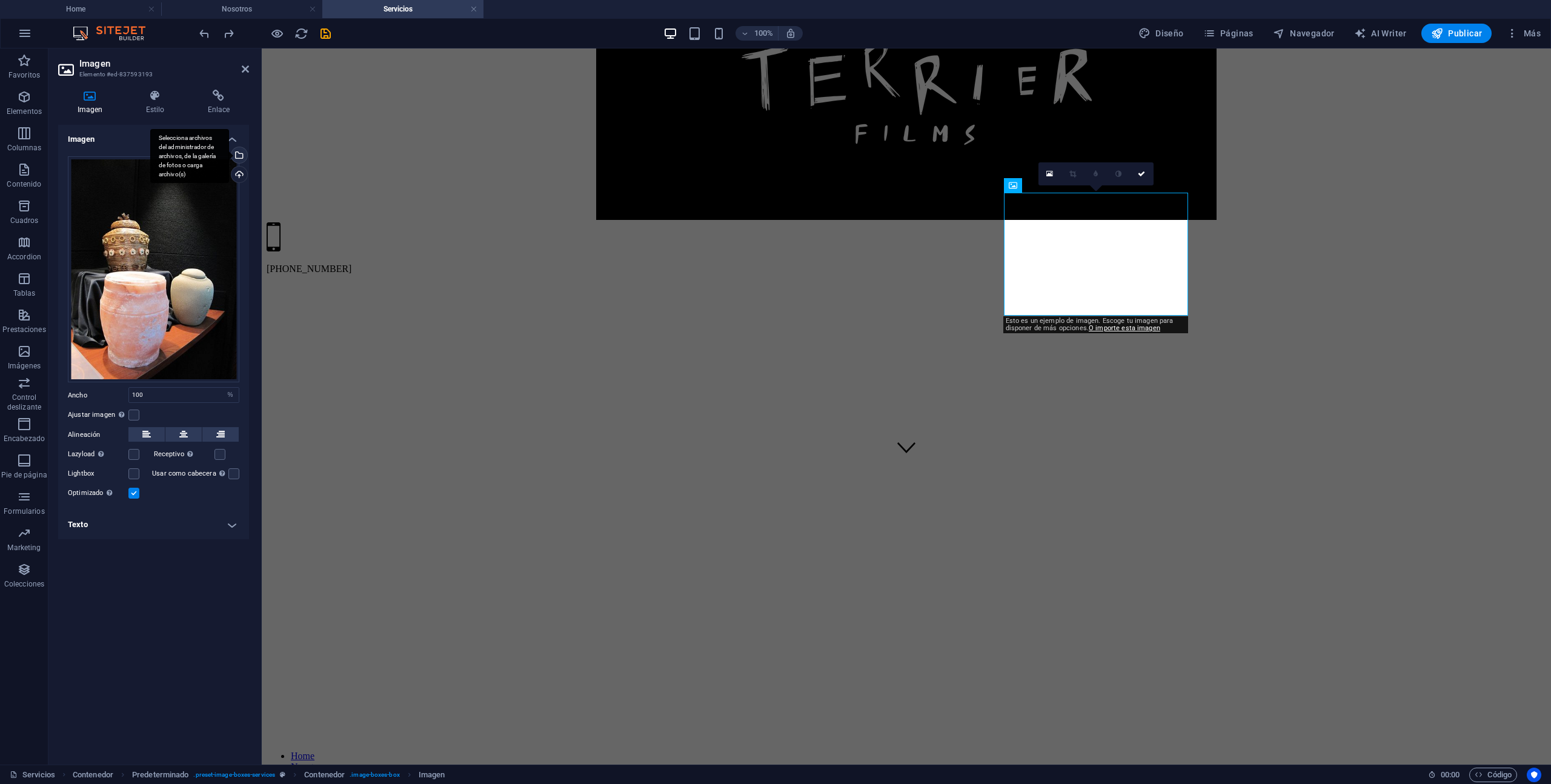
click at [241, 156] on div "Selecciona archivos del administrador de archivos, de la galería de fotos o car…" at bounding box center [238, 156] width 18 height 18
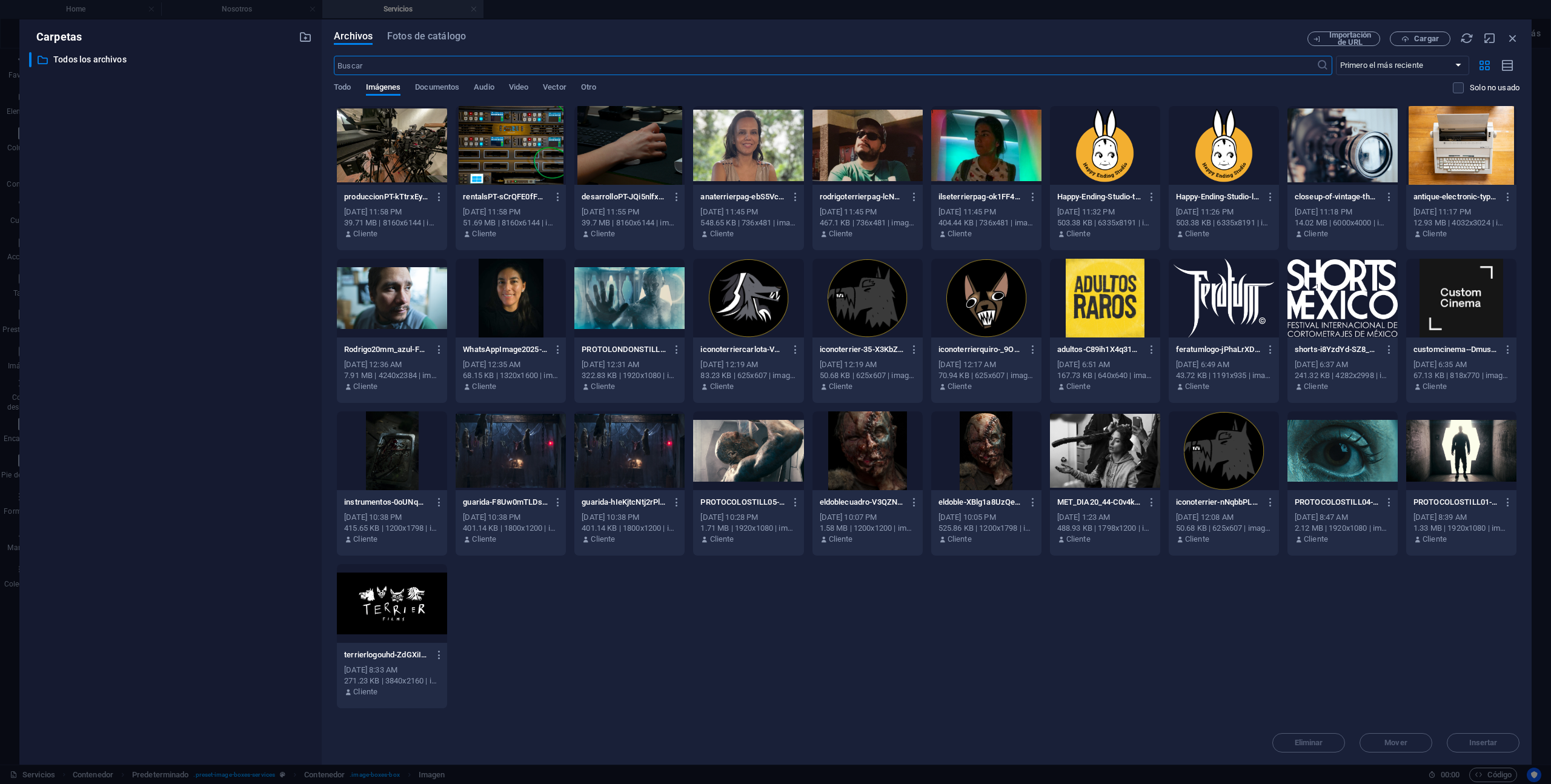
click at [623, 137] on div at bounding box center [629, 145] width 110 height 79
click at [623, 137] on div "1" at bounding box center [629, 145] width 110 height 79
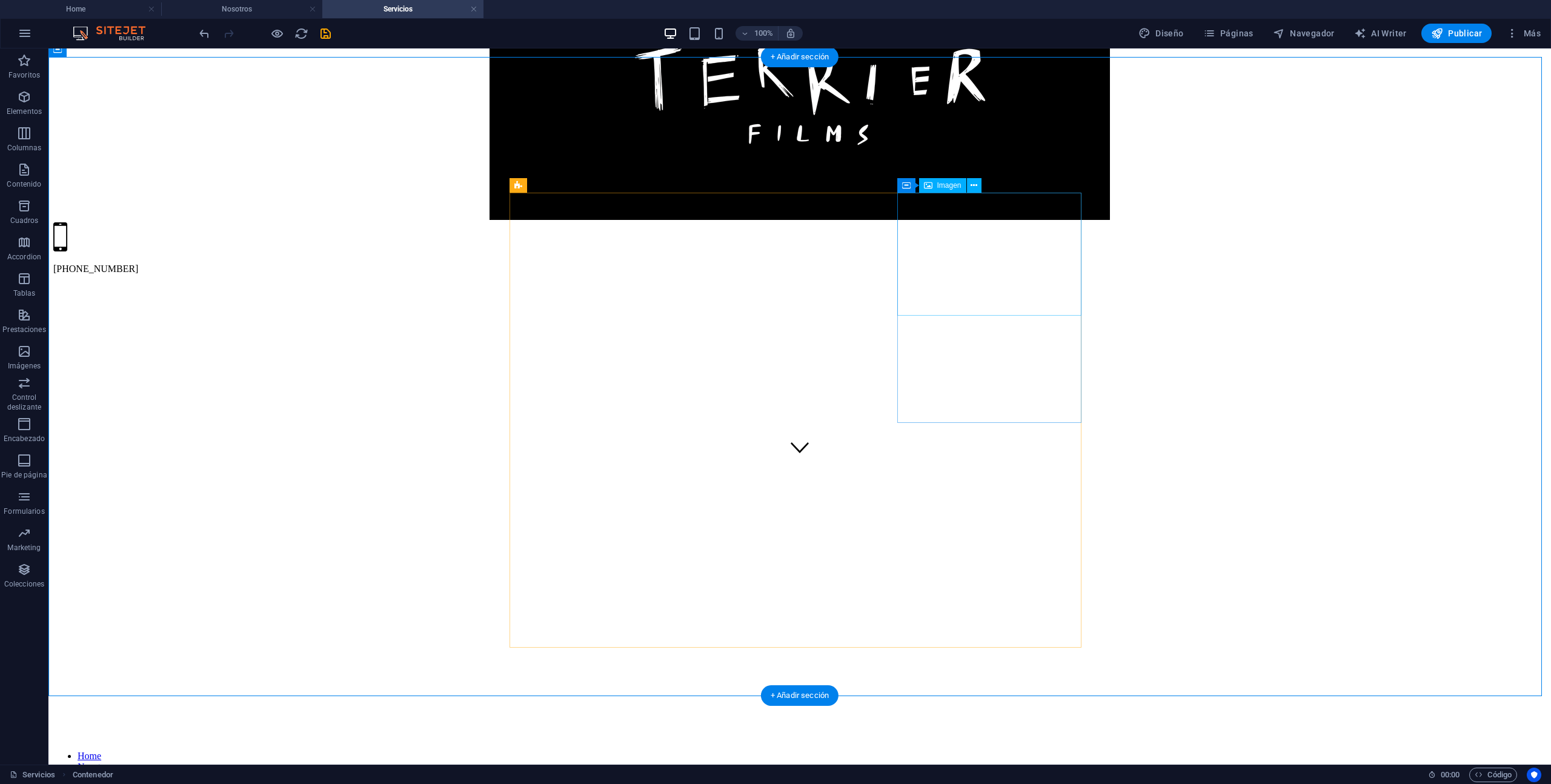
select select "%"
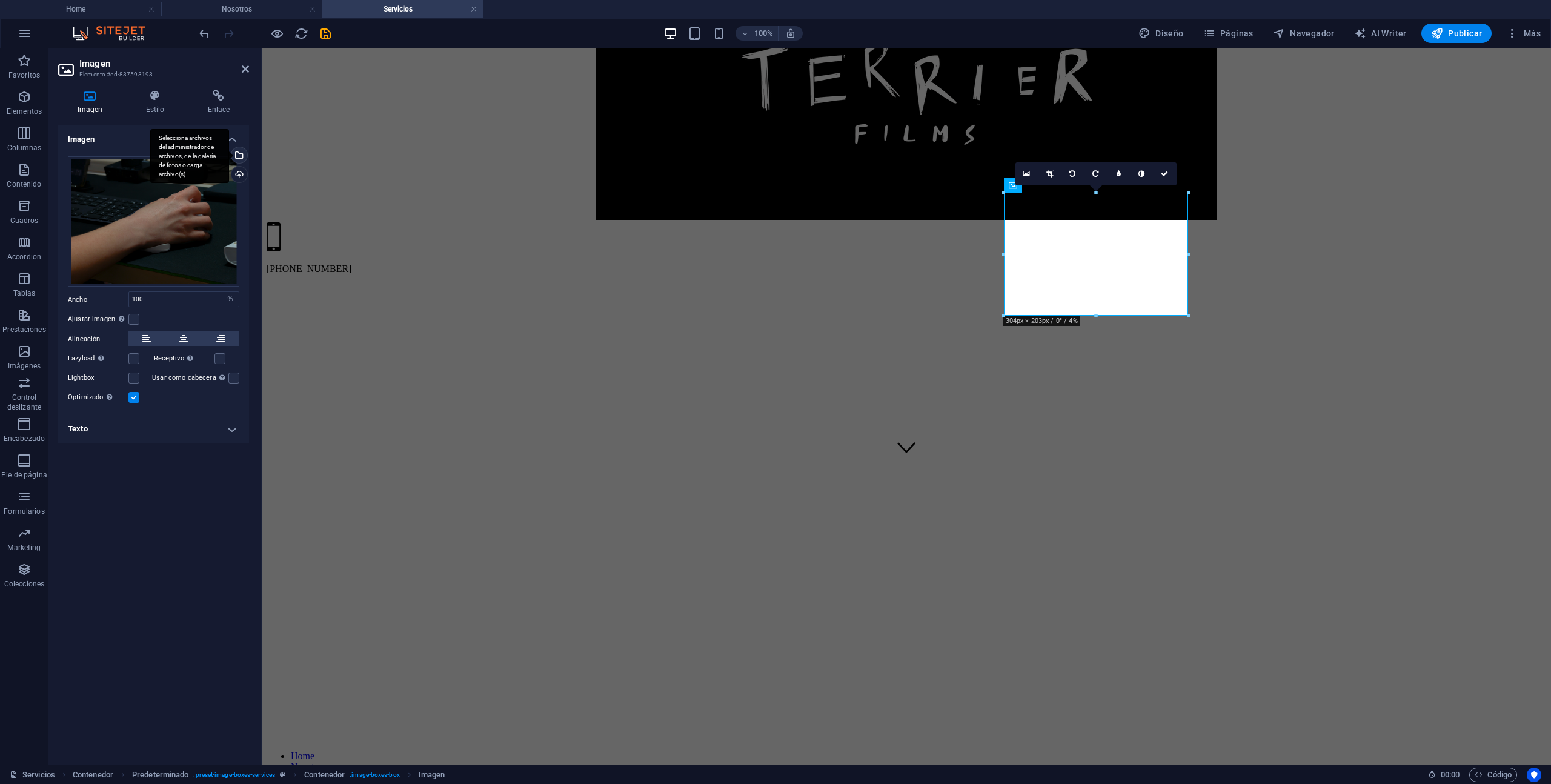
click at [229, 153] on div "Selecciona archivos del administrador de archivos, de la galería de fotos o car…" at bounding box center [190, 156] width 79 height 55
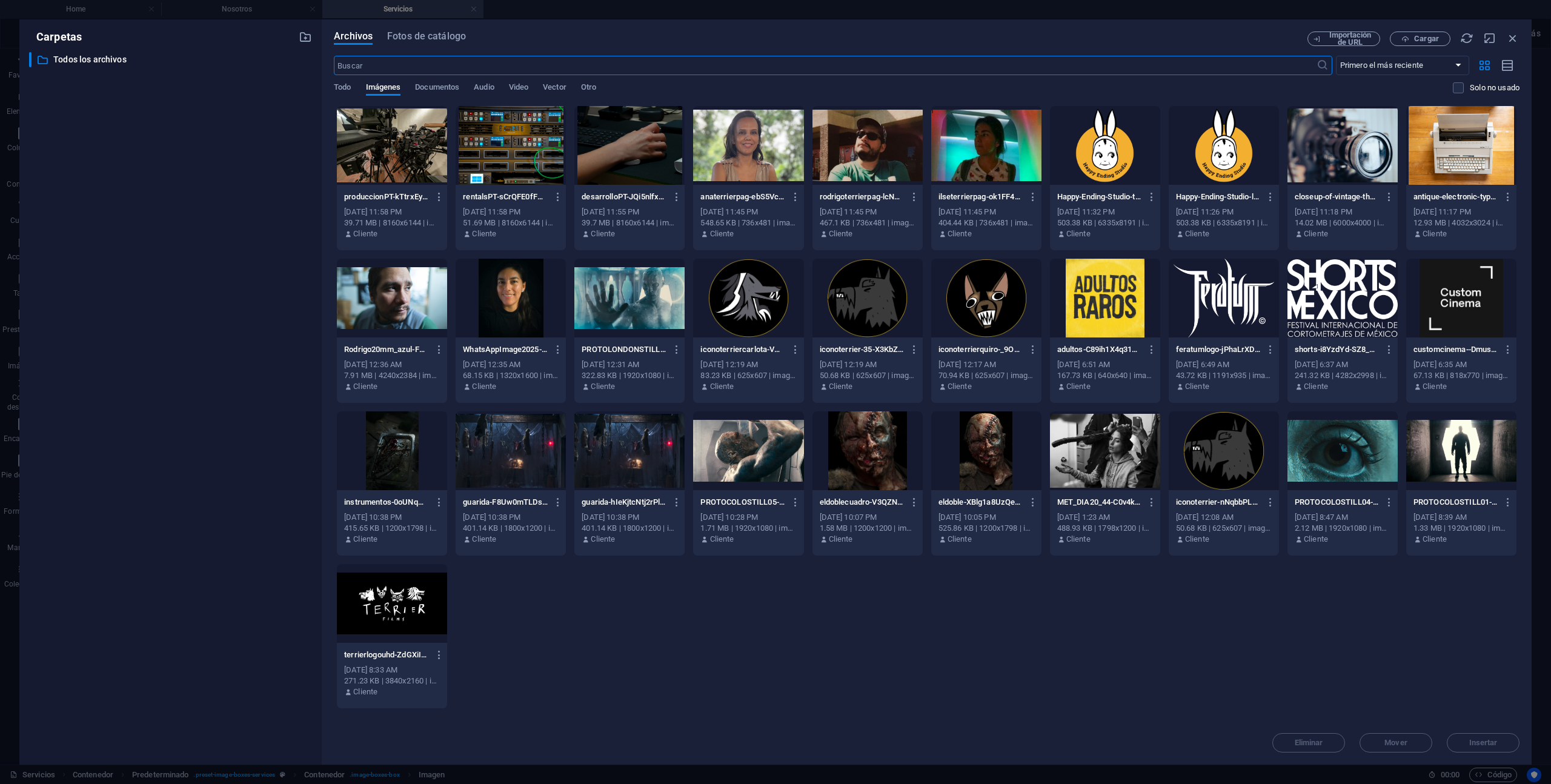
click at [394, 148] on div at bounding box center [392, 145] width 110 height 79
click at [394, 148] on div "1" at bounding box center [392, 145] width 110 height 79
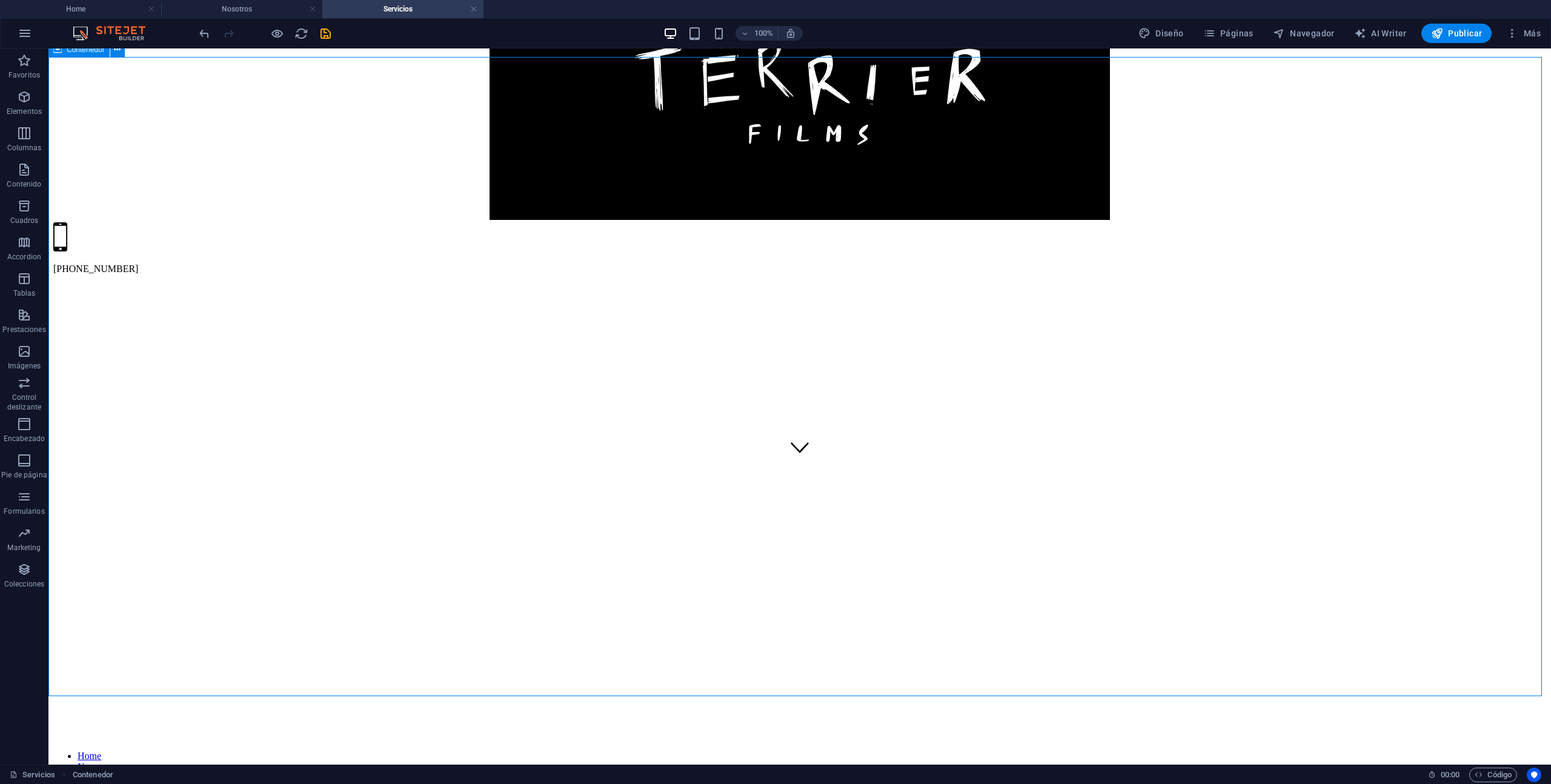
drag, startPoint x: 1143, startPoint y: 235, endPoint x: 1011, endPoint y: 323, distance: 158.6
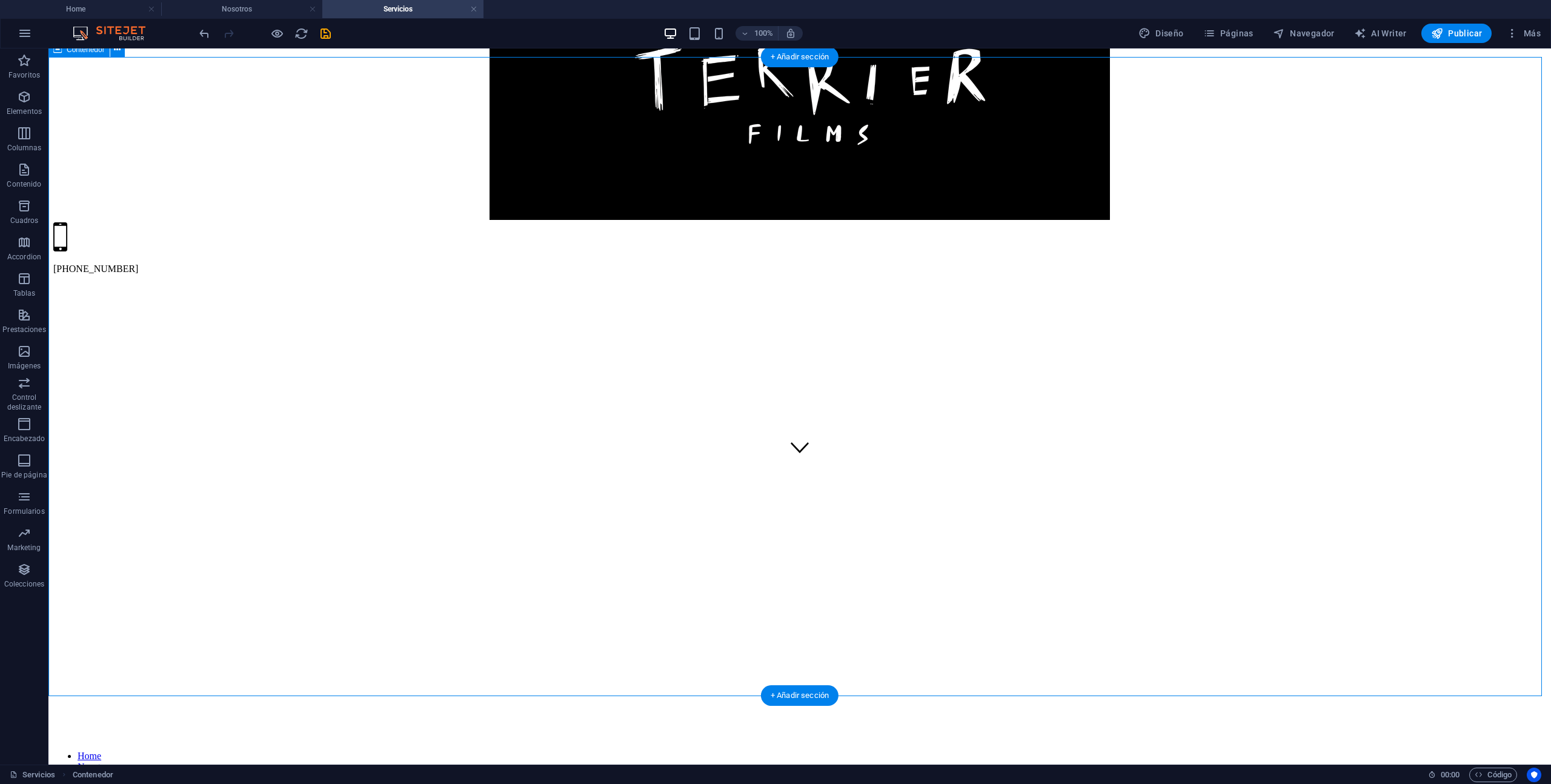
drag, startPoint x: 1094, startPoint y: 171, endPoint x: 1043, endPoint y: 270, distance: 111.4
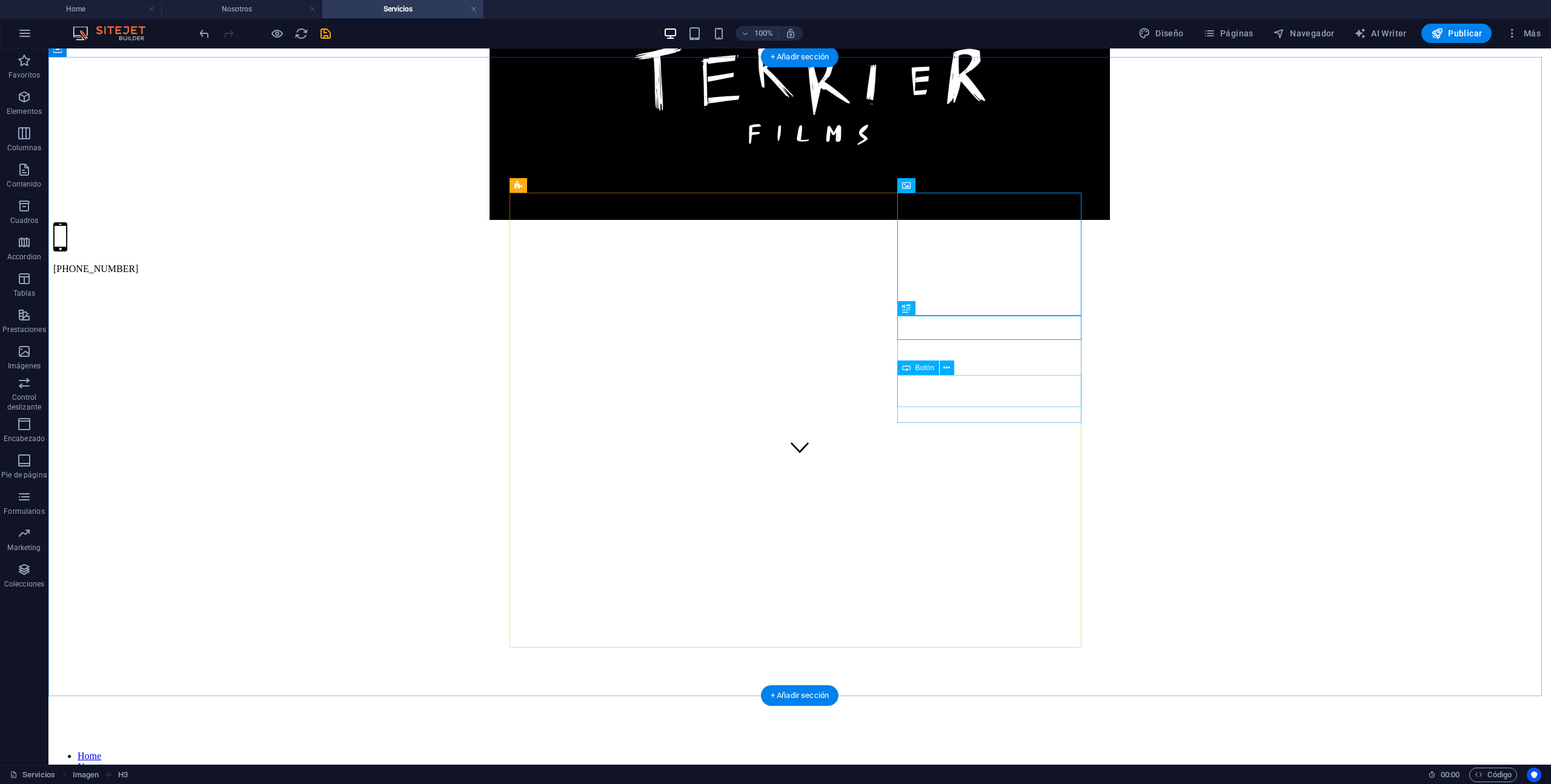
drag, startPoint x: 797, startPoint y: 257, endPoint x: 952, endPoint y: 258, distance: 155.0
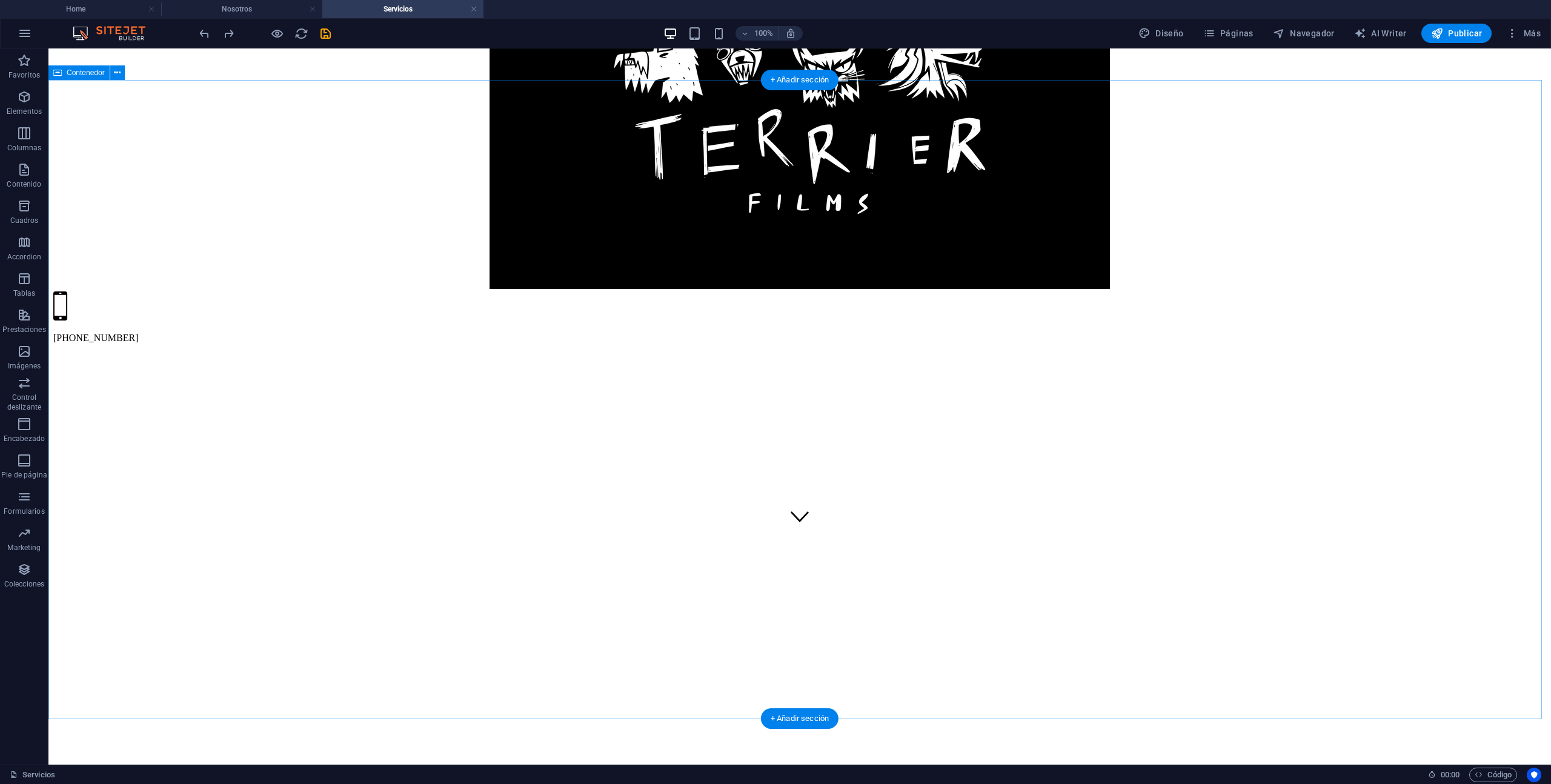
scroll to position [273, 0]
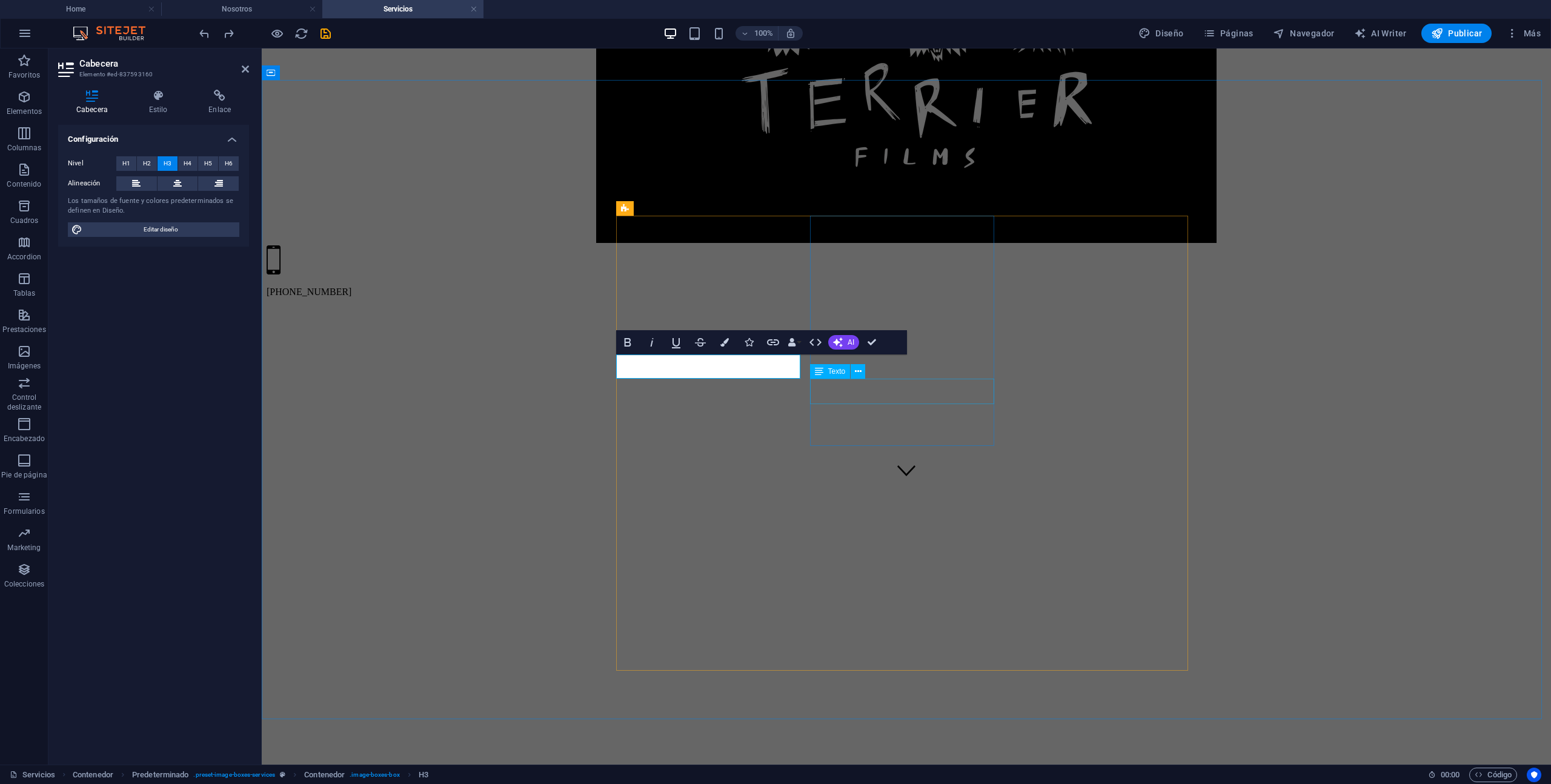
drag, startPoint x: 818, startPoint y: 381, endPoint x: 1083, endPoint y: 426, distance: 268.8
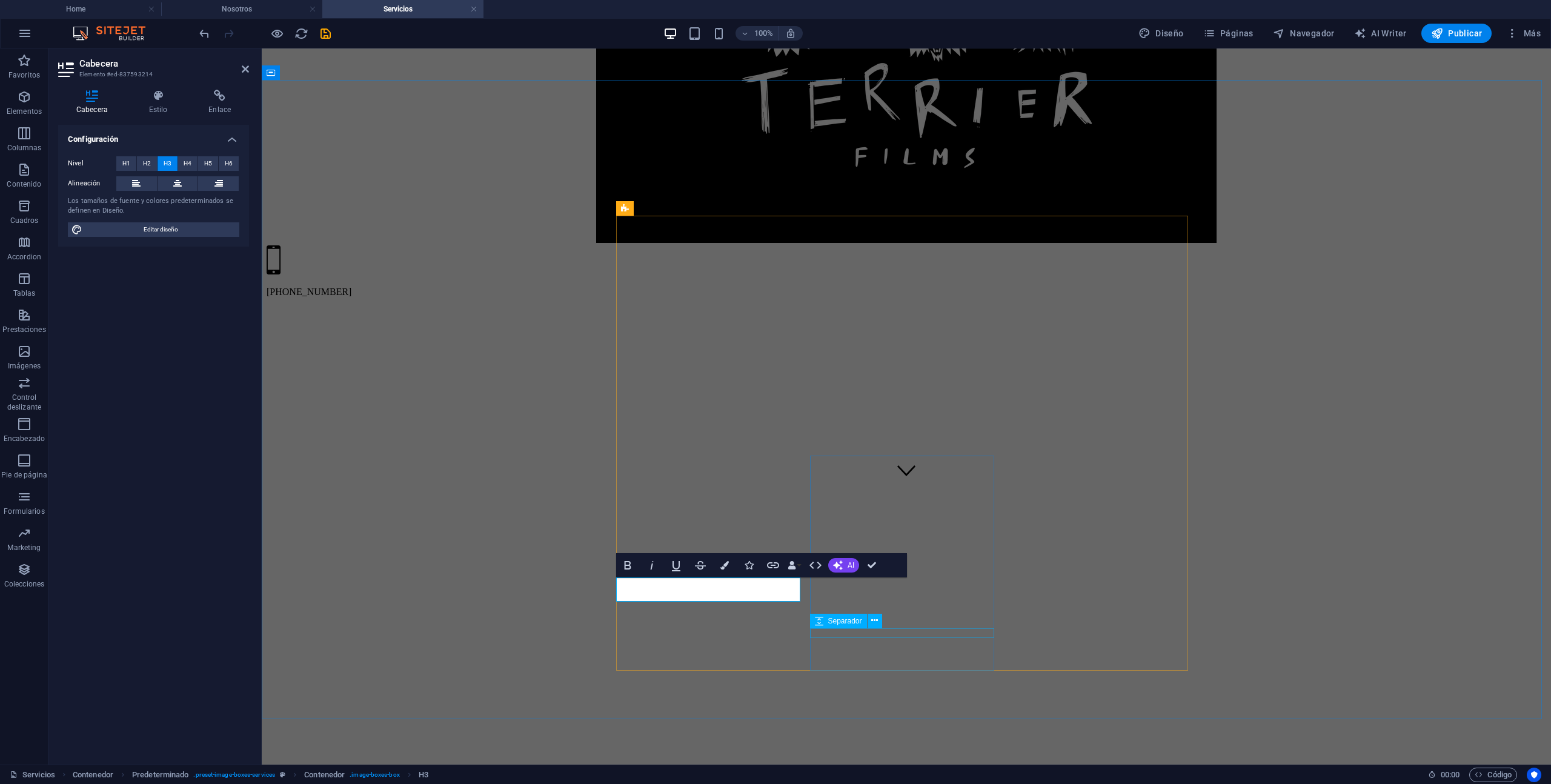
click at [857, 620] on span "Separador" at bounding box center [845, 620] width 34 height 7
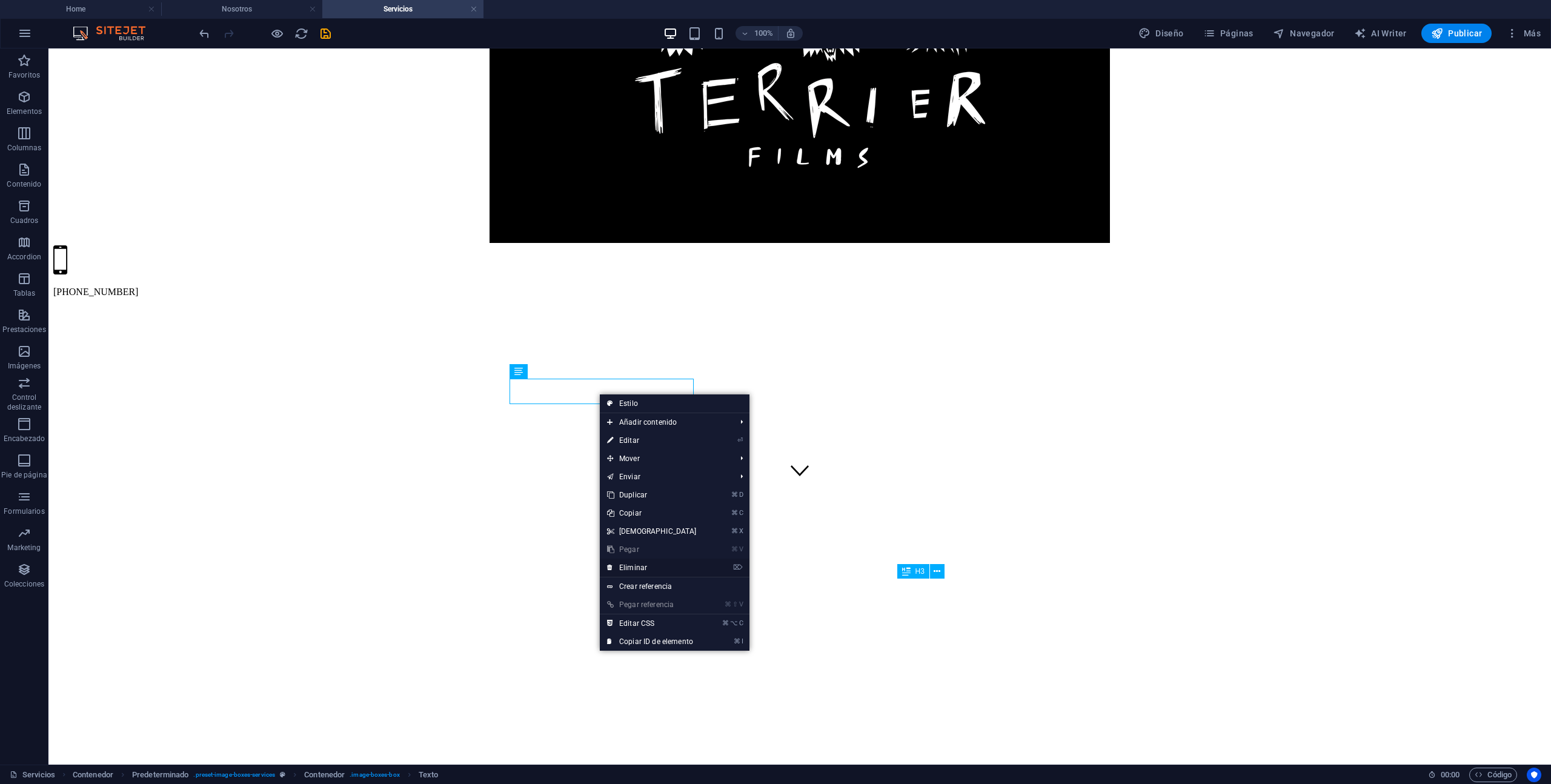
click at [641, 566] on link "⌦ Eliminar" at bounding box center [652, 567] width 105 height 18
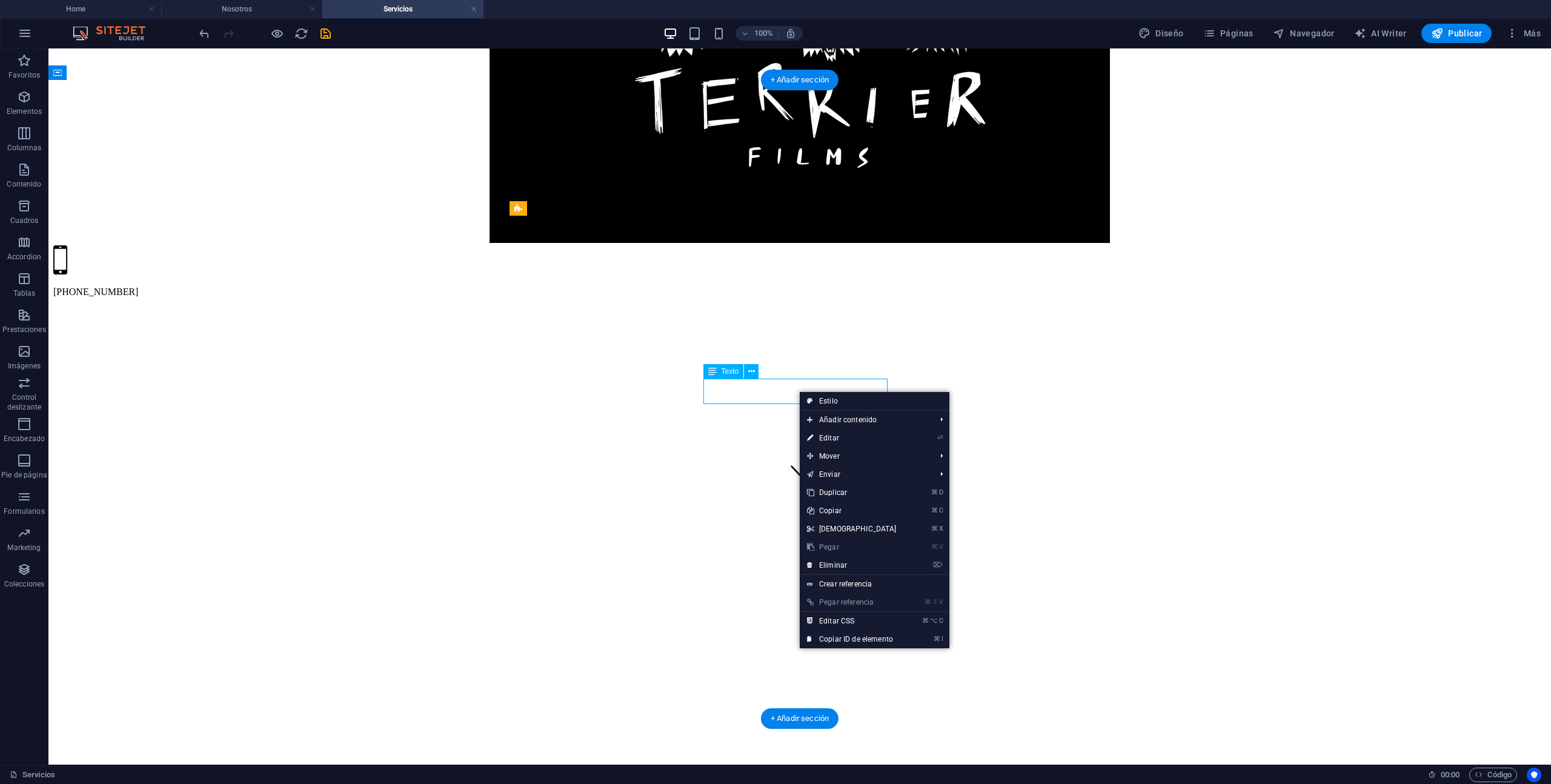
drag, startPoint x: 799, startPoint y: 391, endPoint x: 848, endPoint y: 441, distance: 70.0
click at [839, 563] on link "⌦ Eliminar" at bounding box center [852, 565] width 105 height 18
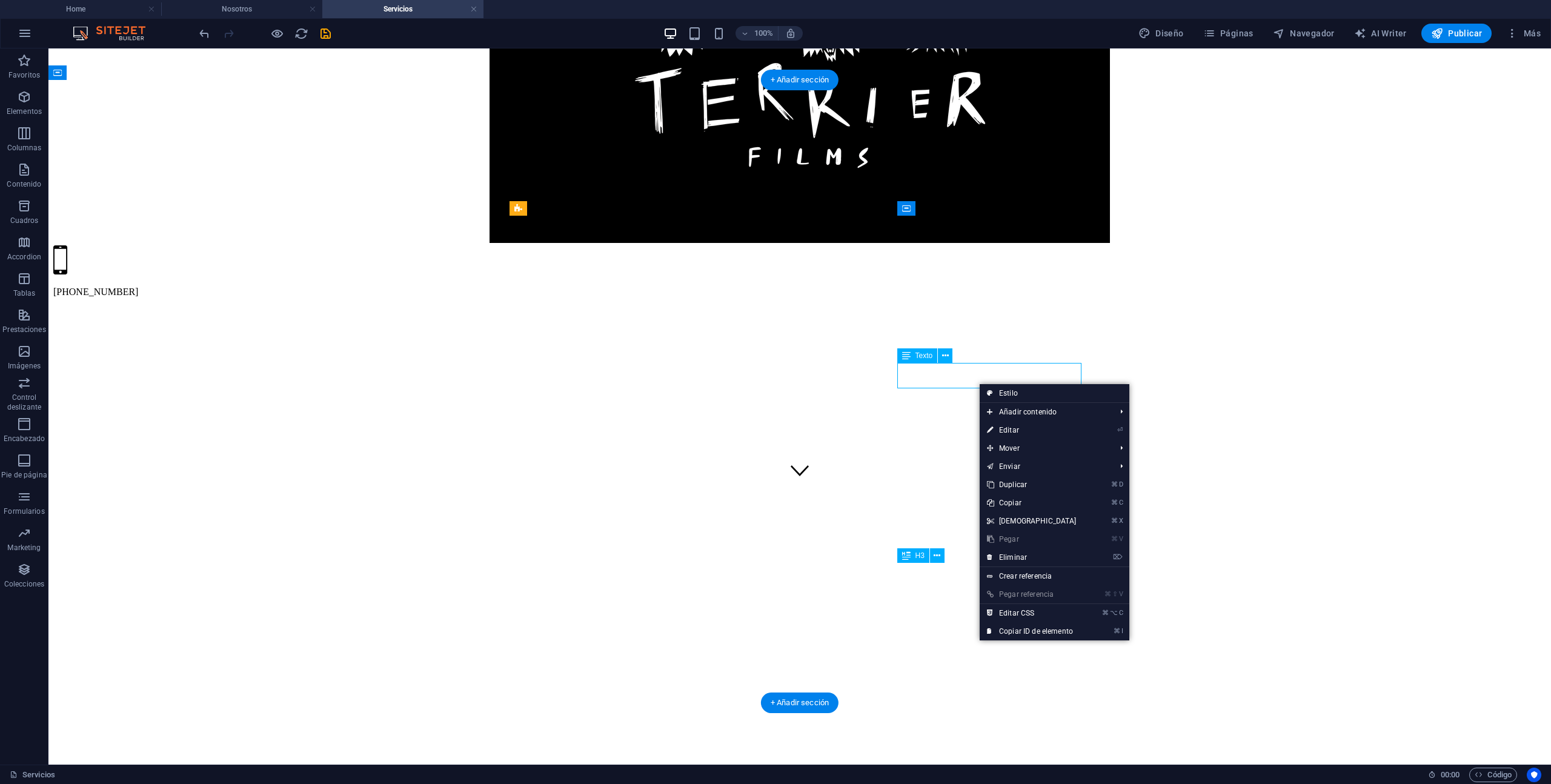
drag, startPoint x: 978, startPoint y: 383, endPoint x: 1040, endPoint y: 450, distance: 91.3
click at [1020, 558] on link "⌦ Eliminar" at bounding box center [1032, 557] width 105 height 18
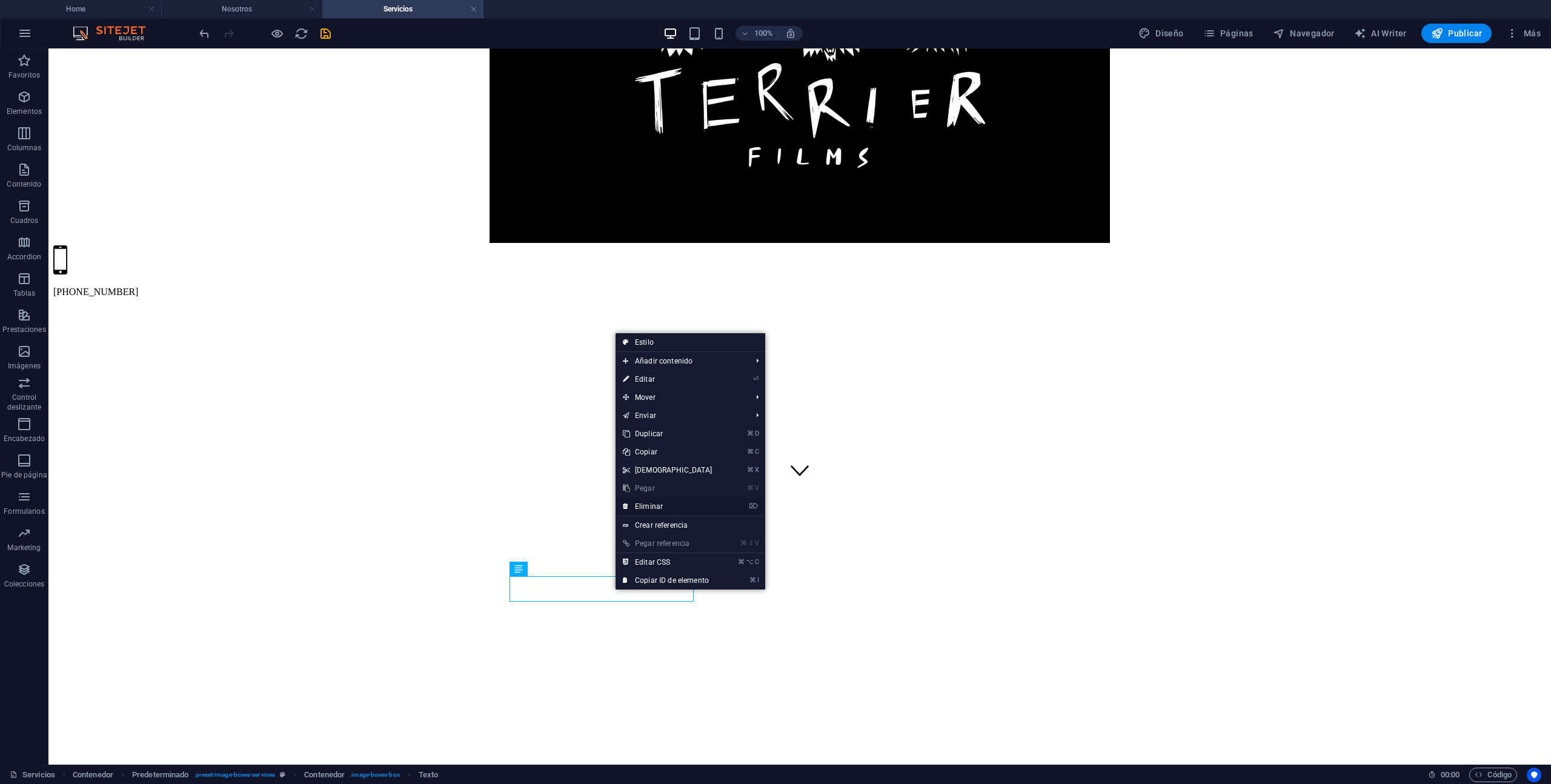
drag, startPoint x: 661, startPoint y: 506, endPoint x: 665, endPoint y: 491, distance: 15.5
click at [661, 506] on link "⌦ Eliminar" at bounding box center [668, 506] width 105 height 18
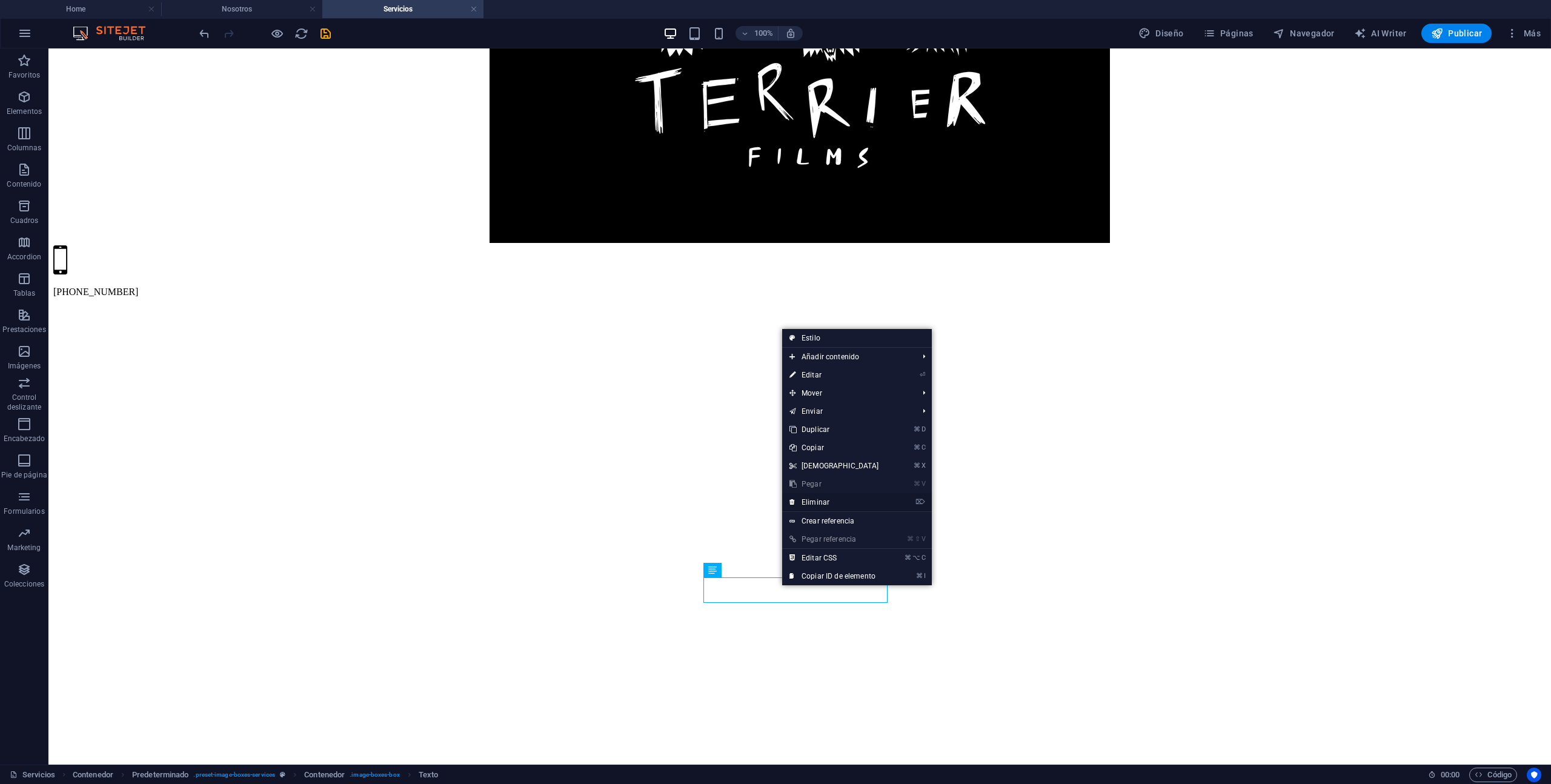
click at [821, 499] on link "⌦ Eliminar" at bounding box center [835, 502] width 105 height 18
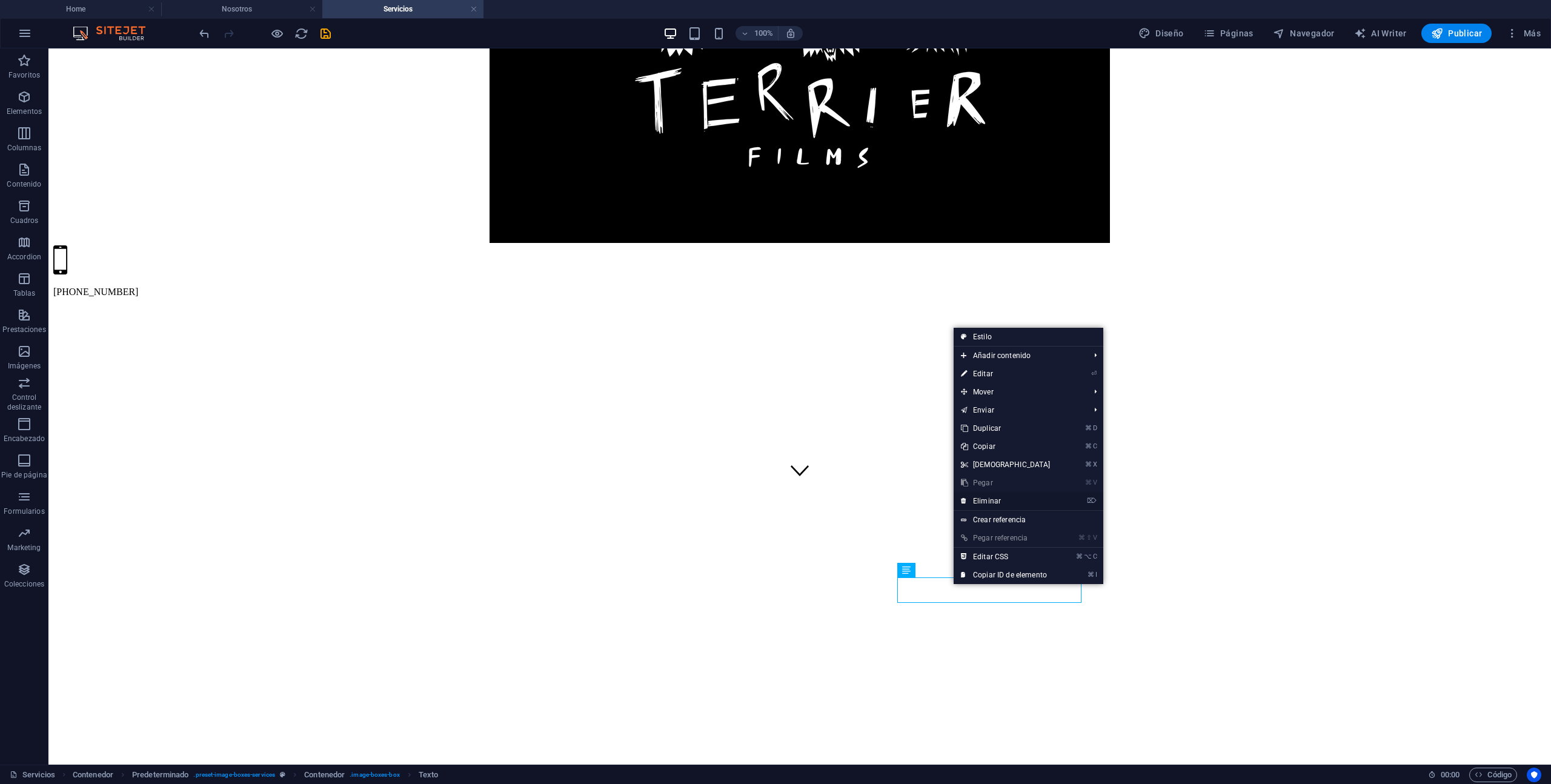
click at [987, 501] on link "⌦ Eliminar" at bounding box center [1006, 501] width 105 height 18
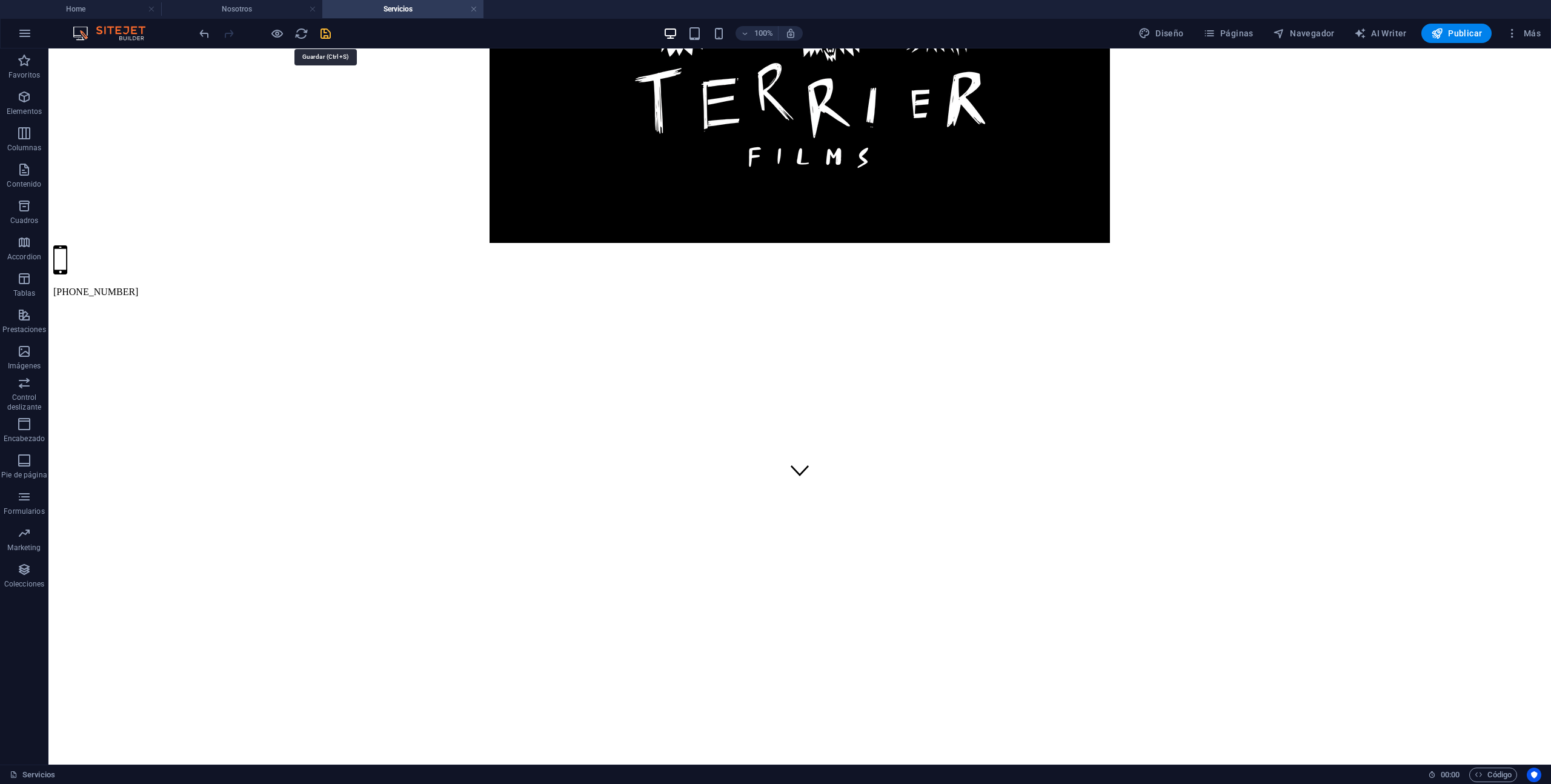
click at [327, 38] on icon "save" at bounding box center [326, 34] width 14 height 14
select select "%"
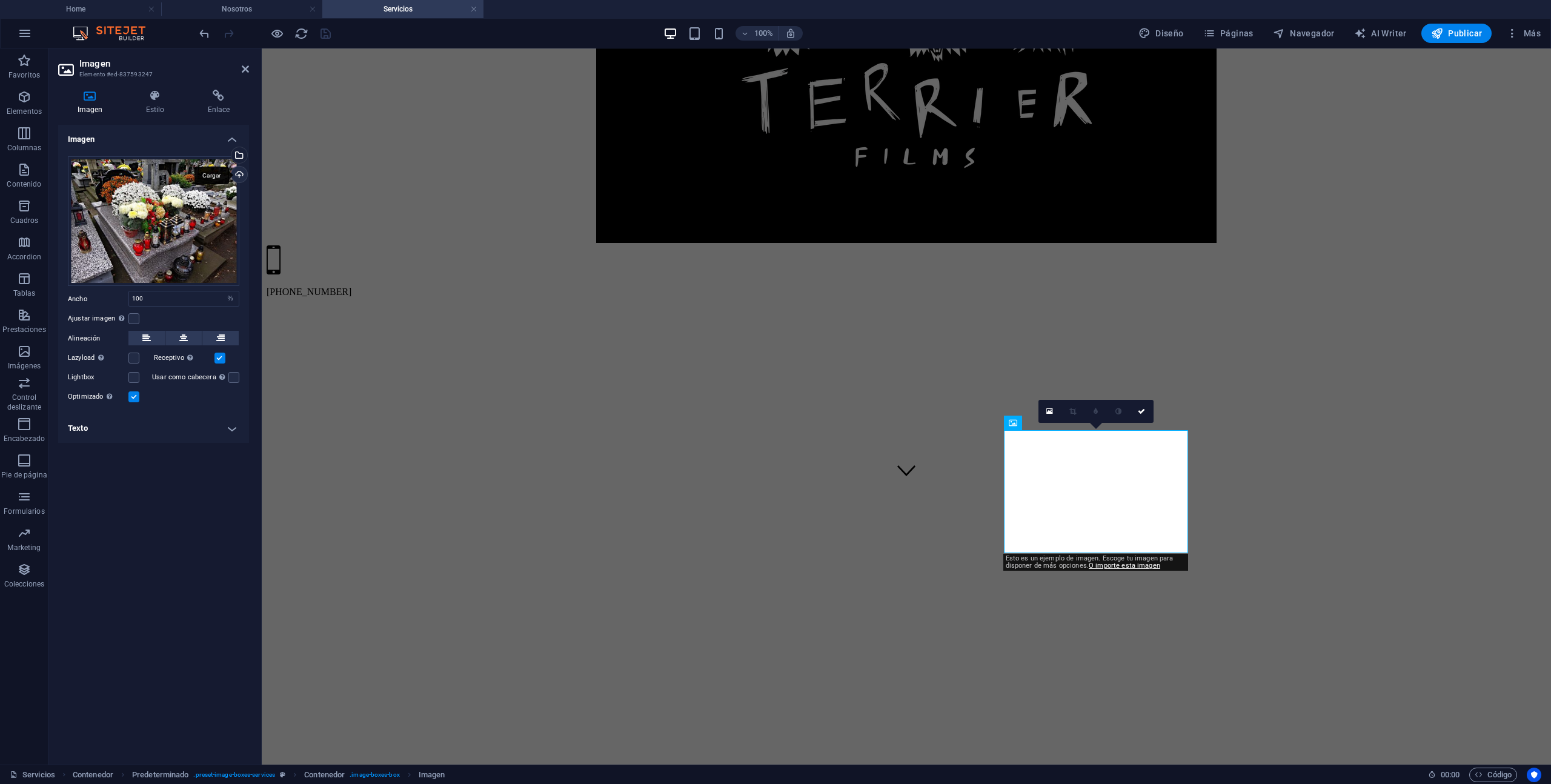
click at [240, 172] on div "Cargar" at bounding box center [238, 176] width 18 height 18
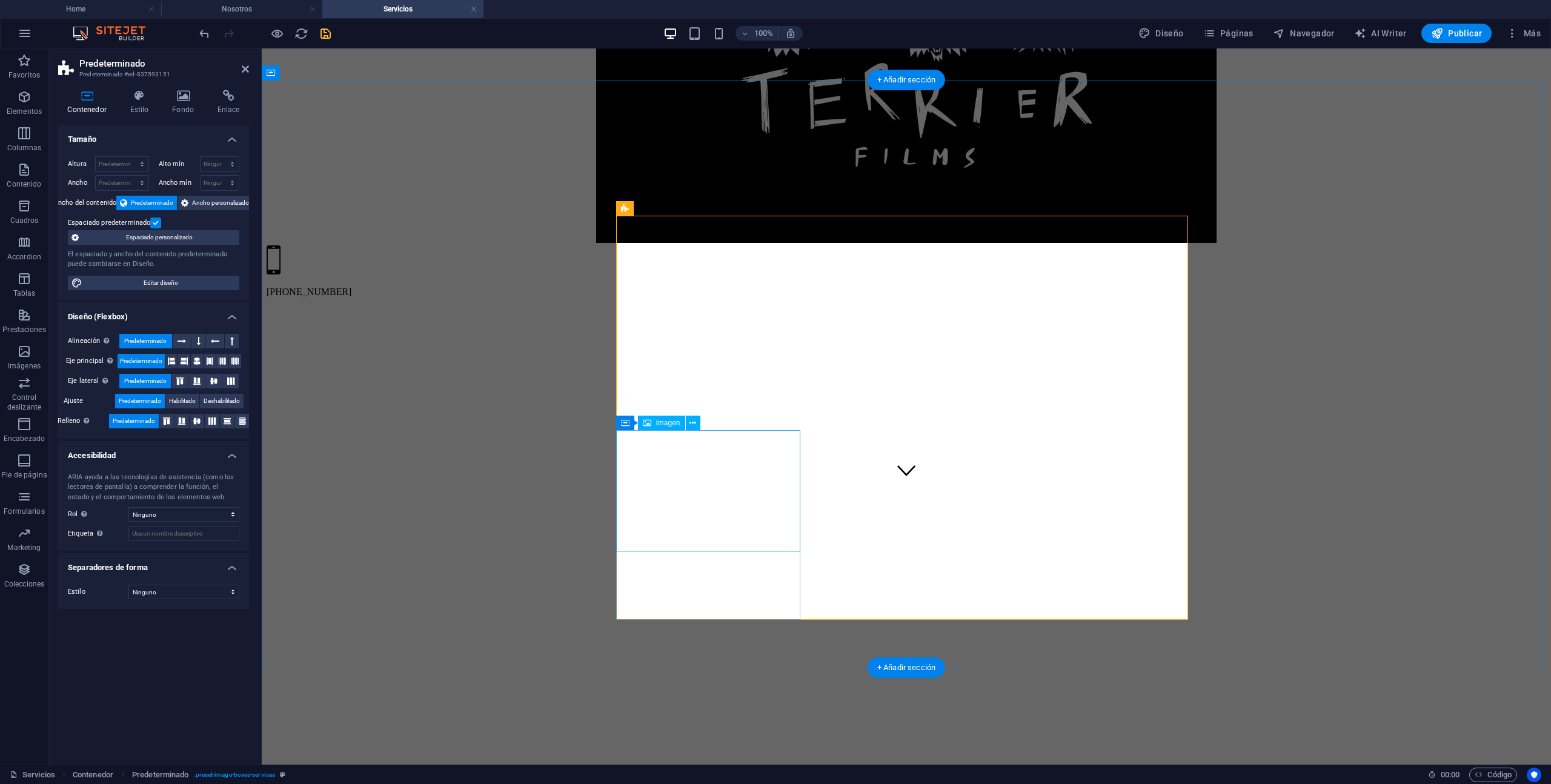
select select "%"
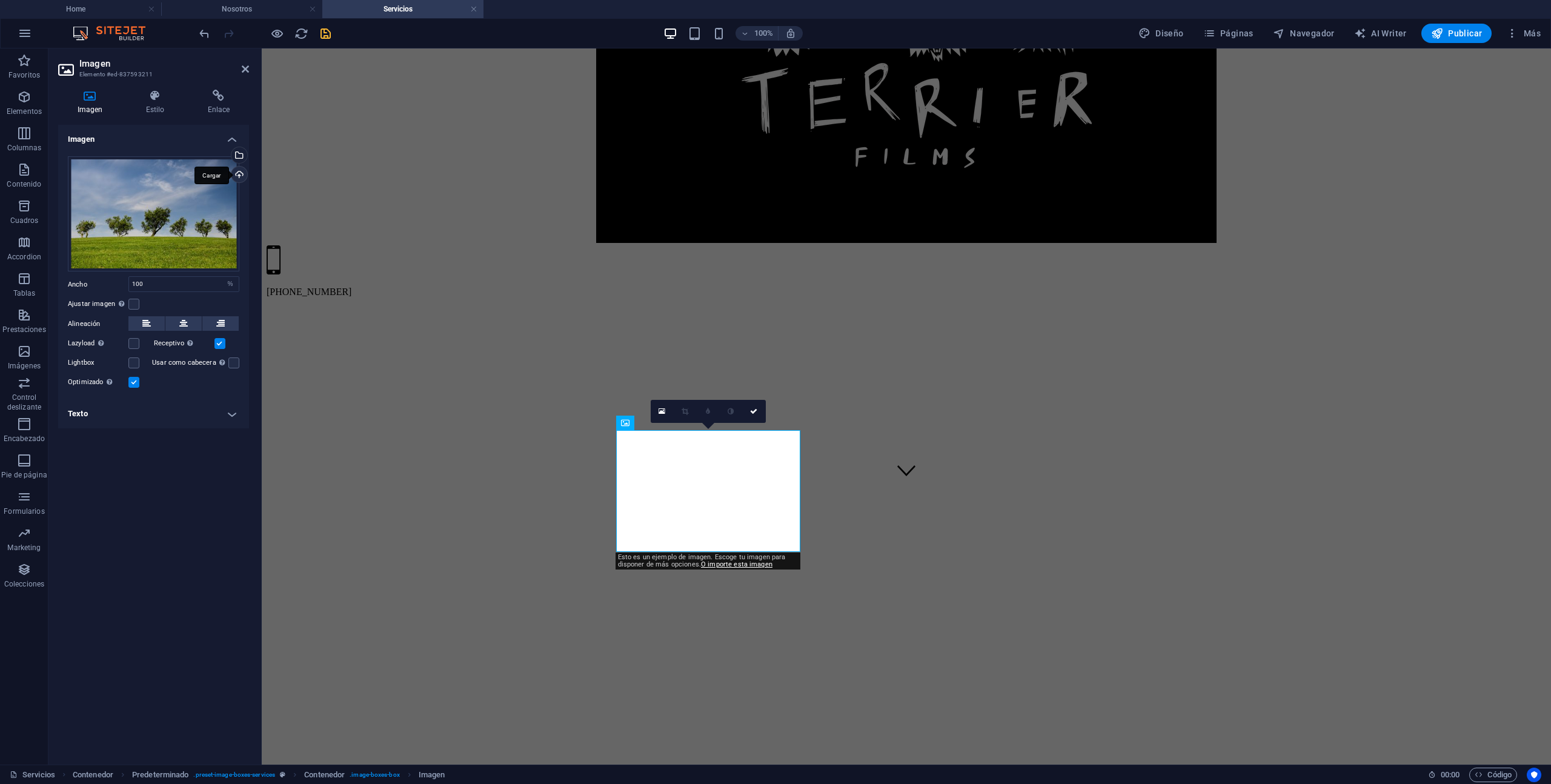
click at [240, 173] on div "Cargar" at bounding box center [238, 176] width 18 height 18
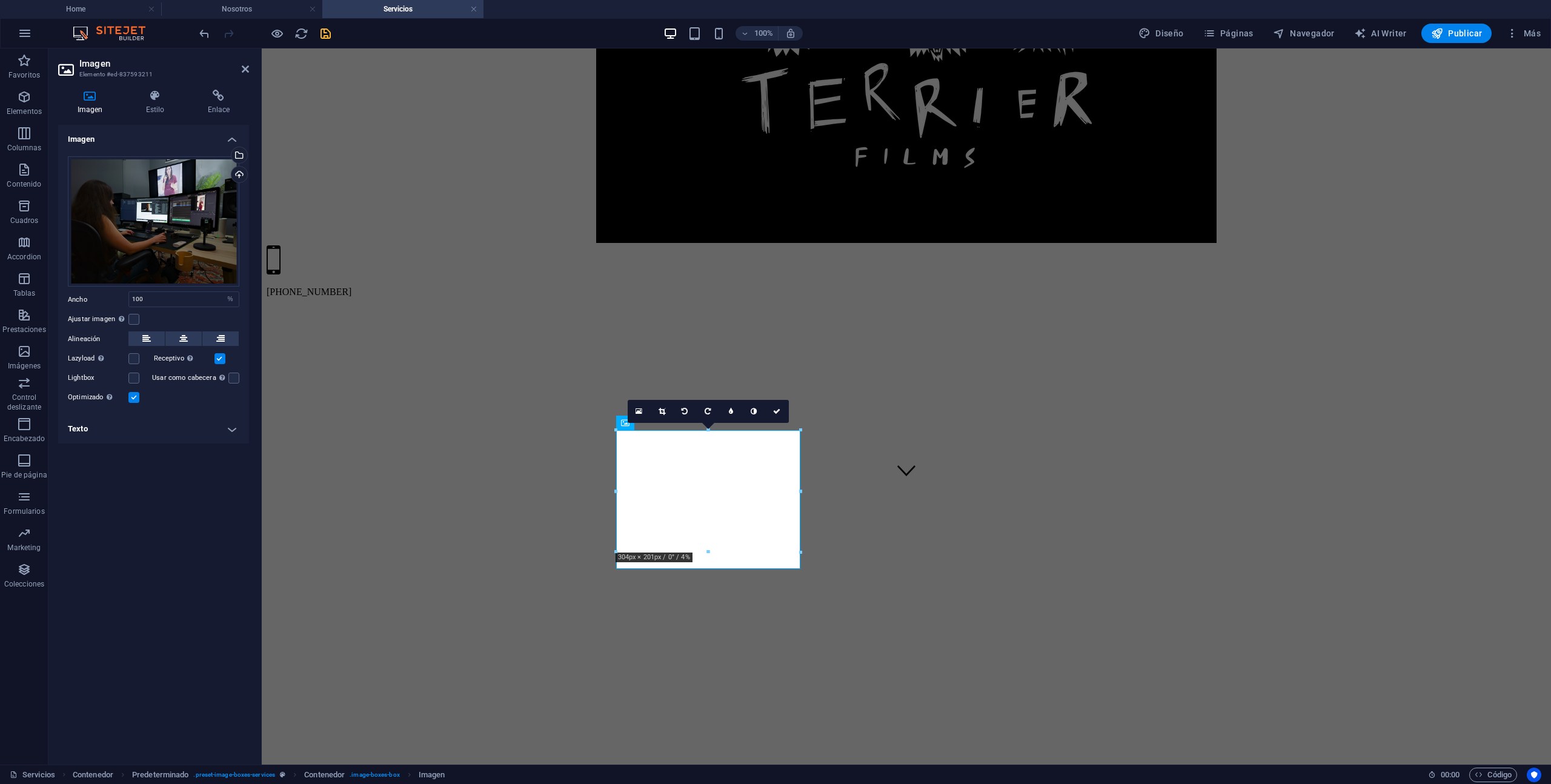
select select "%"
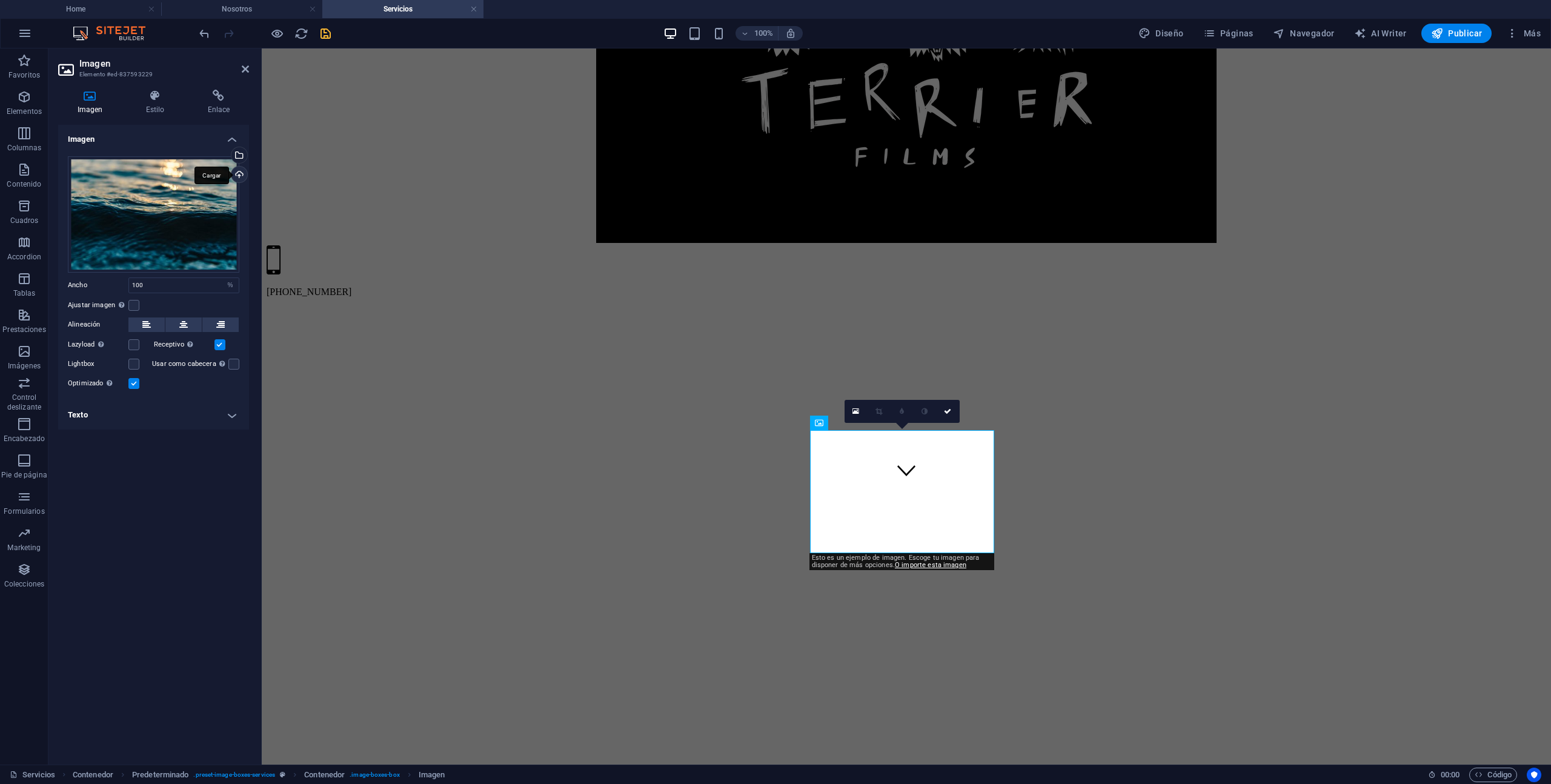
click at [240, 174] on div "Cargar" at bounding box center [238, 176] width 18 height 18
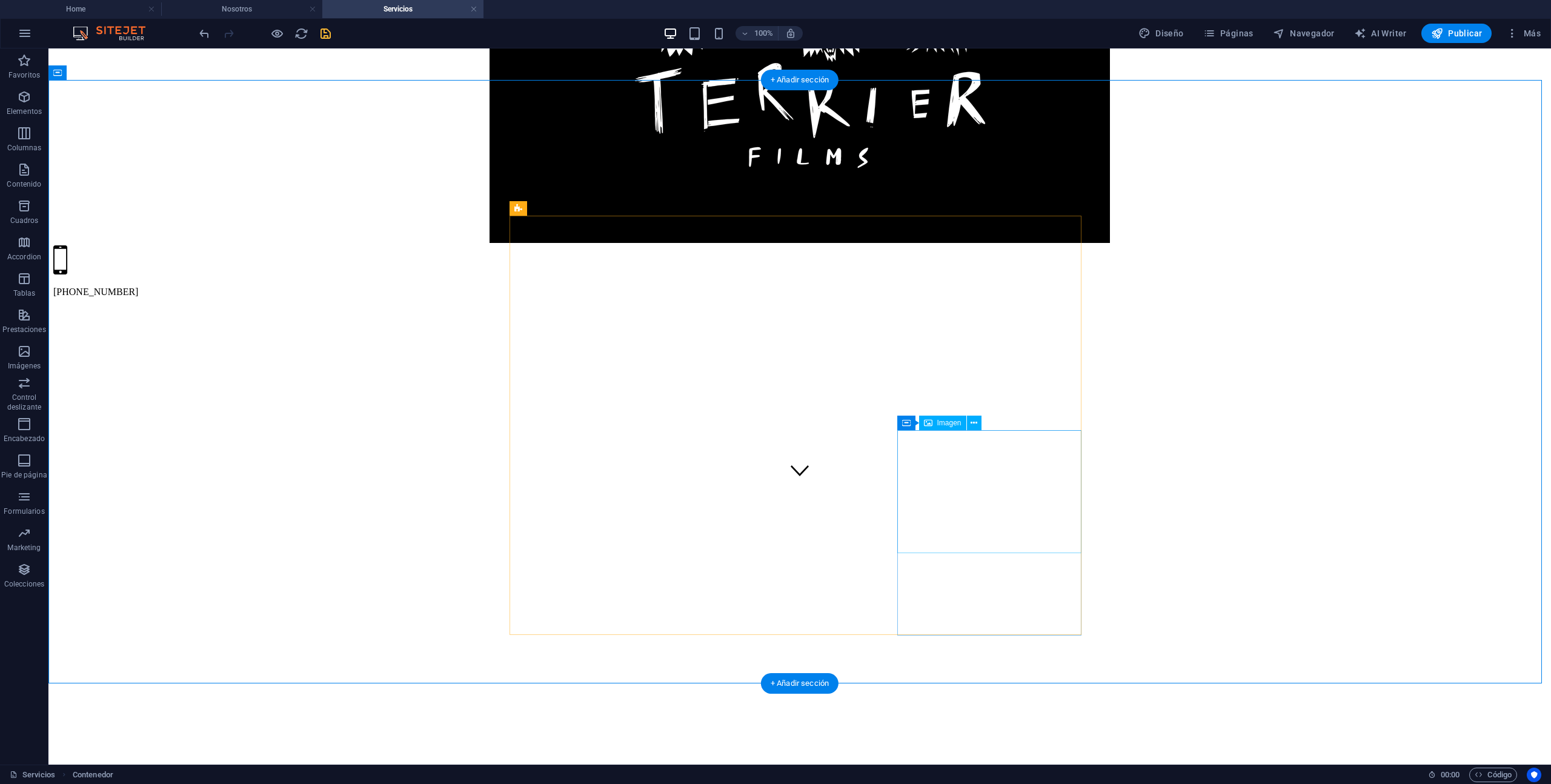
select select "%"
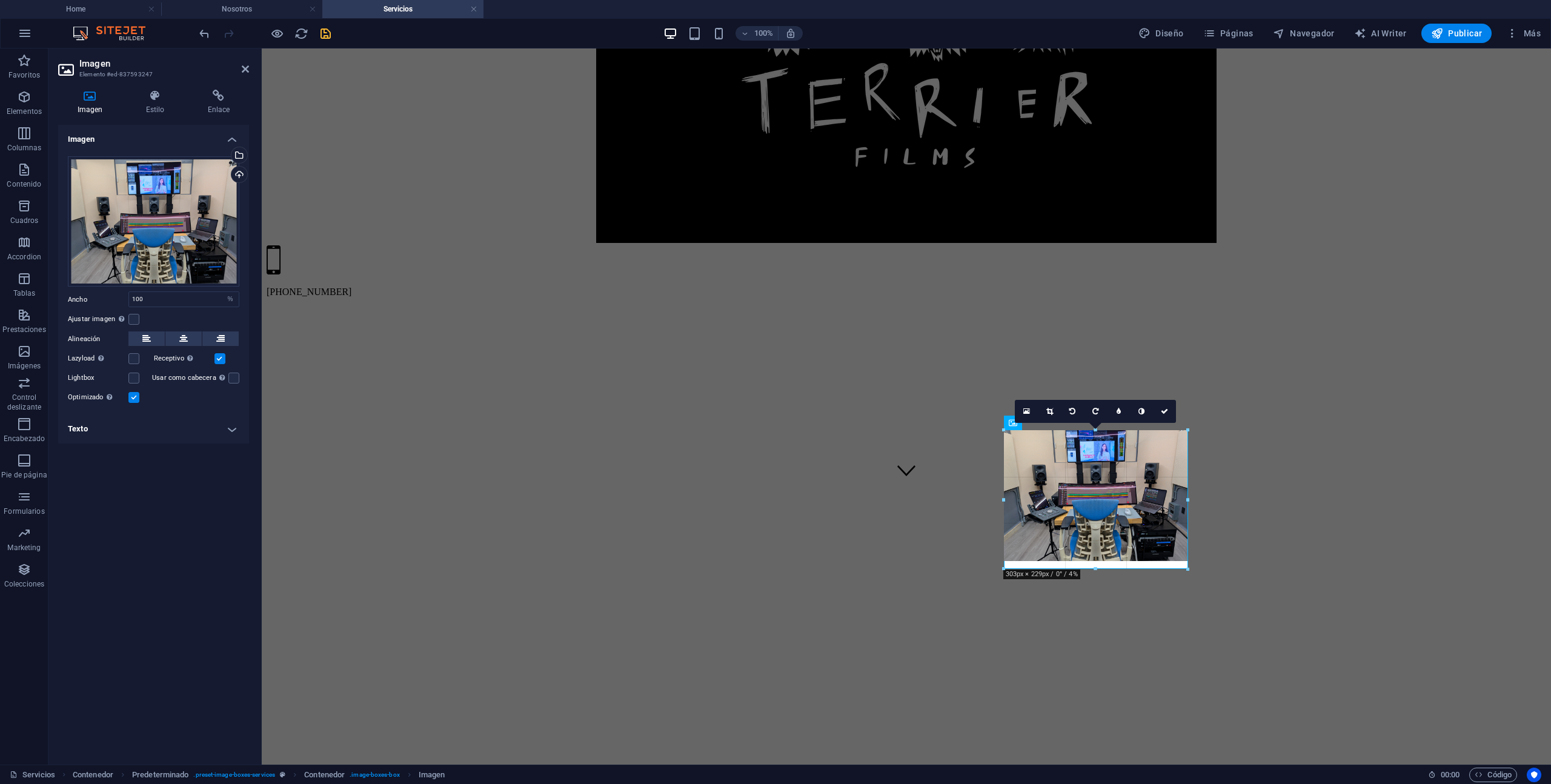
drag, startPoint x: 1098, startPoint y: 553, endPoint x: 1095, endPoint y: 569, distance: 16.3
type input "303"
select select "px"
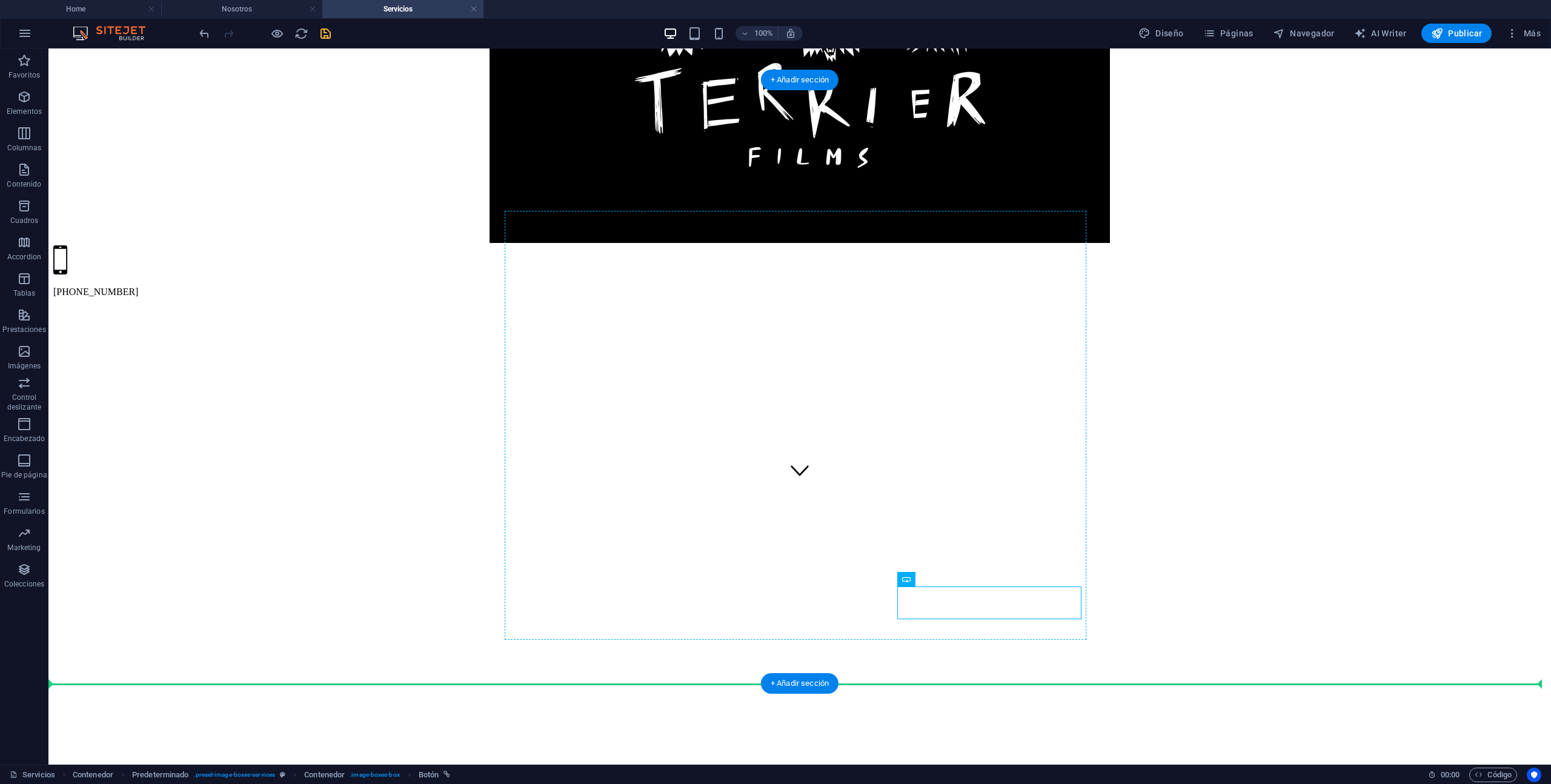
drag, startPoint x: 943, startPoint y: 607, endPoint x: 942, endPoint y: 623, distance: 16.0
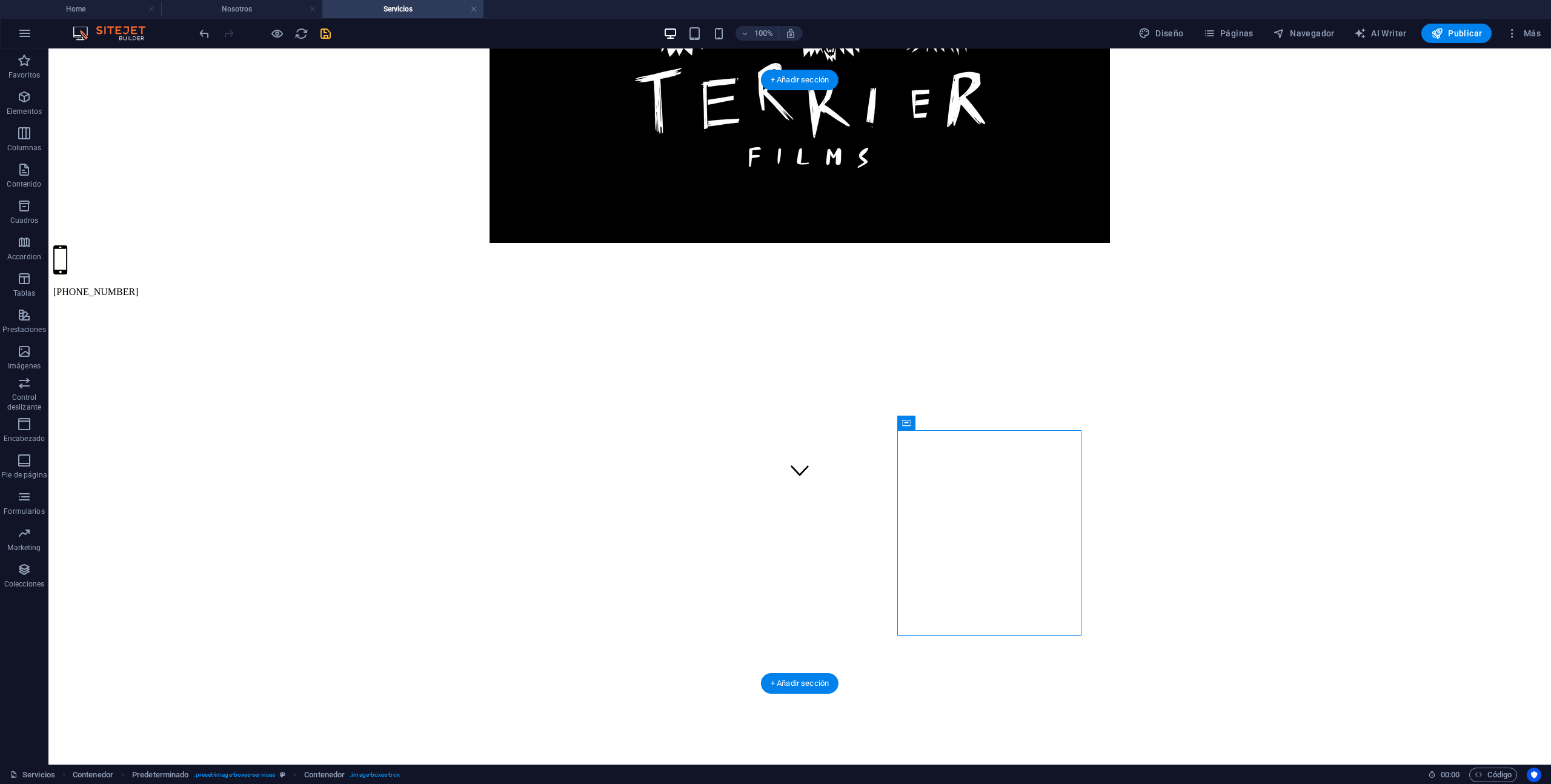
click at [940, 576] on div "Separador" at bounding box center [925, 569] width 57 height 15
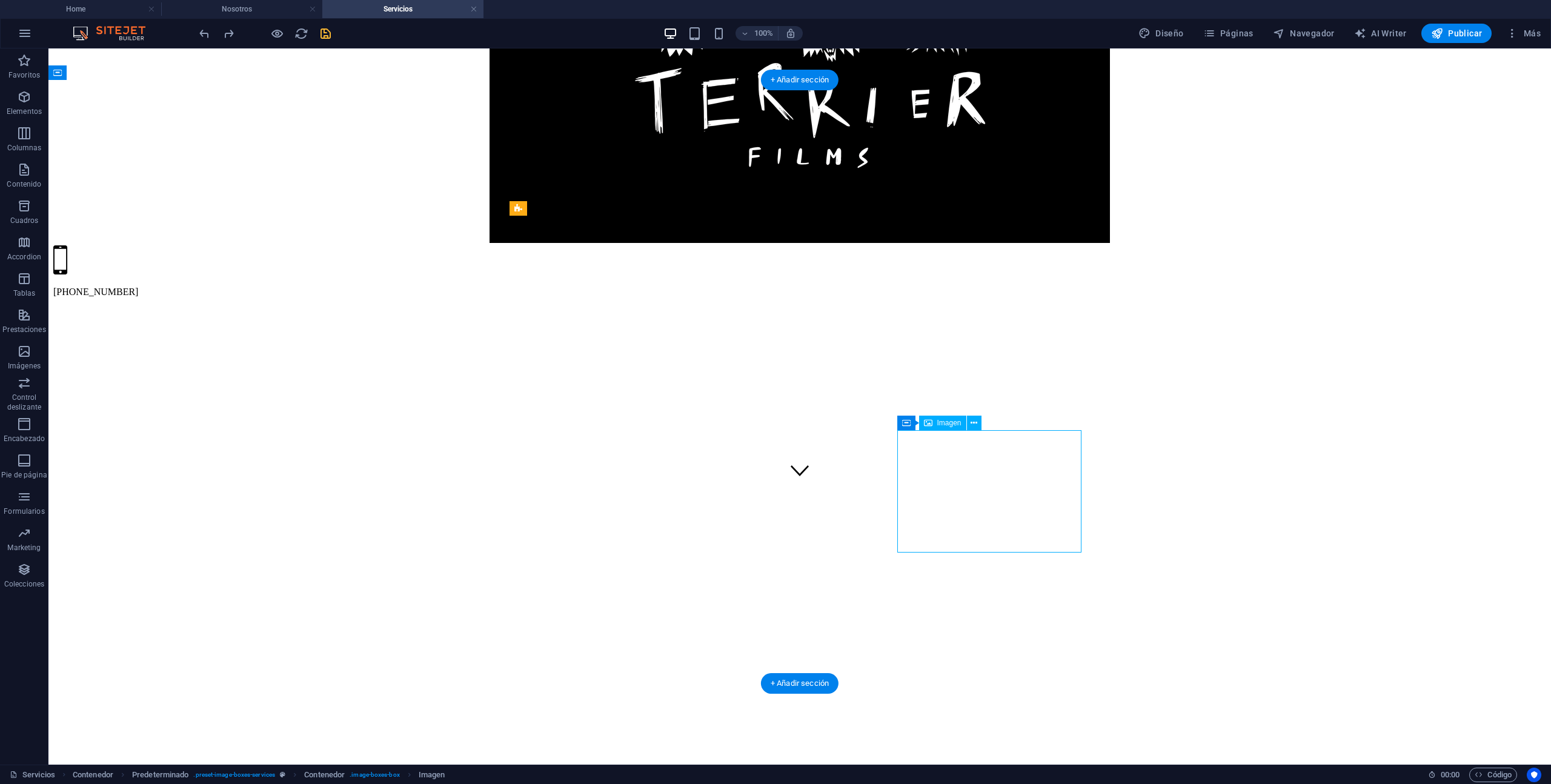
select select "px"
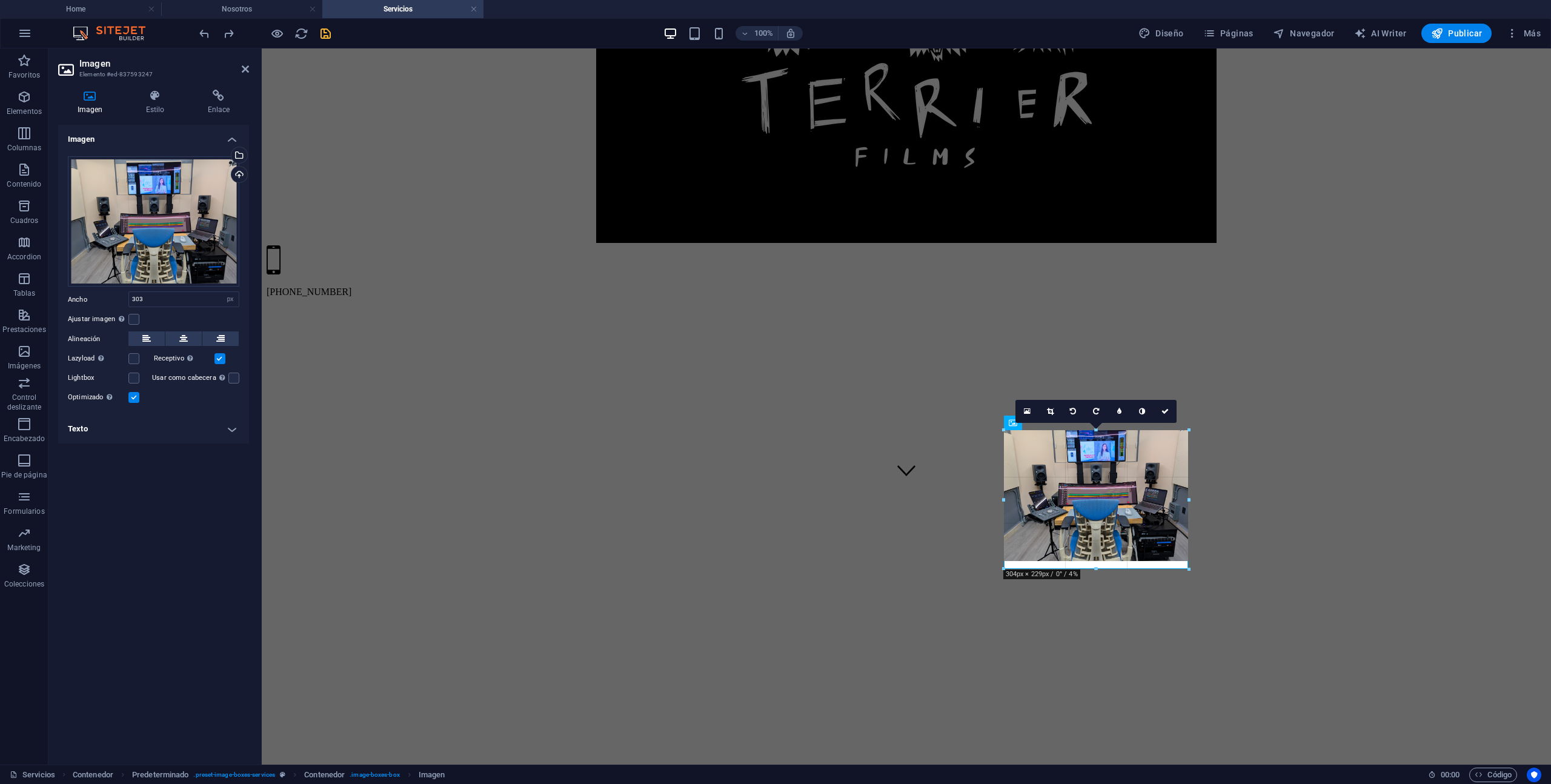
drag, startPoint x: 1098, startPoint y: 550, endPoint x: 1096, endPoint y: 566, distance: 16.1
type input "304"
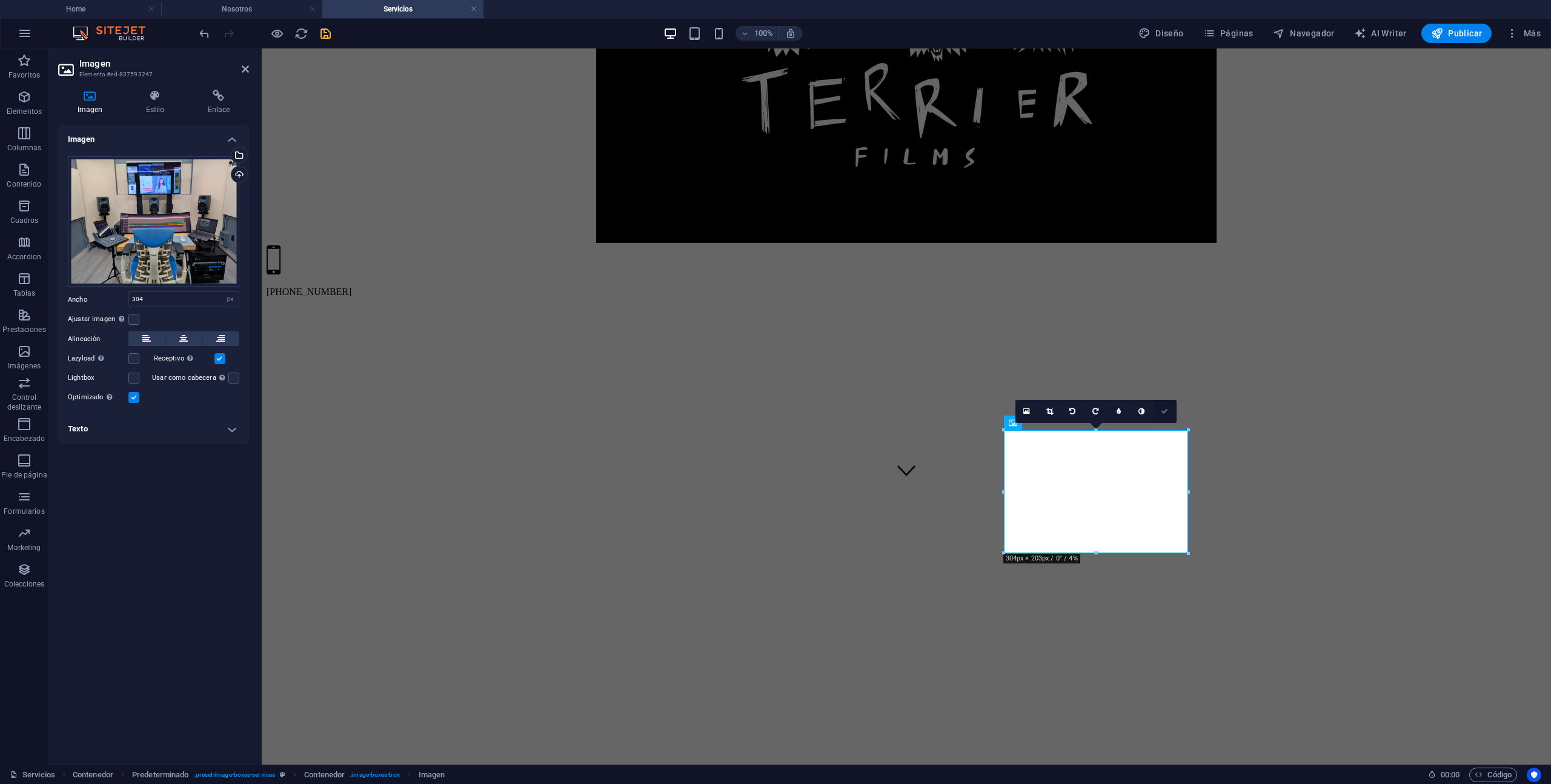
click at [1165, 414] on icon at bounding box center [1164, 411] width 7 height 7
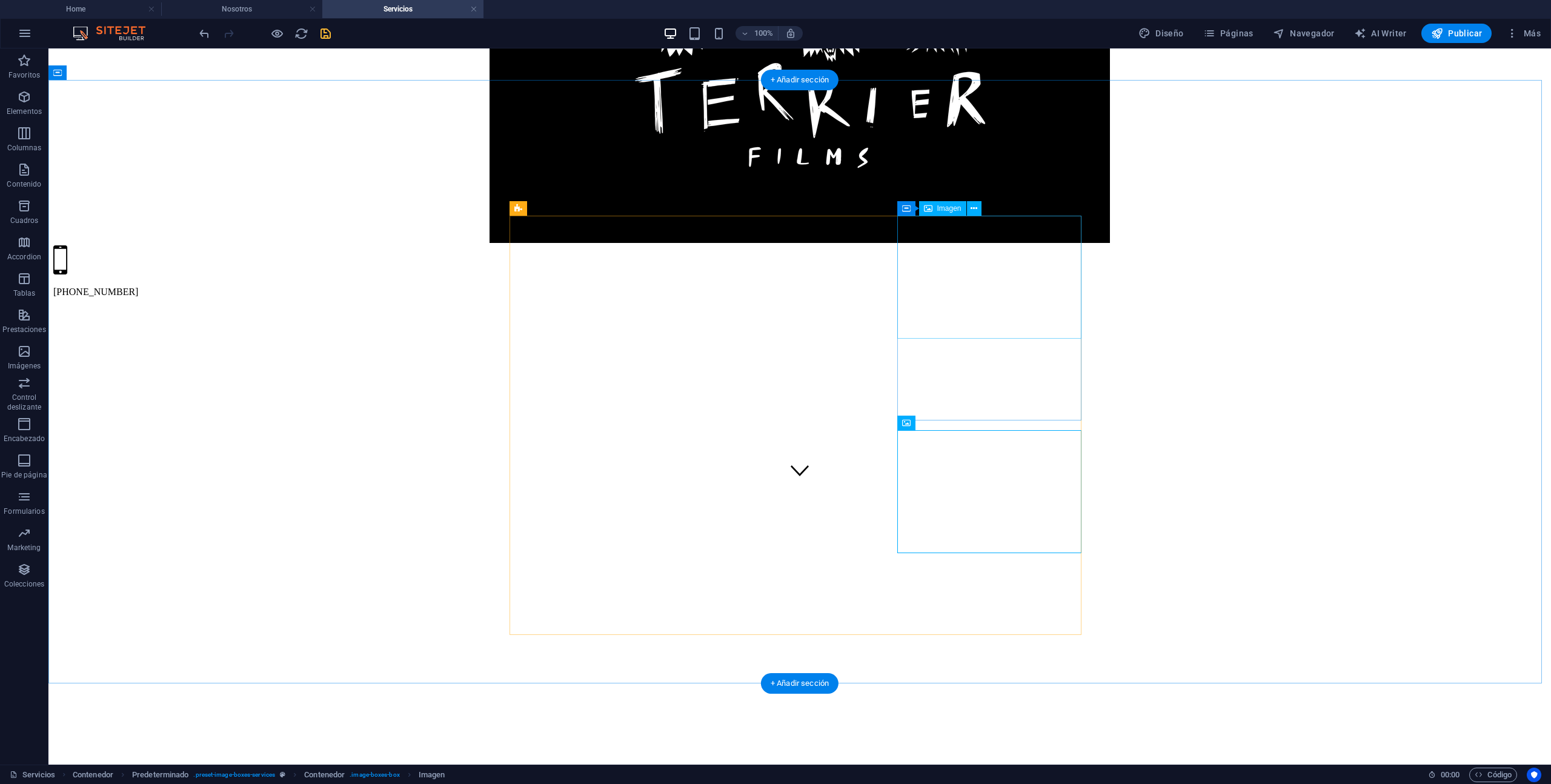
select select "%"
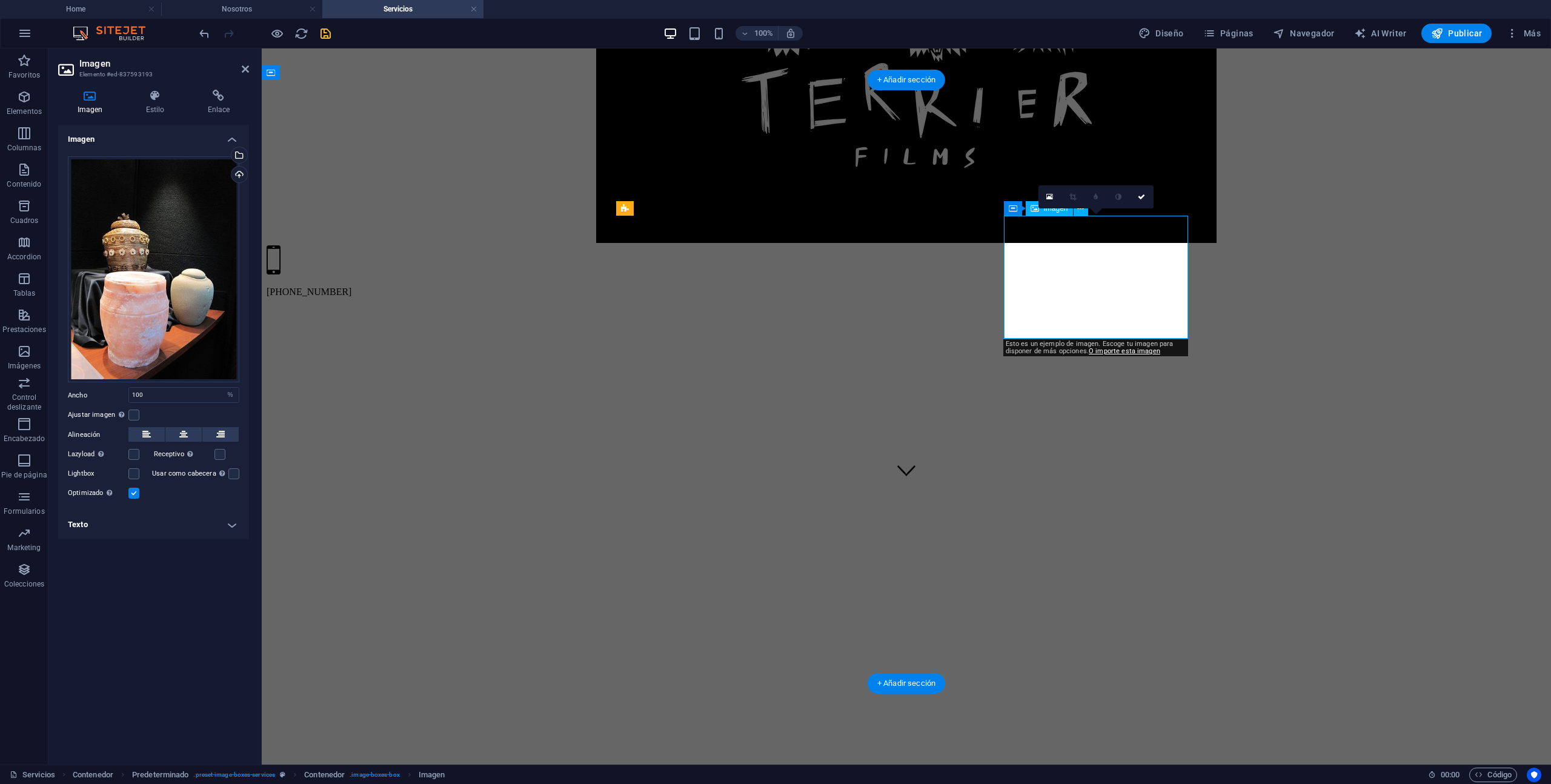
click at [218, 524] on h4 "Texto" at bounding box center [154, 524] width 191 height 29
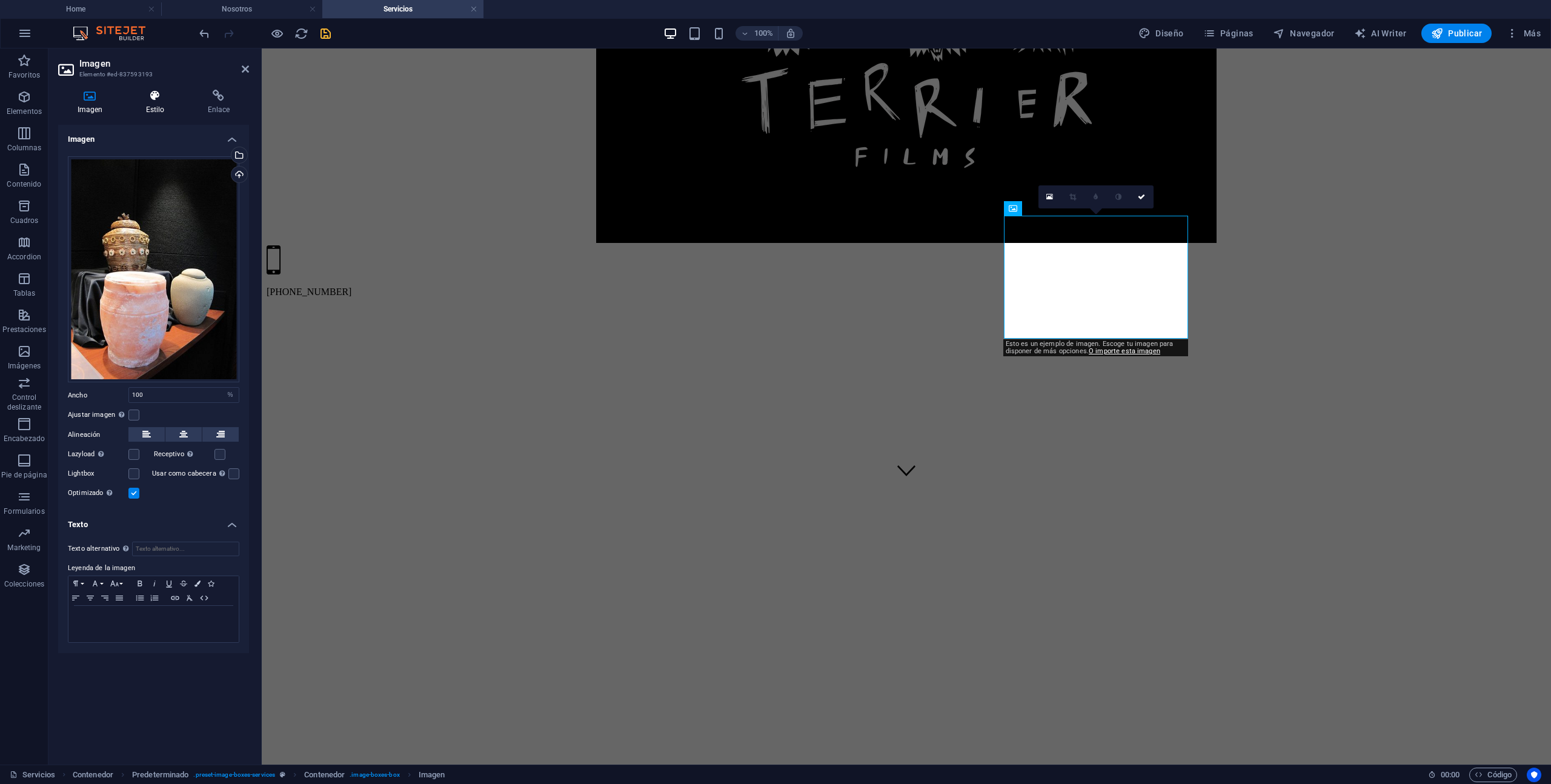
click at [147, 98] on icon at bounding box center [154, 96] width 57 height 12
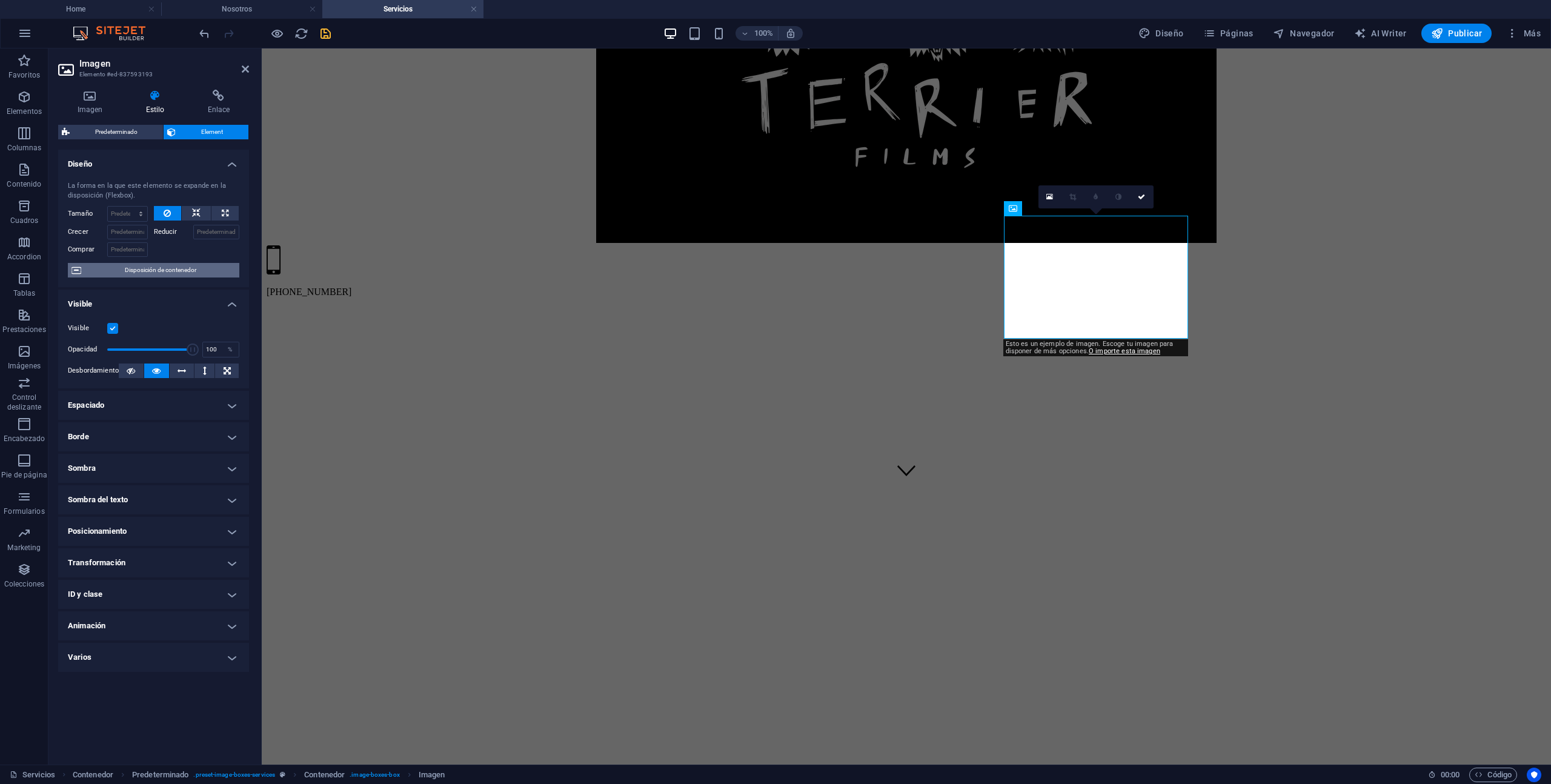
click at [167, 273] on span "Disposición de contenedor" at bounding box center [160, 270] width 151 height 15
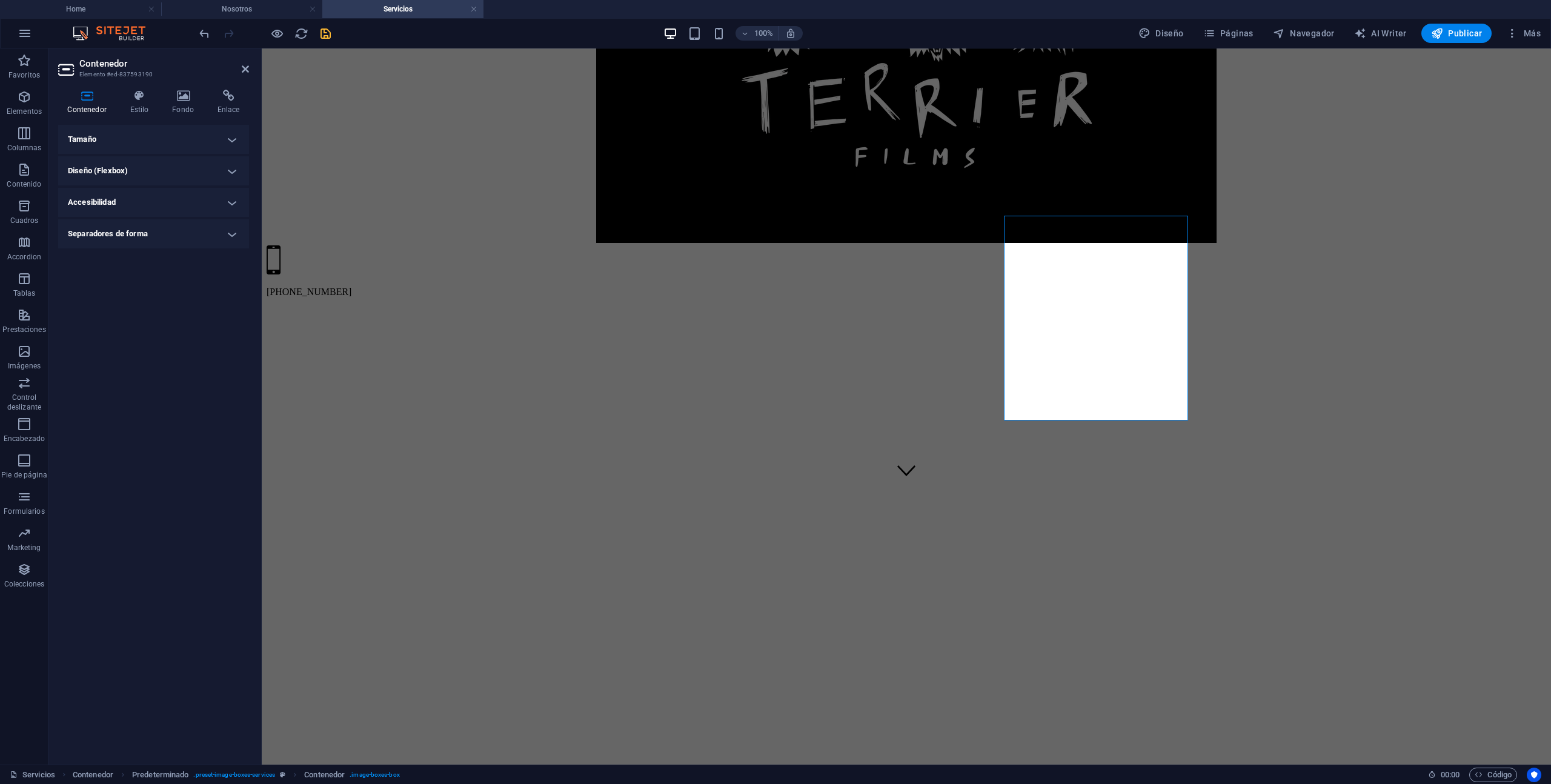
click at [146, 141] on h4 "Tamaño" at bounding box center [154, 139] width 191 height 29
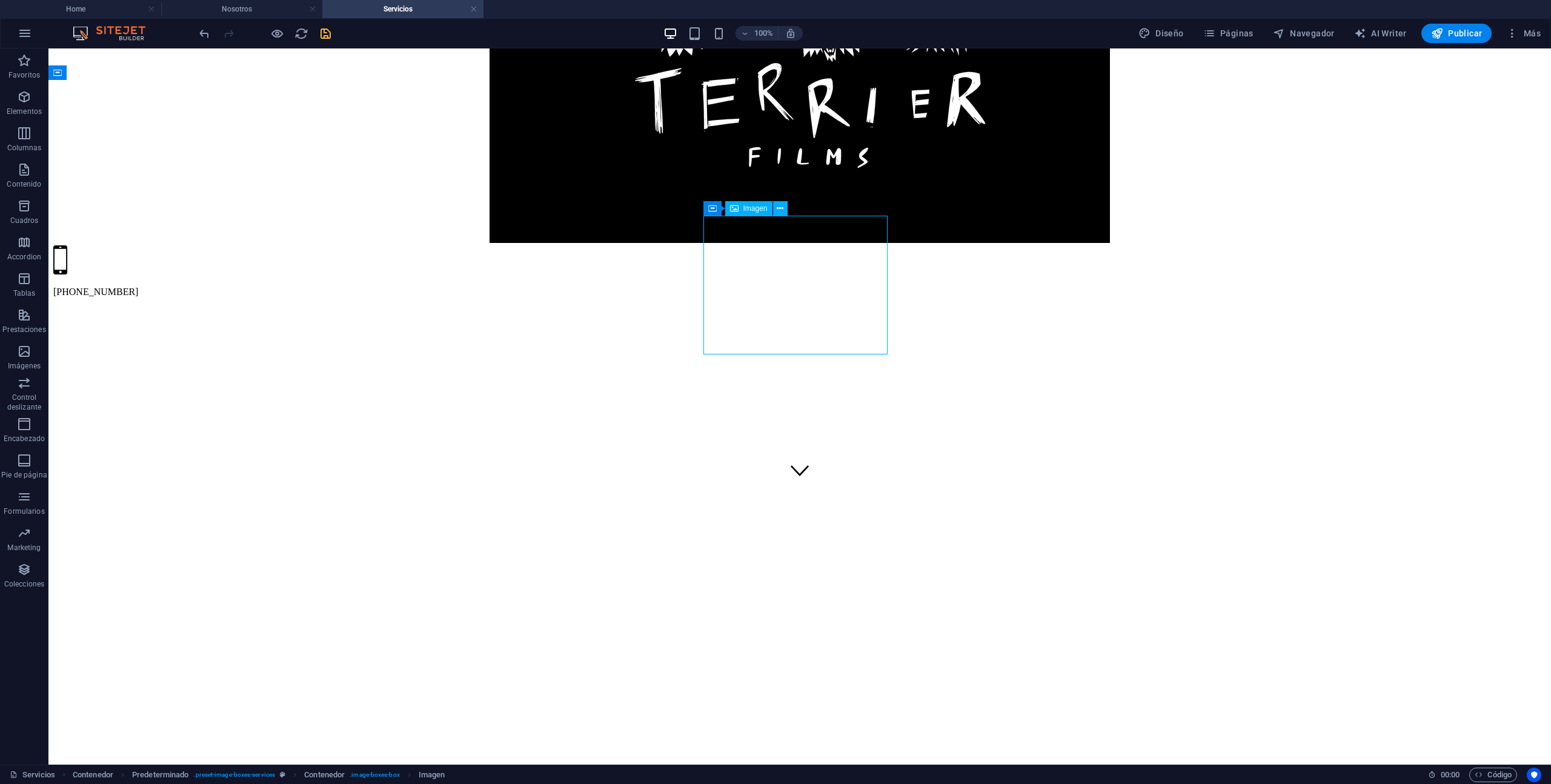
select select "%"
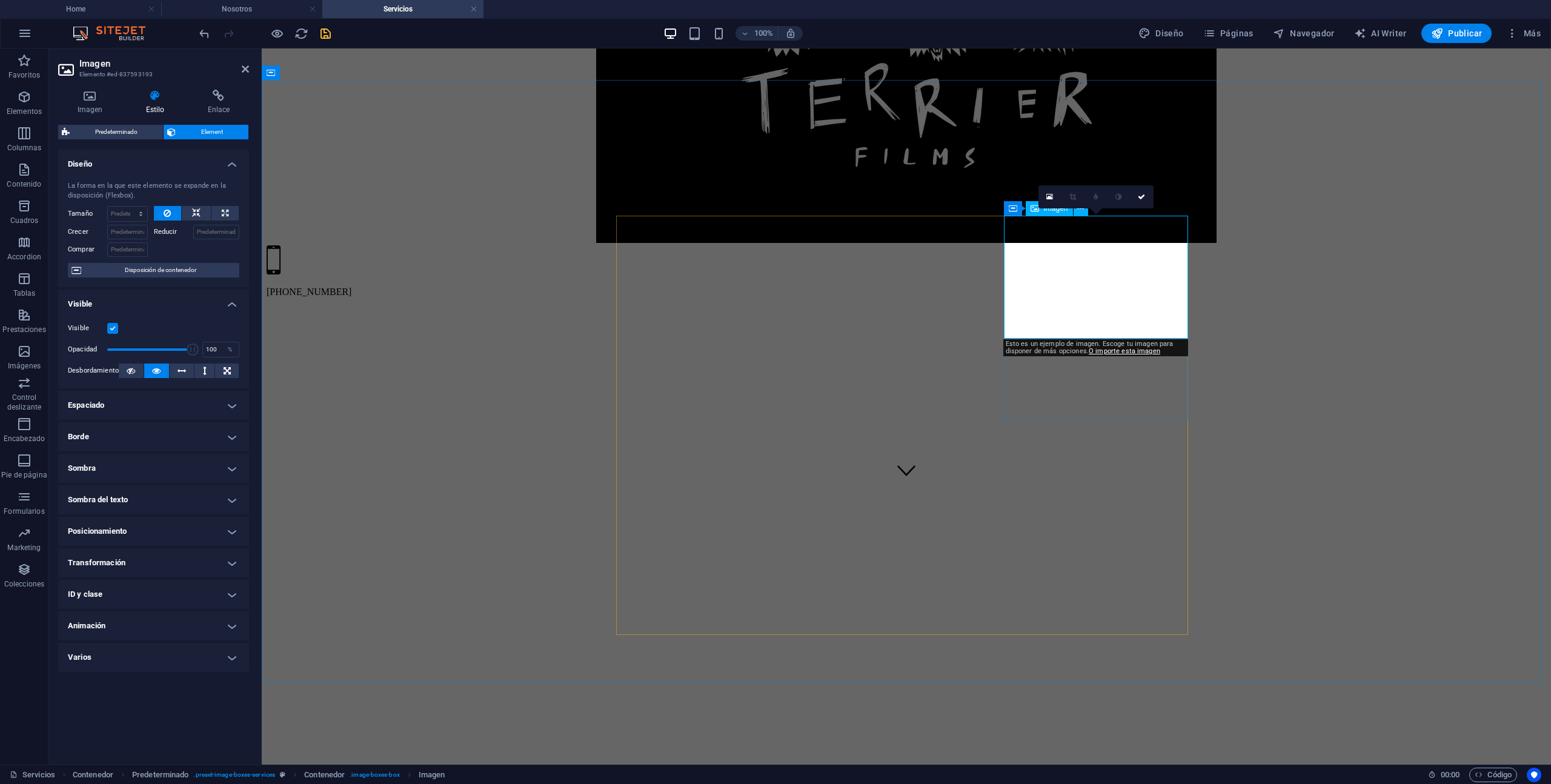
click at [168, 94] on icon at bounding box center [154, 96] width 57 height 12
click at [134, 533] on h4 "Posicionamiento" at bounding box center [154, 531] width 191 height 29
click at [134, 533] on h4 "Posicionamiento" at bounding box center [154, 528] width 191 height 22
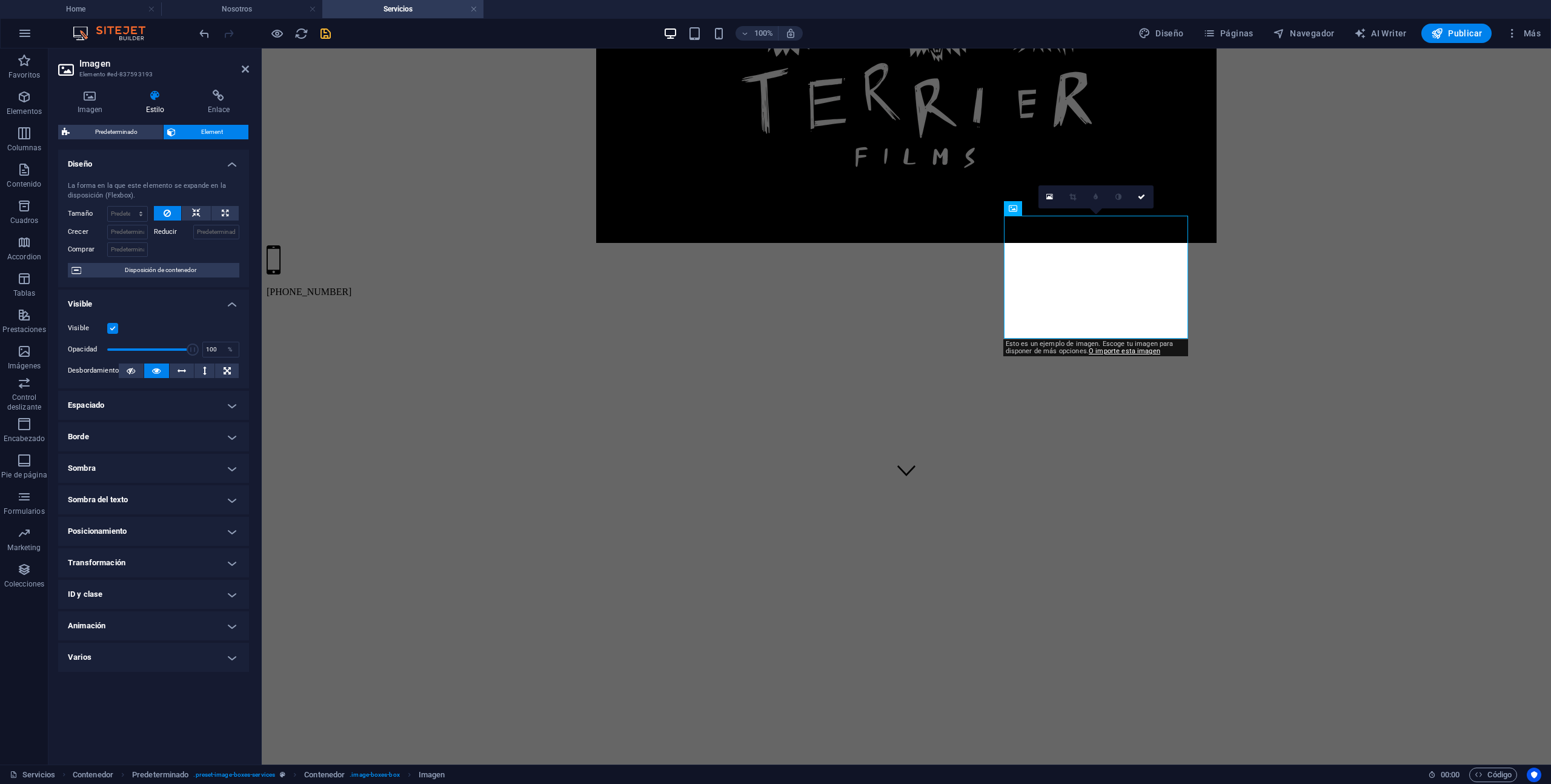
click at [137, 495] on h4 "Sombra del texto" at bounding box center [154, 499] width 191 height 29
click at [137, 495] on h4 "Sombra del texto" at bounding box center [154, 496] width 191 height 22
click at [83, 90] on icon at bounding box center [91, 96] width 64 height 12
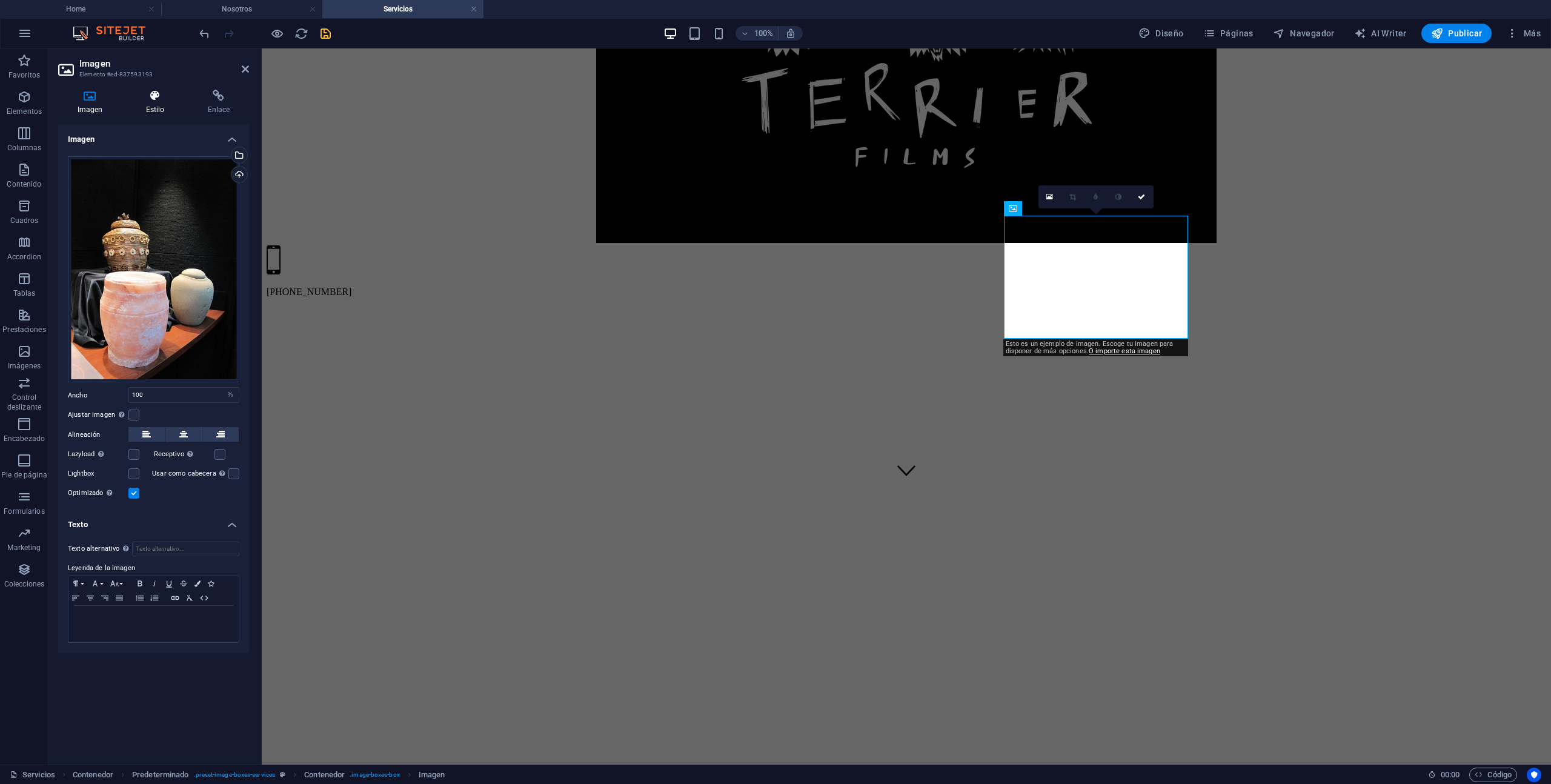
click at [155, 98] on icon at bounding box center [154, 96] width 57 height 12
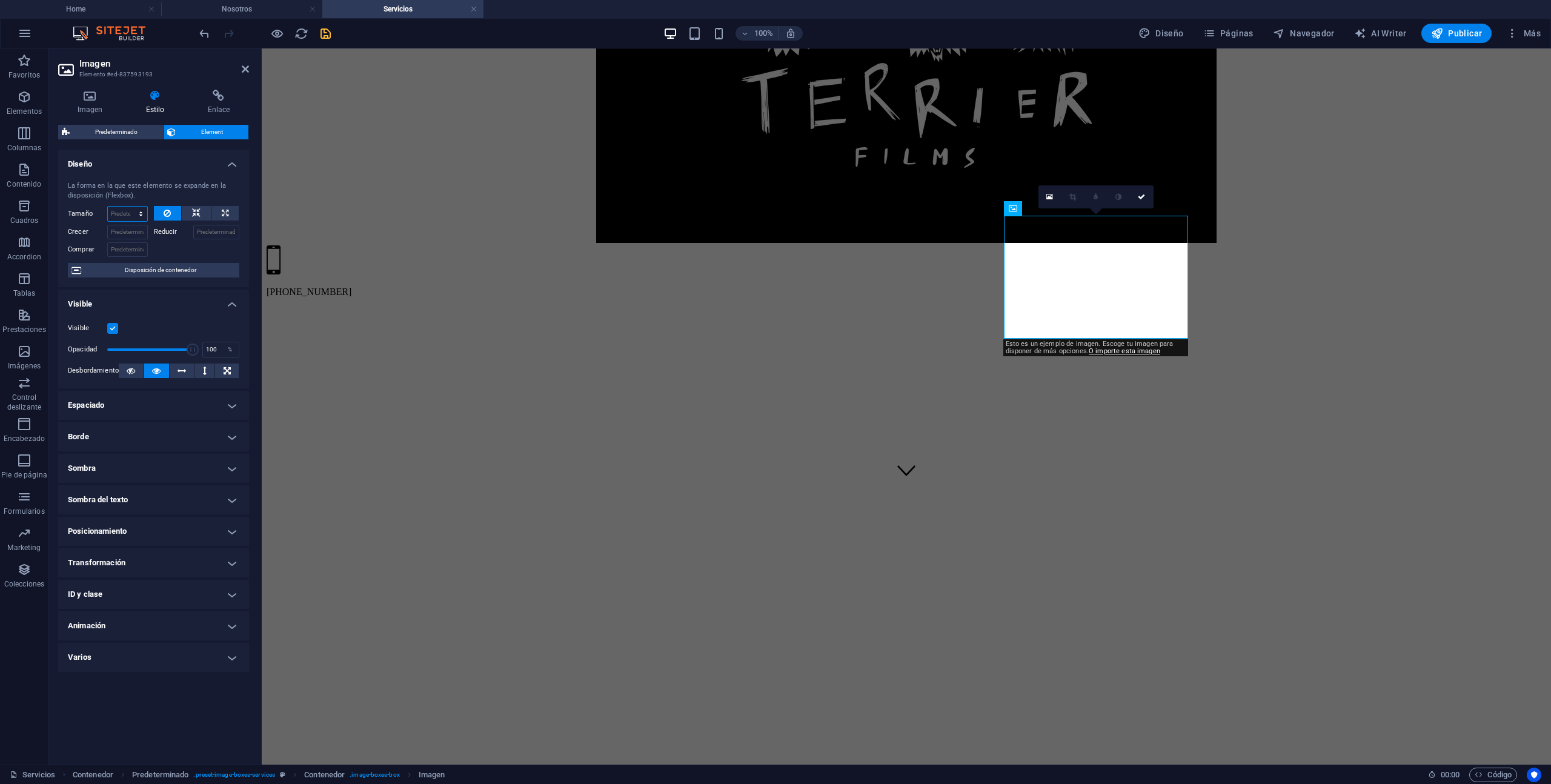
click at [129, 214] on select "Predeterminado automático px % 1/1 1/2 1/3 1/4 1/5 1/6 1/7 1/8 1/9 1/10" at bounding box center [127, 214] width 39 height 15
select select "px"
click at [130, 207] on select "Predeterminado automático px % 1/1 1/2 1/3 1/4 1/5 1/6 1/7 1/8 1/9 1/10" at bounding box center [127, 214] width 39 height 15
type input "0"
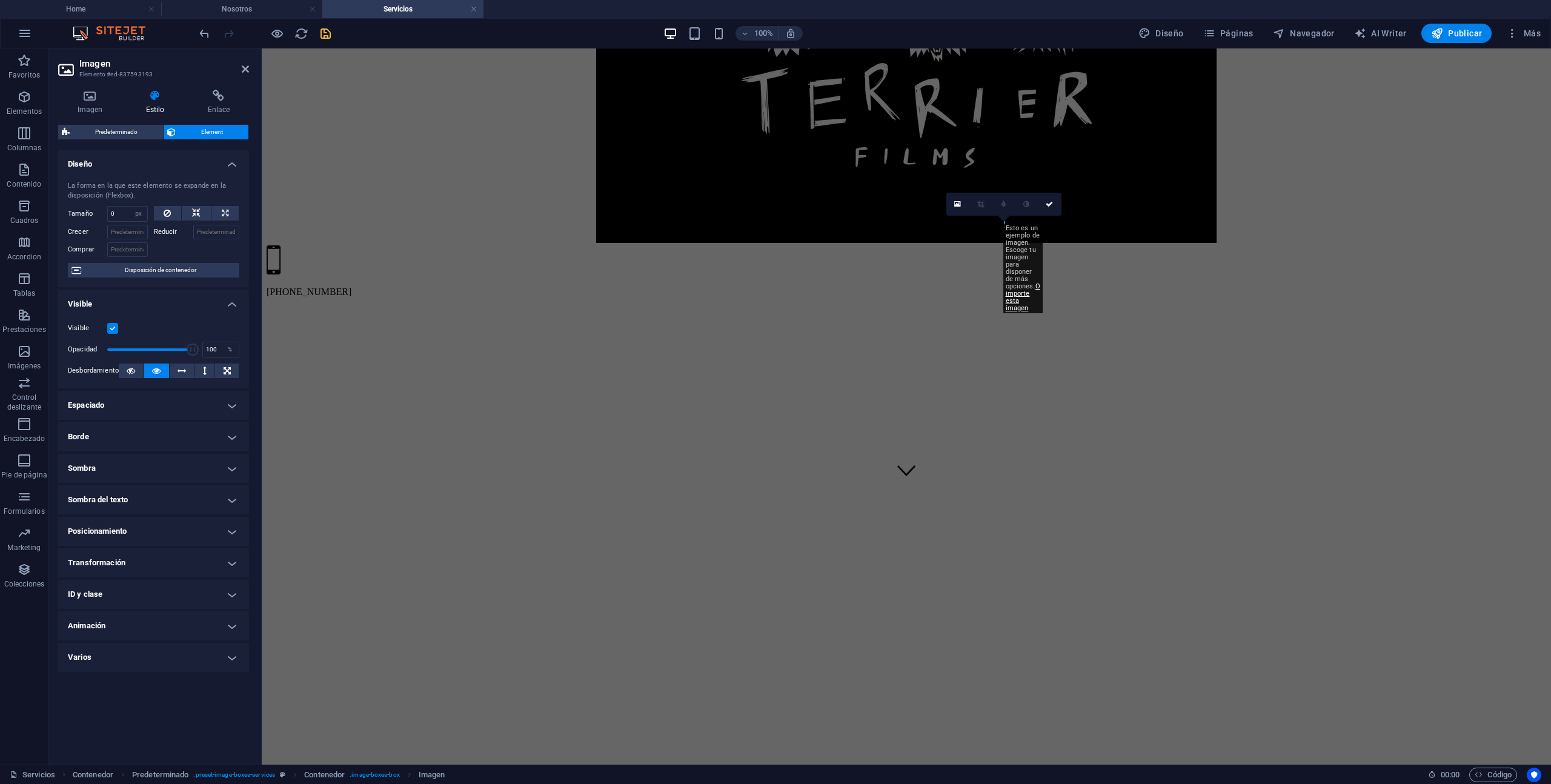
click at [163, 247] on div at bounding box center [197, 248] width 86 height 18
click at [210, 268] on span "Disposición de contenedor" at bounding box center [160, 270] width 151 height 15
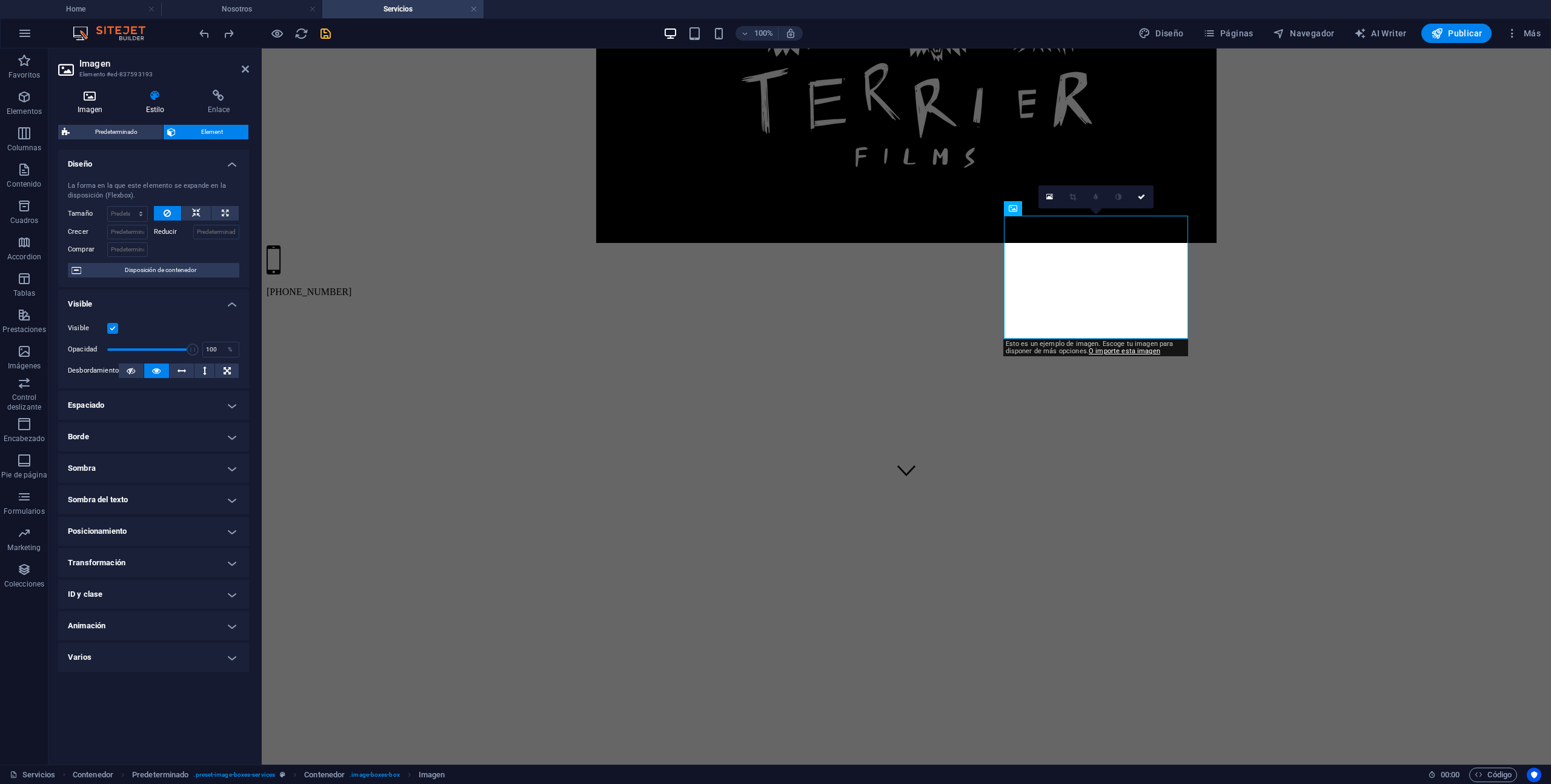
click at [85, 94] on icon at bounding box center [91, 96] width 64 height 12
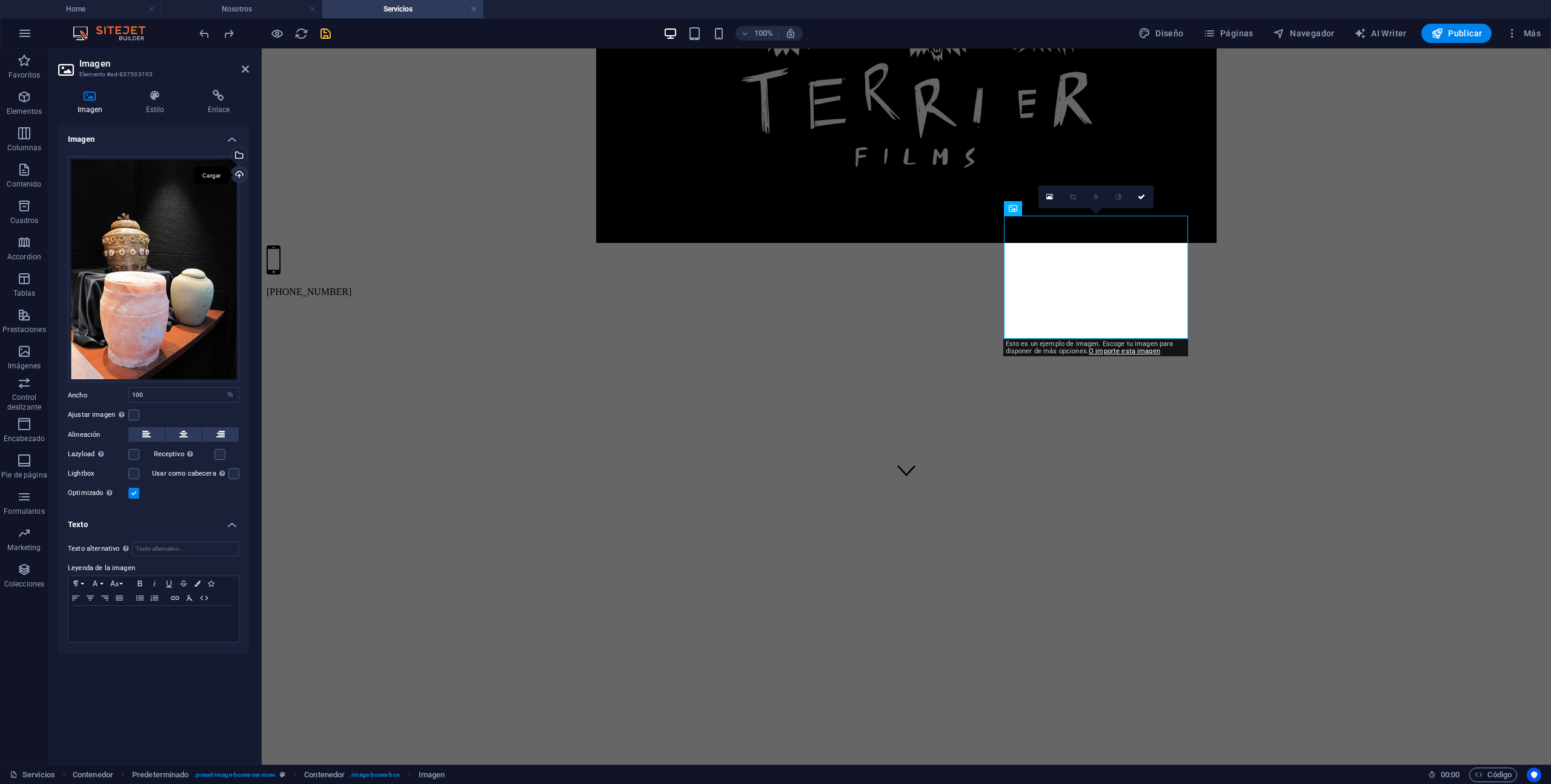
click at [237, 175] on div "Cargar" at bounding box center [238, 176] width 18 height 18
click at [243, 159] on div "Selecciona archivos del administrador de archivos, de la galería de fotos o car…" at bounding box center [238, 156] width 18 height 18
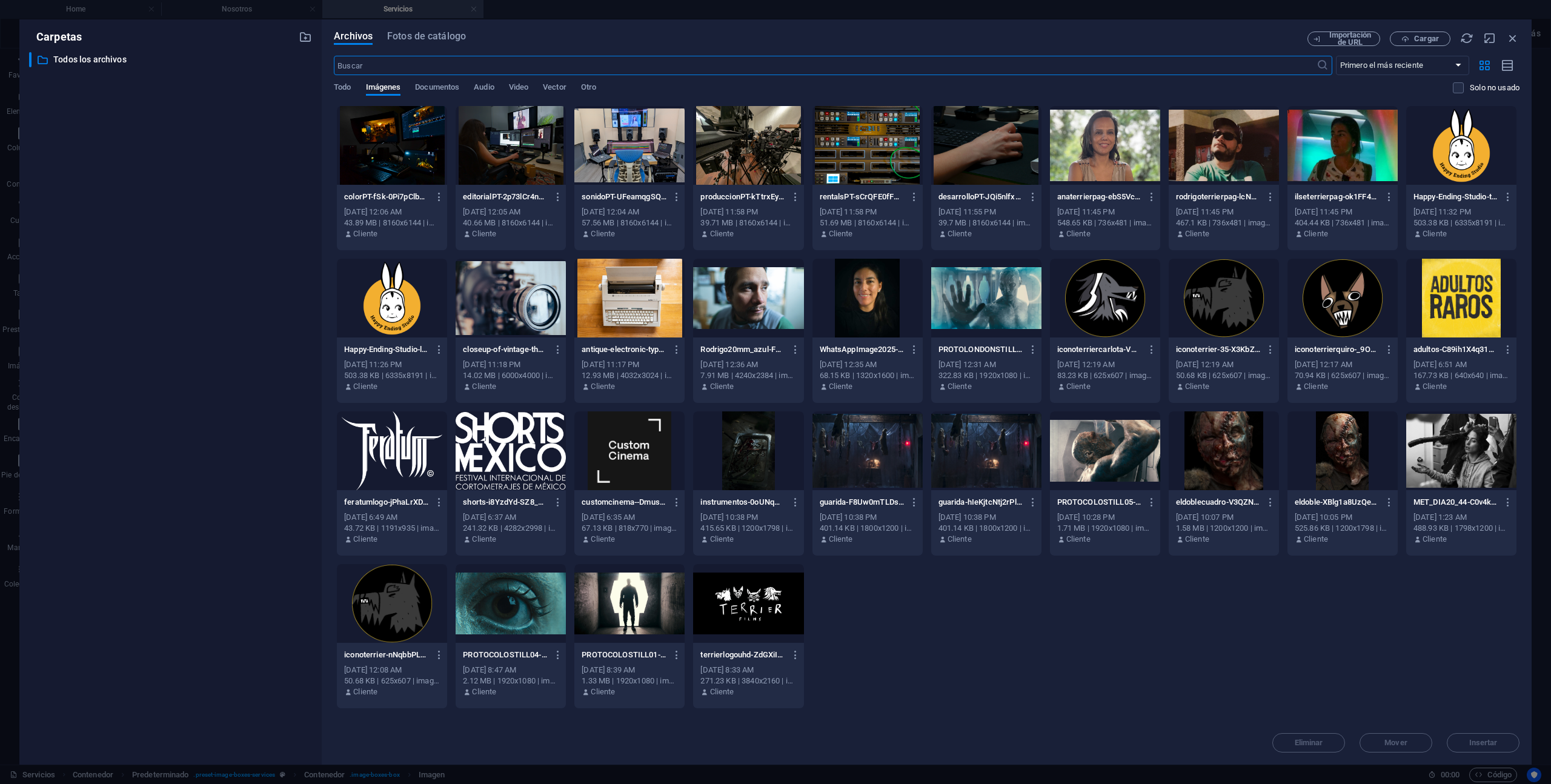
click at [758, 154] on div at bounding box center [748, 145] width 110 height 79
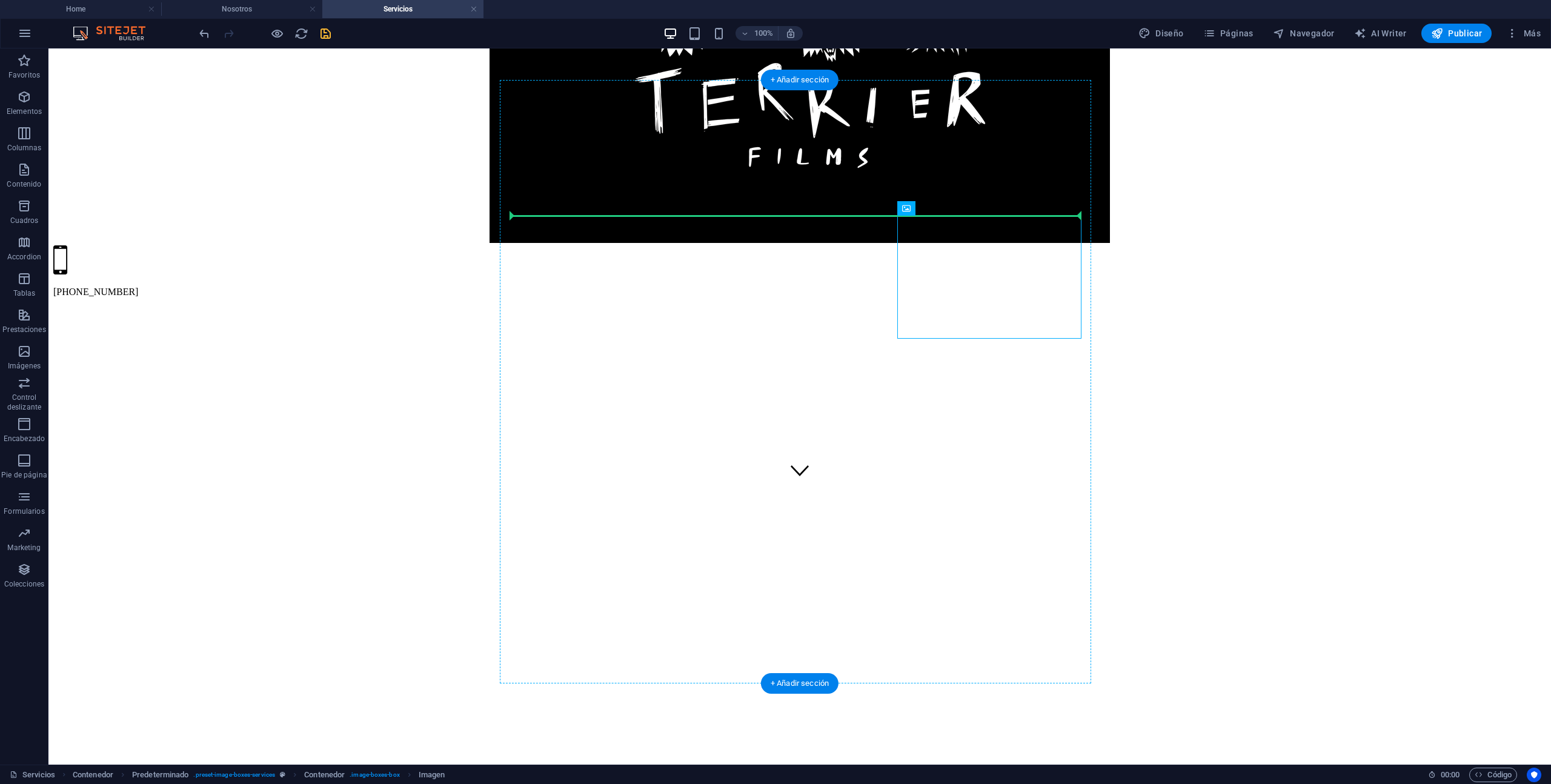
drag, startPoint x: 1029, startPoint y: 299, endPoint x: 1055, endPoint y: 215, distance: 87.9
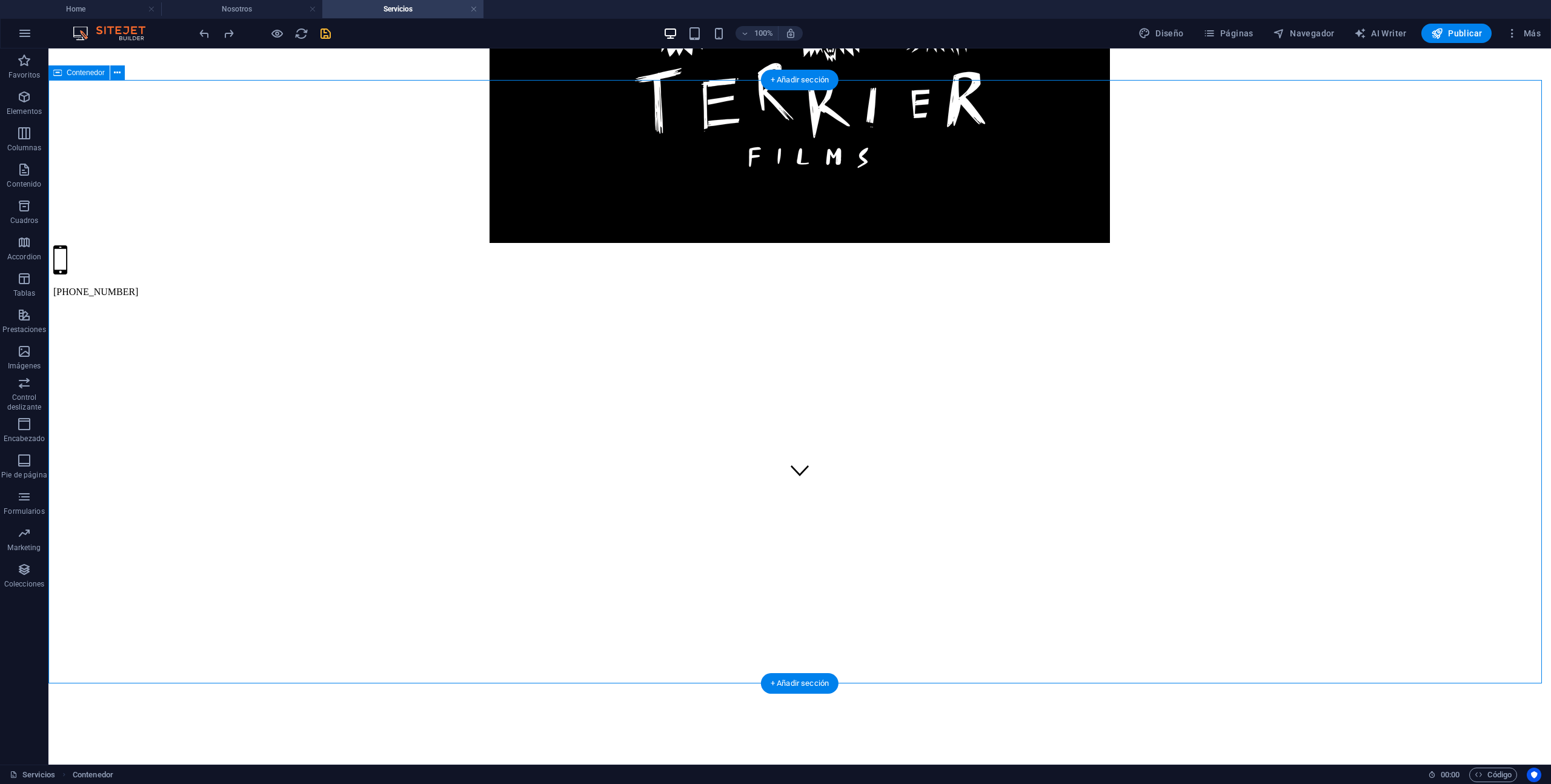
click at [958, 211] on span "Imagen" at bounding box center [949, 208] width 24 height 7
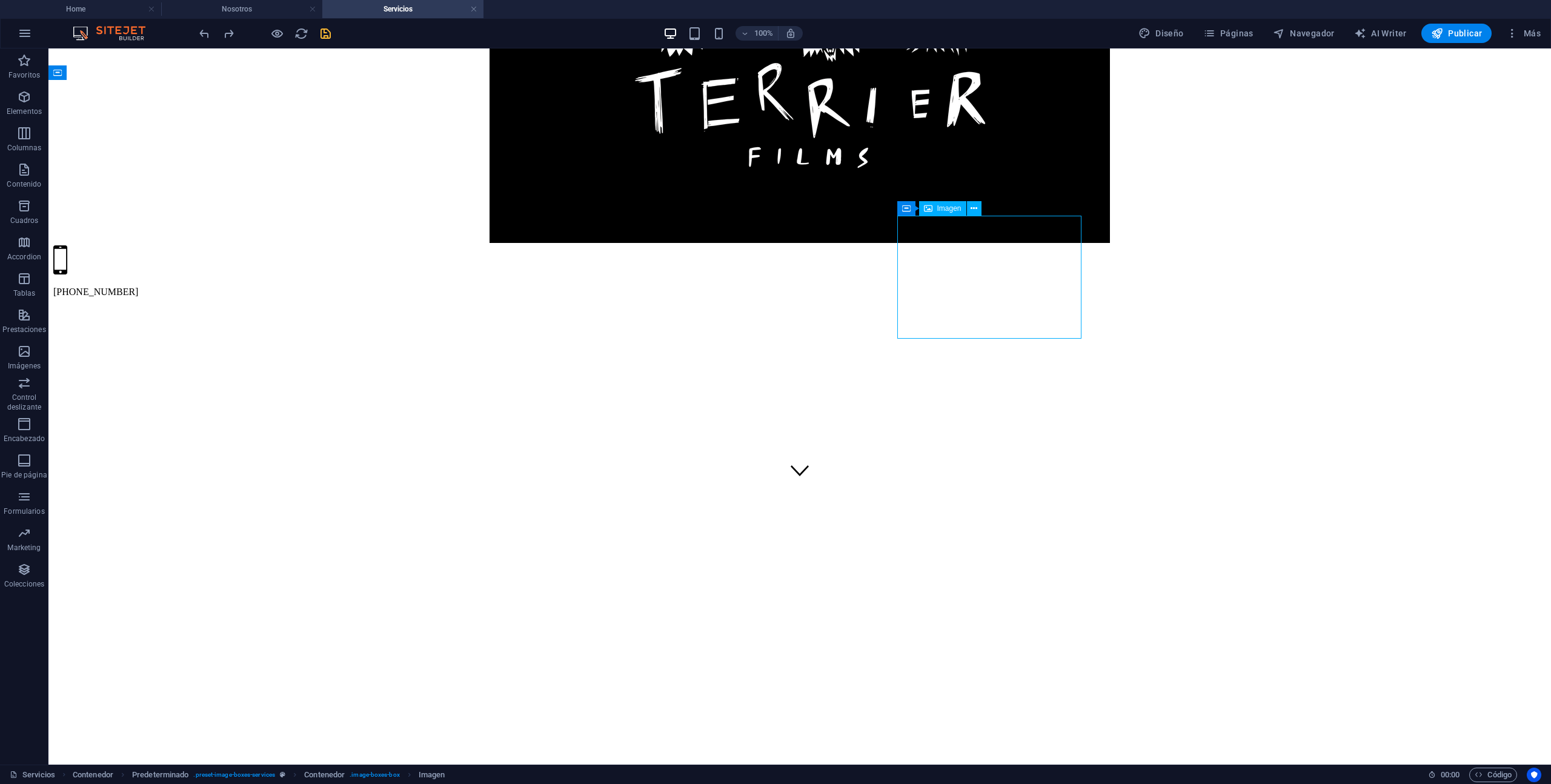
click at [953, 210] on span "Imagen" at bounding box center [949, 208] width 24 height 7
select select "%"
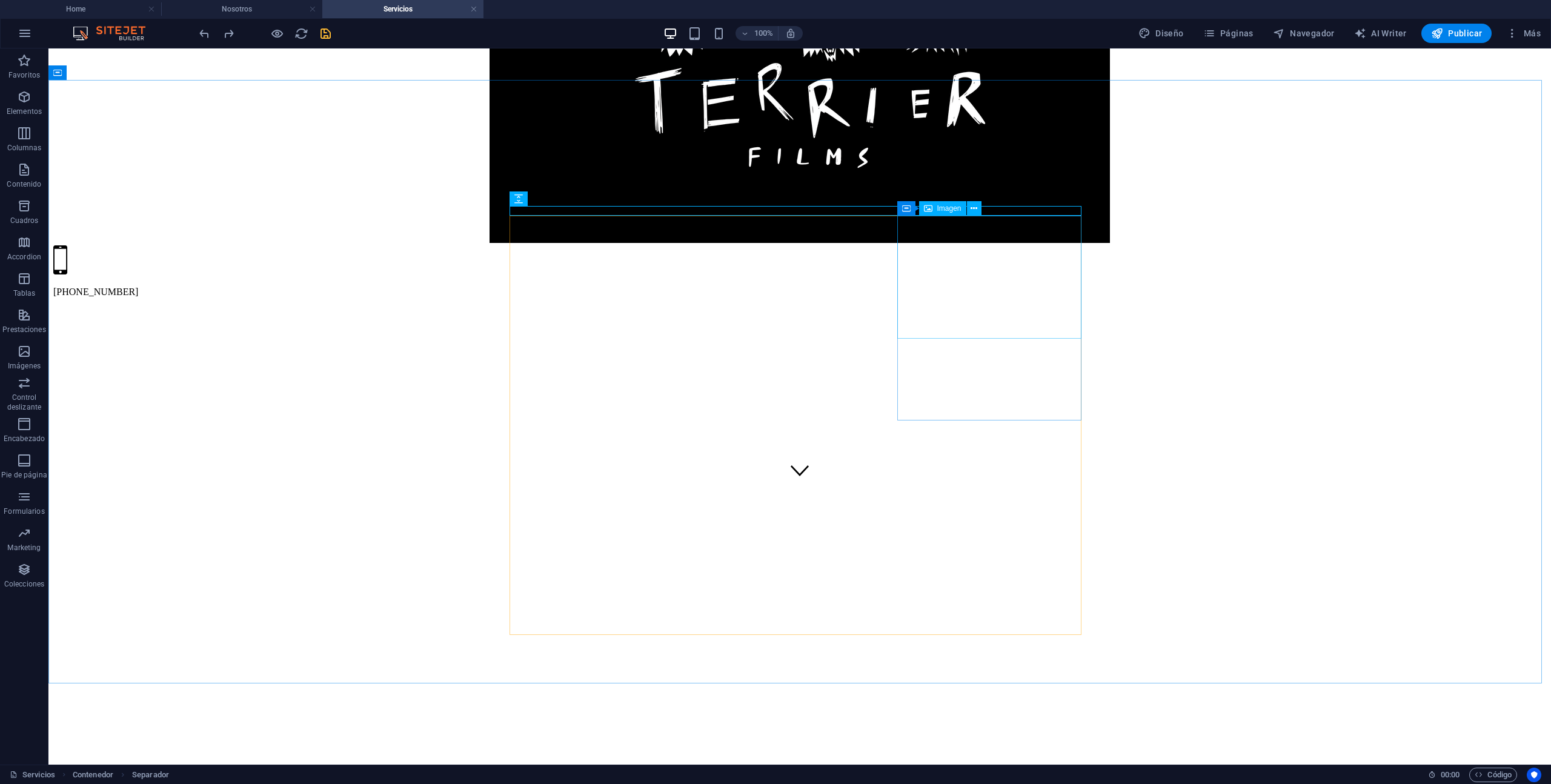
click at [953, 208] on span "Imagen" at bounding box center [949, 208] width 24 height 7
click at [975, 210] on icon at bounding box center [974, 208] width 7 height 12
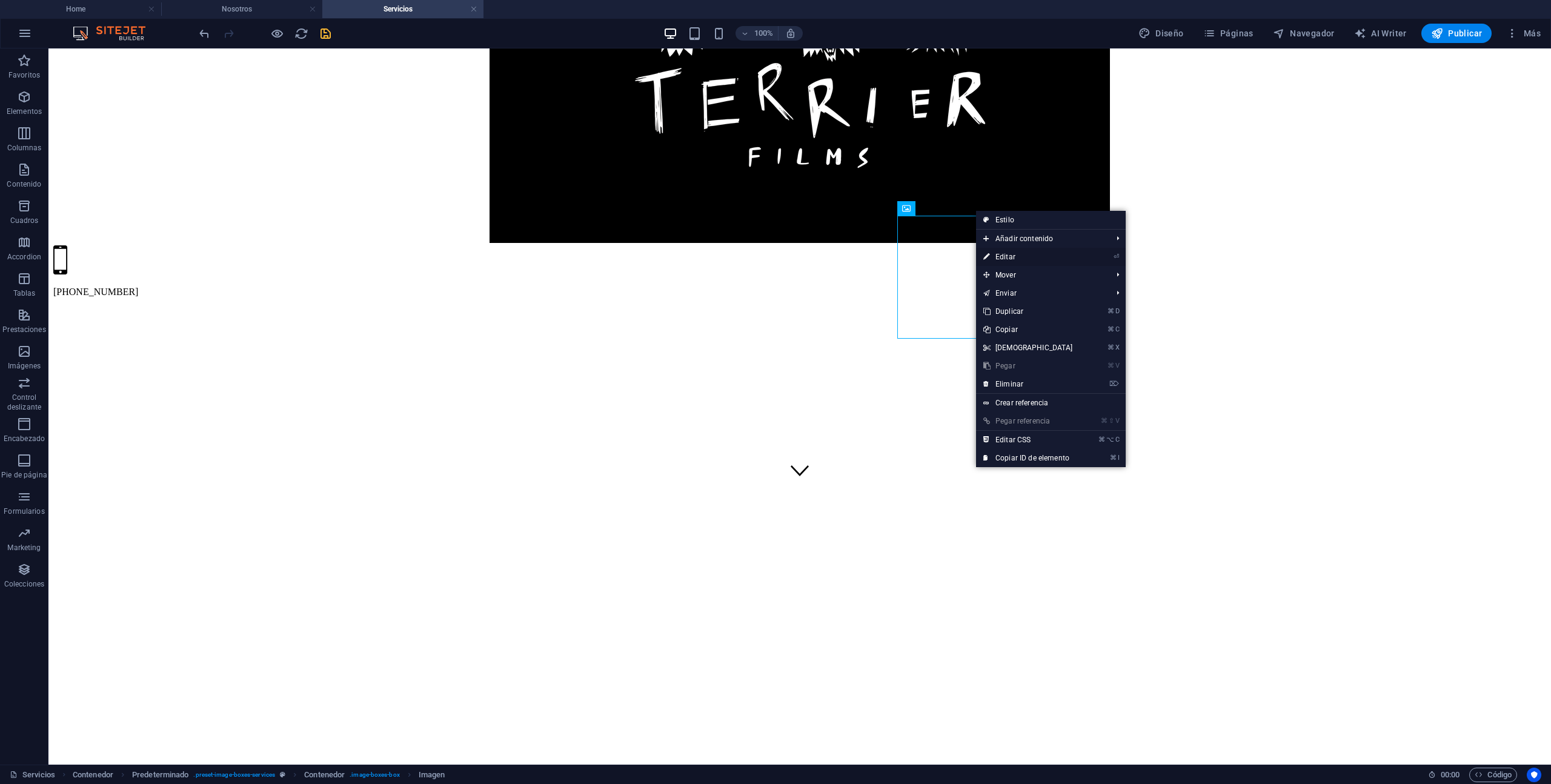
click at [1030, 262] on link "⏎ Editar" at bounding box center [1028, 257] width 105 height 18
select select "%"
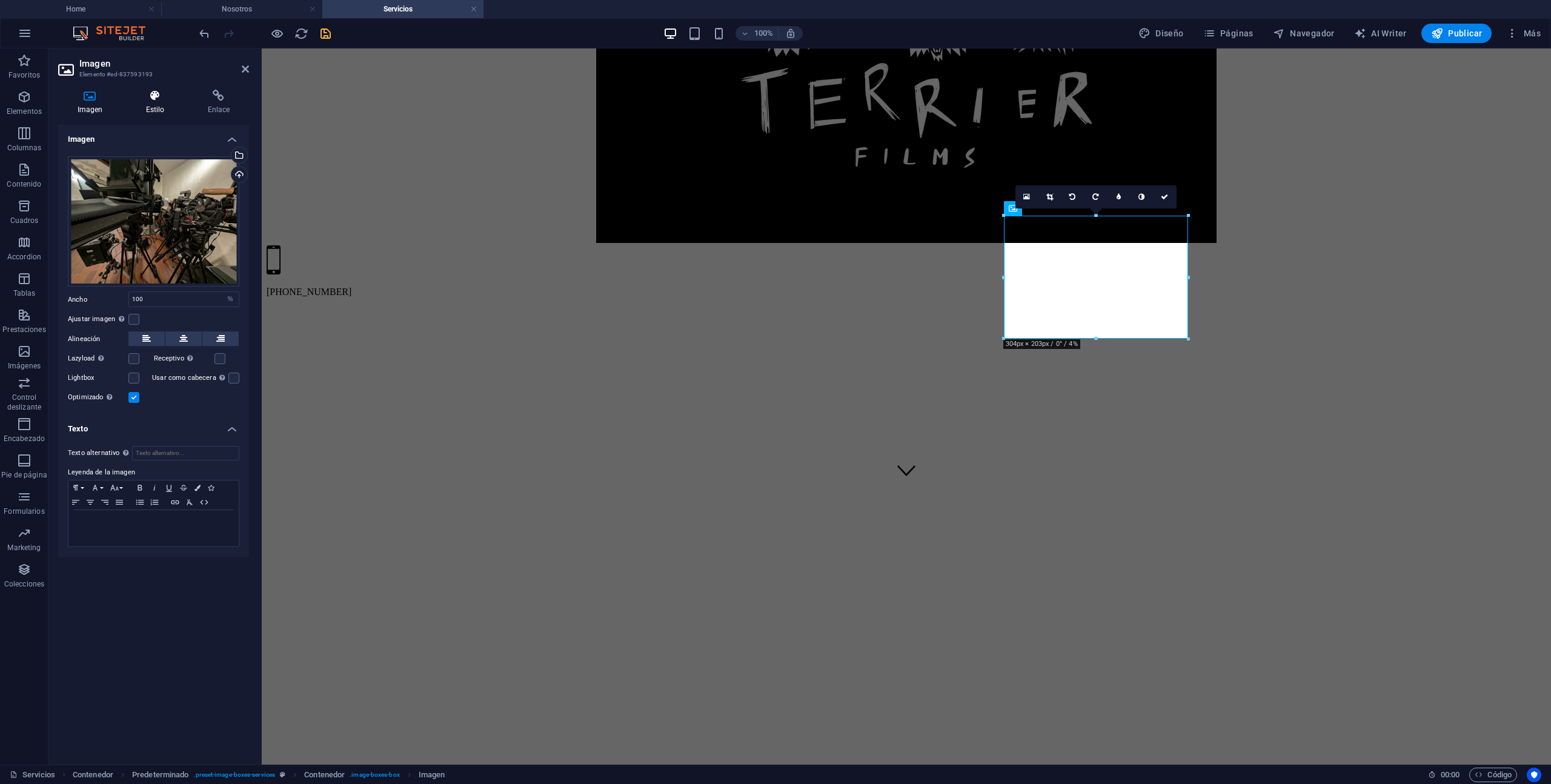
click at [170, 91] on icon at bounding box center [154, 96] width 57 height 12
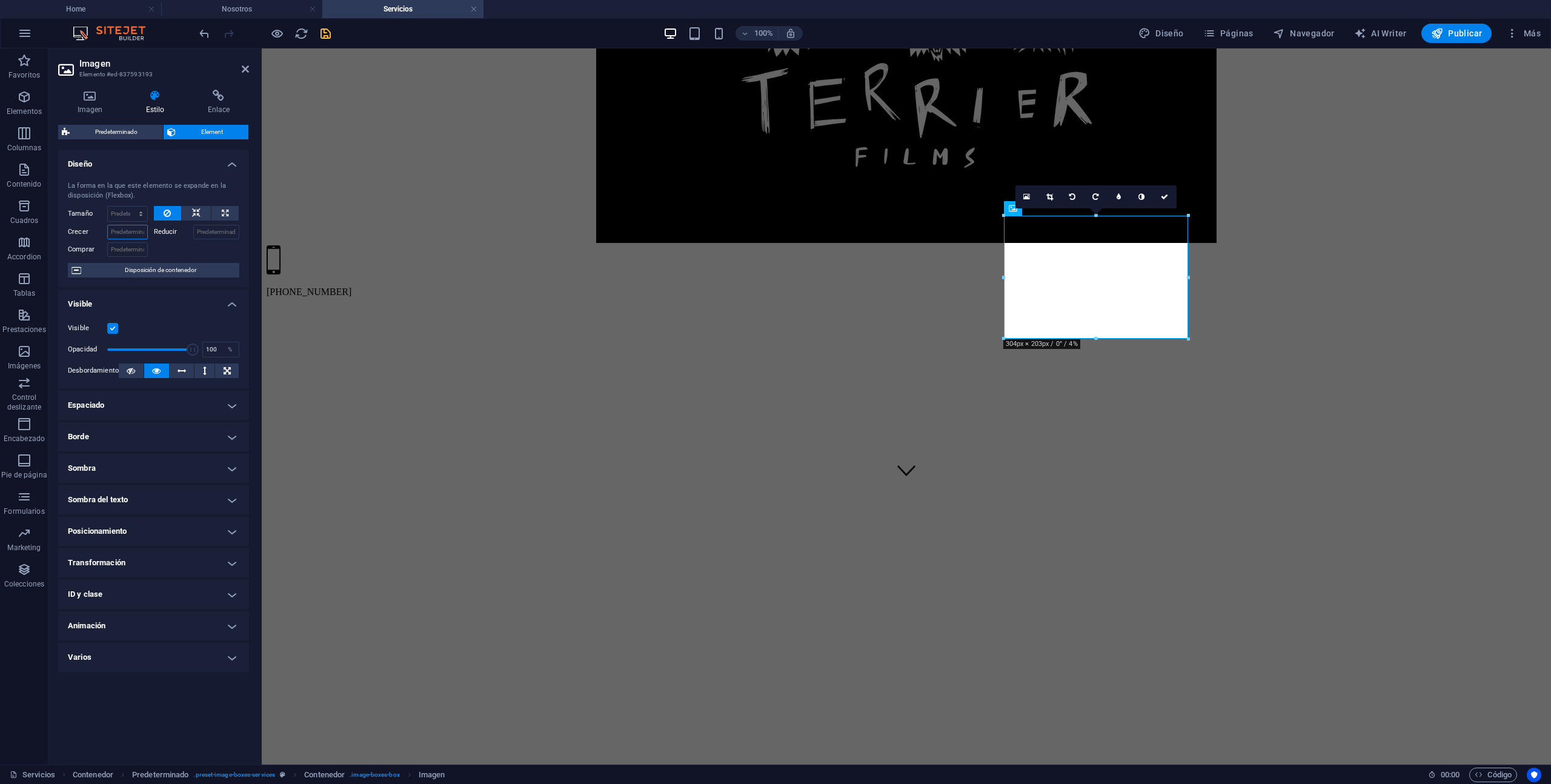
click at [126, 233] on input "Crecer" at bounding box center [127, 232] width 41 height 15
click at [160, 442] on h4 "Borde" at bounding box center [154, 436] width 191 height 29
click at [177, 403] on h4 "Espaciado" at bounding box center [154, 405] width 191 height 29
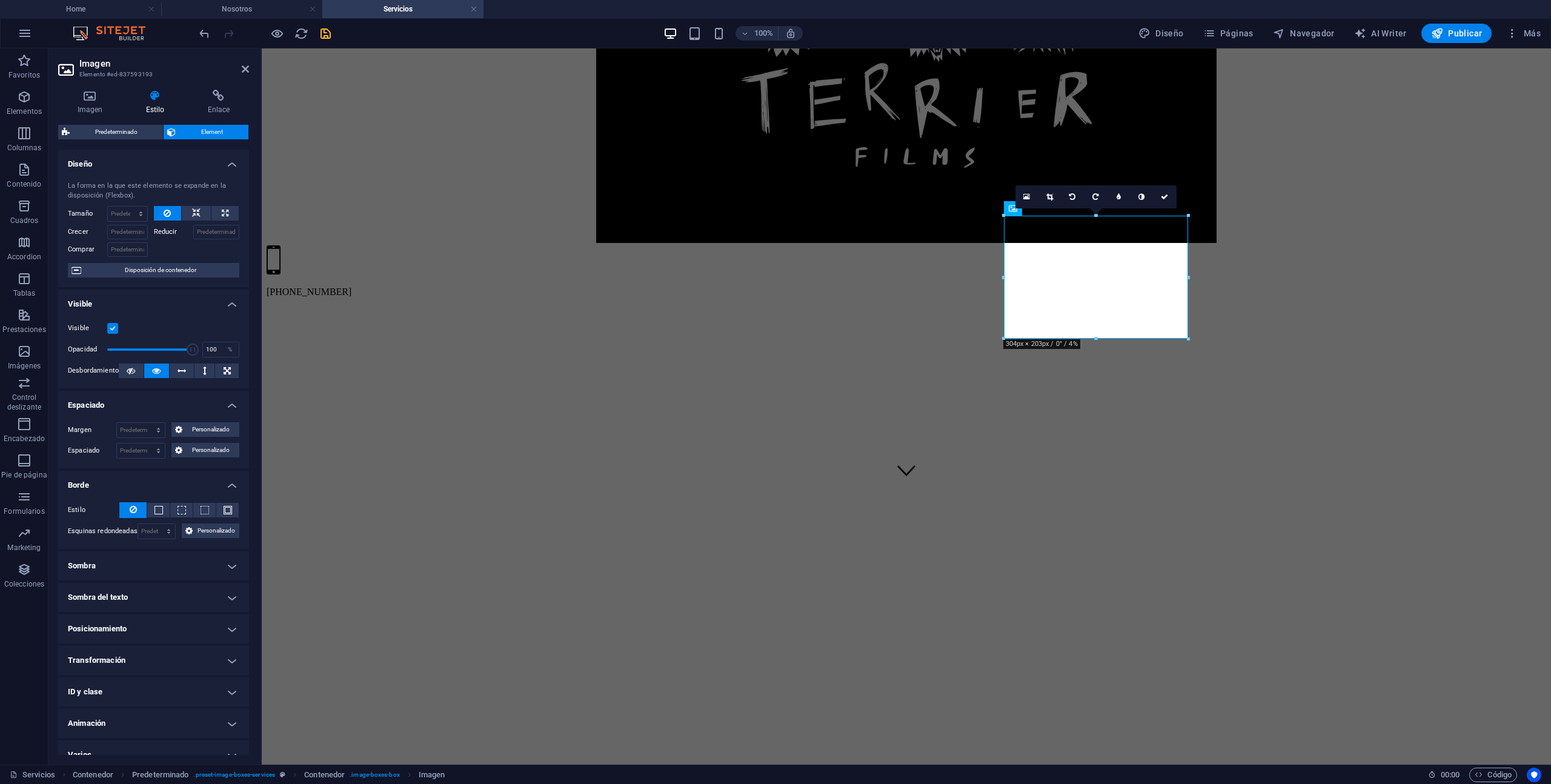
scroll to position [15, 0]
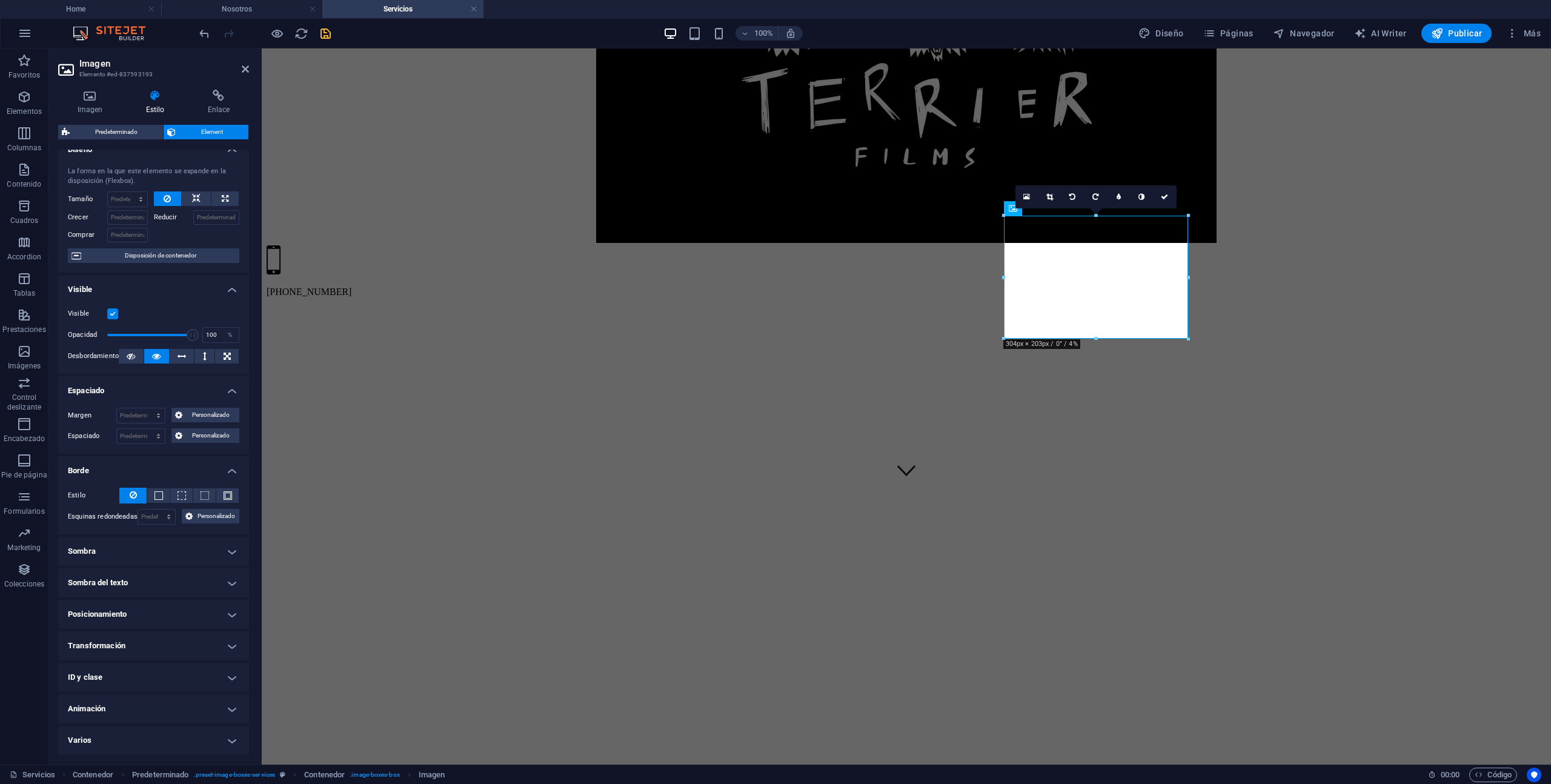
click at [175, 617] on h4 "Posicionamiento" at bounding box center [154, 614] width 191 height 29
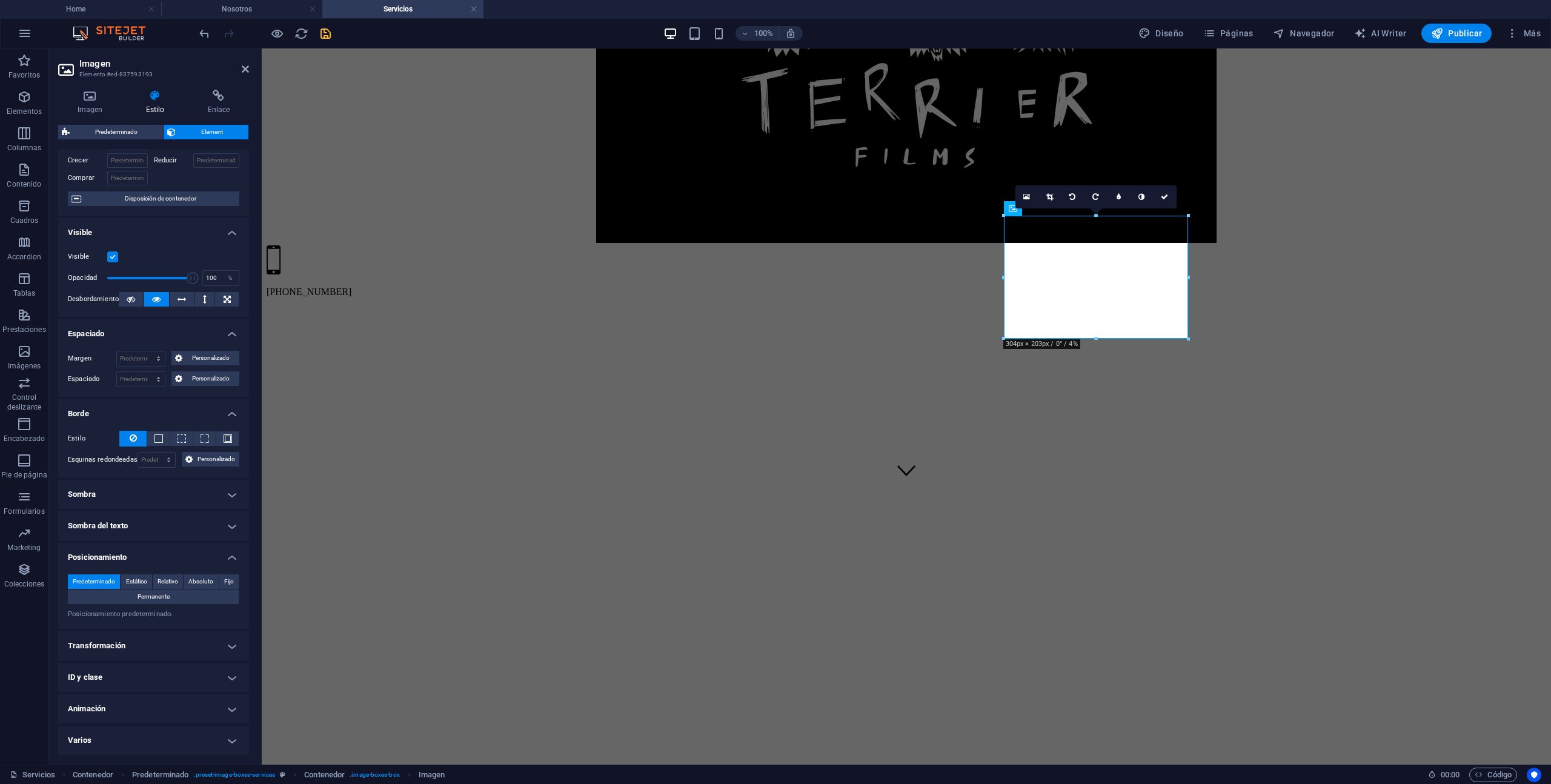
click at [180, 645] on h4 "Transformación" at bounding box center [154, 645] width 191 height 29
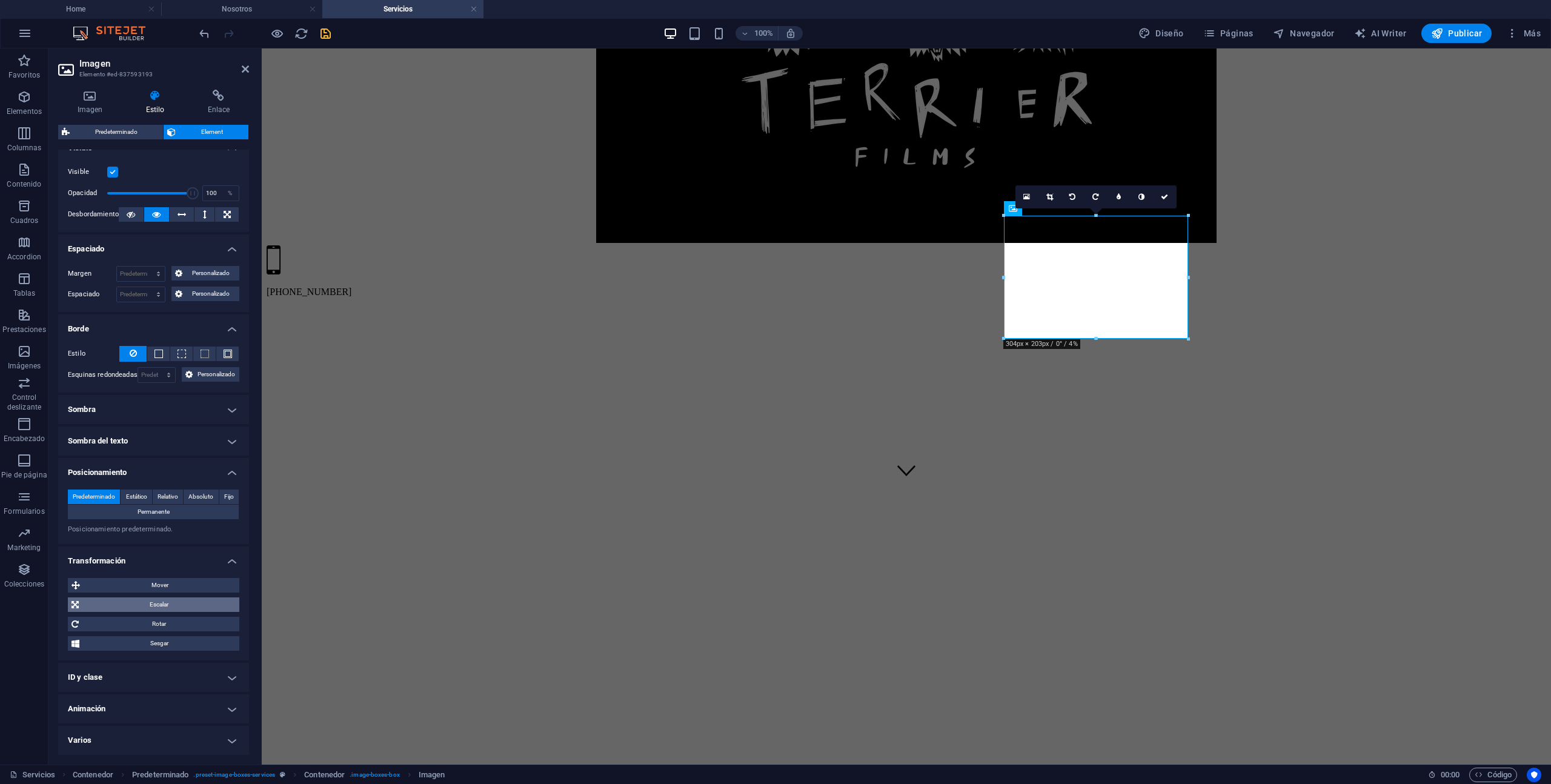
click at [171, 605] on span "Escalar" at bounding box center [159, 605] width 154 height 15
click at [168, 620] on input "100" at bounding box center [176, 627] width 126 height 15
click at [147, 661] on div "Mover X offset 0 px rem % em vh vw Y offset 0 px rem % em vh vw Escalar Zoom 10…" at bounding box center [154, 627] width 172 height 99
click at [151, 669] on span "Sesgar" at bounding box center [159, 670] width 153 height 15
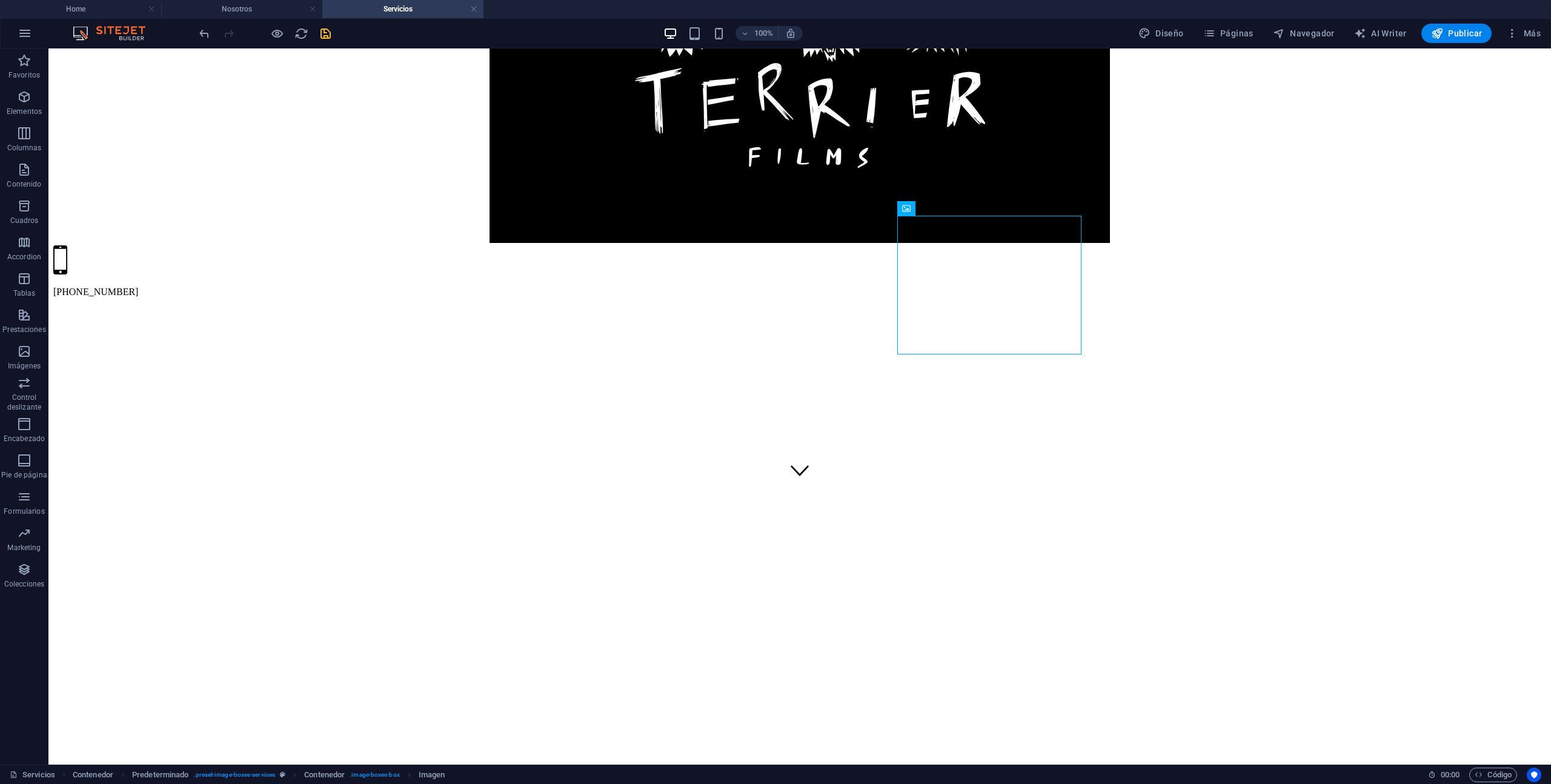
drag, startPoint x: 1095, startPoint y: 336, endPoint x: 1092, endPoint y: 352, distance: 16.3
click at [1008, 479] on div at bounding box center [795, 425] width 572 height 419
click at [995, 523] on div at bounding box center [795, 425] width 572 height 419
click at [984, 506] on div at bounding box center [795, 425] width 572 height 419
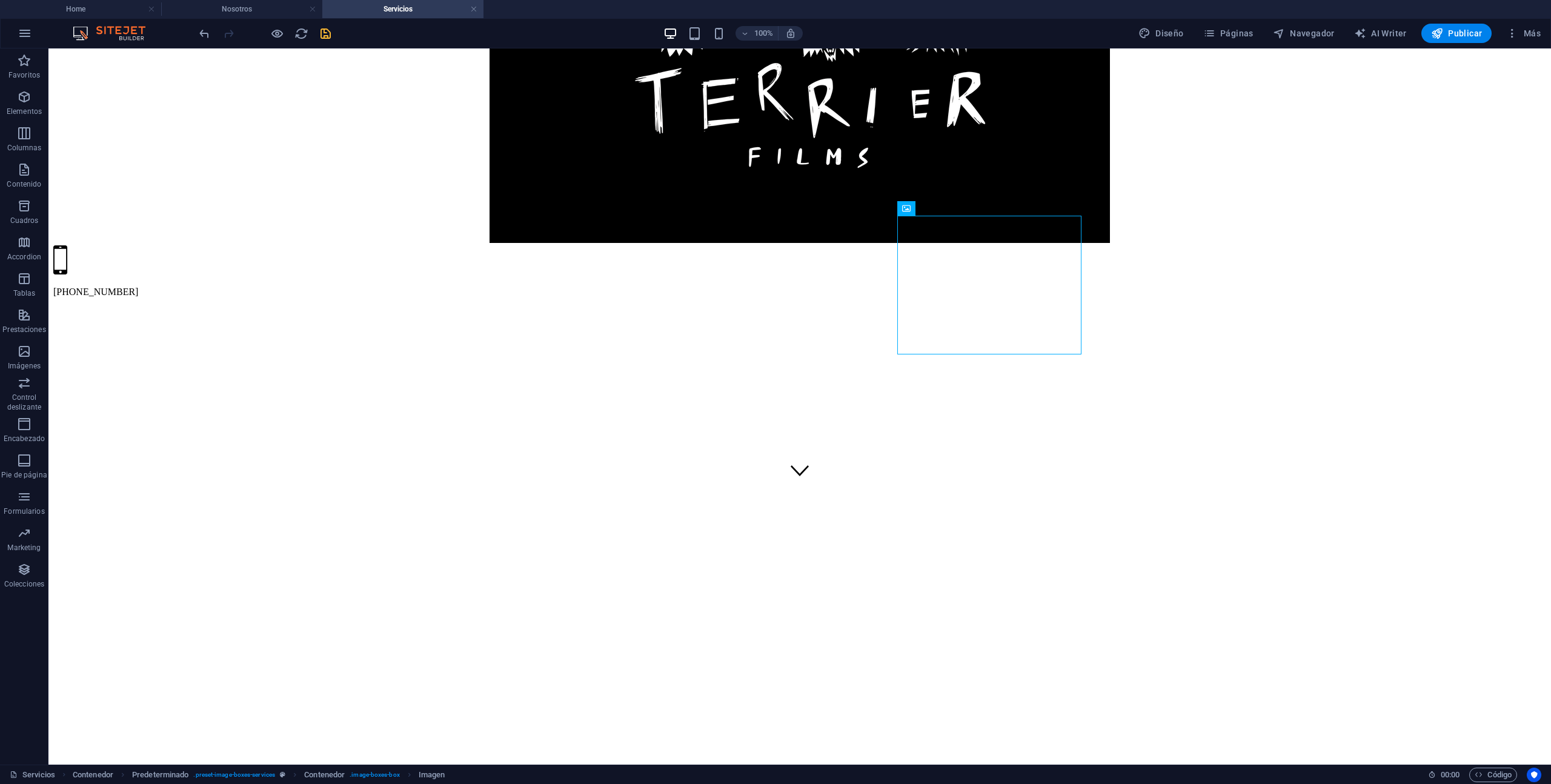
click at [984, 506] on div at bounding box center [795, 425] width 572 height 419
click at [986, 510] on div at bounding box center [795, 425] width 572 height 419
click at [326, 36] on icon "save" at bounding box center [326, 34] width 14 height 14
click at [1445, 36] on span "Publicar" at bounding box center [1457, 34] width 51 height 12
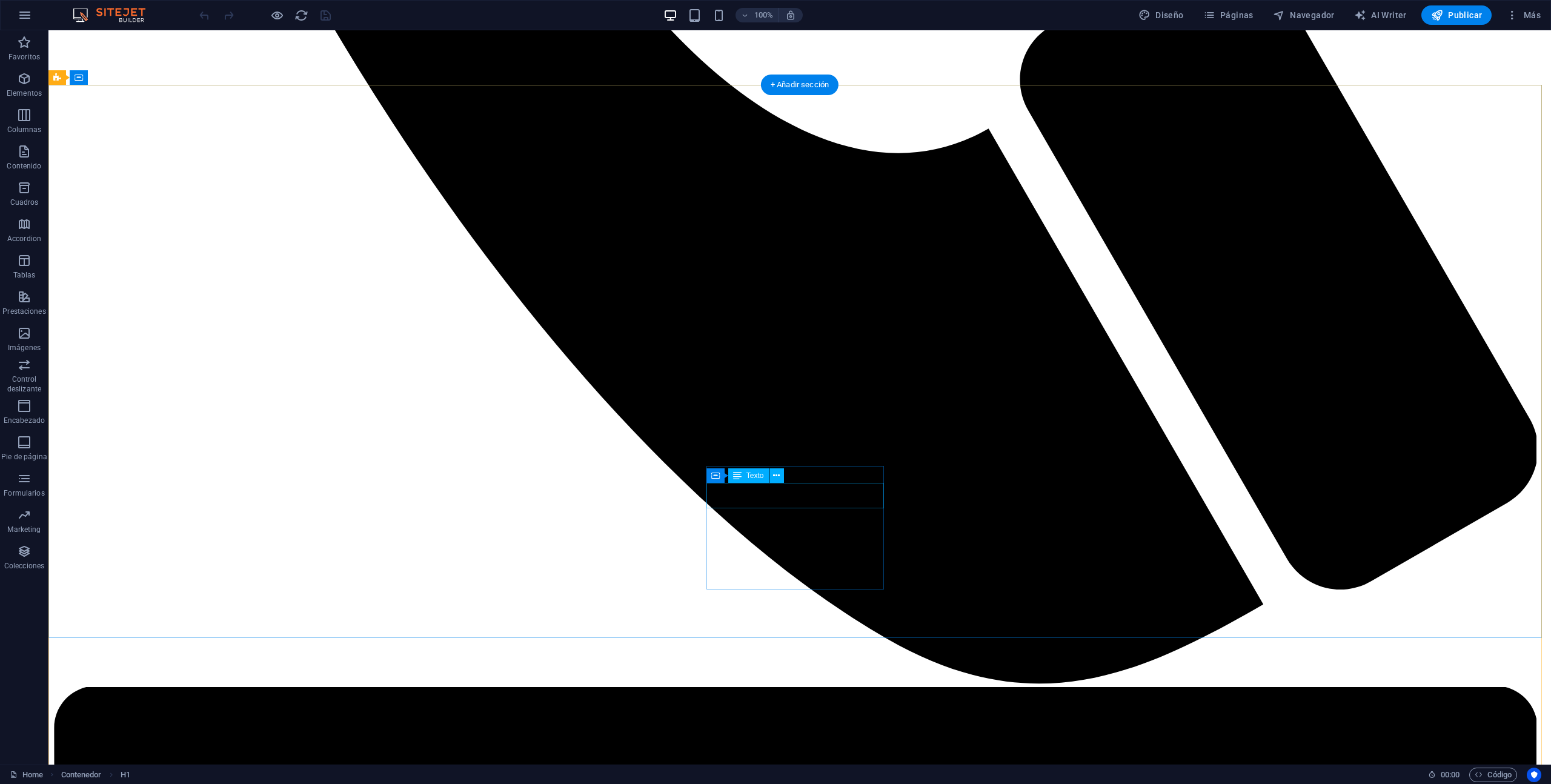
scroll to position [1995, 0]
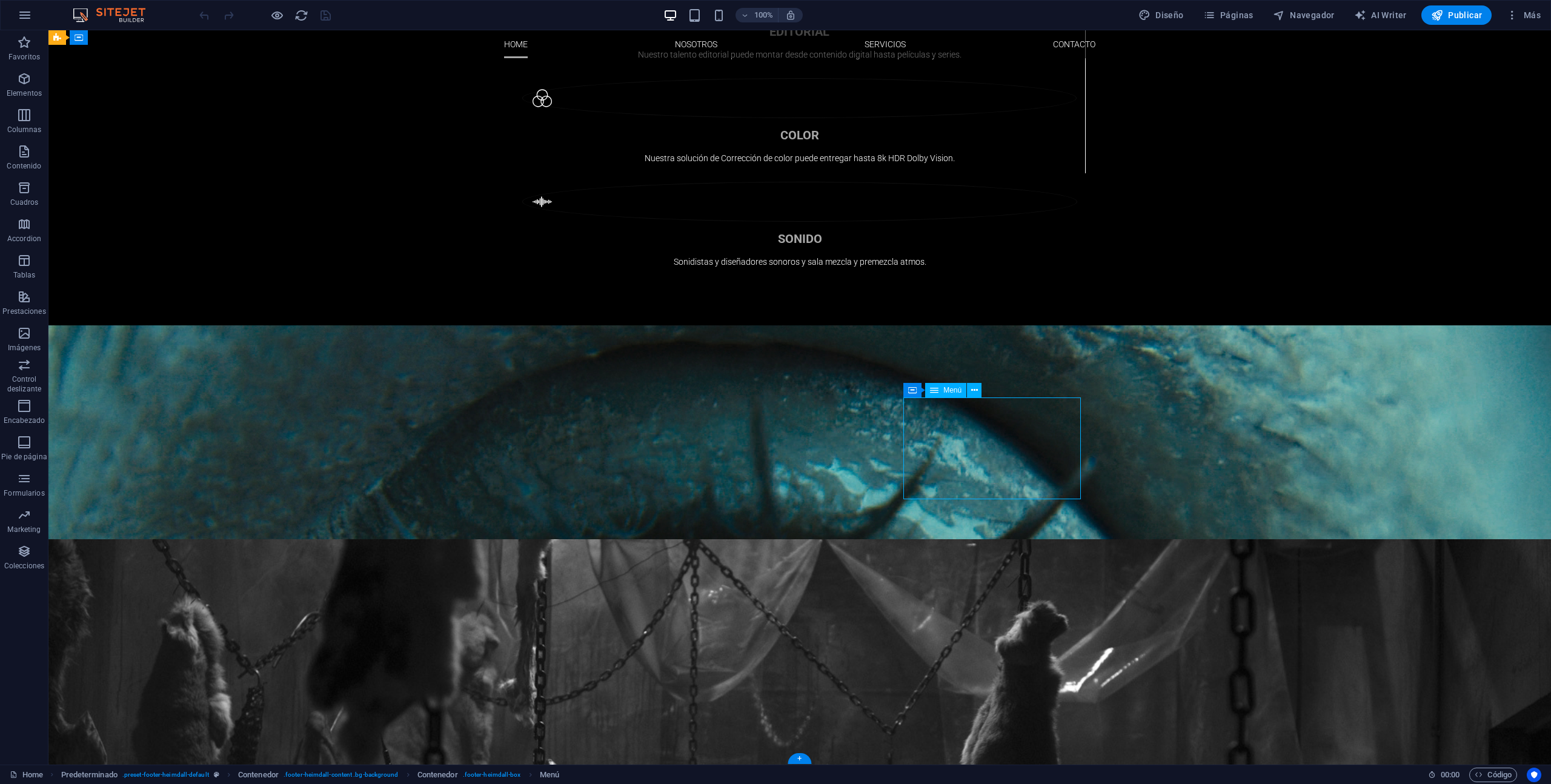
select select
select select "1"
select select
select select "2"
select select
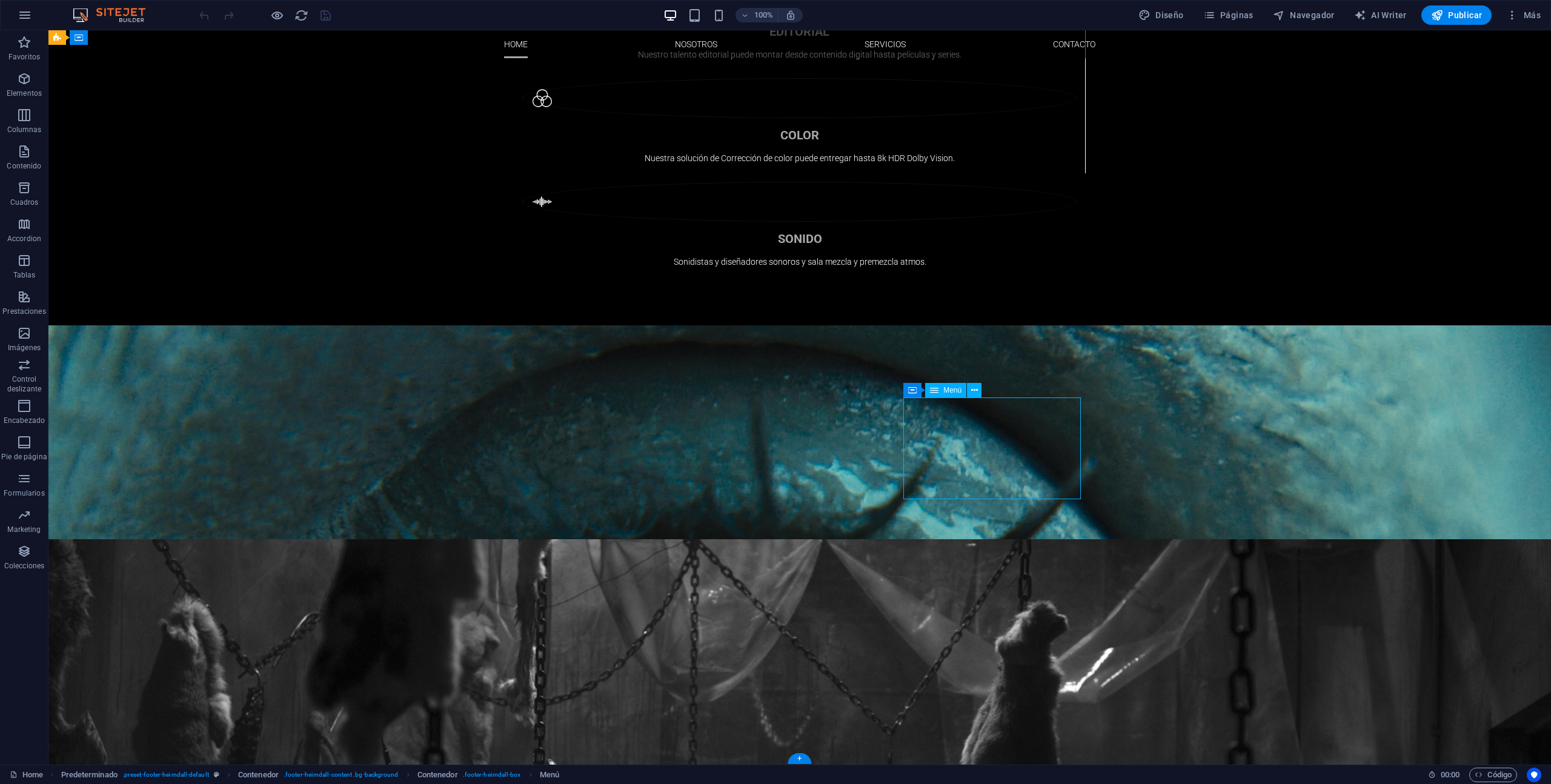
select select
select select "3"
select select
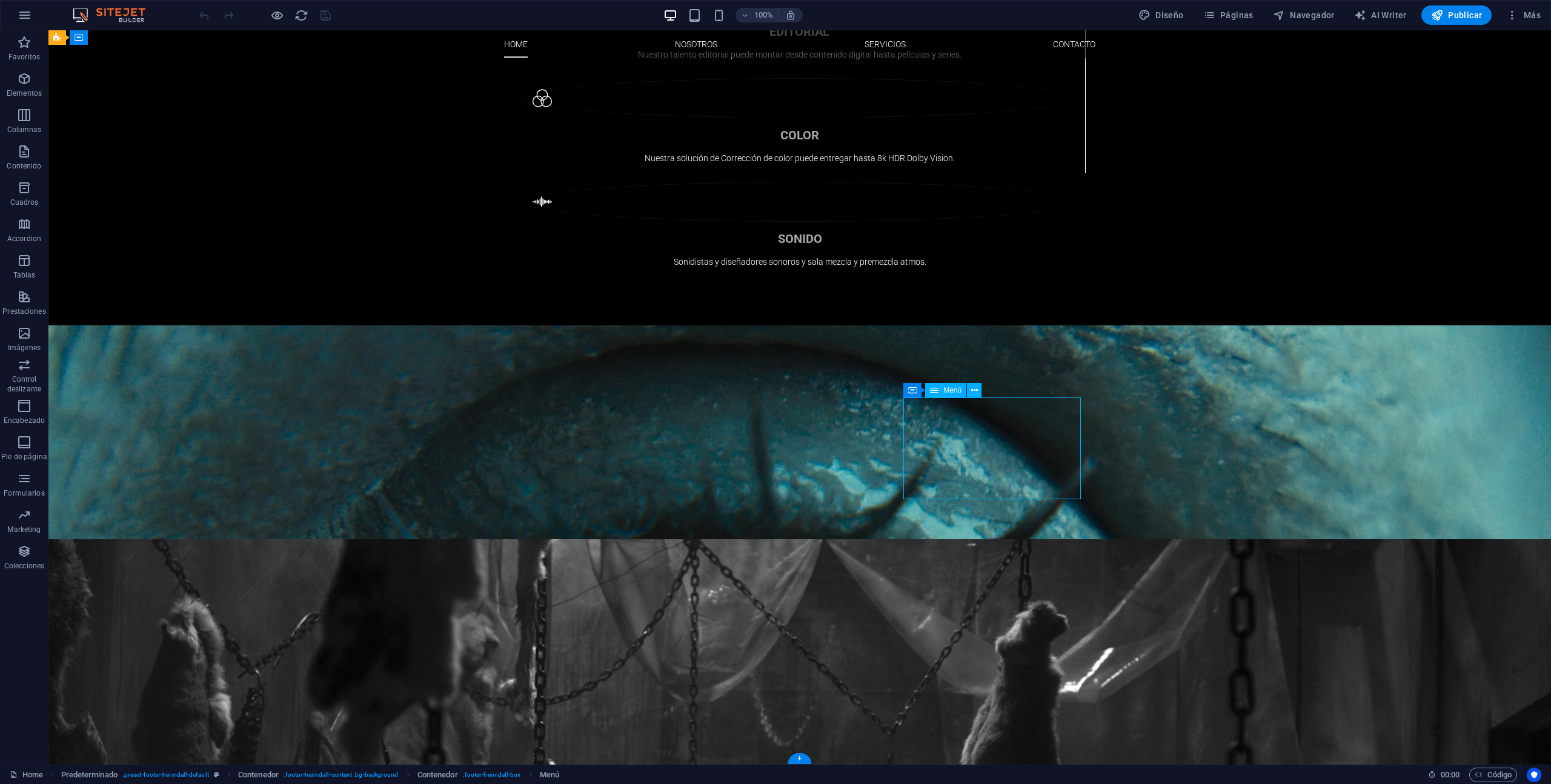
select select
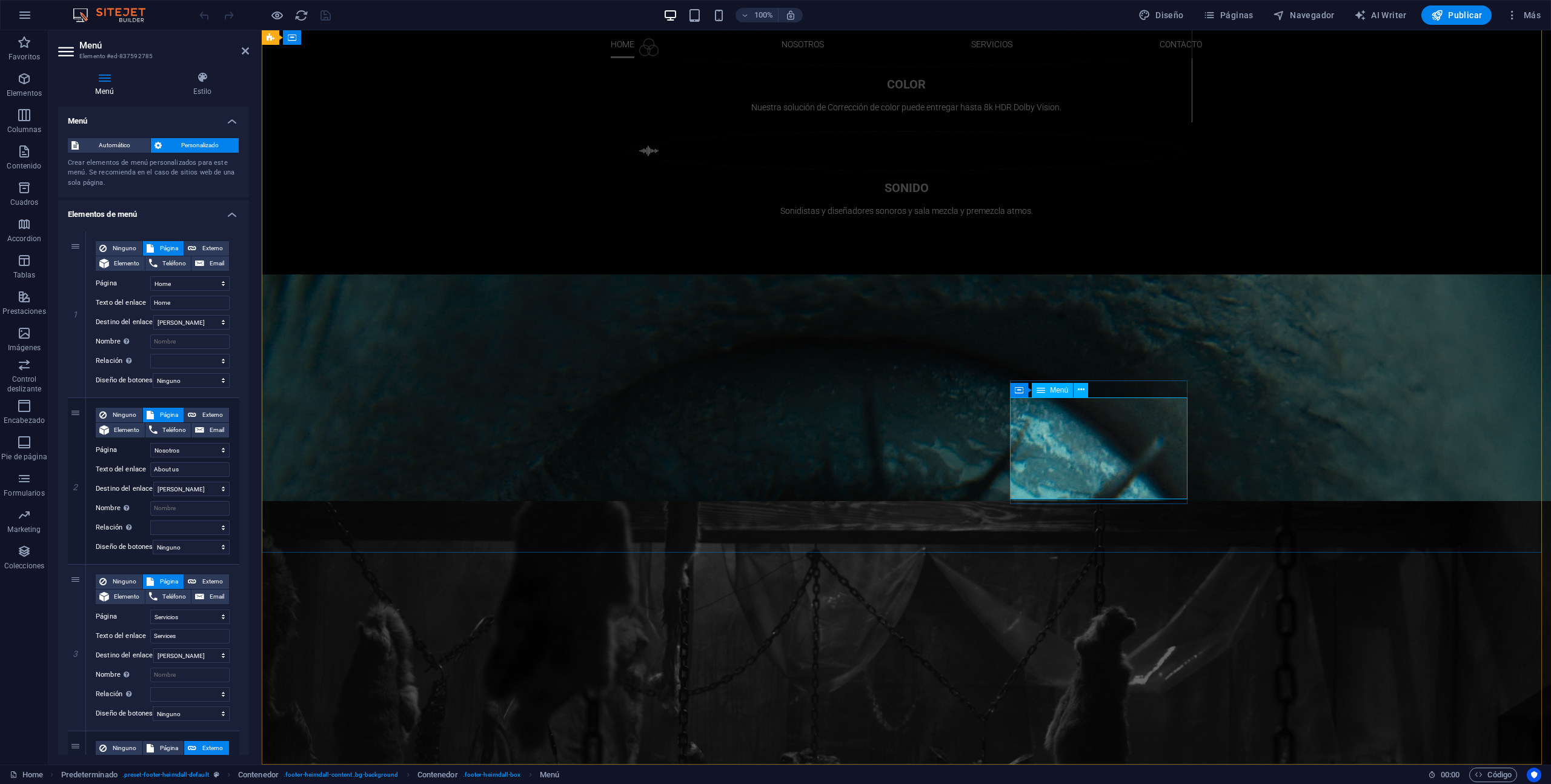
click at [1059, 391] on span "Menú" at bounding box center [1059, 390] width 18 height 7
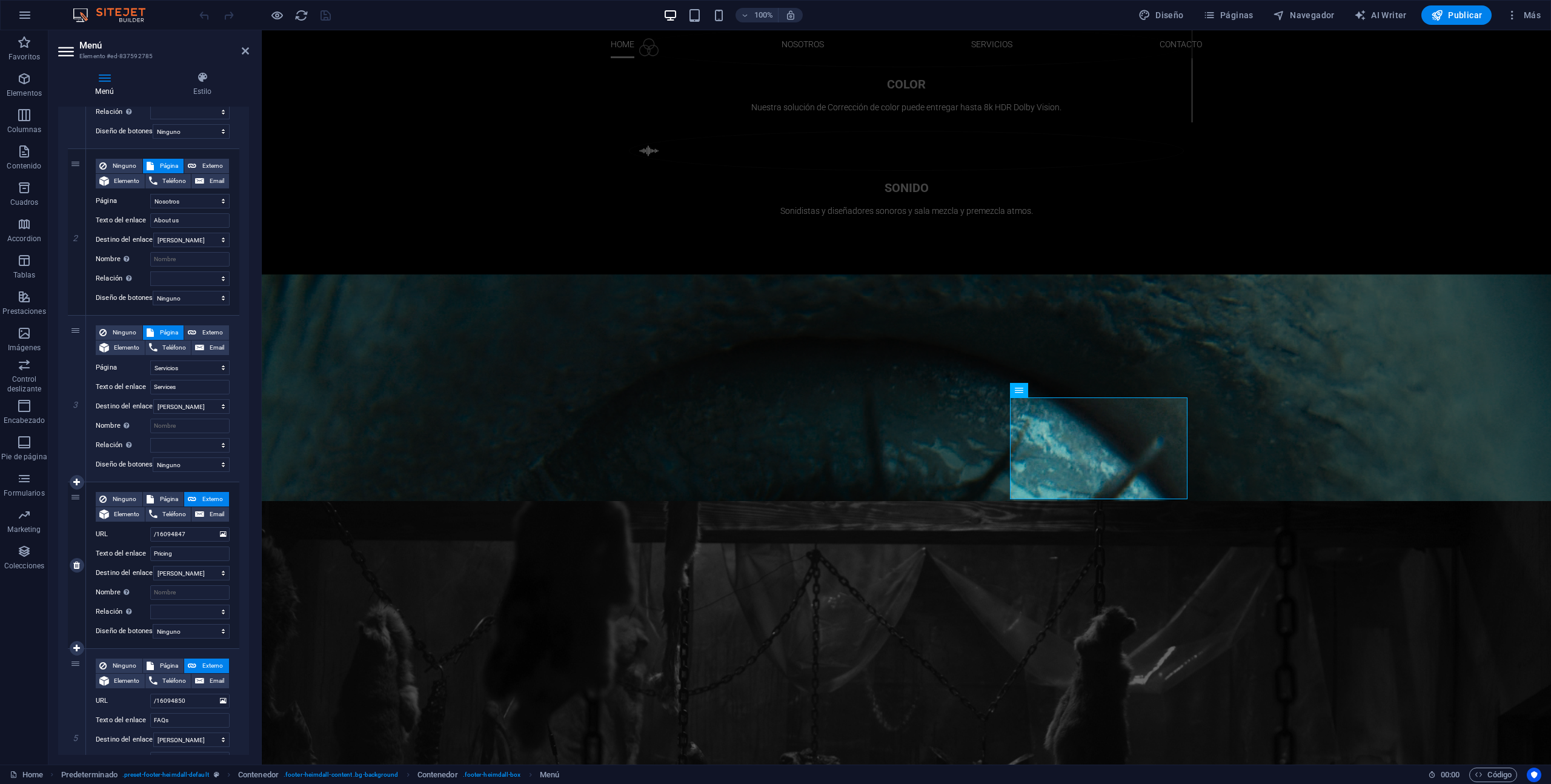
scroll to position [273, 0]
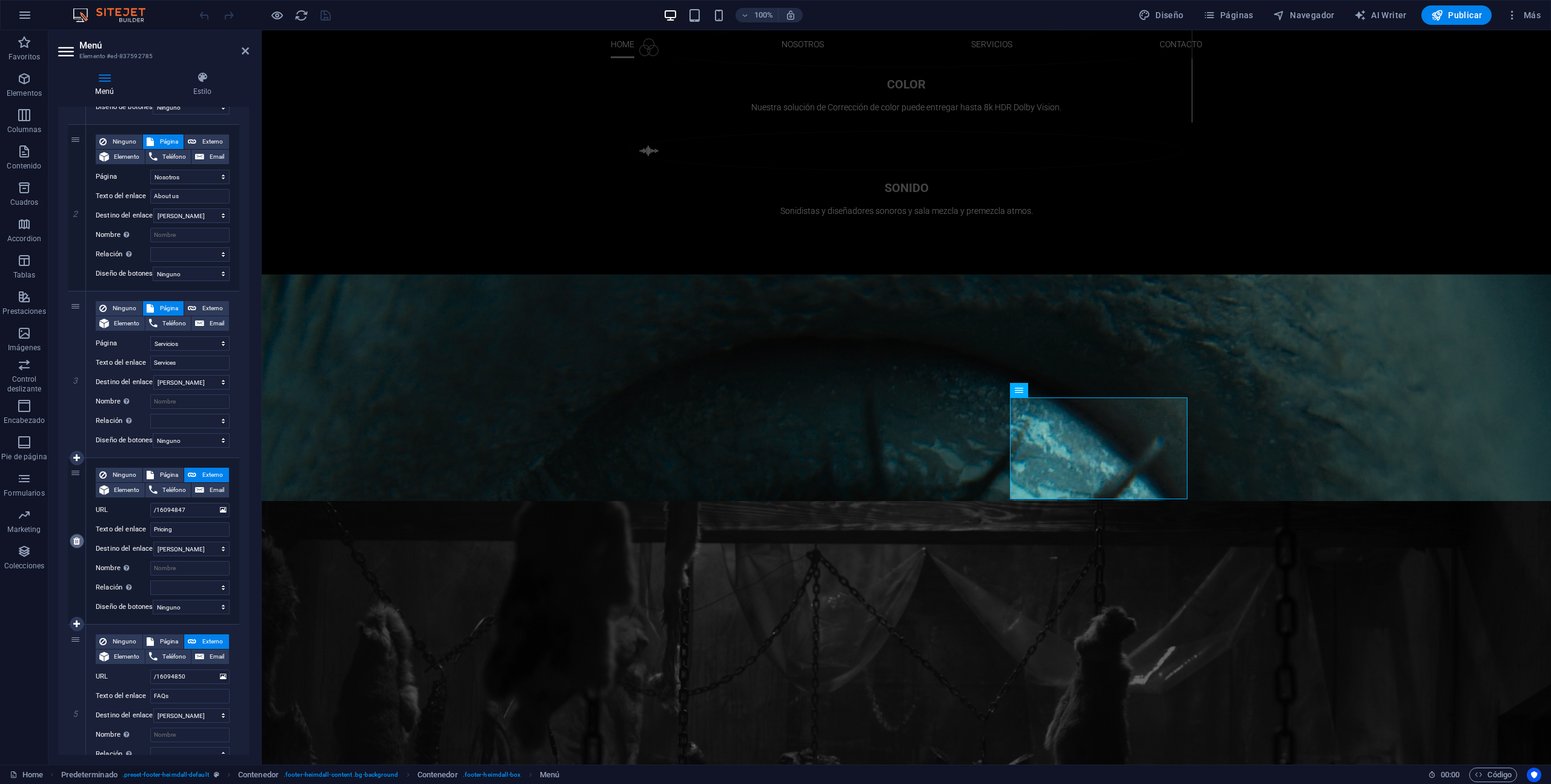
click at [73, 541] on icon at bounding box center [76, 541] width 7 height 9
select select
type input "/16094850"
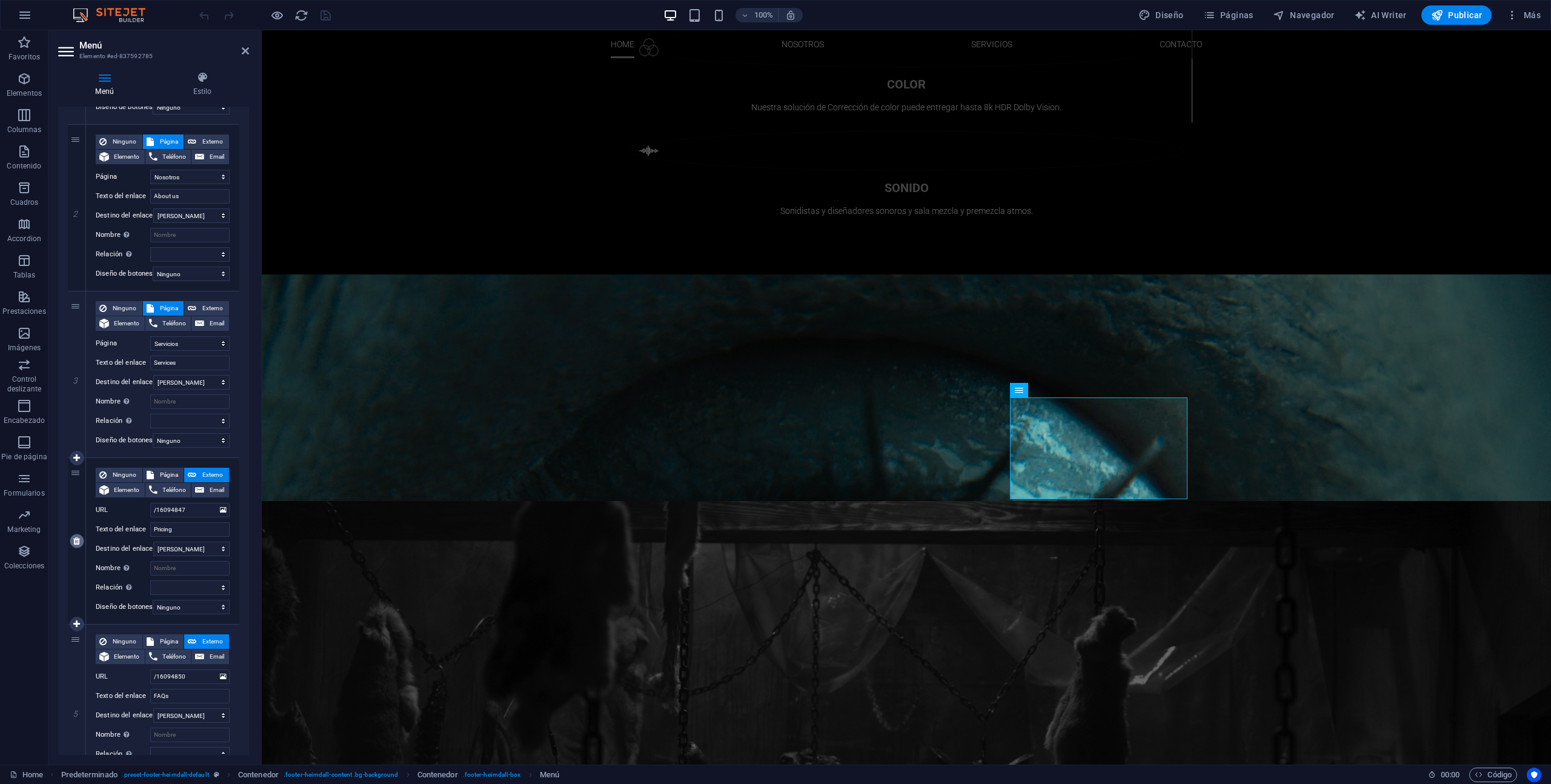
type input "FAQs"
select select
select select "3"
type input "Contact"
select select
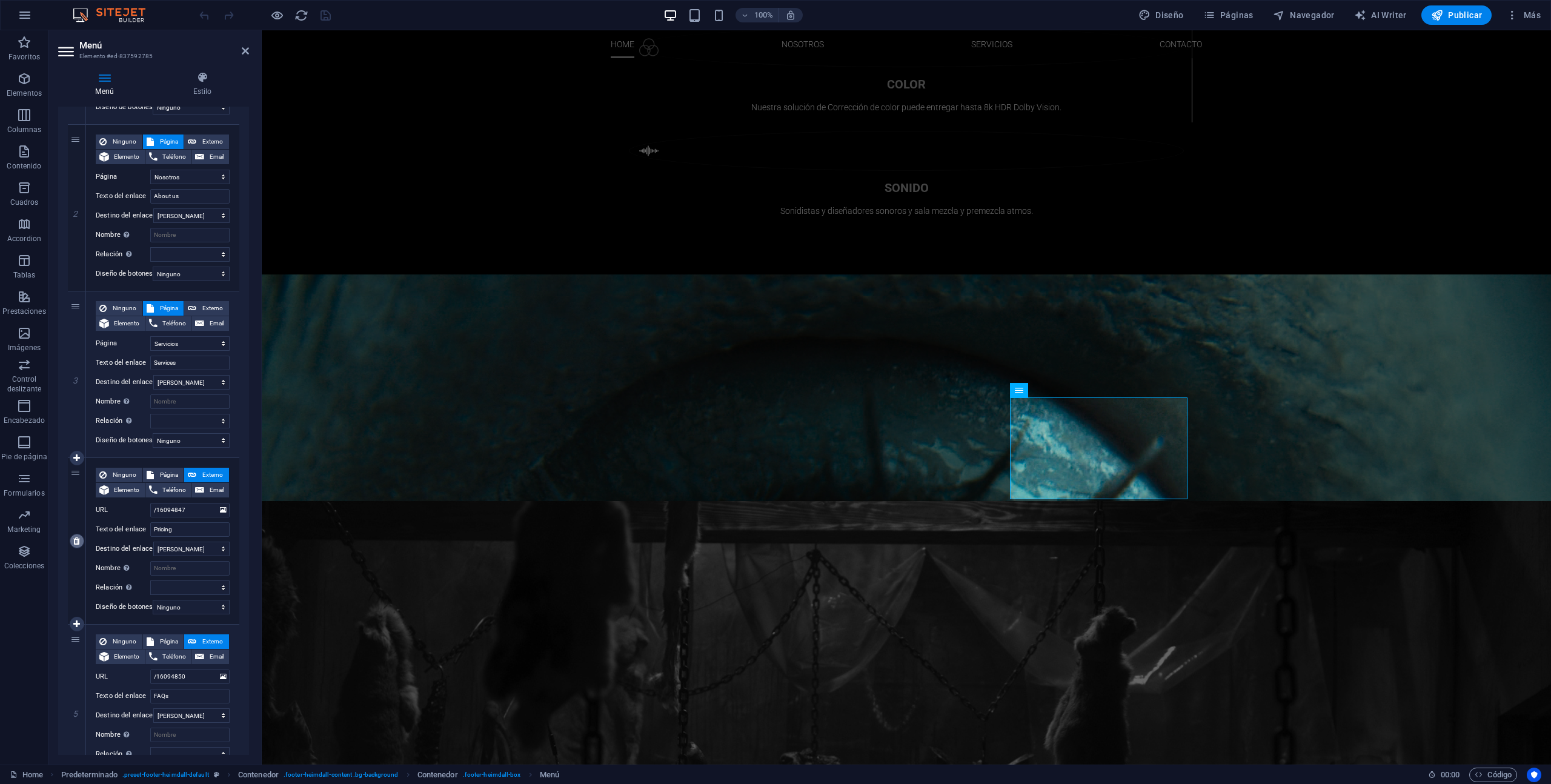
type input "/16094856"
type input "Legal Notice"
select select
type input "/16094859"
type input "Privacy"
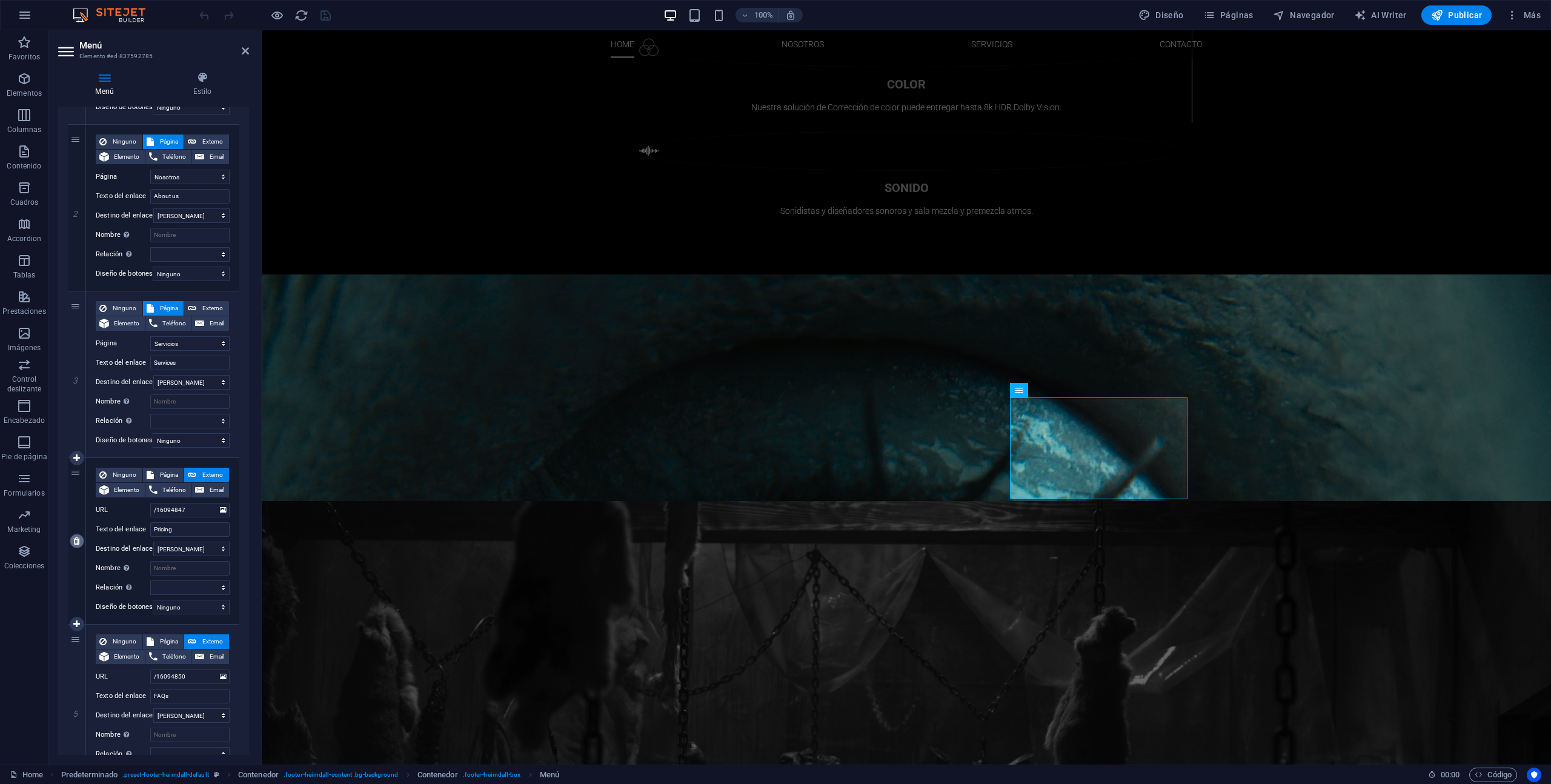
select select
click at [76, 540] on icon at bounding box center [76, 541] width 7 height 9
select select
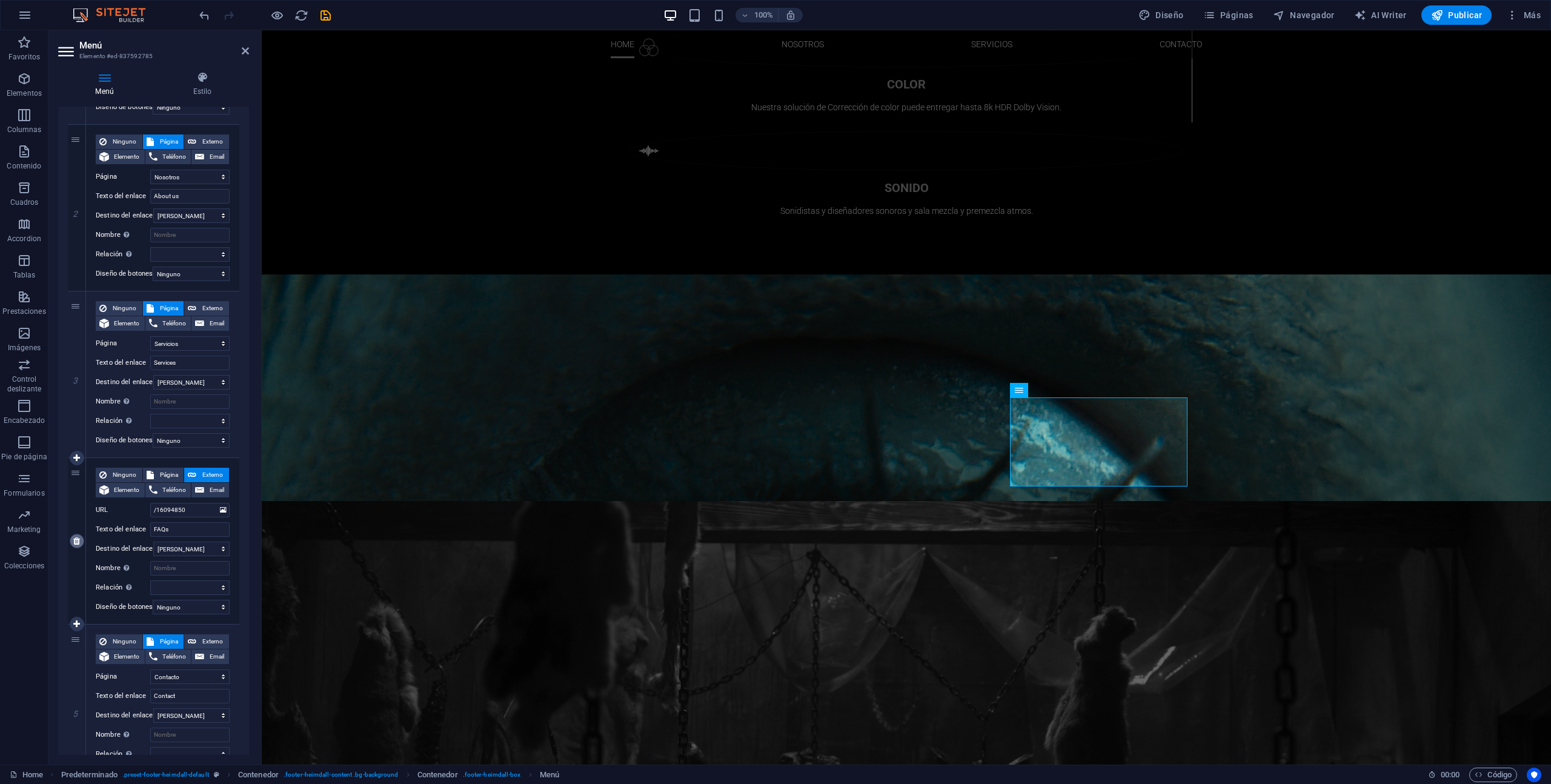
select select "3"
type input "Contact"
select select
type input "/16094856"
type input "Legal Notice"
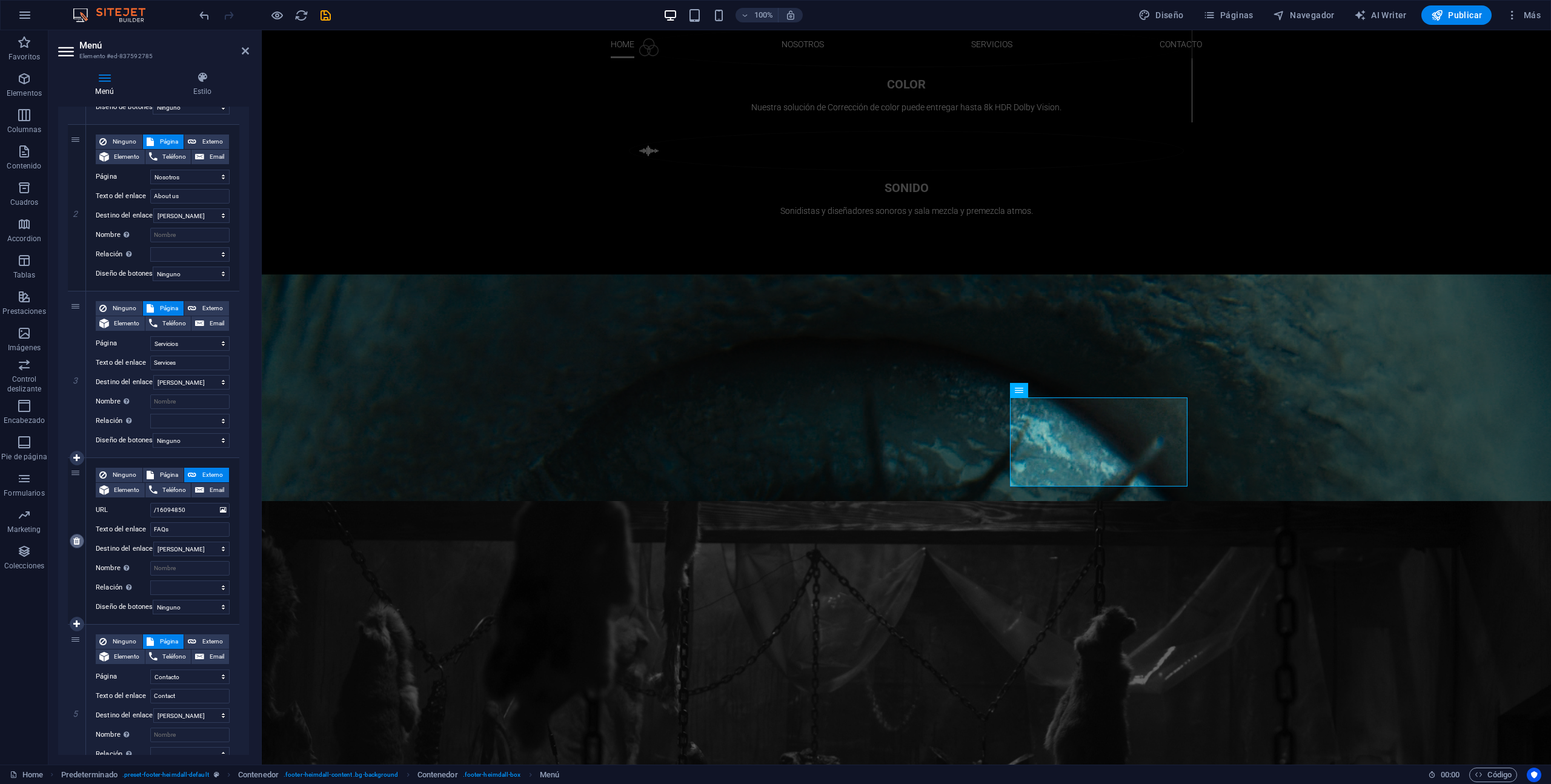
select select
type input "/16094859"
type input "Privacy"
select select
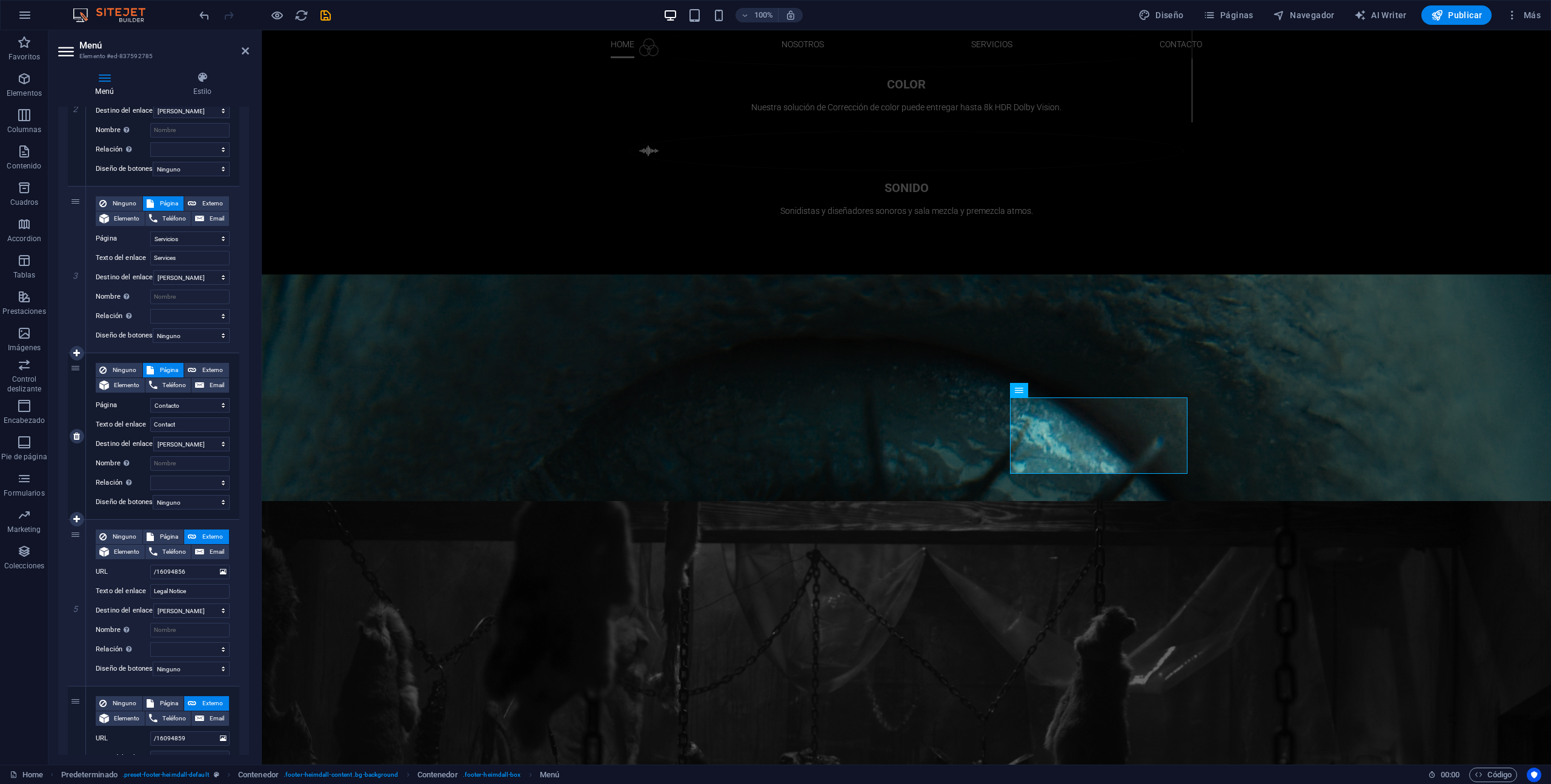
scroll to position [386, 0]
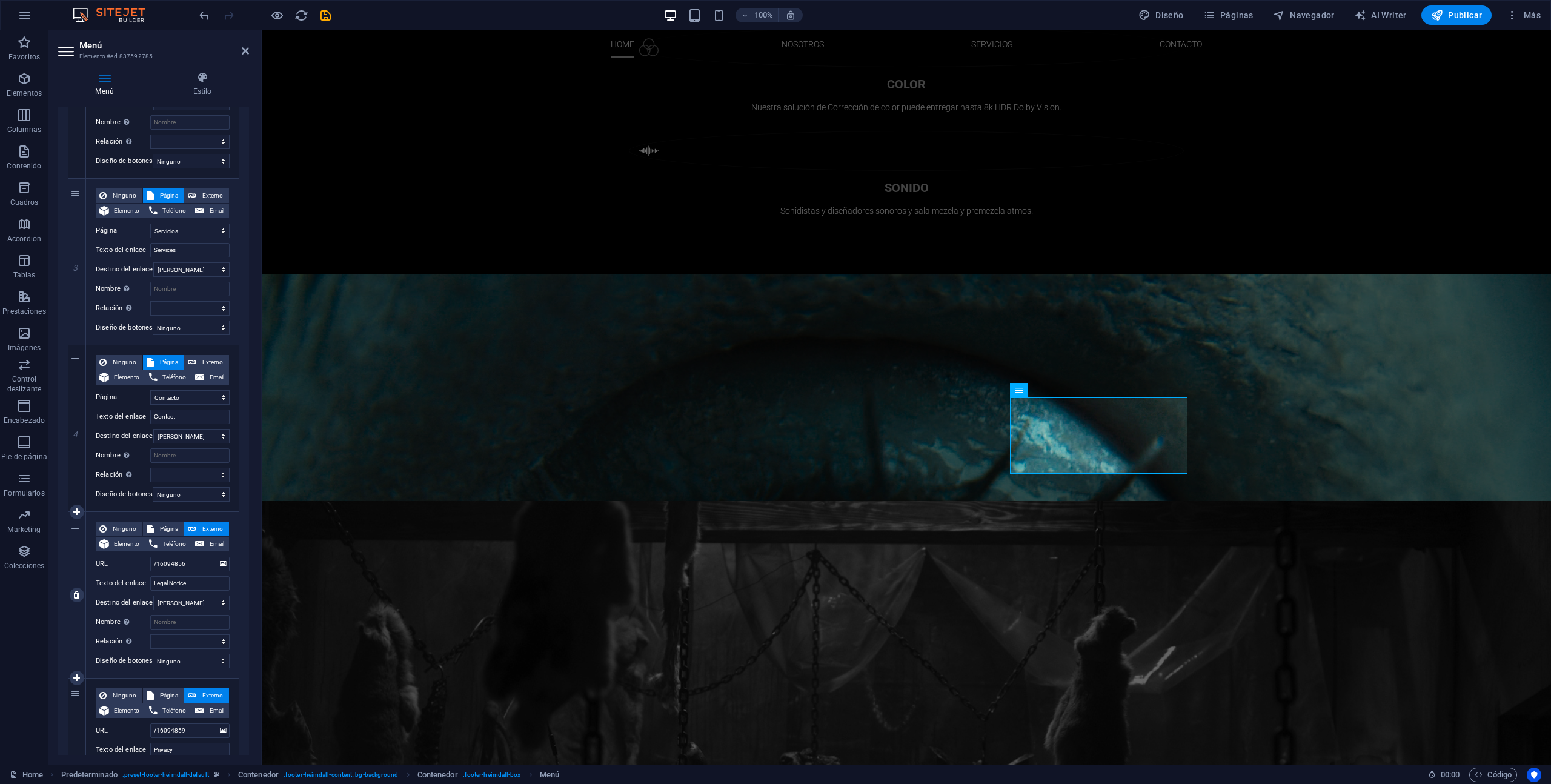
click at [73, 594] on icon at bounding box center [76, 594] width 7 height 9
select select
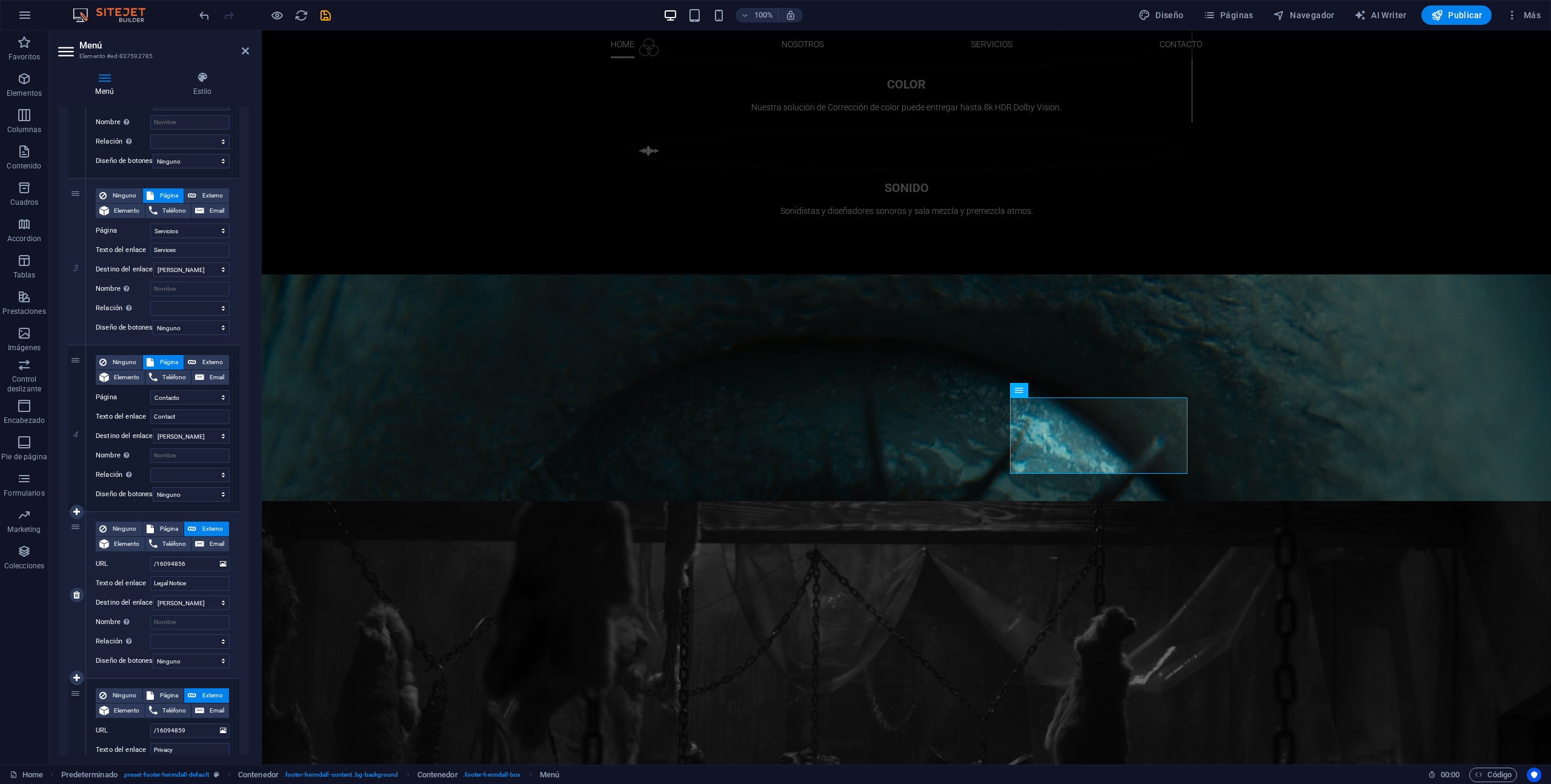
type input "/16094859"
type input "Privacy"
select select
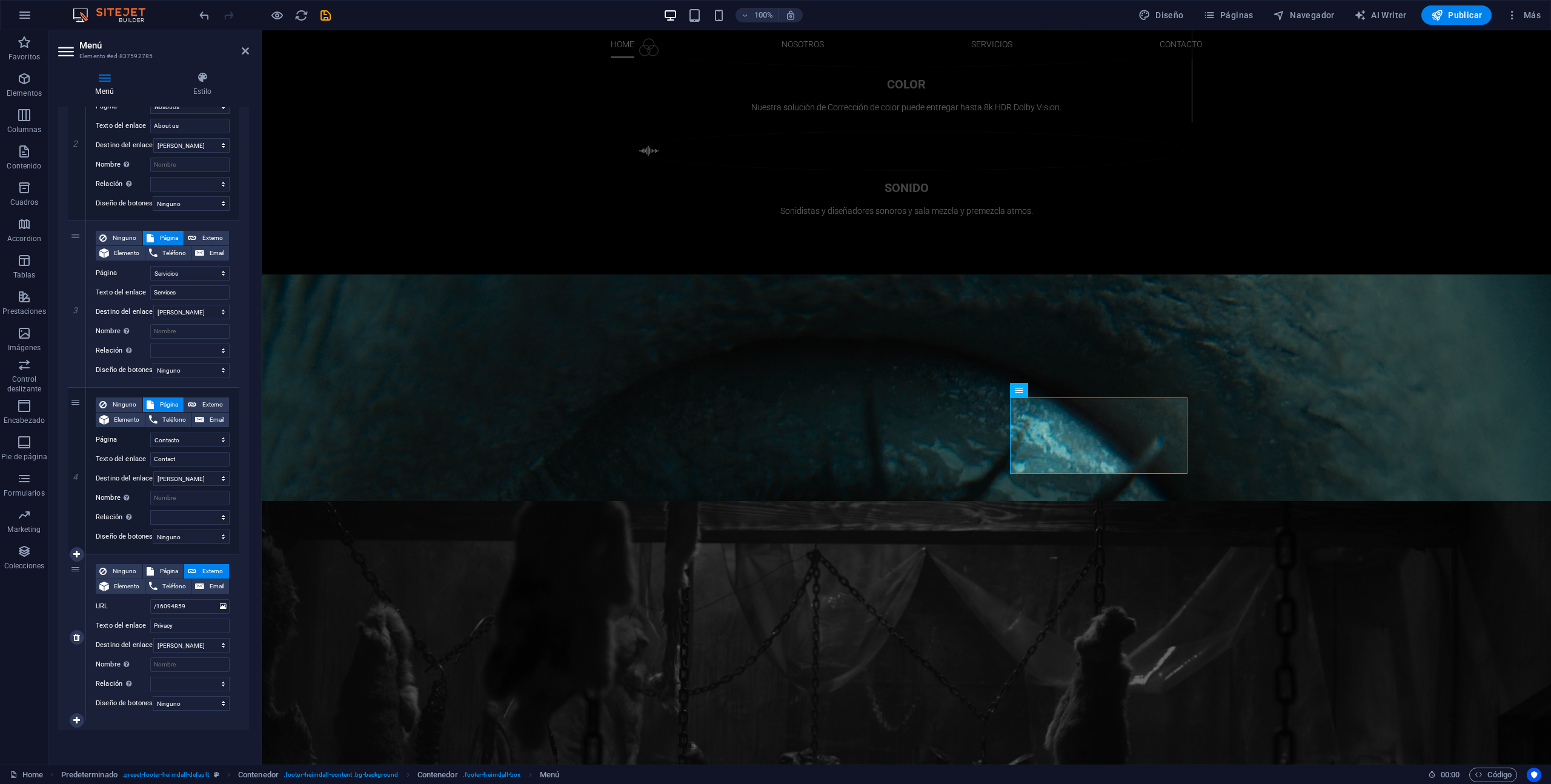
scroll to position [351, 0]
select select
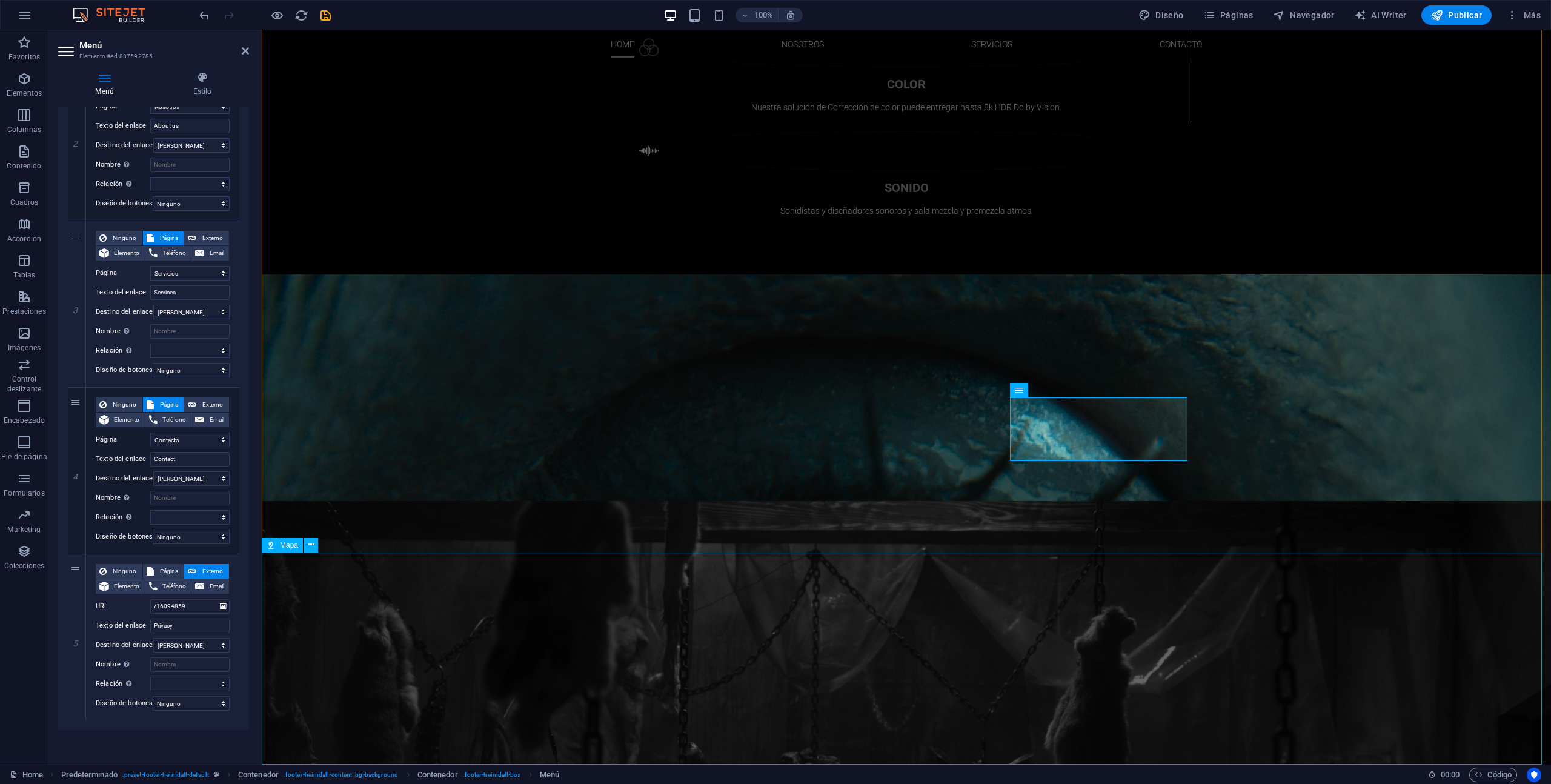
type input "/16094856"
type input "Legal Notice"
select select
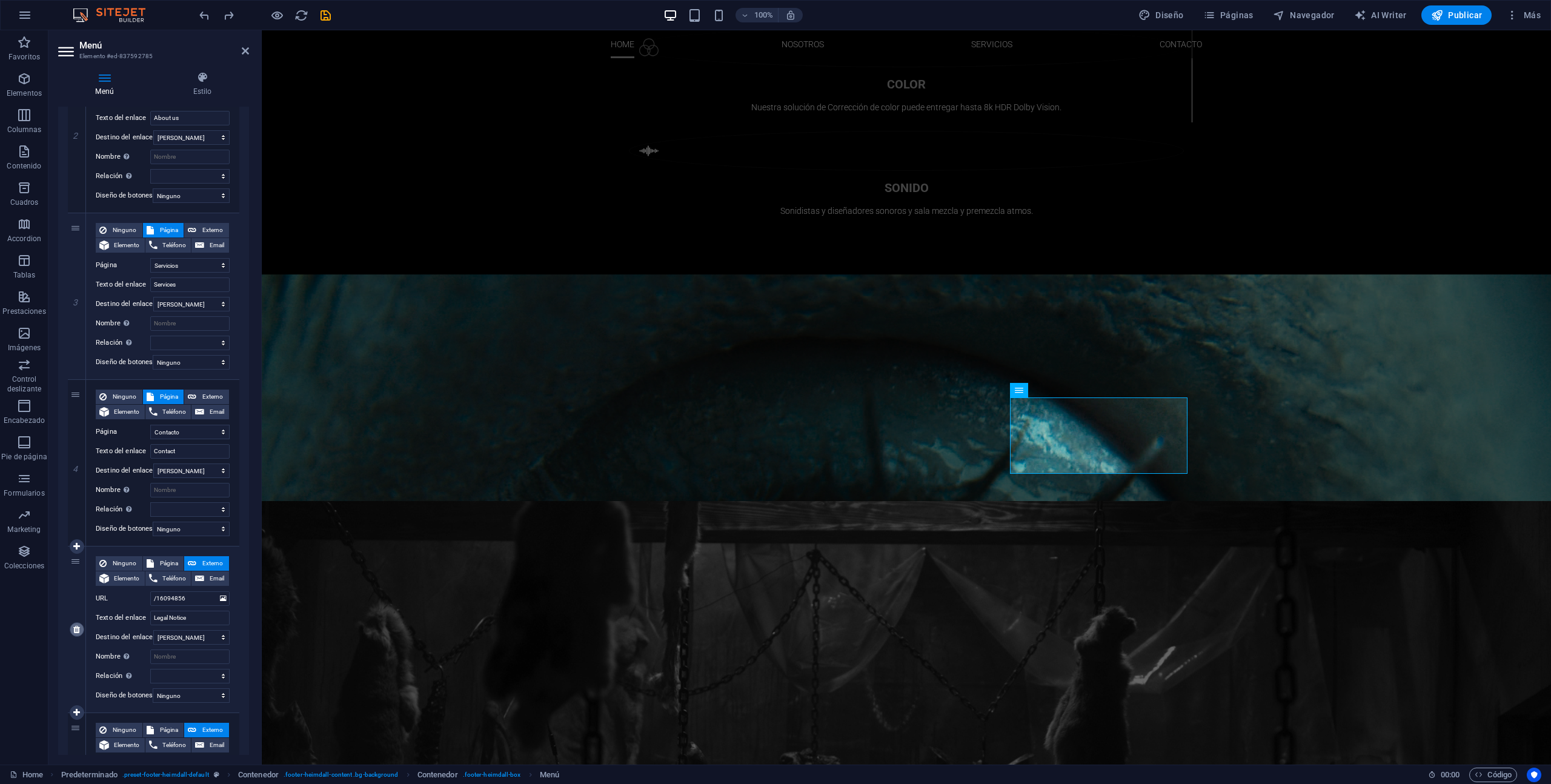
click at [76, 630] on icon at bounding box center [76, 630] width 7 height 9
select select
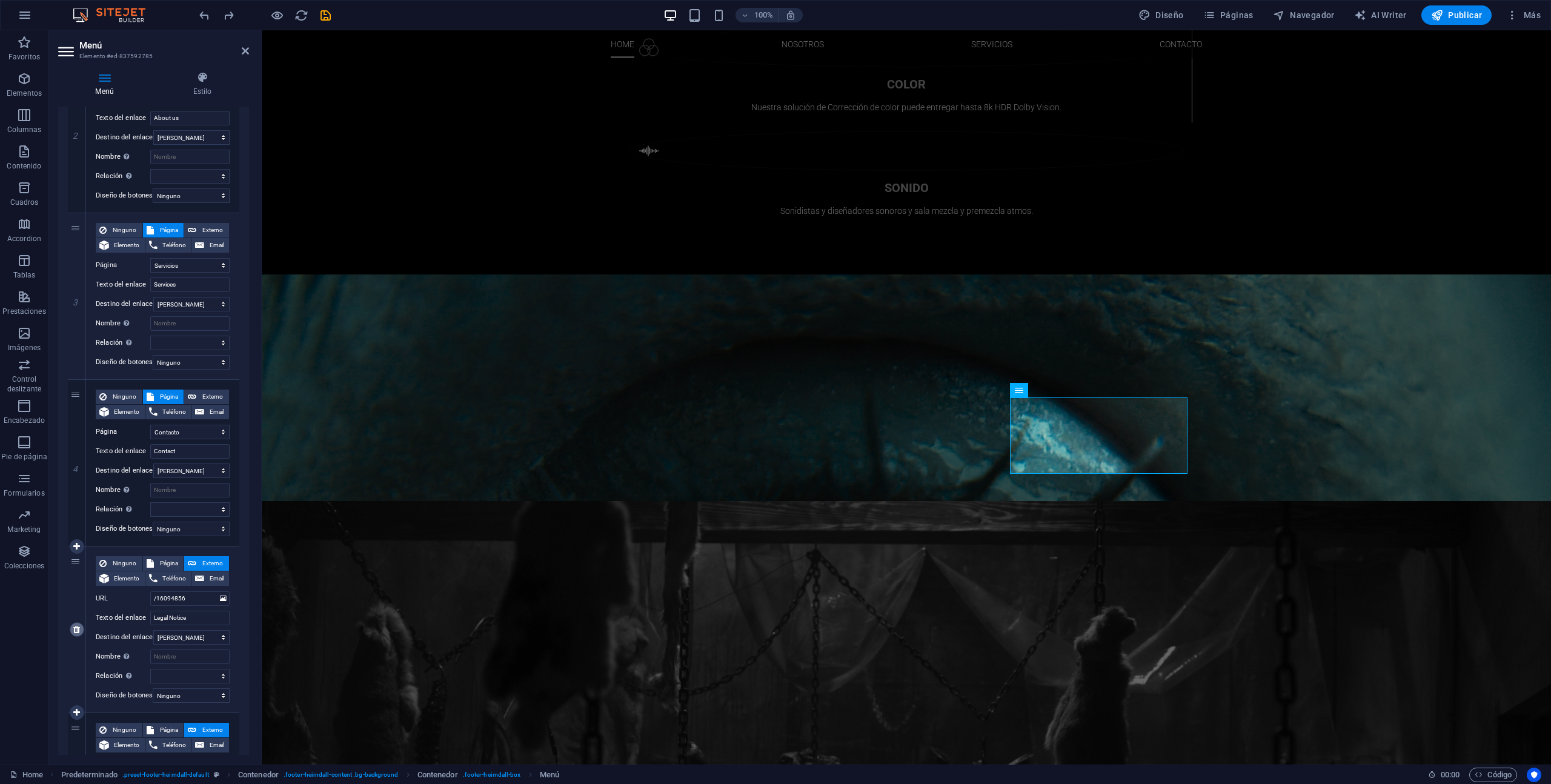
type input "/16094859"
type input "Privacy"
select select
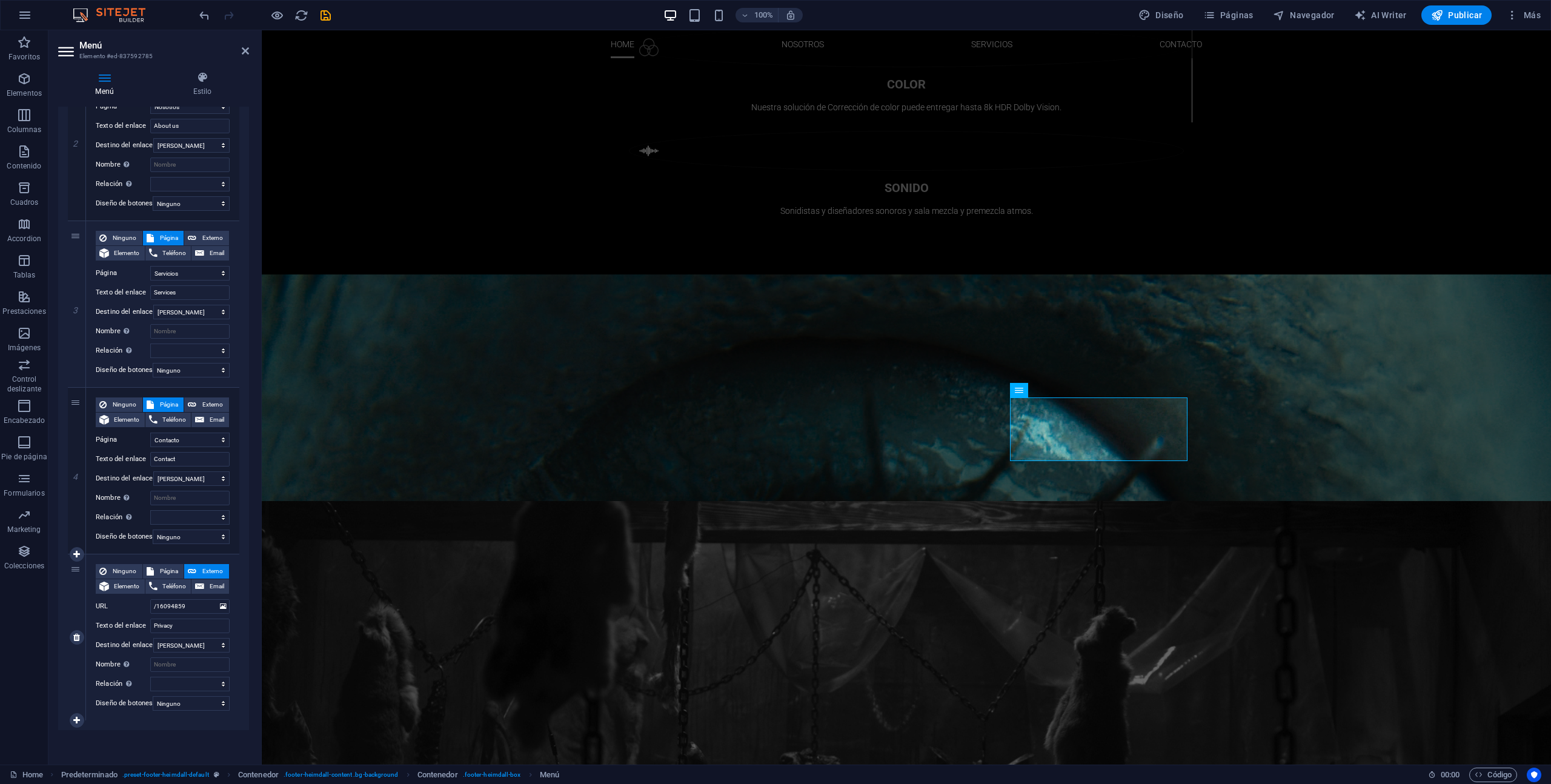
scroll to position [351, 0]
click at [75, 633] on icon at bounding box center [76, 637] width 7 height 9
select select
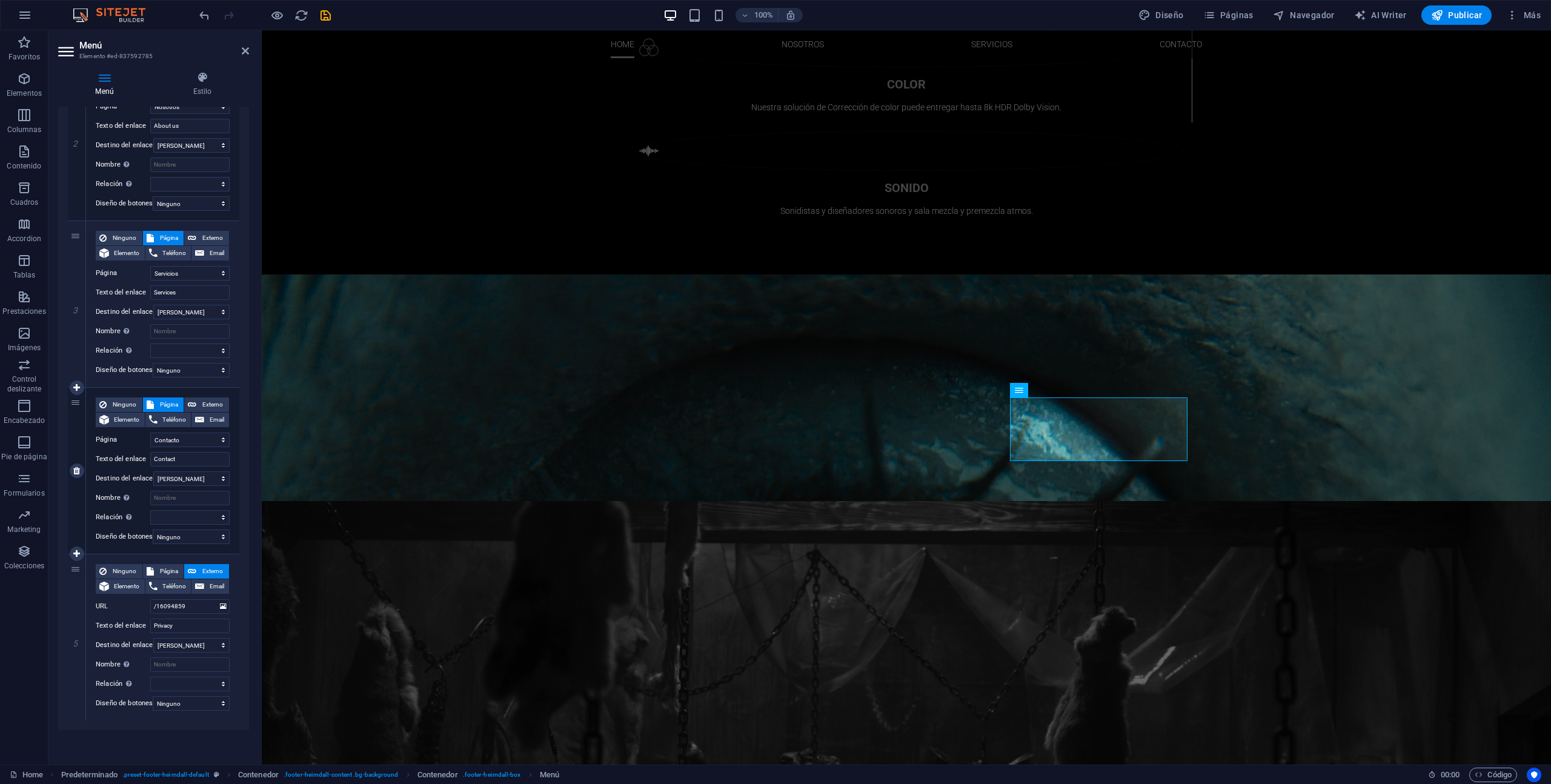
select select
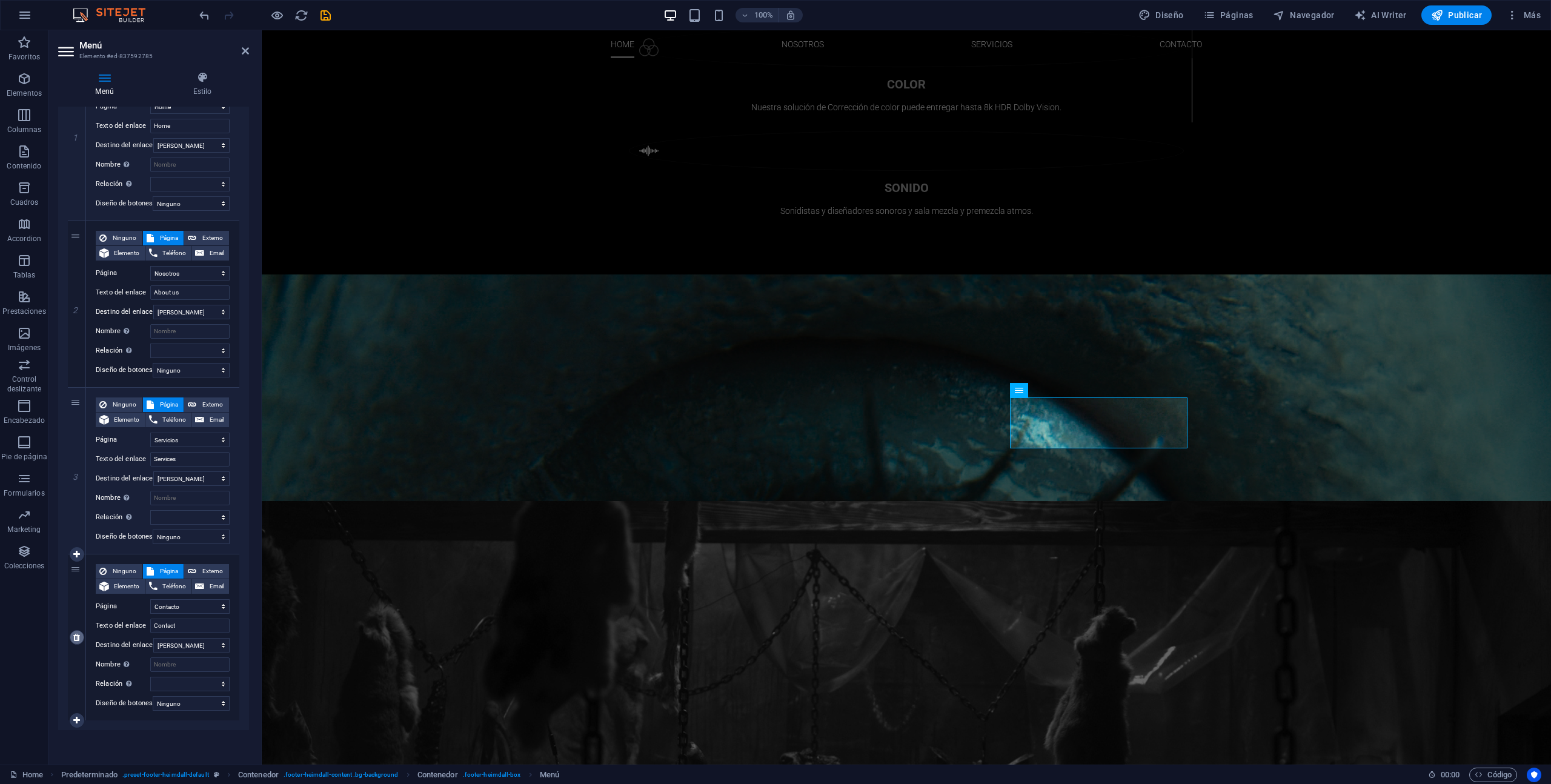
scroll to position [185, 0]
click at [326, 16] on icon "save" at bounding box center [326, 16] width 14 height 14
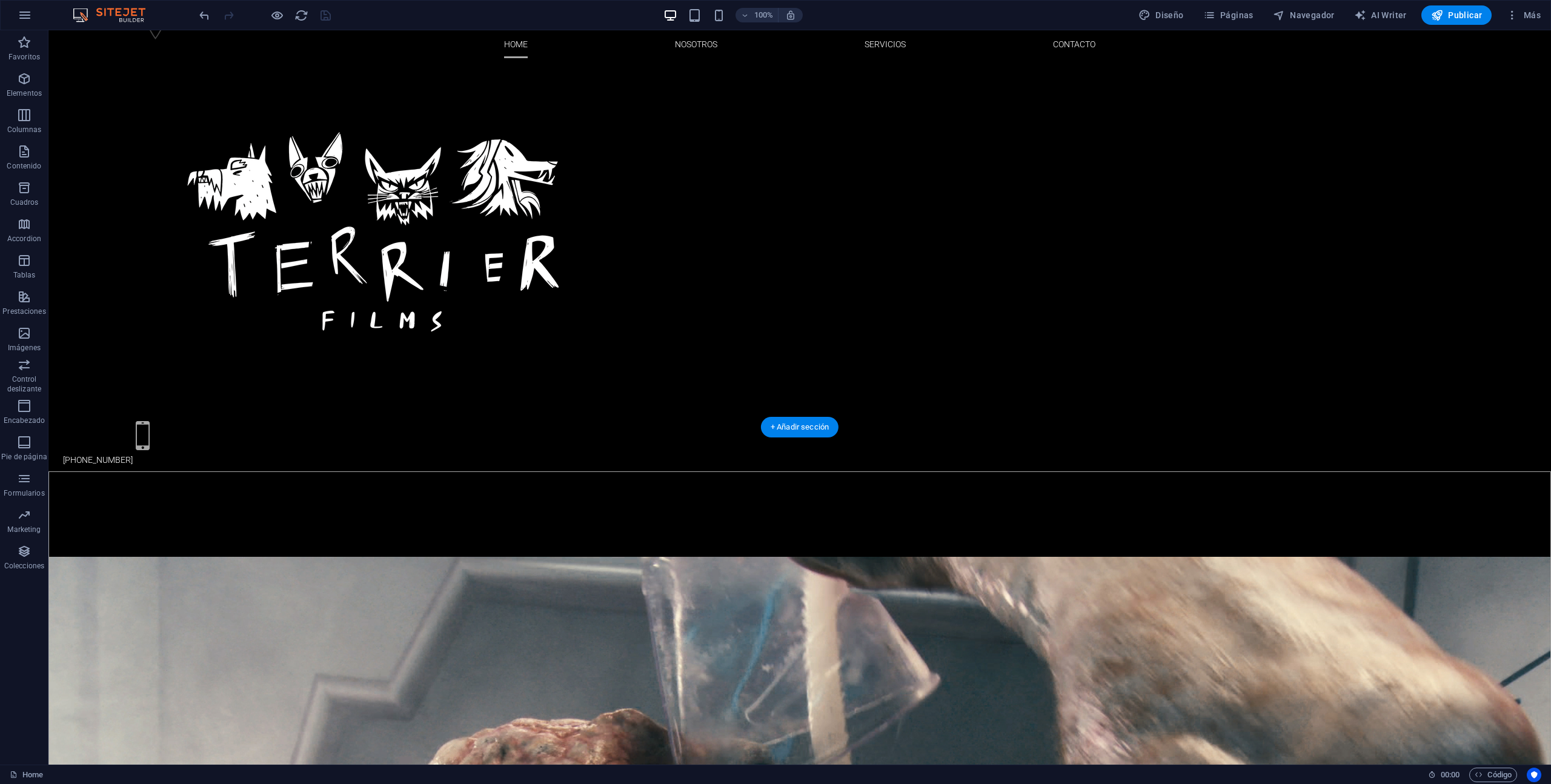
scroll to position [0, 0]
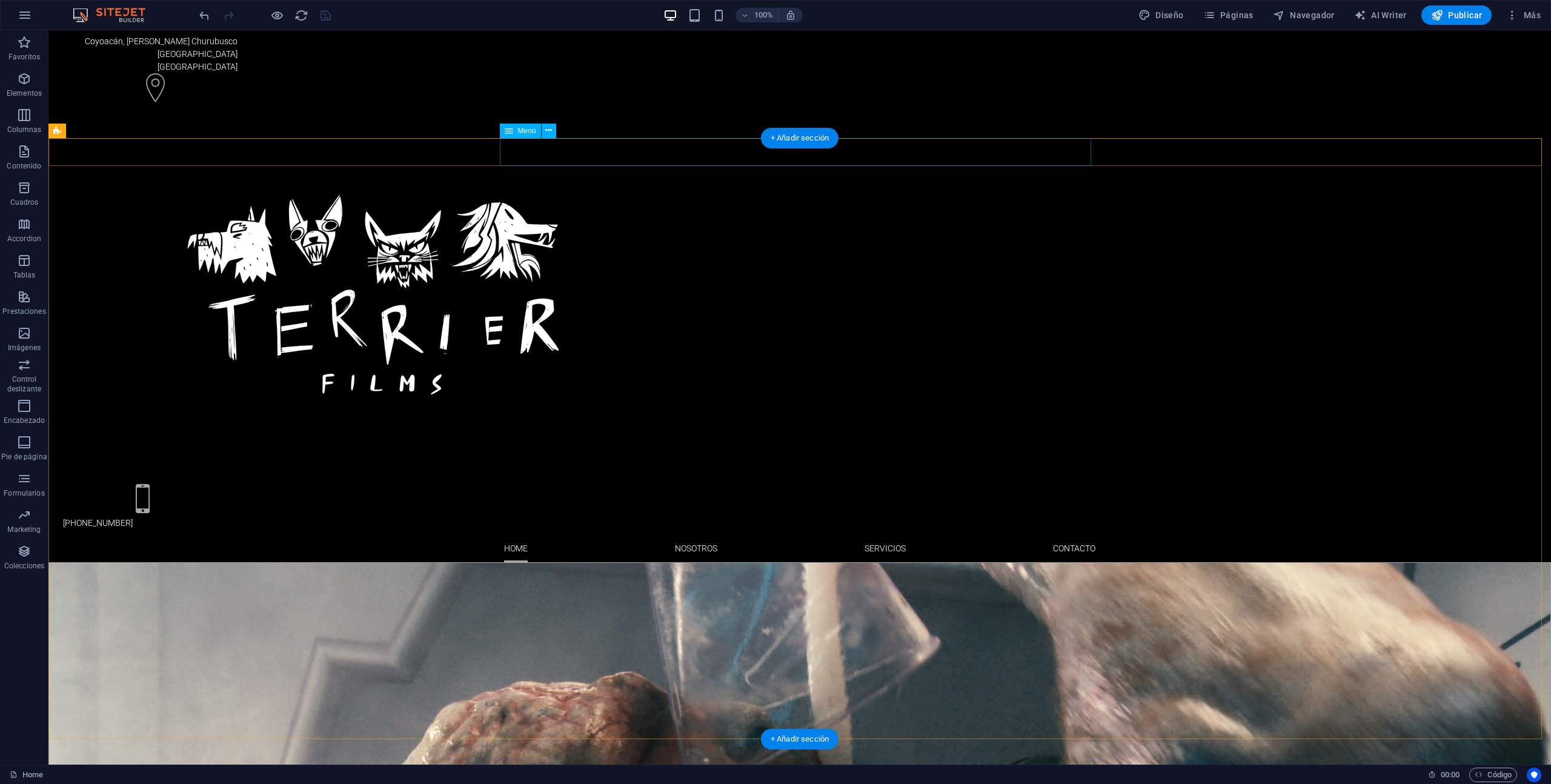
click at [697, 534] on nav "Home Nosotros Servicios Contacto" at bounding box center [800, 548] width 591 height 28
click at [867, 534] on nav "Home Nosotros Servicios Contacto" at bounding box center [800, 548] width 591 height 28
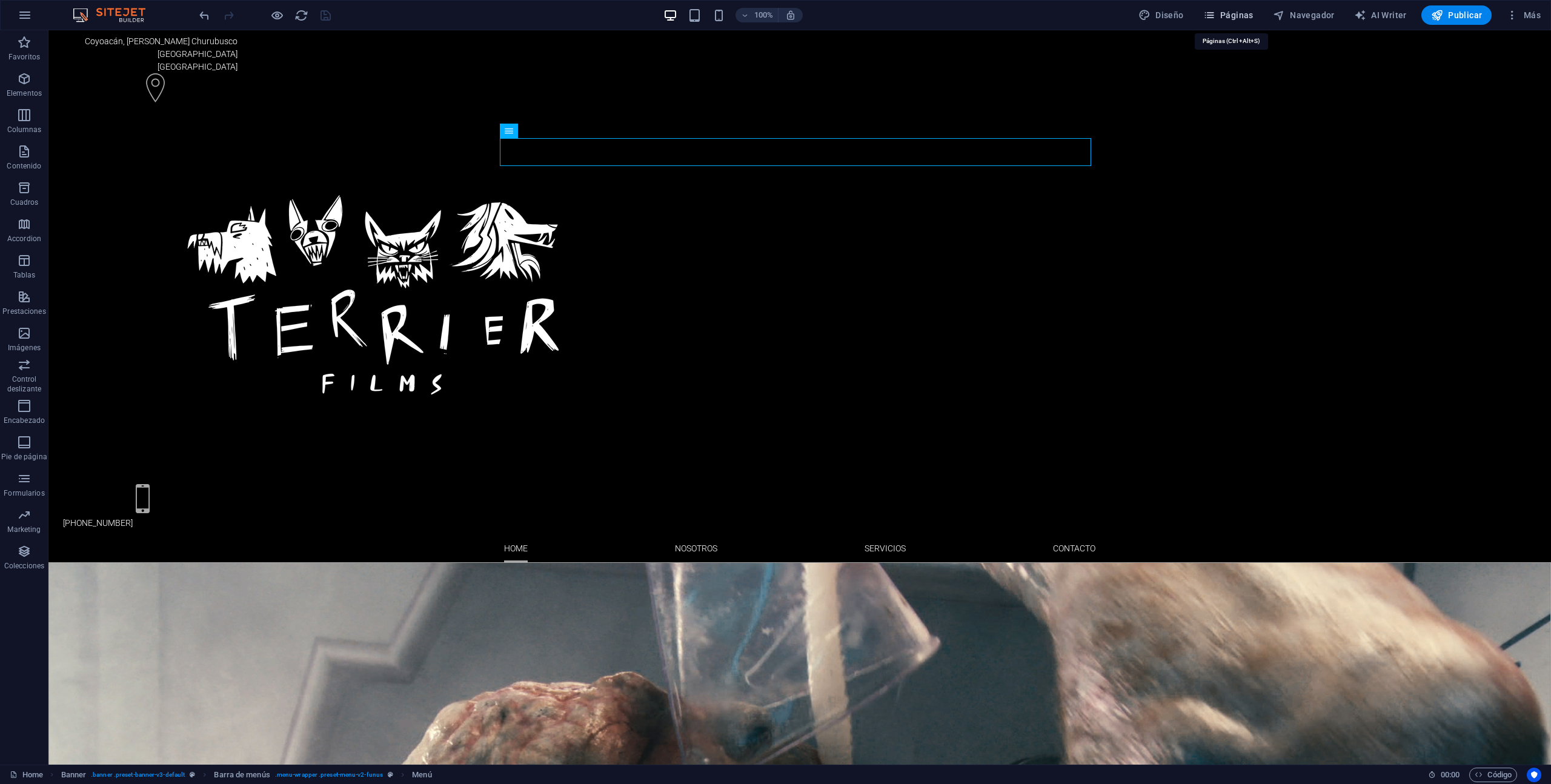
click at [1236, 17] on span "Páginas" at bounding box center [1229, 16] width 50 height 12
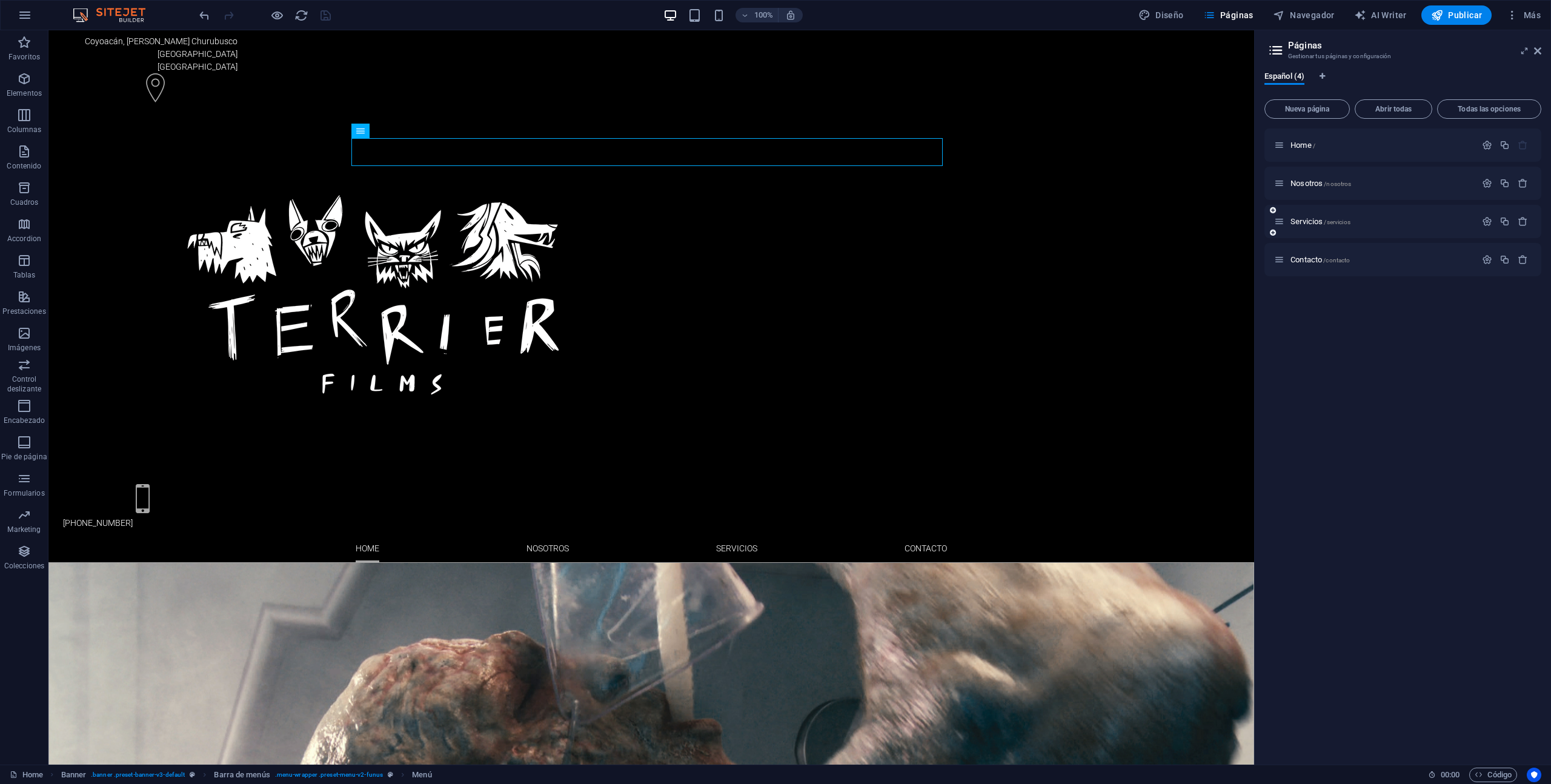
click at [1325, 211] on div "Servicios /servicios" at bounding box center [1403, 222] width 277 height 34
click at [1307, 223] on span "Servicios /servicios" at bounding box center [1320, 222] width 60 height 9
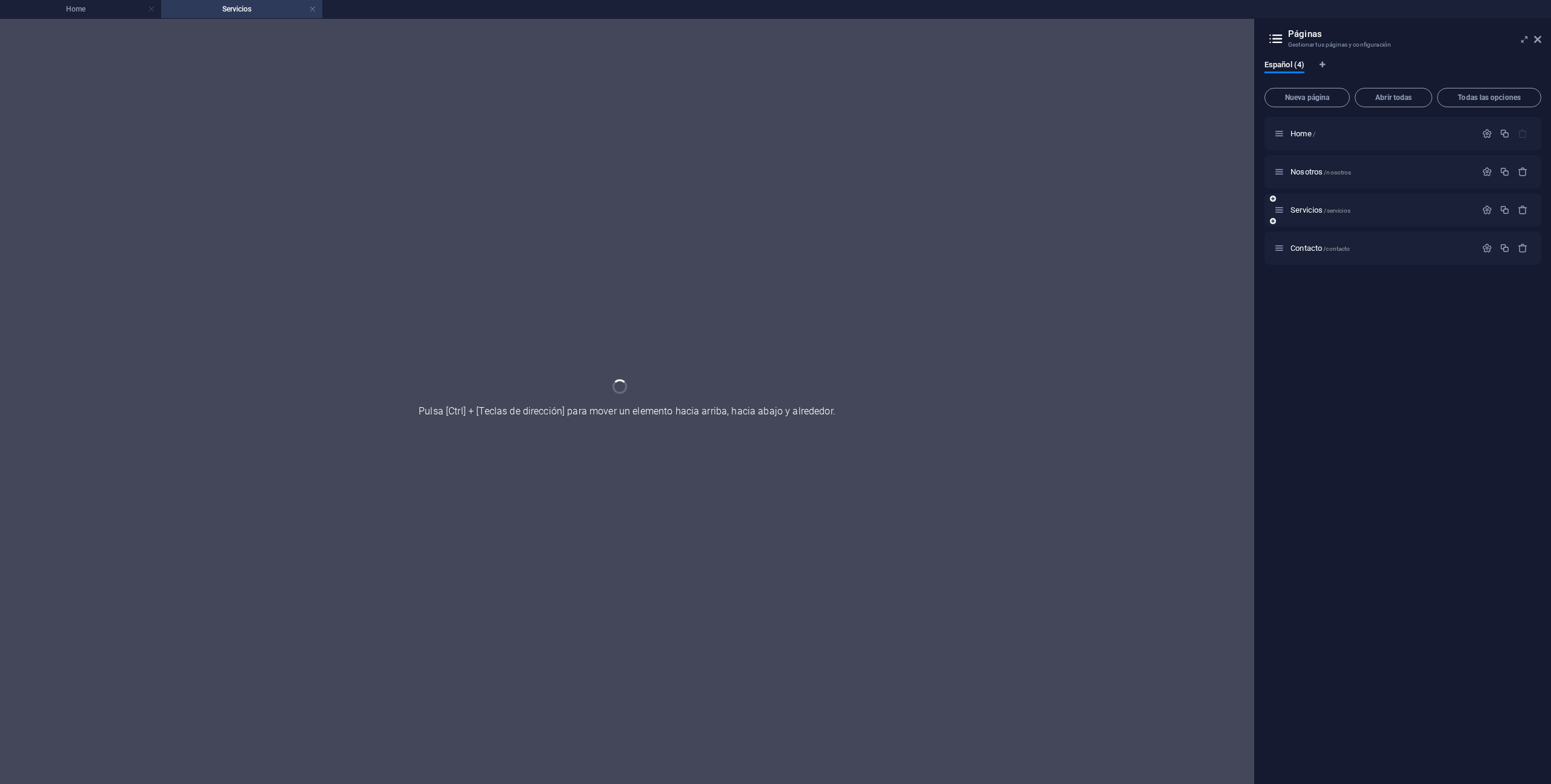
click at [1307, 223] on div "Servicios /servicios" at bounding box center [1403, 210] width 277 height 34
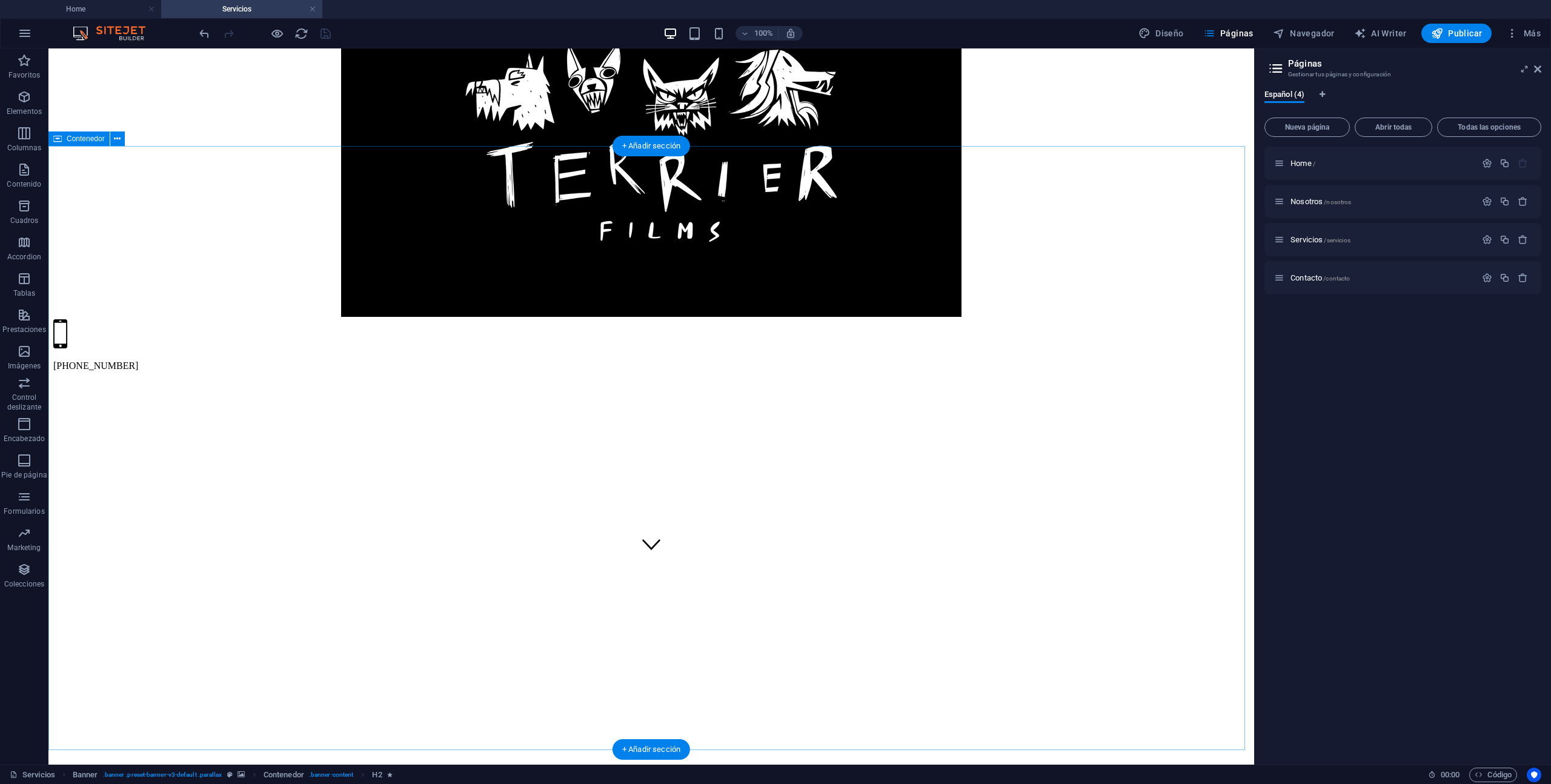
scroll to position [208, 0]
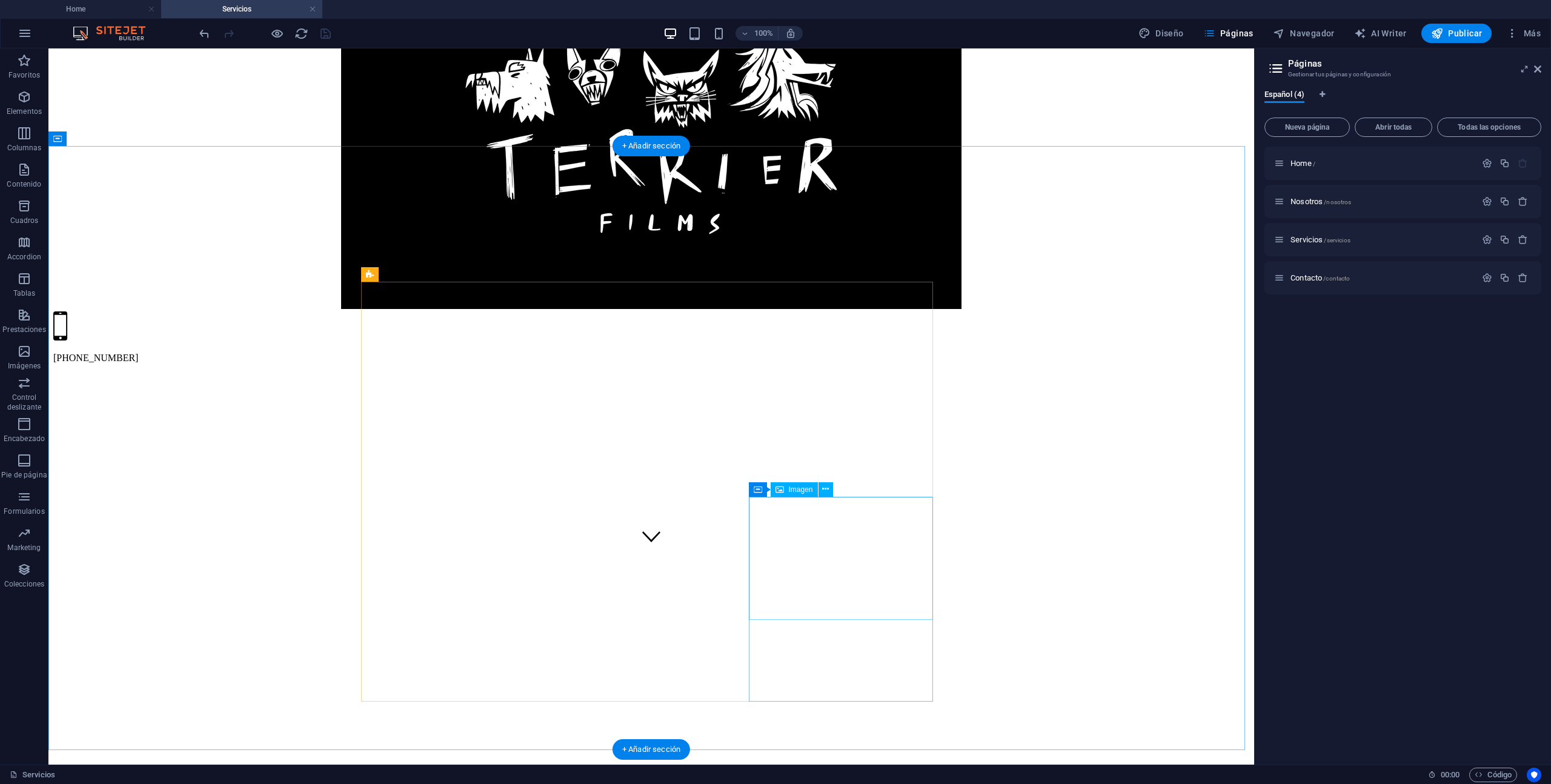
select select "px"
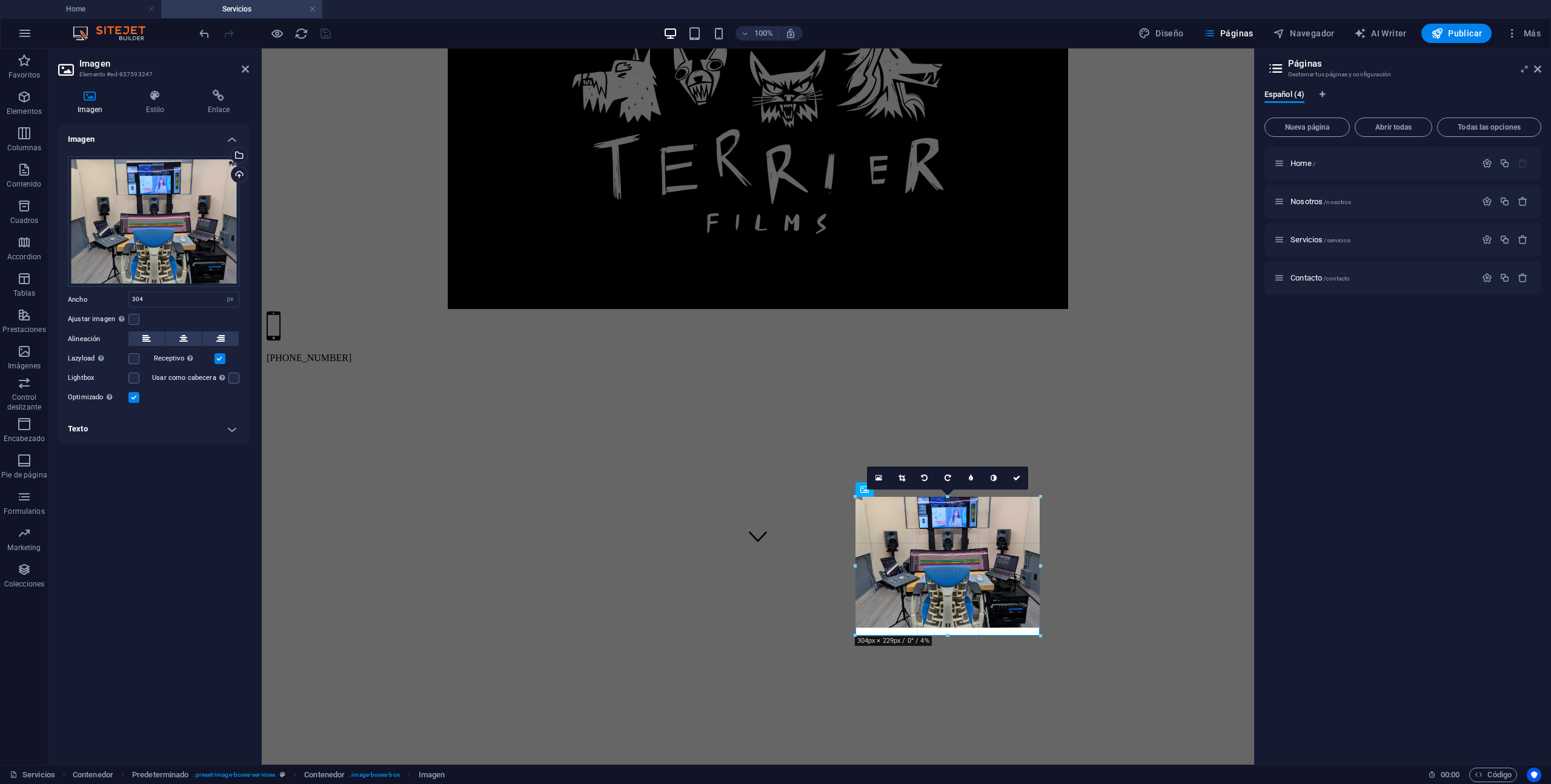
drag, startPoint x: 946, startPoint y: 620, endPoint x: 944, endPoint y: 637, distance: 17.1
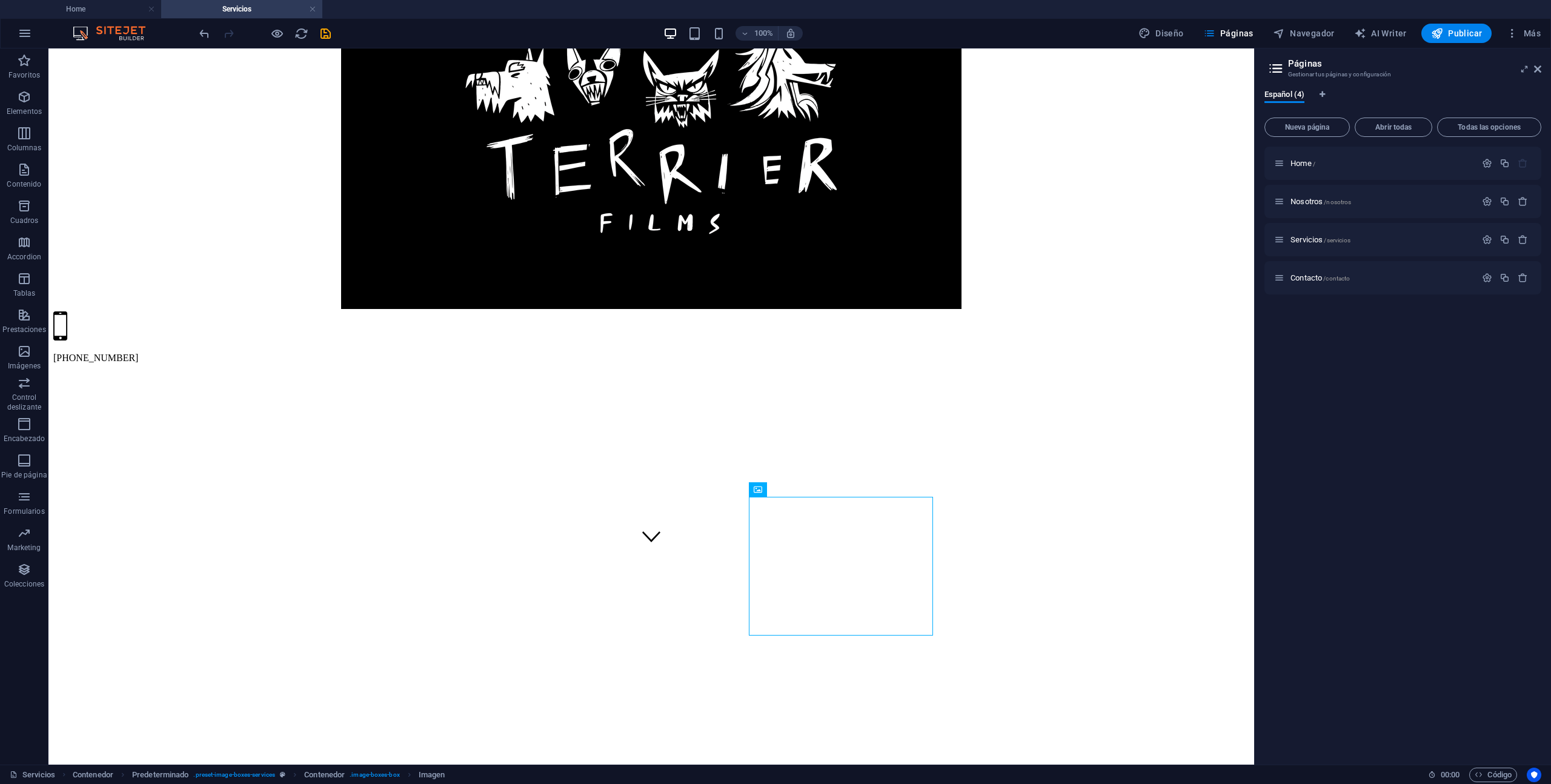
drag, startPoint x: 949, startPoint y: 619, endPoint x: 948, endPoint y: 634, distance: 15.0
click at [330, 31] on icon "save" at bounding box center [326, 34] width 14 height 14
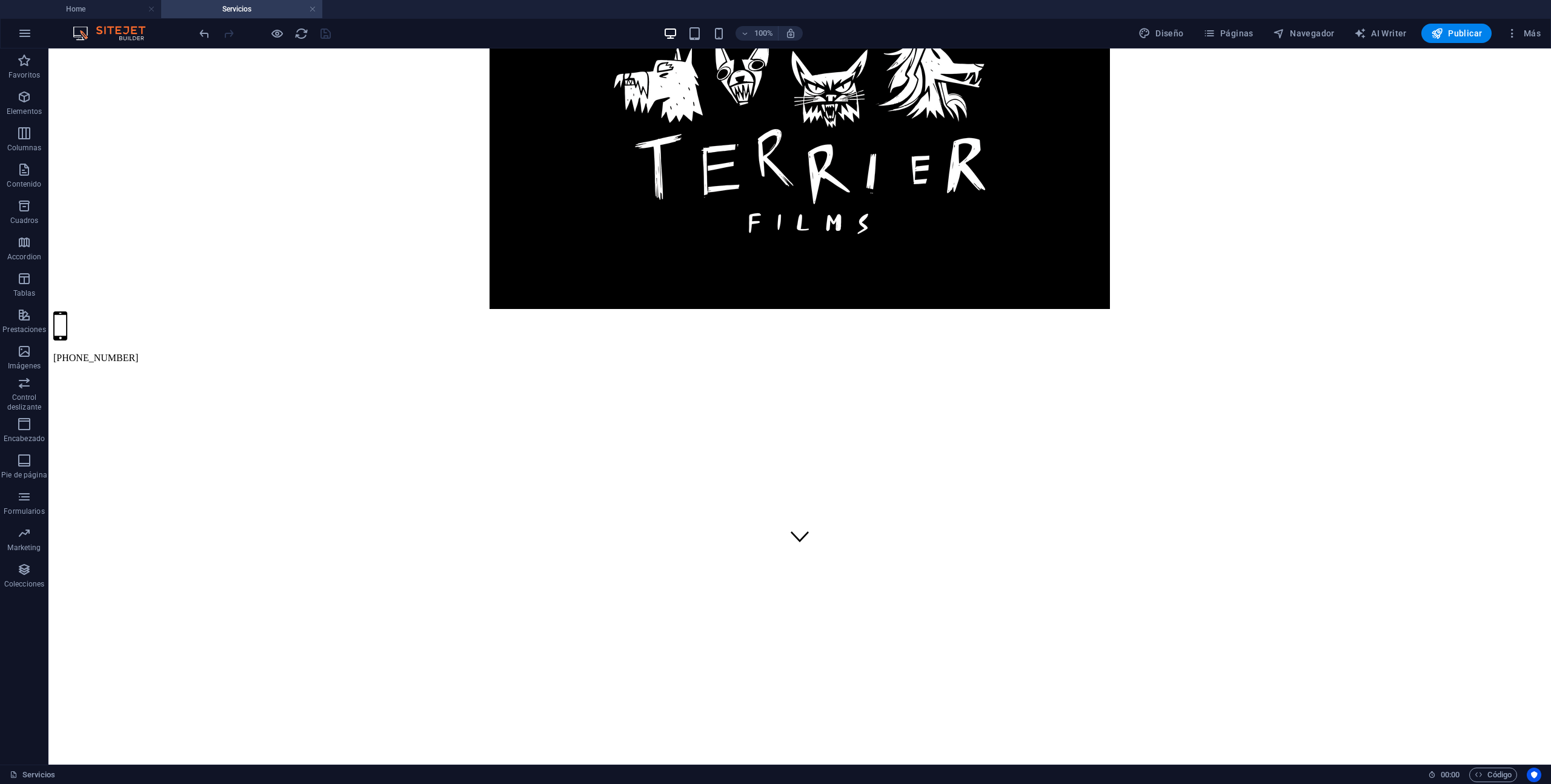
click at [366, 288] on div at bounding box center [795, 448] width 1494 height 604
click at [194, 312] on div at bounding box center [795, 448] width 1494 height 604
click at [86, 9] on h4 "Home" at bounding box center [80, 9] width 161 height 13
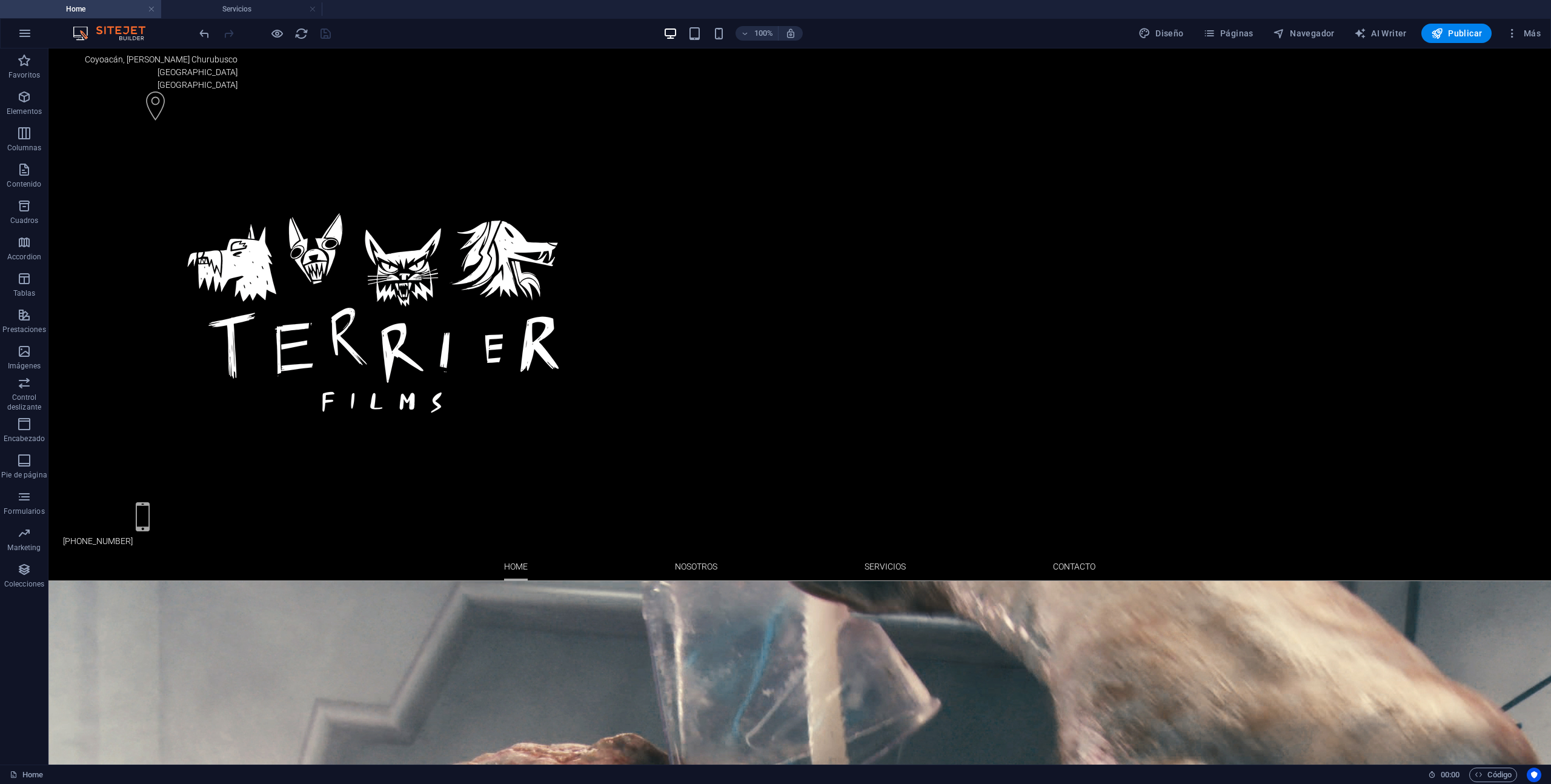
click at [680, 172] on div at bounding box center [796, 170] width 591 height 28
click at [278, 5] on h4 "Servicios" at bounding box center [242, 9] width 161 height 13
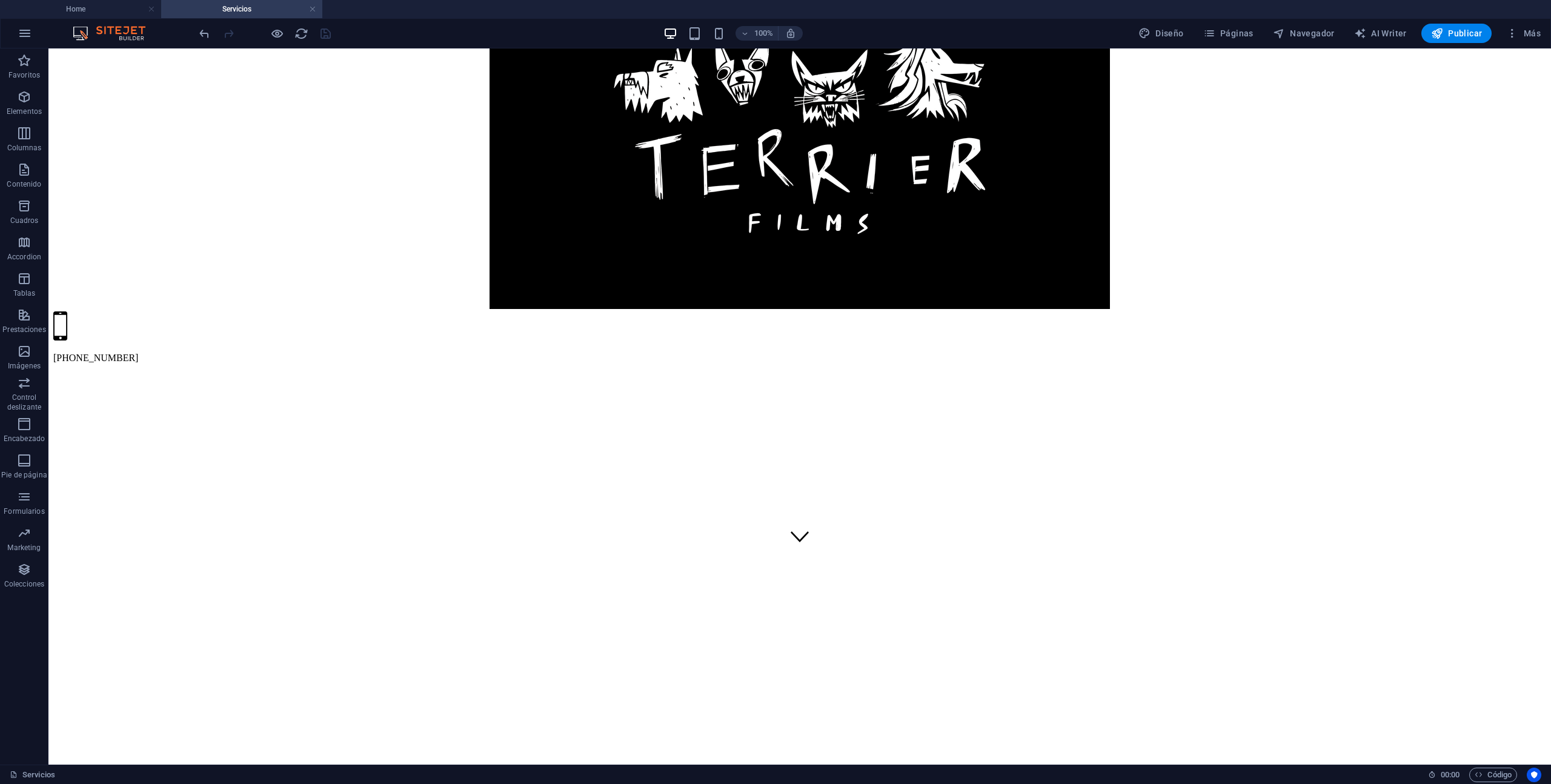
click at [1265, 619] on div at bounding box center [795, 448] width 1494 height 604
click at [1464, 32] on span "Publicar" at bounding box center [1457, 34] width 51 height 12
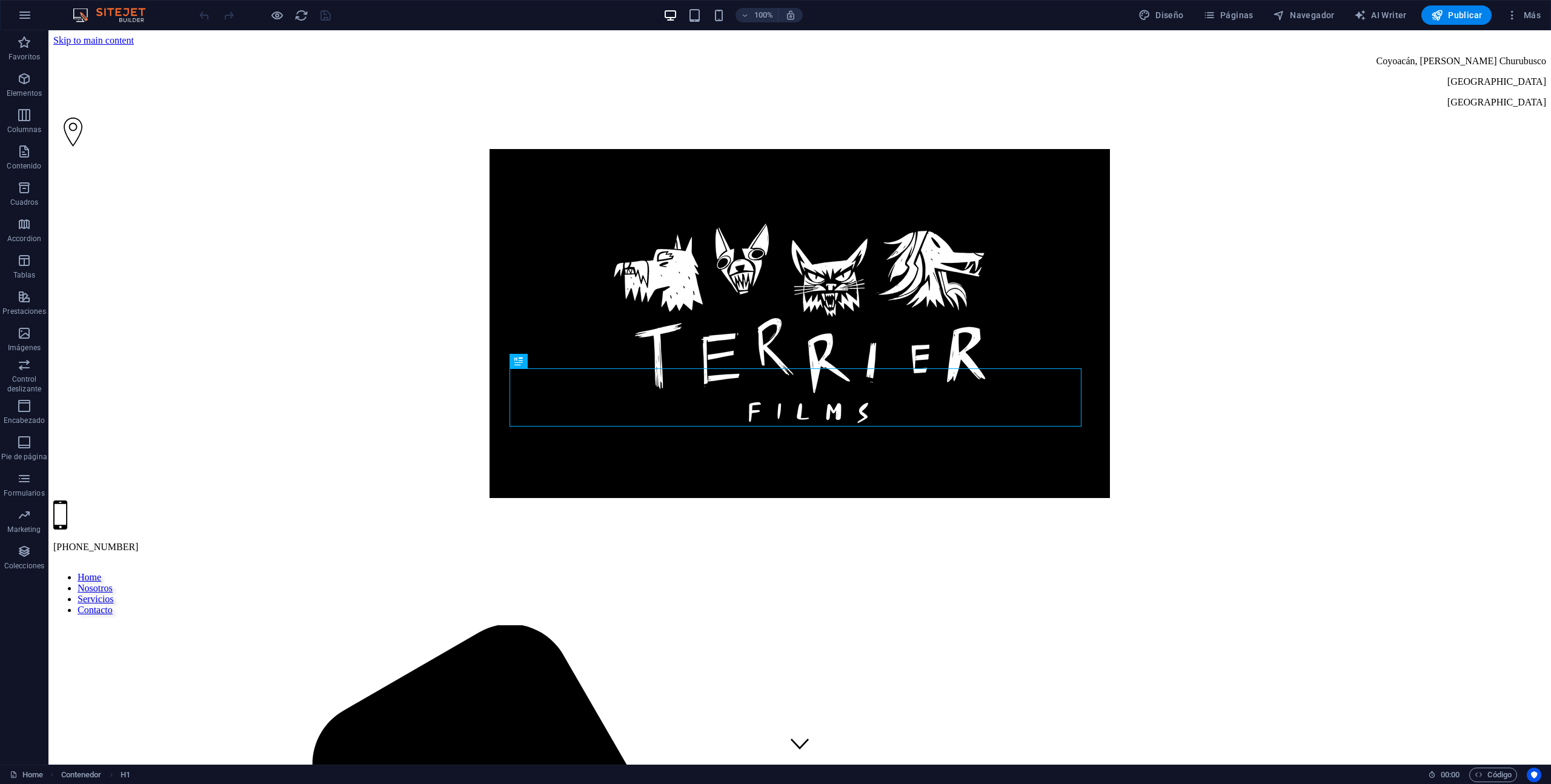
scroll to position [419, 0]
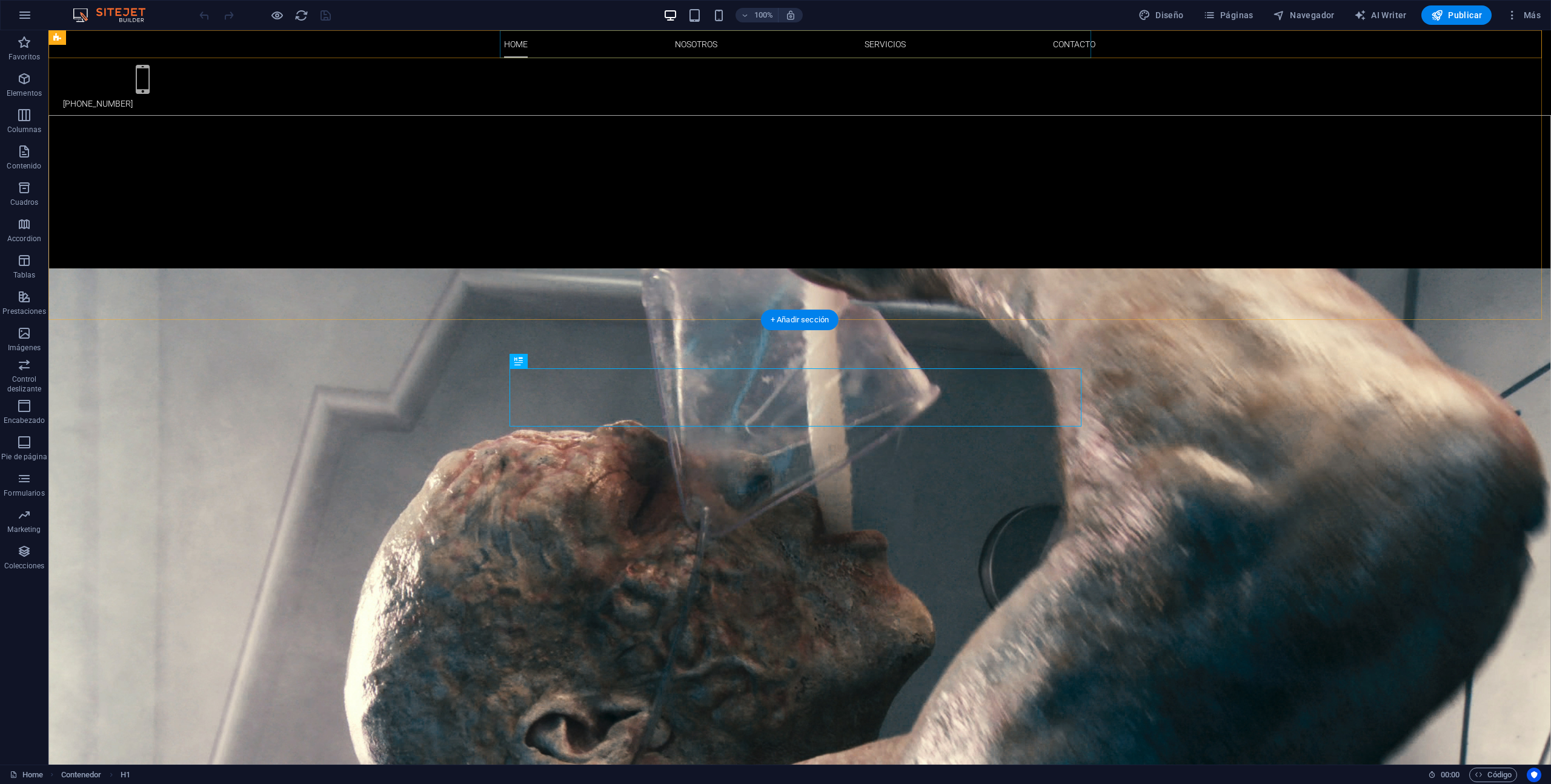
click at [689, 51] on nav "Home Nosotros Servicios Contacto" at bounding box center [800, 44] width 591 height 28
click at [697, 45] on nav "Home Nosotros Servicios Contacto" at bounding box center [800, 44] width 591 height 28
click at [1248, 20] on span "Páginas" at bounding box center [1229, 16] width 50 height 12
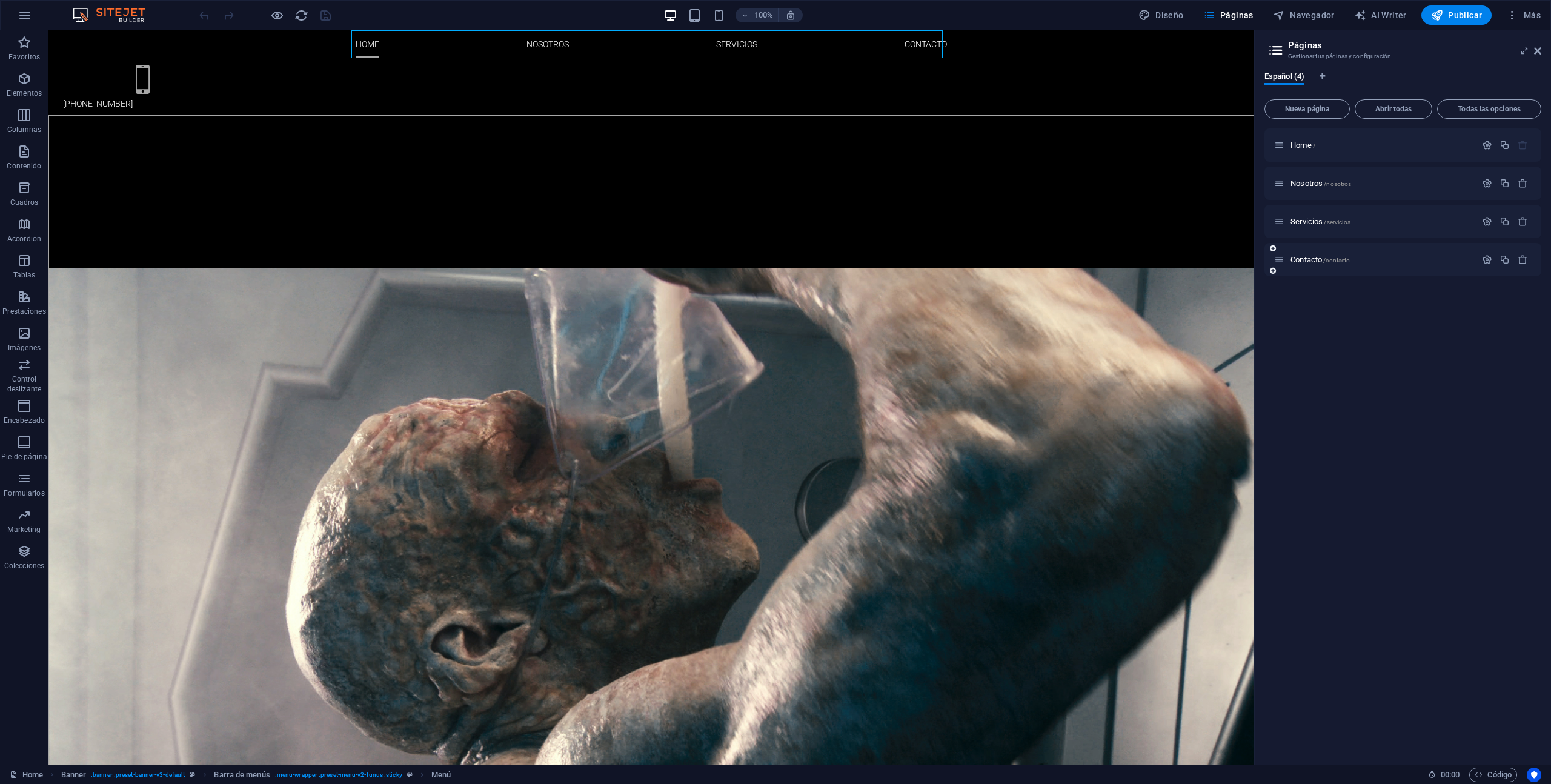
click at [1312, 257] on span "Contacto /contacto" at bounding box center [1320, 260] width 59 height 9
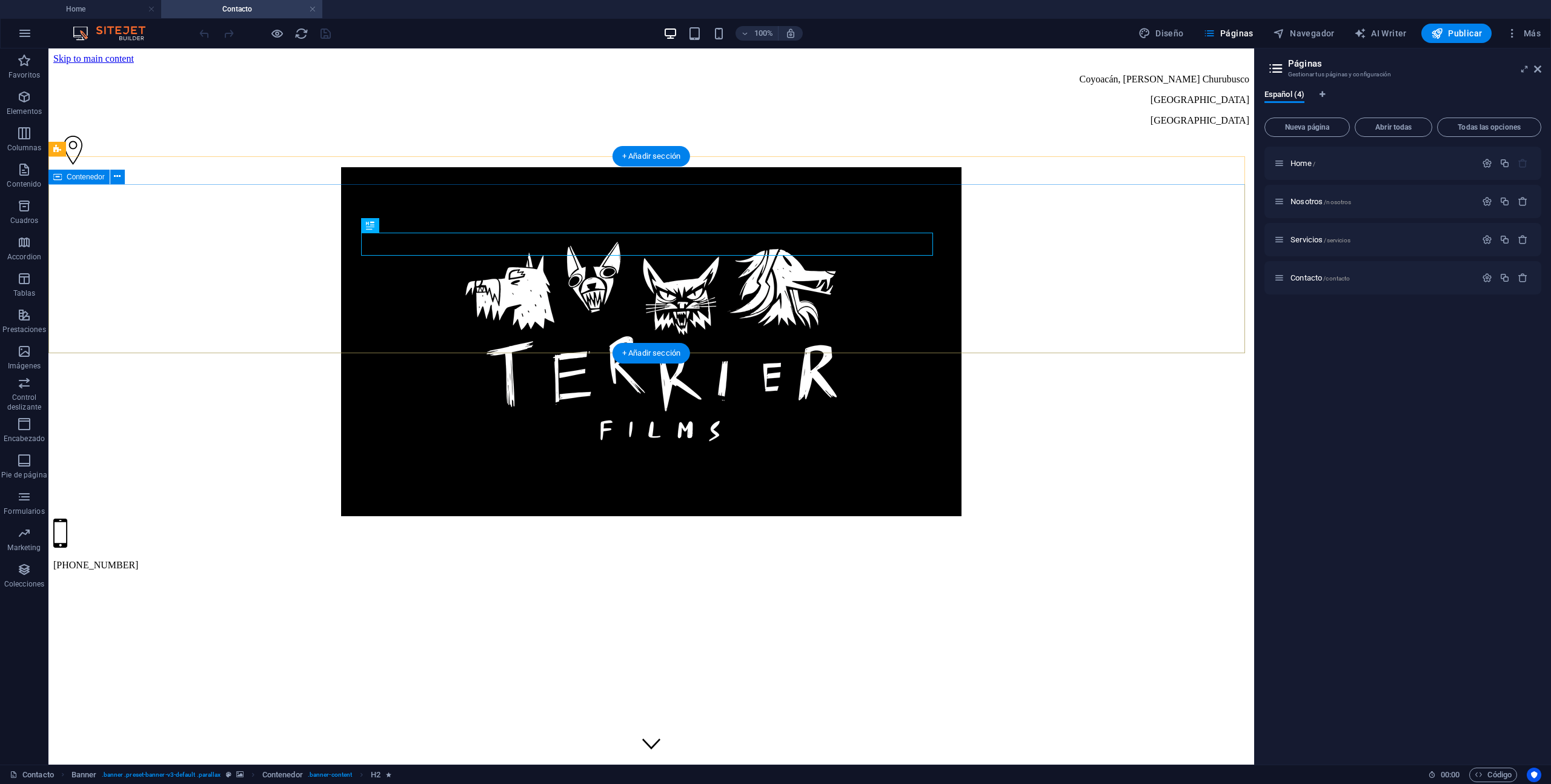
scroll to position [0, 0]
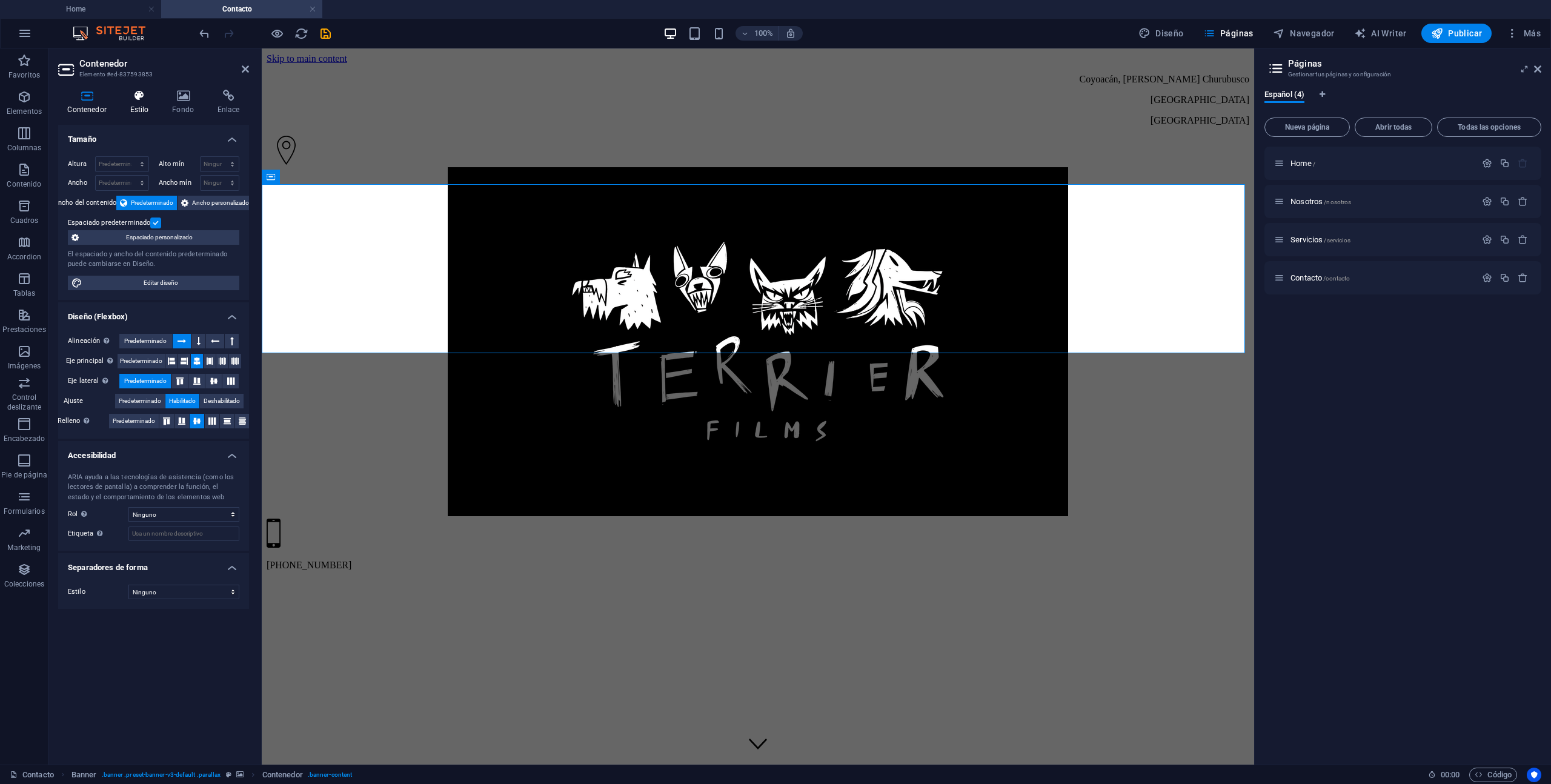
click at [137, 100] on icon at bounding box center [140, 96] width 37 height 12
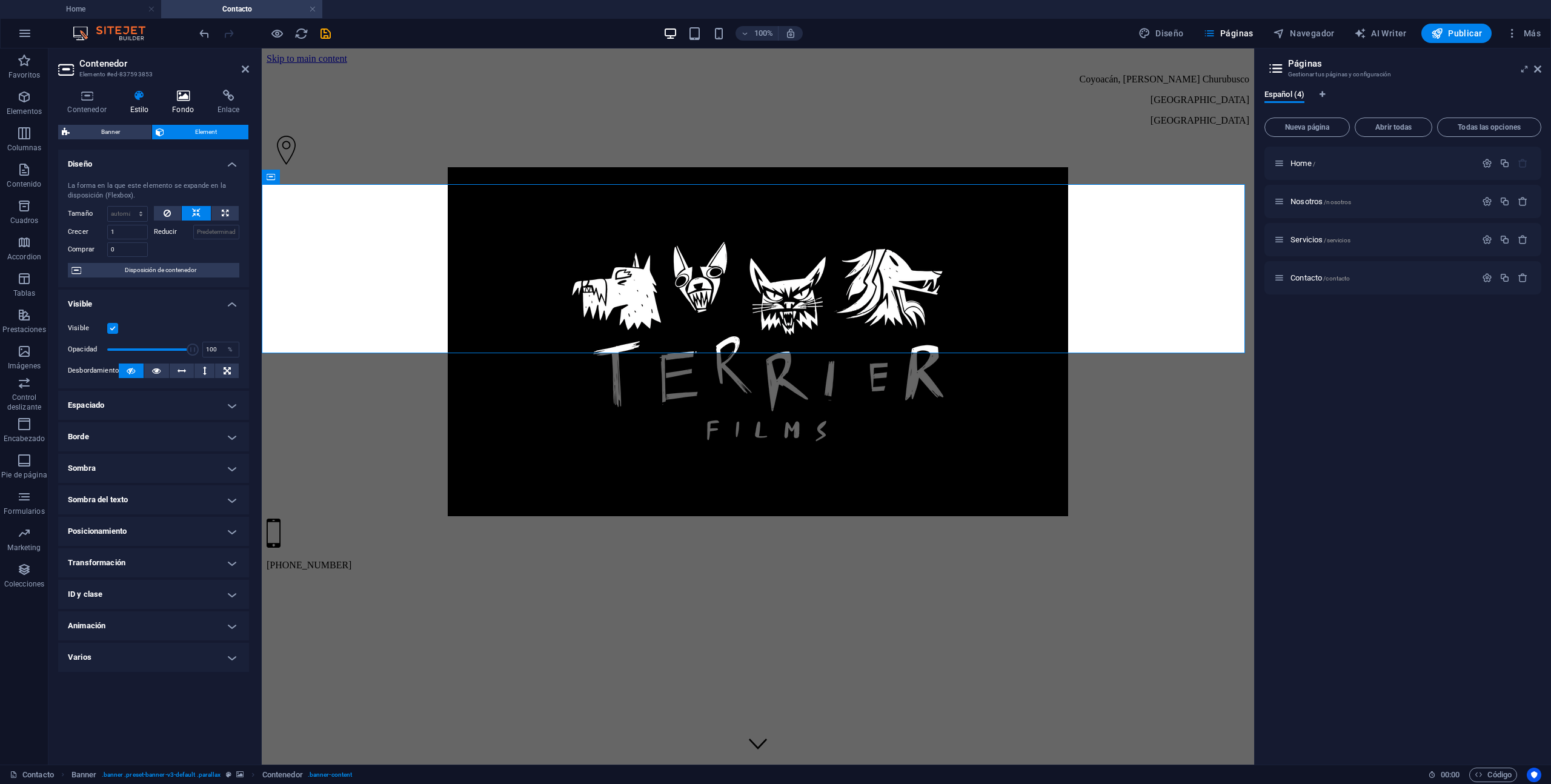
click at [168, 102] on h4 "Fondo" at bounding box center [186, 102] width 45 height 26
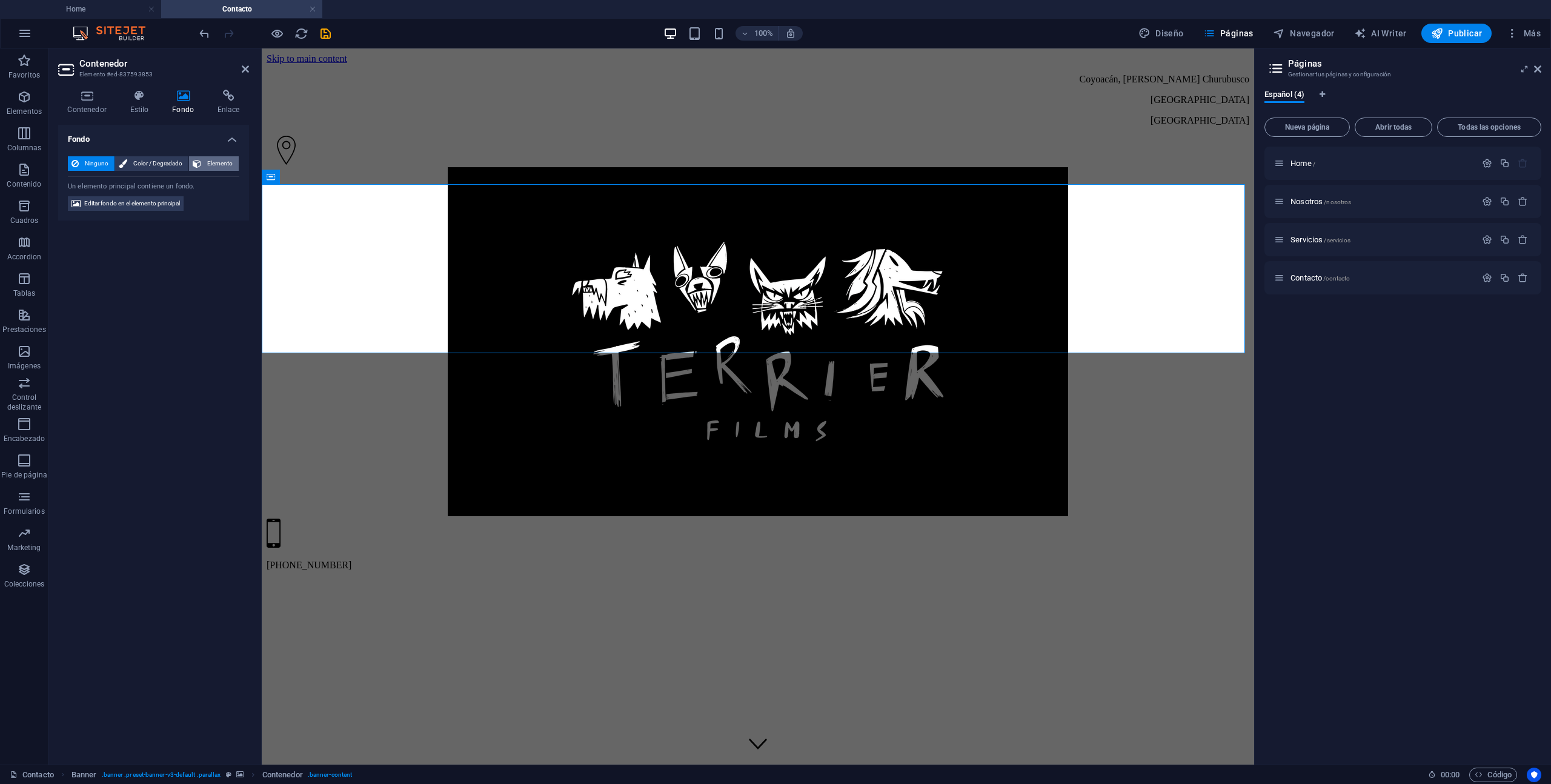
click at [200, 162] on icon at bounding box center [197, 163] width 9 height 15
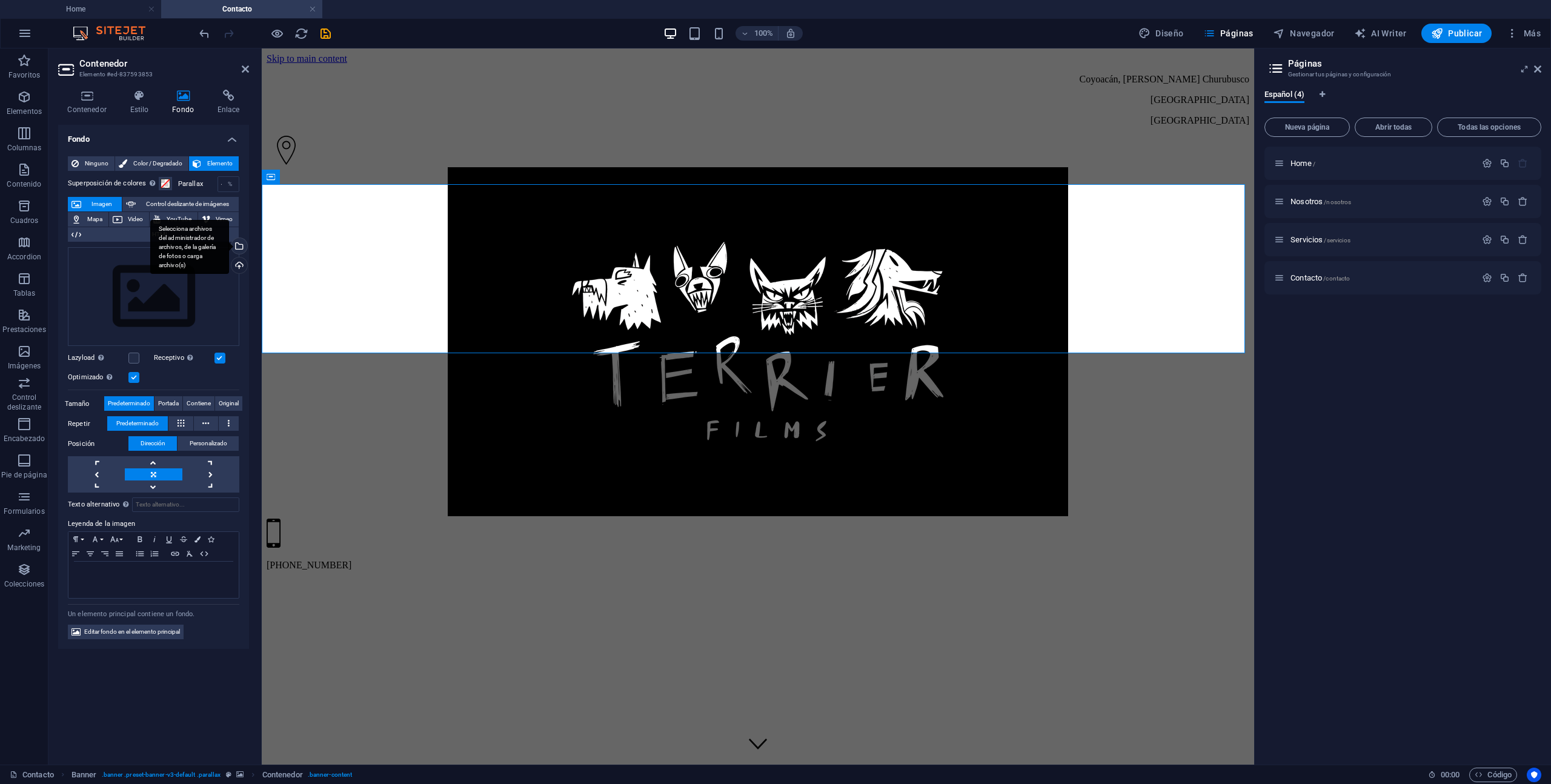
click at [245, 242] on div "Selecciona archivos del administrador de archivos, de la galería de fotos o car…" at bounding box center [238, 247] width 18 height 18
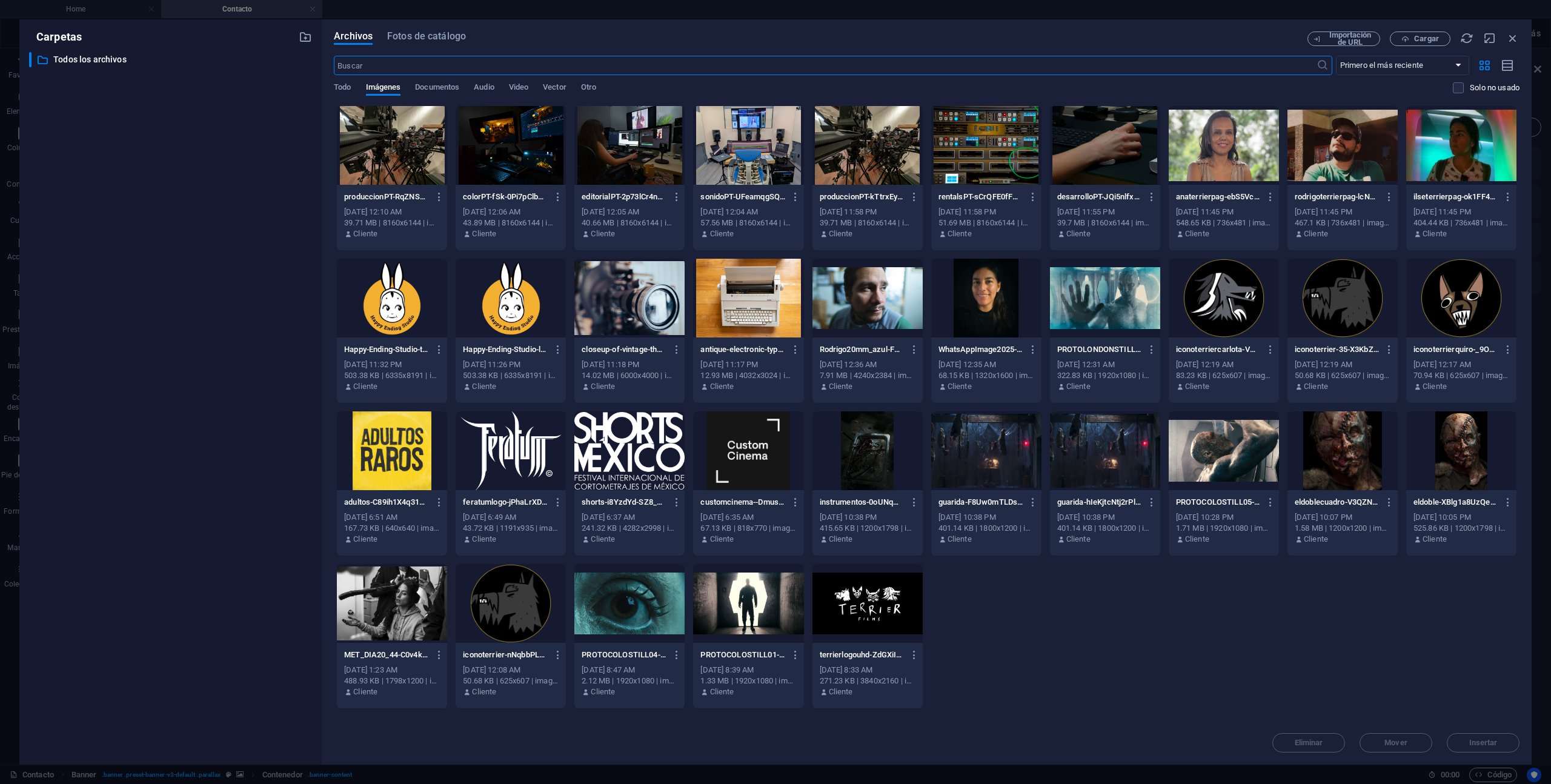
click at [652, 321] on div at bounding box center [629, 298] width 110 height 79
click at [1491, 744] on span "Insertar" at bounding box center [1483, 743] width 29 height 7
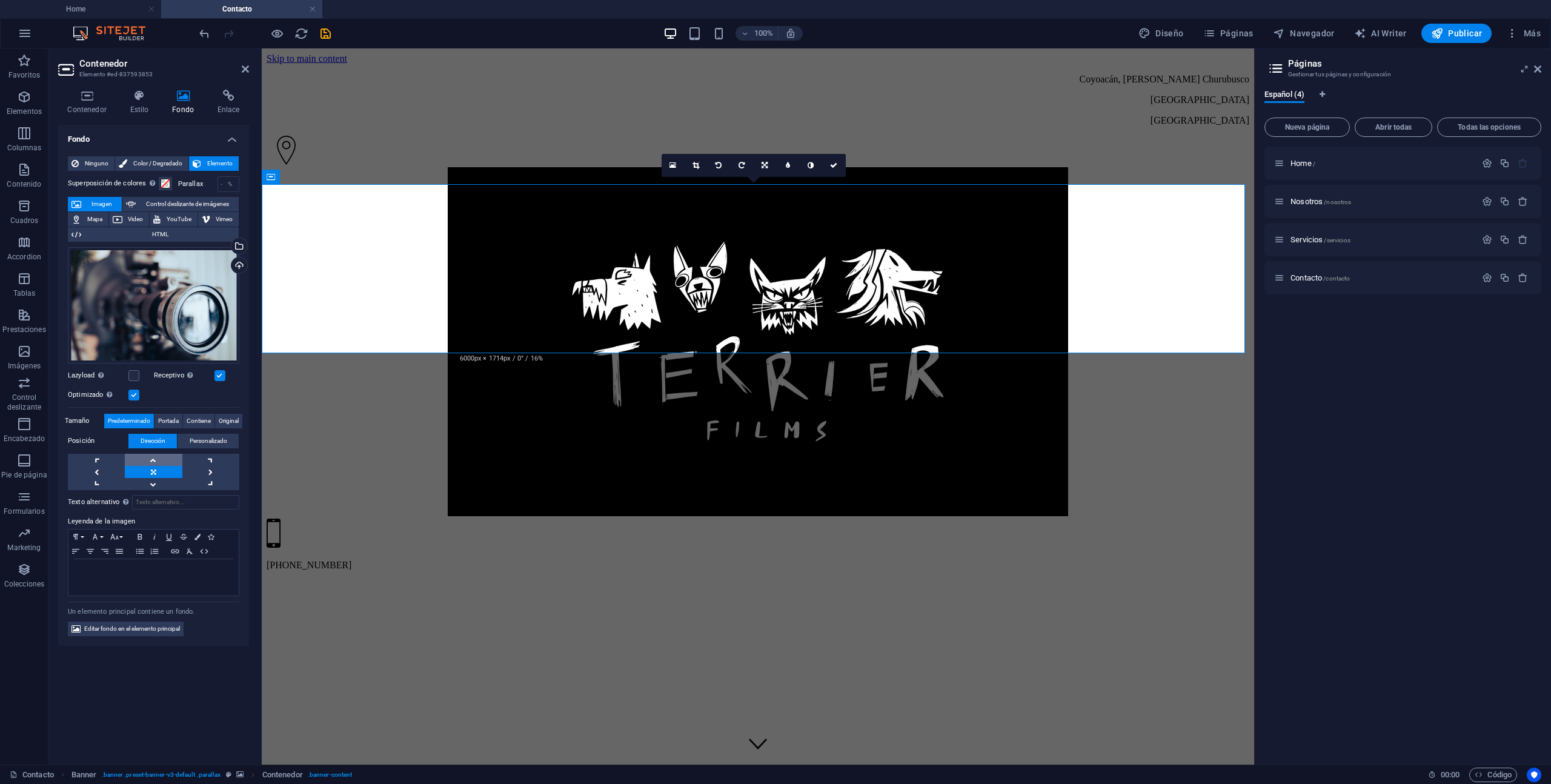
click at [147, 457] on link at bounding box center [153, 460] width 57 height 12
click at [325, 34] on icon "save" at bounding box center [326, 34] width 14 height 14
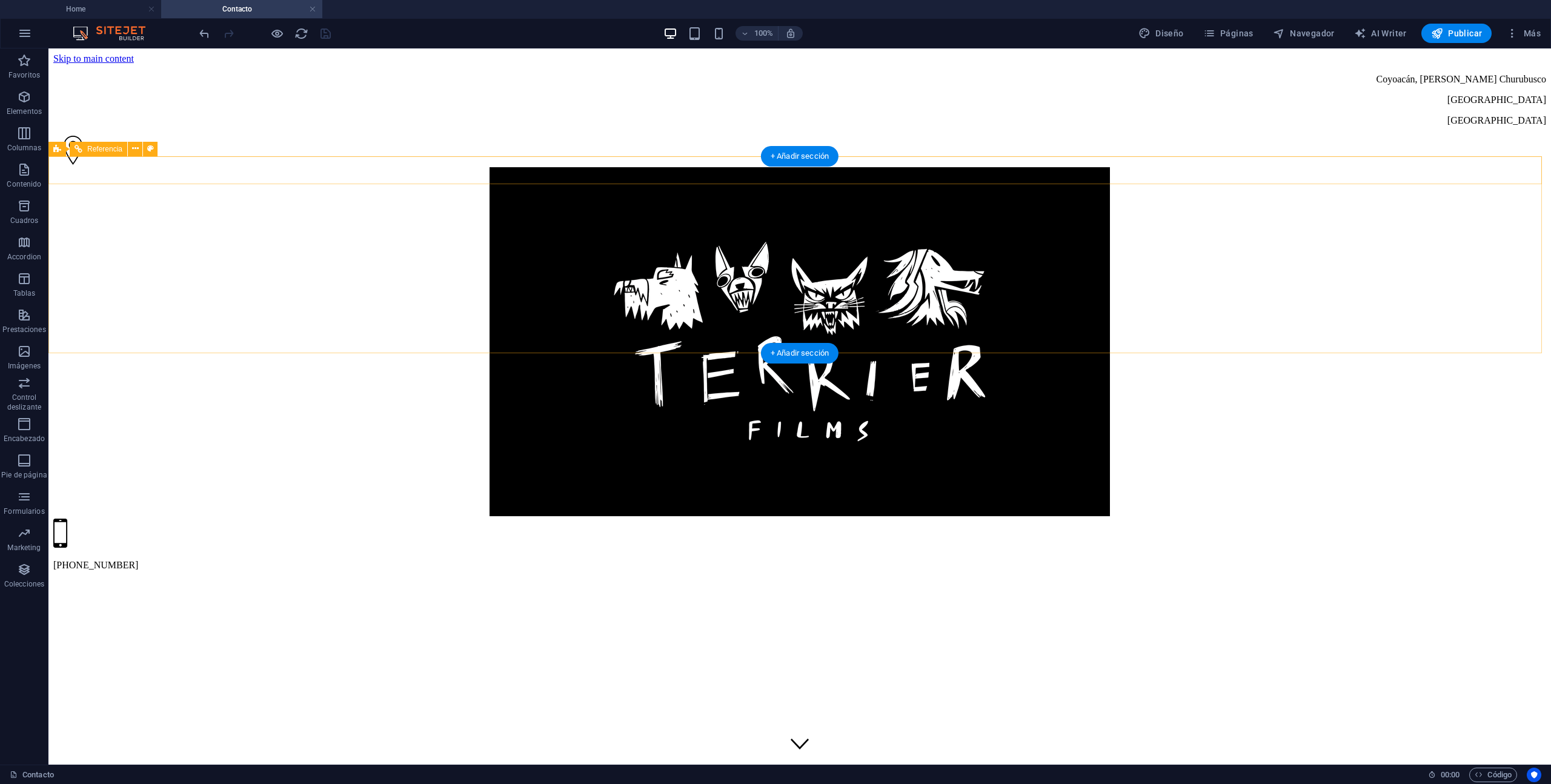
click at [59, 151] on icon at bounding box center [57, 149] width 8 height 15
click at [57, 150] on icon at bounding box center [57, 149] width 8 height 15
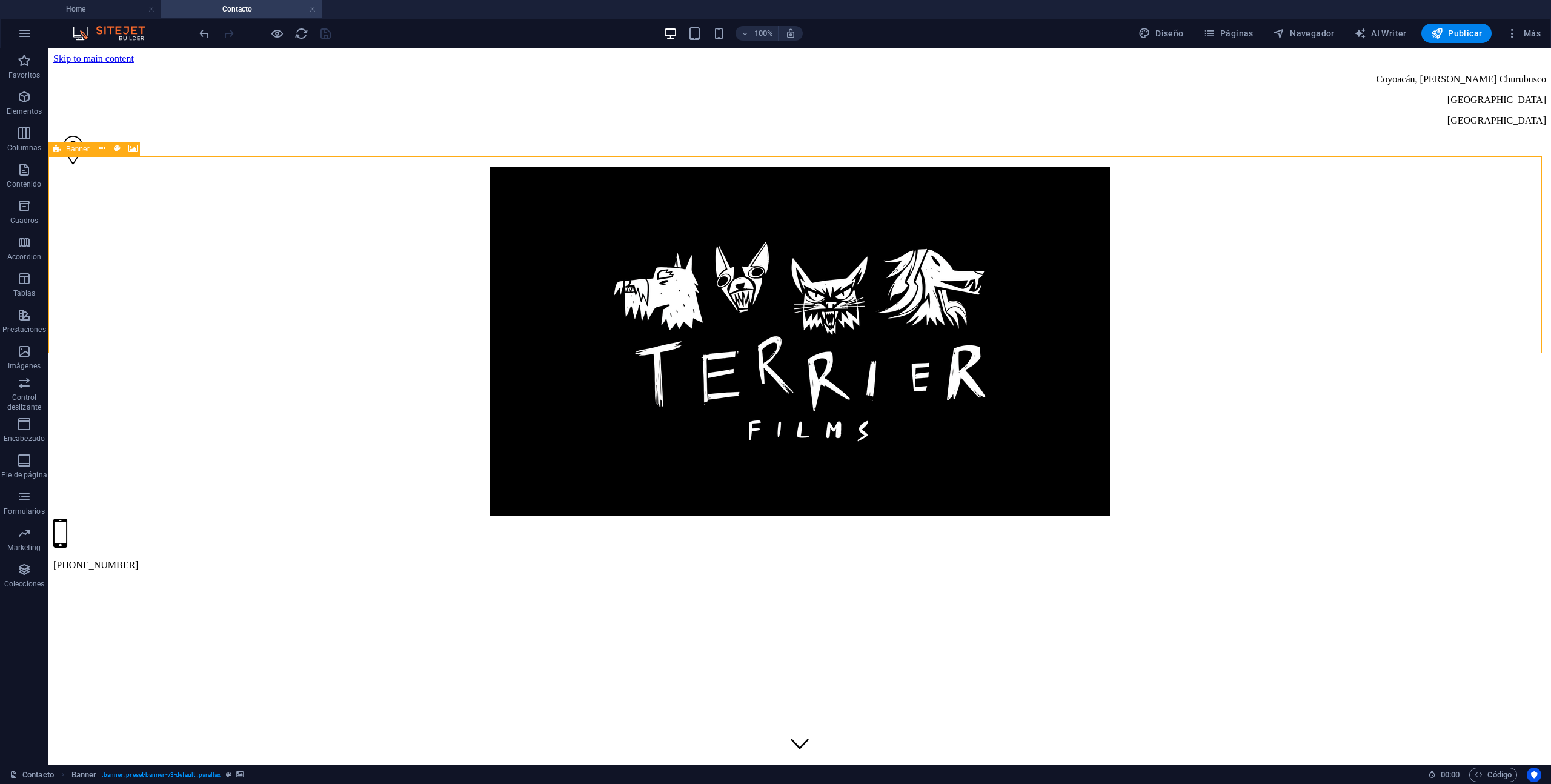
click at [57, 150] on icon at bounding box center [57, 149] width 8 height 15
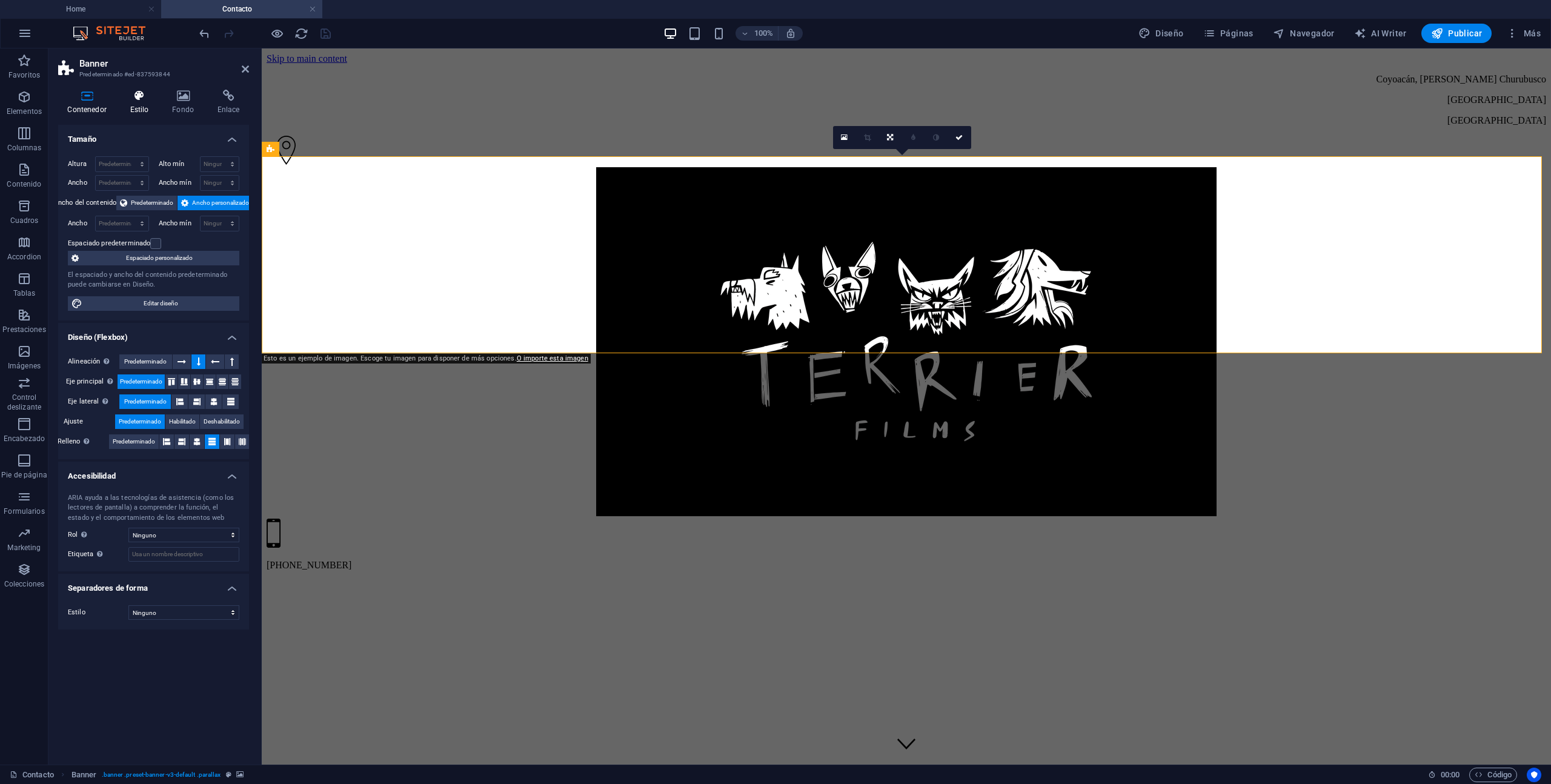
click at [139, 91] on icon at bounding box center [140, 96] width 37 height 12
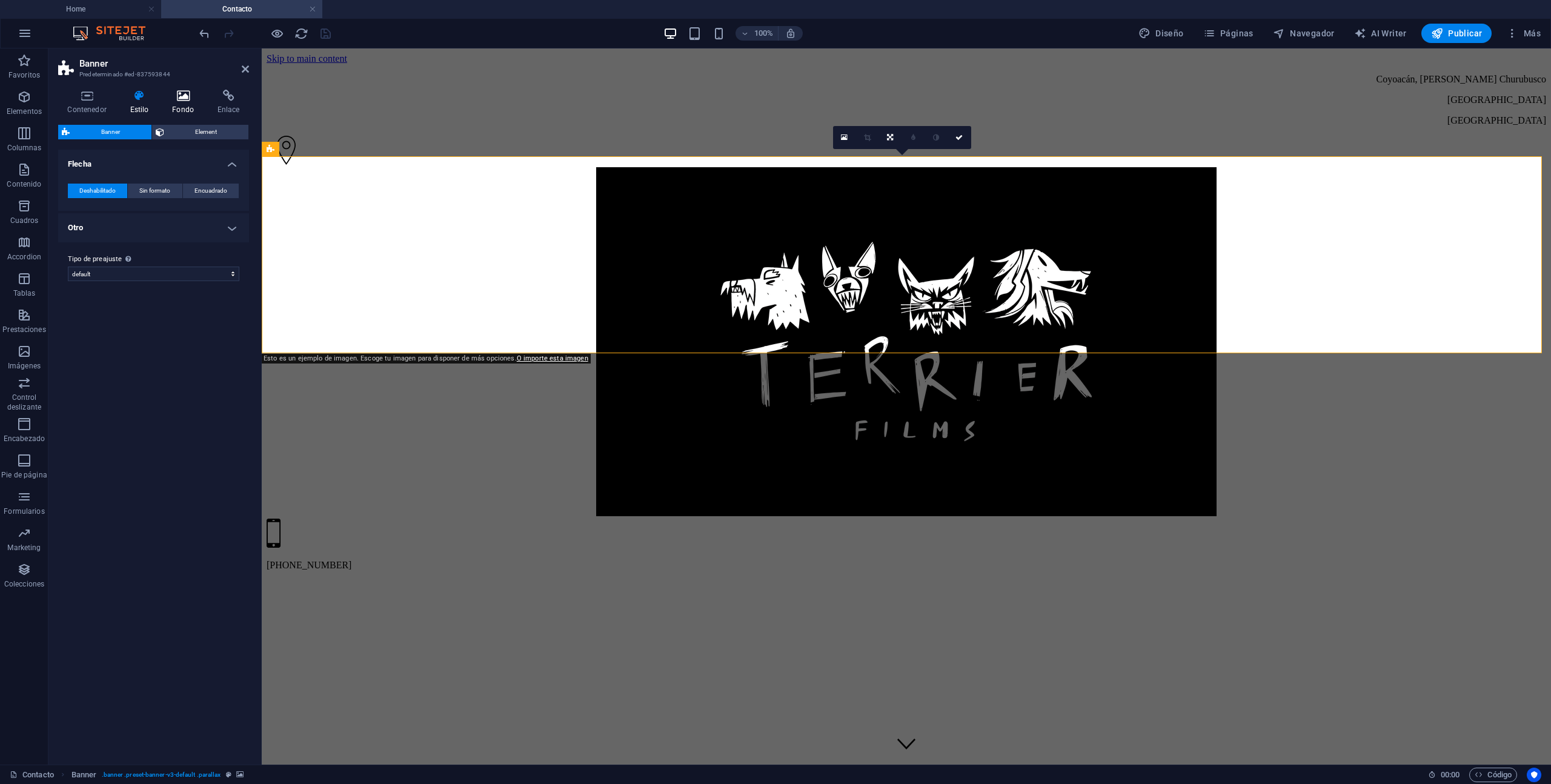
click at [178, 91] on icon at bounding box center [183, 96] width 41 height 12
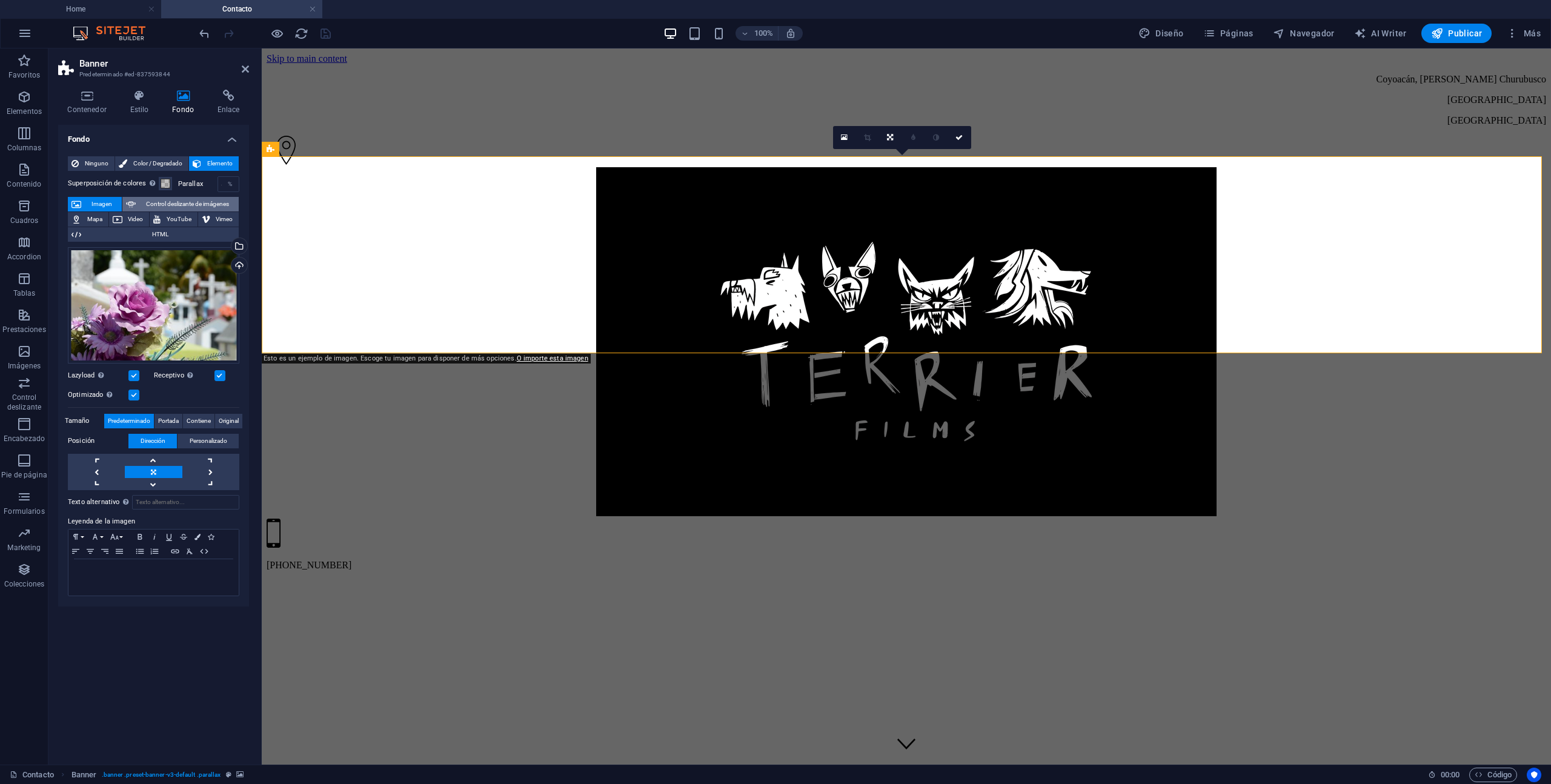
click at [149, 201] on span "Control deslizante de imágenes" at bounding box center [187, 204] width 96 height 15
select select "ms"
select select "s"
select select "progressive"
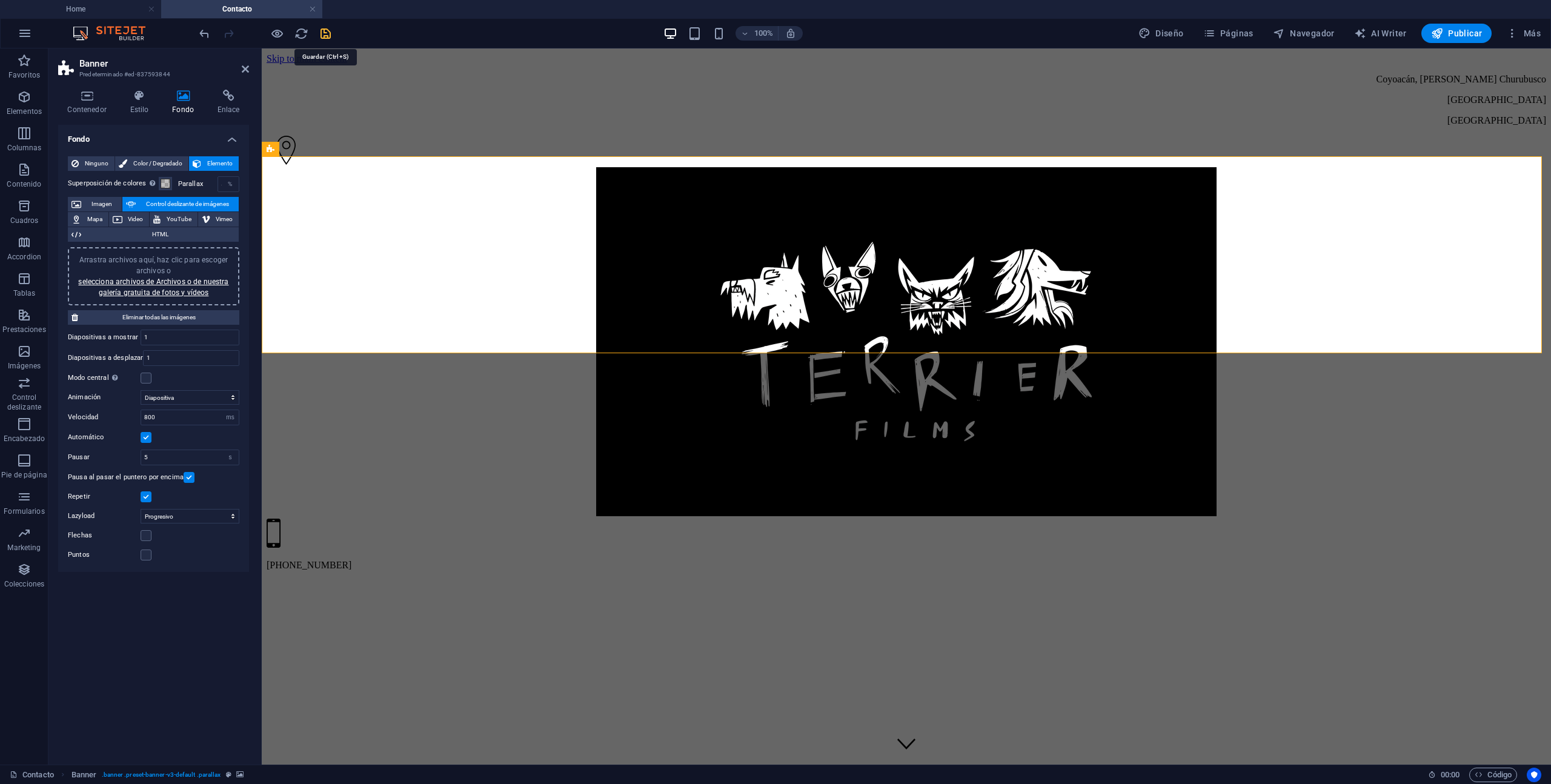
click at [325, 31] on icon "save" at bounding box center [326, 34] width 14 height 14
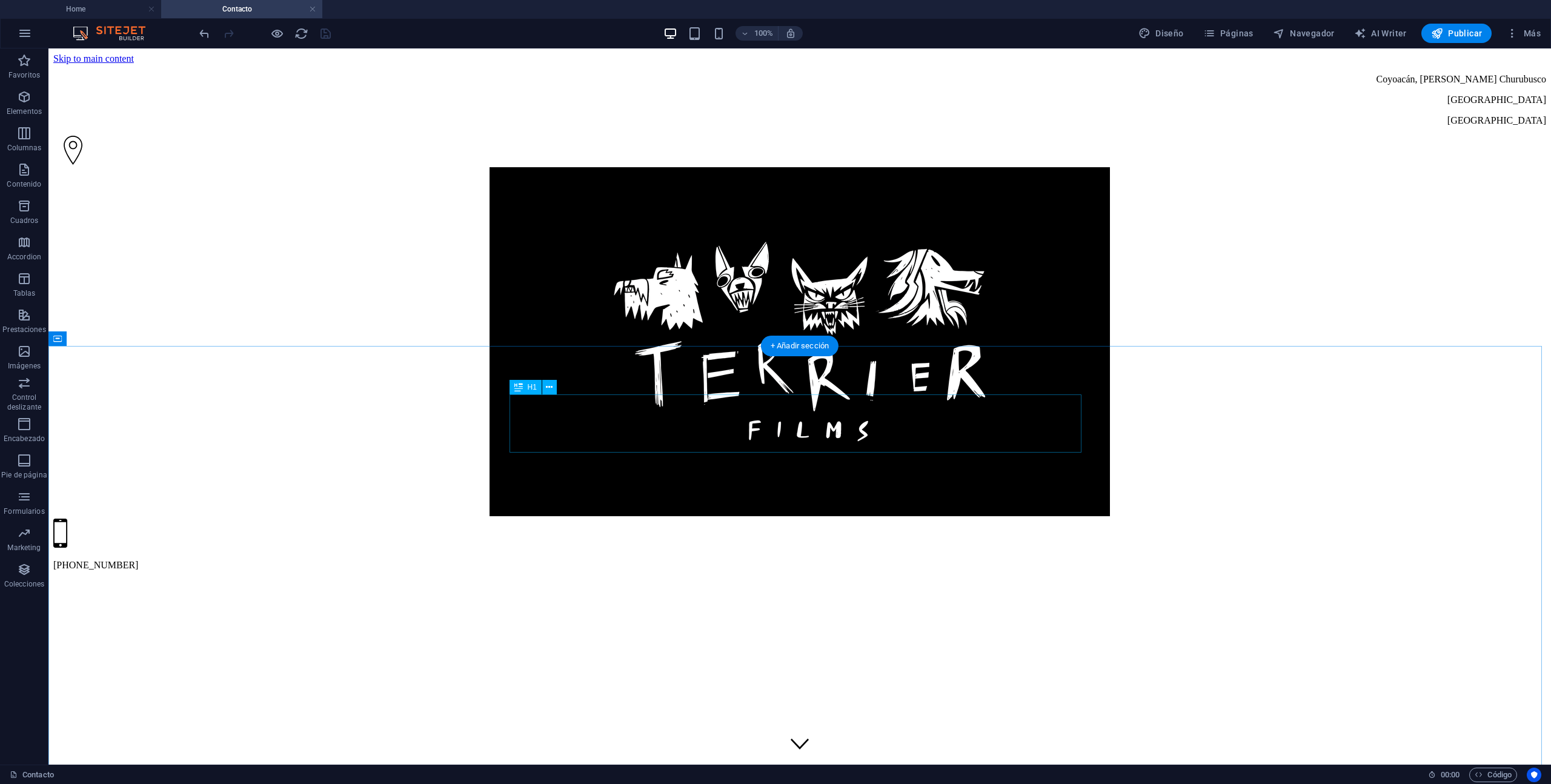
scroll to position [7, 0]
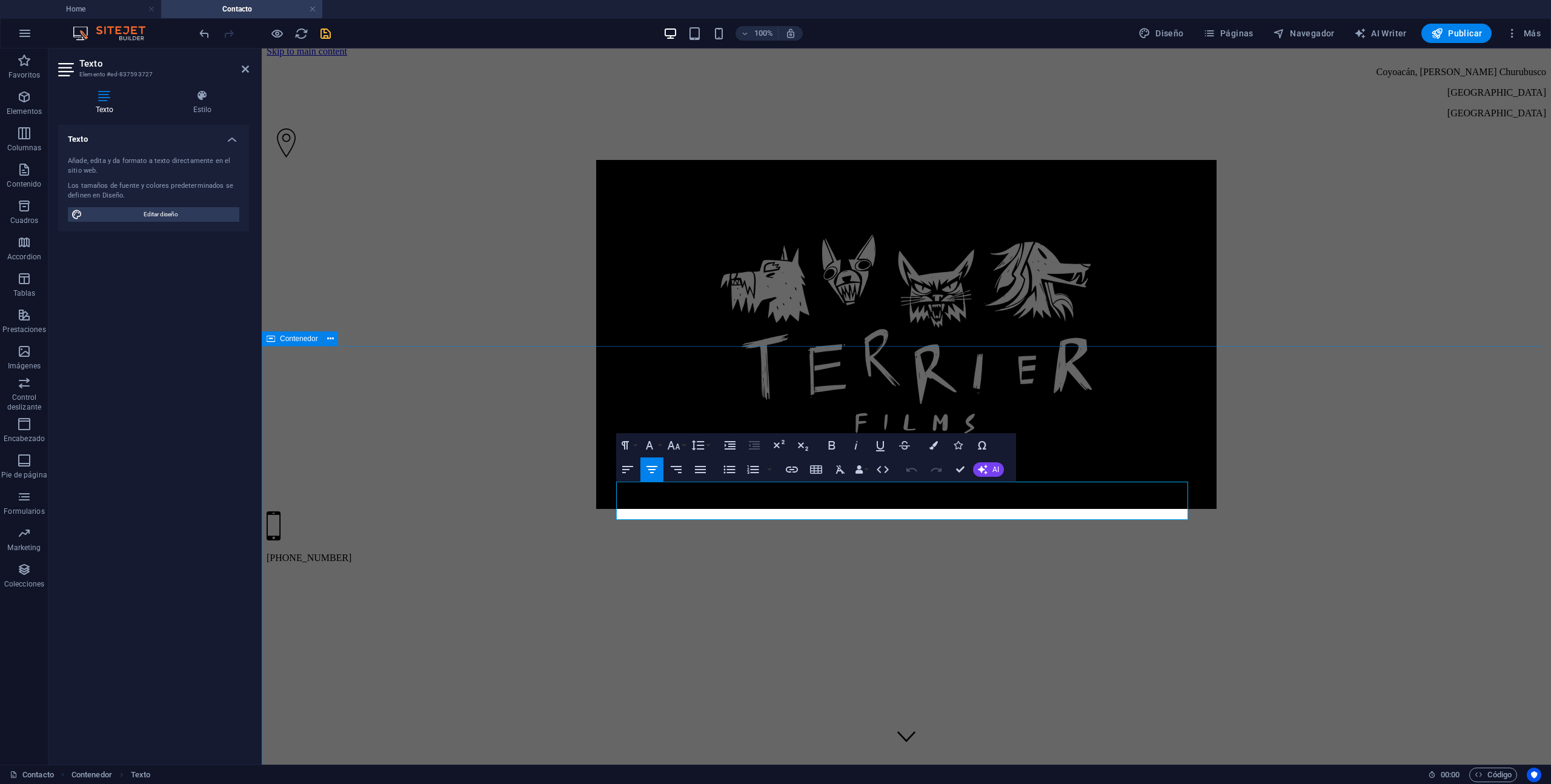
drag, startPoint x: 1080, startPoint y: 495, endPoint x: 605, endPoint y: 493, distance: 475.0
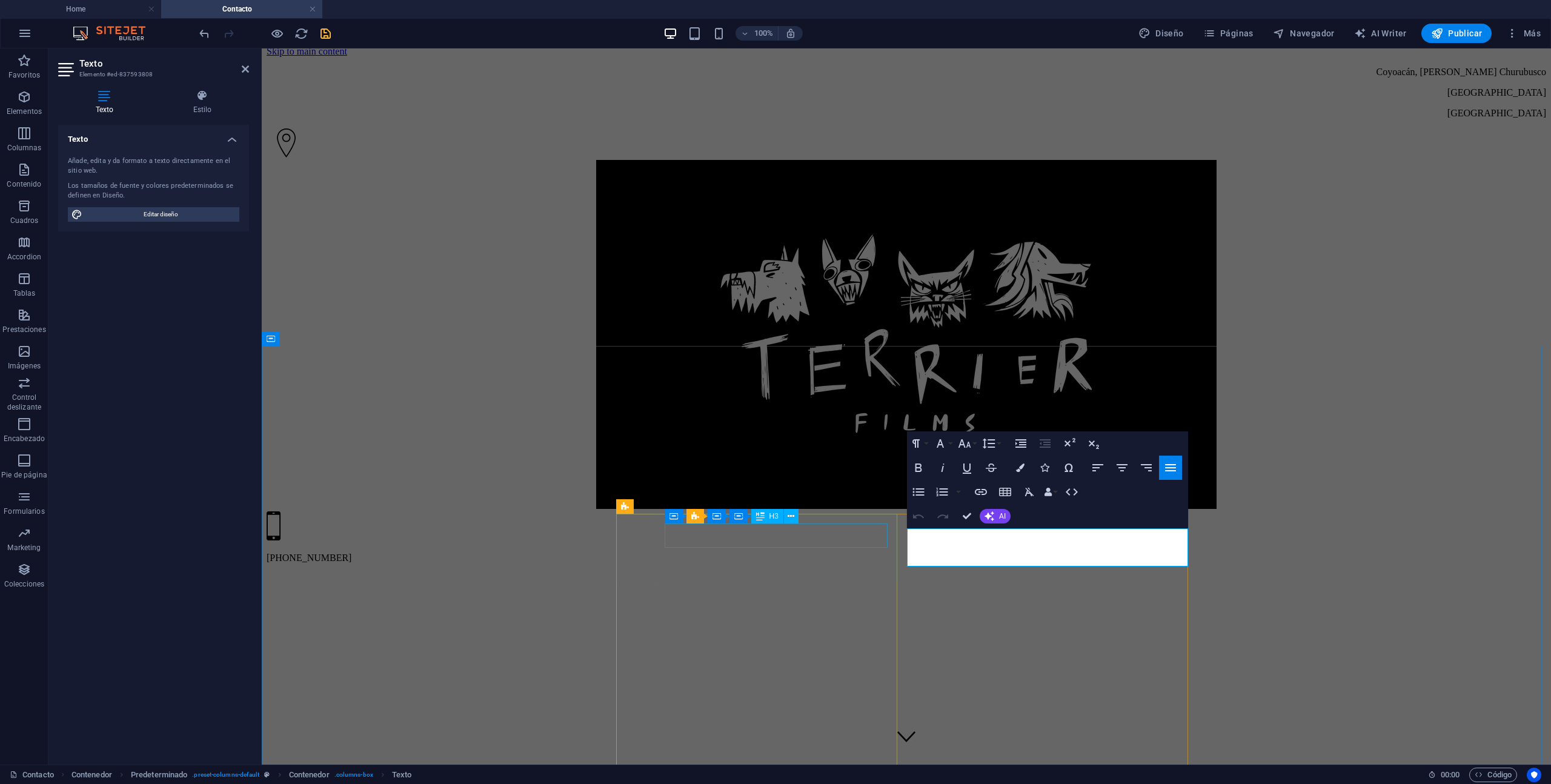
drag, startPoint x: 1031, startPoint y: 550, endPoint x: 869, endPoint y: 532, distance: 163.0
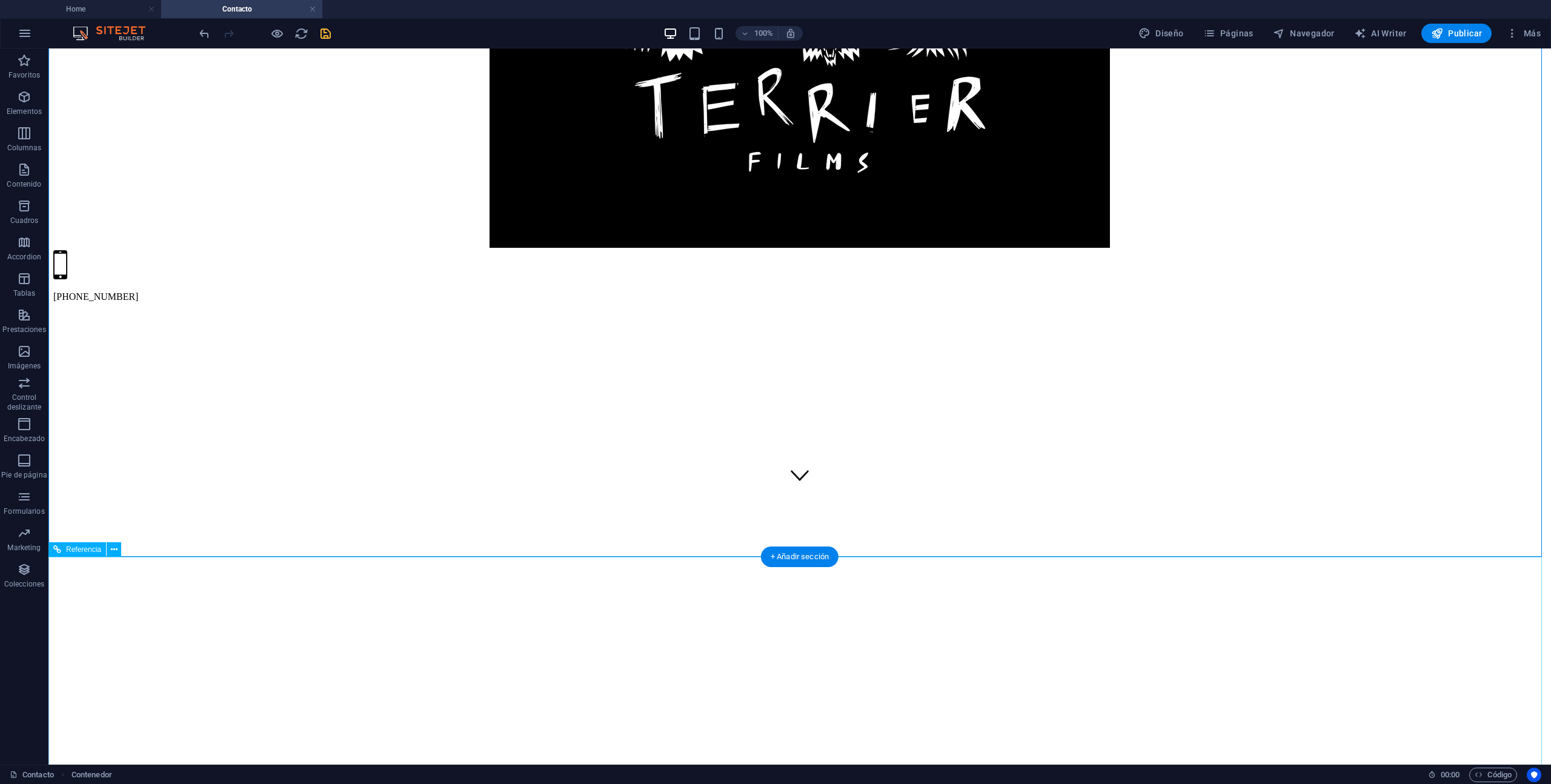
scroll to position [206, 0]
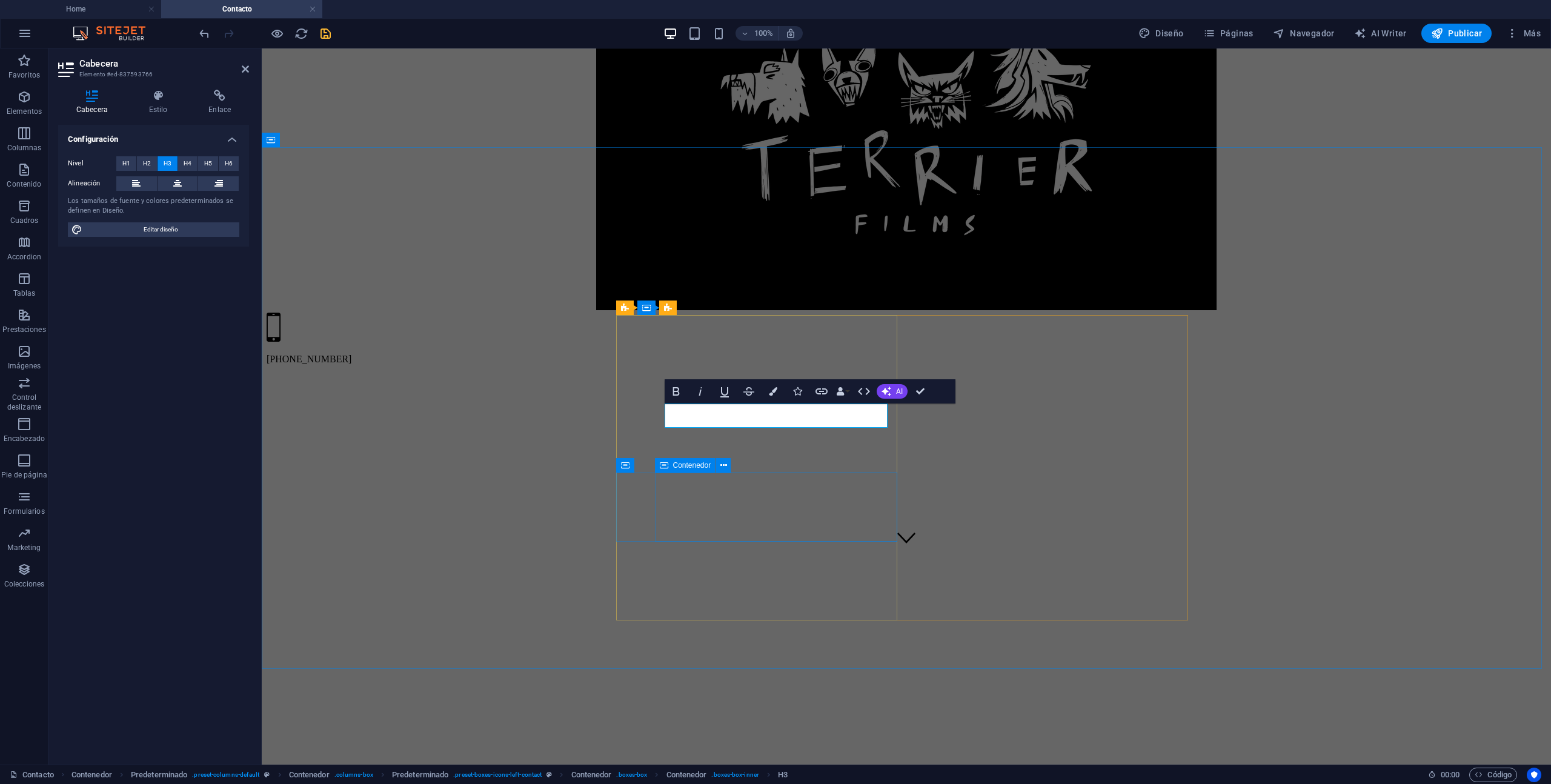
click at [706, 474] on div "Contenedor" at bounding box center [697, 465] width 84 height 15
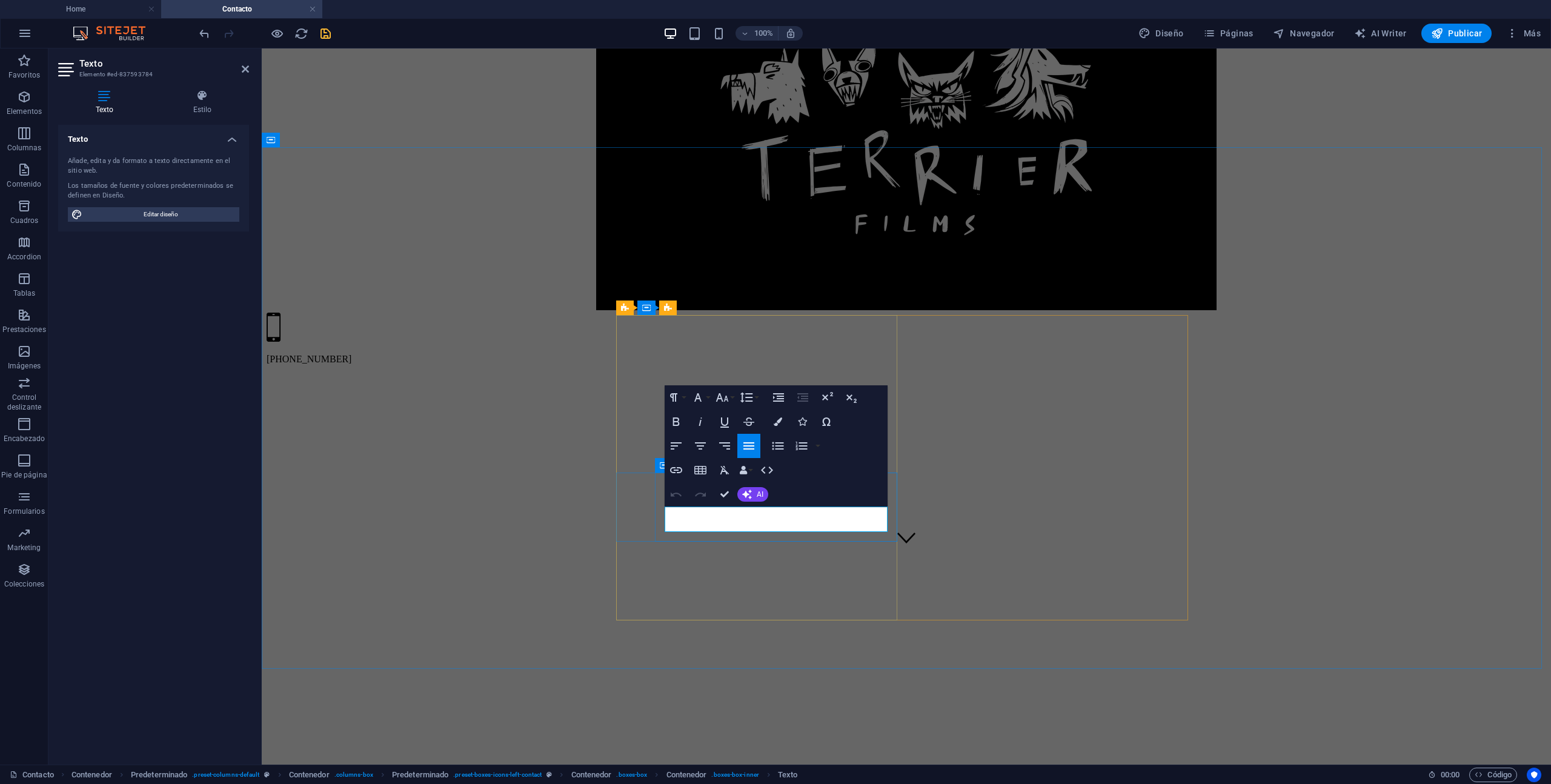
drag, startPoint x: 673, startPoint y: 512, endPoint x: 704, endPoint y: 513, distance: 31.0
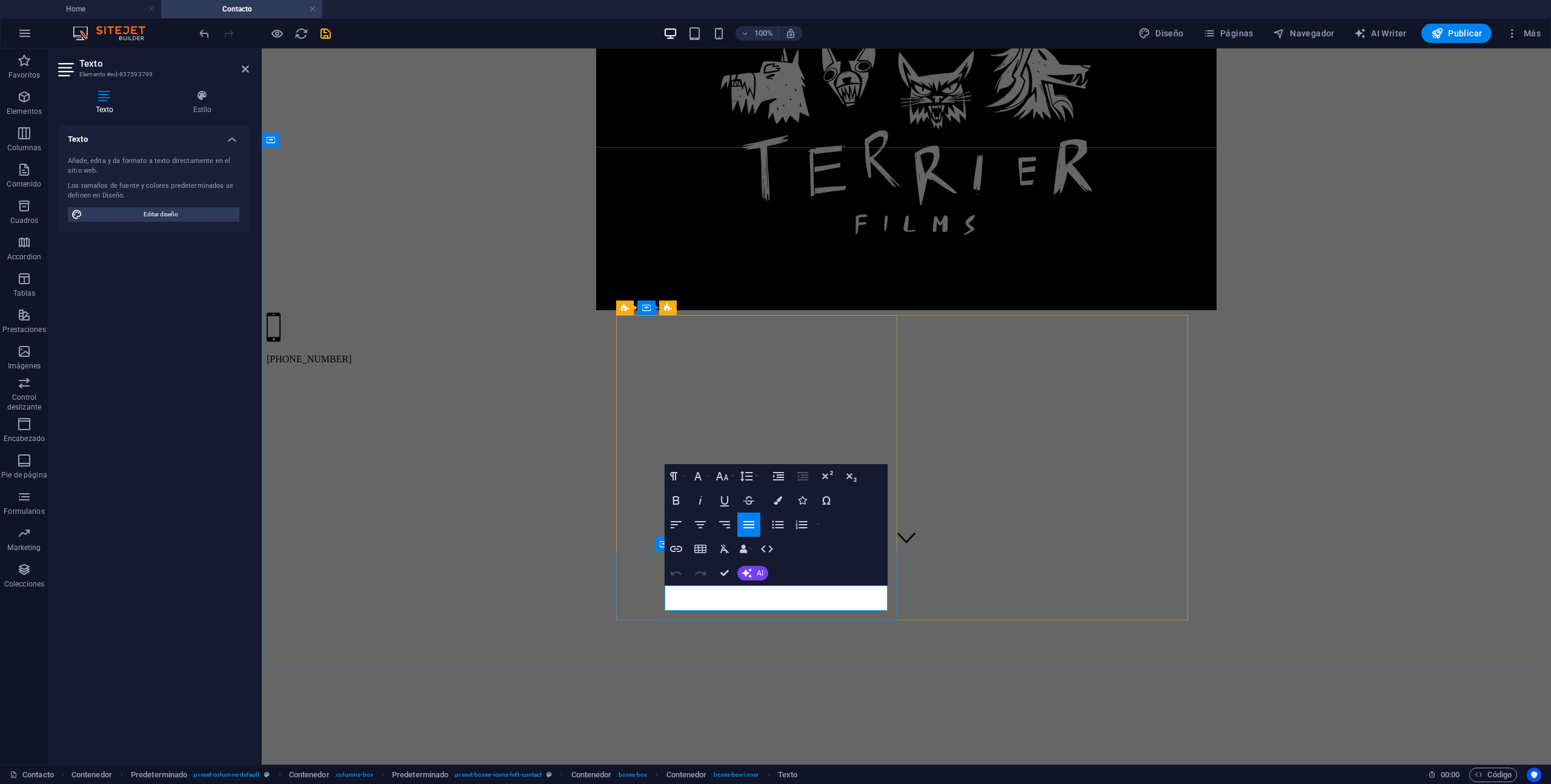
drag, startPoint x: 735, startPoint y: 591, endPoint x: 644, endPoint y: 588, distance: 91.0
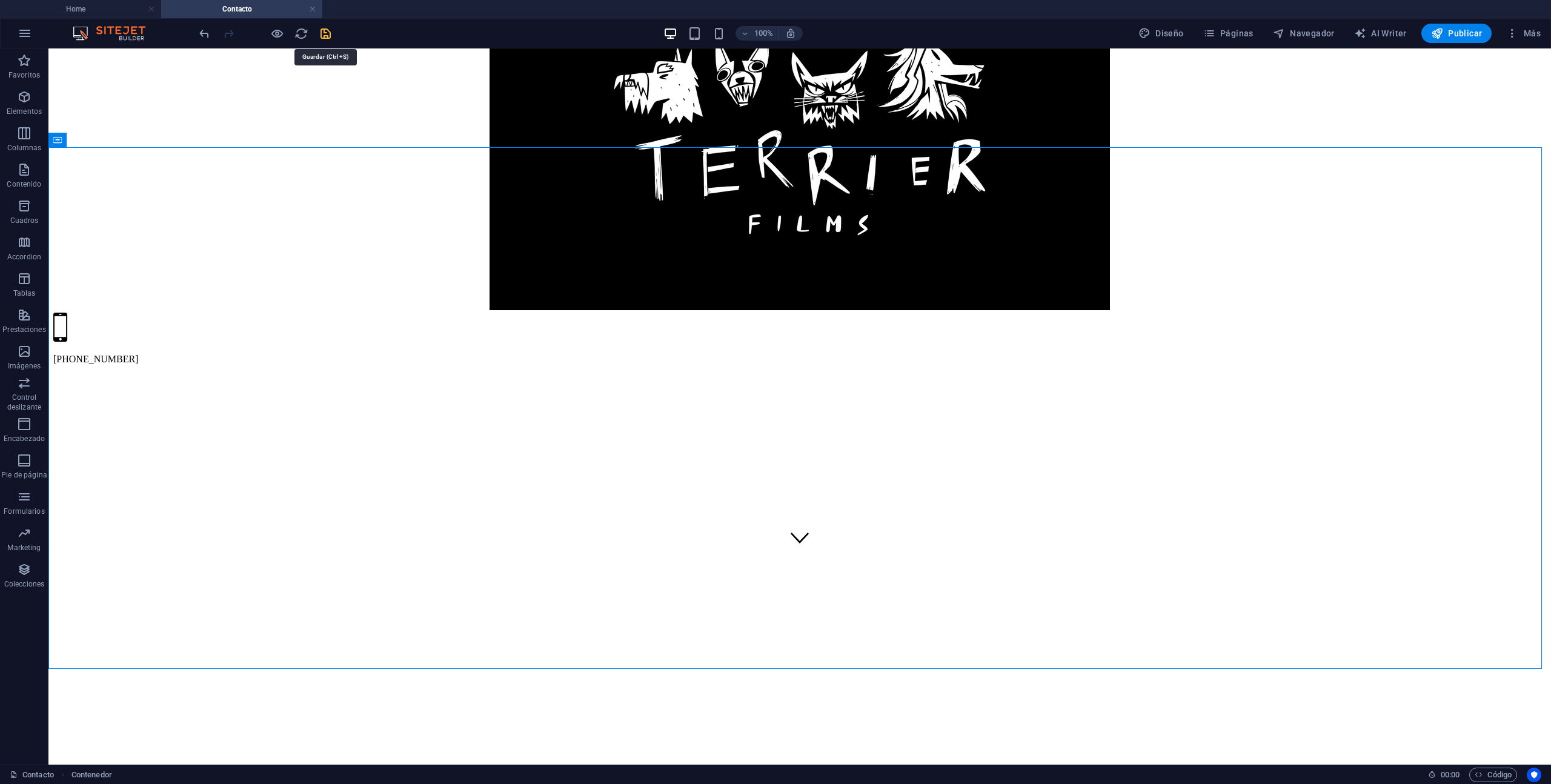
click at [330, 34] on icon "save" at bounding box center [326, 34] width 14 height 14
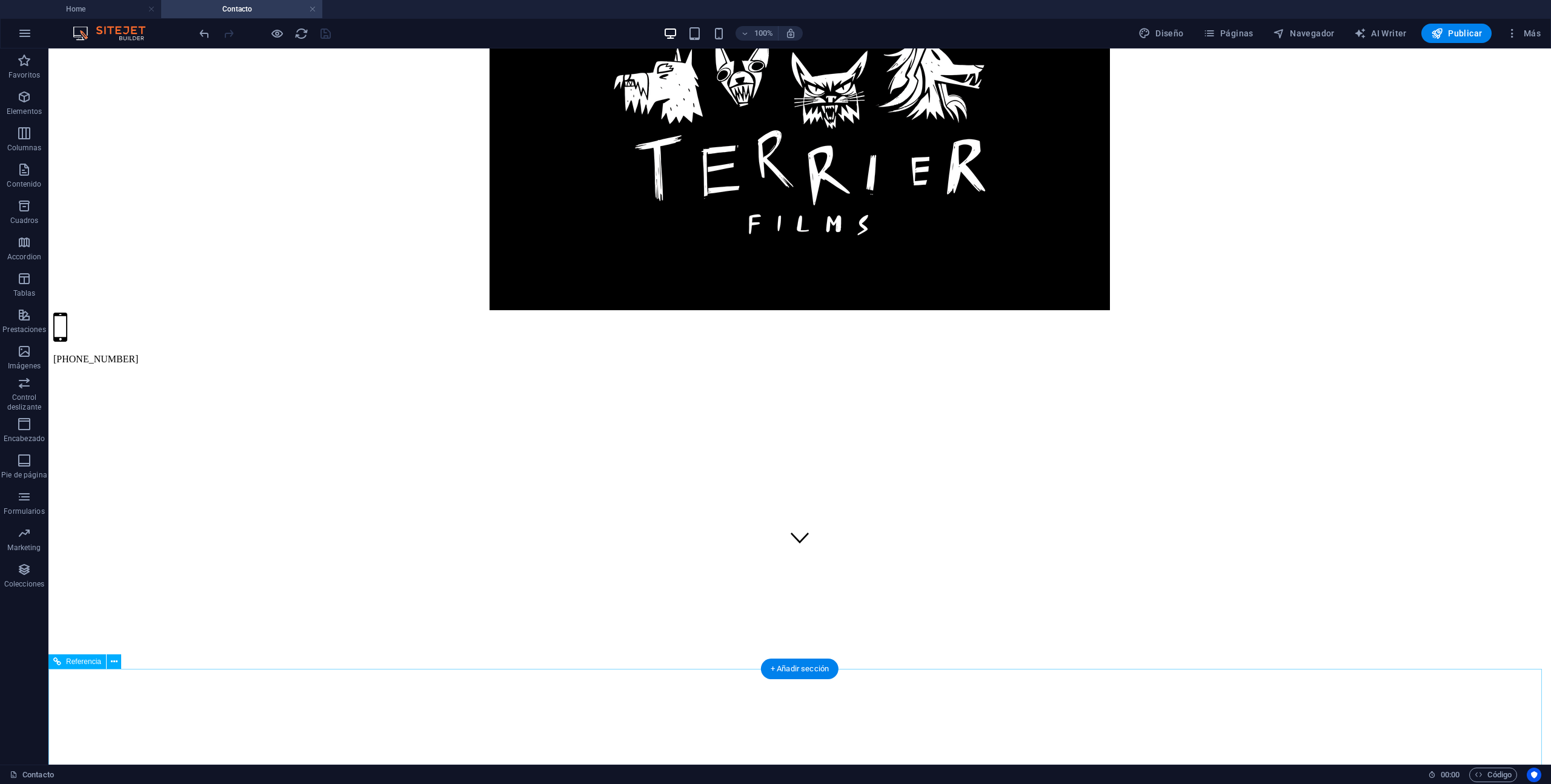
scroll to position [0, 0]
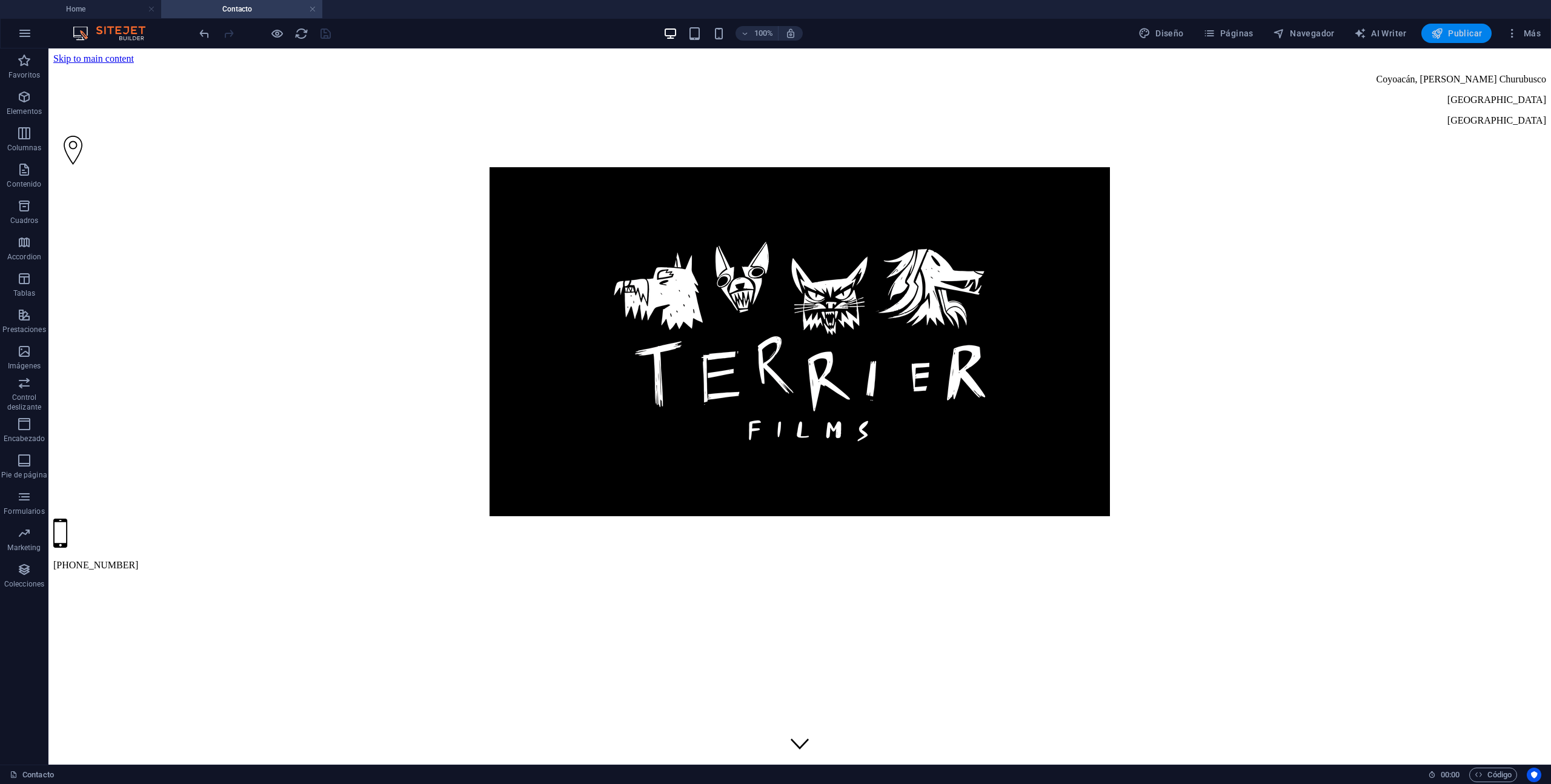
click at [1469, 37] on span "Publicar" at bounding box center [1457, 34] width 51 height 12
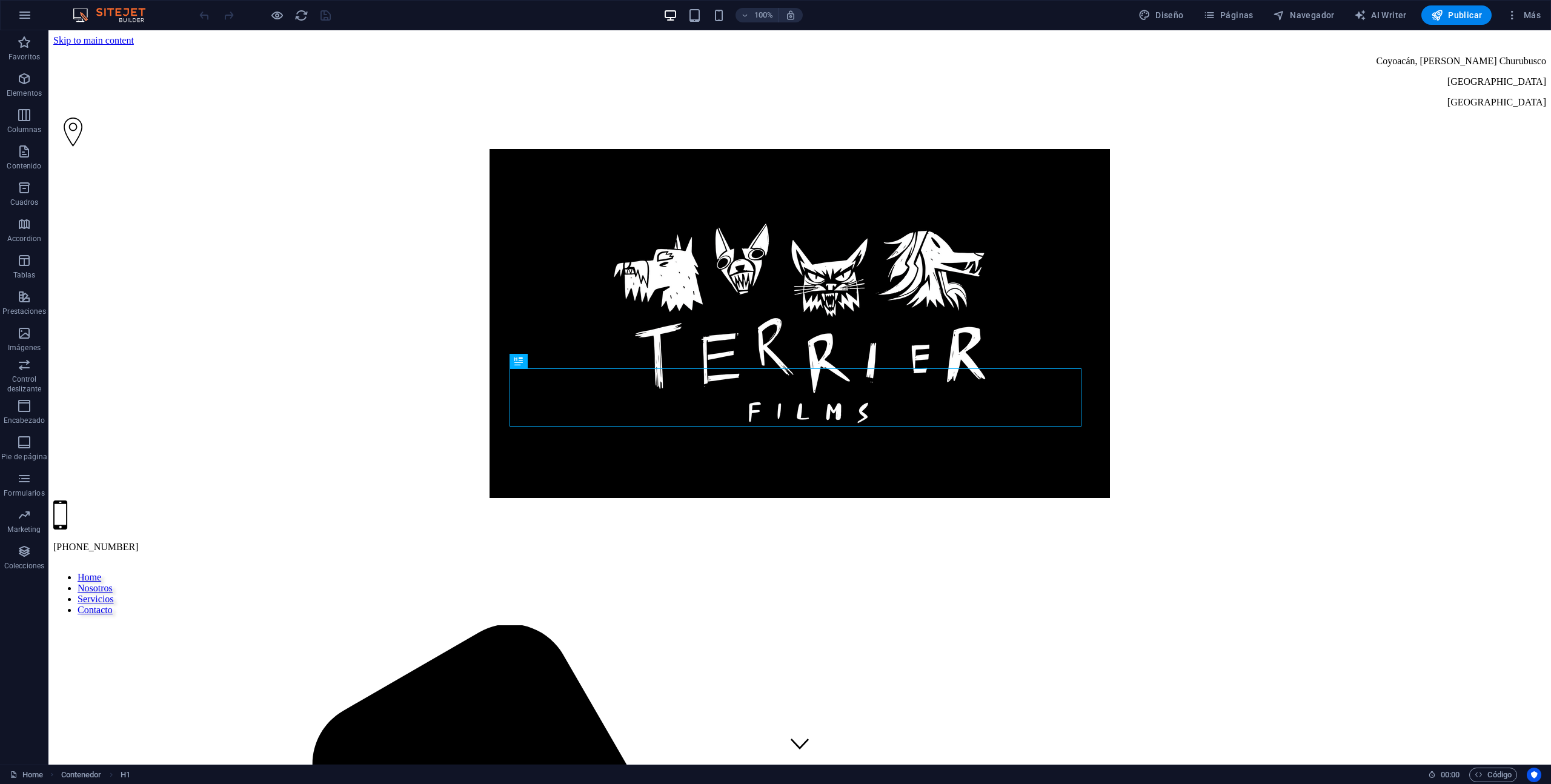
scroll to position [419, 0]
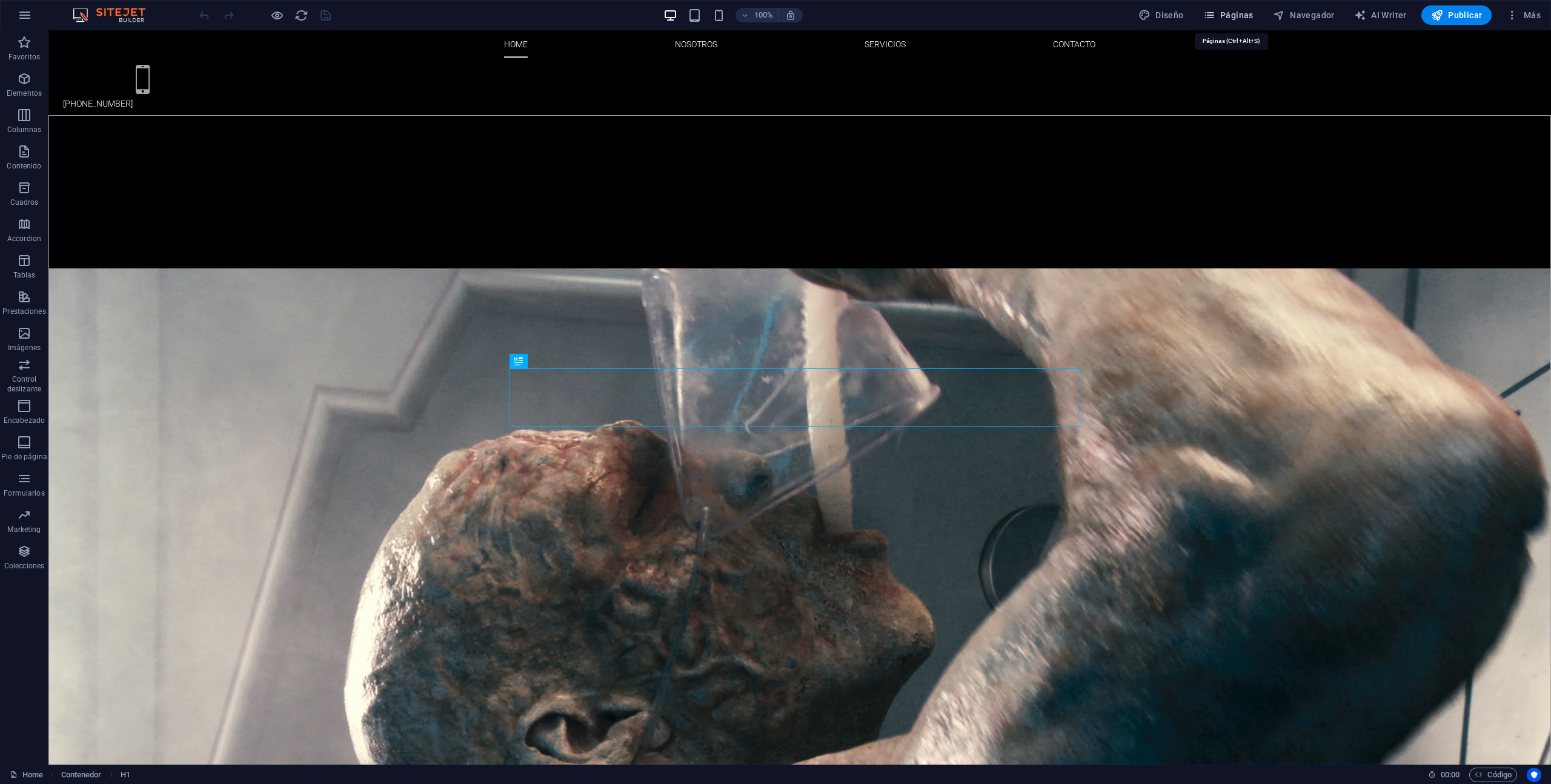
click at [1219, 18] on span "Páginas" at bounding box center [1229, 16] width 50 height 12
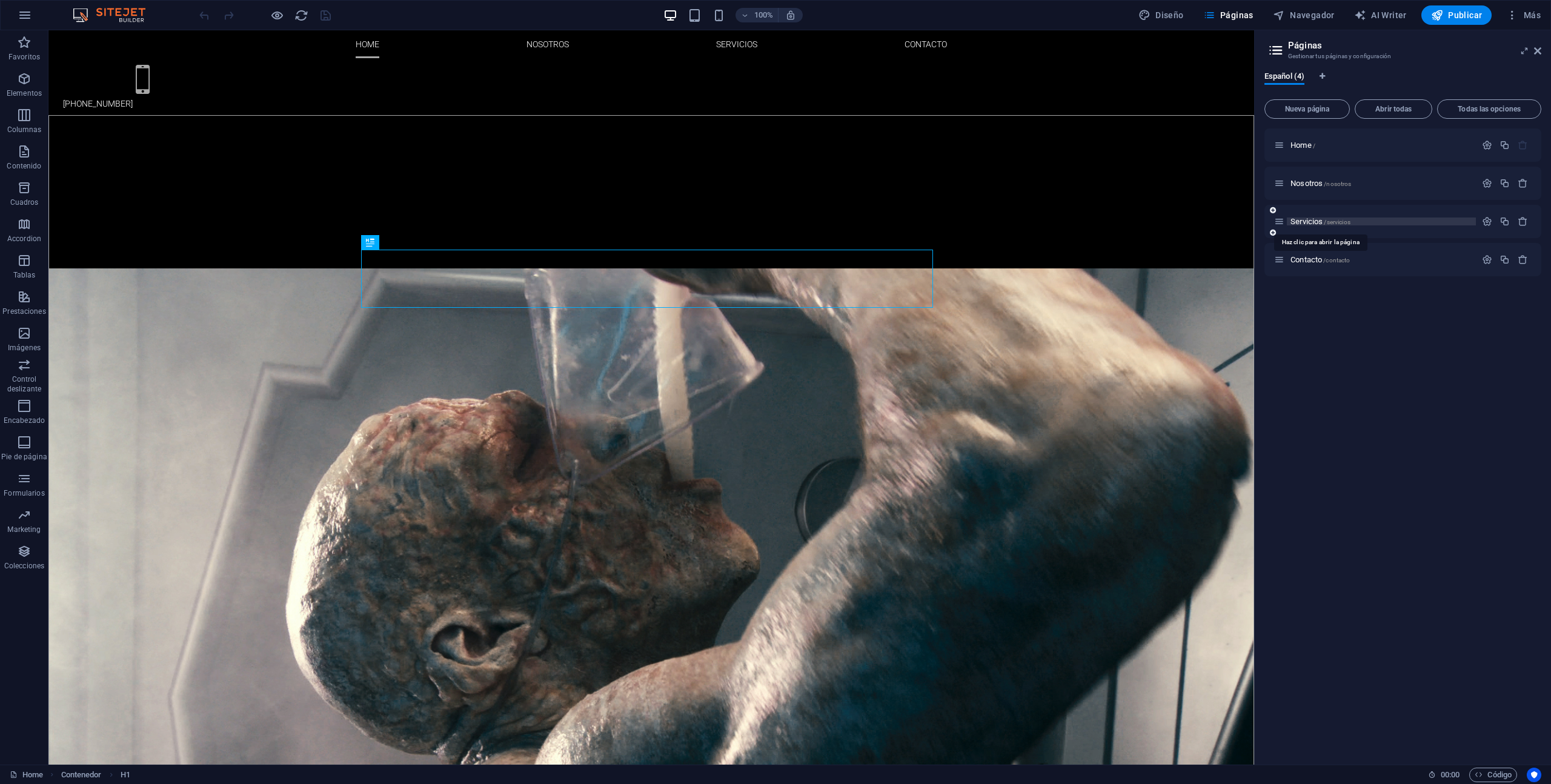
click at [1326, 224] on span "/servicios" at bounding box center [1336, 222] width 26 height 7
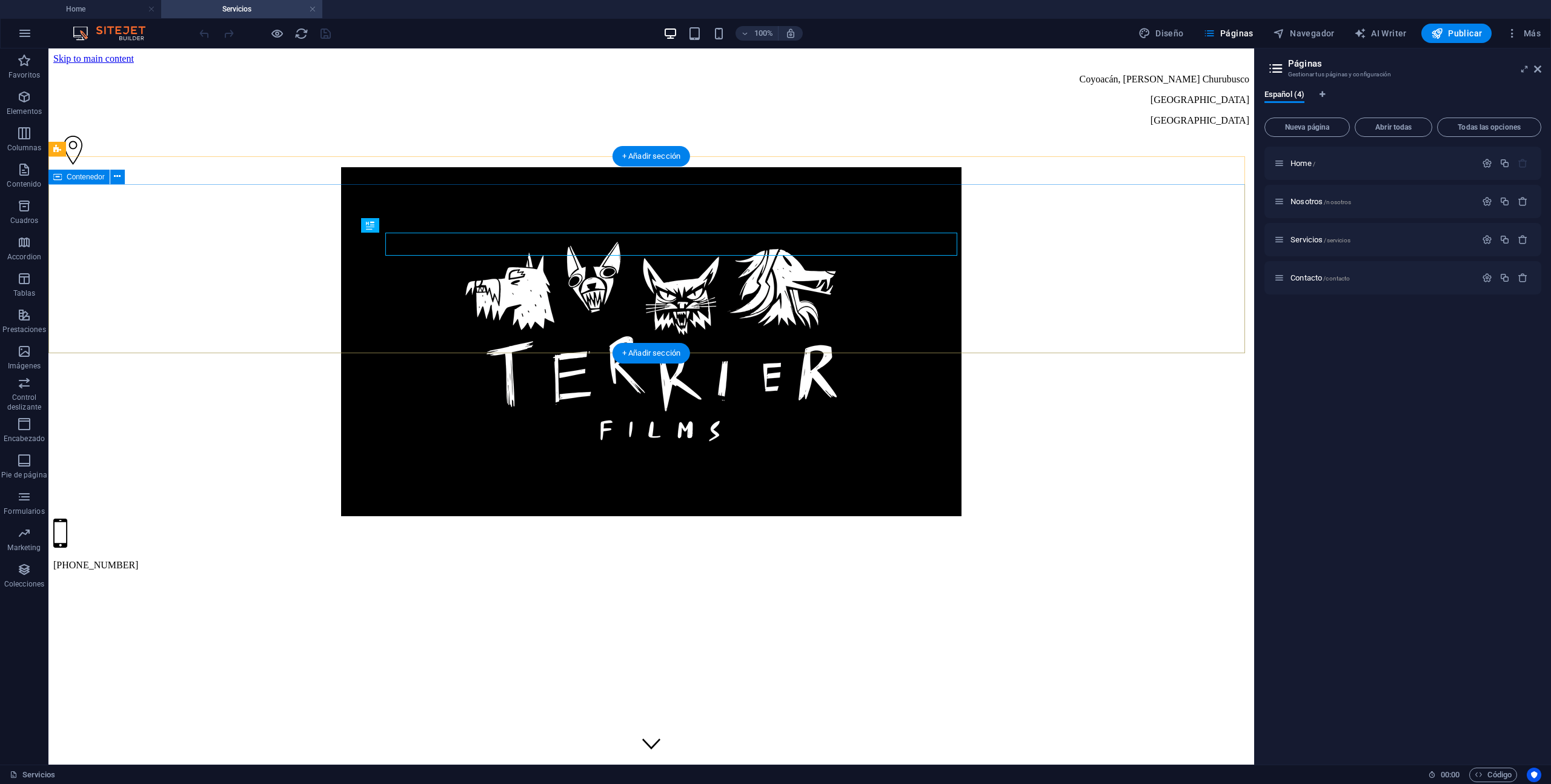
scroll to position [0, 0]
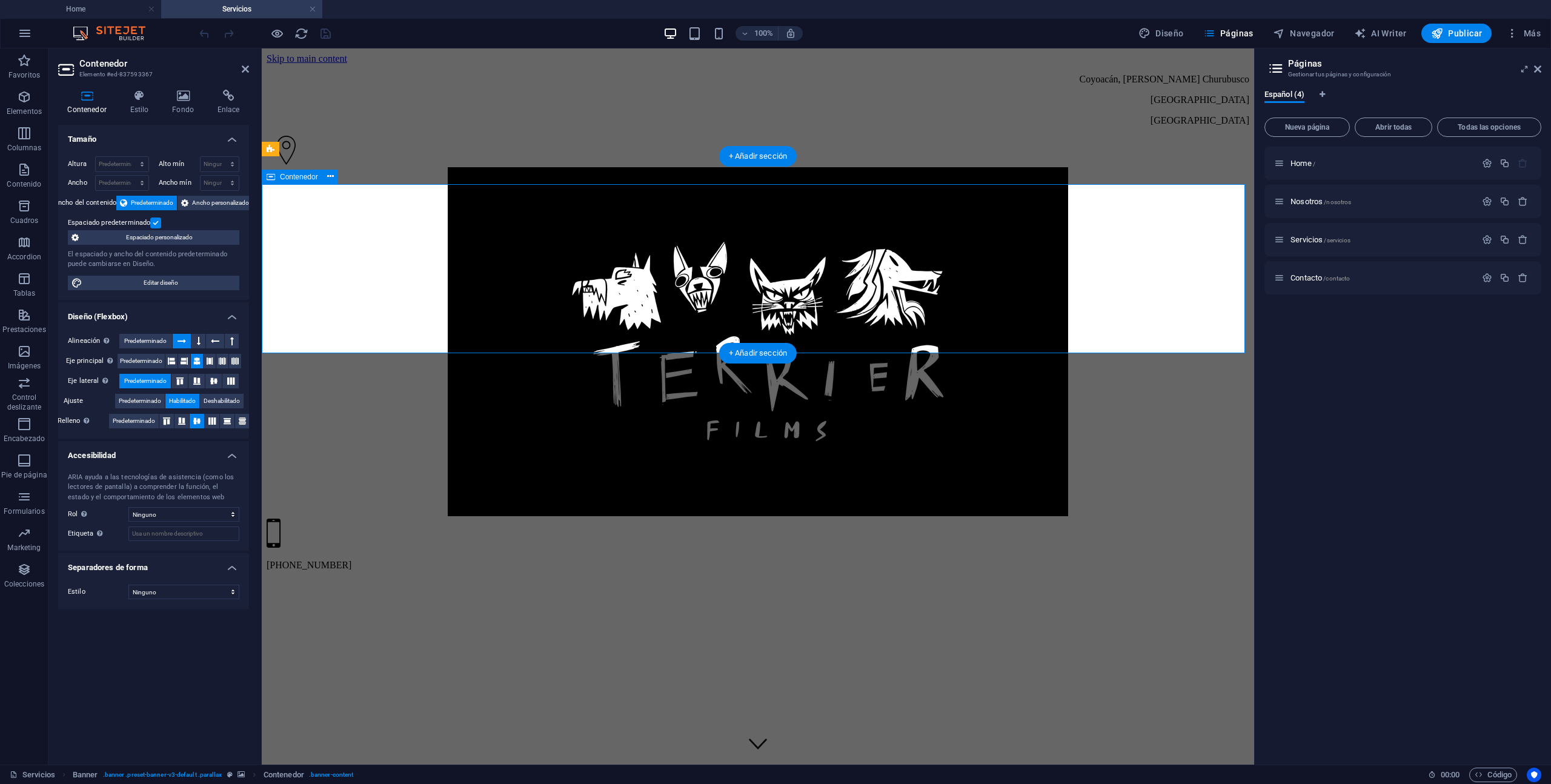
click at [183, 96] on icon at bounding box center [183, 96] width 41 height 12
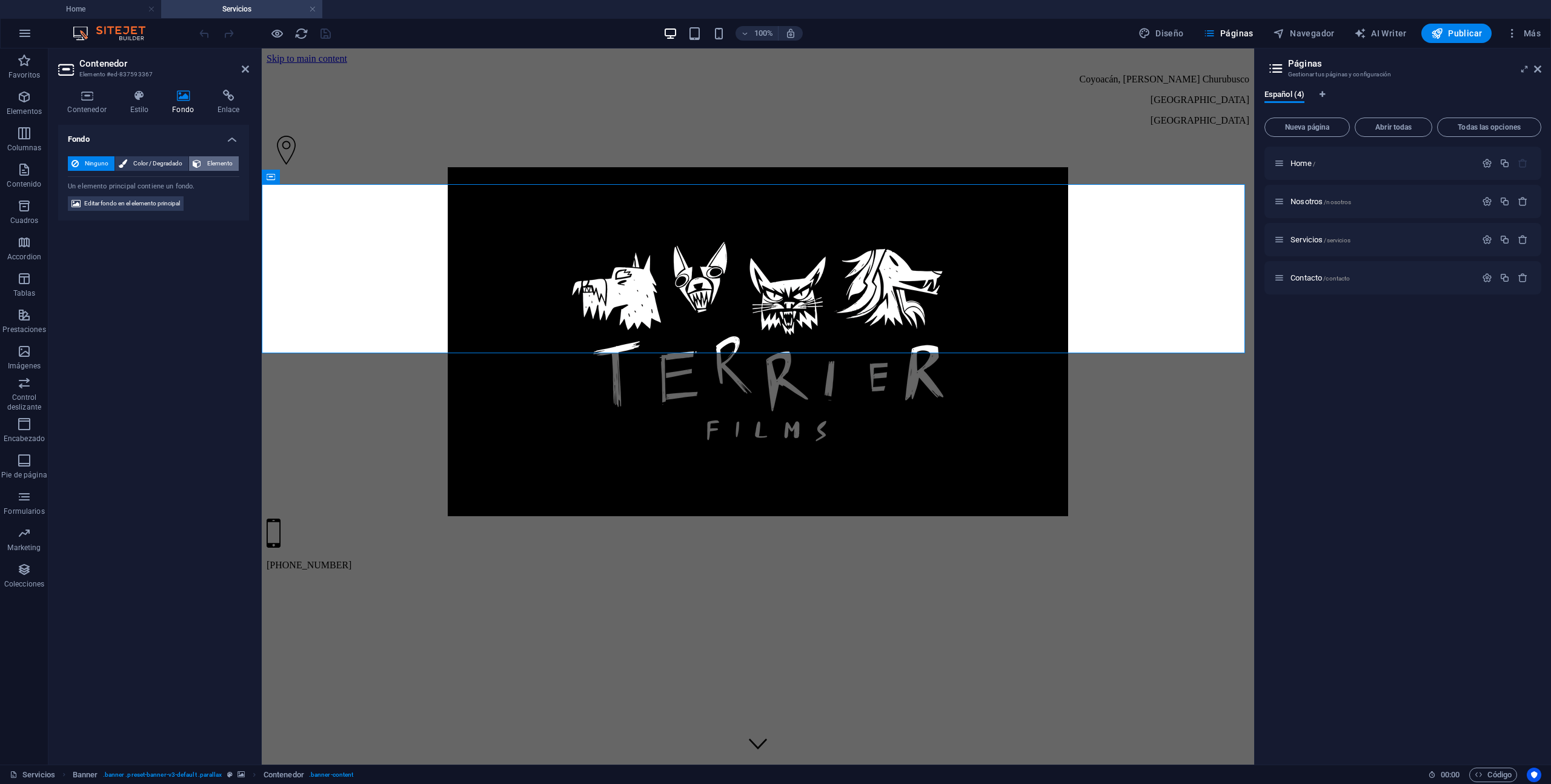
click at [209, 164] on span "Elemento" at bounding box center [220, 163] width 30 height 15
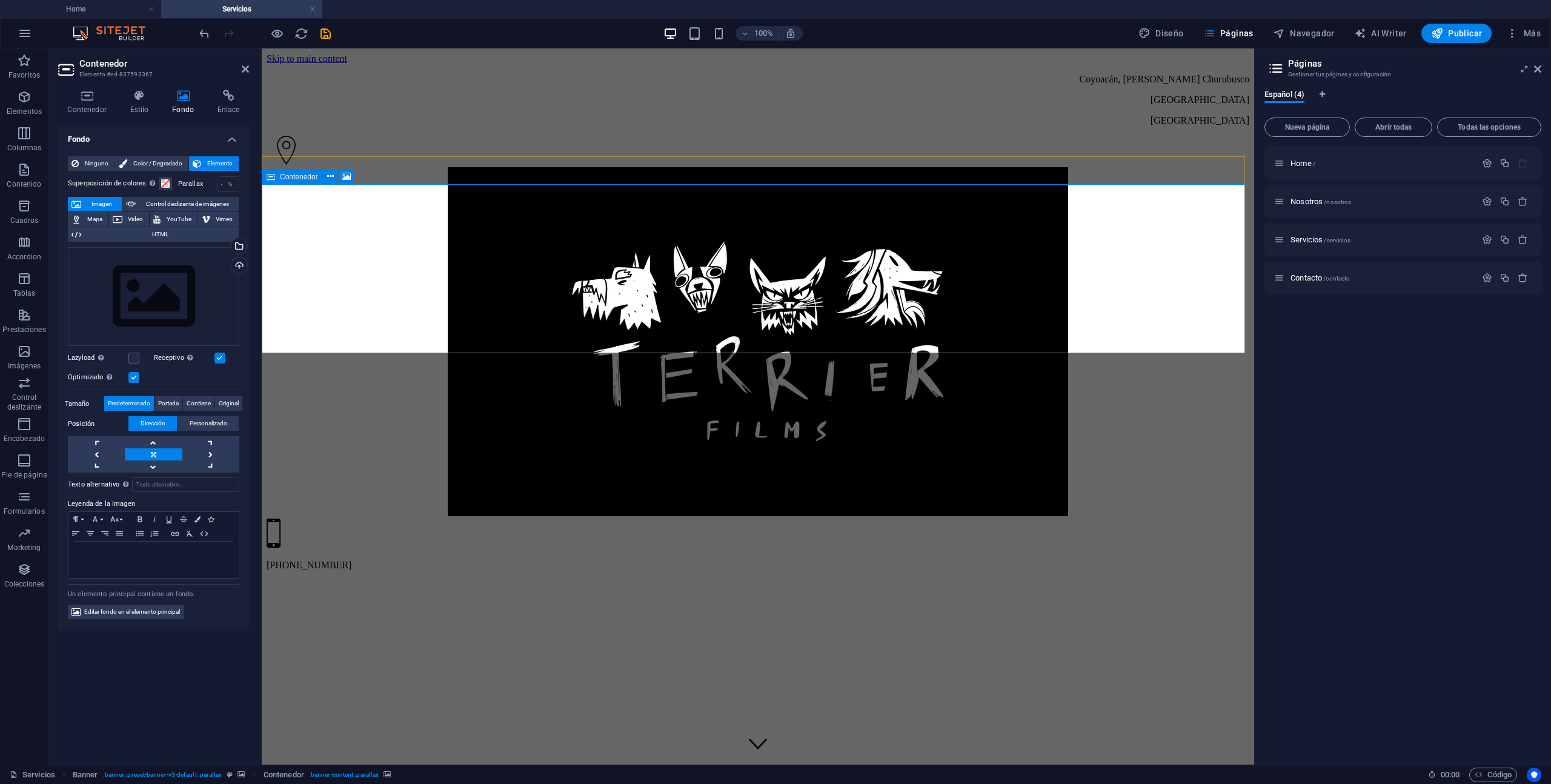
click at [275, 177] on div "Contenedor" at bounding box center [293, 176] width 61 height 15
click at [270, 176] on icon at bounding box center [271, 176] width 9 height 15
click at [289, 178] on span "Contenedor" at bounding box center [299, 176] width 38 height 7
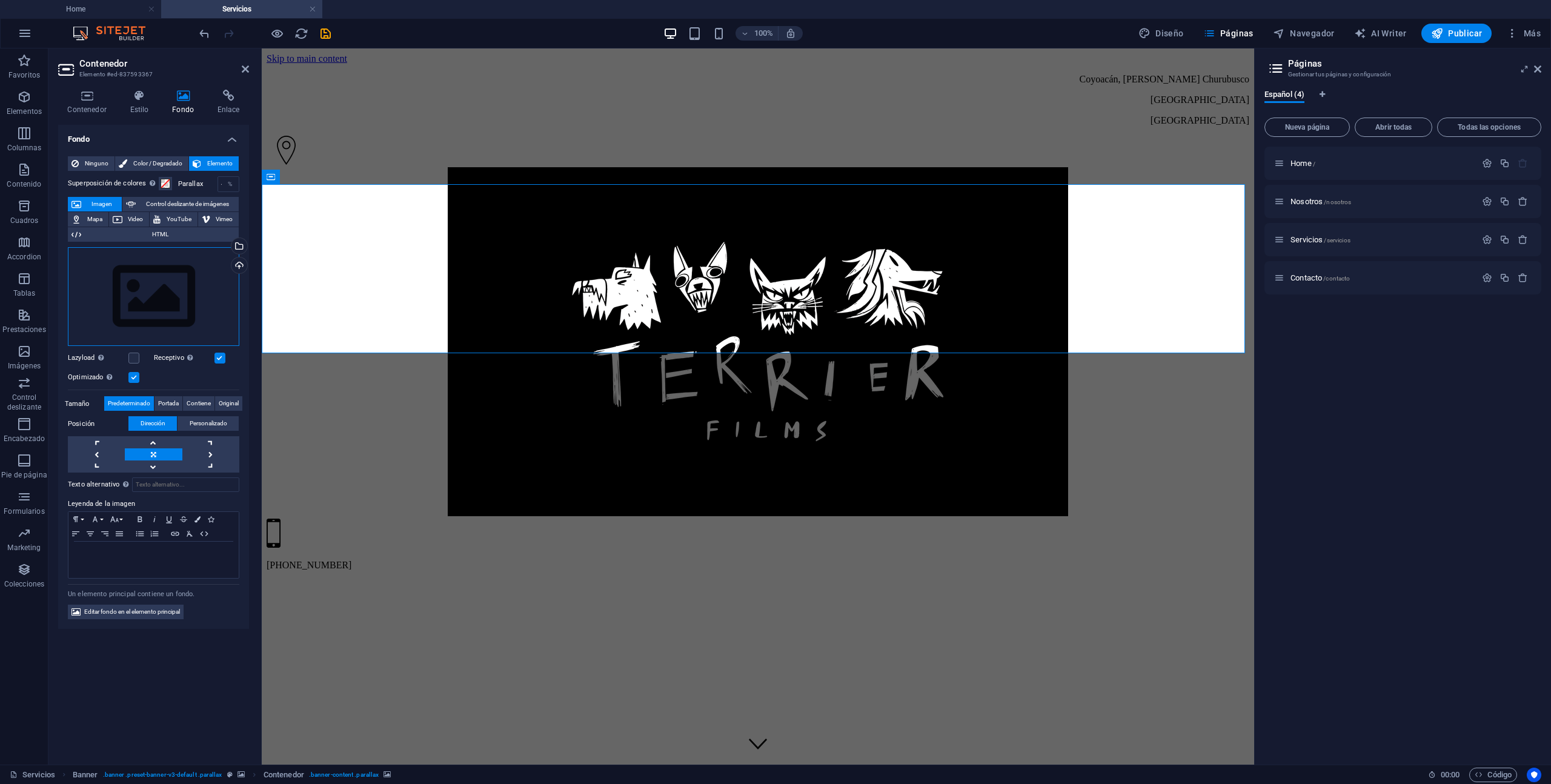
click at [168, 278] on div "Arrastra archivos aquí, haz clic para escoger archivos o selecciona archivos de…" at bounding box center [154, 296] width 172 height 99
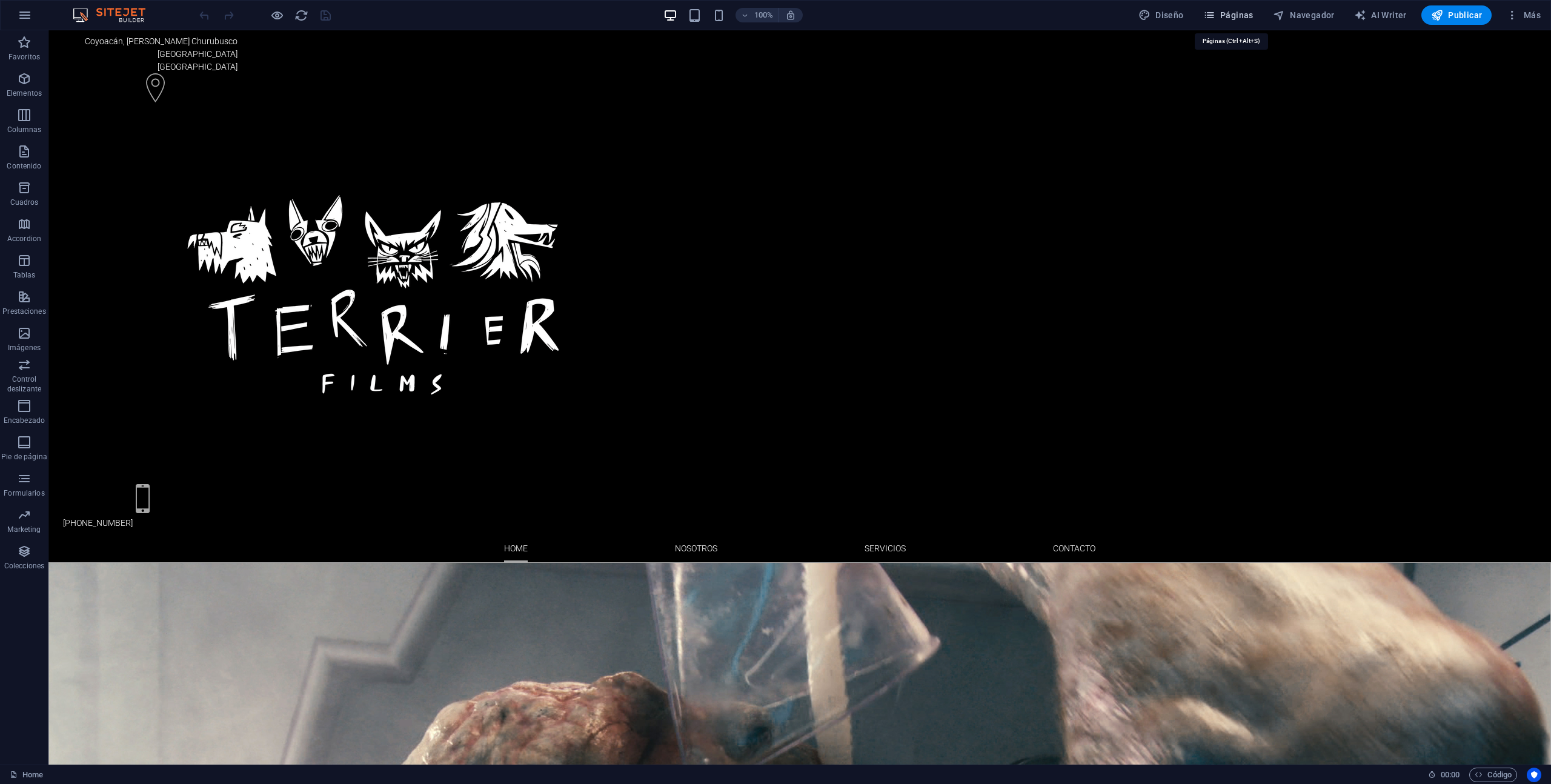
click at [1239, 12] on span "Páginas" at bounding box center [1229, 16] width 50 height 12
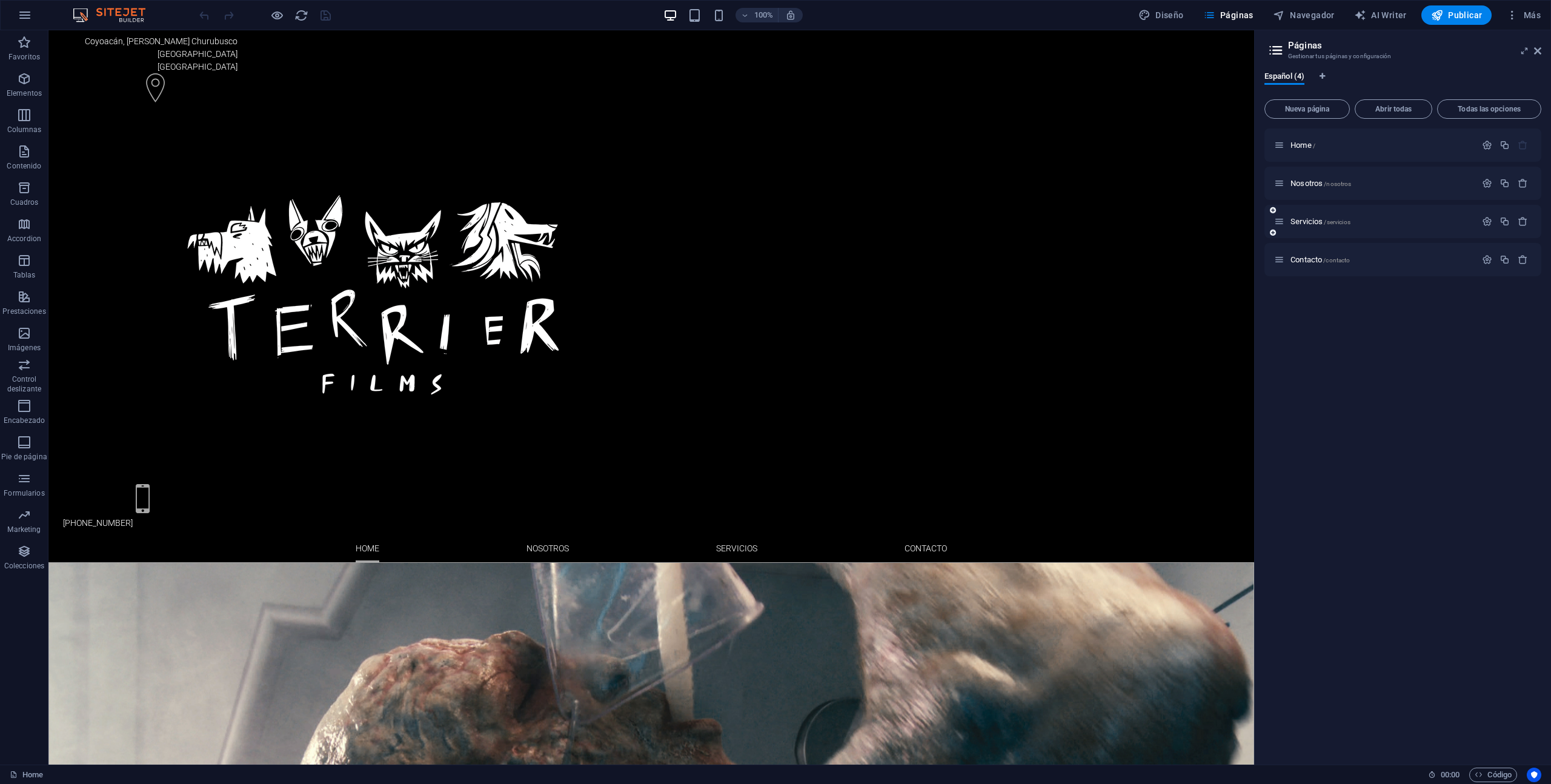
click at [1388, 226] on div "Servicios /servicios" at bounding box center [1375, 222] width 202 height 14
click at [1331, 221] on span "/servicios" at bounding box center [1336, 222] width 26 height 7
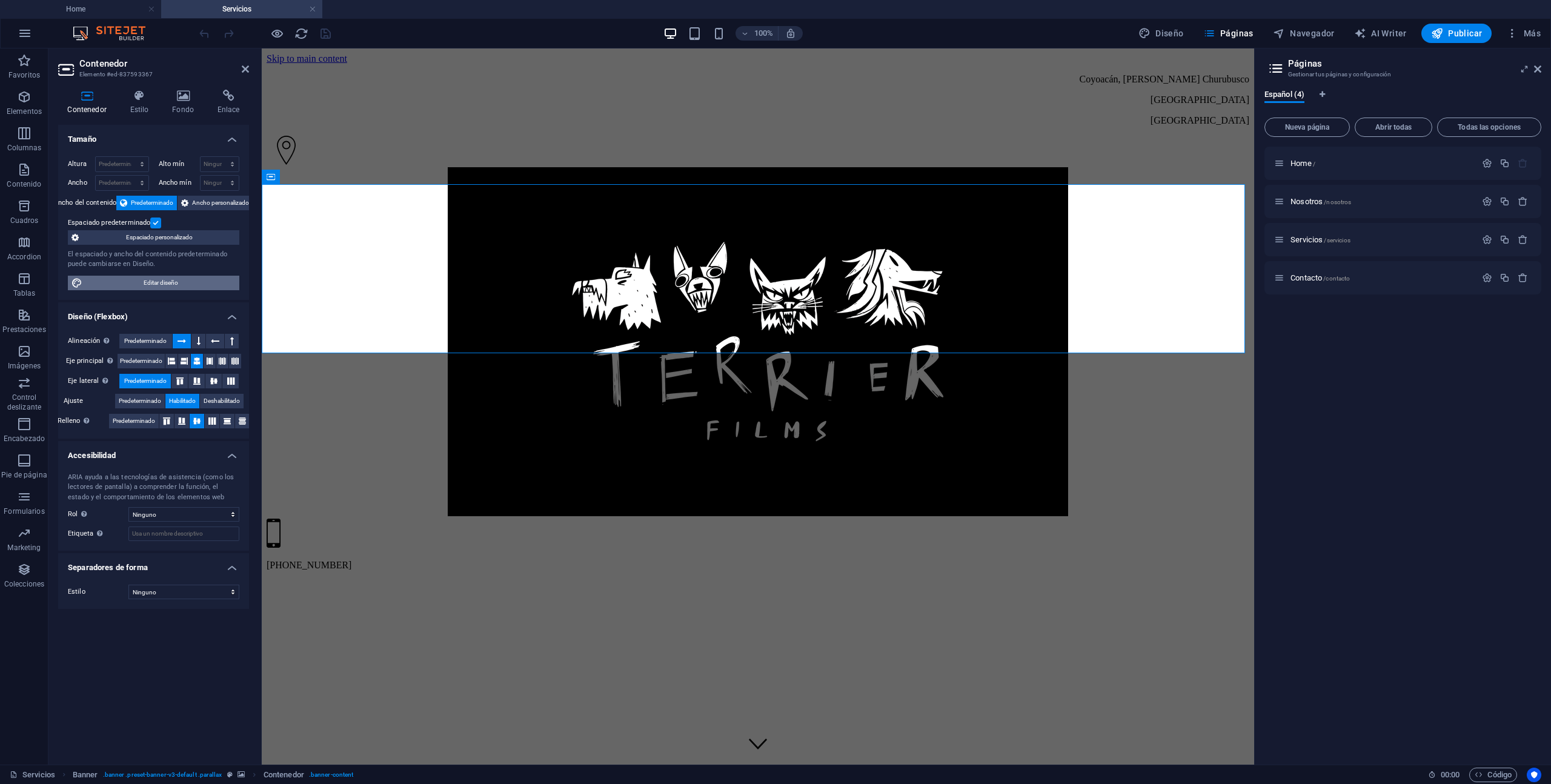
click at [138, 284] on span "Editar diseño" at bounding box center [161, 282] width 150 height 15
select select "px"
select select "200"
select select "px"
select select "rem"
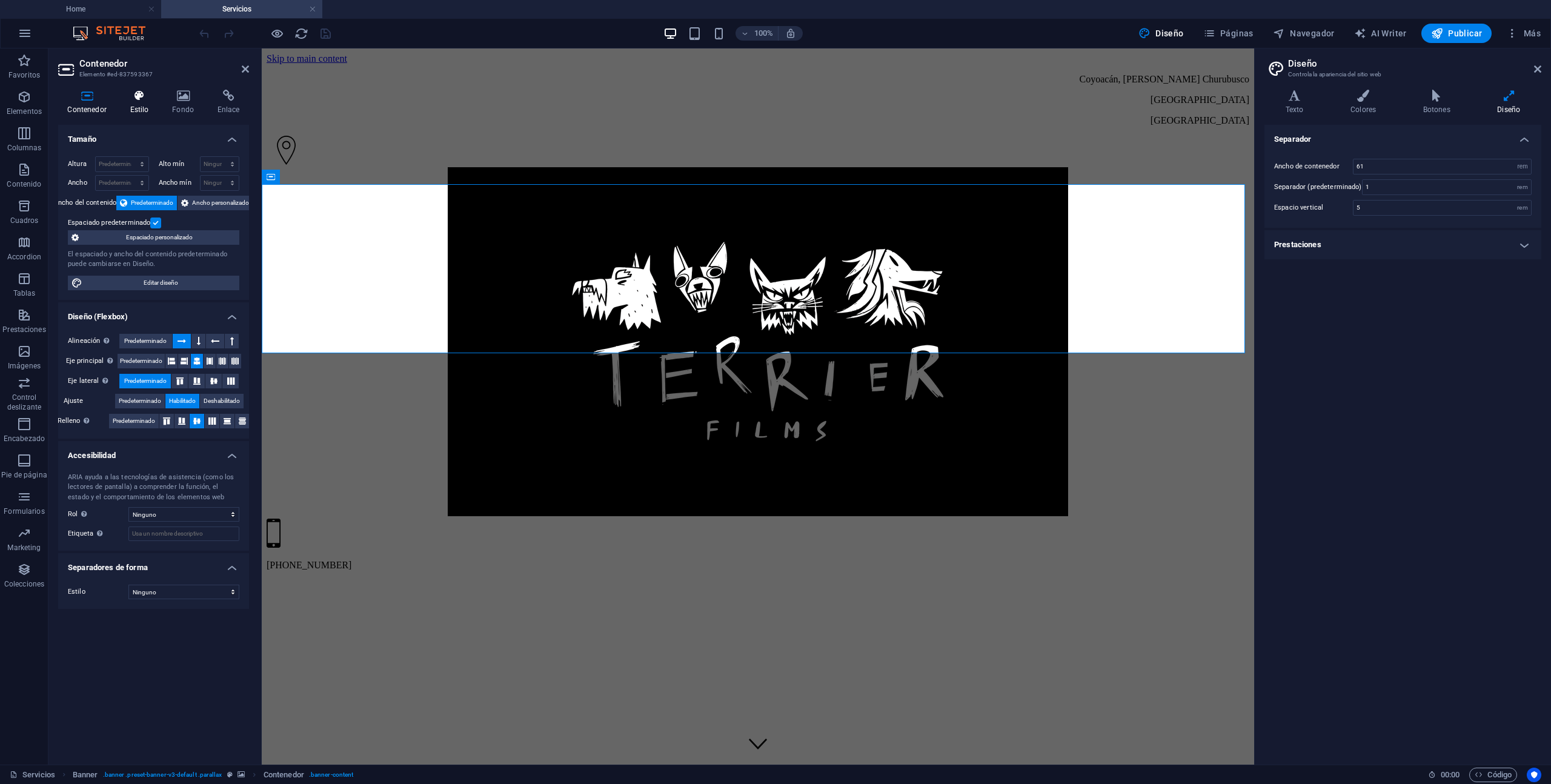
click at [133, 105] on h4 "Estilo" at bounding box center [142, 102] width 42 height 26
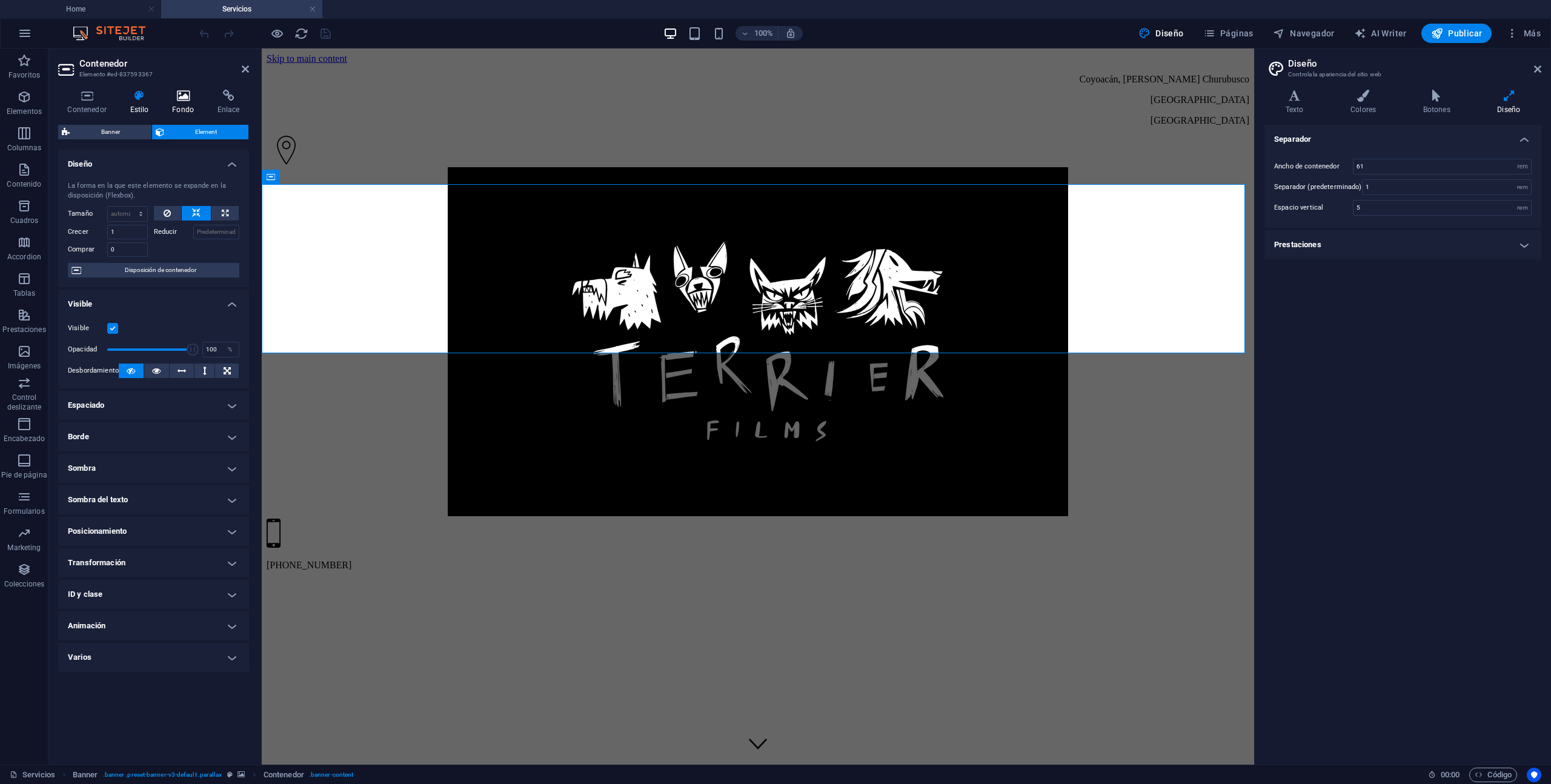
click at [184, 99] on icon at bounding box center [183, 96] width 41 height 12
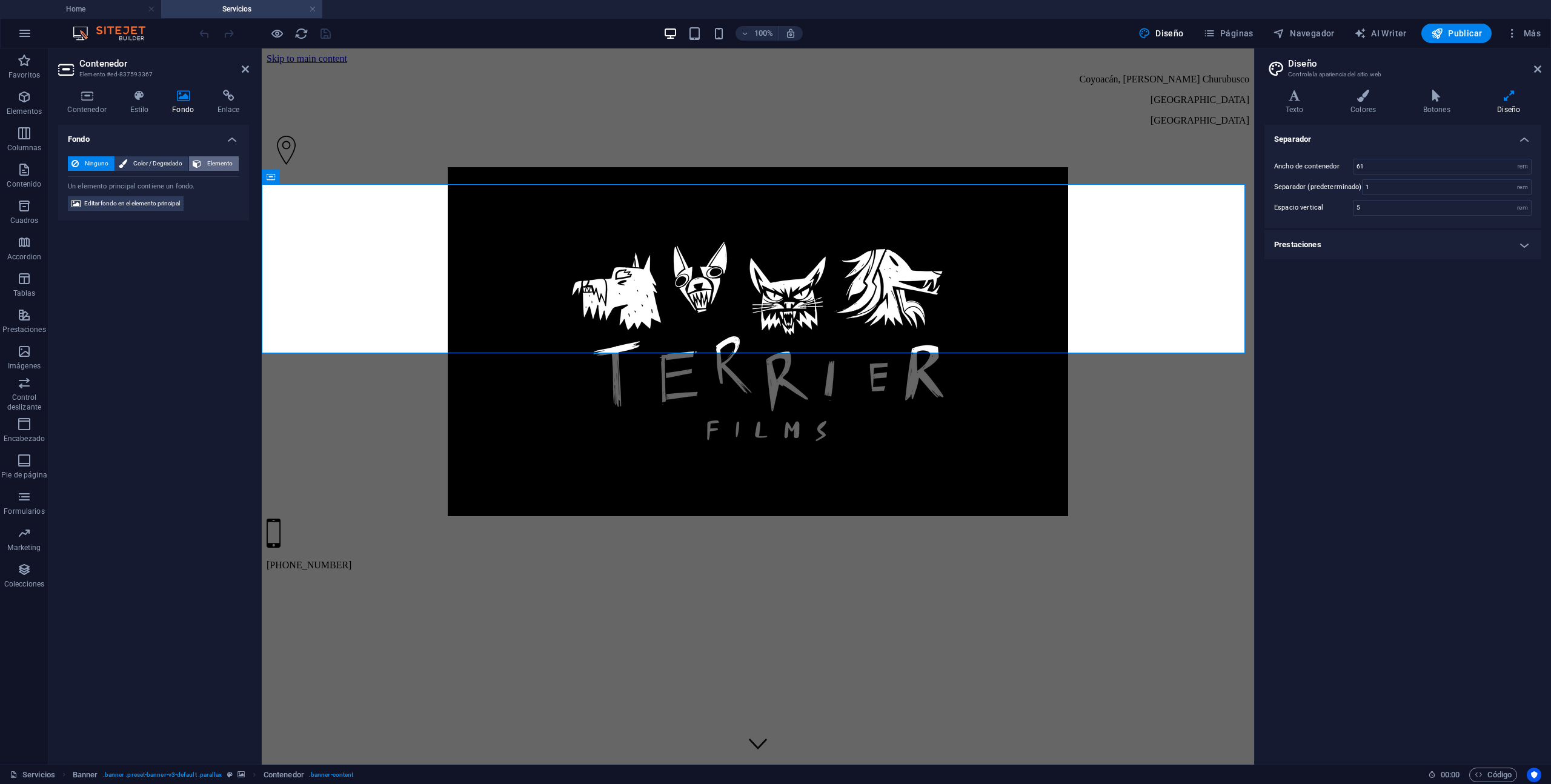
click at [216, 166] on span "Elemento" at bounding box center [220, 163] width 30 height 15
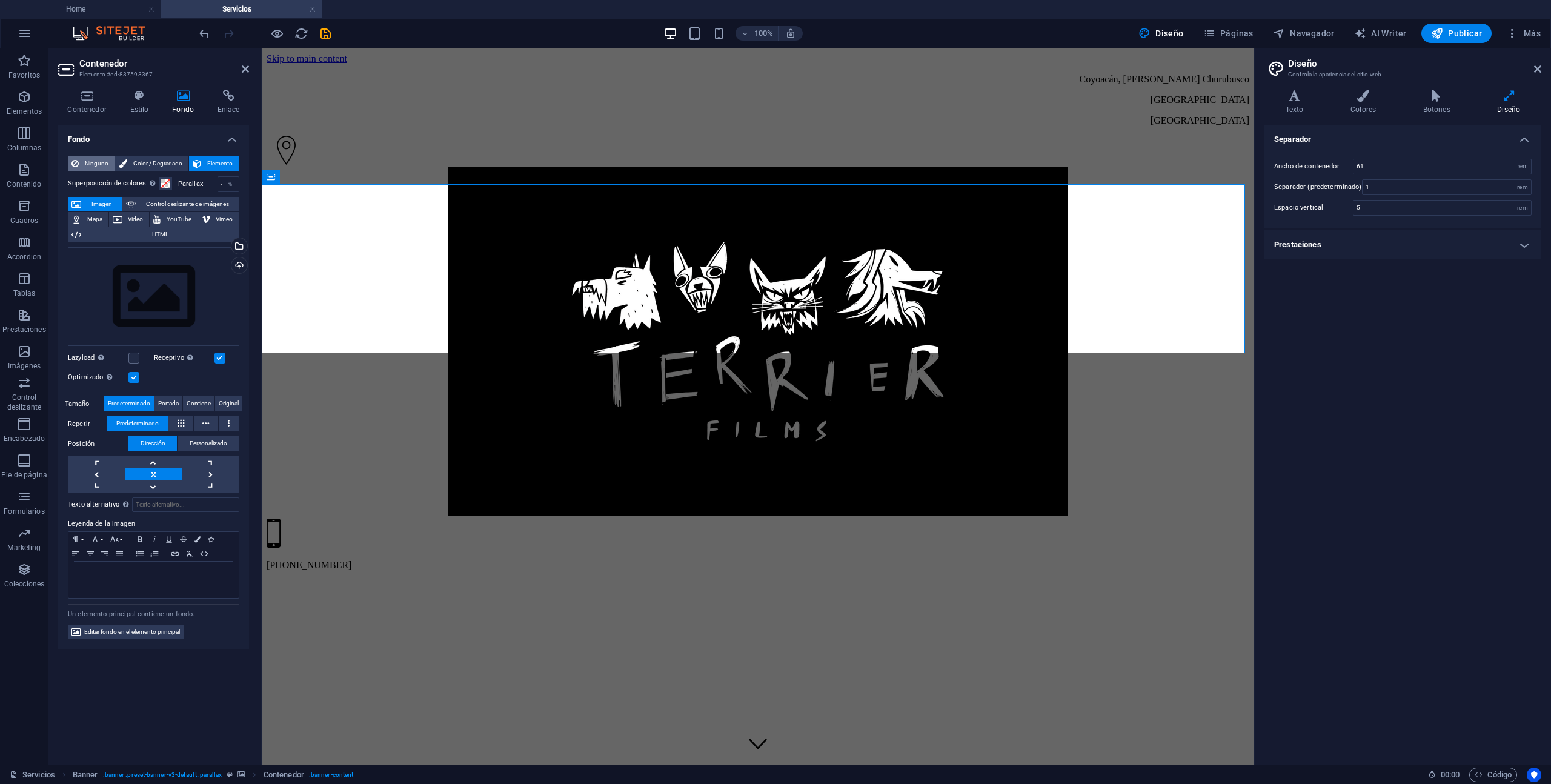
click at [83, 167] on span "Ninguno" at bounding box center [97, 163] width 29 height 15
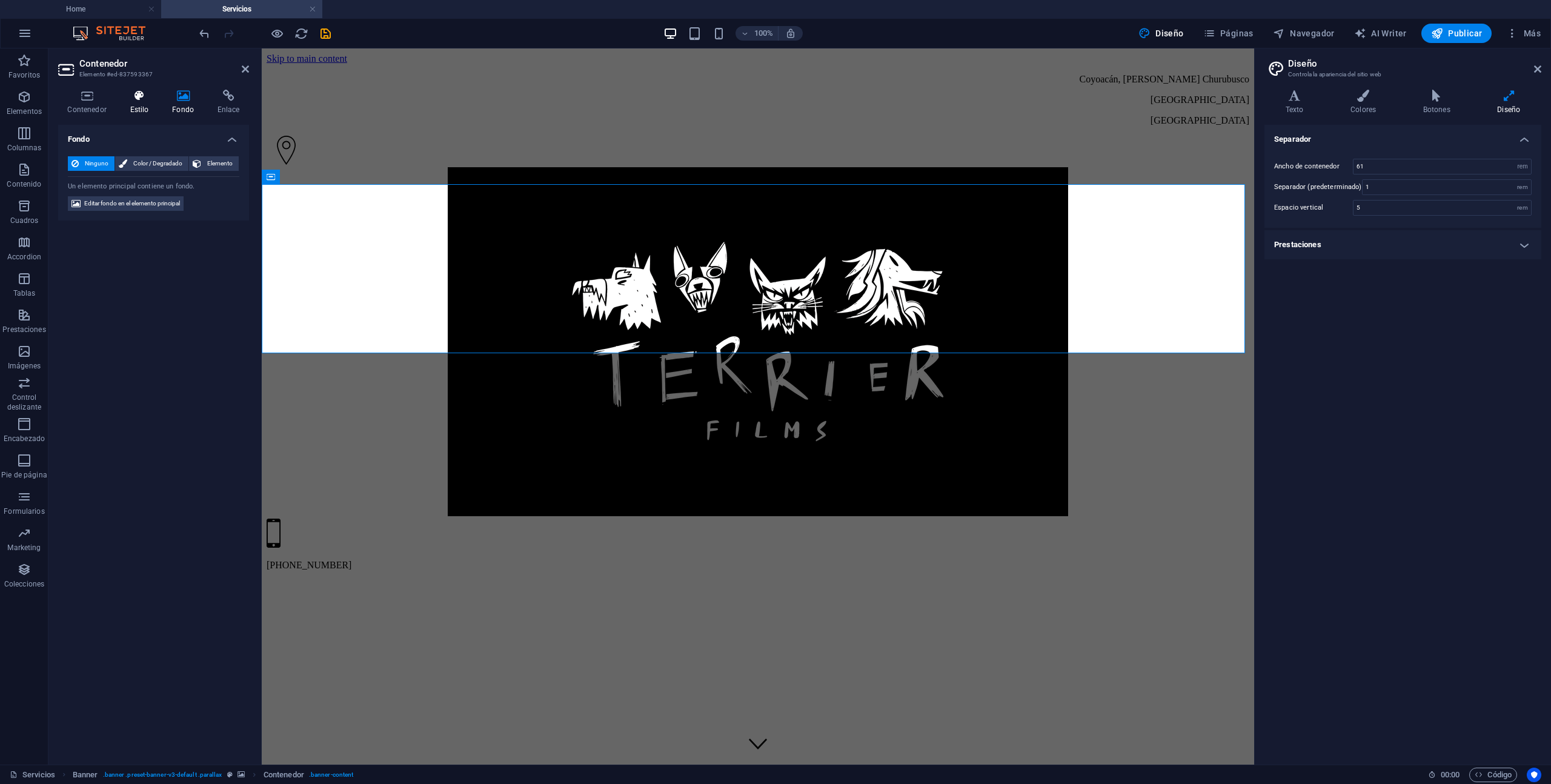
click at [143, 91] on icon at bounding box center [140, 96] width 37 height 12
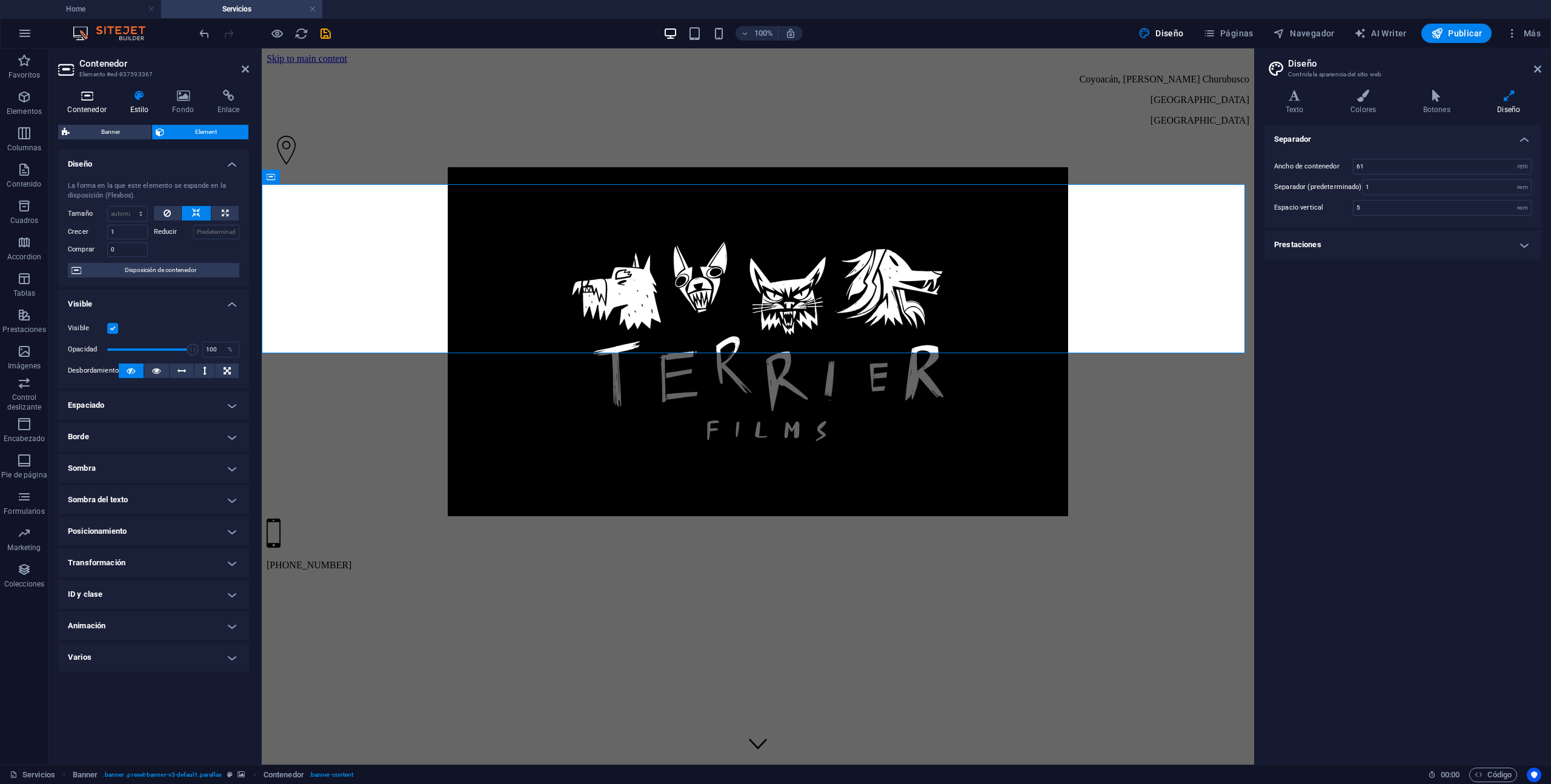
click at [96, 95] on icon at bounding box center [87, 96] width 58 height 12
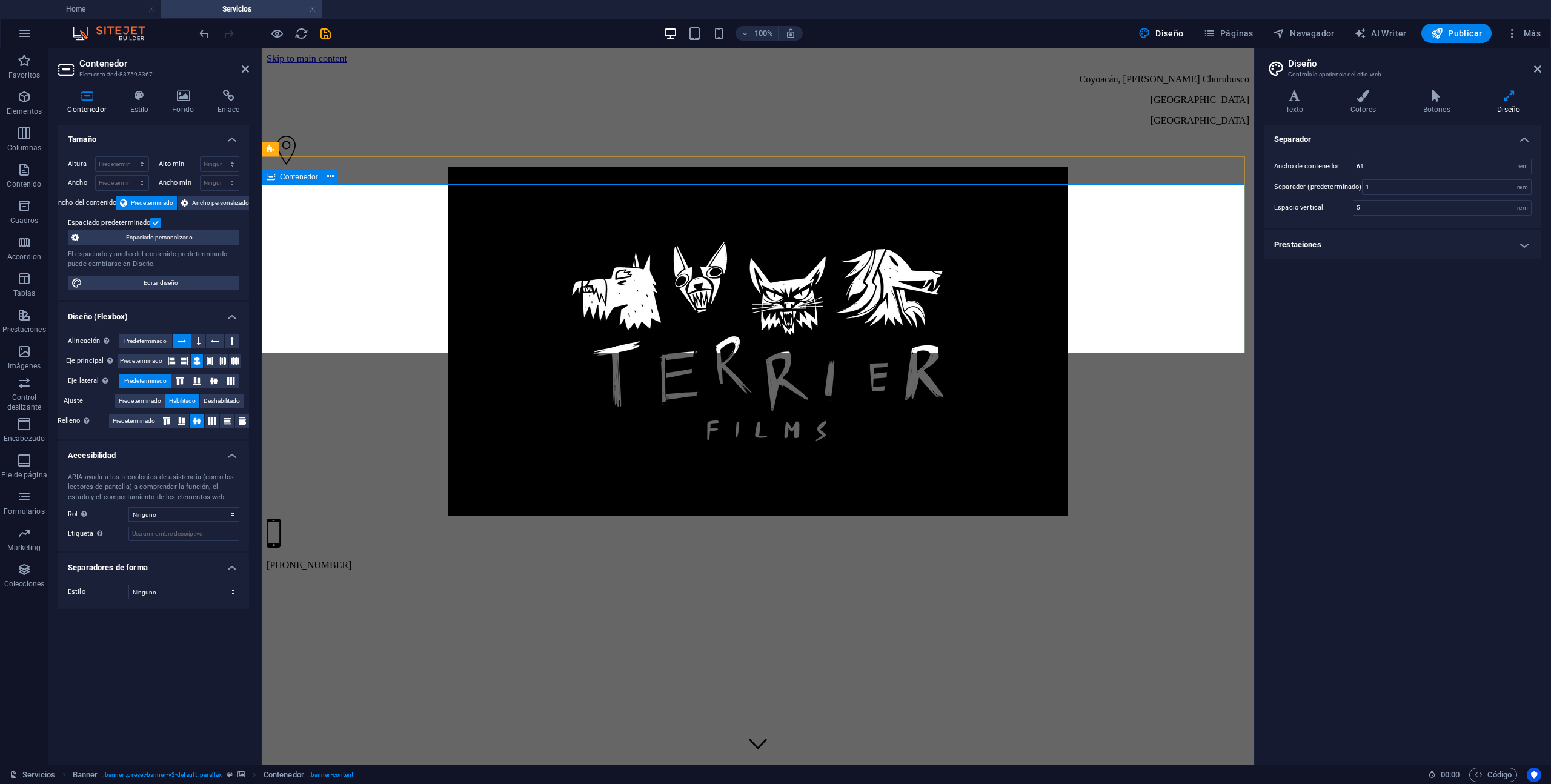
click at [328, 174] on icon at bounding box center [330, 176] width 7 height 12
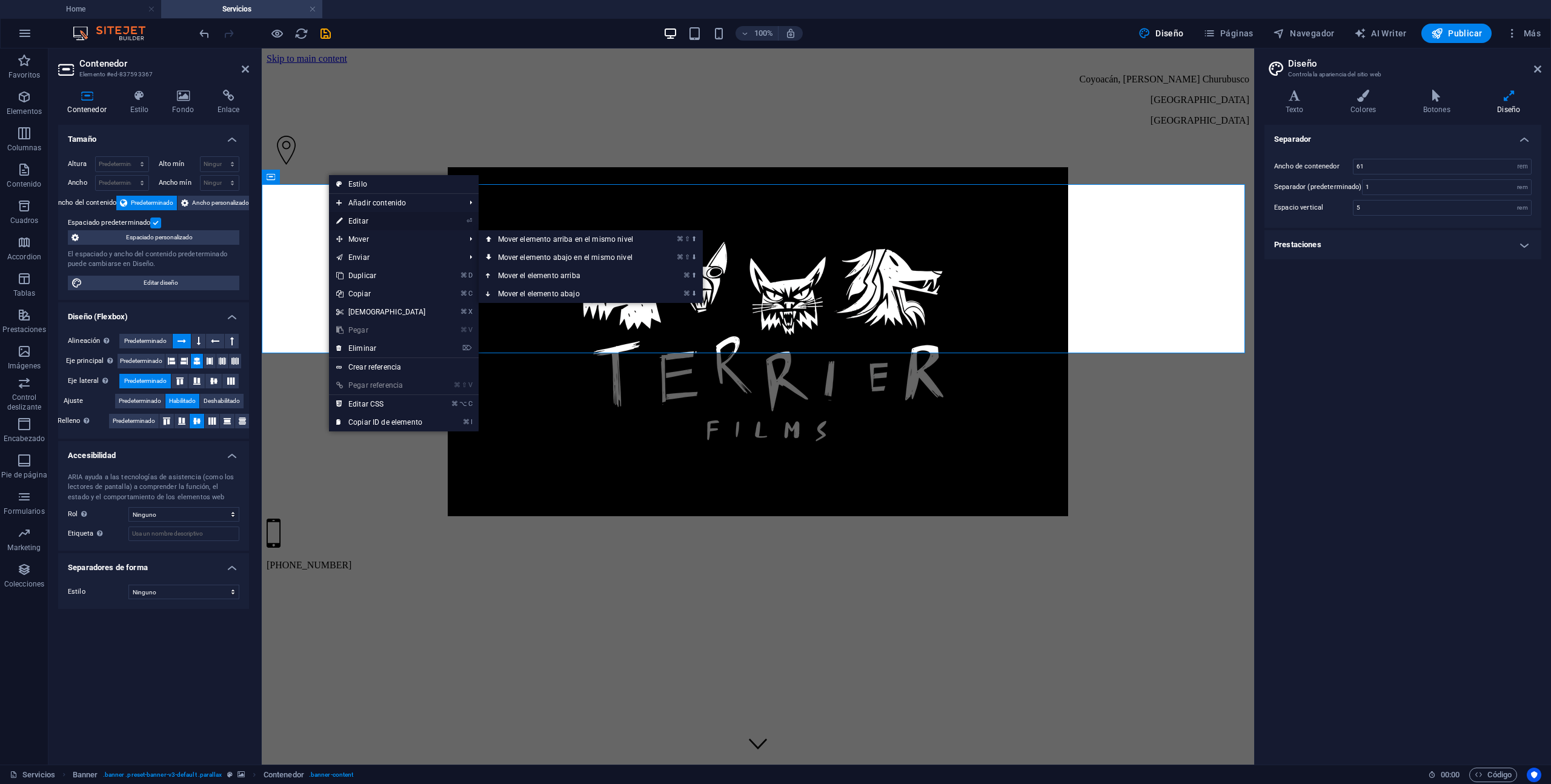
click at [378, 222] on link "⏎ Editar" at bounding box center [382, 221] width 105 height 18
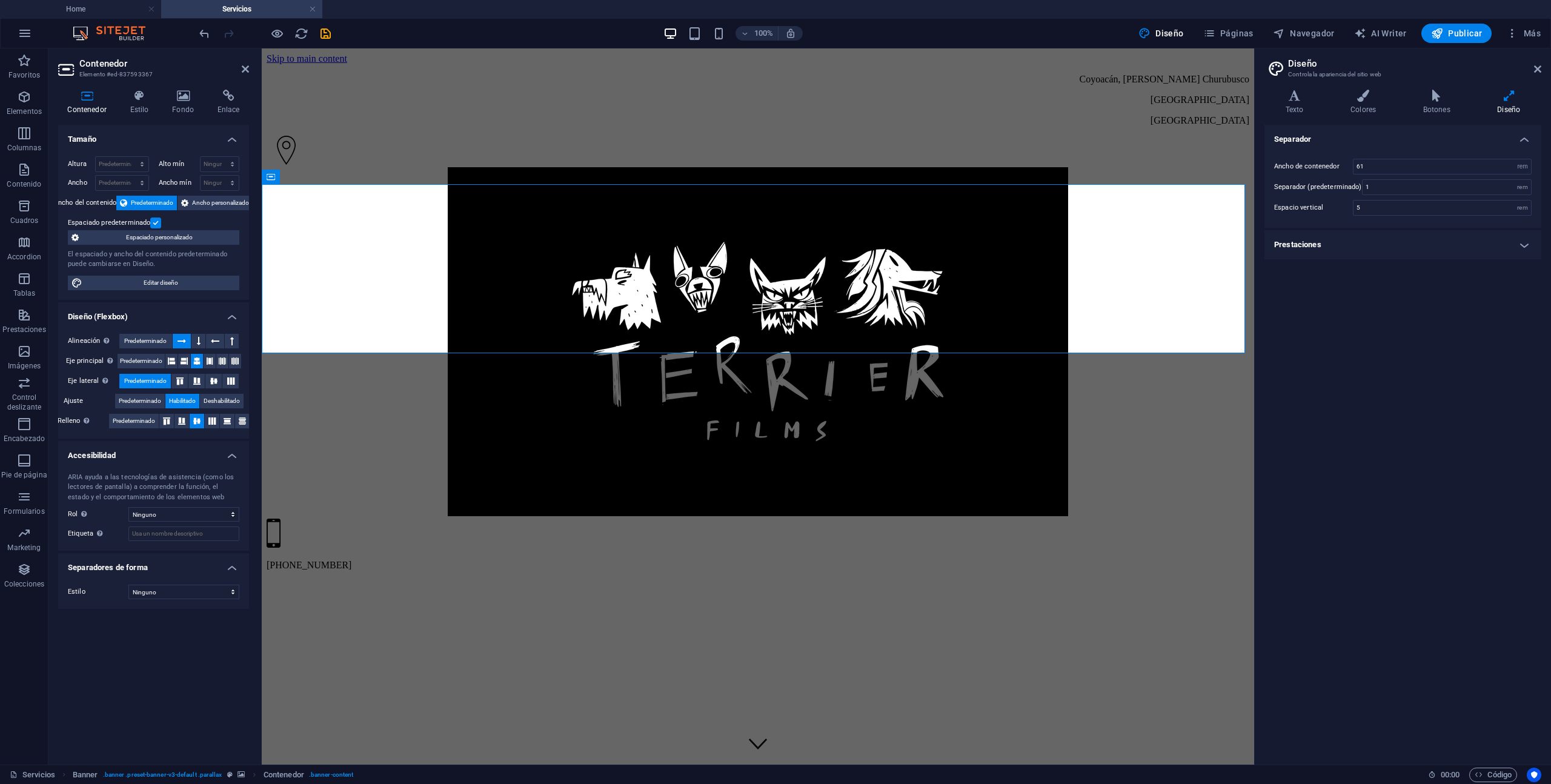
click at [132, 635] on div "Tamaño Altura Predeterminado px rem % vh vw Alto mín Ninguno px rem % vh vw Anc…" at bounding box center [154, 440] width 191 height 630
click at [138, 99] on icon at bounding box center [140, 96] width 37 height 12
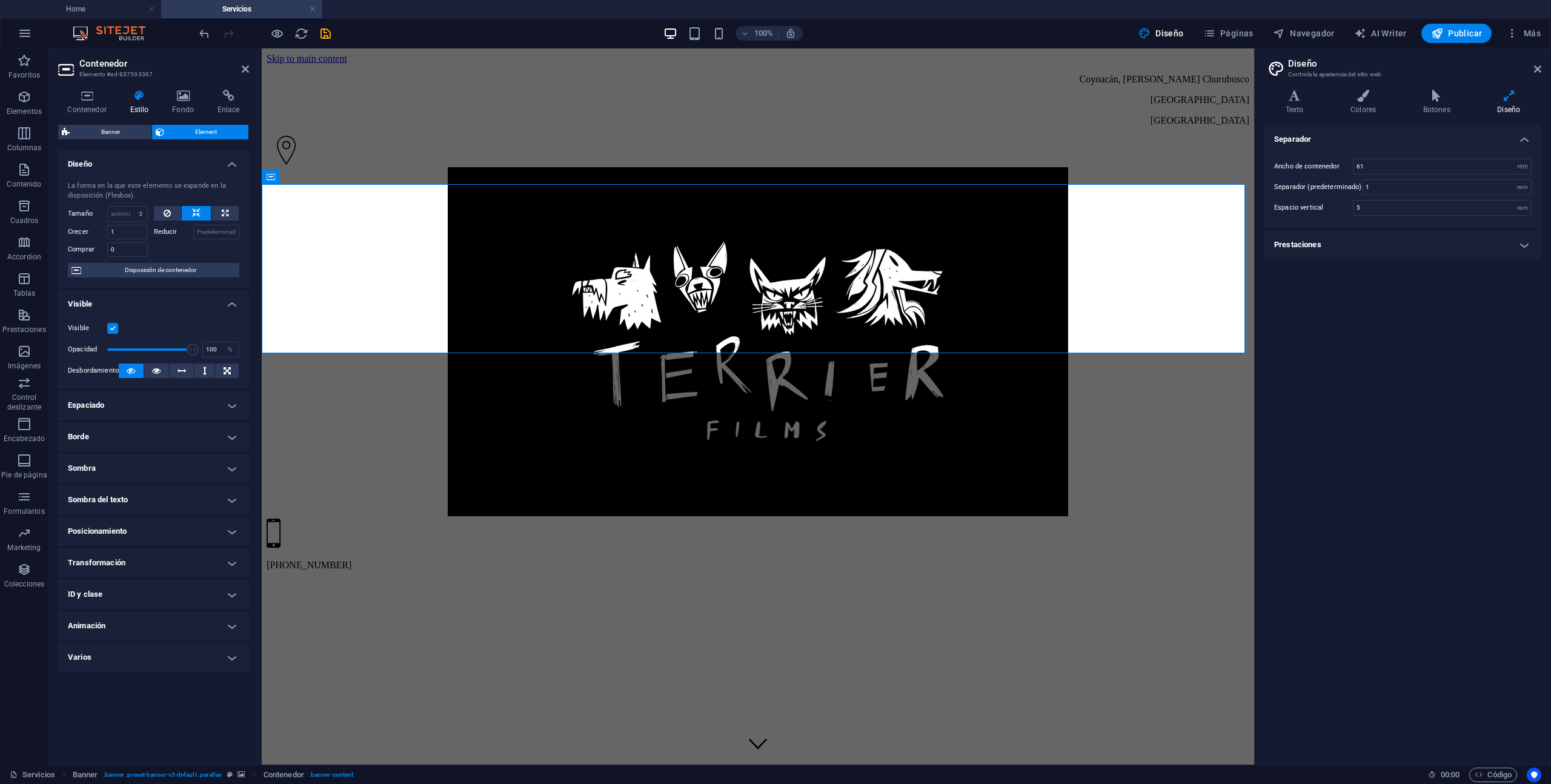
click at [194, 133] on span "Element" at bounding box center [206, 132] width 77 height 15
click at [150, 271] on span "Disposición de contenedor" at bounding box center [160, 270] width 151 height 15
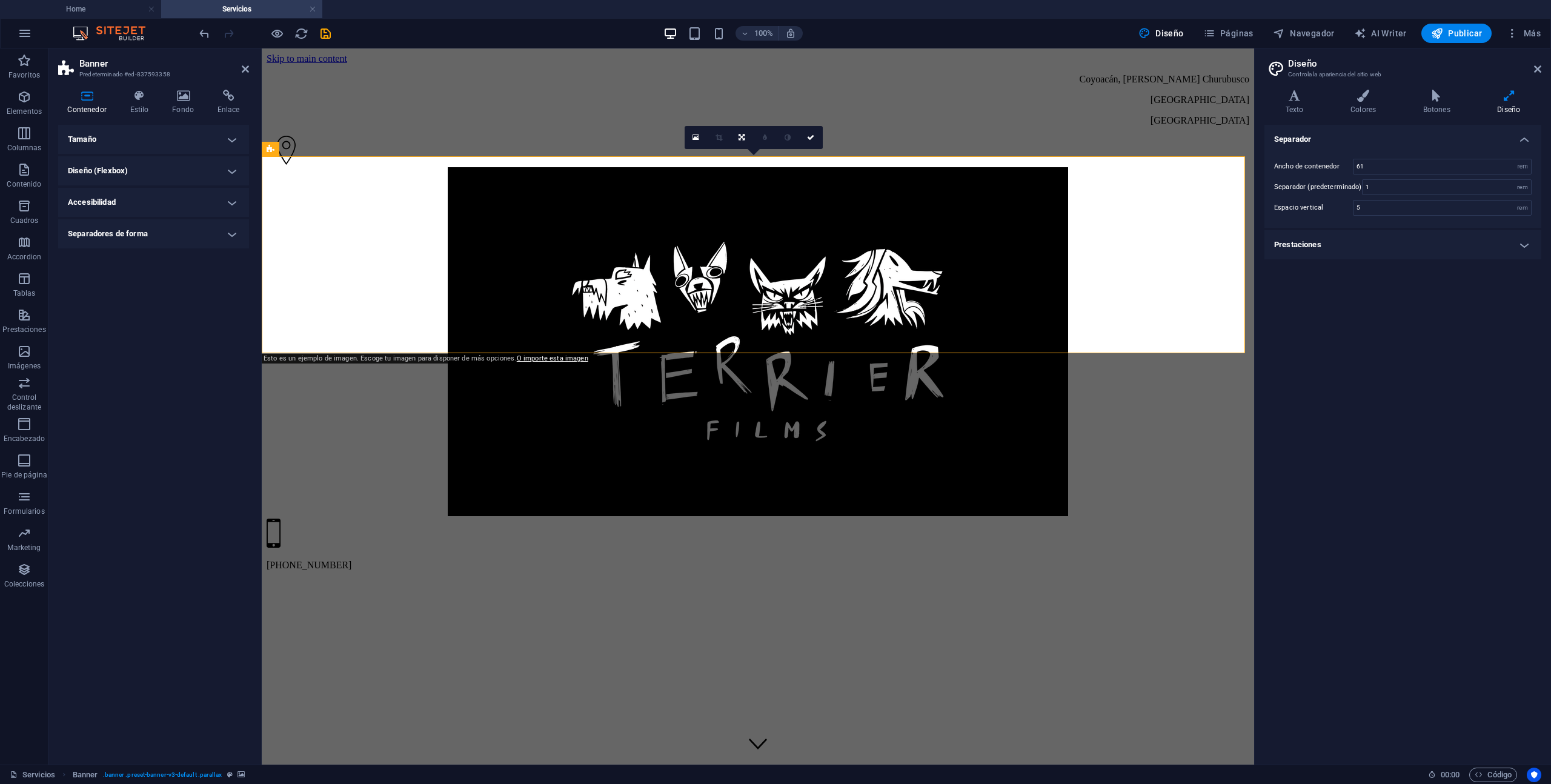
click at [115, 140] on h4 "Tamaño" at bounding box center [154, 139] width 191 height 29
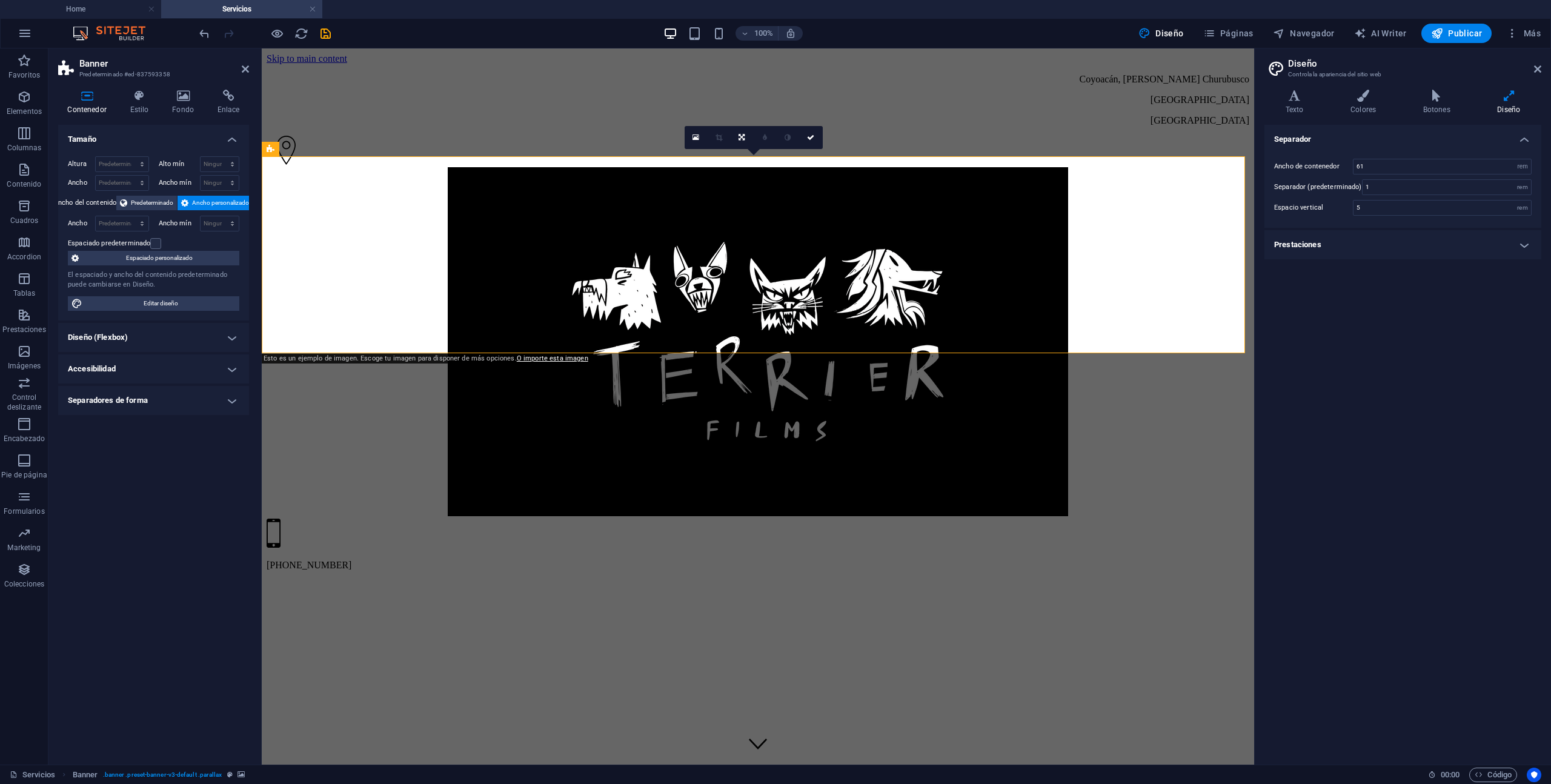
click at [176, 334] on h4 "Diseño (Flexbox)" at bounding box center [154, 337] width 191 height 29
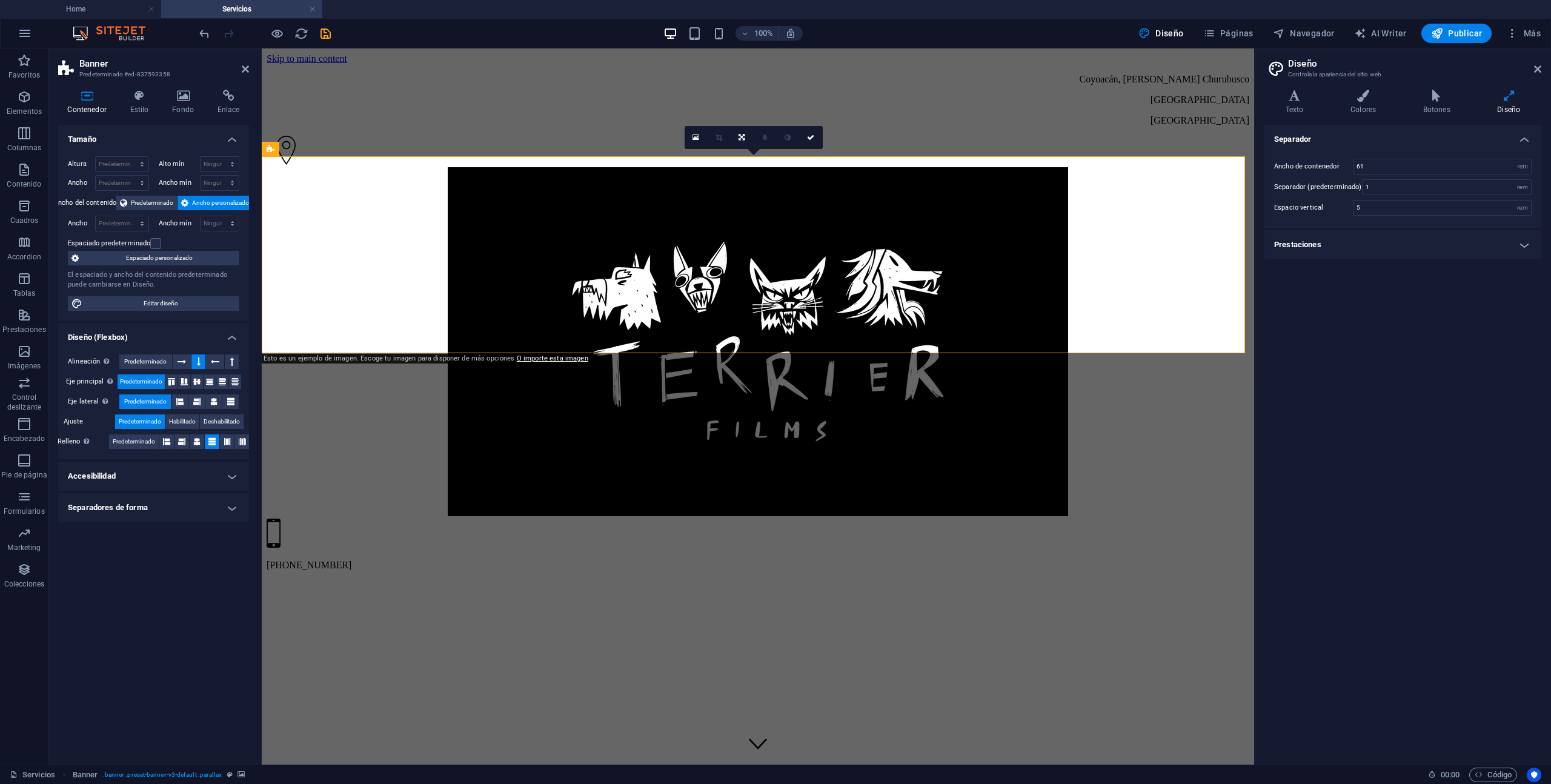
drag, startPoint x: 165, startPoint y: 481, endPoint x: 163, endPoint y: 488, distance: 7.3
click at [164, 484] on h4 "Accesibilidad" at bounding box center [154, 476] width 191 height 29
click at [198, 582] on h4 "Separadores de forma" at bounding box center [154, 588] width 191 height 29
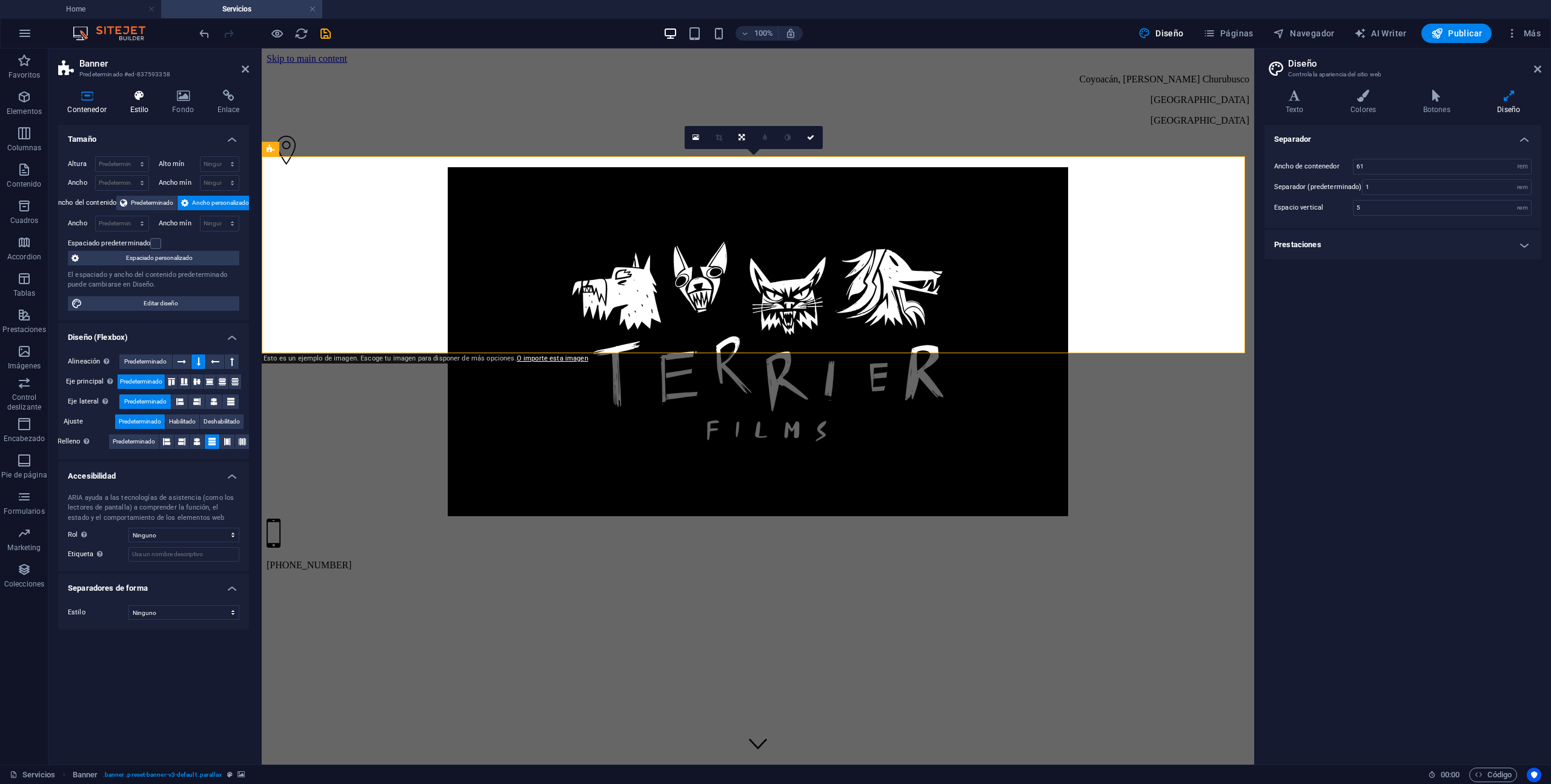
click at [158, 107] on h4 "Estilo" at bounding box center [142, 102] width 42 height 26
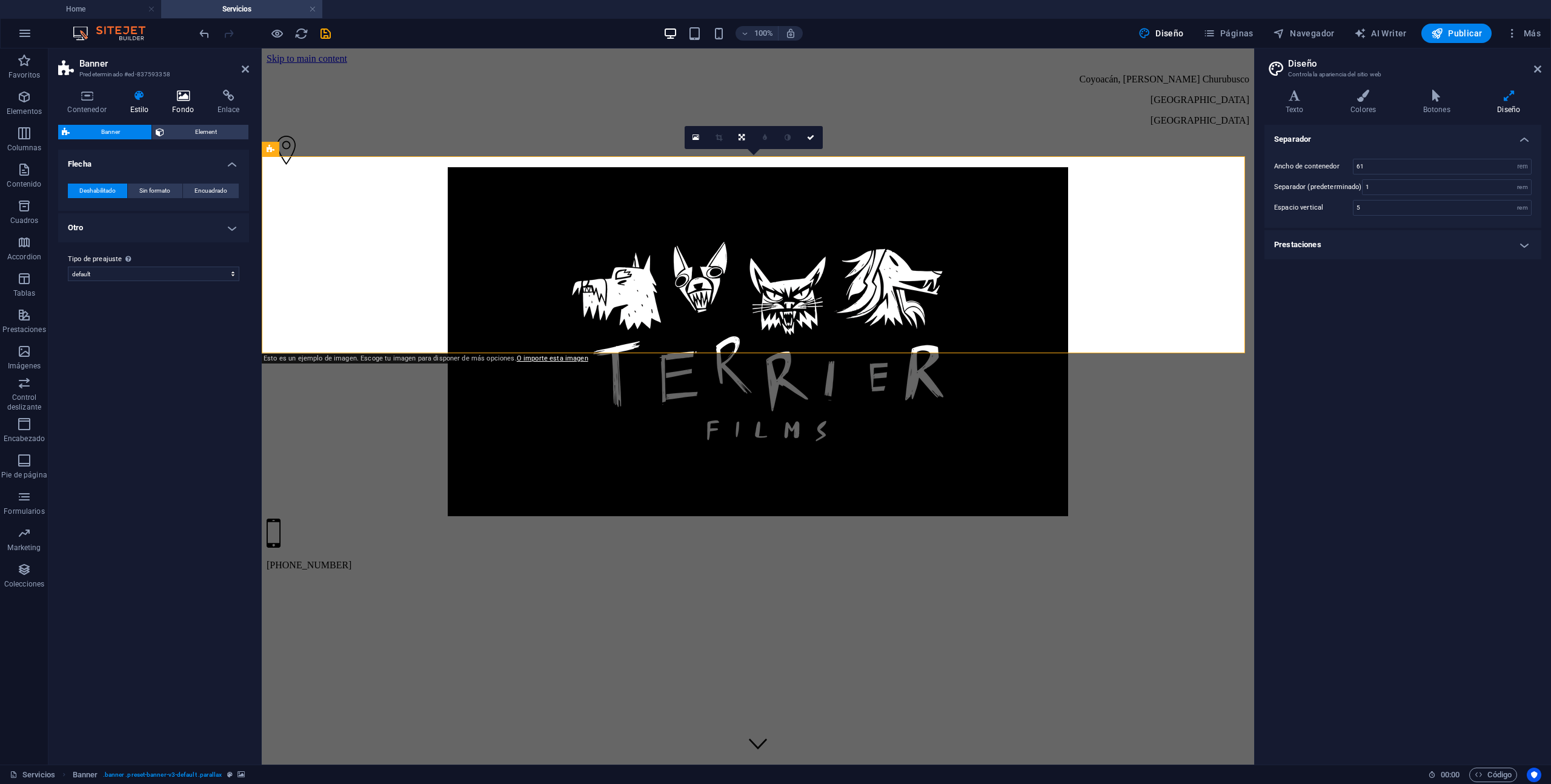
click at [180, 110] on h4 "Fondo" at bounding box center [186, 102] width 45 height 26
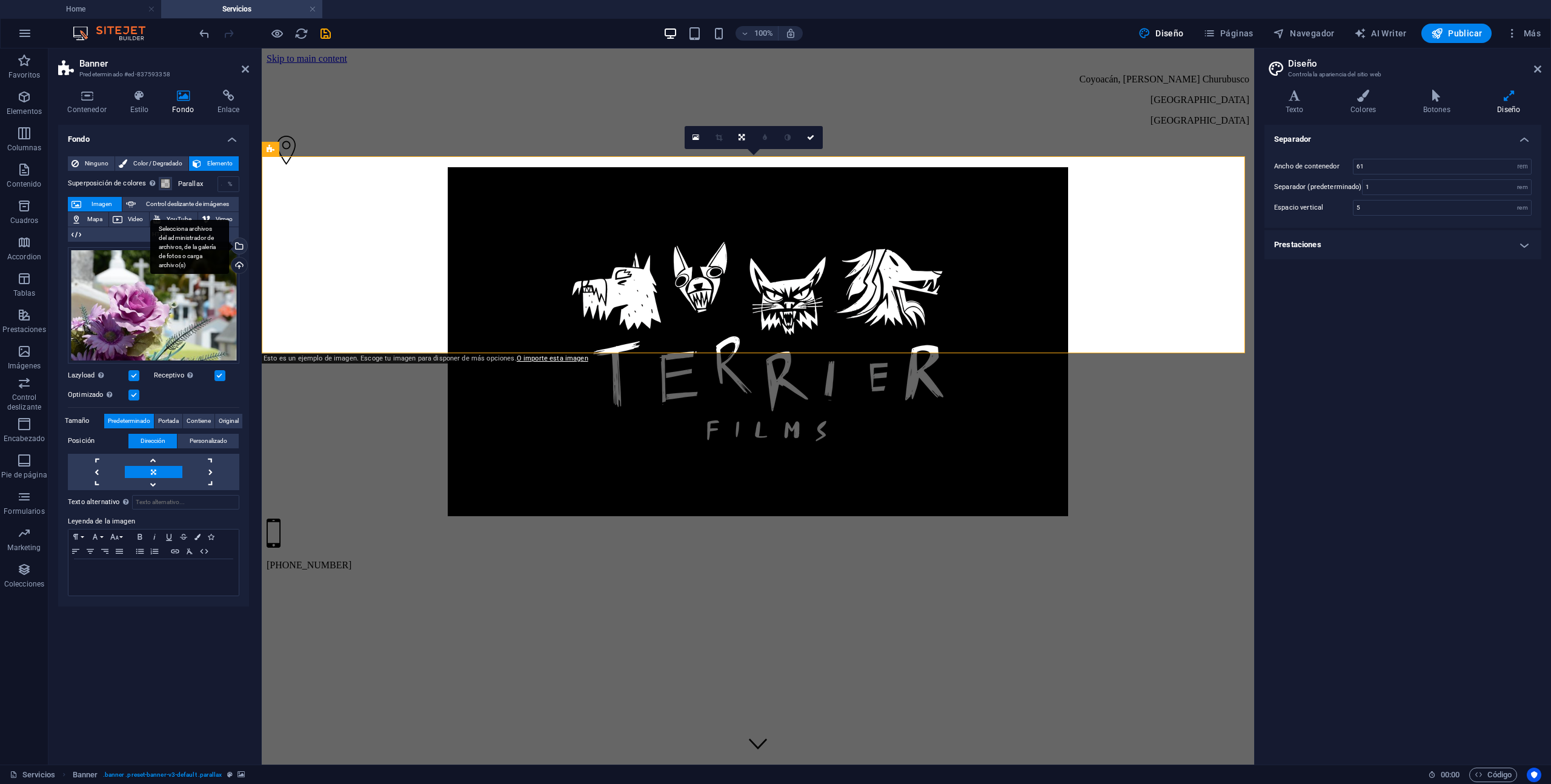
click at [240, 246] on div "Selecciona archivos del administrador de archivos, de la galería de fotos o car…" at bounding box center [238, 247] width 18 height 18
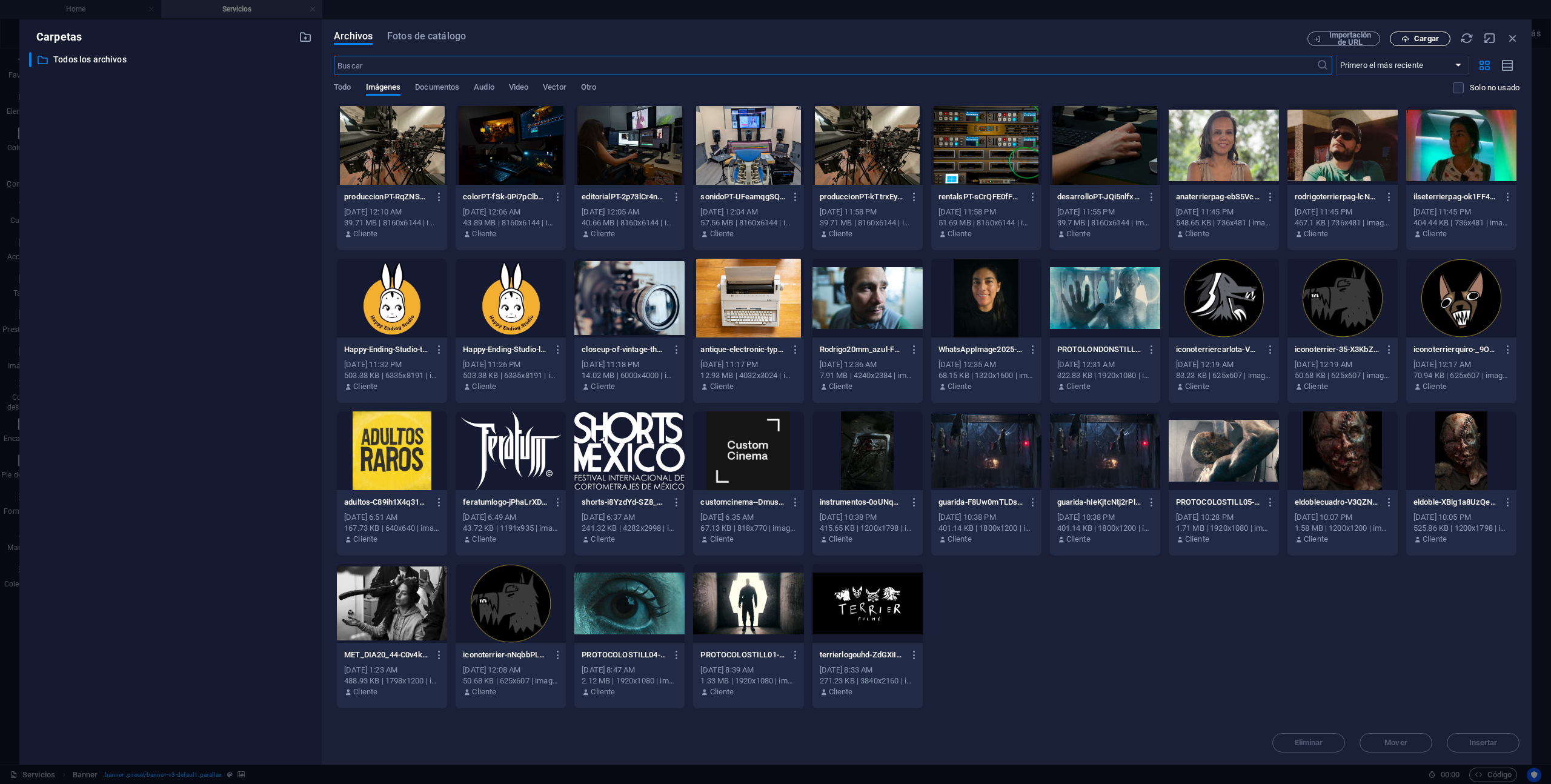
click at [1437, 39] on span "Cargar" at bounding box center [1427, 38] width 25 height 7
click at [560, 351] on icon "button" at bounding box center [558, 349] width 12 height 11
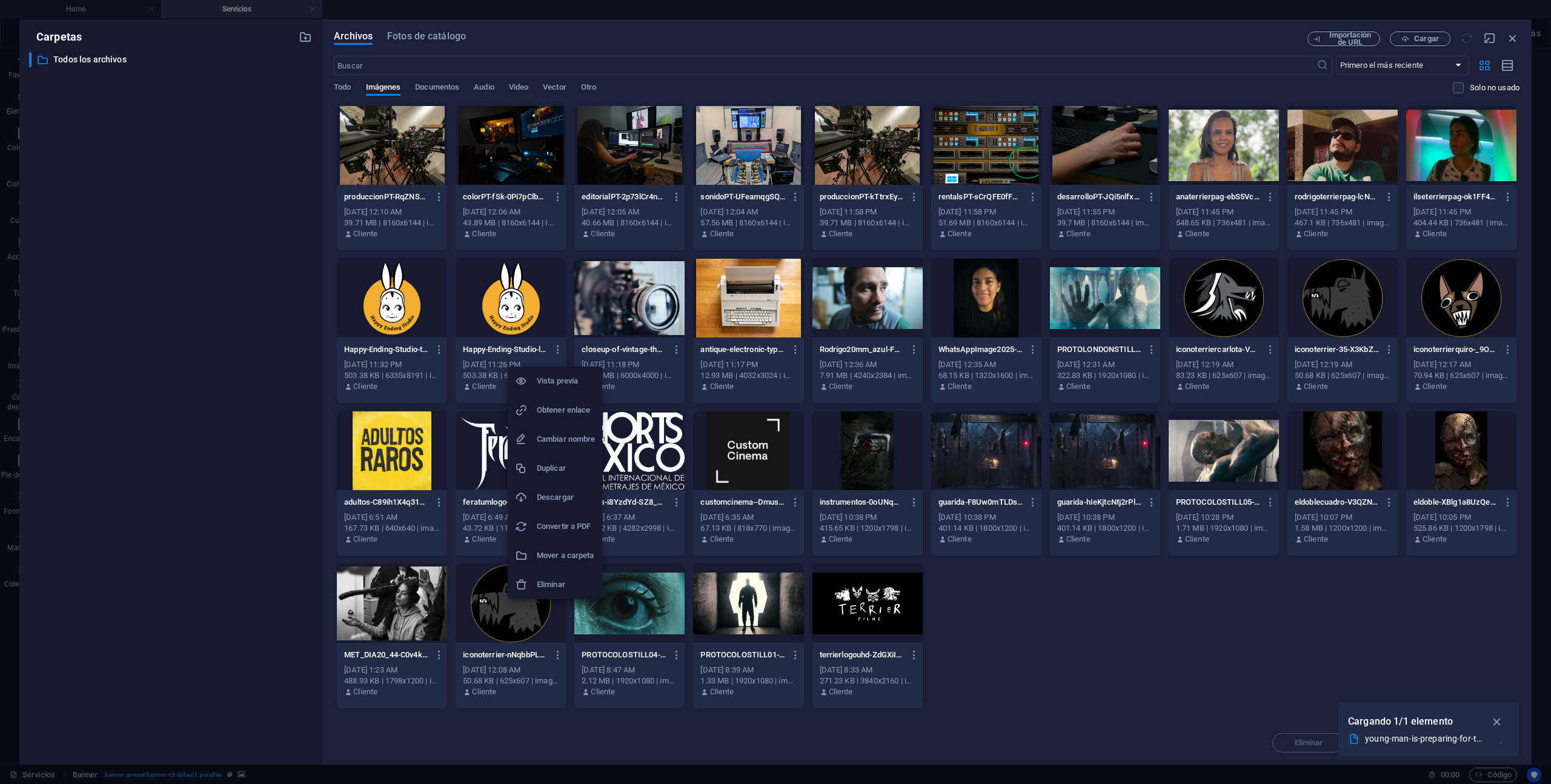
click at [574, 581] on h6 "Eliminar" at bounding box center [566, 584] width 59 height 15
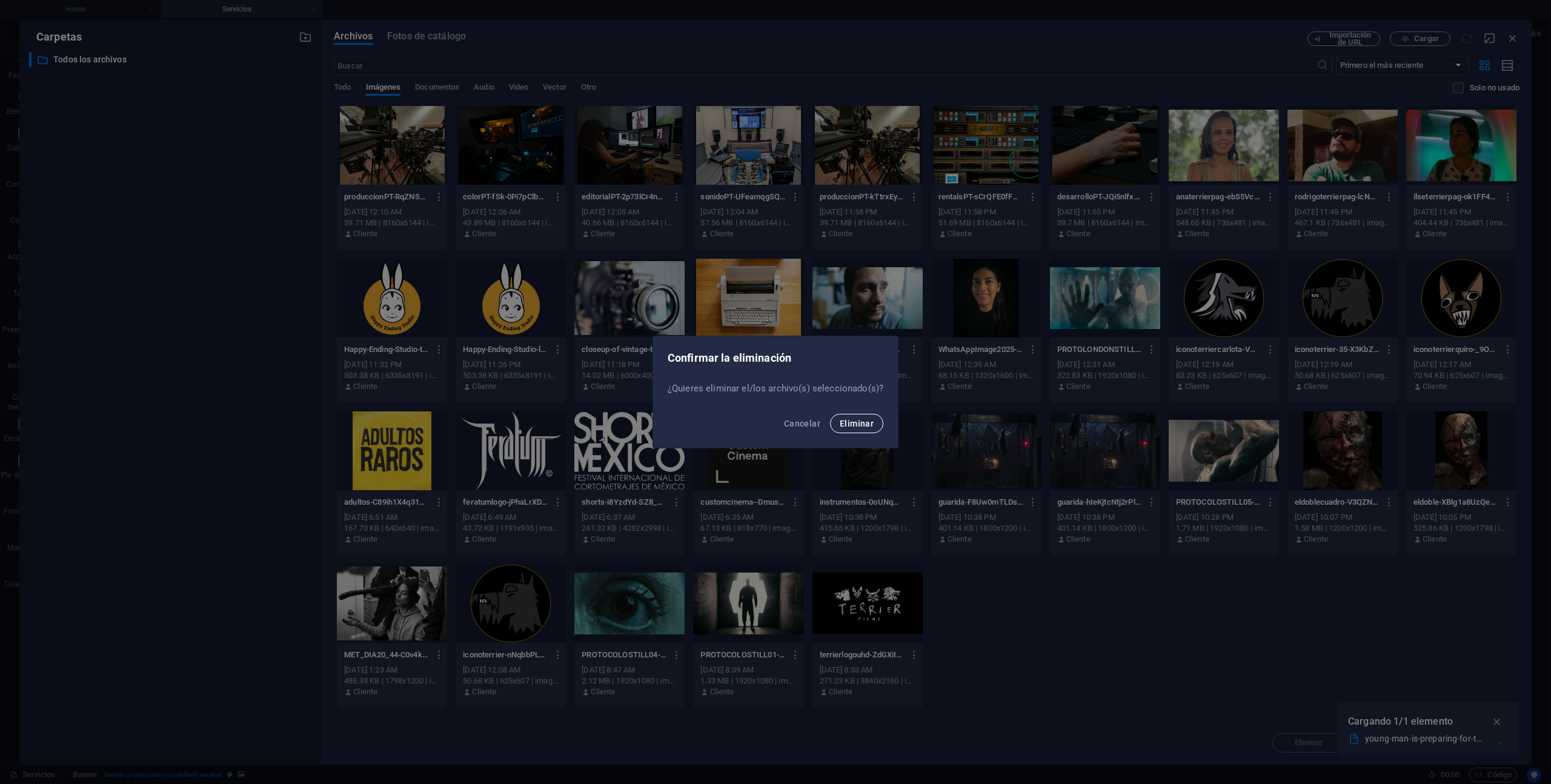
click at [858, 422] on span "Eliminar" at bounding box center [856, 424] width 34 height 9
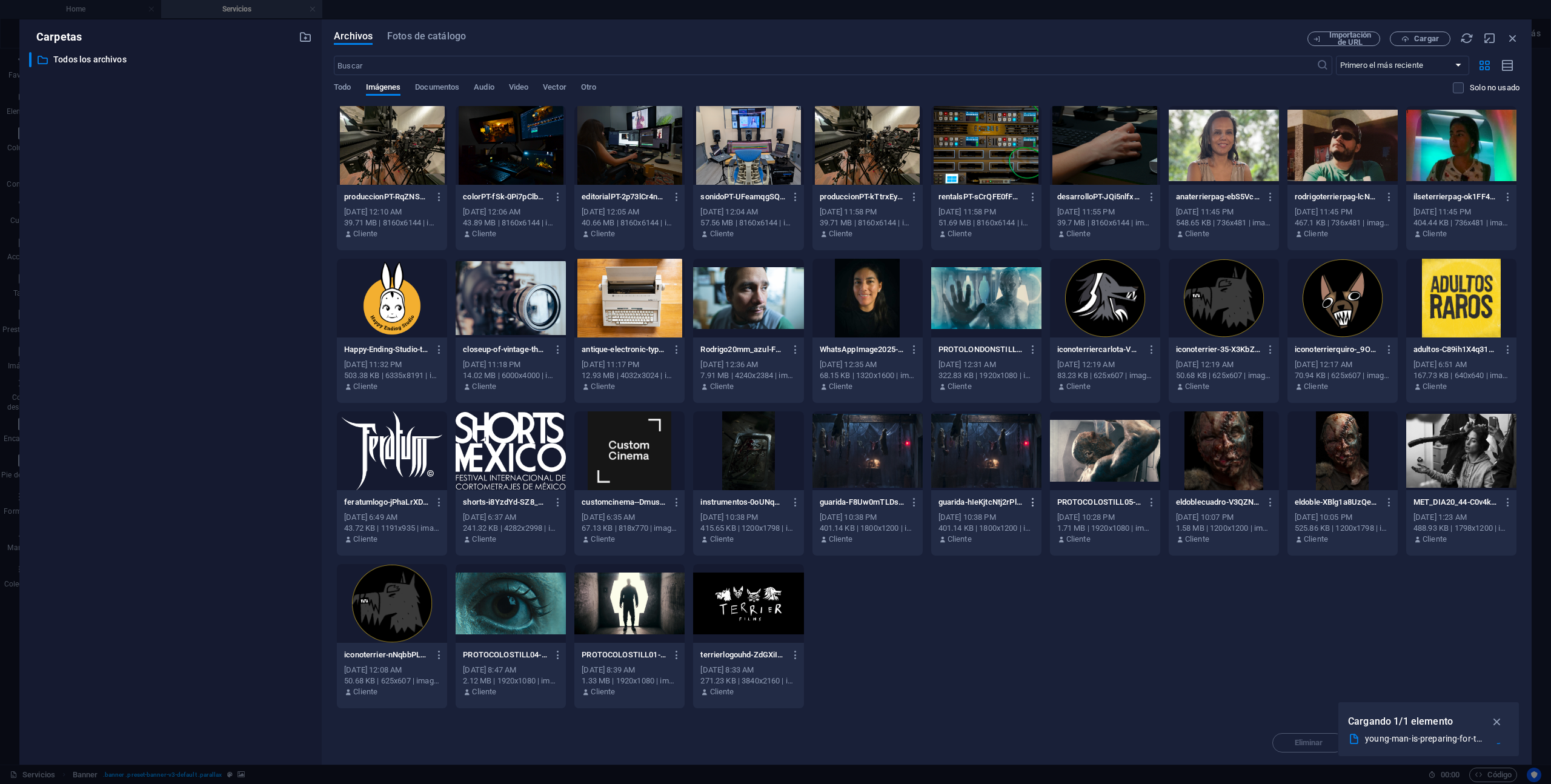
click at [1027, 501] on icon "button" at bounding box center [1033, 502] width 12 height 11
click at [1031, 729] on li "Eliminar" at bounding box center [1030, 737] width 94 height 29
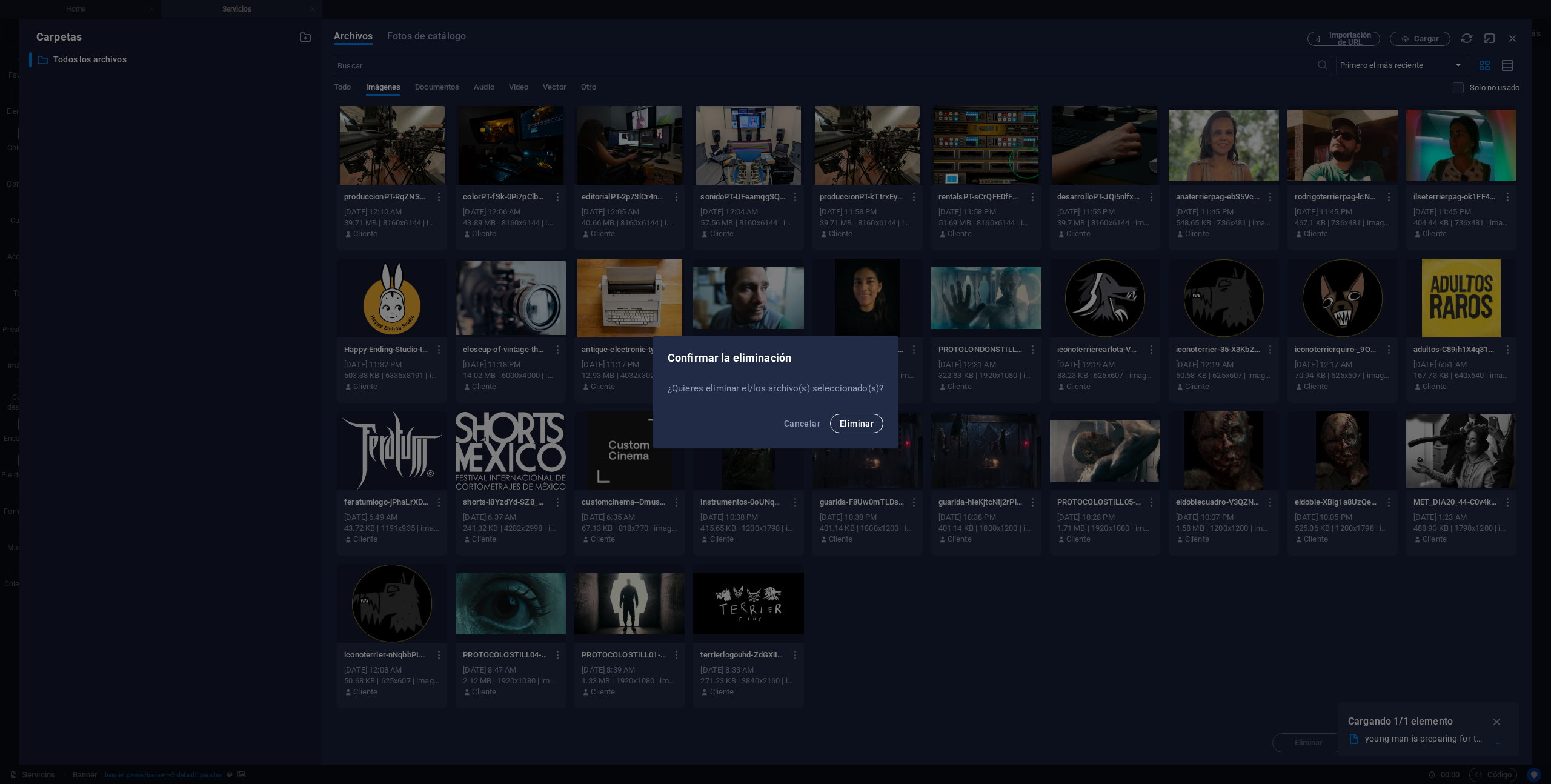
drag, startPoint x: 879, startPoint y: 415, endPoint x: 871, endPoint y: 418, distance: 8.5
click at [879, 415] on div "Cancelar Eliminar" at bounding box center [776, 427] width 245 height 41
click at [871, 419] on span "Eliminar" at bounding box center [856, 424] width 34 height 9
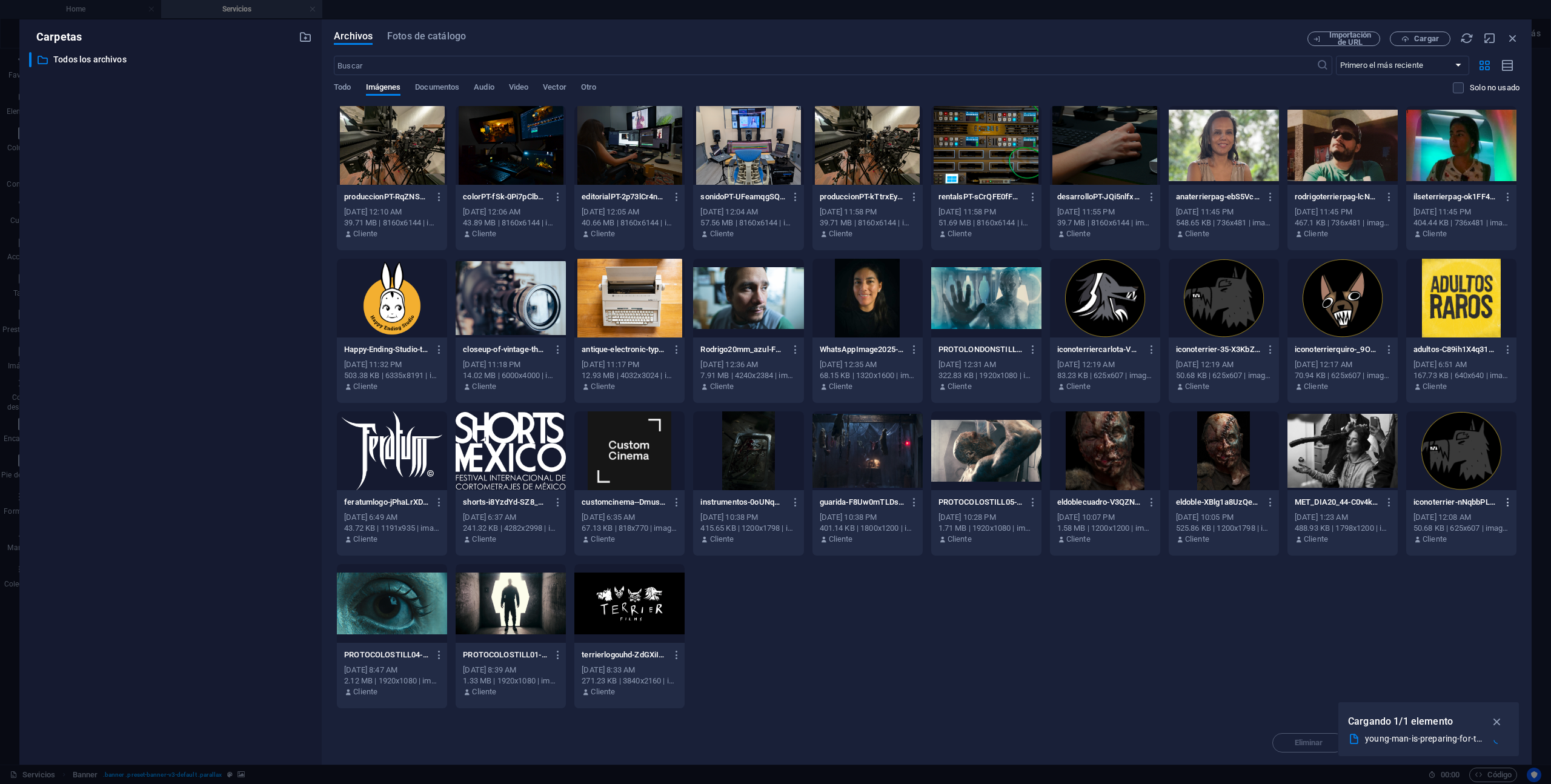
click at [1508, 502] on icon "button" at bounding box center [1508, 502] width 12 height 11
click at [1498, 742] on h6 "Eliminar" at bounding box center [1503, 737] width 59 height 15
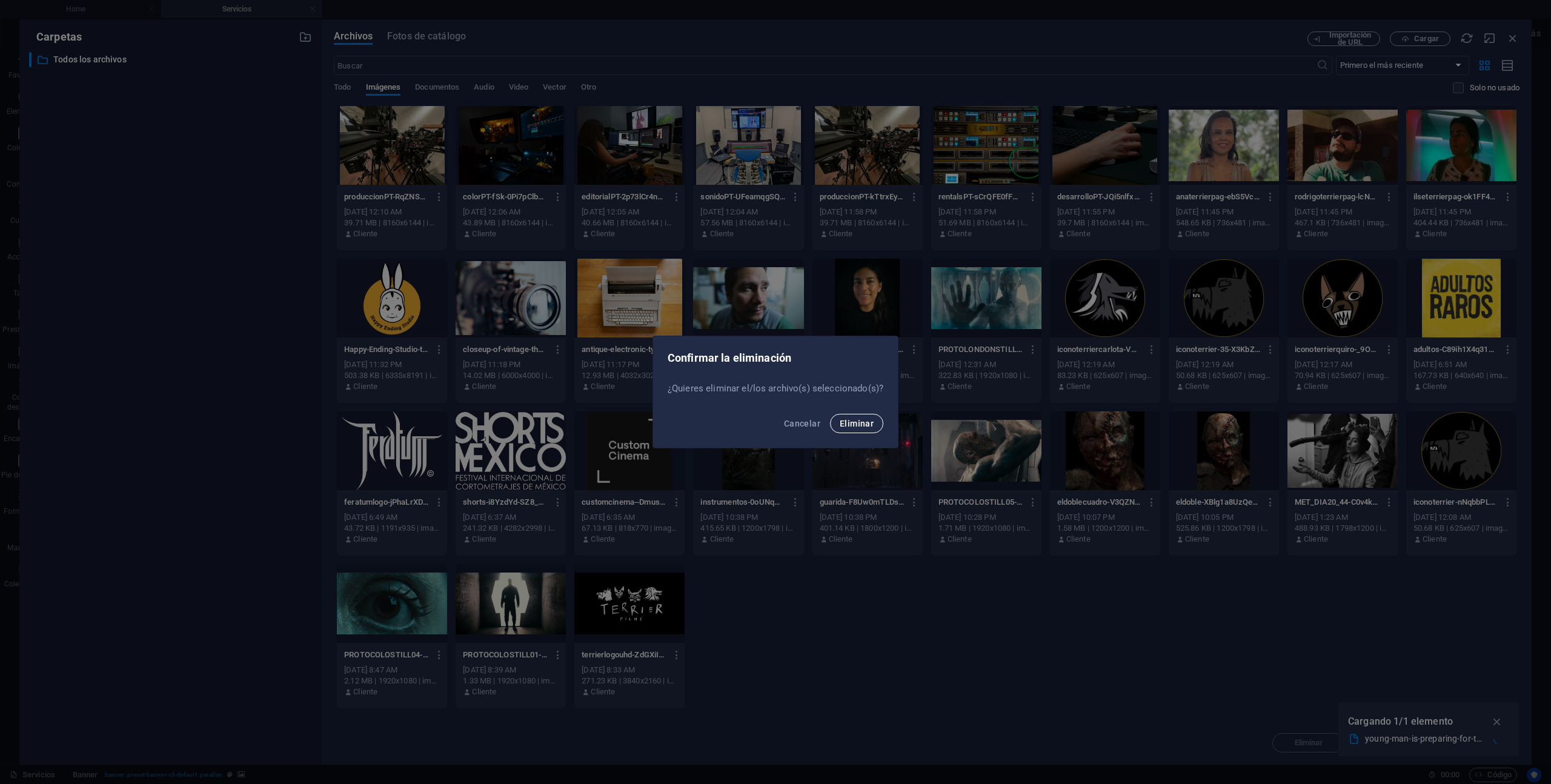
click at [867, 427] on span "Eliminar" at bounding box center [856, 424] width 34 height 9
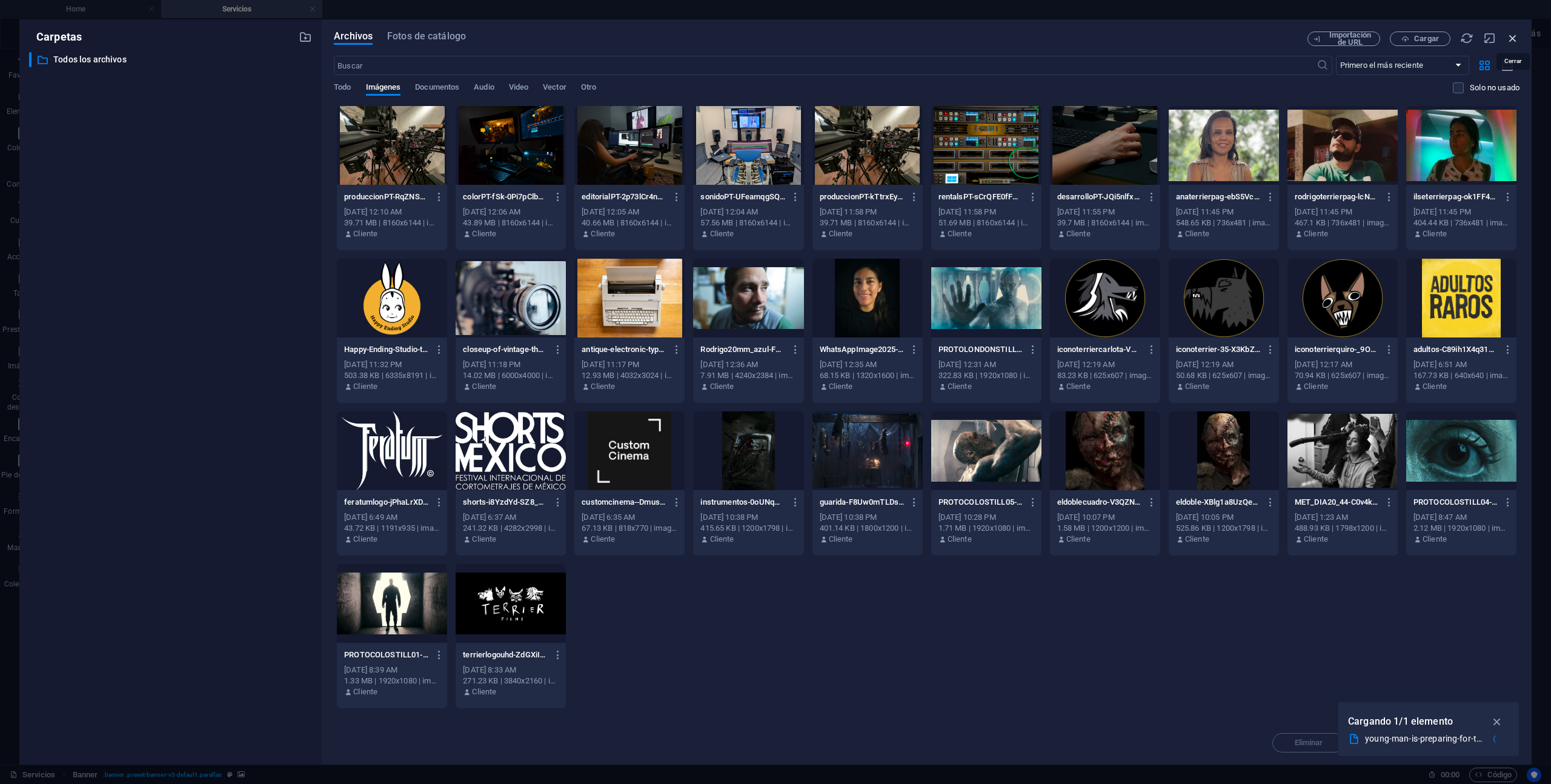
click at [1510, 34] on icon "button" at bounding box center [1513, 37] width 13 height 13
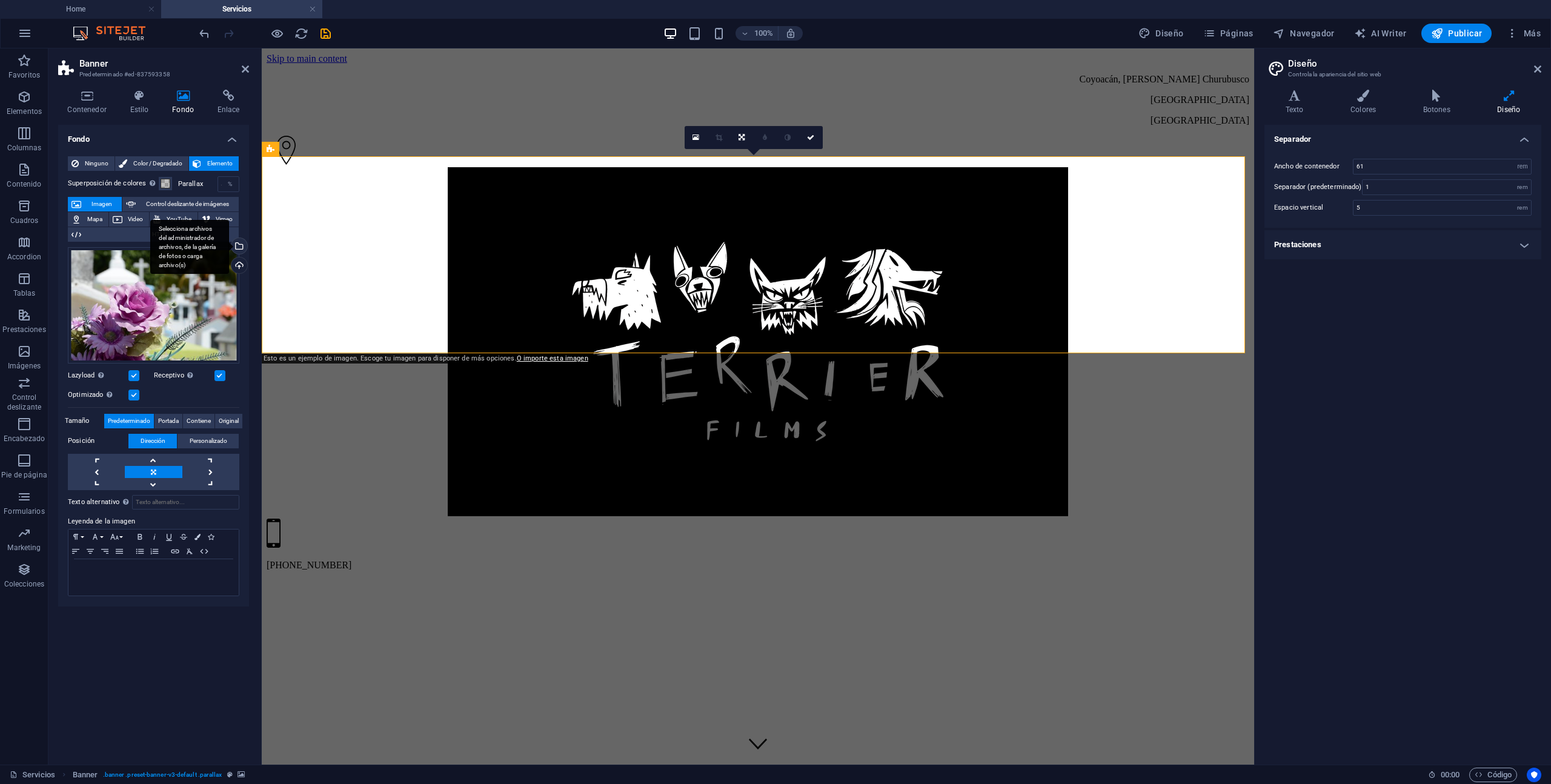
click at [243, 249] on div "Selecciona archivos del administrador de archivos, de la galería de fotos o car…" at bounding box center [238, 247] width 18 height 18
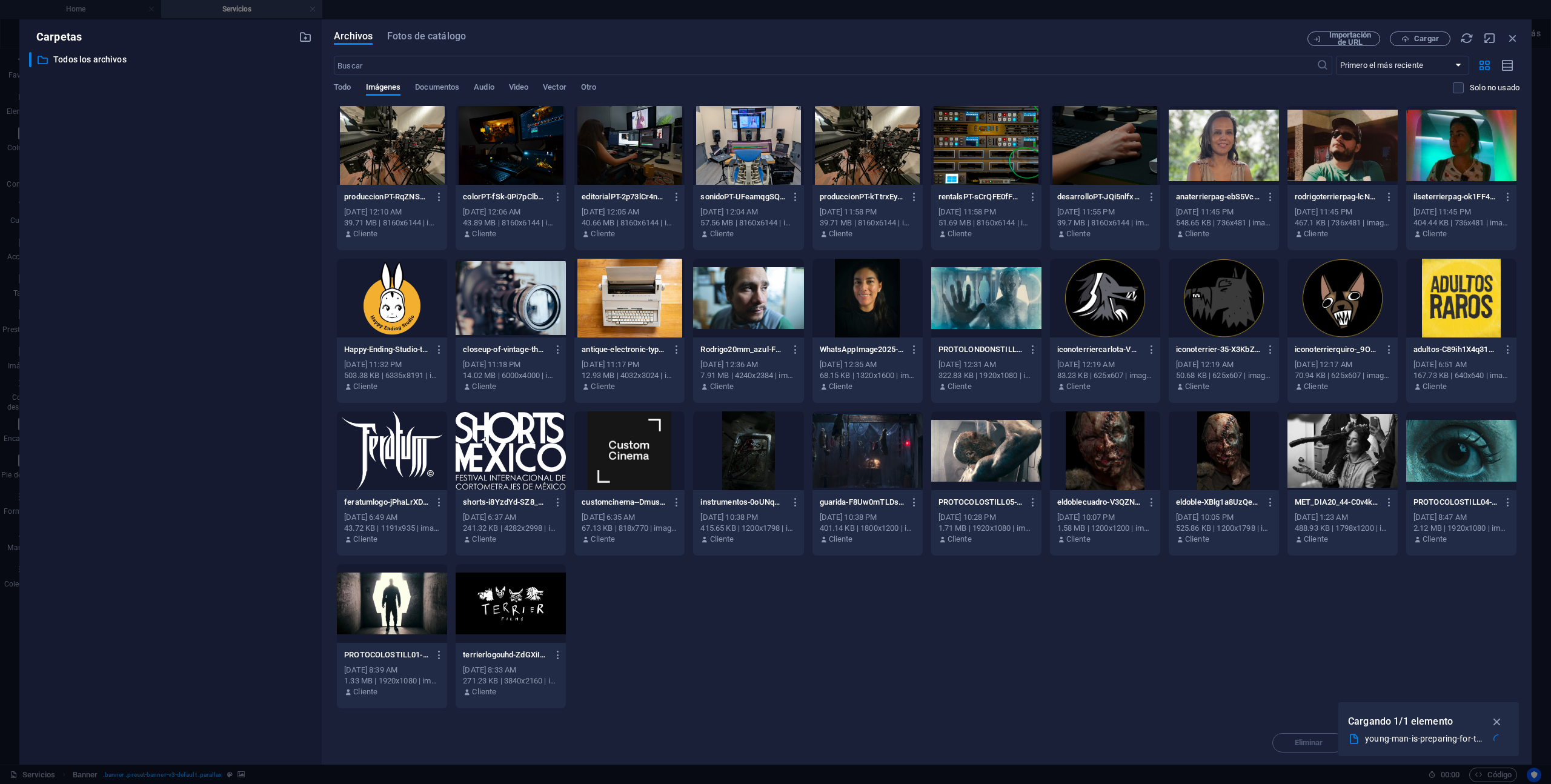
click at [1309, 456] on div at bounding box center [1342, 450] width 110 height 79
click at [1309, 456] on div "1" at bounding box center [1342, 450] width 110 height 79
click at [1323, 456] on div at bounding box center [1342, 450] width 110 height 79
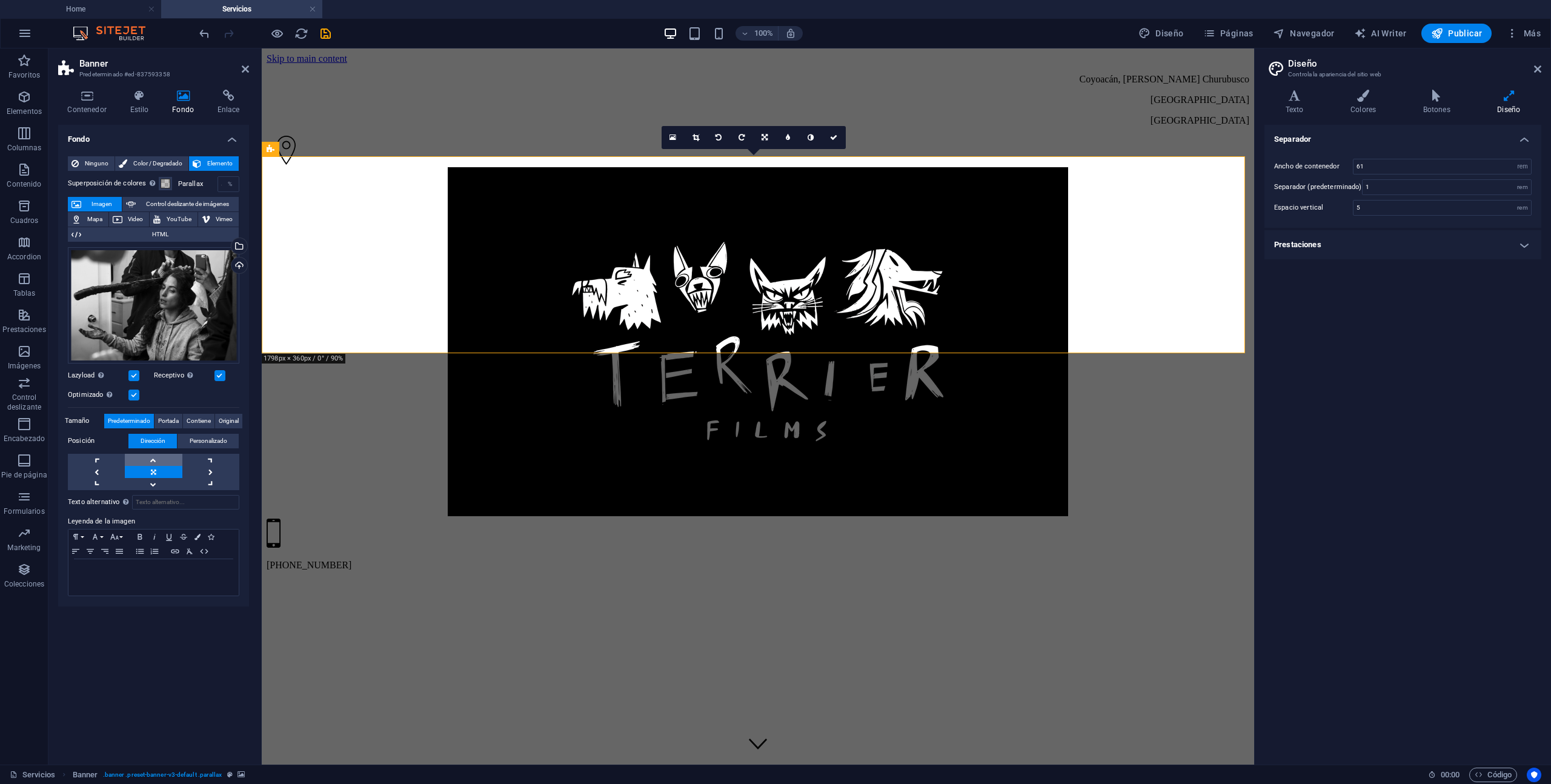
click at [156, 456] on link at bounding box center [153, 460] width 57 height 12
click at [154, 487] on link at bounding box center [153, 484] width 57 height 12
click at [151, 473] on link at bounding box center [153, 472] width 57 height 12
click at [1228, 31] on span "Páginas" at bounding box center [1229, 34] width 50 height 12
click at [1371, 170] on div "Home /" at bounding box center [1403, 163] width 277 height 34
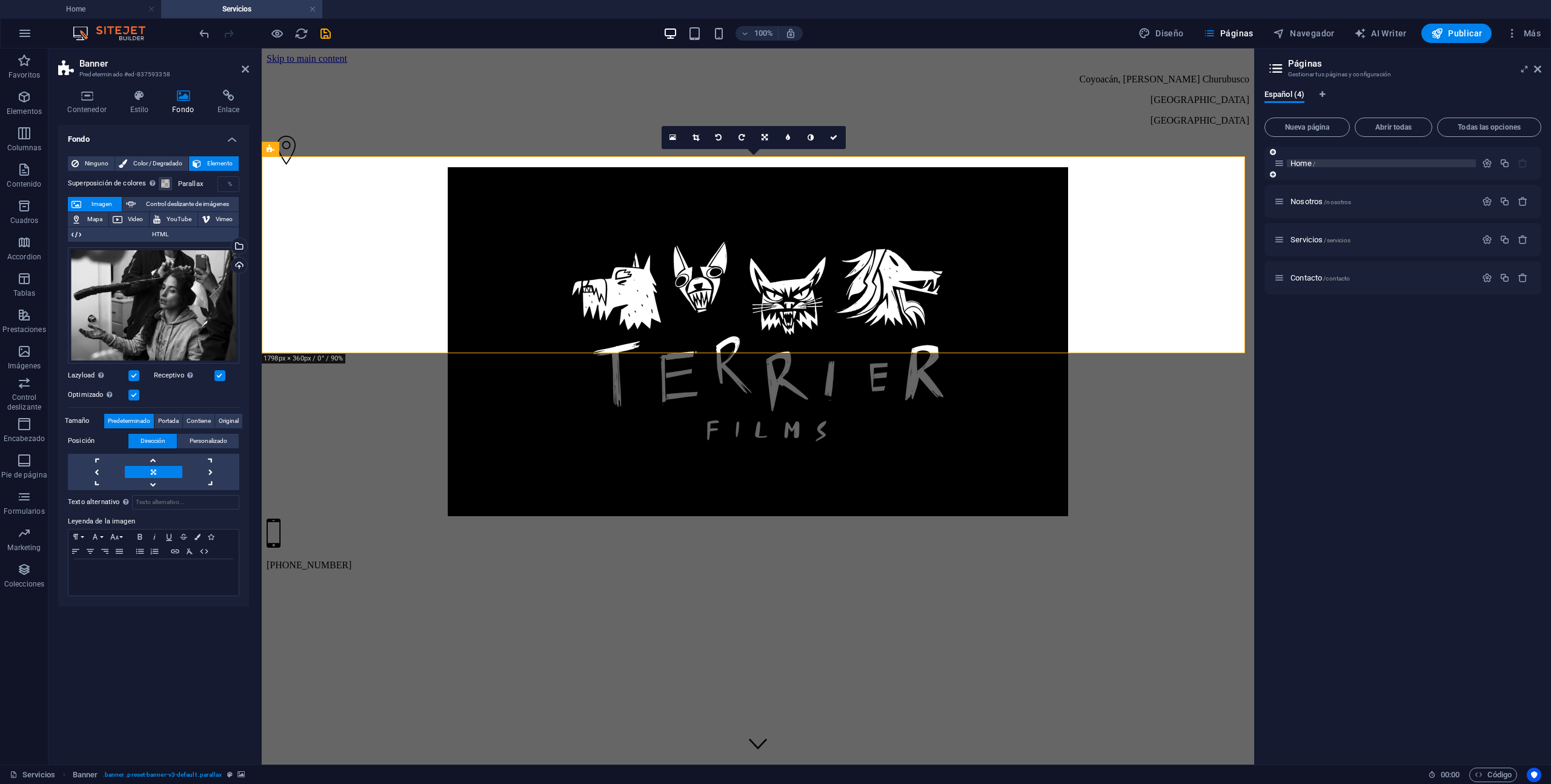
click at [1305, 164] on span "Home /" at bounding box center [1303, 163] width 25 height 9
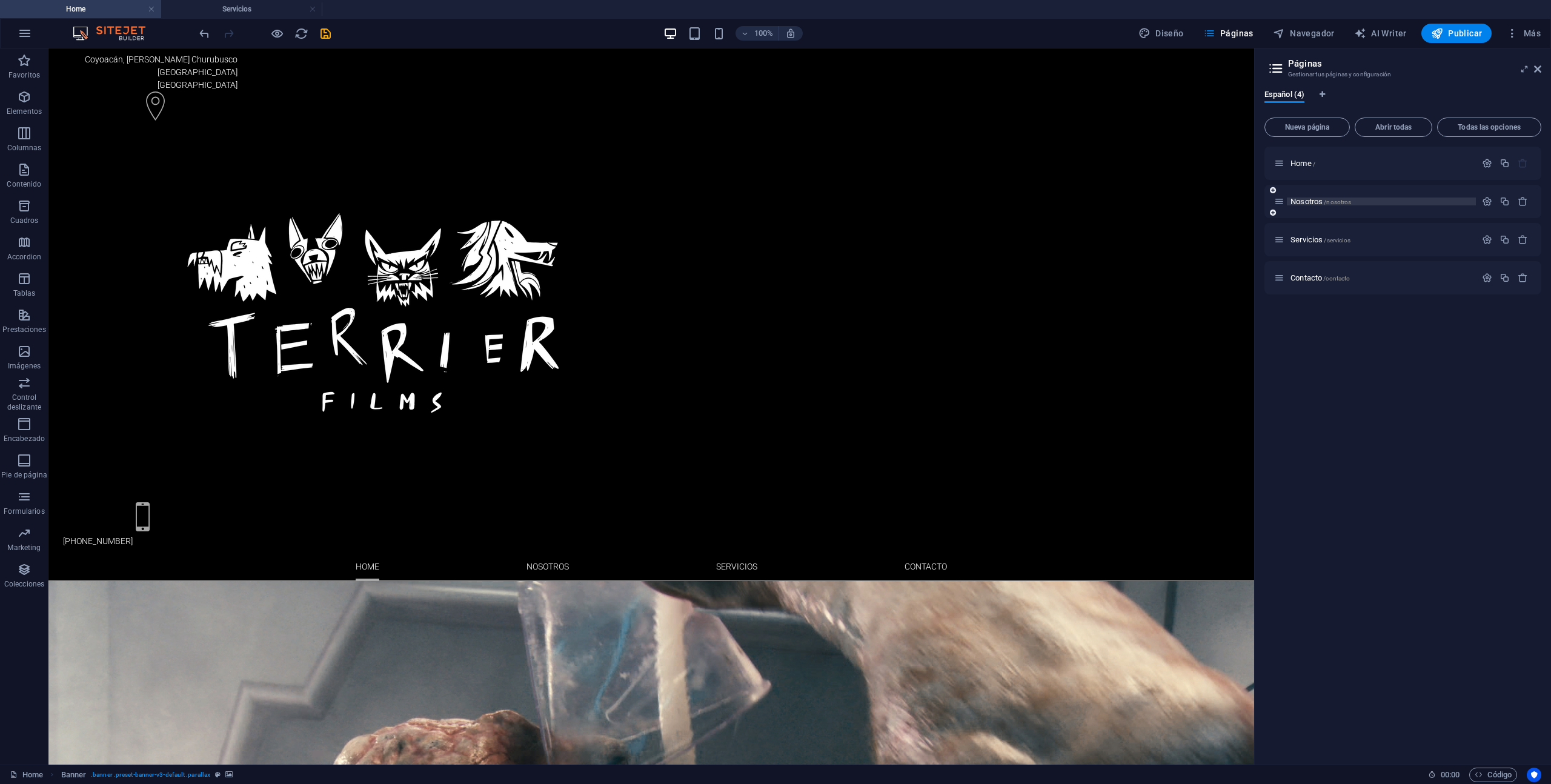
click at [1304, 200] on span "Nosotros /nosotros" at bounding box center [1321, 201] width 61 height 9
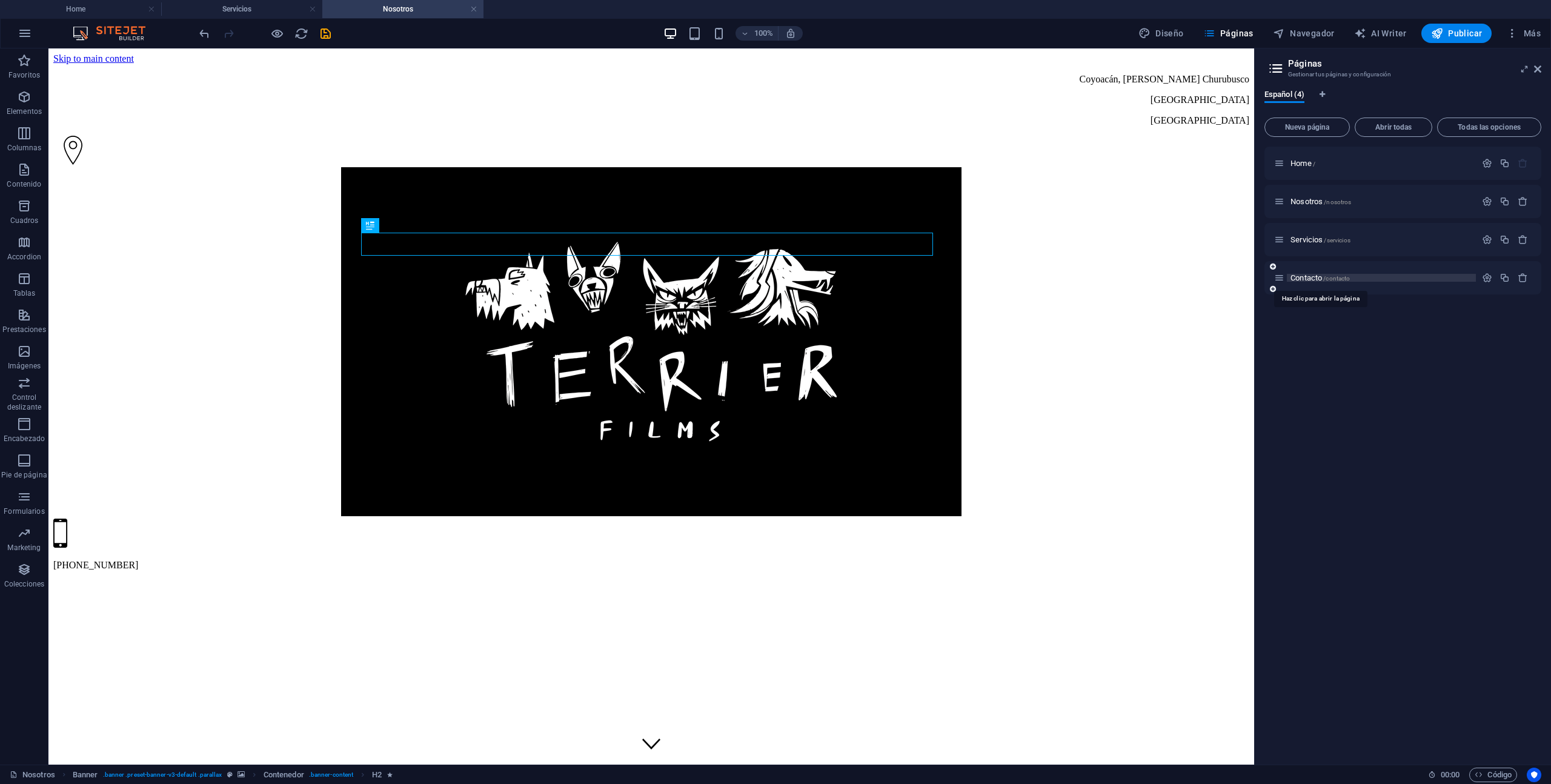
click at [1312, 276] on span "Contacto /contacto" at bounding box center [1320, 278] width 59 height 9
click at [327, 31] on icon "save" at bounding box center [326, 34] width 14 height 14
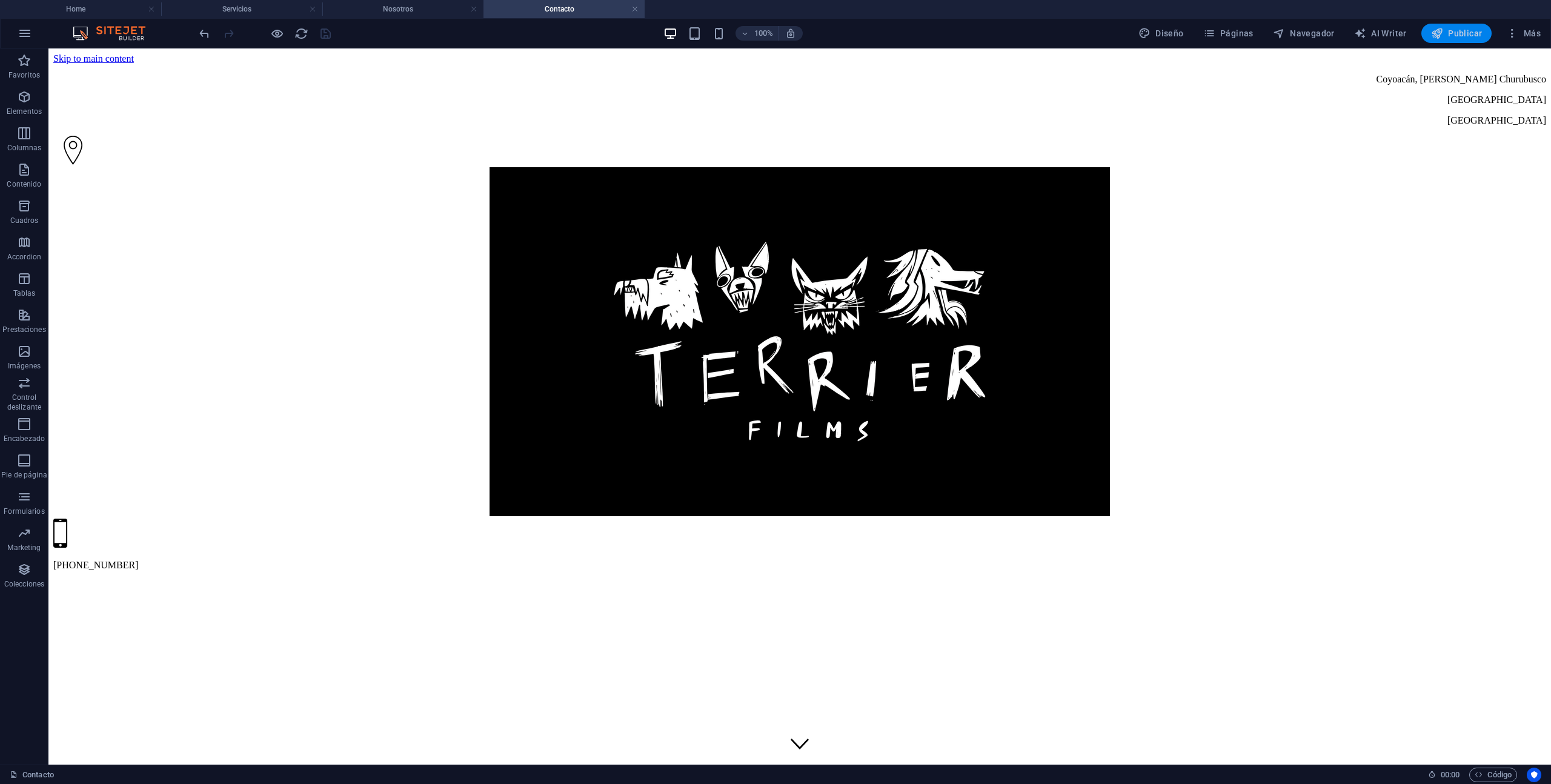
click at [1475, 34] on span "Publicar" at bounding box center [1457, 34] width 51 height 12
